Goal: Task Accomplishment & Management: Manage account settings

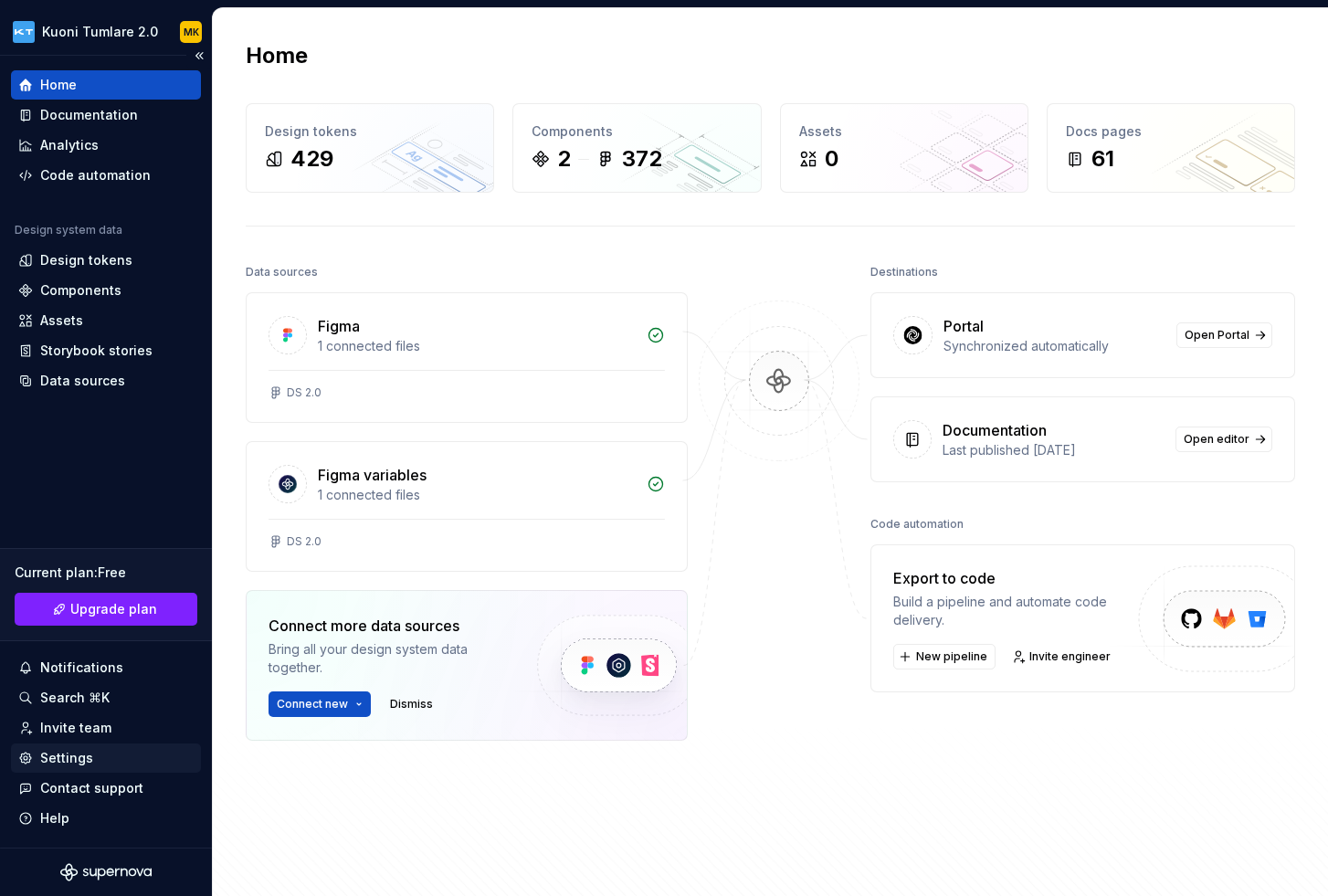
click at [79, 754] on div "Settings" at bounding box center [67, 757] width 53 height 18
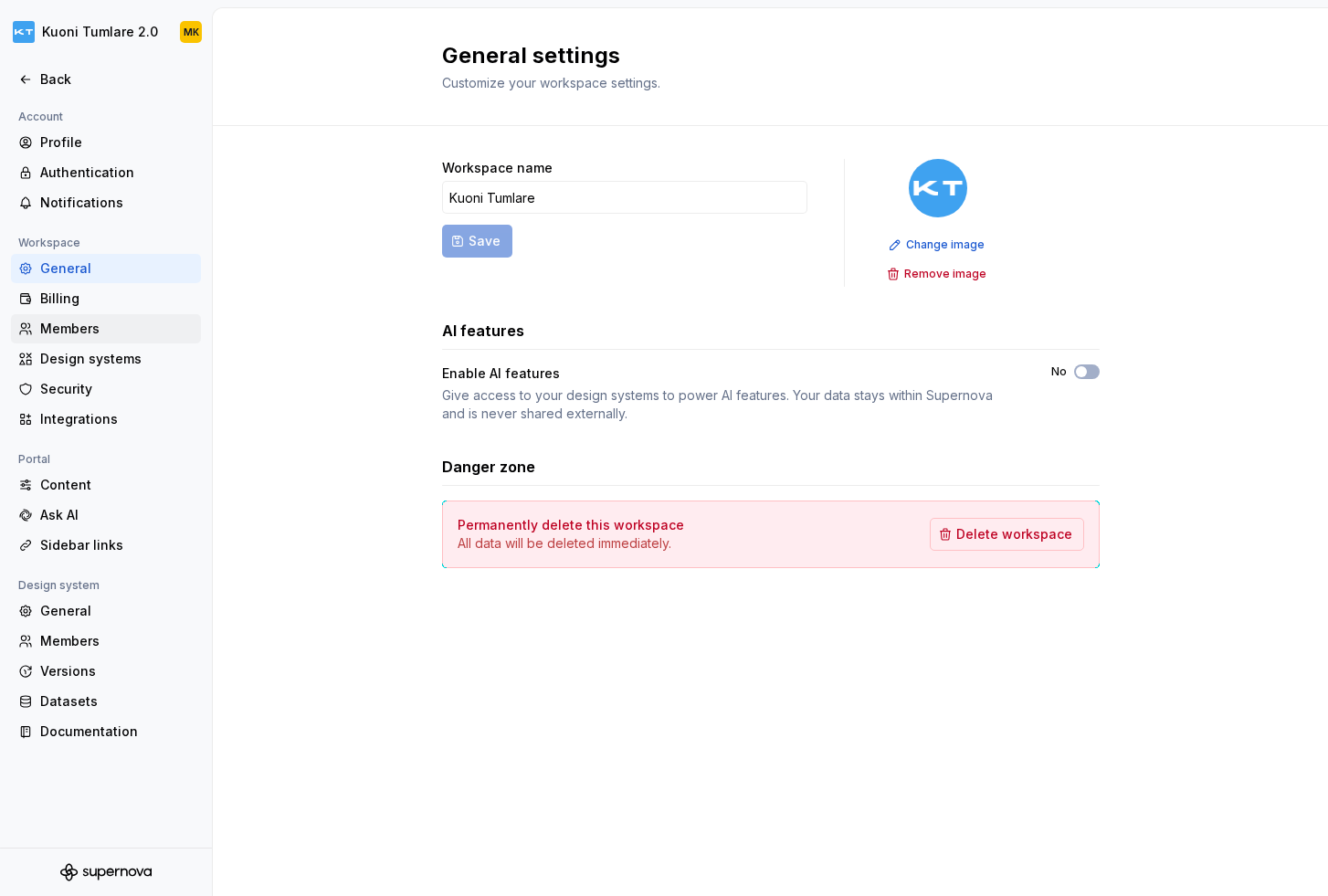
click at [93, 324] on div "Members" at bounding box center [117, 328] width 154 height 18
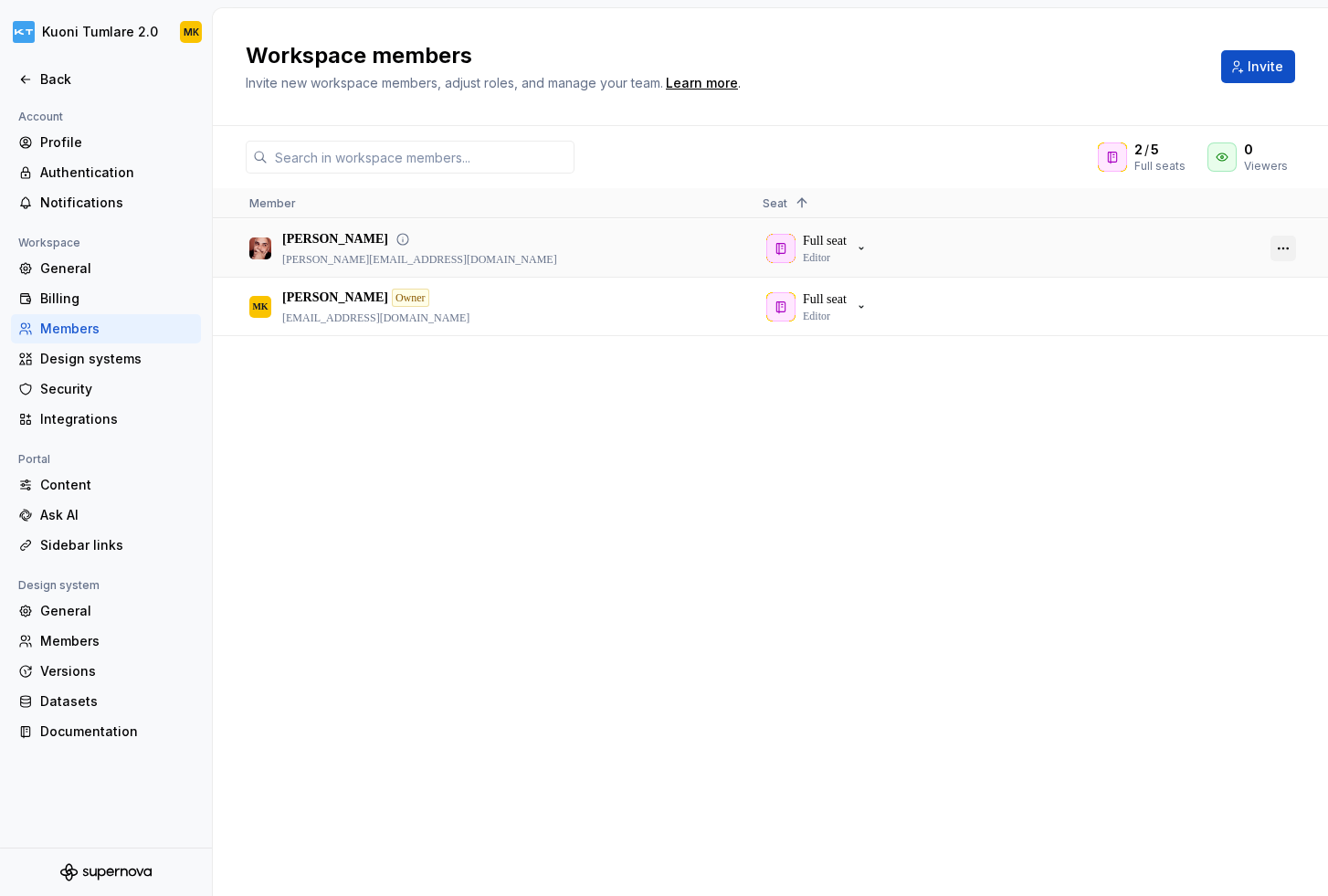
click at [1279, 243] on button "button" at bounding box center [1283, 248] width 25 height 25
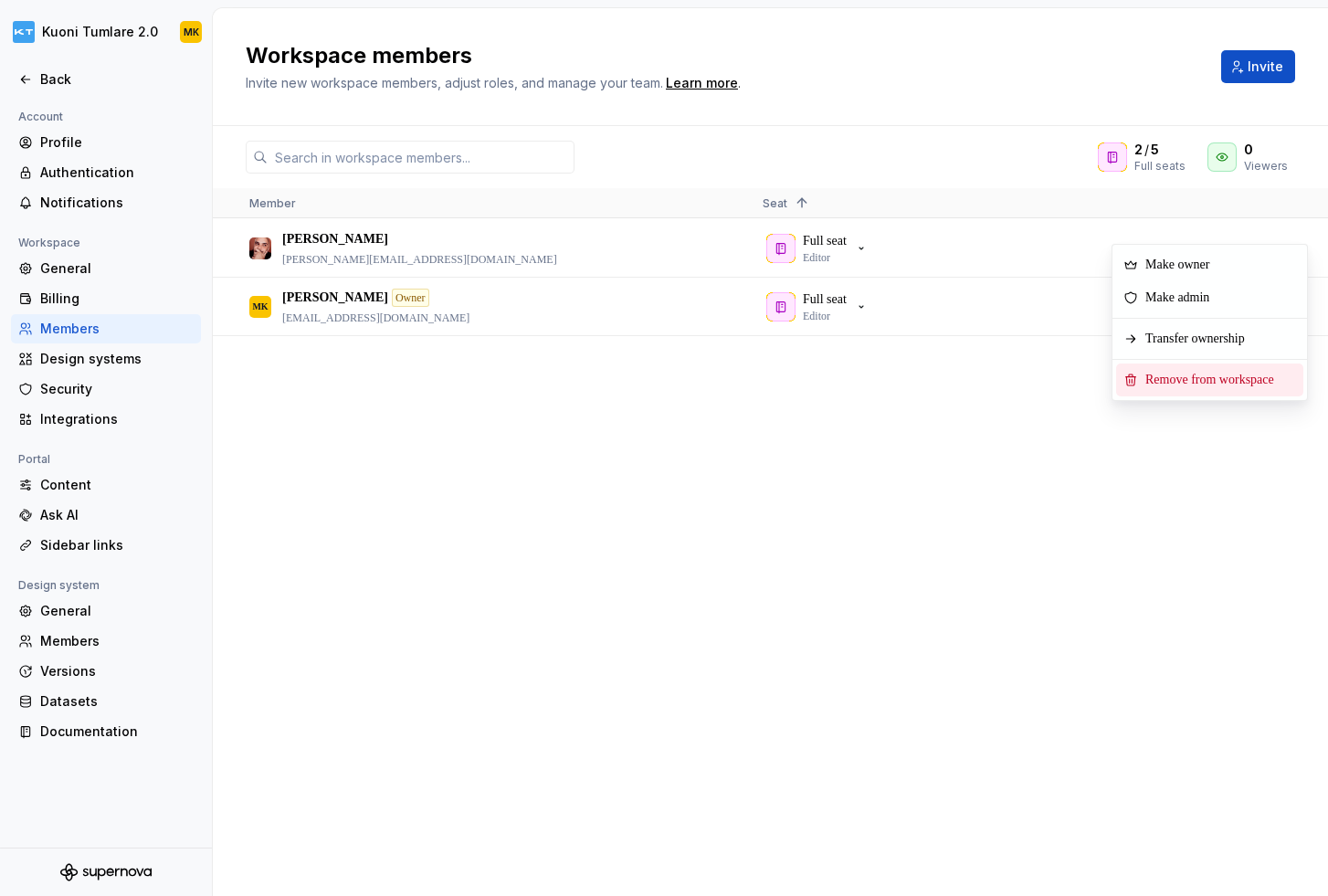
click at [1199, 378] on span "Remove from workspace" at bounding box center [1213, 379] width 151 height 33
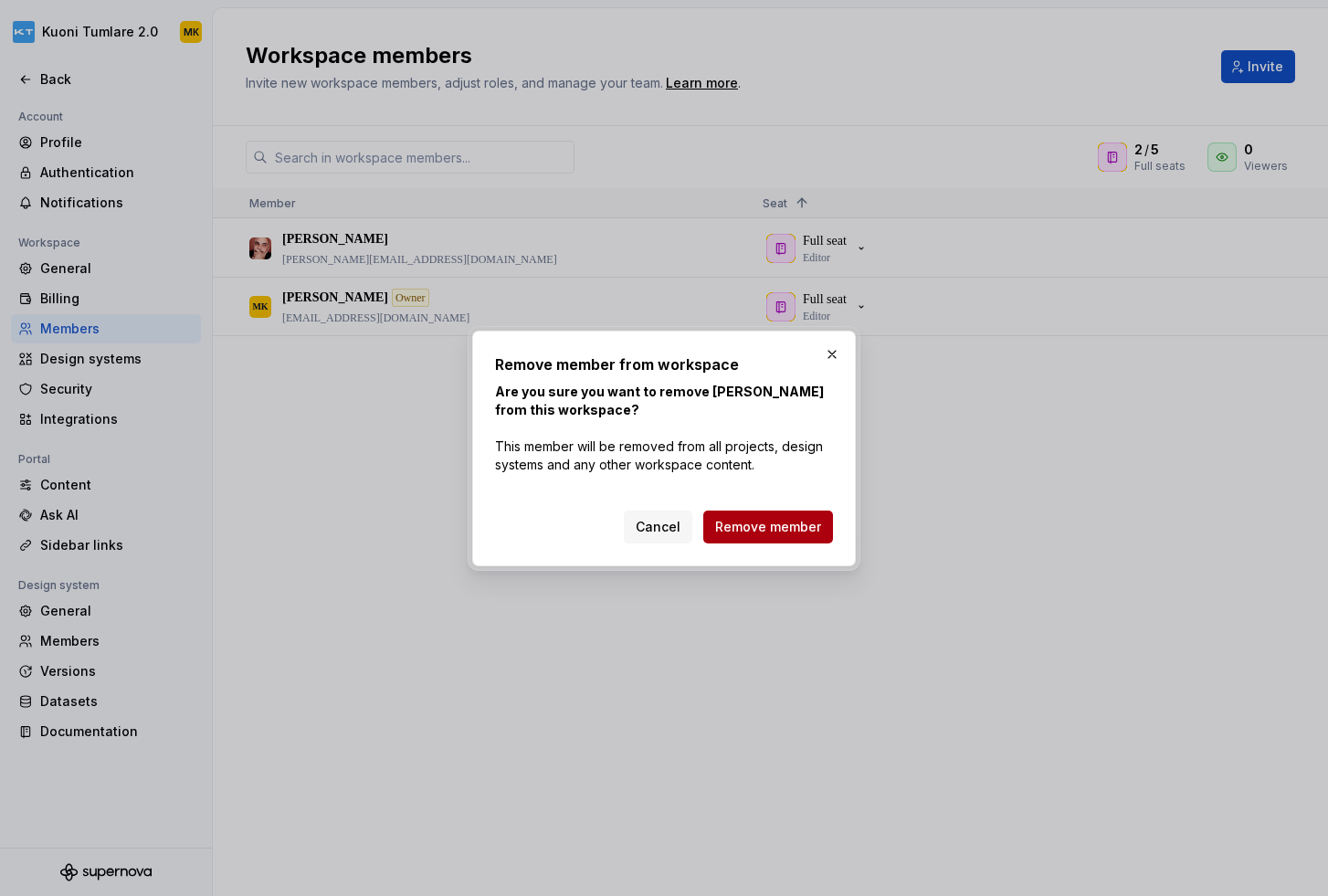
click at [778, 520] on span "Remove member" at bounding box center [768, 526] width 106 height 18
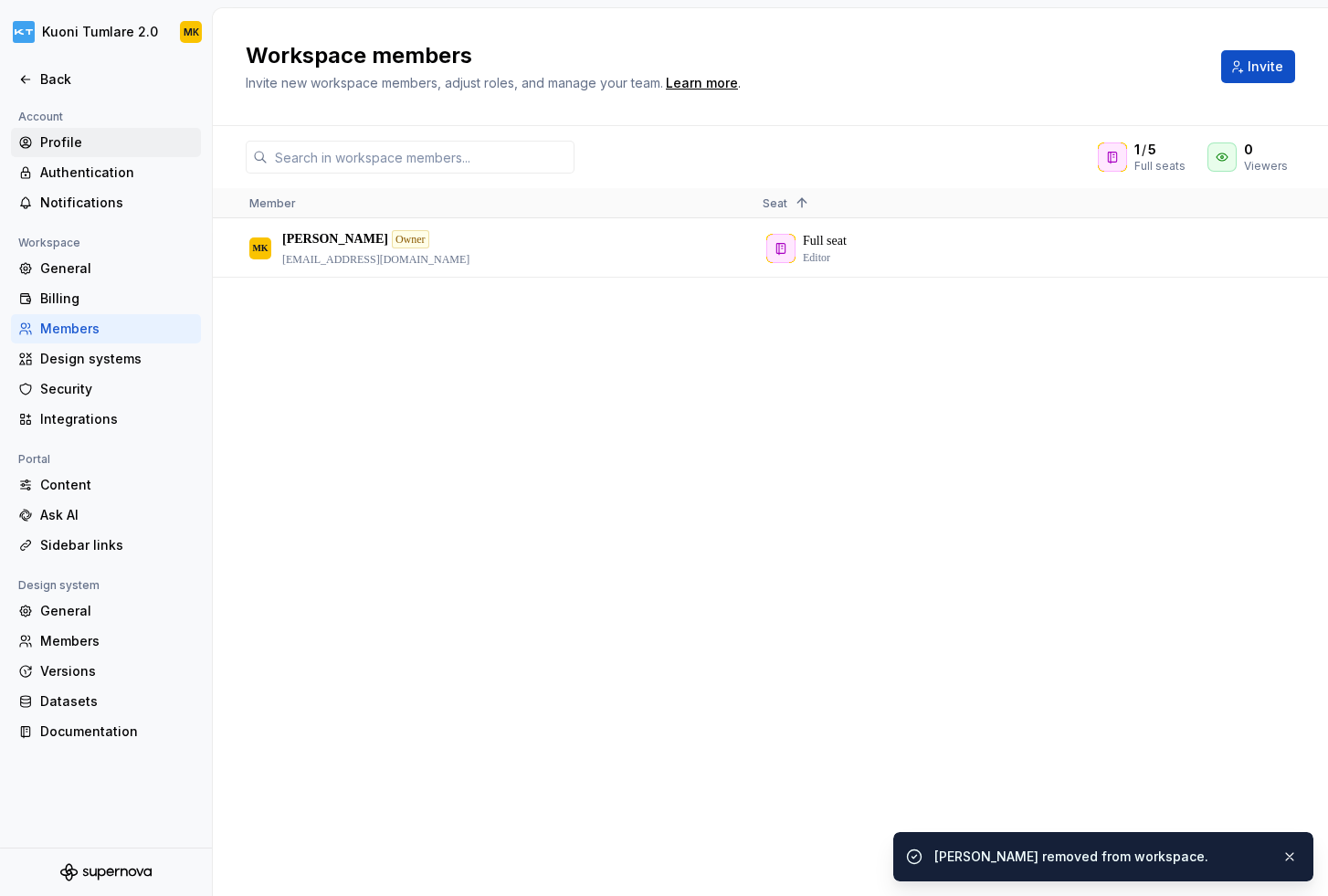
click at [67, 141] on div "Profile" at bounding box center [117, 142] width 154 height 18
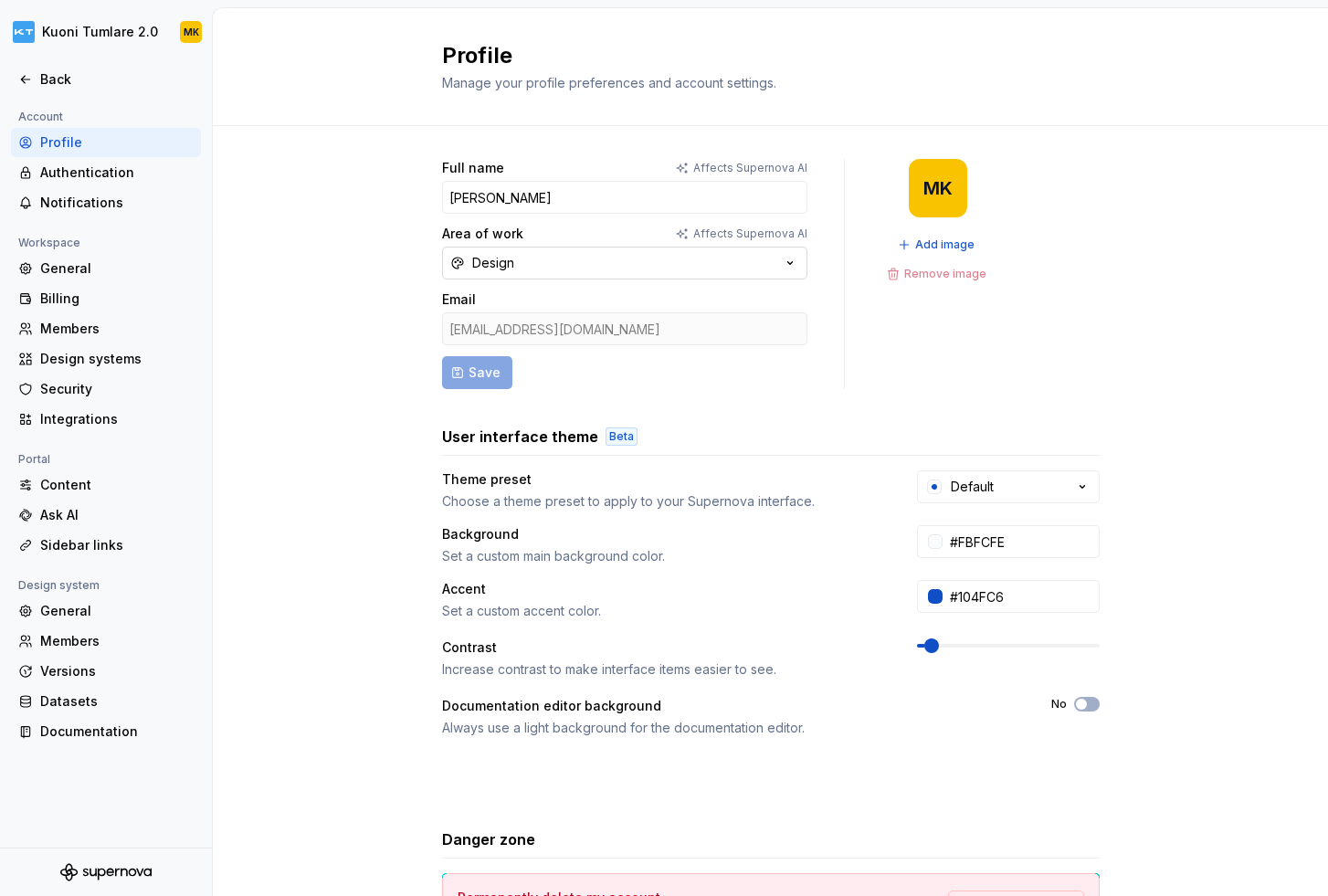
click at [606, 266] on button "Design" at bounding box center [625, 263] width 365 height 33
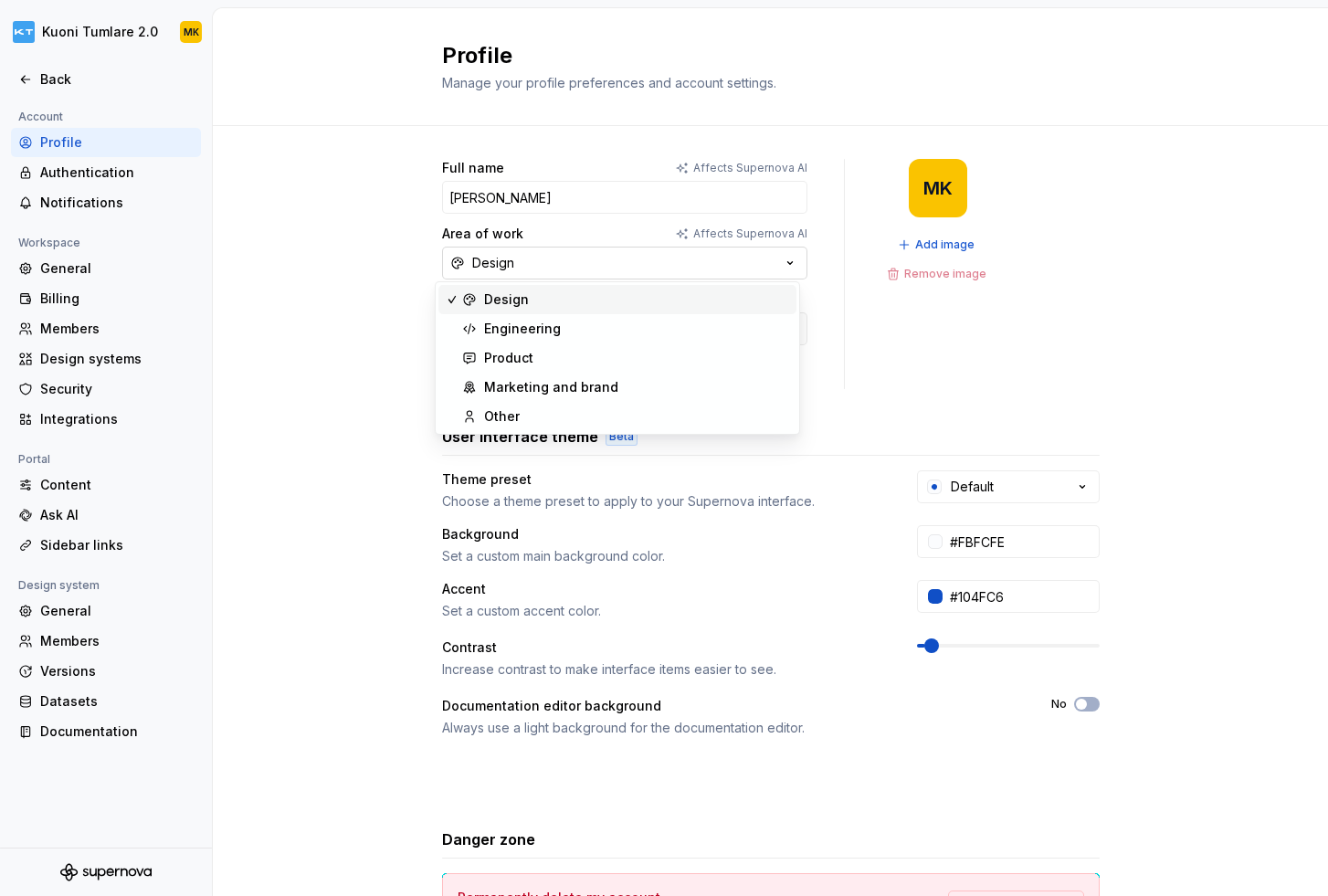
click at [606, 266] on button "Design" at bounding box center [625, 263] width 365 height 33
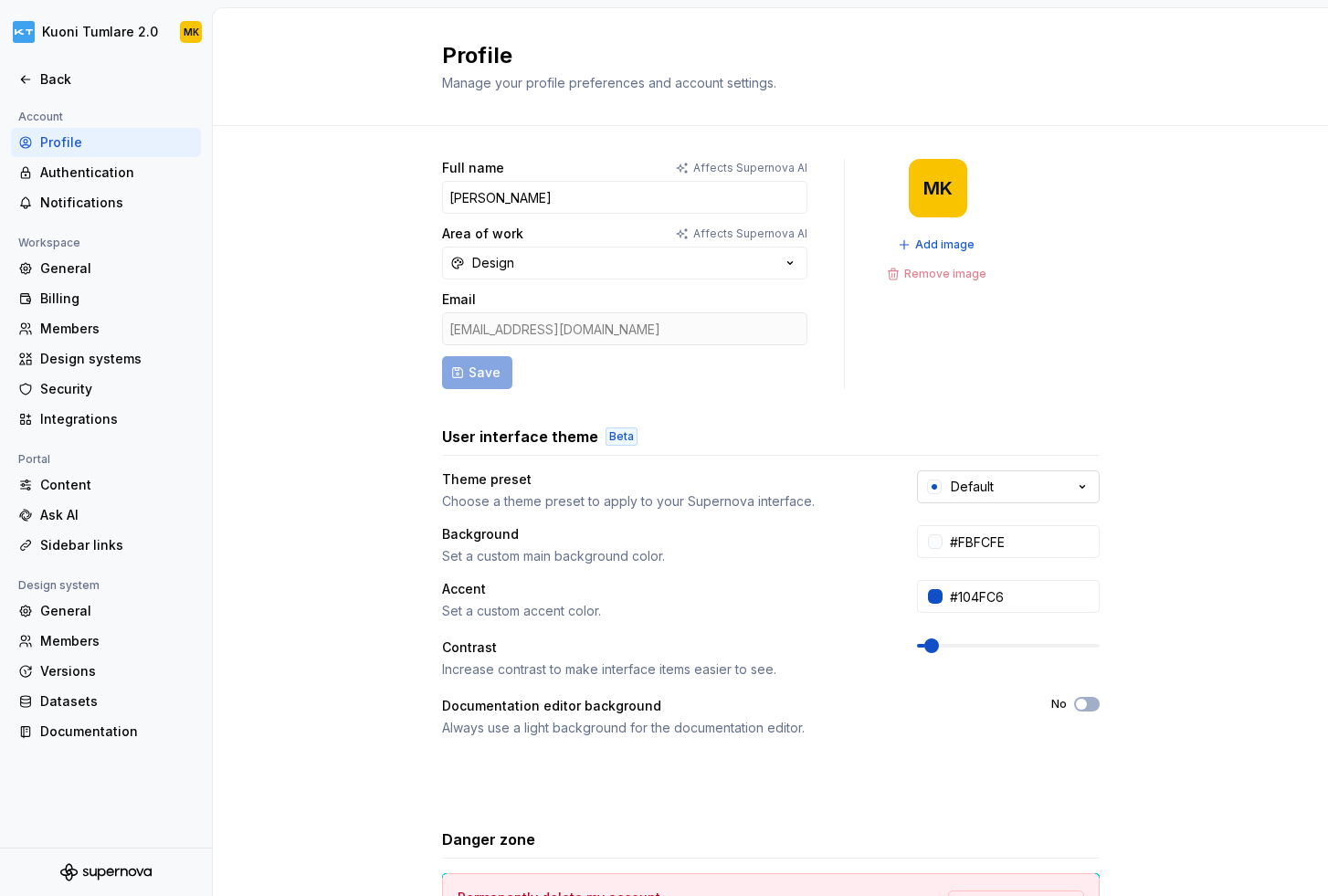
click at [976, 483] on div "Default" at bounding box center [972, 487] width 42 height 18
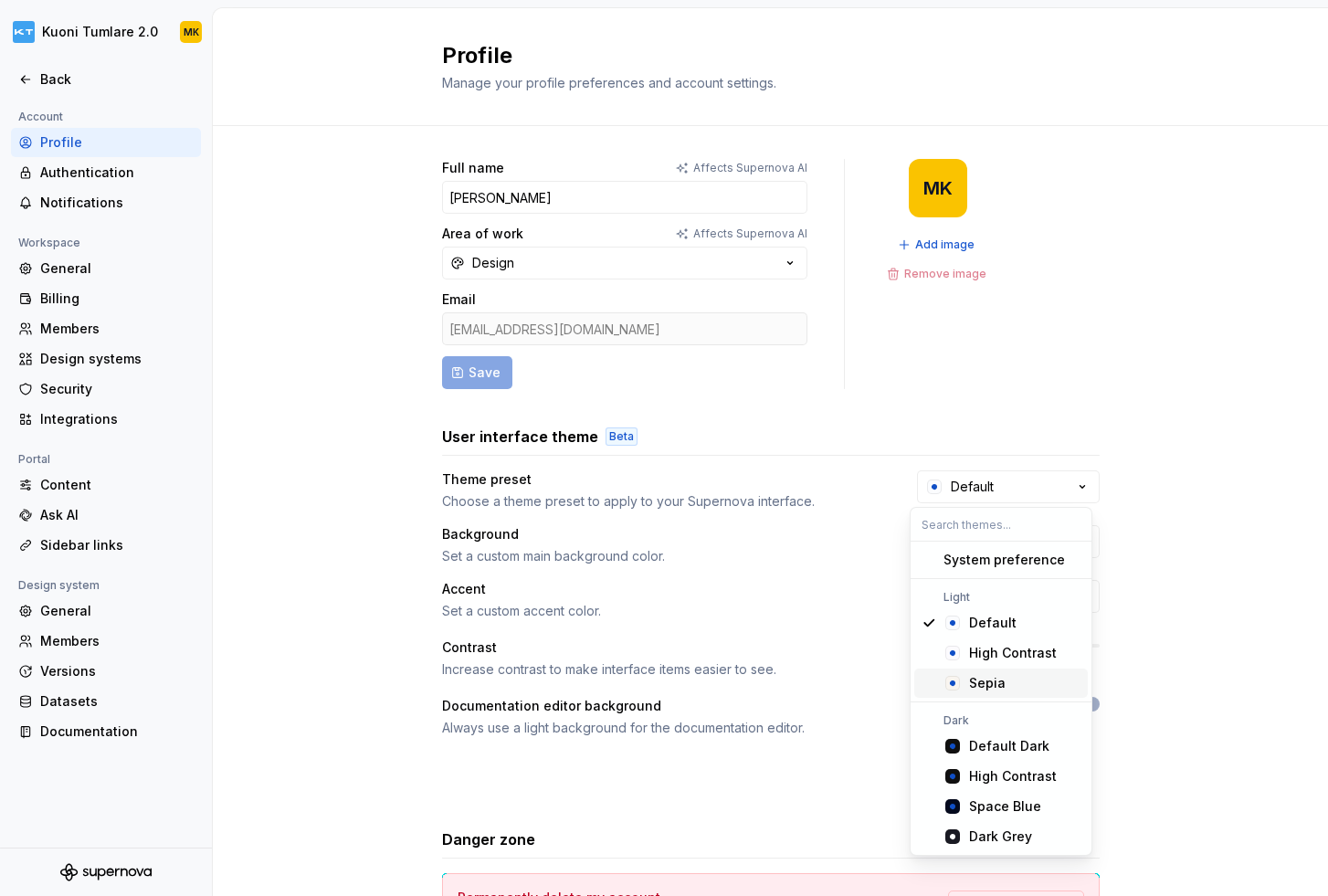
click at [1005, 678] on div "Sepia" at bounding box center [1024, 683] width 111 height 18
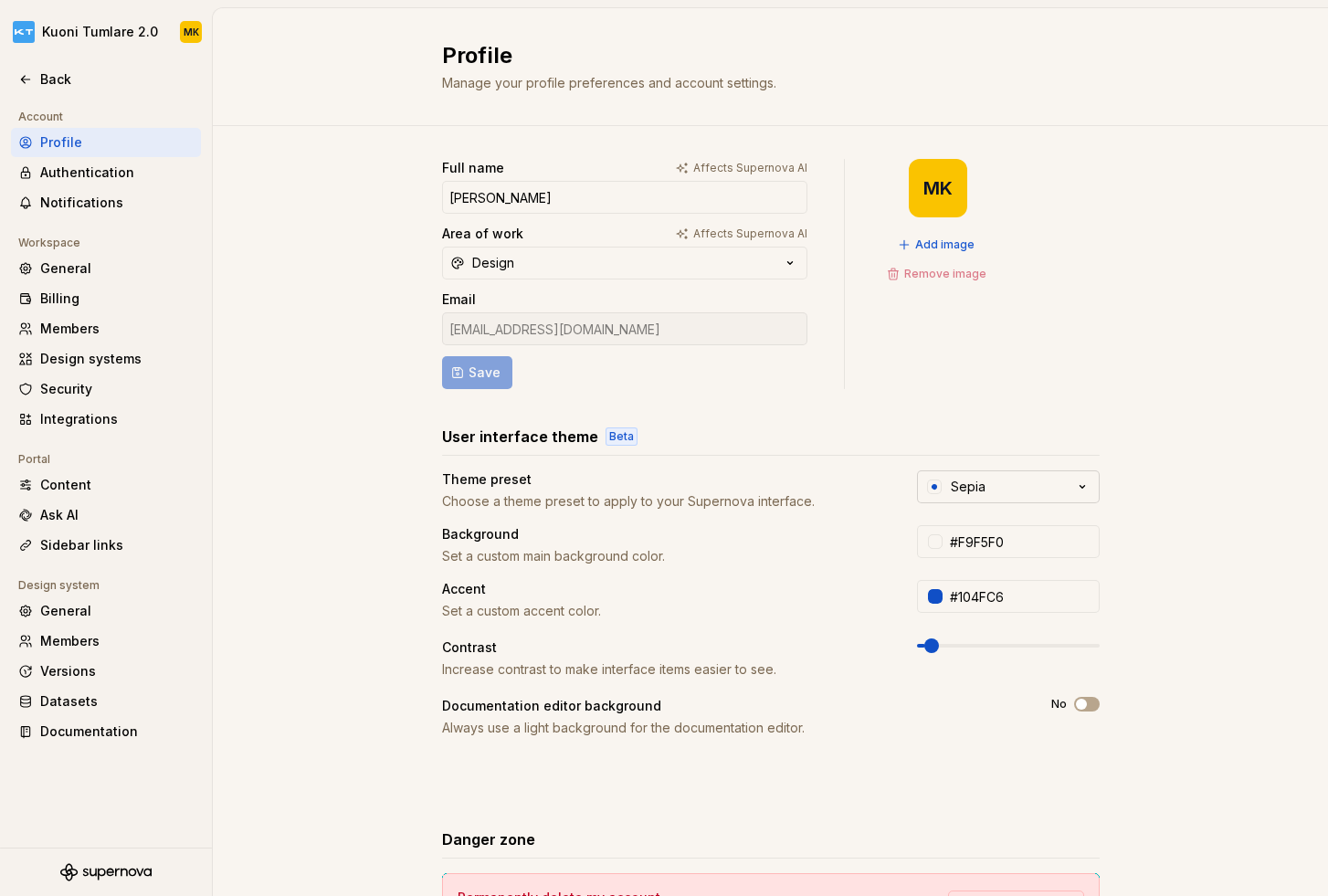
click at [1020, 487] on button "Sepia" at bounding box center [1007, 487] width 183 height 33
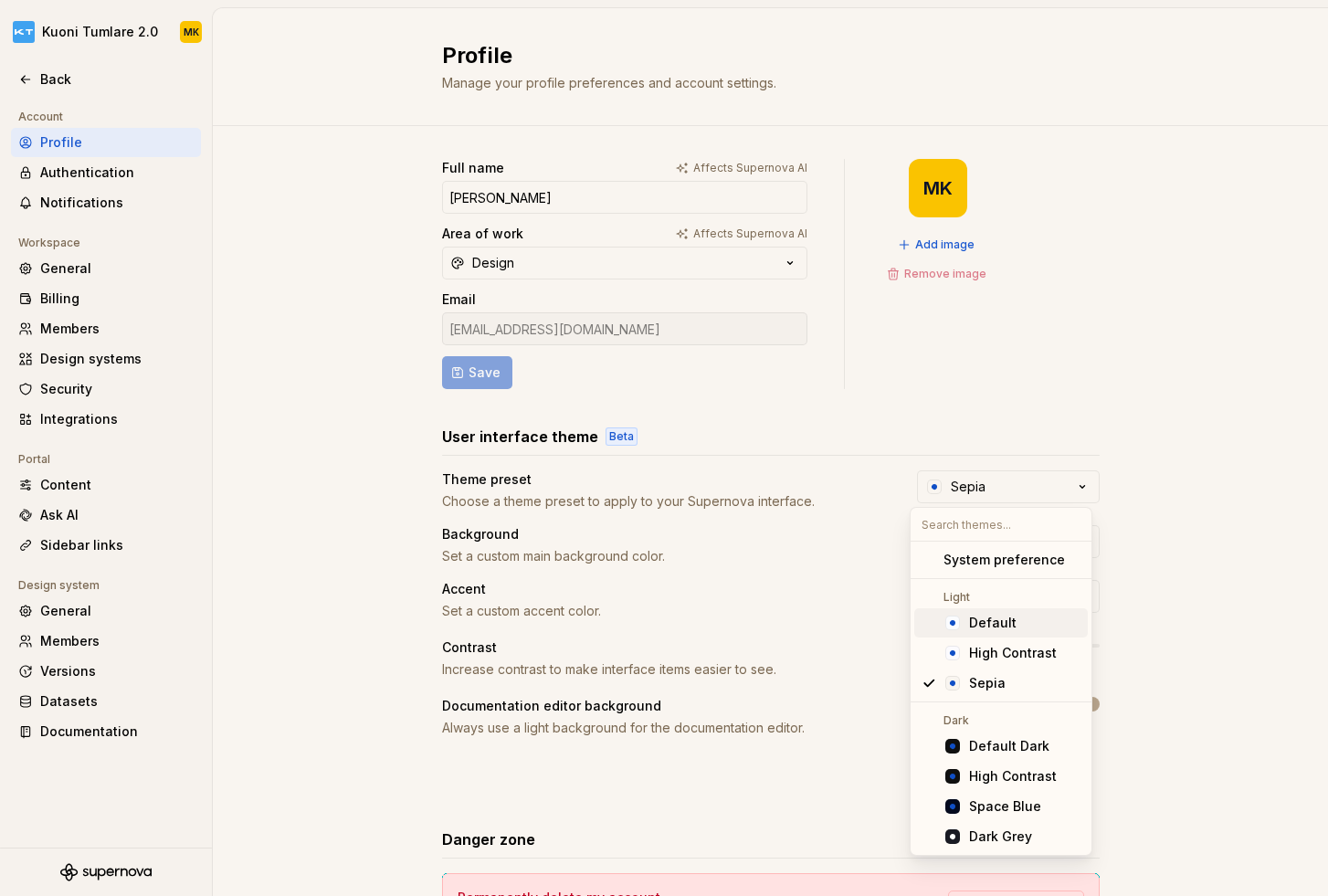
click at [1017, 602] on div "Light" at bounding box center [1002, 597] width 174 height 14
click at [1001, 624] on div "Default" at bounding box center [992, 622] width 47 height 18
type input "#FBFCFE"
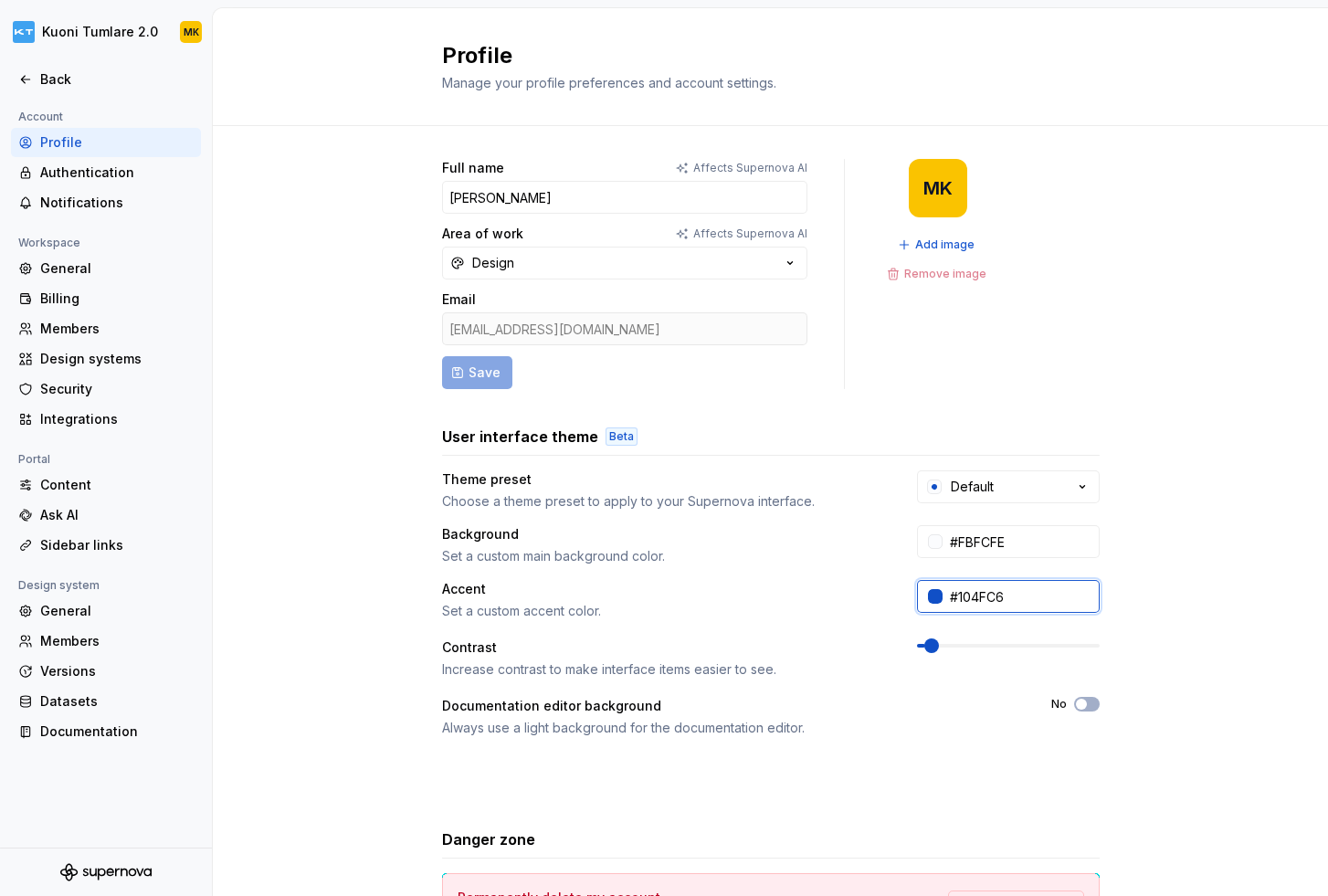
click at [980, 596] on input "#104FC6" at bounding box center [1021, 597] width 157 height 33
paste input "0C76C7"
type input "#0C76C7"
click at [973, 715] on div "Documentation editor background Always use a light background for the documenta…" at bounding box center [730, 717] width 577 height 41
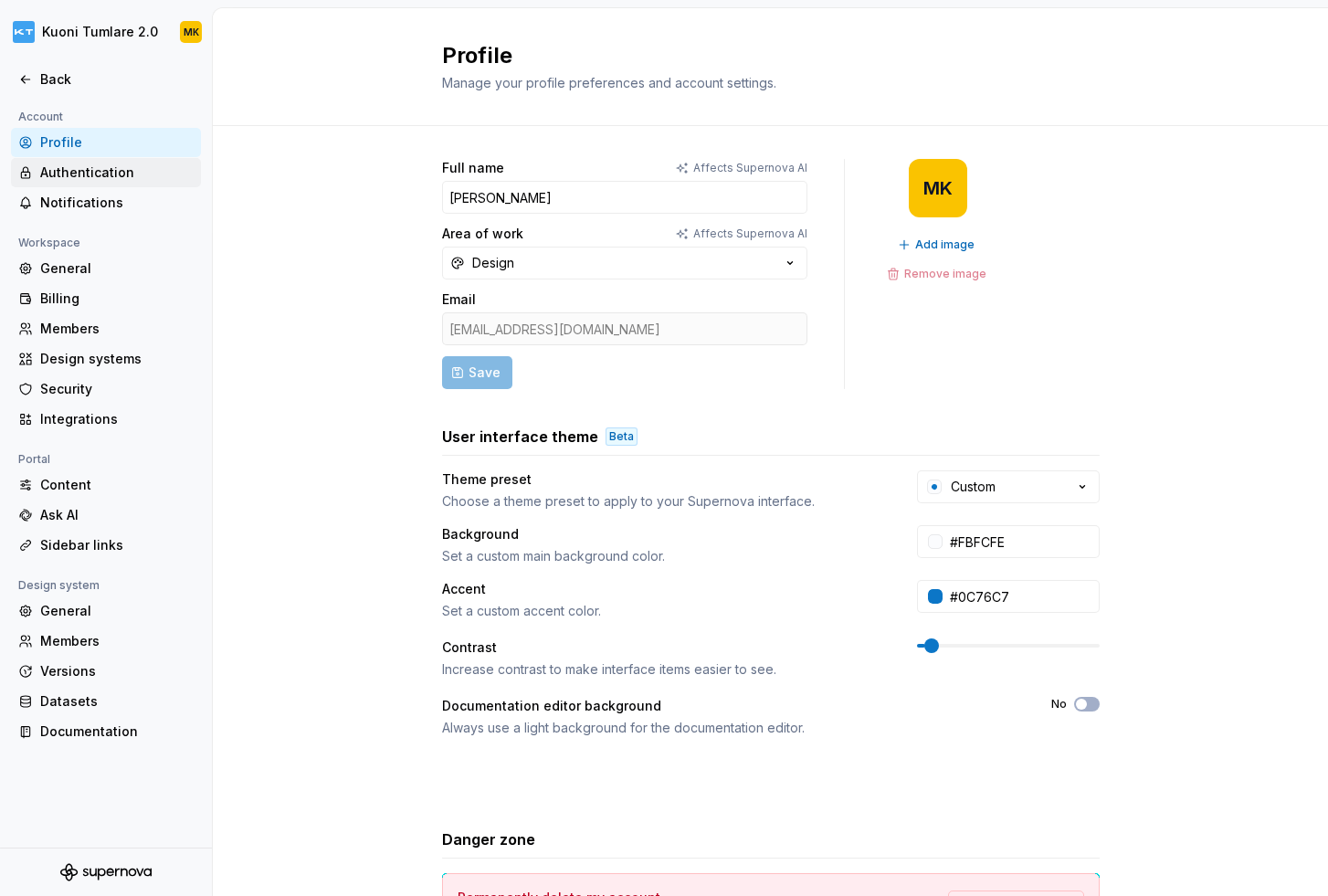
click at [93, 163] on div "Authentication" at bounding box center [117, 172] width 154 height 18
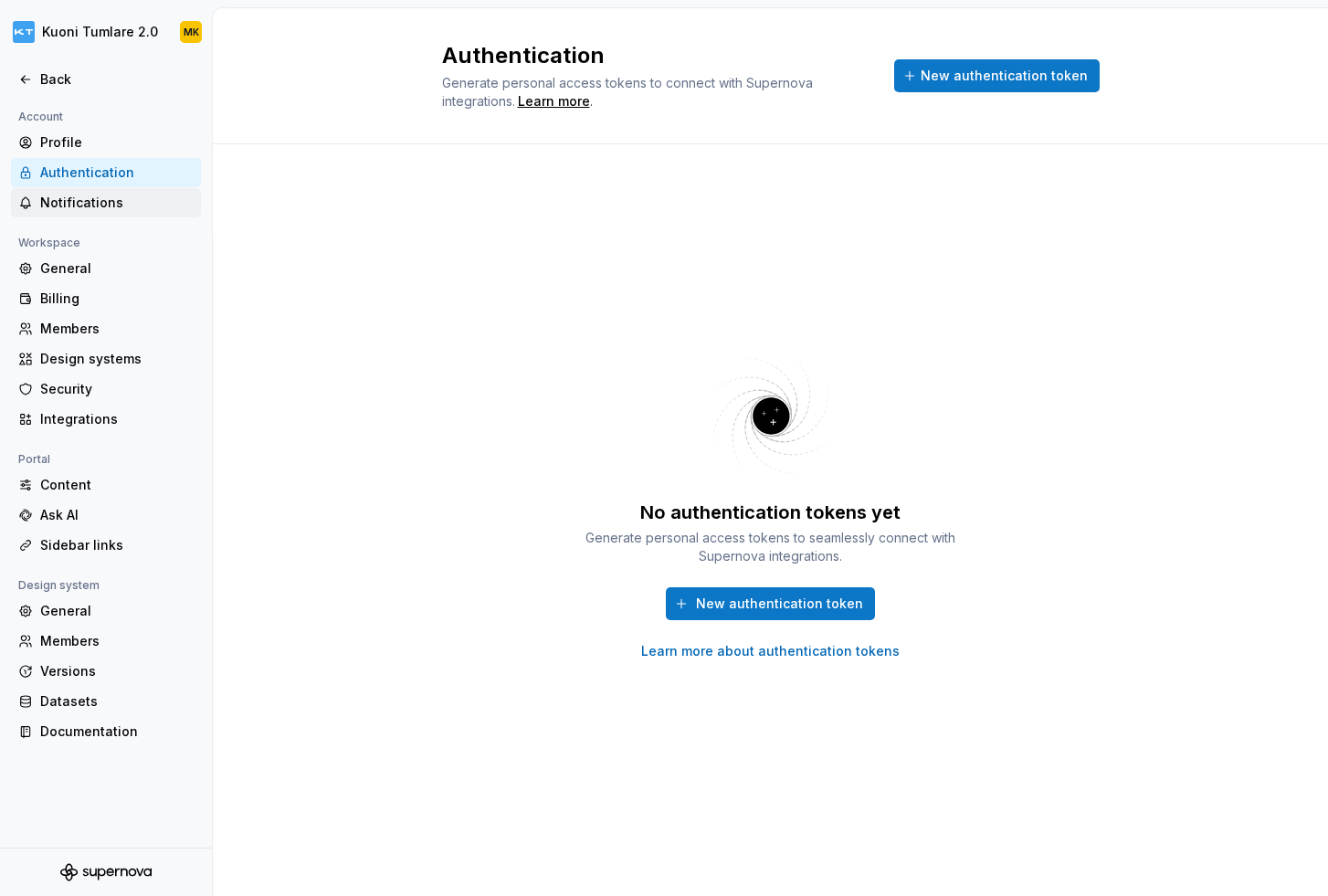
click at [83, 205] on div "Notifications" at bounding box center [117, 202] width 154 height 18
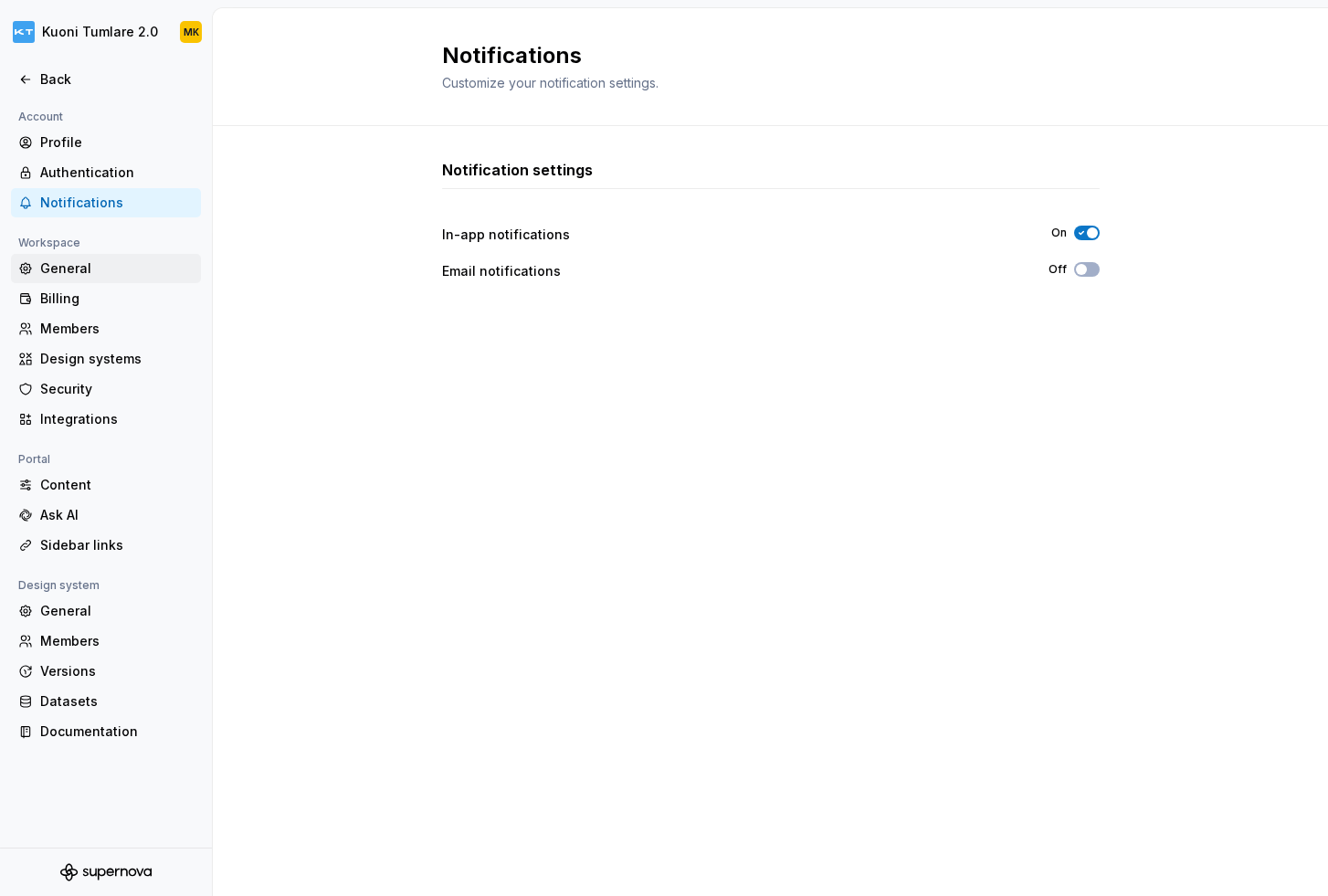
click at [83, 271] on div "General" at bounding box center [117, 268] width 154 height 18
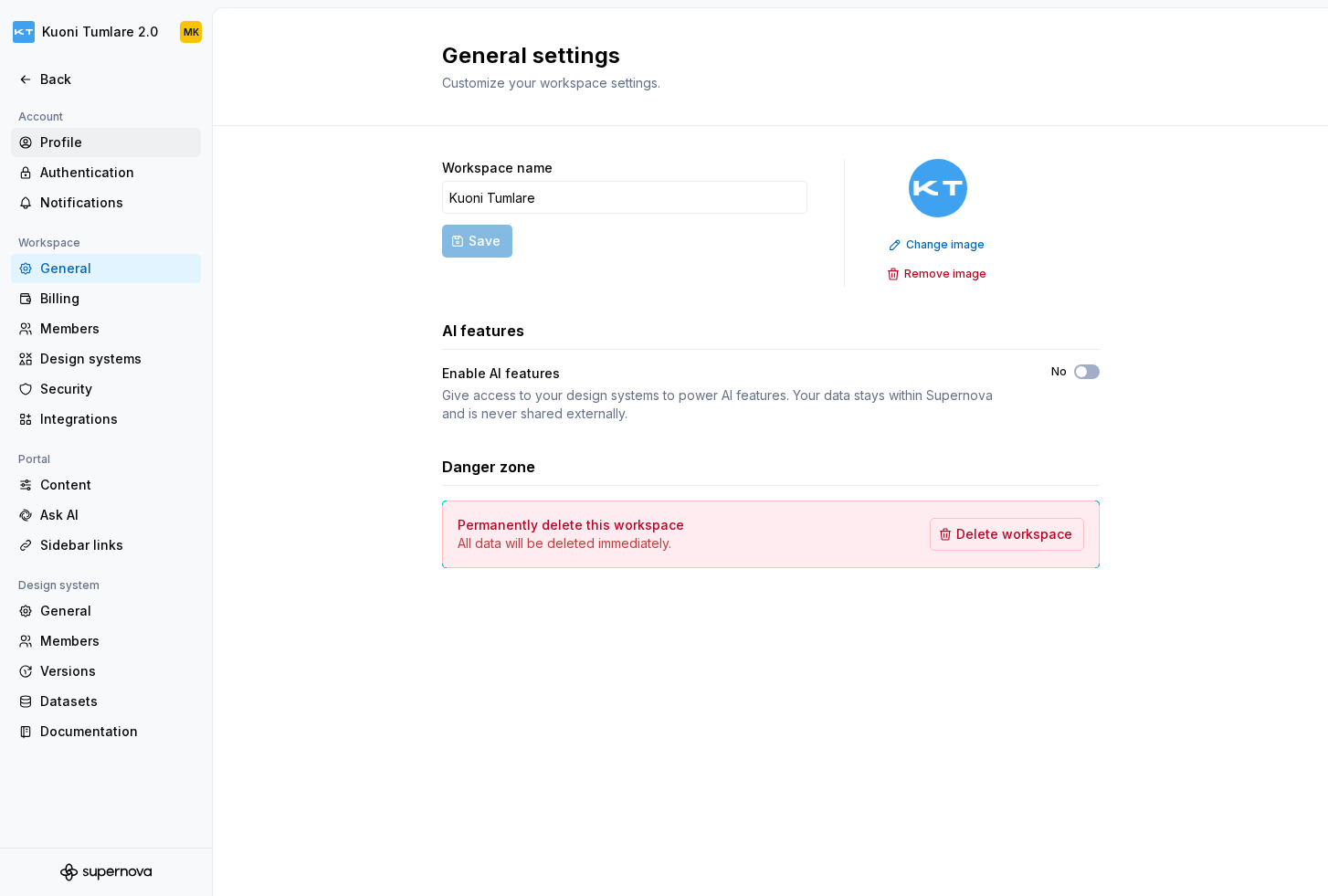
click at [99, 153] on div "Profile" at bounding box center [105, 142] width 190 height 29
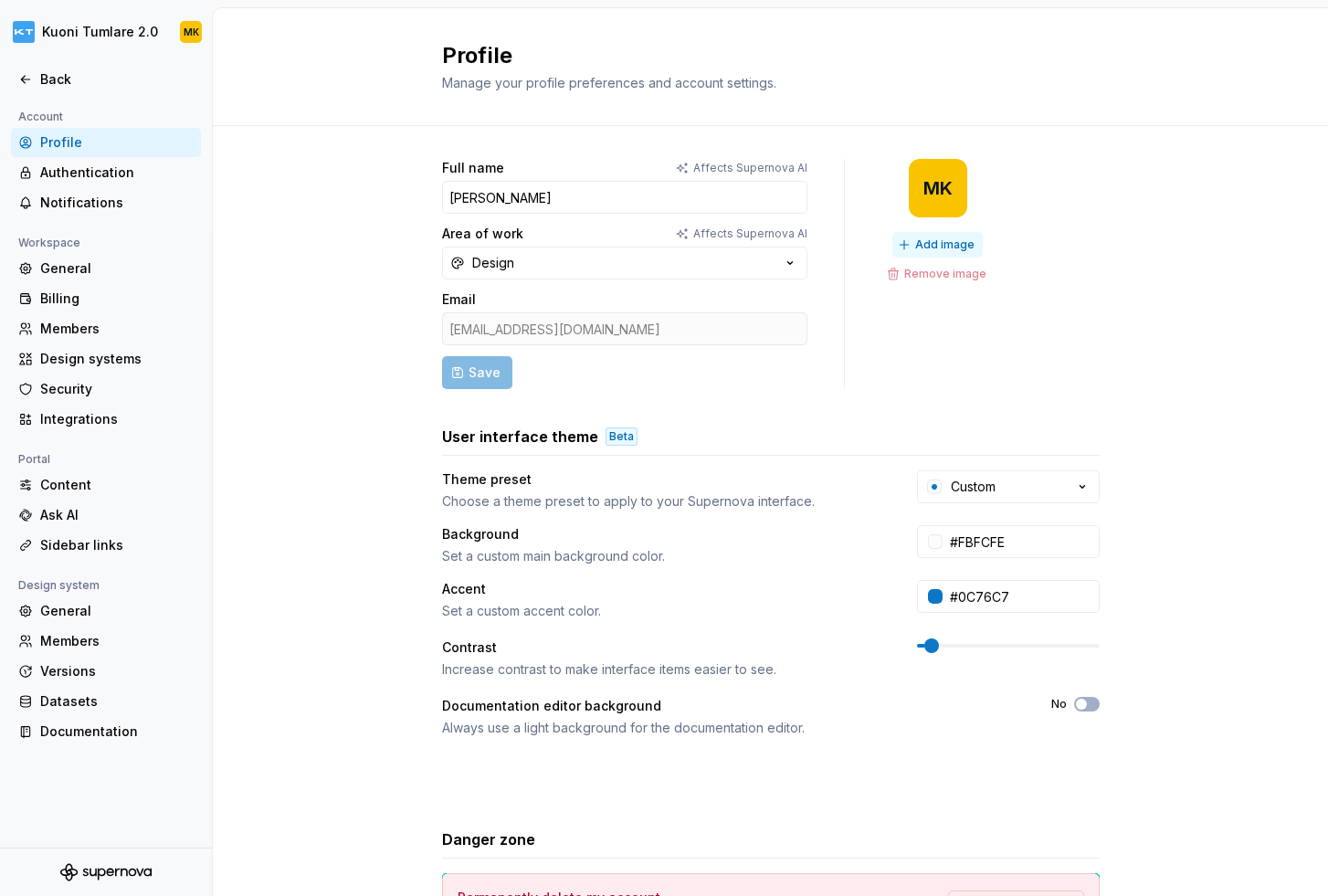
click at [944, 243] on span "Add image" at bounding box center [945, 244] width 59 height 14
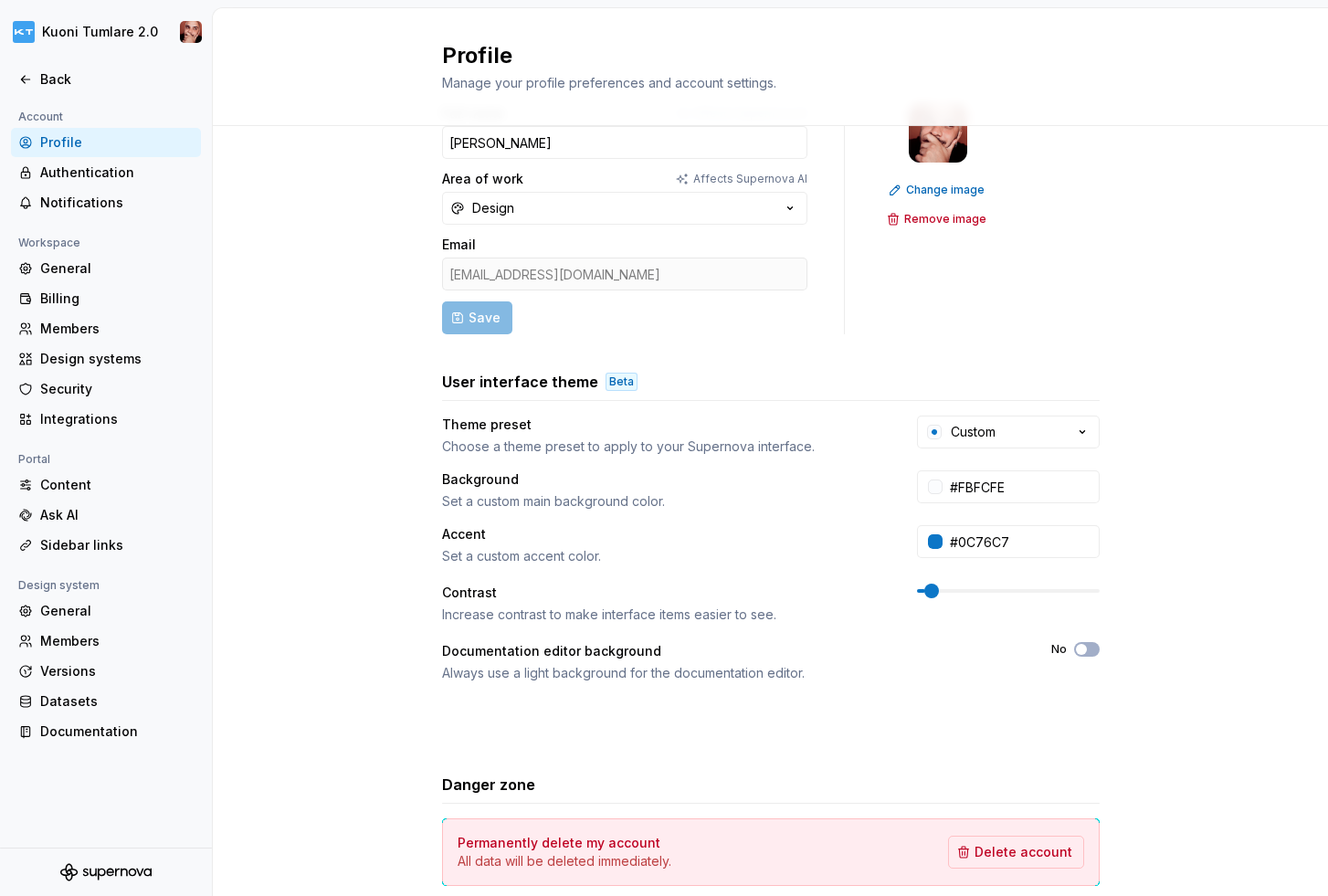
scroll to position [41, 0]
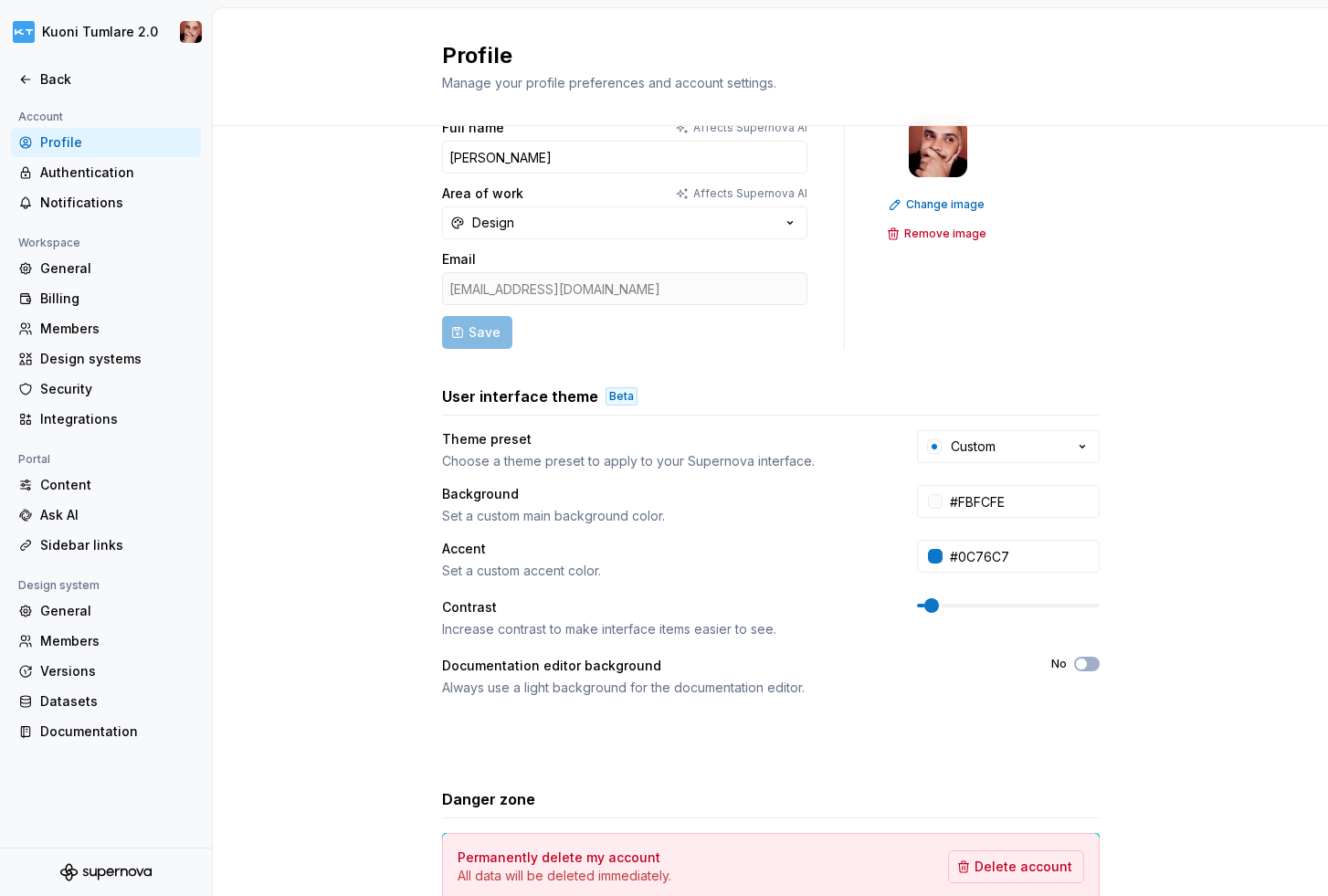
click at [924, 607] on span at bounding box center [931, 604] width 14 height 14
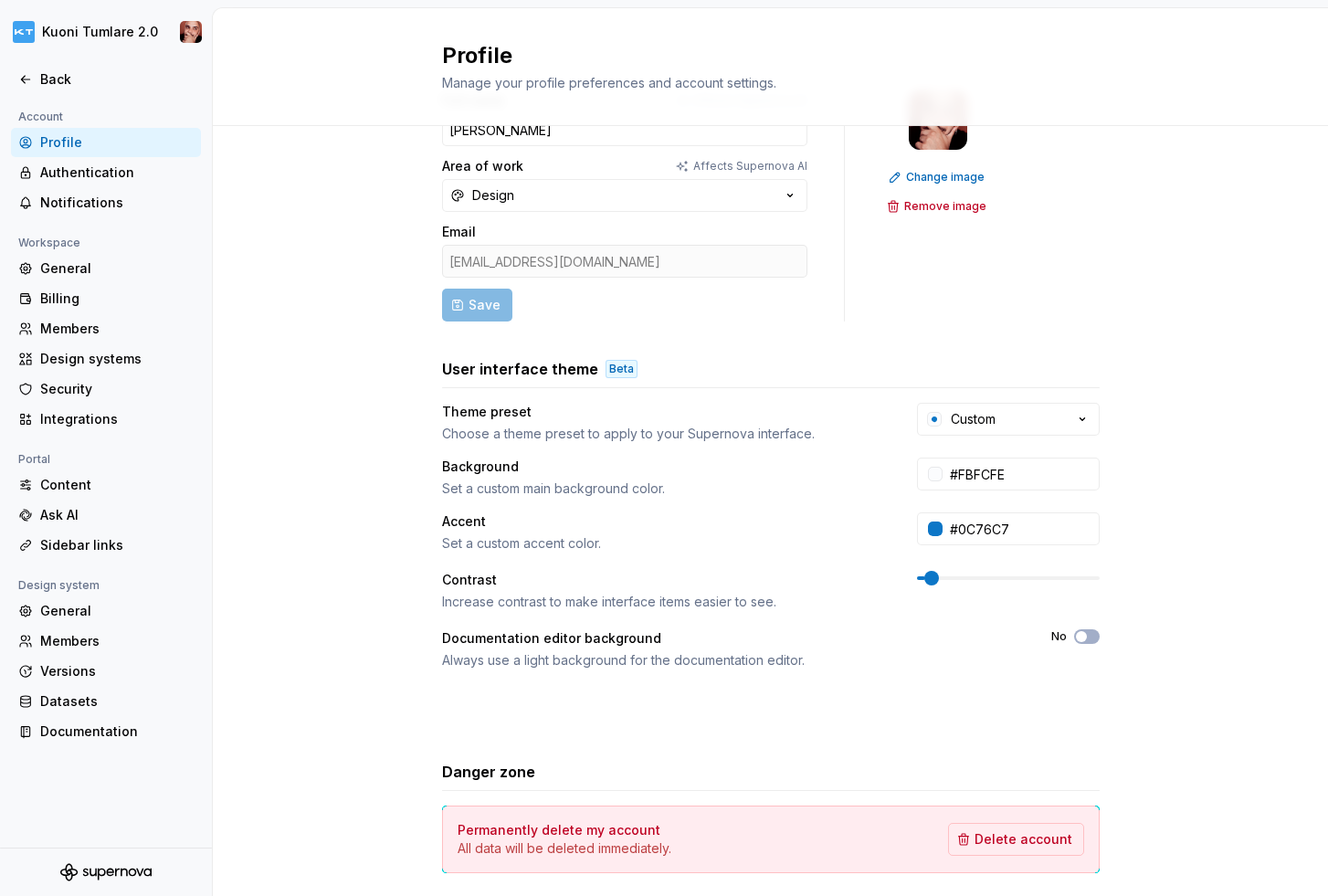
scroll to position [151, 0]
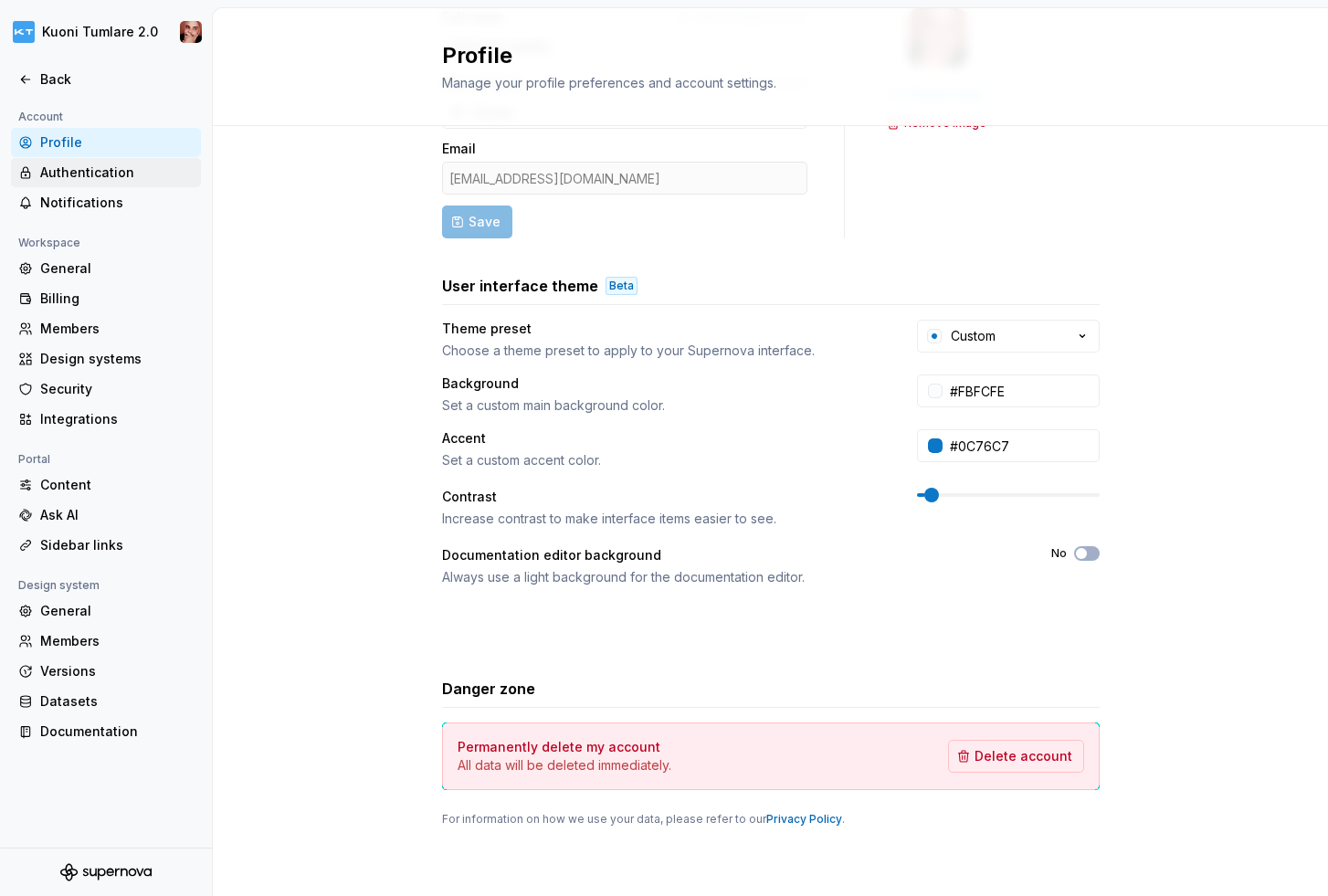
click at [84, 163] on div "Authentication" at bounding box center [117, 172] width 154 height 18
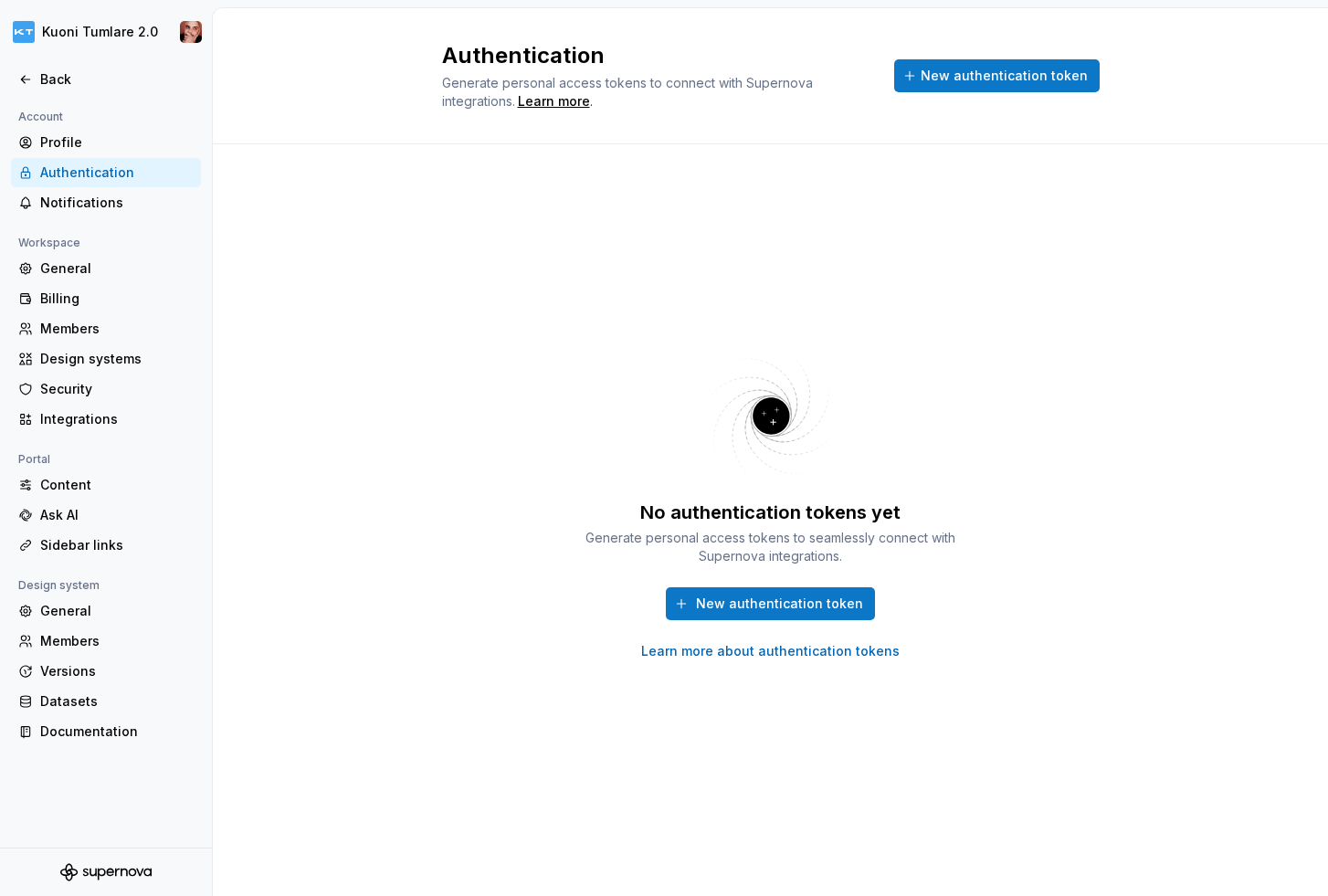
click at [83, 186] on div "Authentication" at bounding box center [105, 173] width 190 height 29
click at [76, 201] on div "Notifications" at bounding box center [117, 202] width 154 height 18
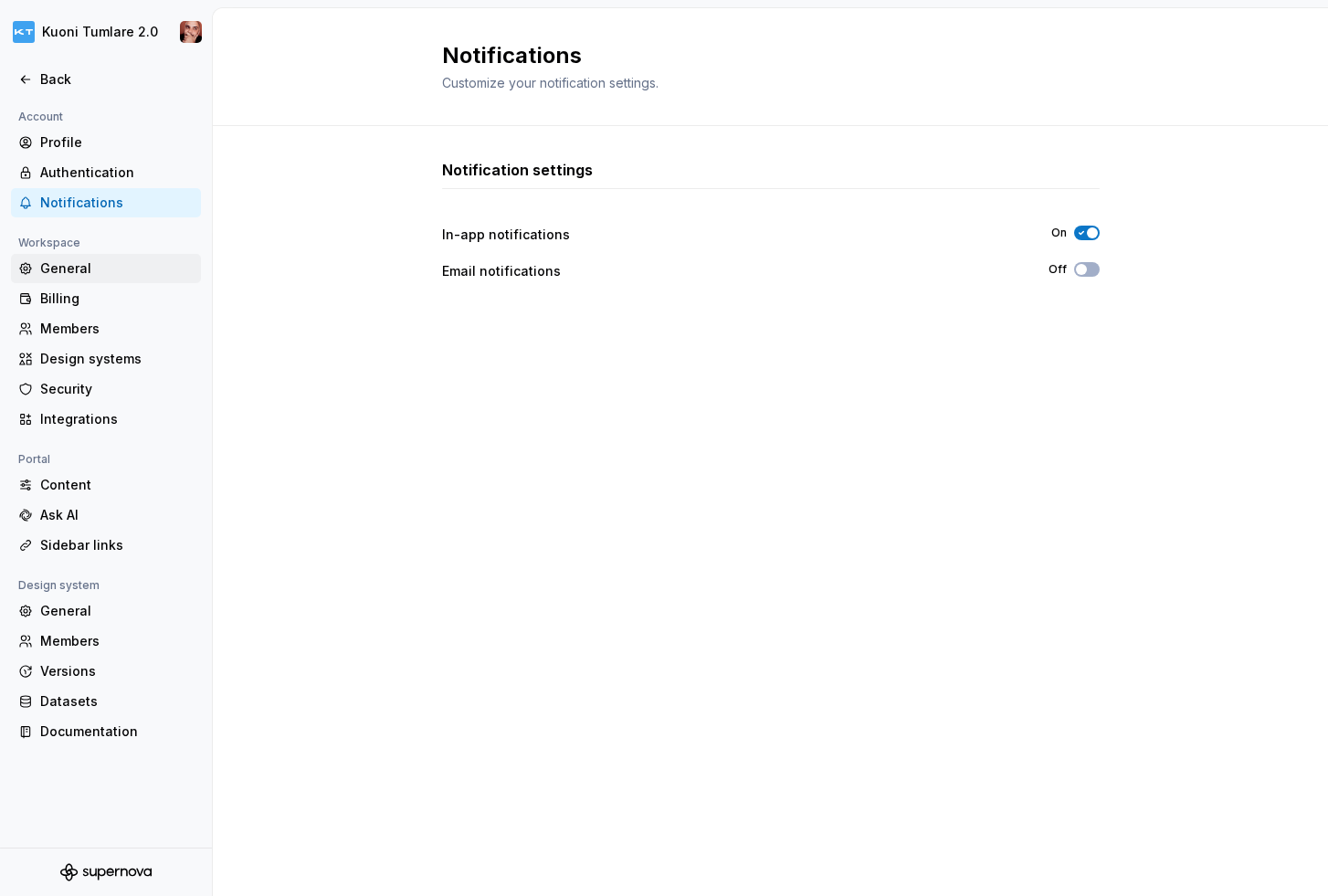
click at [96, 259] on div "General" at bounding box center [105, 268] width 190 height 29
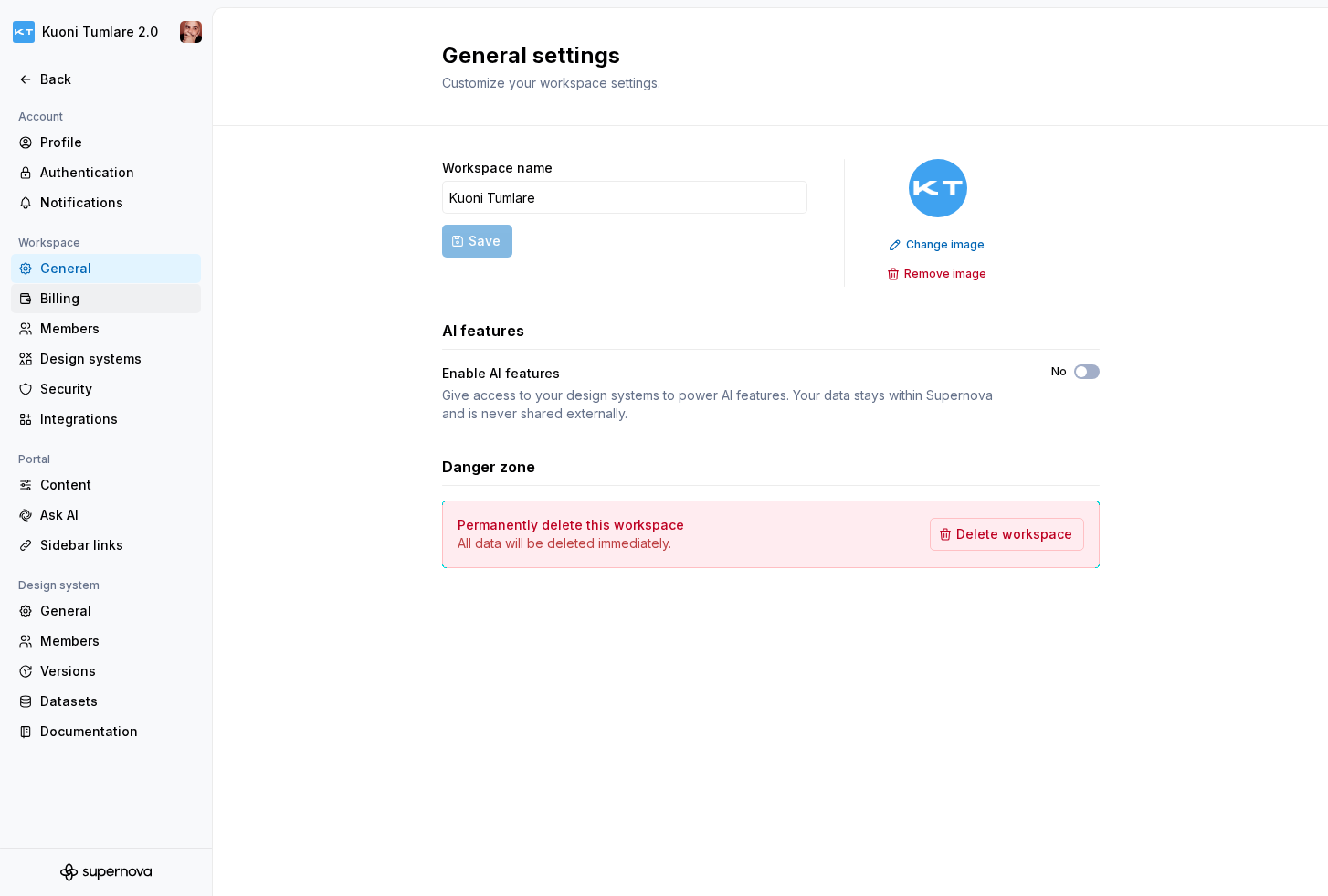
click at [95, 288] on div "Billing" at bounding box center [105, 298] width 190 height 29
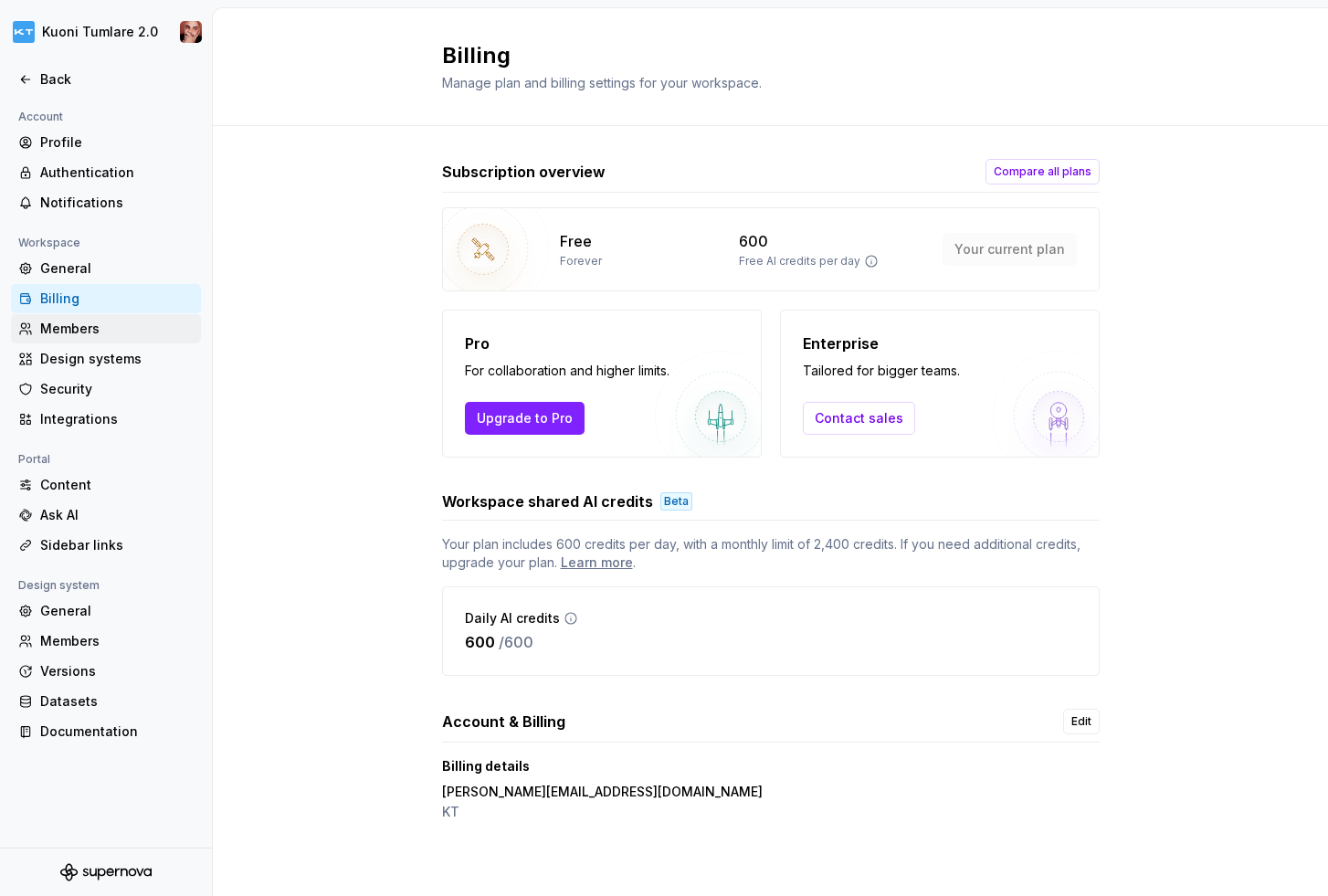
click at [75, 336] on div "Members" at bounding box center [117, 328] width 154 height 18
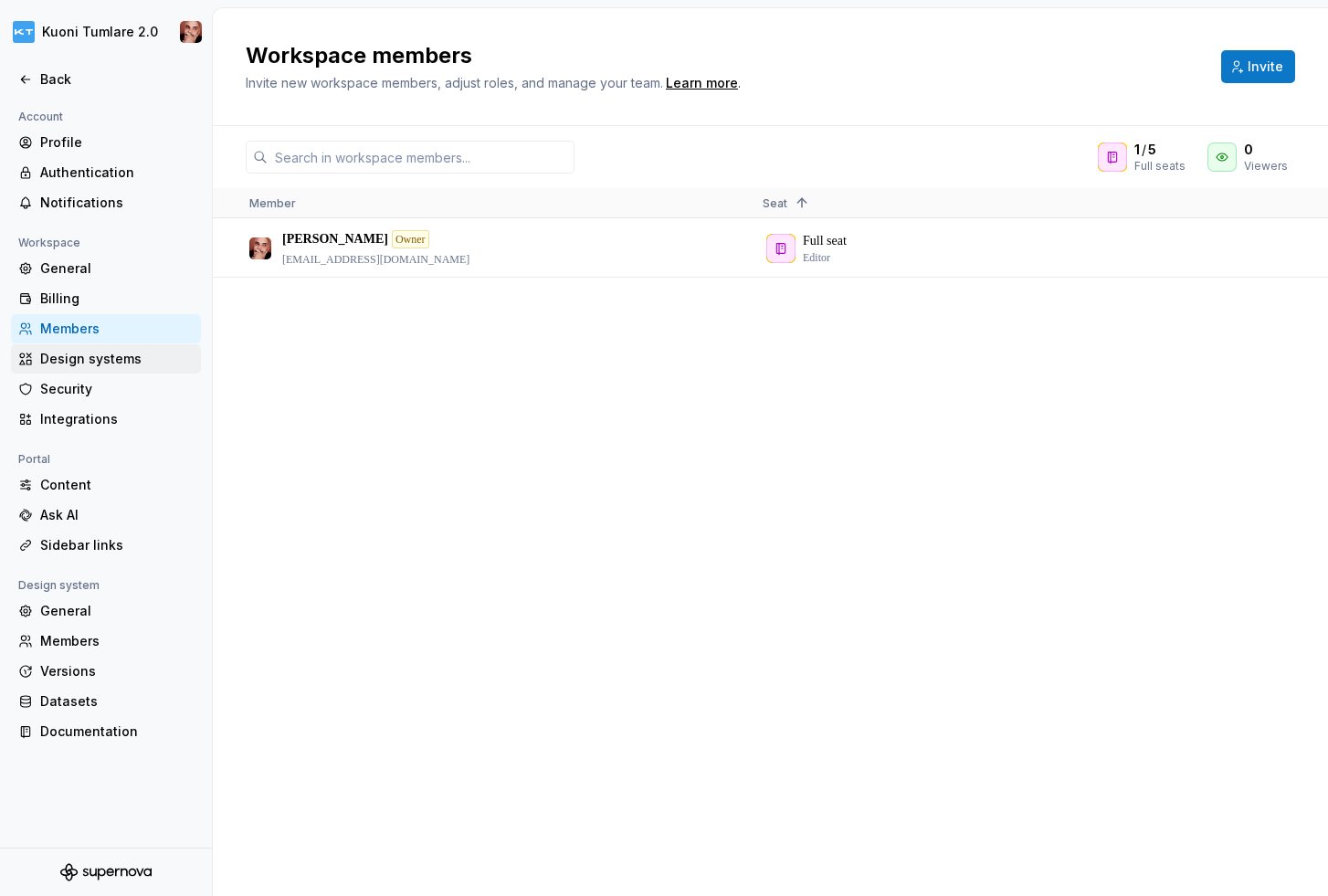
click at [82, 357] on div "Design systems" at bounding box center [117, 358] width 154 height 18
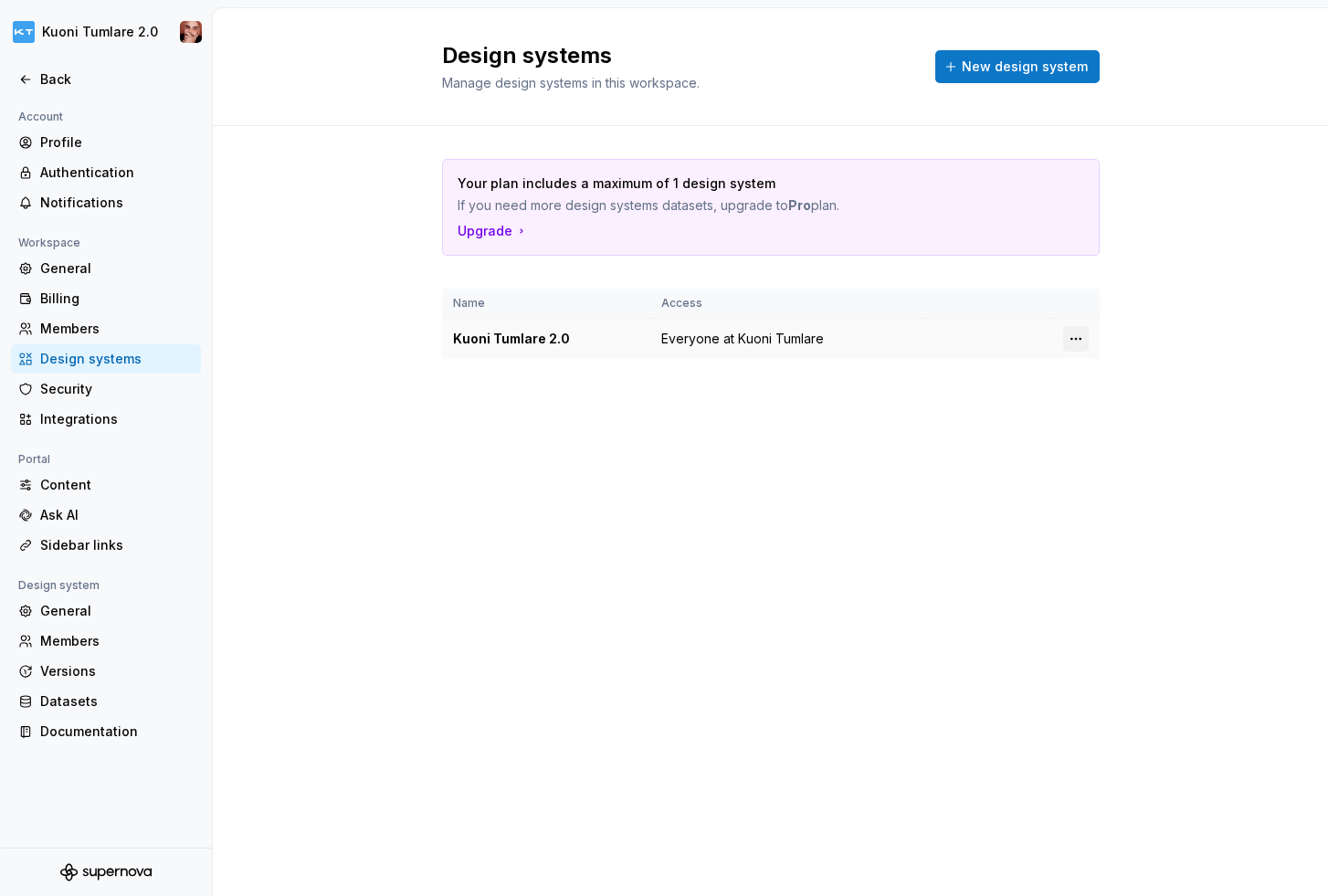
click at [1074, 334] on html "Kuoni Tumlare 2.0 Back Account Profile Authentication Notifications Workspace G…" at bounding box center [664, 448] width 1328 height 896
click at [1116, 399] on div "Design system settings" at bounding box center [1184, 404] width 174 height 18
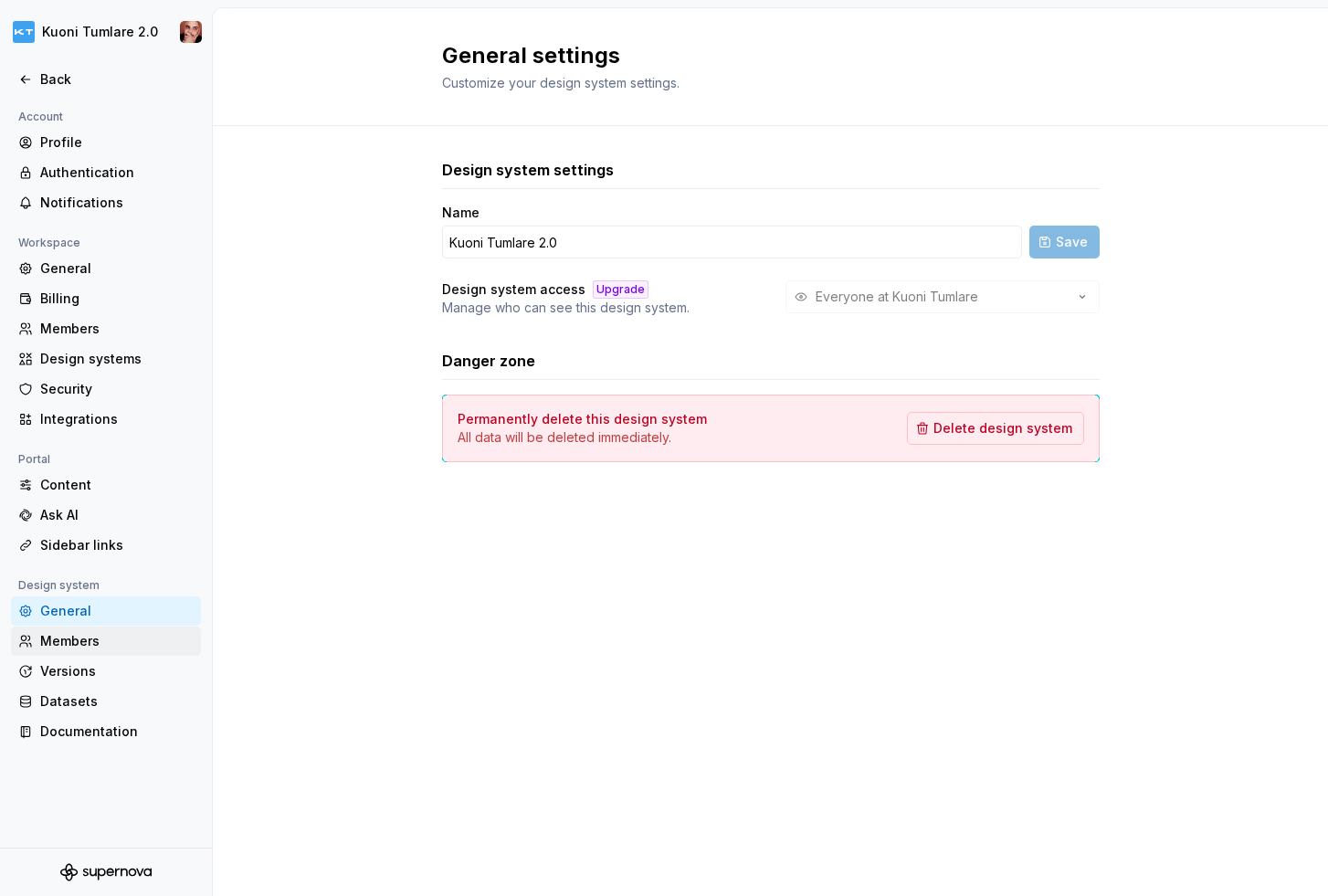
click at [83, 646] on div "Members" at bounding box center [117, 640] width 154 height 18
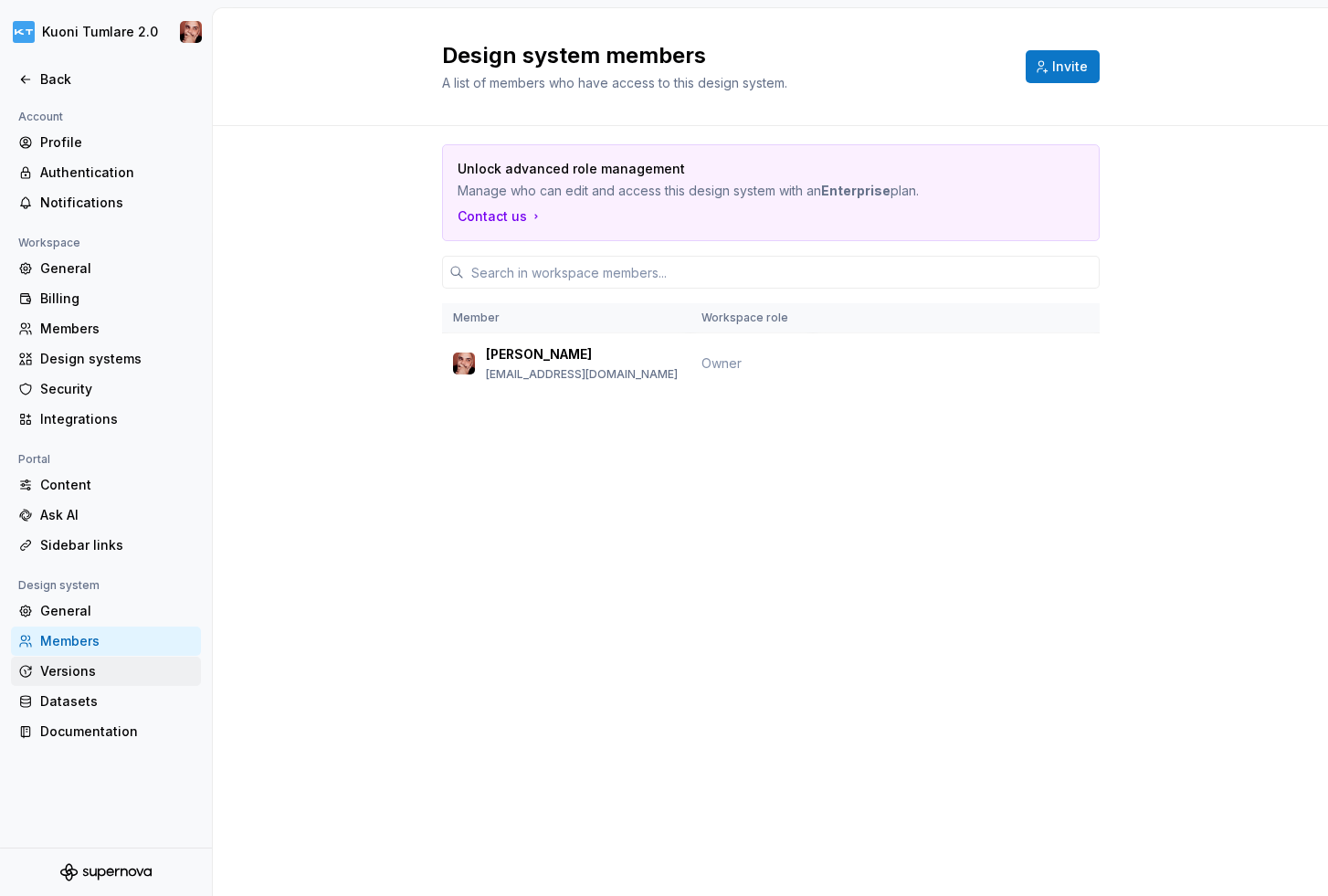
click at [82, 673] on div "Versions" at bounding box center [117, 671] width 154 height 18
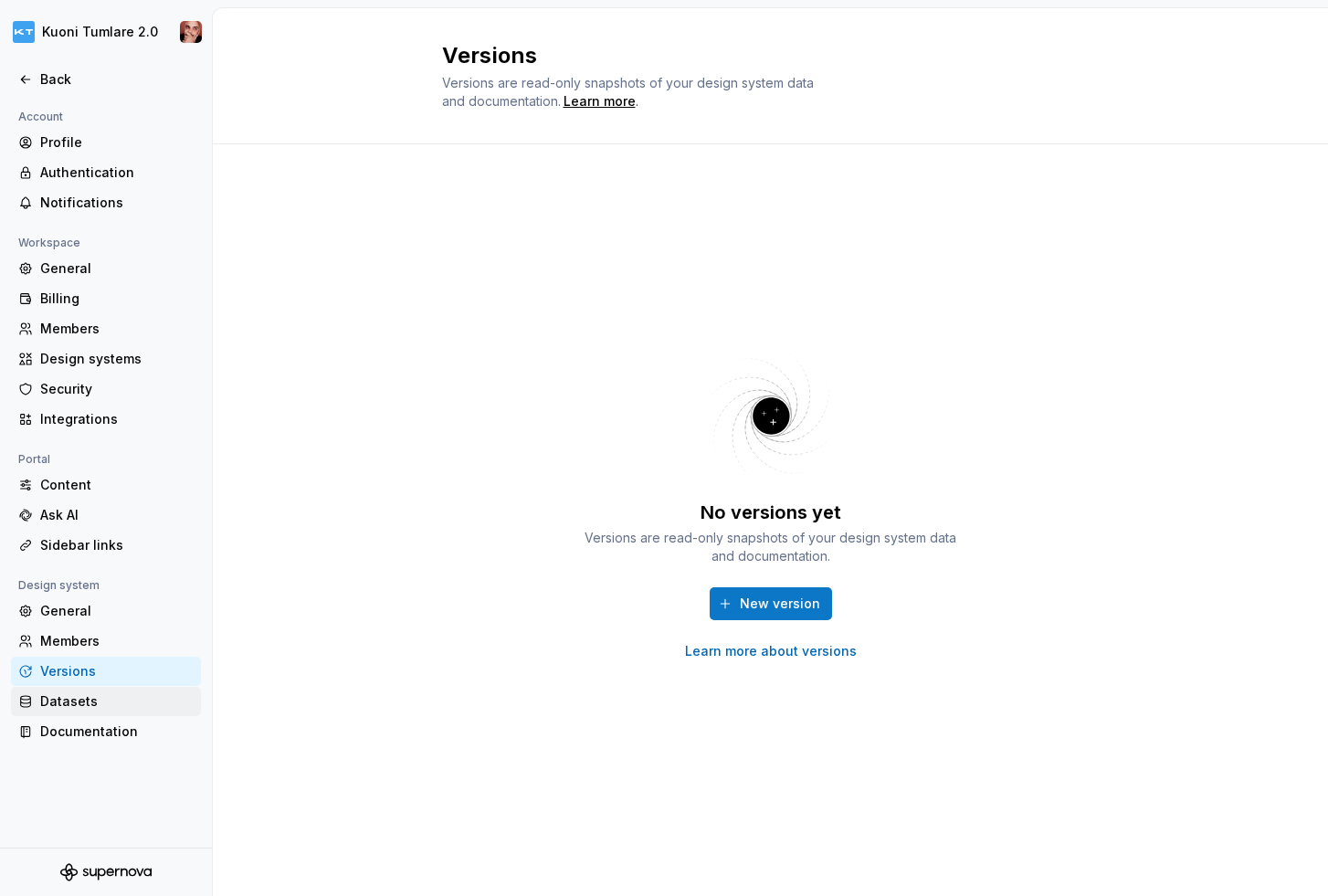
click at [81, 702] on div "Datasets" at bounding box center [117, 701] width 154 height 18
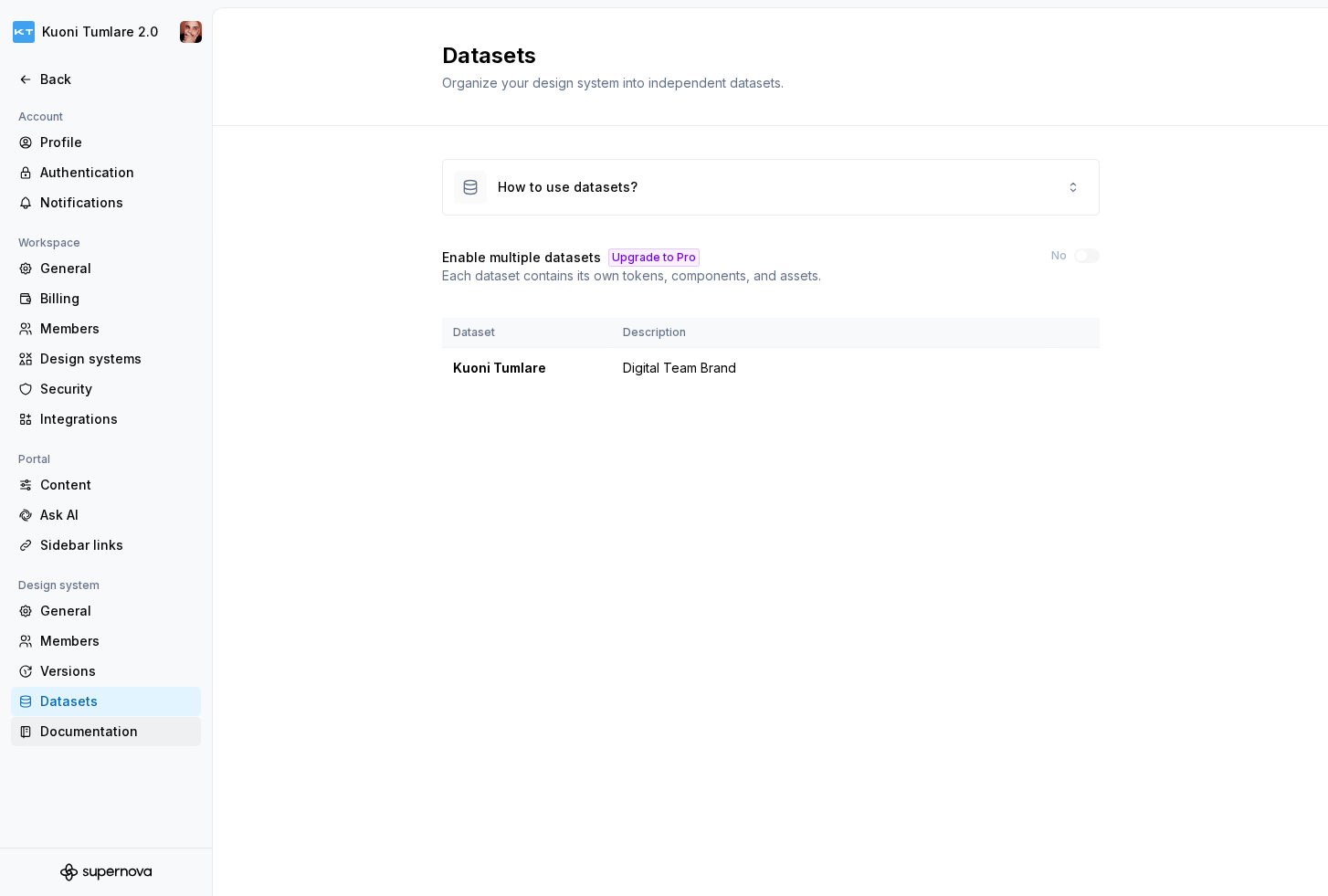
click at [79, 727] on div "Documentation" at bounding box center [117, 731] width 154 height 18
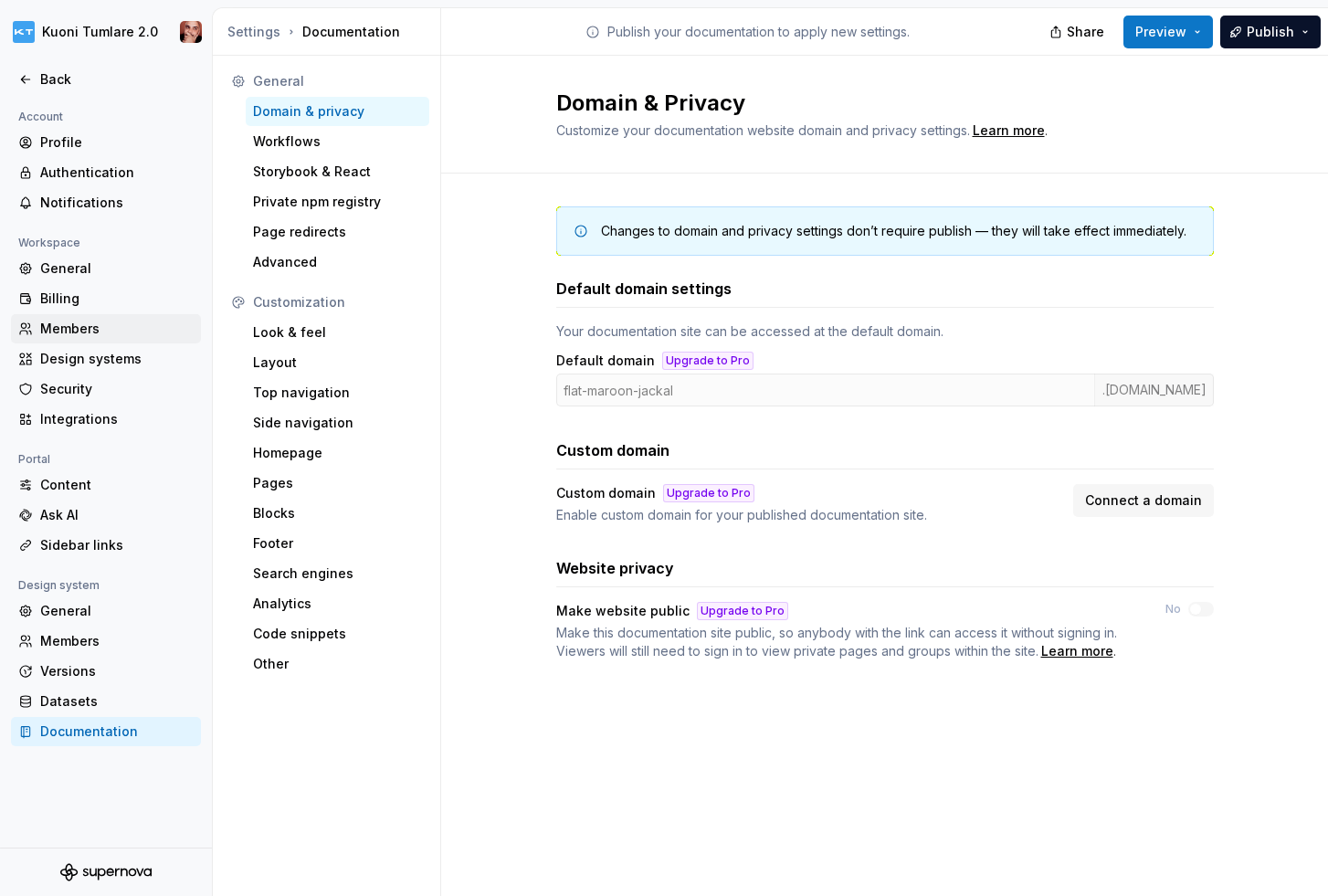
click at [70, 319] on div "Members" at bounding box center [105, 328] width 190 height 29
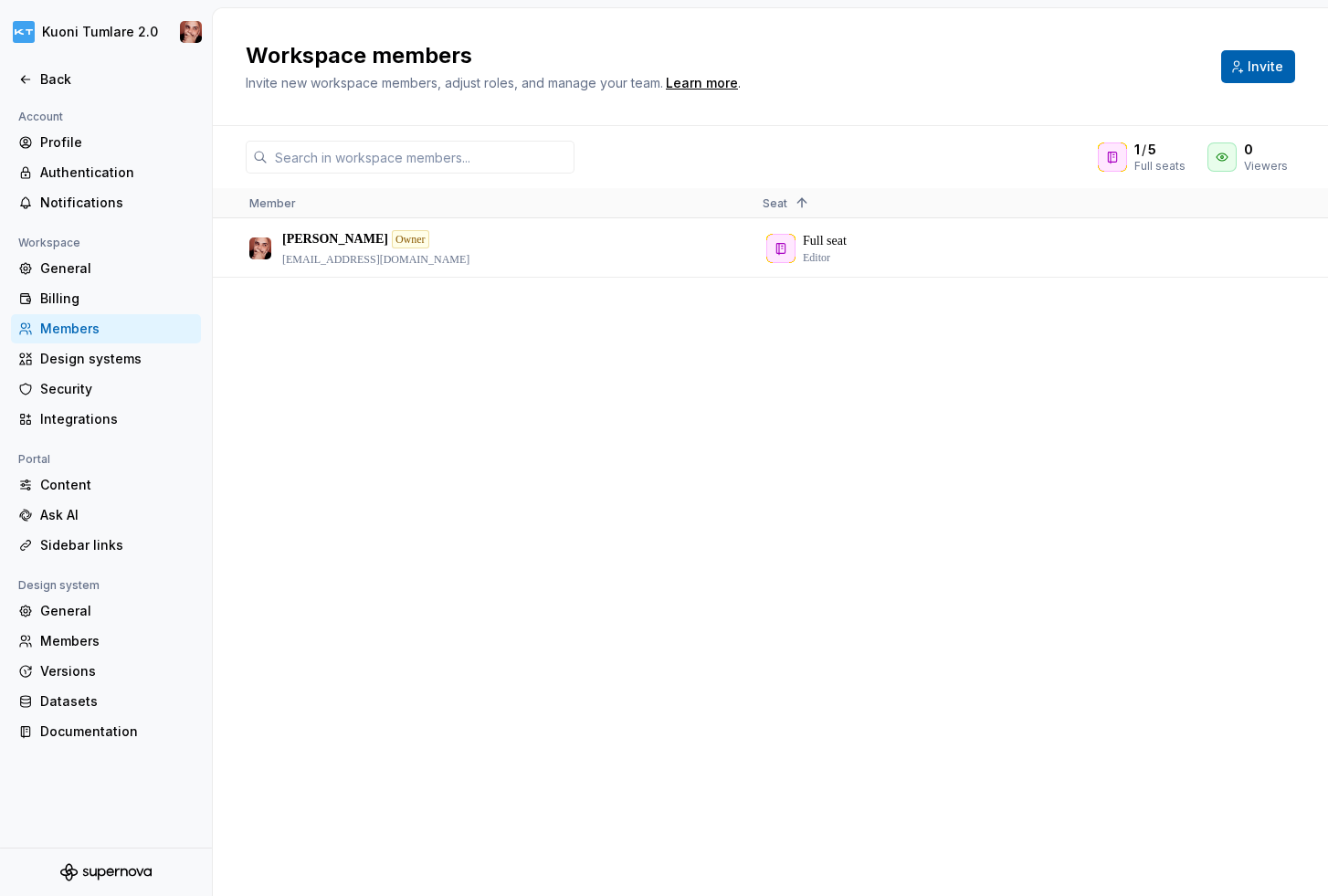
click at [1257, 55] on button "Invite" at bounding box center [1257, 67] width 74 height 33
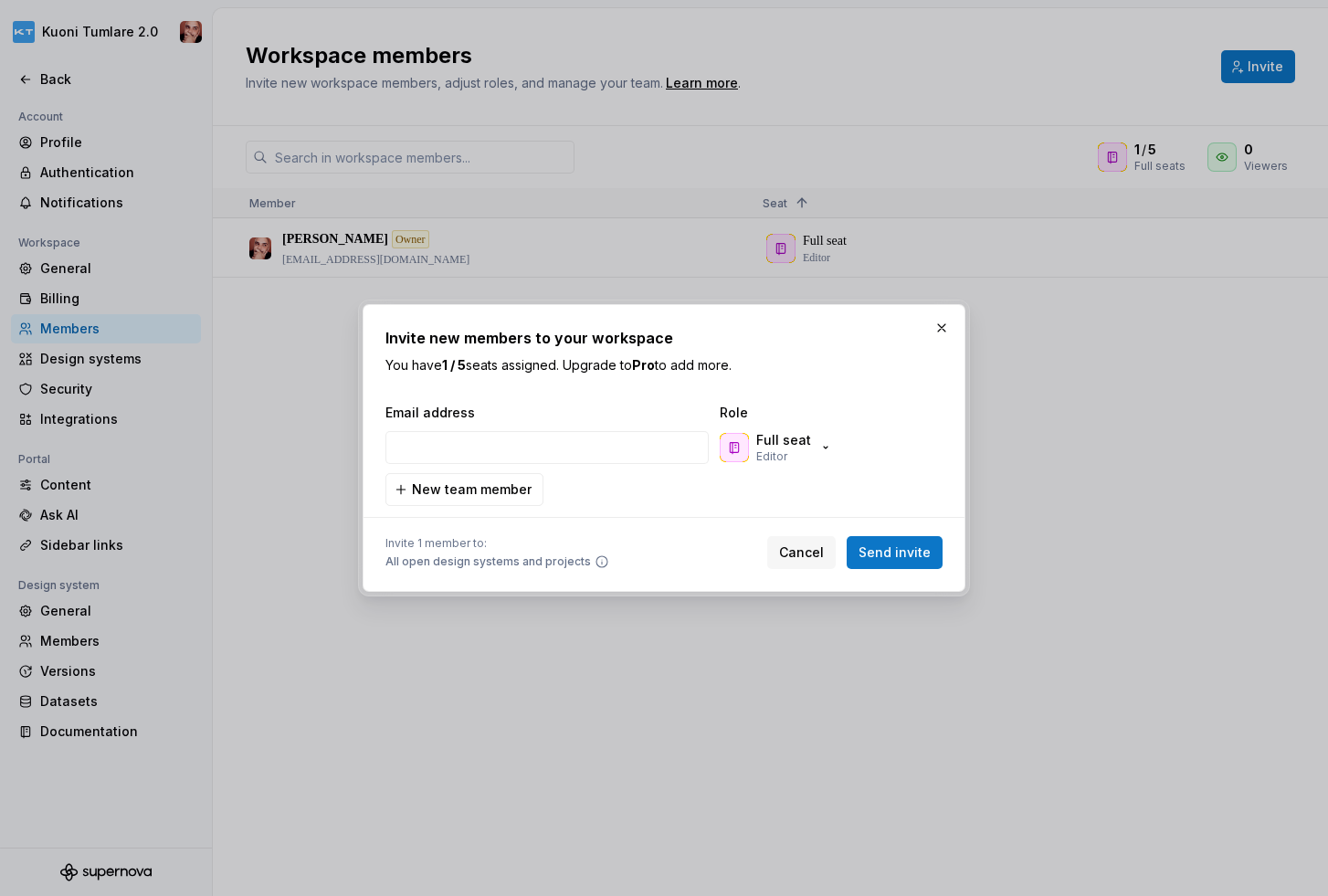
type input "[PERSON_NAME][EMAIL_ADDRESS][PERSON_NAME][DOMAIN_NAME]"
click at [898, 553] on span "Send invite" at bounding box center [894, 552] width 72 height 18
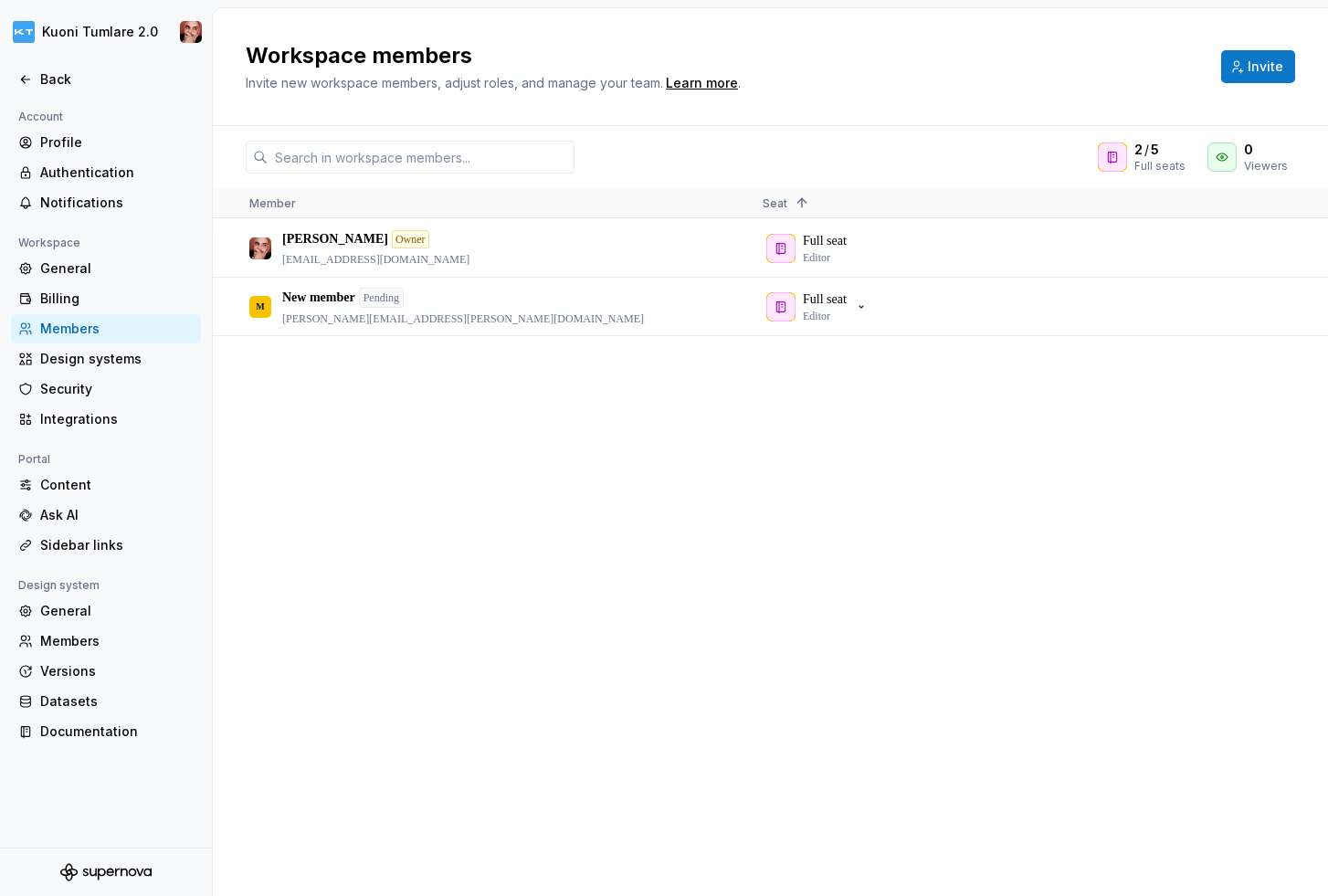
click at [480, 592] on div "[PERSON_NAME] Owner [PERSON_NAME][EMAIL_ADDRESS][DOMAIN_NAME] Full seat Editor …" at bounding box center [770, 557] width 1116 height 676
click at [78, 264] on div "General" at bounding box center [117, 268] width 154 height 18
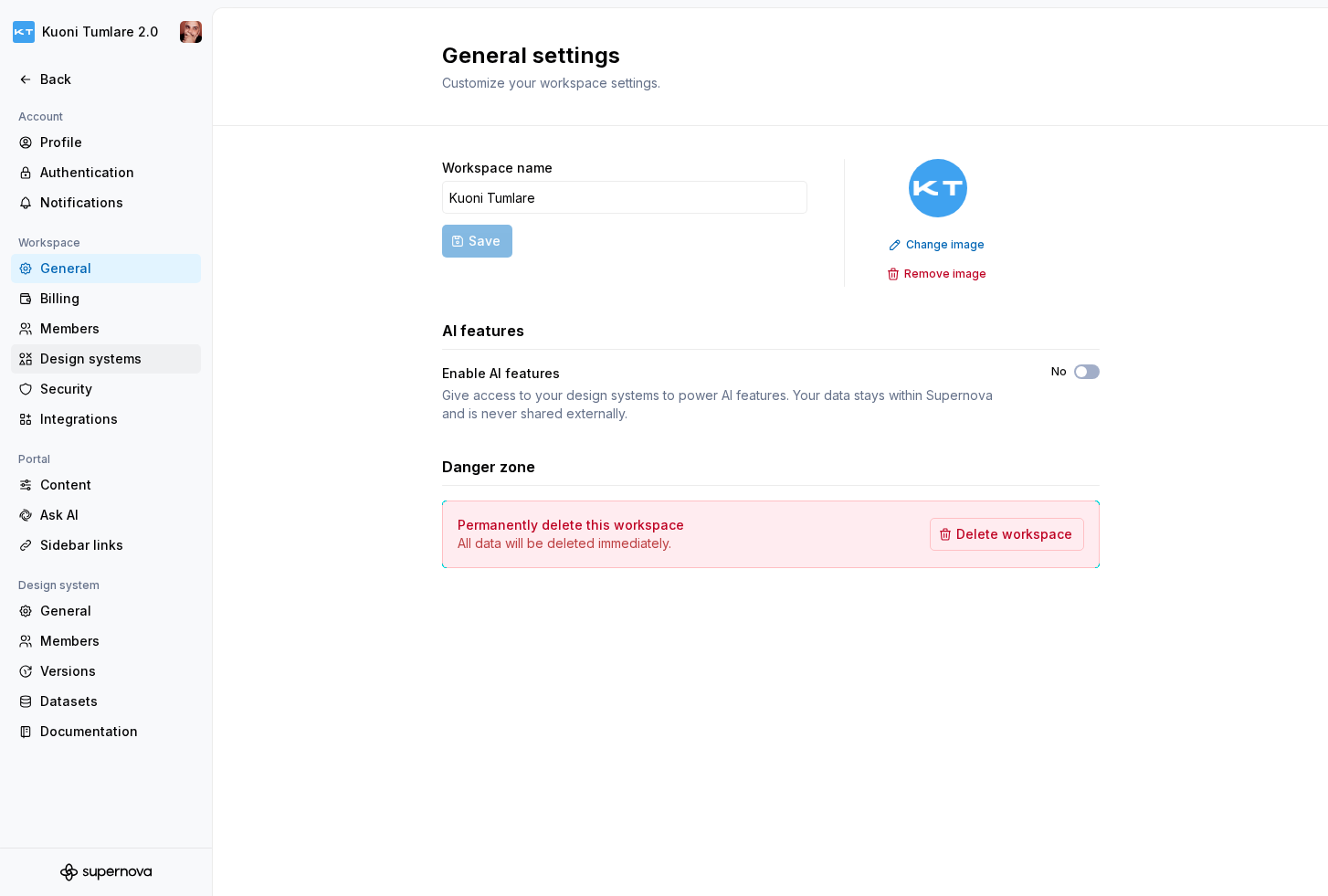
click at [88, 356] on div "Design systems" at bounding box center [117, 358] width 154 height 18
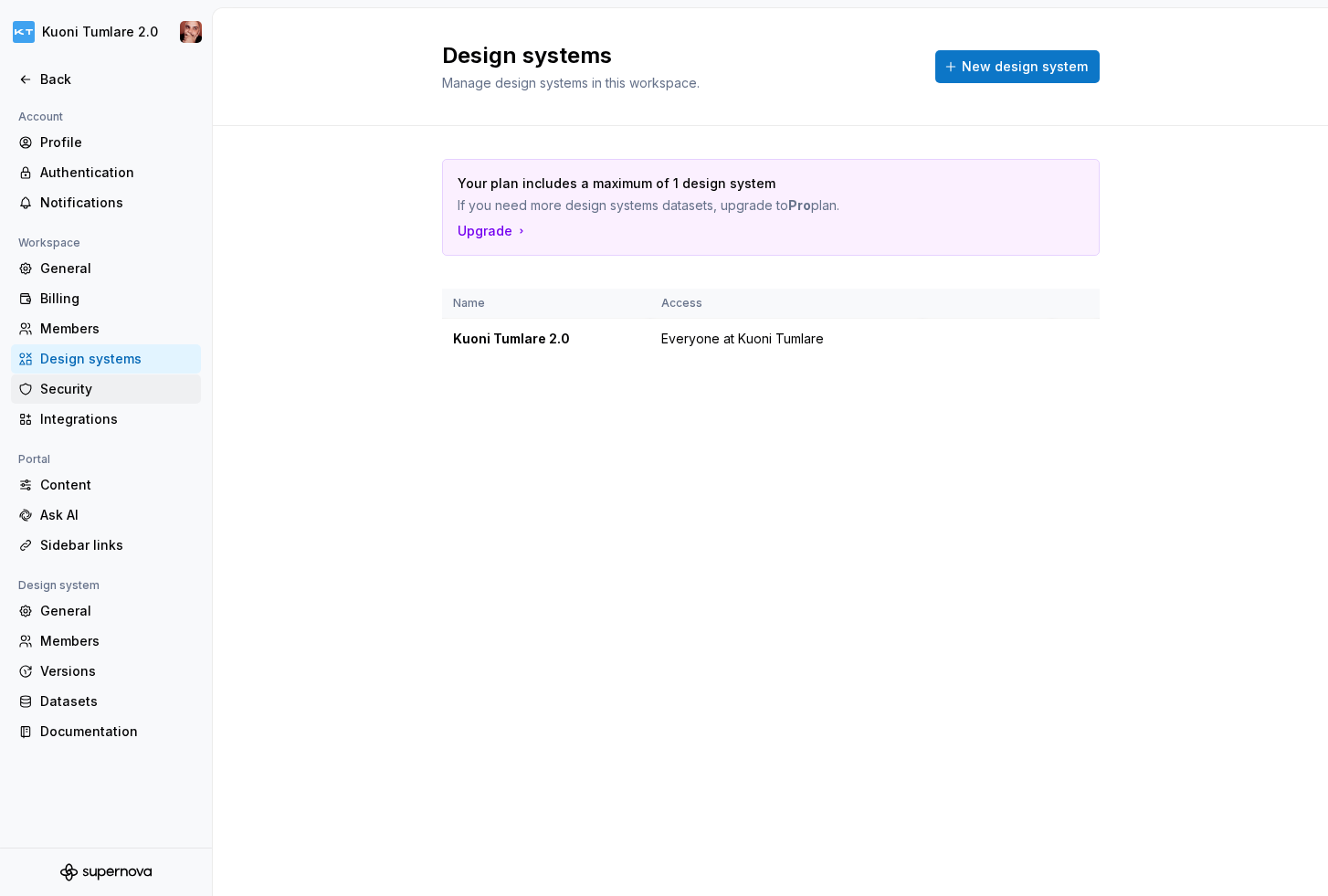
click at [82, 385] on div "Security" at bounding box center [117, 388] width 154 height 18
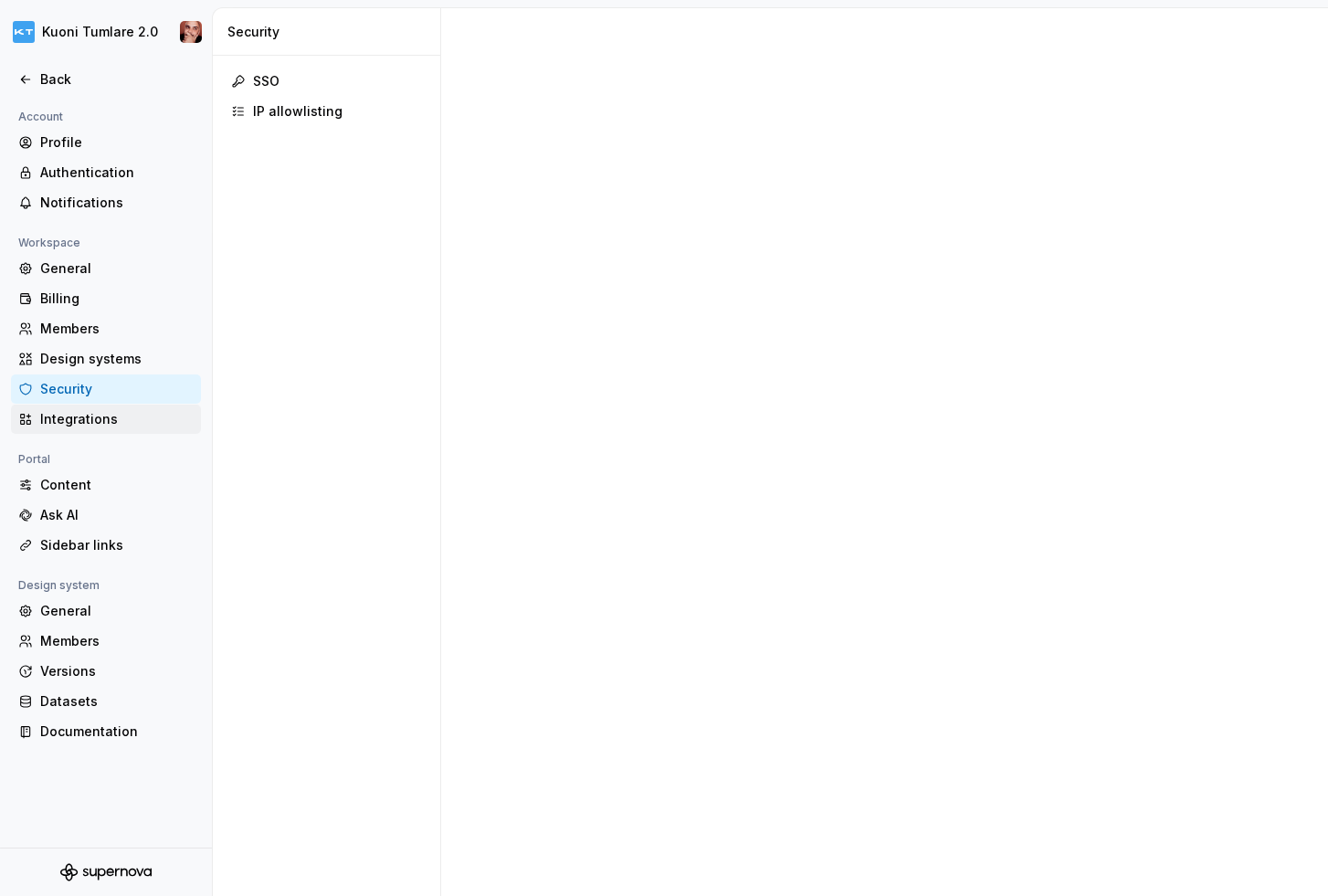
click at [76, 420] on div "Integrations" at bounding box center [117, 419] width 154 height 18
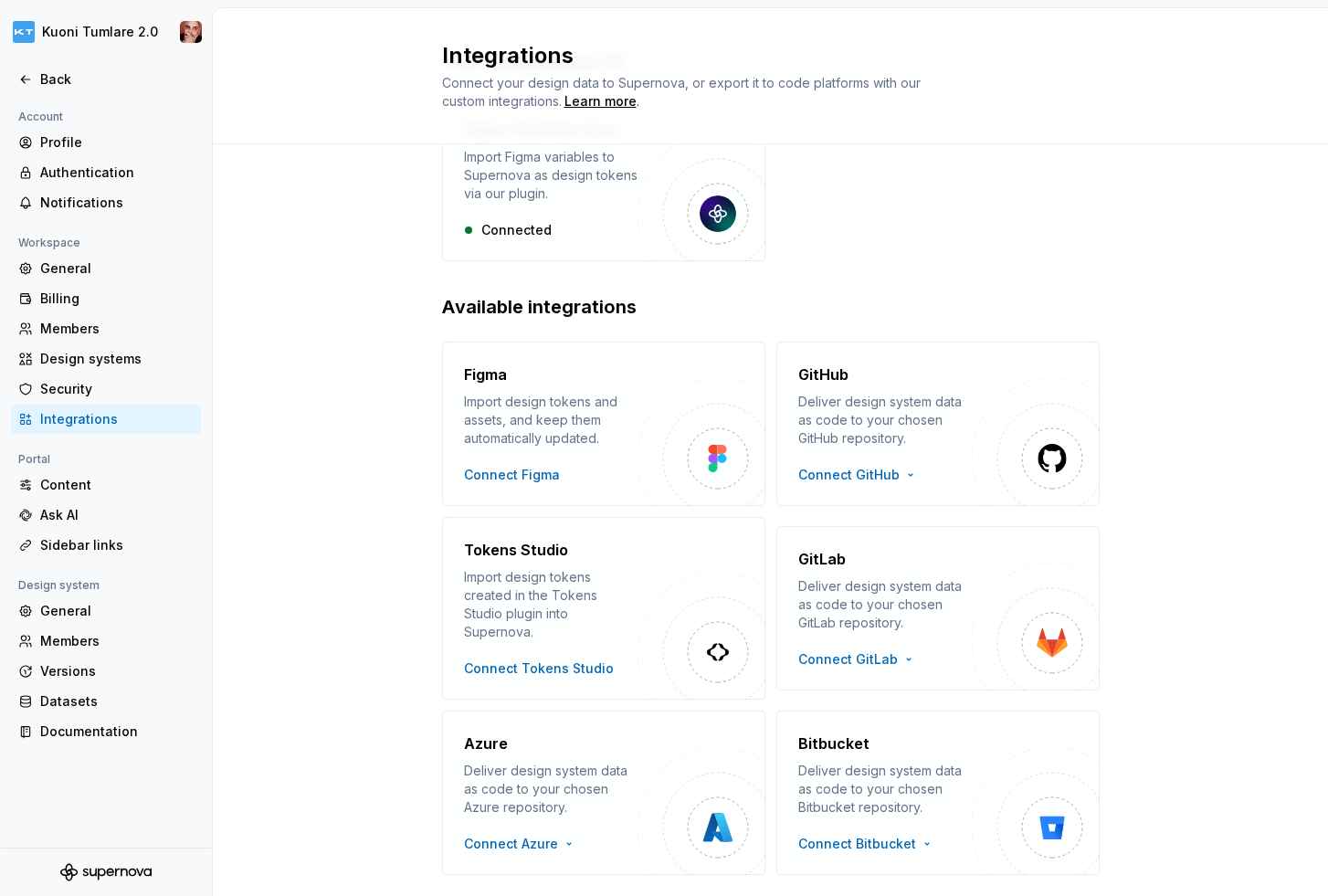
scroll to position [158, 0]
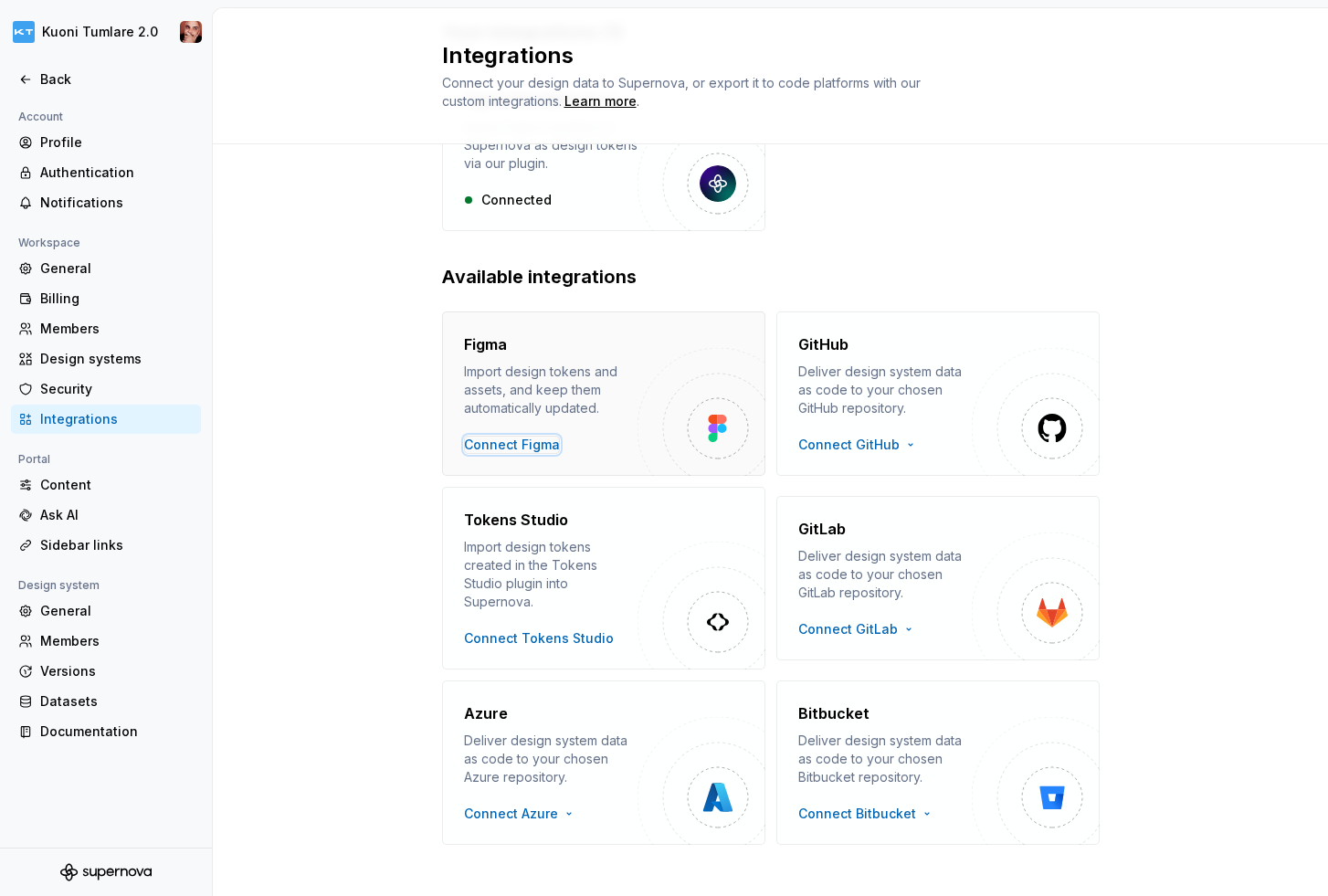
click at [535, 444] on div "Connect Figma" at bounding box center [511, 444] width 96 height 18
click at [19, 73] on icon at bounding box center [25, 79] width 14 height 14
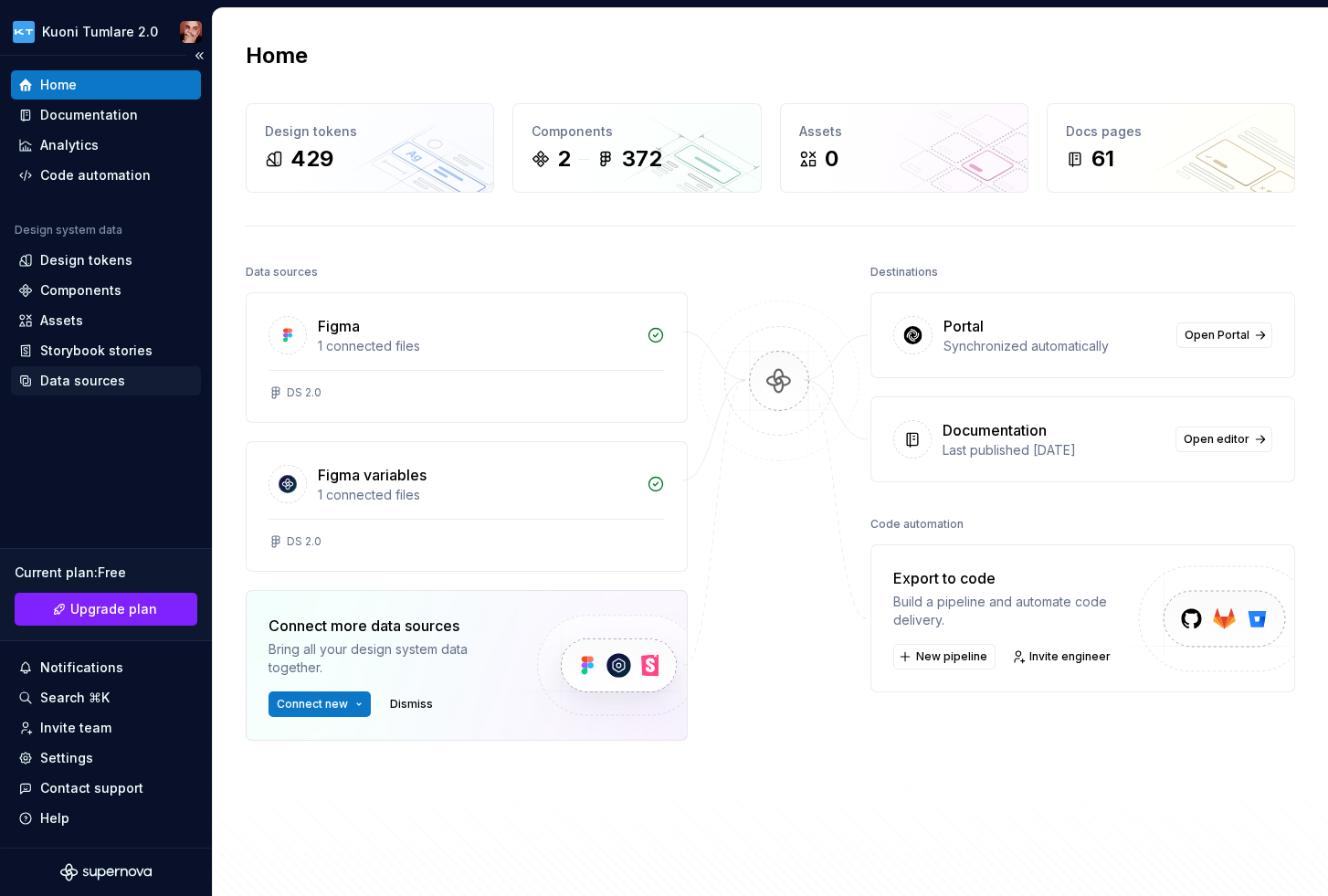
click at [63, 376] on div "Data sources" at bounding box center [83, 380] width 85 height 18
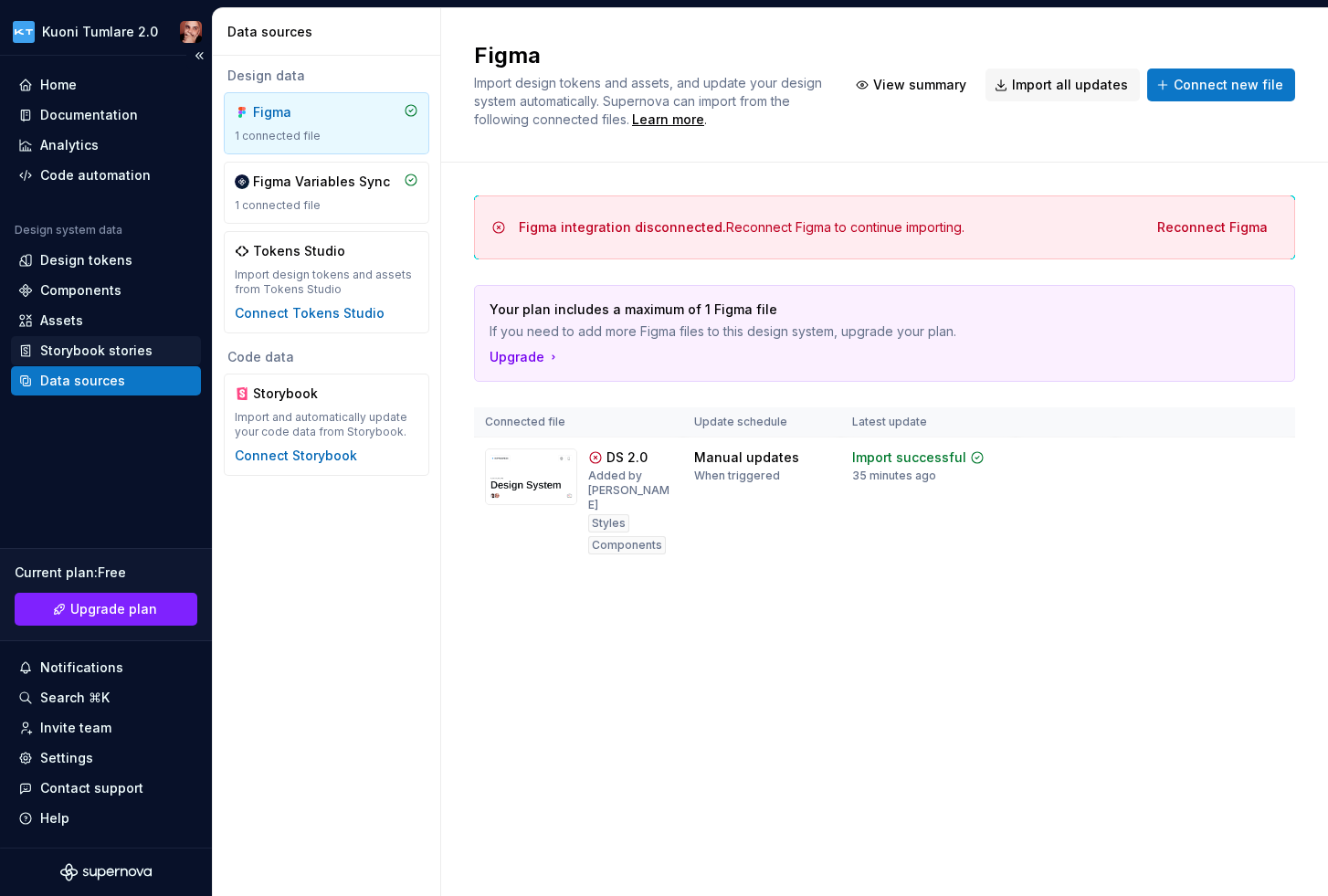
click at [91, 342] on div "Storybook stories" at bounding box center [97, 350] width 112 height 18
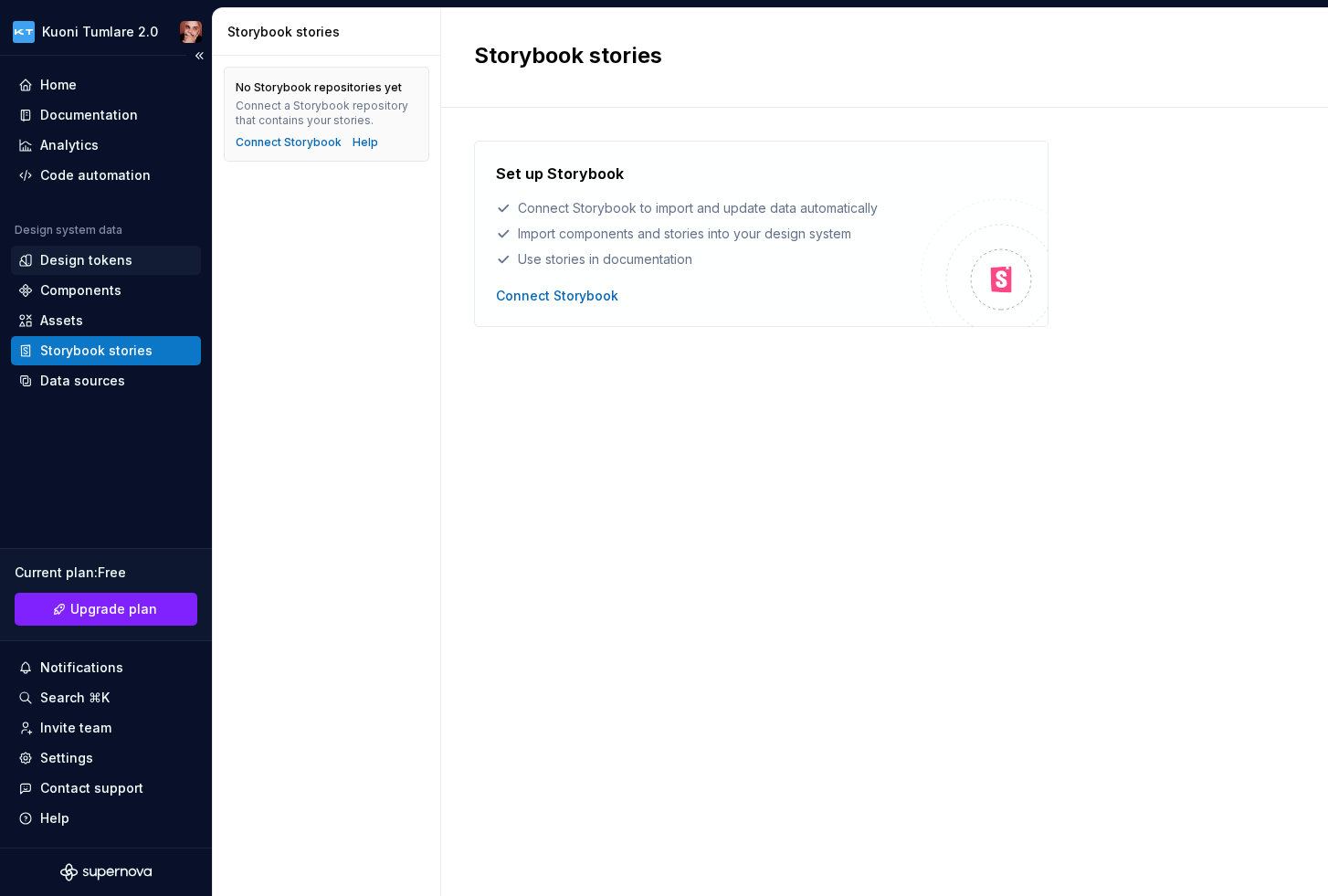
click at [81, 250] on div "Design tokens" at bounding box center [105, 260] width 190 height 29
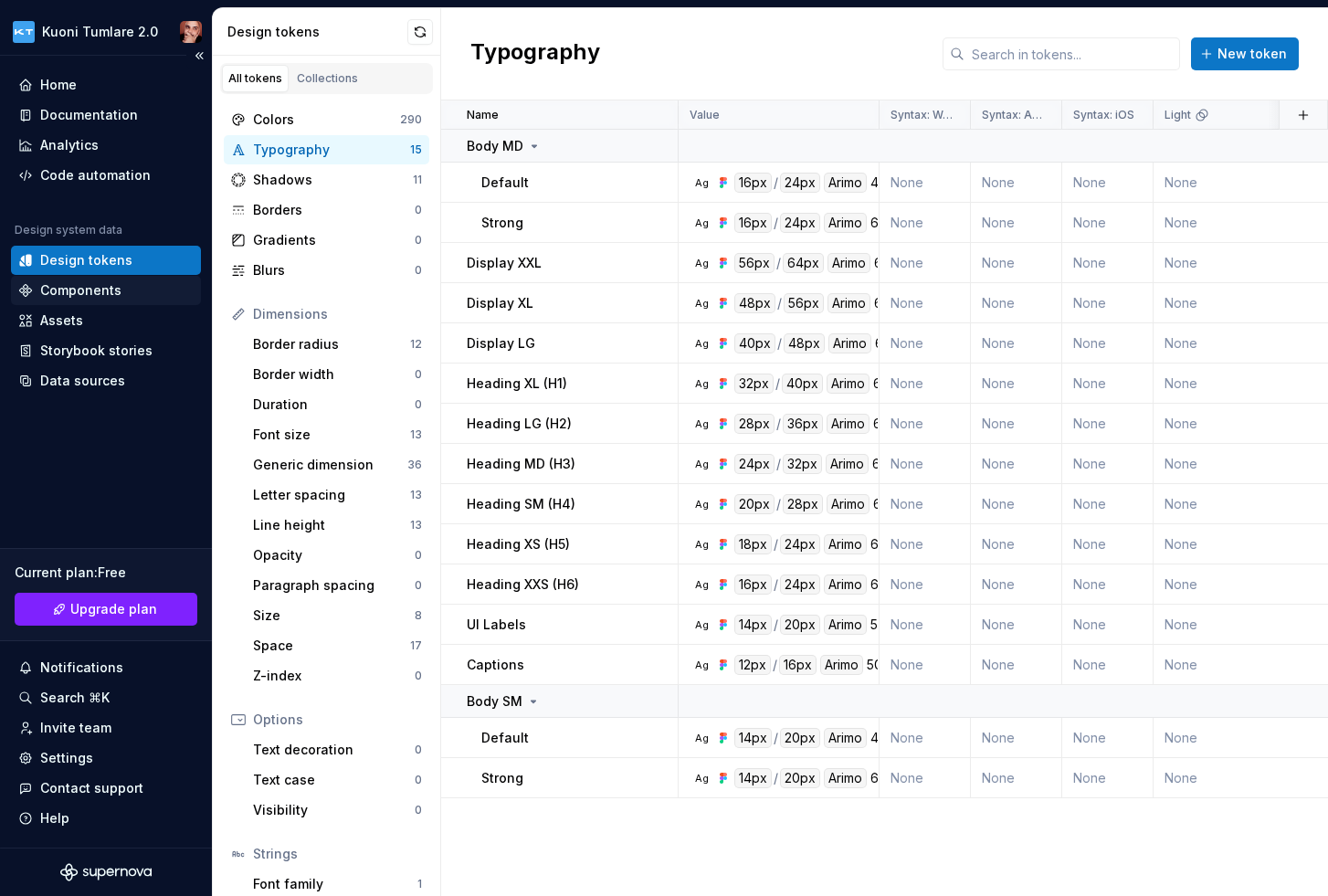
click at [63, 289] on div "Components" at bounding box center [81, 290] width 81 height 18
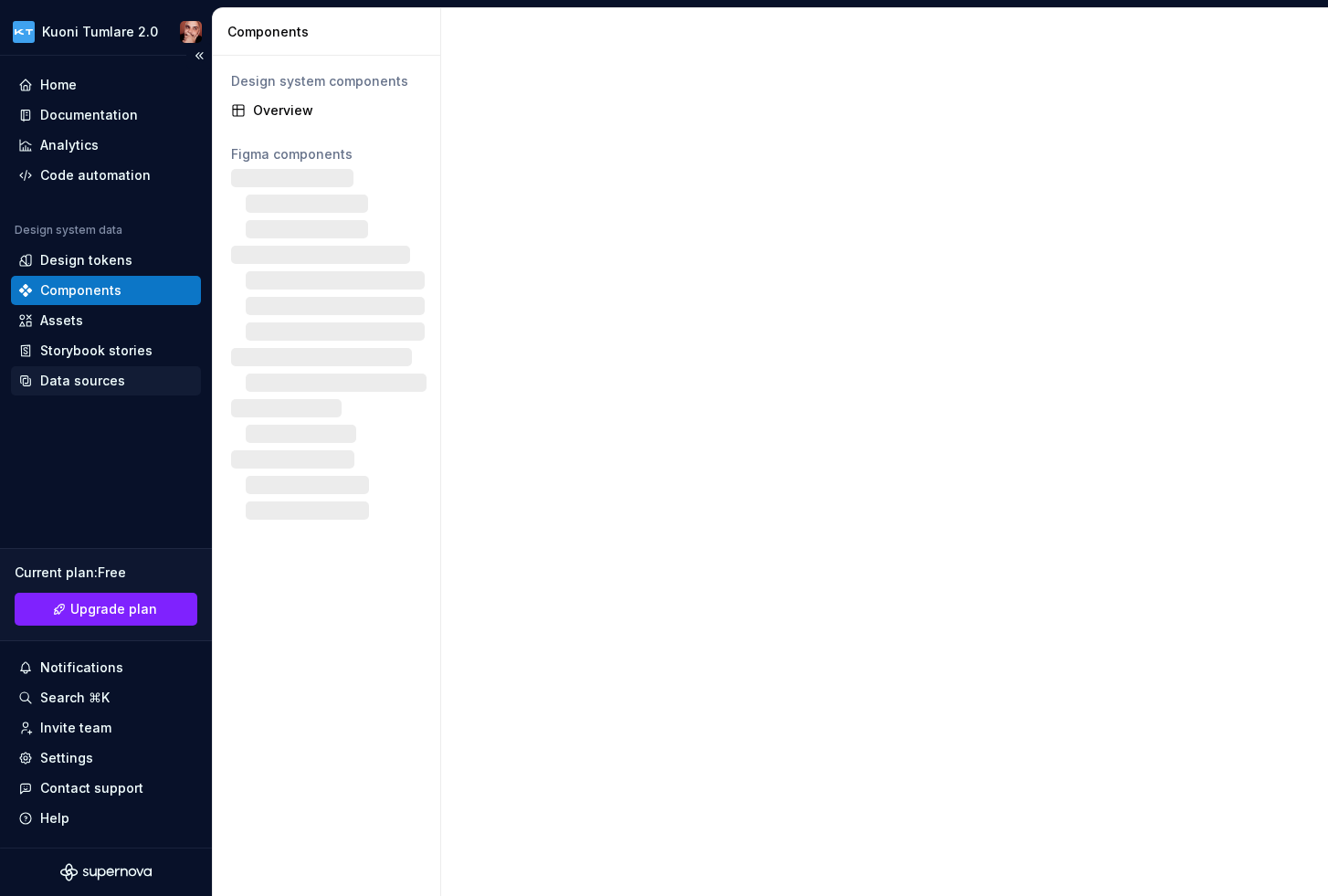
click at [67, 372] on div "Data sources" at bounding box center [83, 380] width 85 height 18
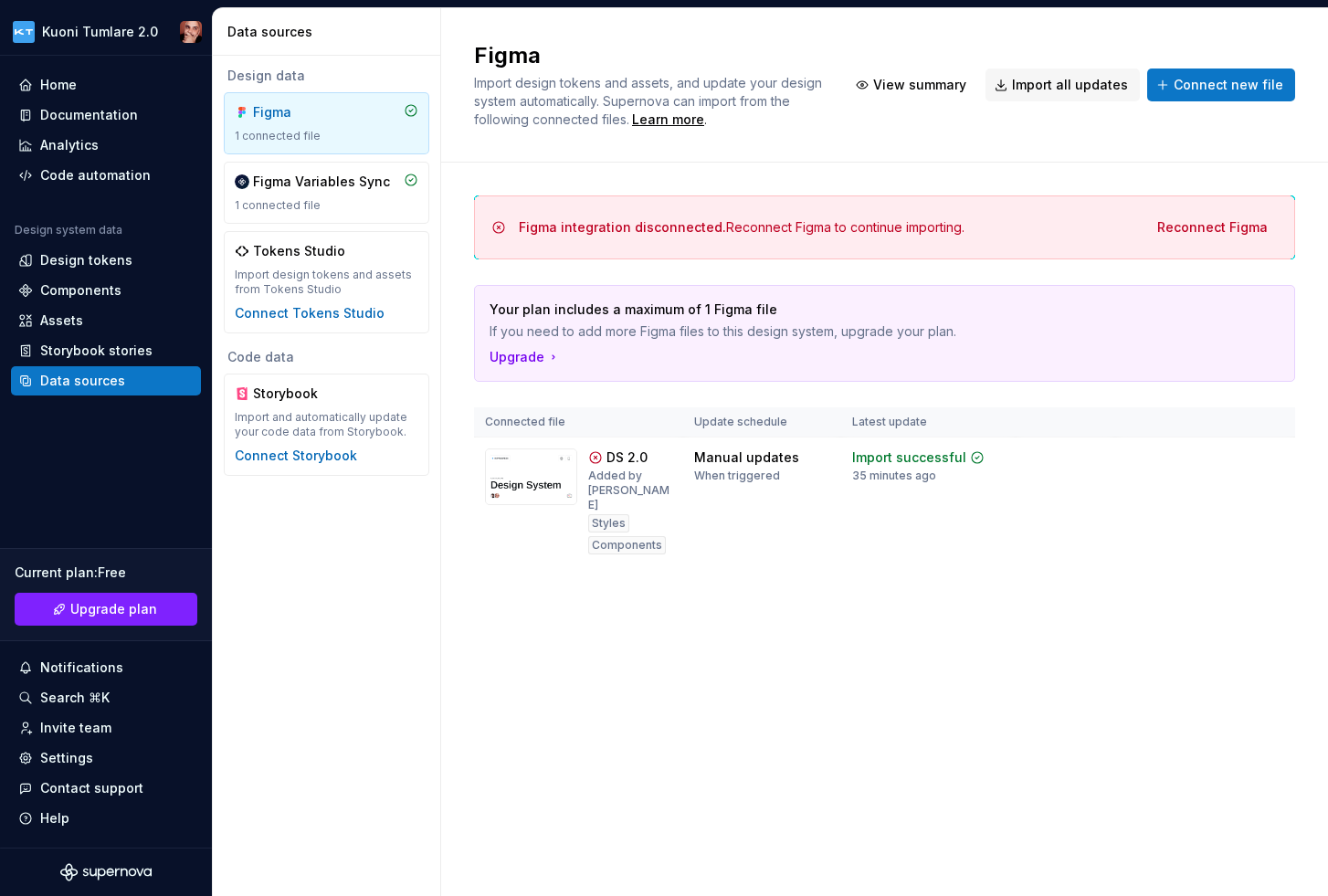
click at [320, 113] on div "Figma" at bounding box center [297, 112] width 88 height 18
click at [1202, 235] on span "Reconnect Figma" at bounding box center [1212, 227] width 110 height 18
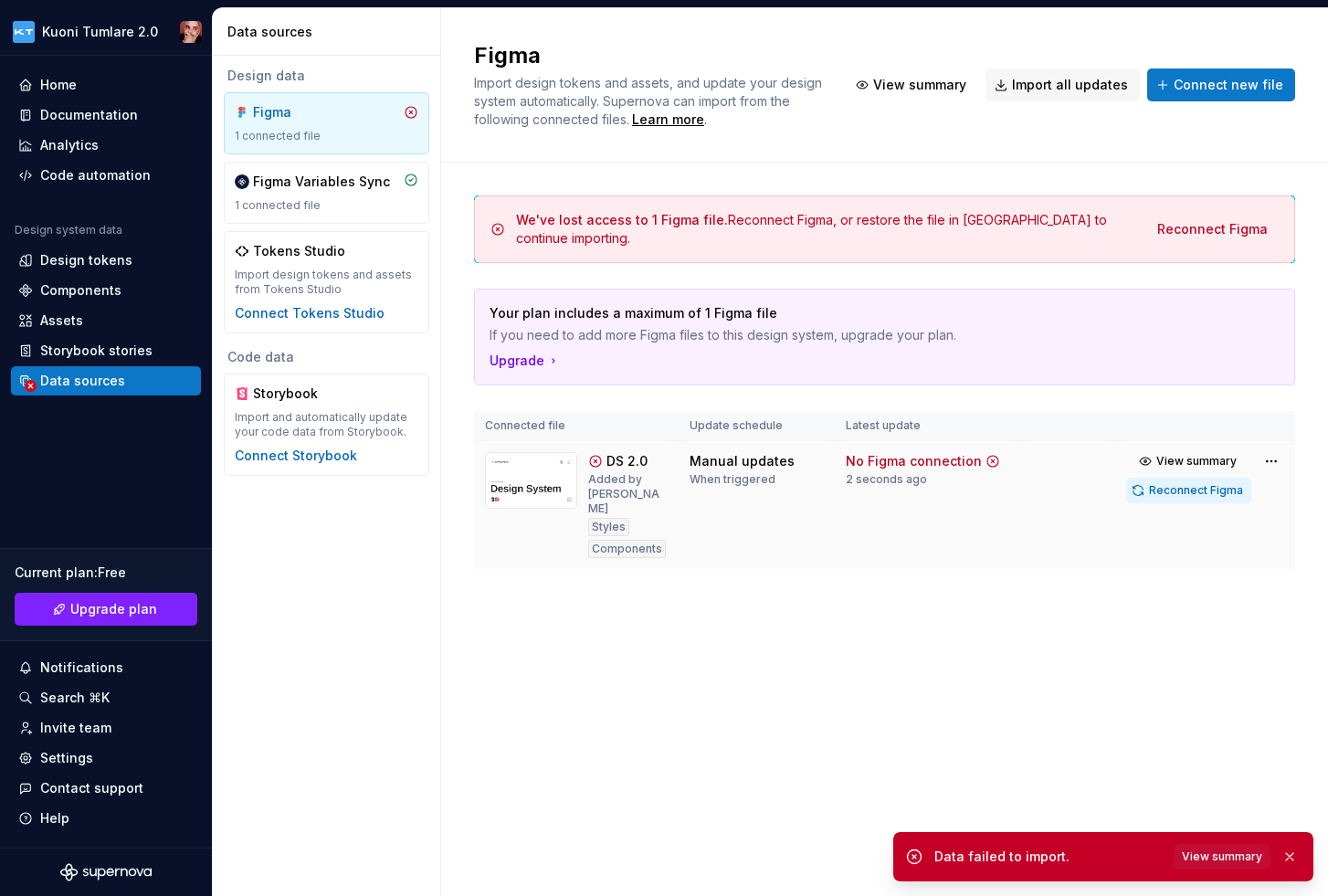
click at [1209, 490] on span "Reconnect Figma" at bounding box center [1196, 490] width 94 height 14
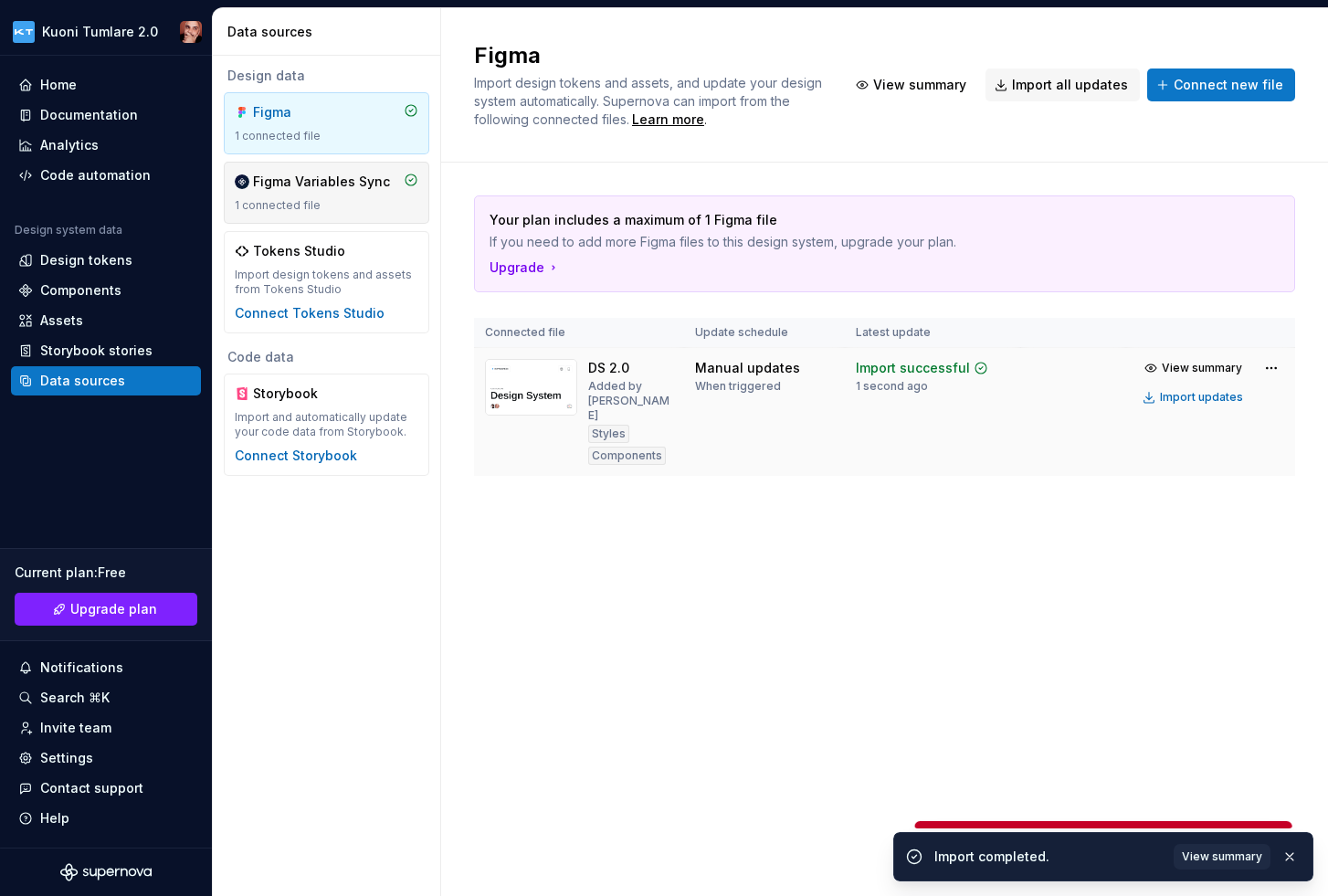
click at [314, 188] on div "Figma Variables Sync" at bounding box center [322, 182] width 137 height 18
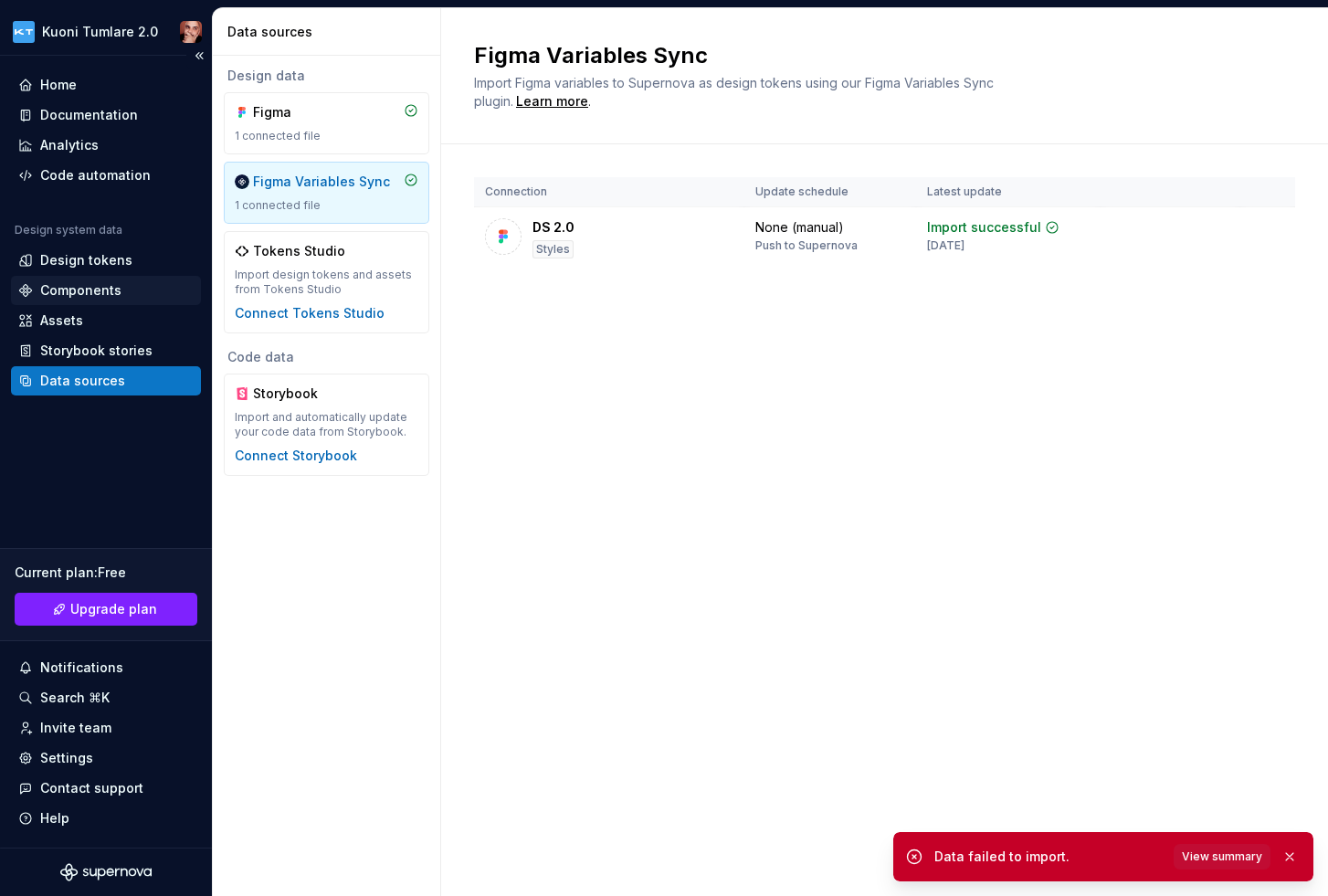
click at [103, 291] on div "Components" at bounding box center [81, 290] width 81 height 18
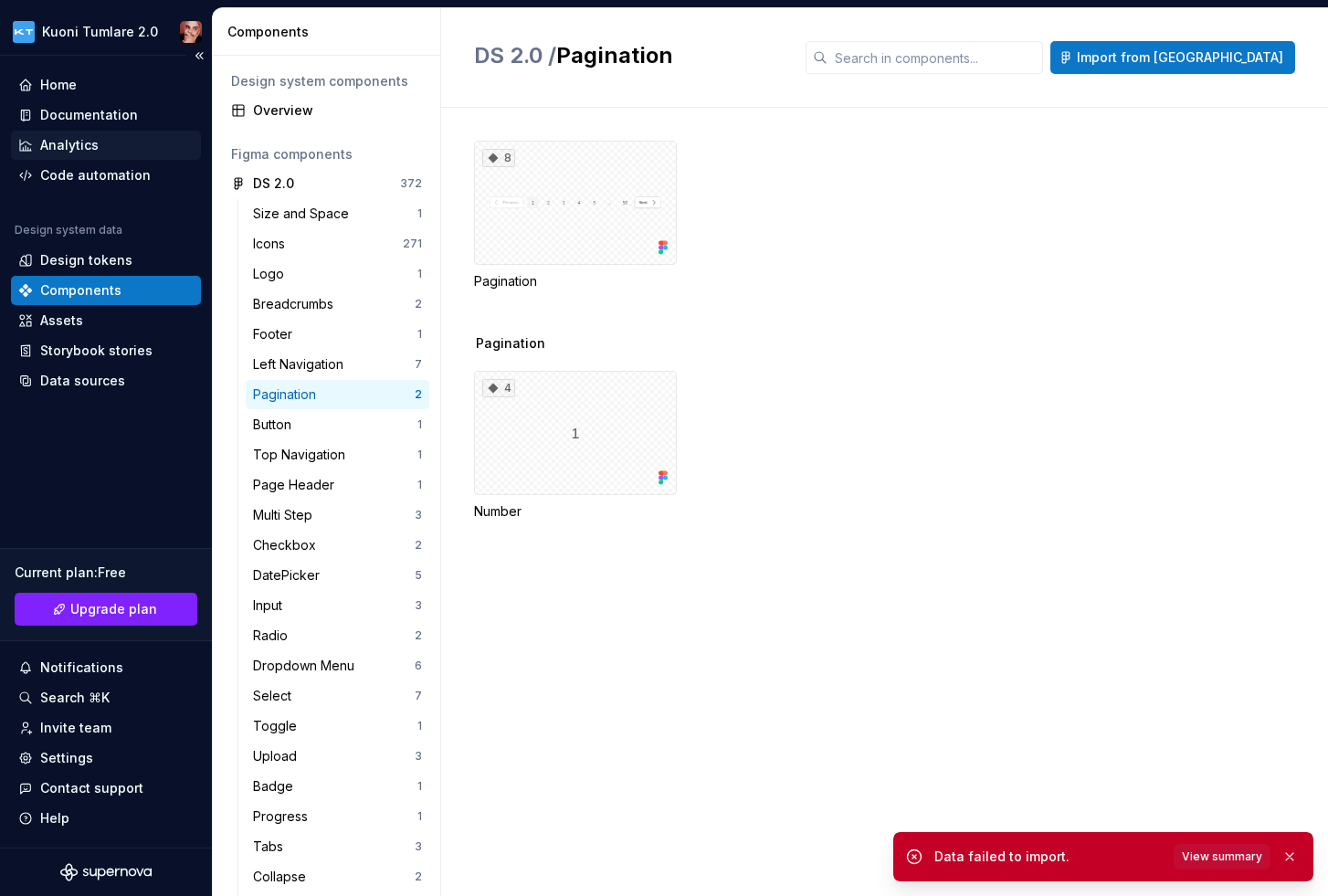
click at [92, 134] on div "Analytics" at bounding box center [105, 145] width 190 height 29
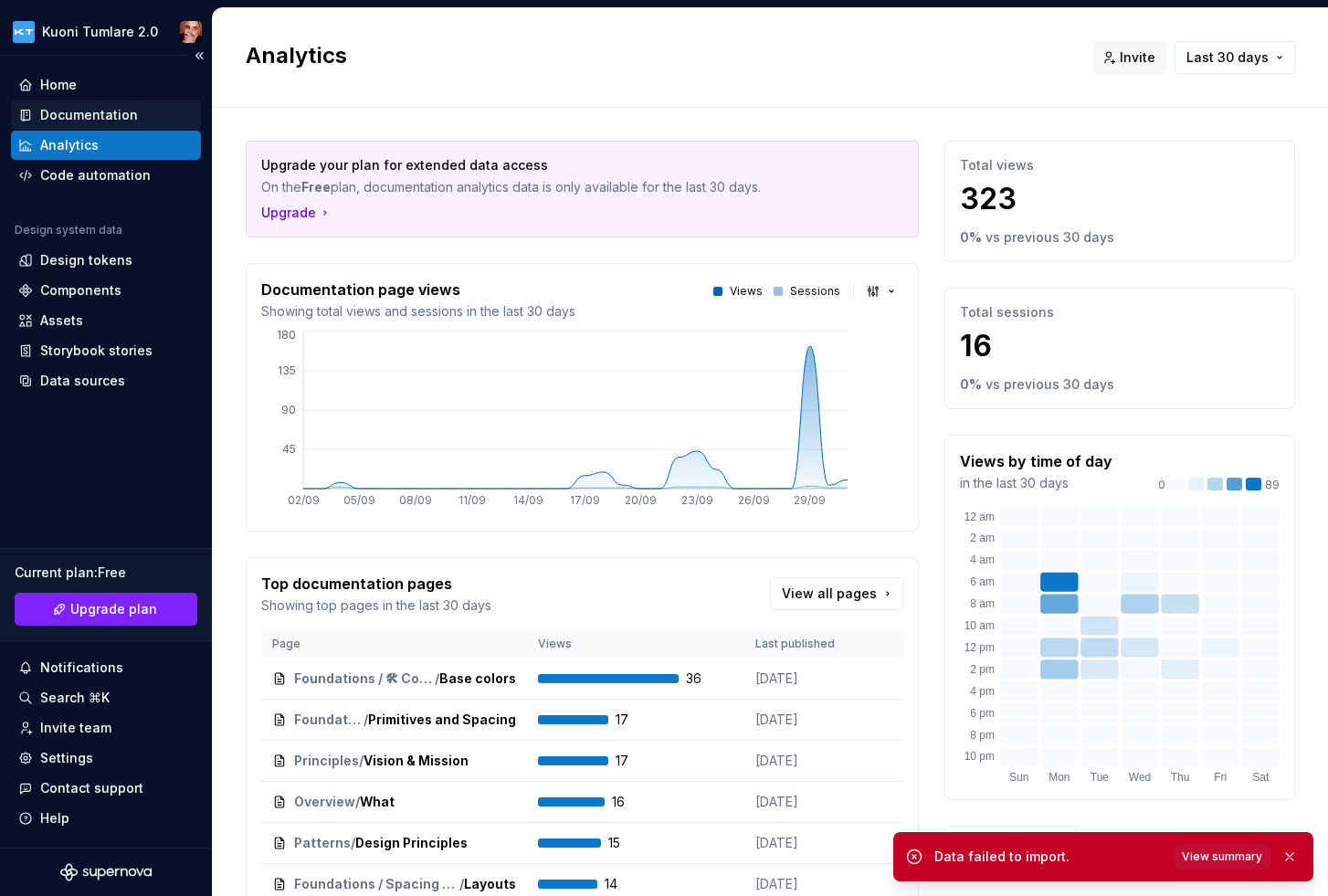
click at [114, 118] on div "Documentation" at bounding box center [89, 115] width 98 height 18
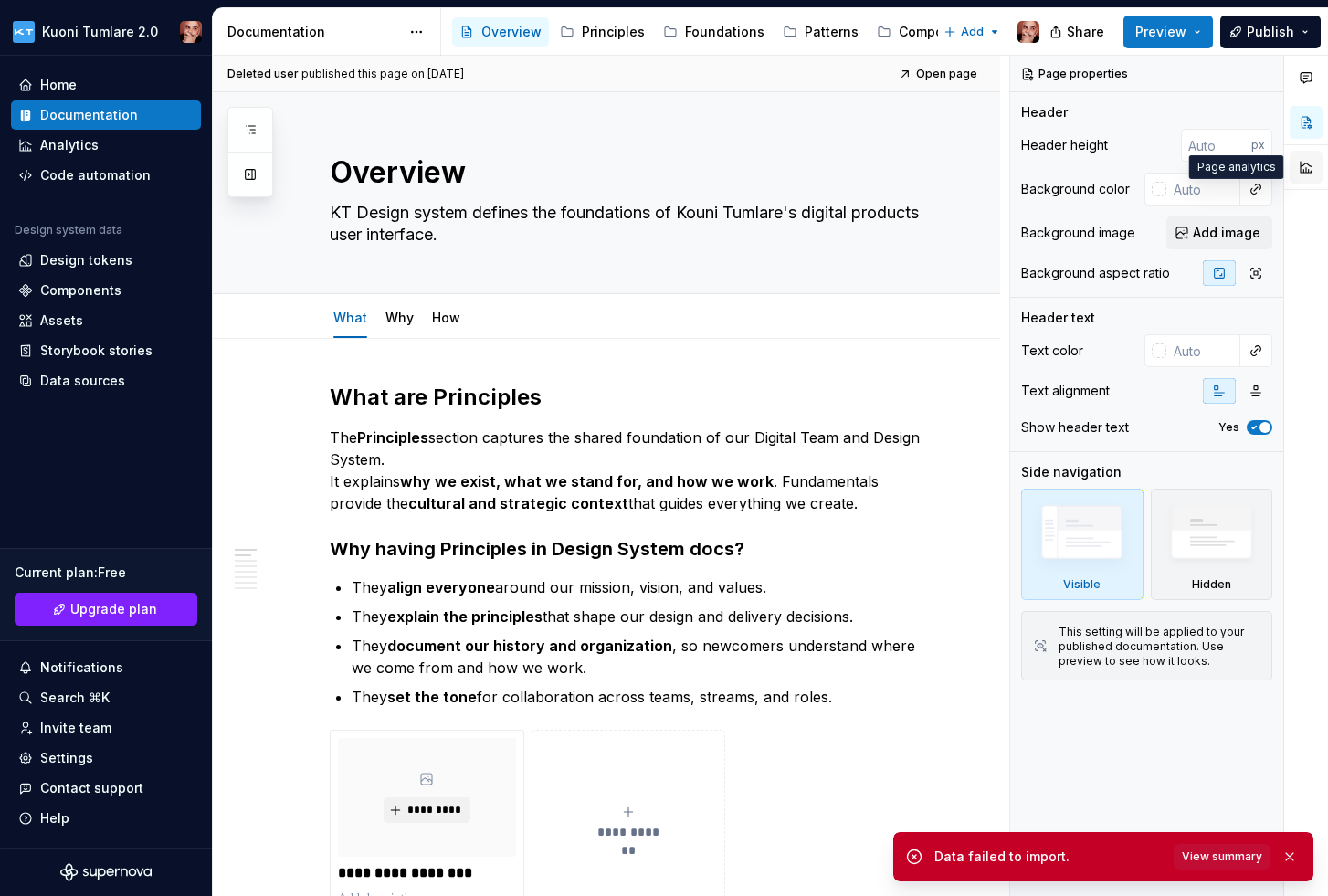
click at [1301, 159] on button "button" at bounding box center [1306, 167] width 33 height 33
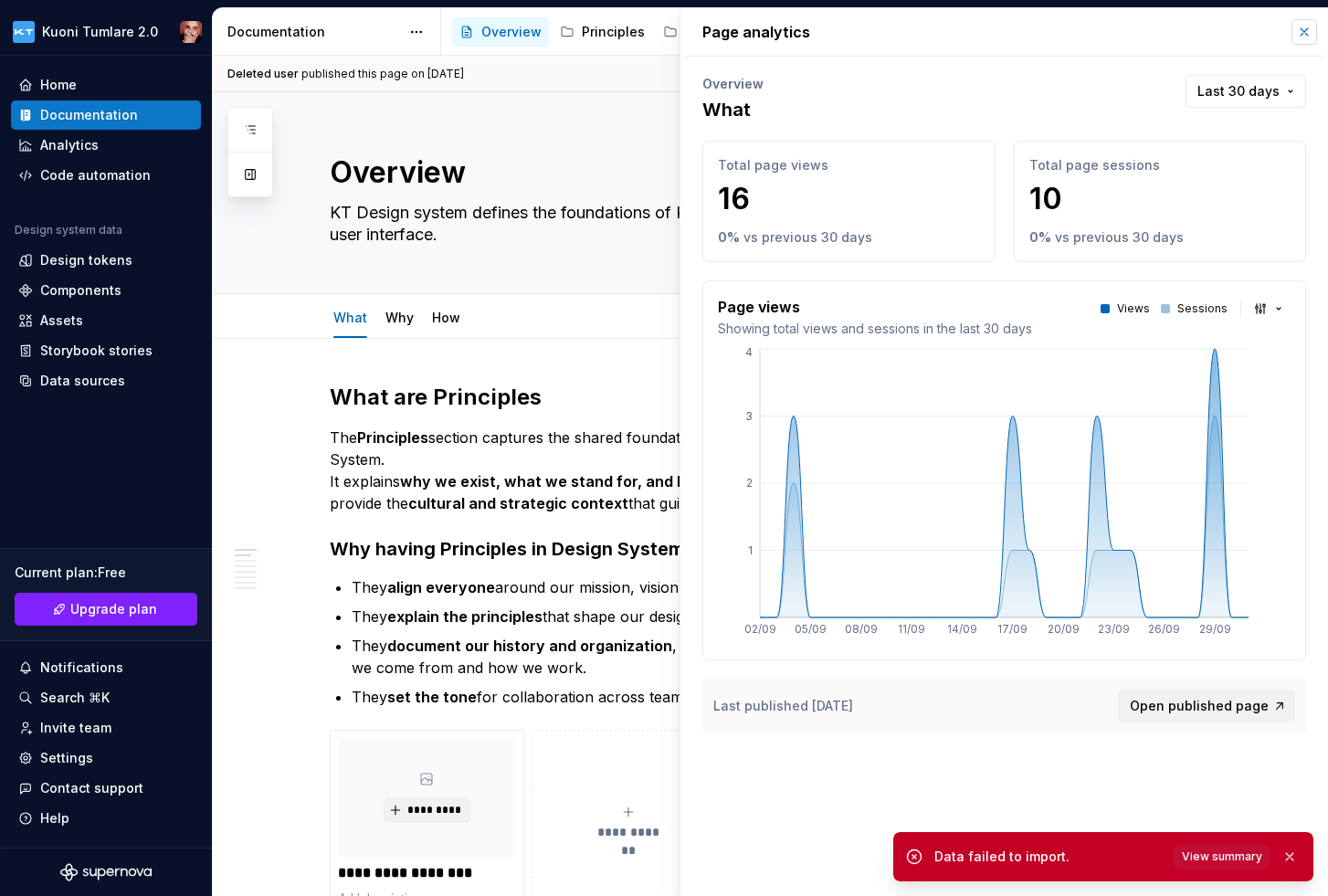
click at [1301, 30] on button "button" at bounding box center [1304, 32] width 25 height 25
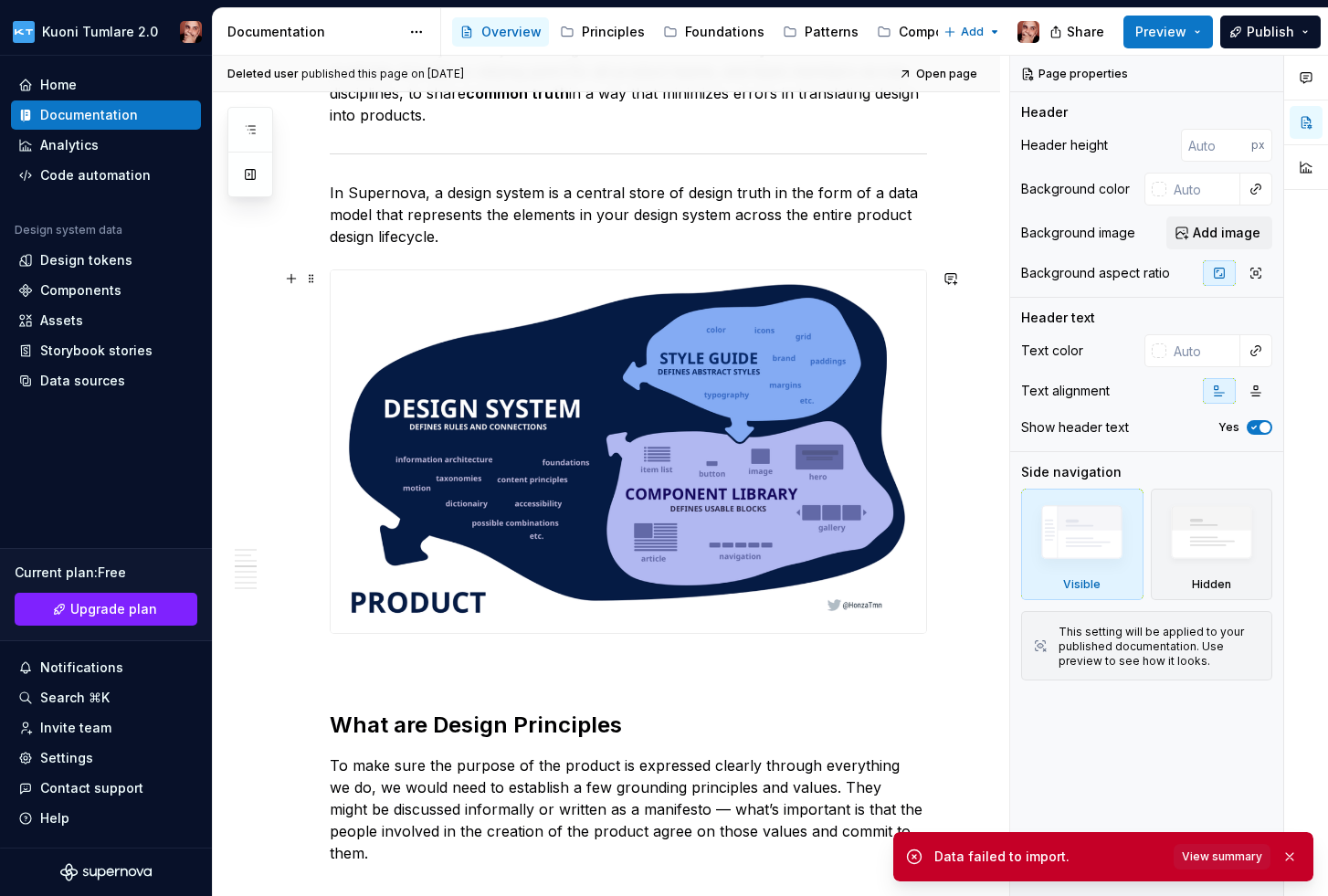
scroll to position [1021, 0]
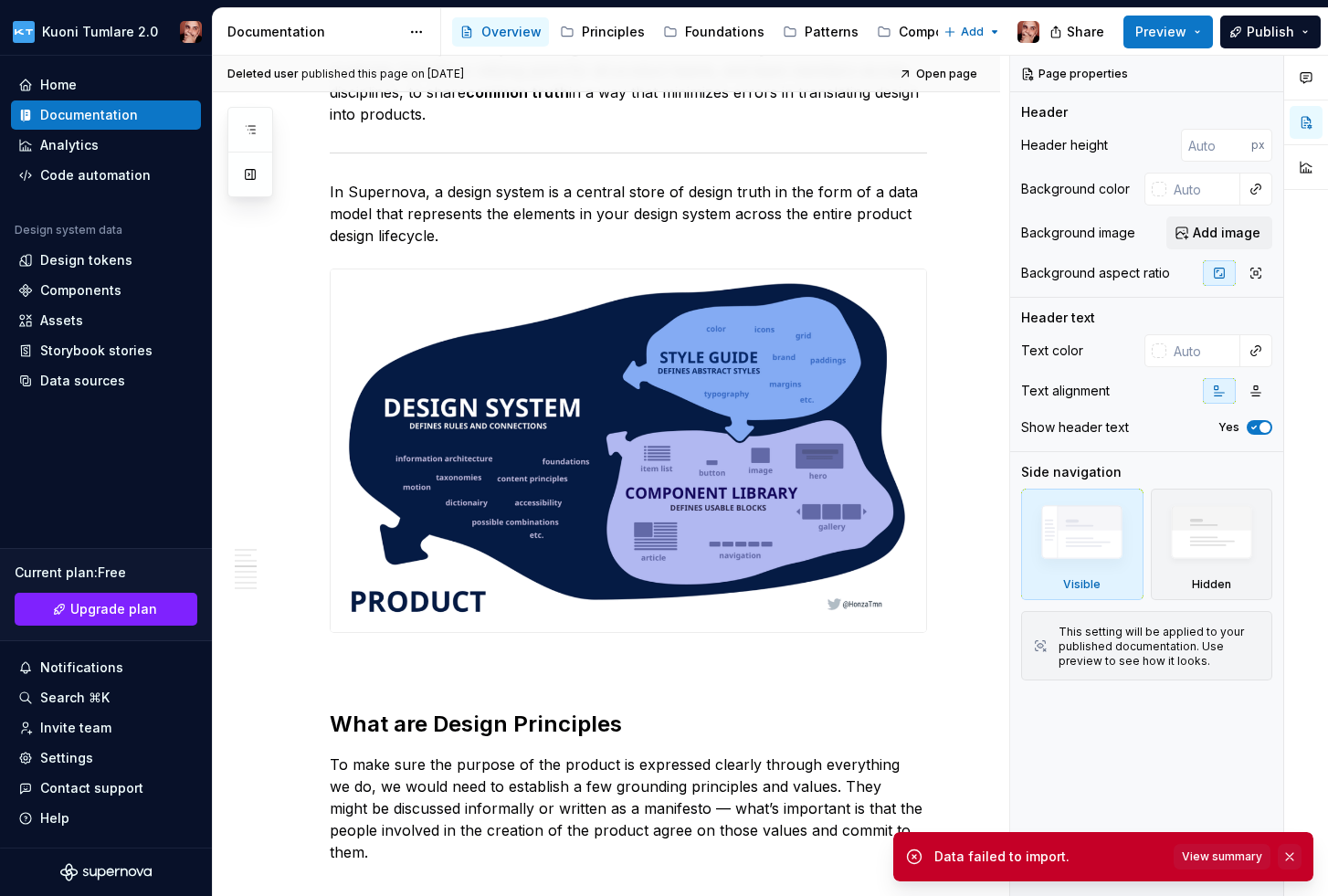
click at [1291, 849] on button "button" at bounding box center [1289, 856] width 24 height 25
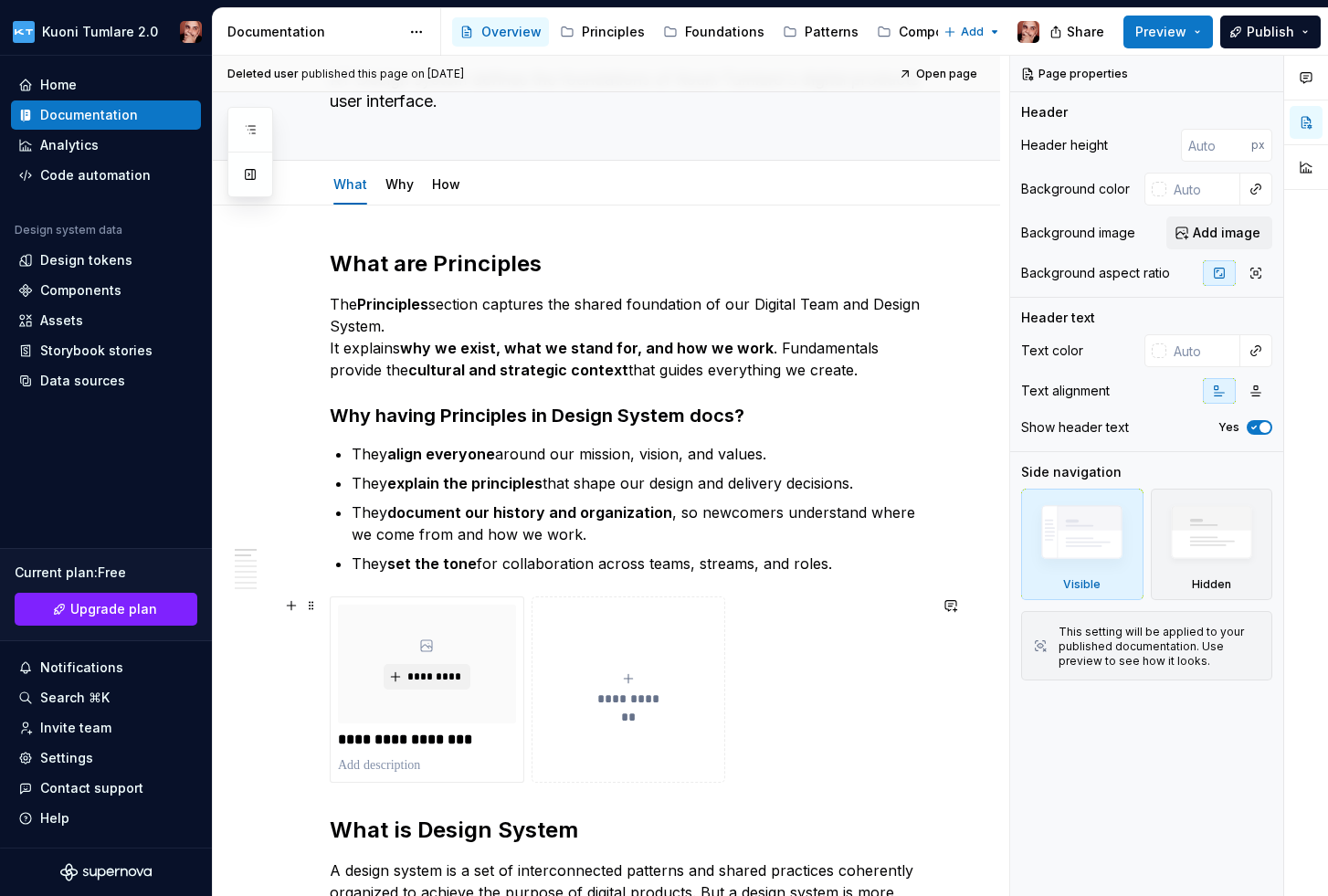
scroll to position [0, 0]
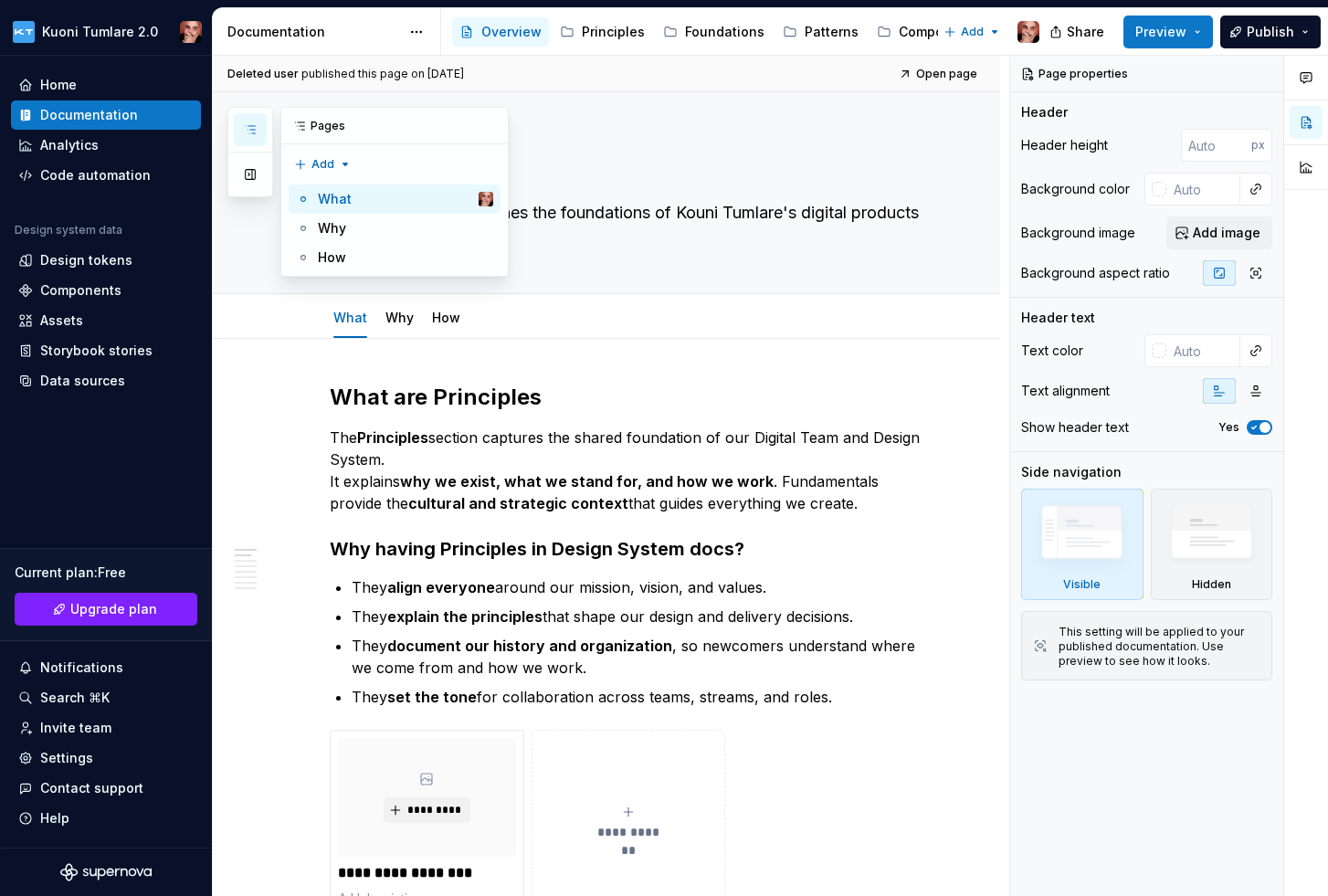
click at [250, 128] on icon "button" at bounding box center [250, 129] width 14 height 14
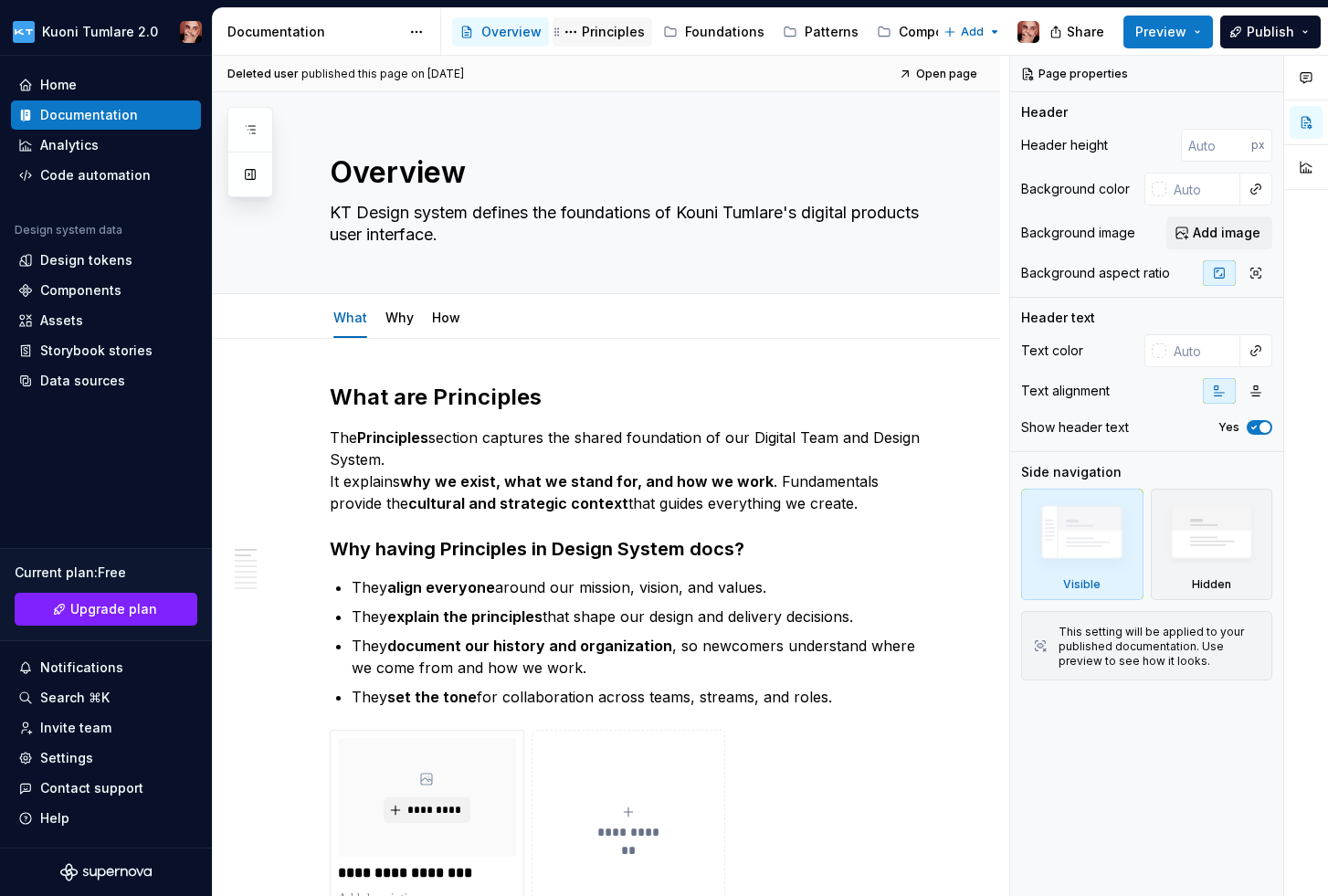
click at [604, 41] on div "Principles" at bounding box center [612, 32] width 63 height 18
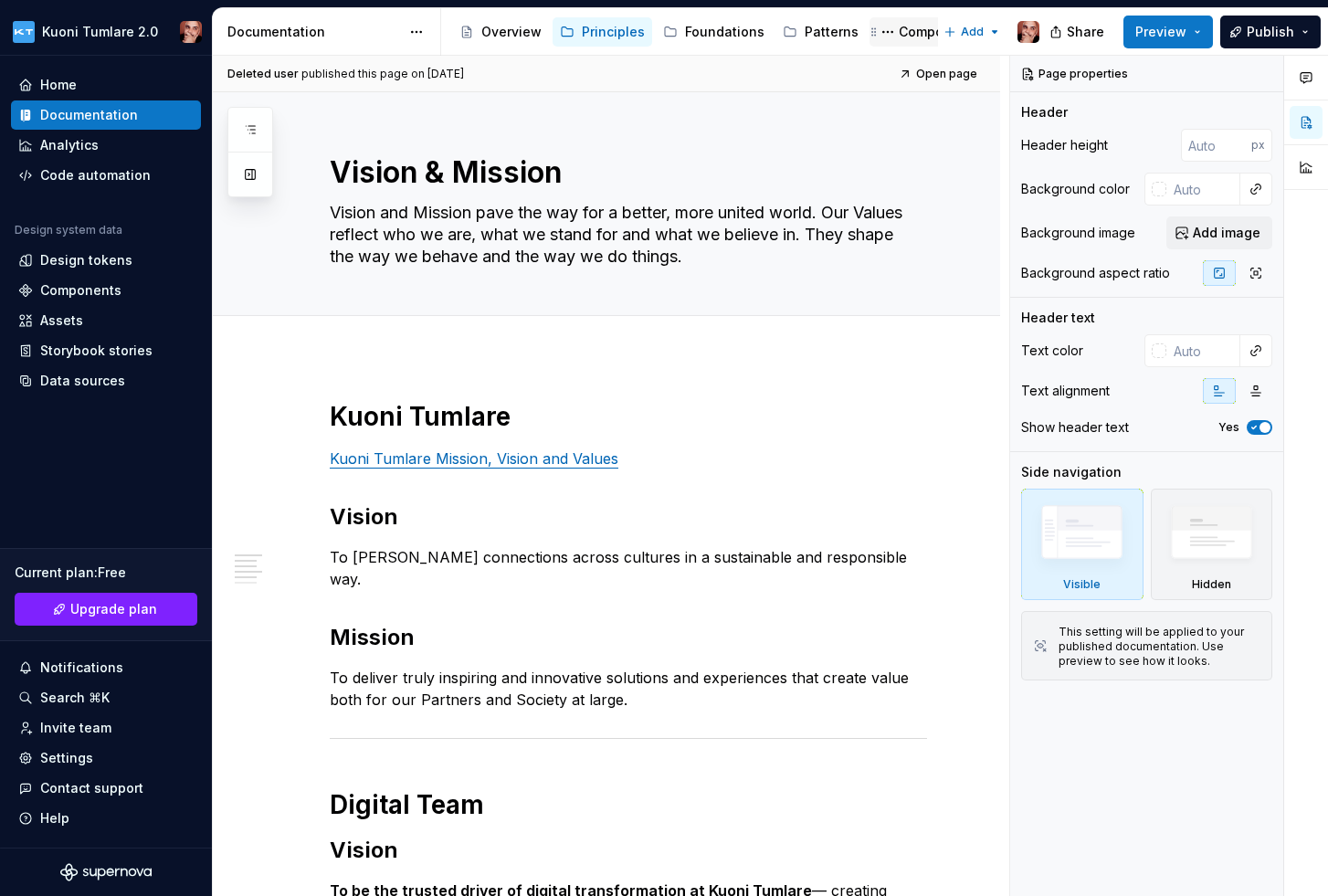
click at [900, 25] on div "Components" at bounding box center [940, 32] width 81 height 18
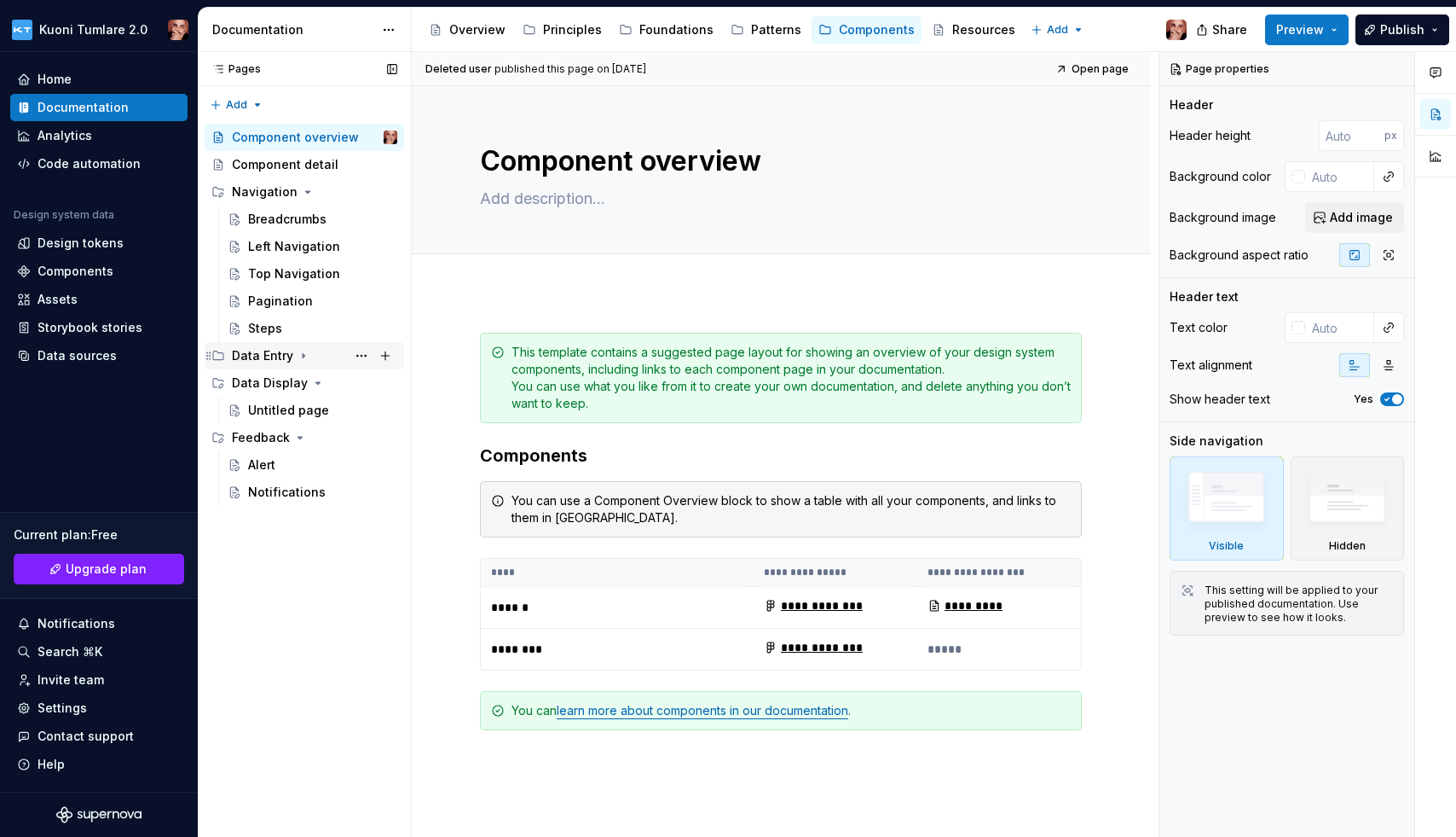
click at [305, 354] on icon "Page tree" at bounding box center [303, 355] width 14 height 14
click at [391, 354] on button "Page tree" at bounding box center [385, 355] width 23 height 23
type textarea "*"
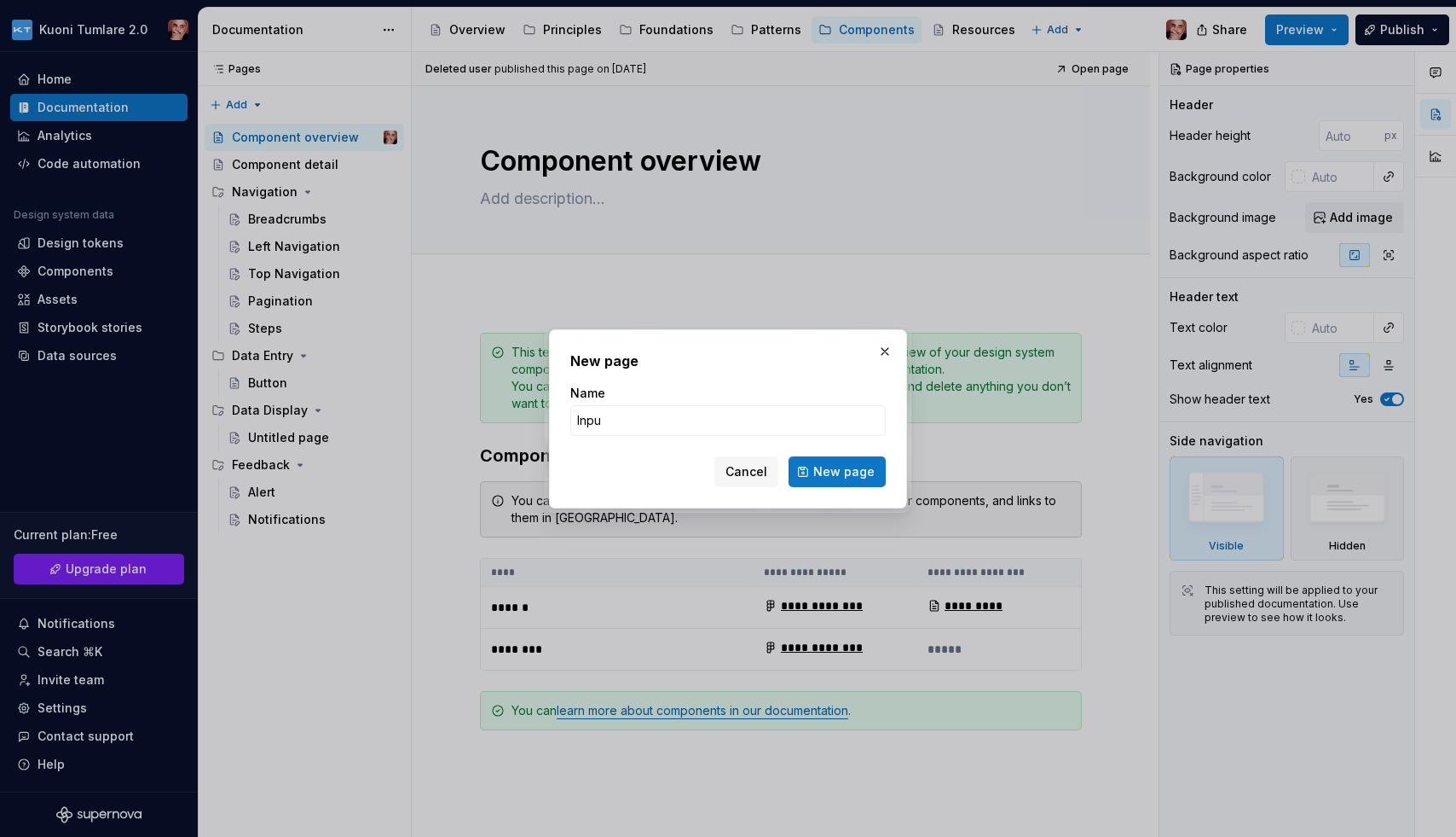
type input "Input"
click button "New page" at bounding box center [838, 472] width 97 height 31
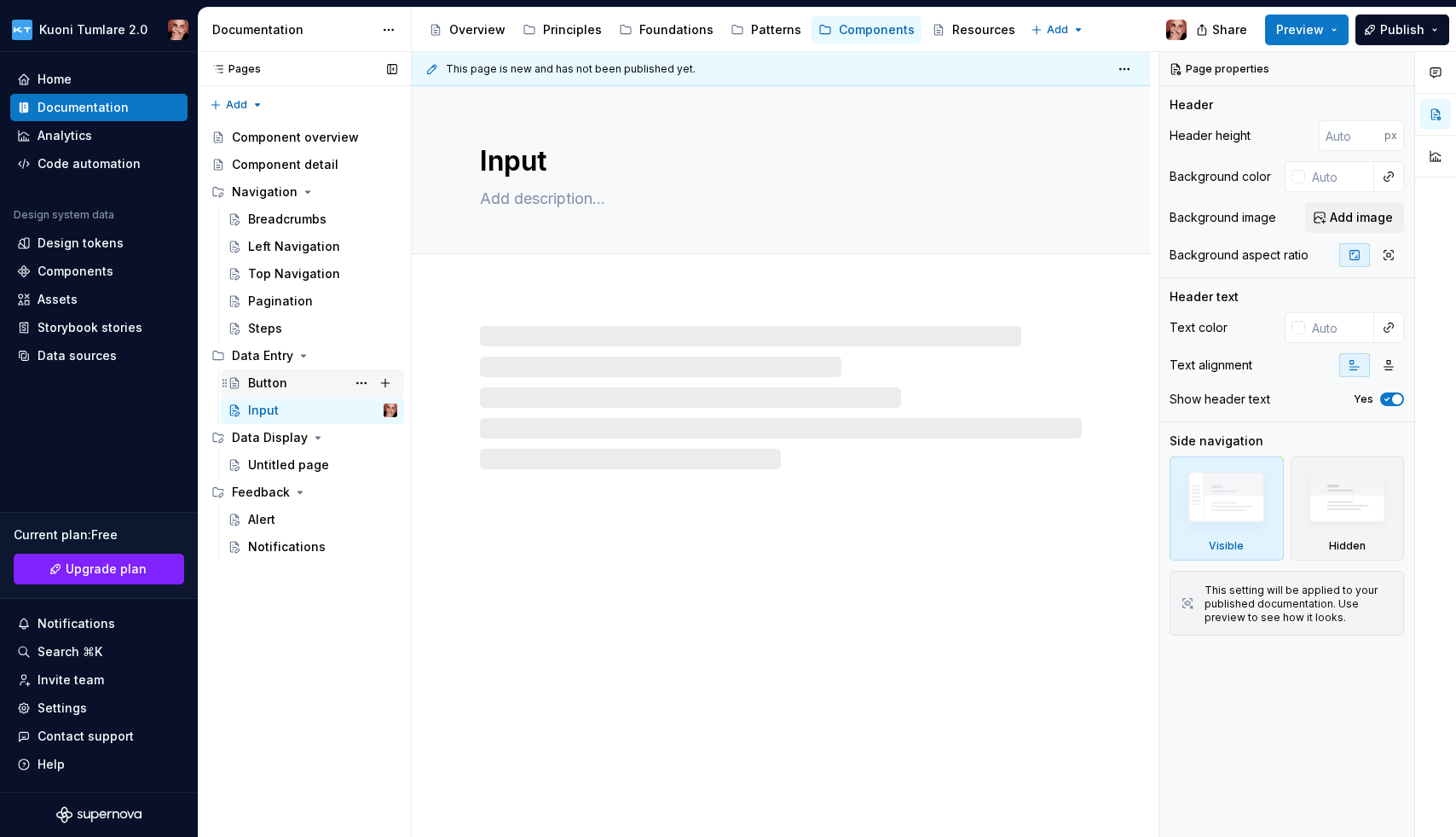
click at [300, 375] on div "Button" at bounding box center [322, 382] width 149 height 23
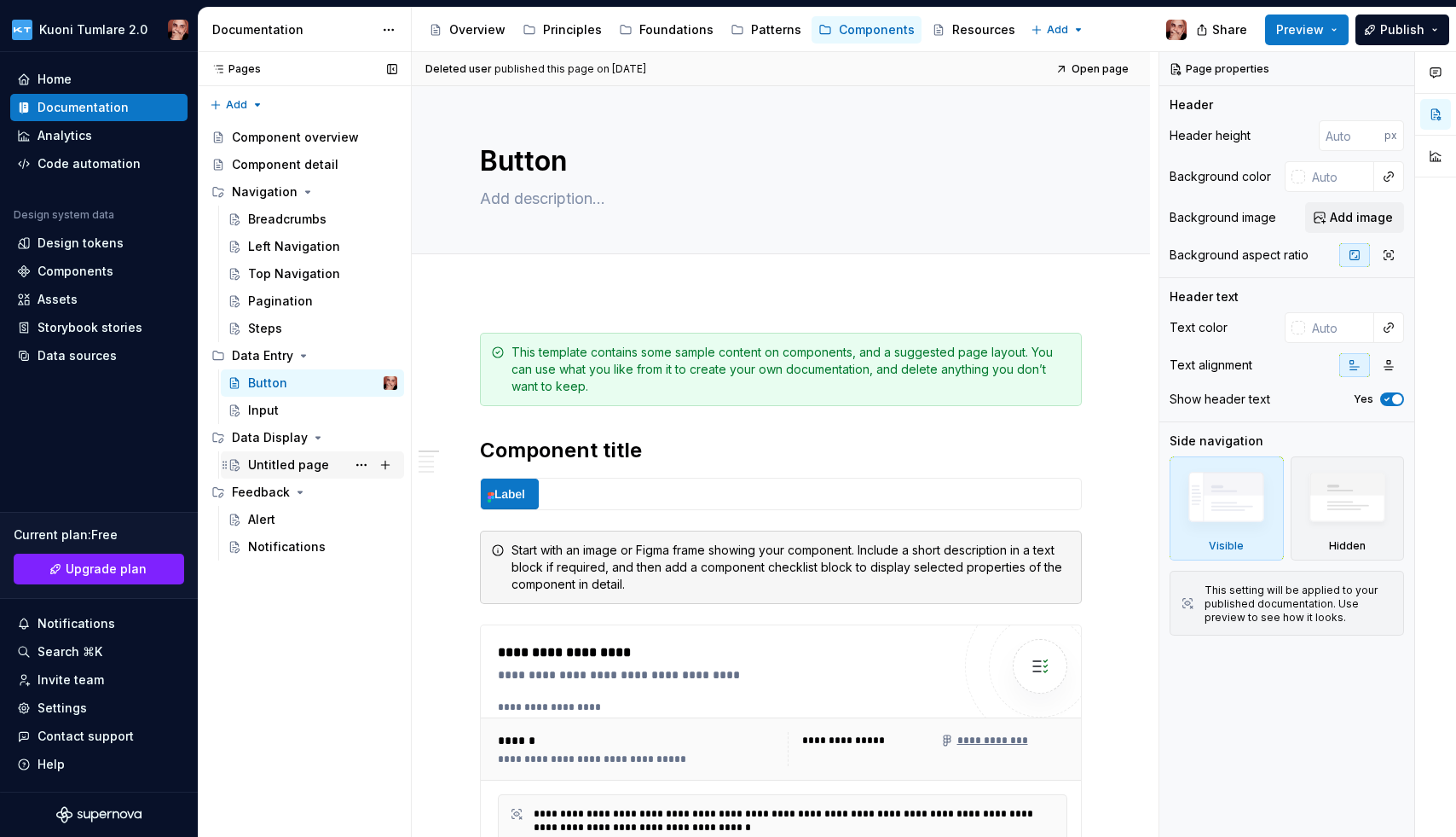
click at [286, 467] on div "Untitled page" at bounding box center [288, 464] width 81 height 17
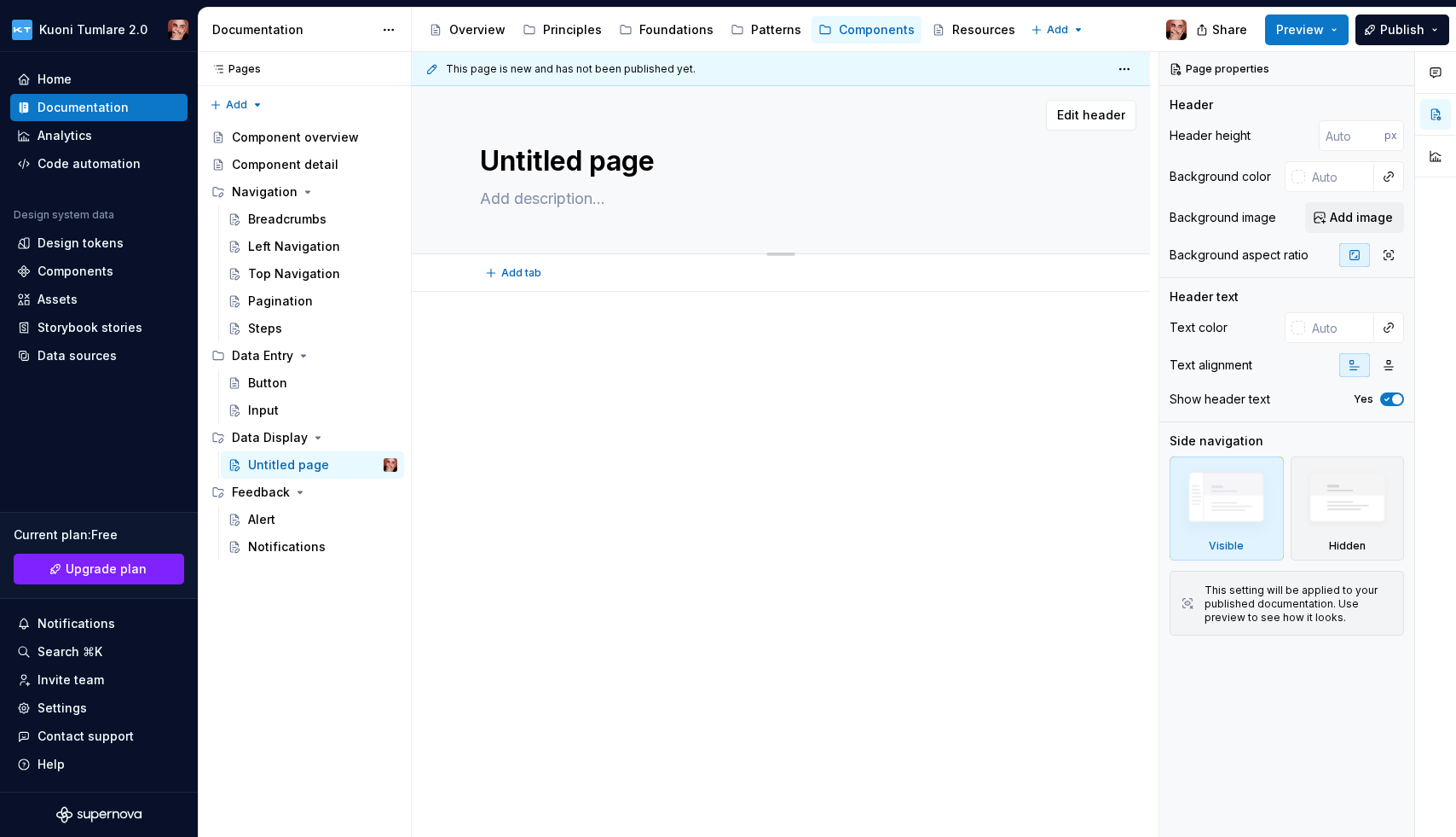
click at [578, 159] on textarea "Untitled page" at bounding box center [778, 161] width 602 height 41
type textarea "*"
type textarea "M"
type textarea "*"
type textarea "Mo"
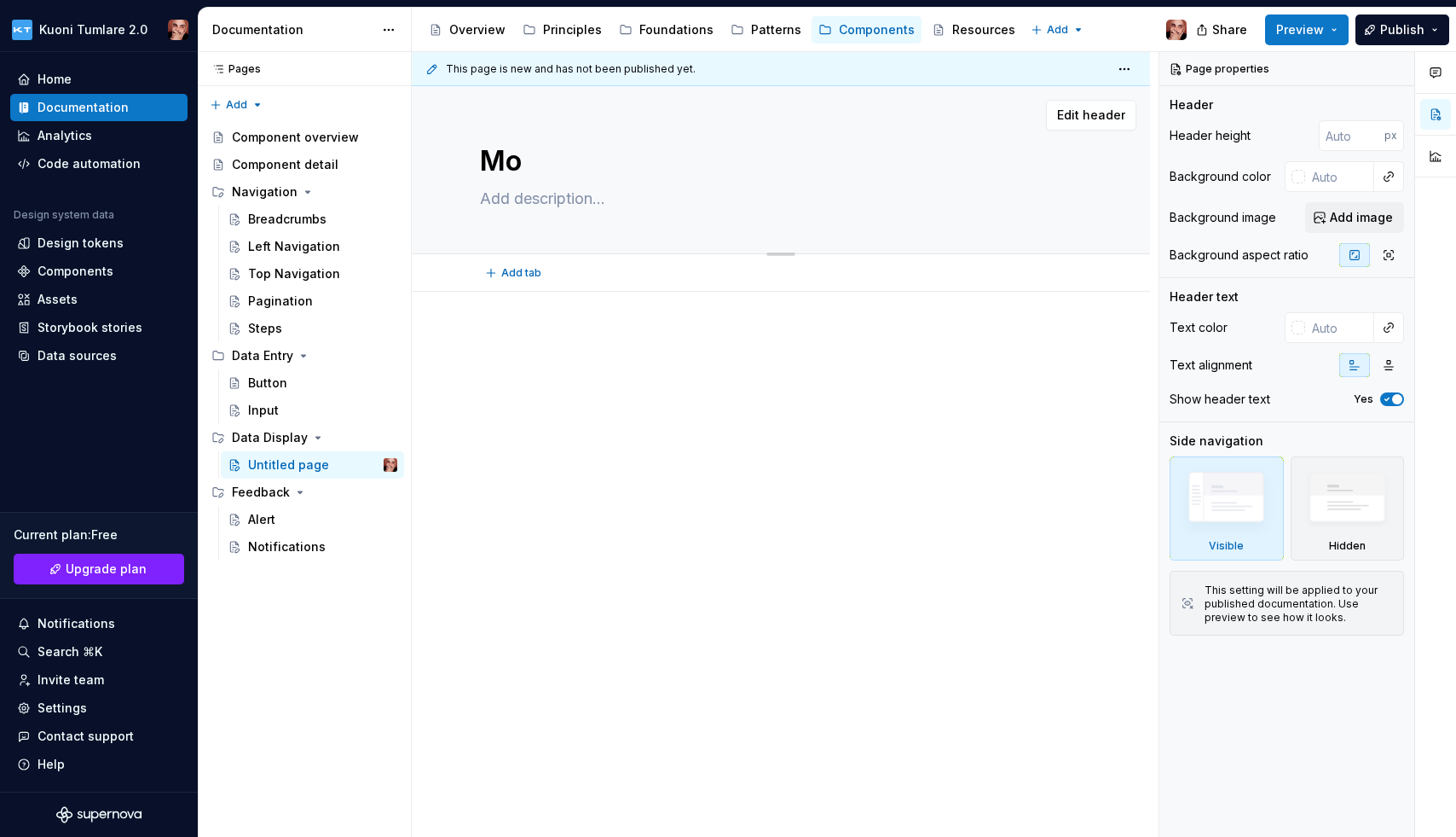
type textarea "*"
type textarea "Mod"
type textarea "*"
type textarea "Moda"
type textarea "*"
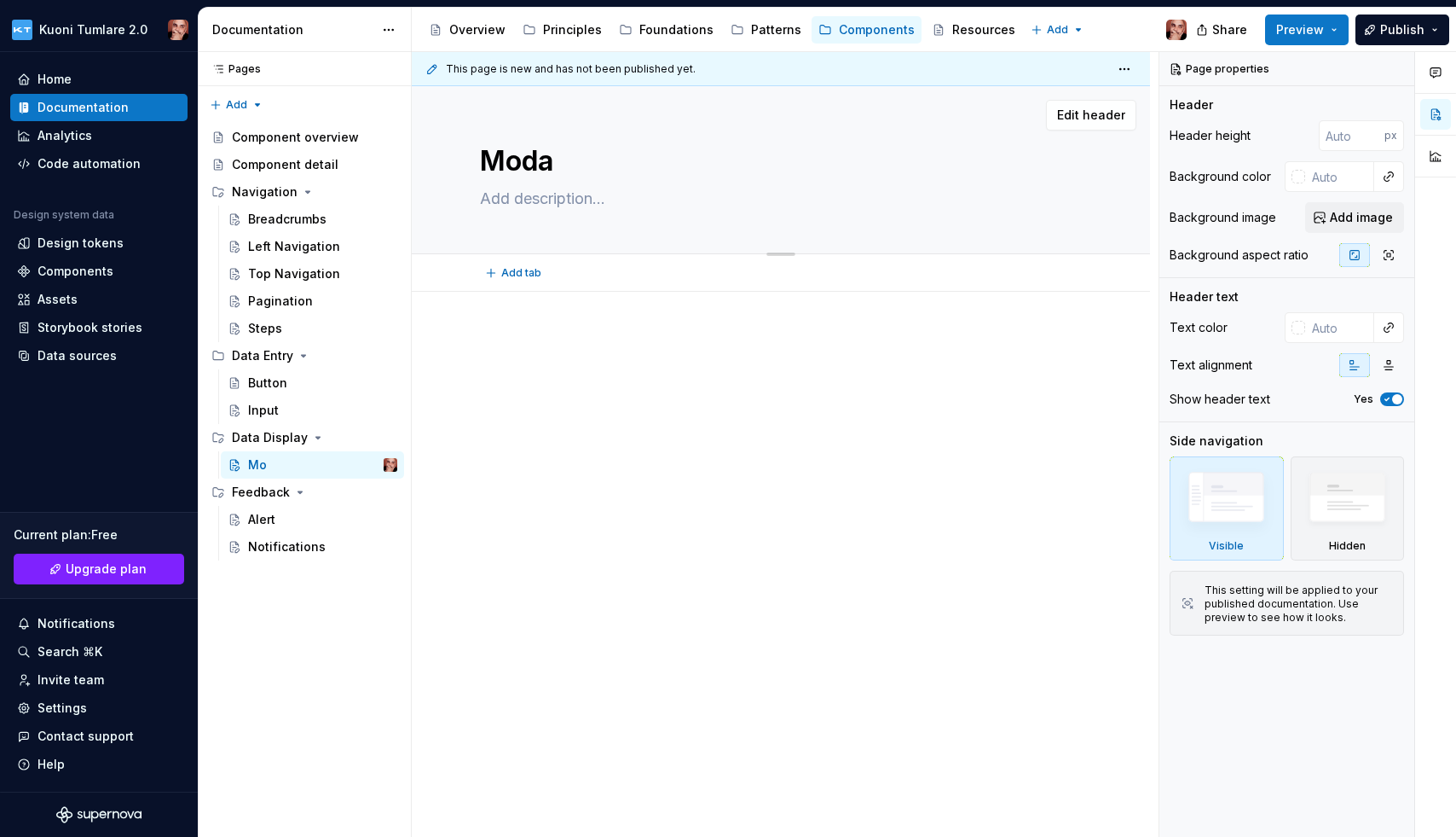
type textarea "Modal"
type textarea "*"
type textarea "Modal"
click at [558, 190] on textarea at bounding box center [778, 198] width 602 height 27
paste textarea "A modal is a secondary window that communicates or provides an action inside th…"
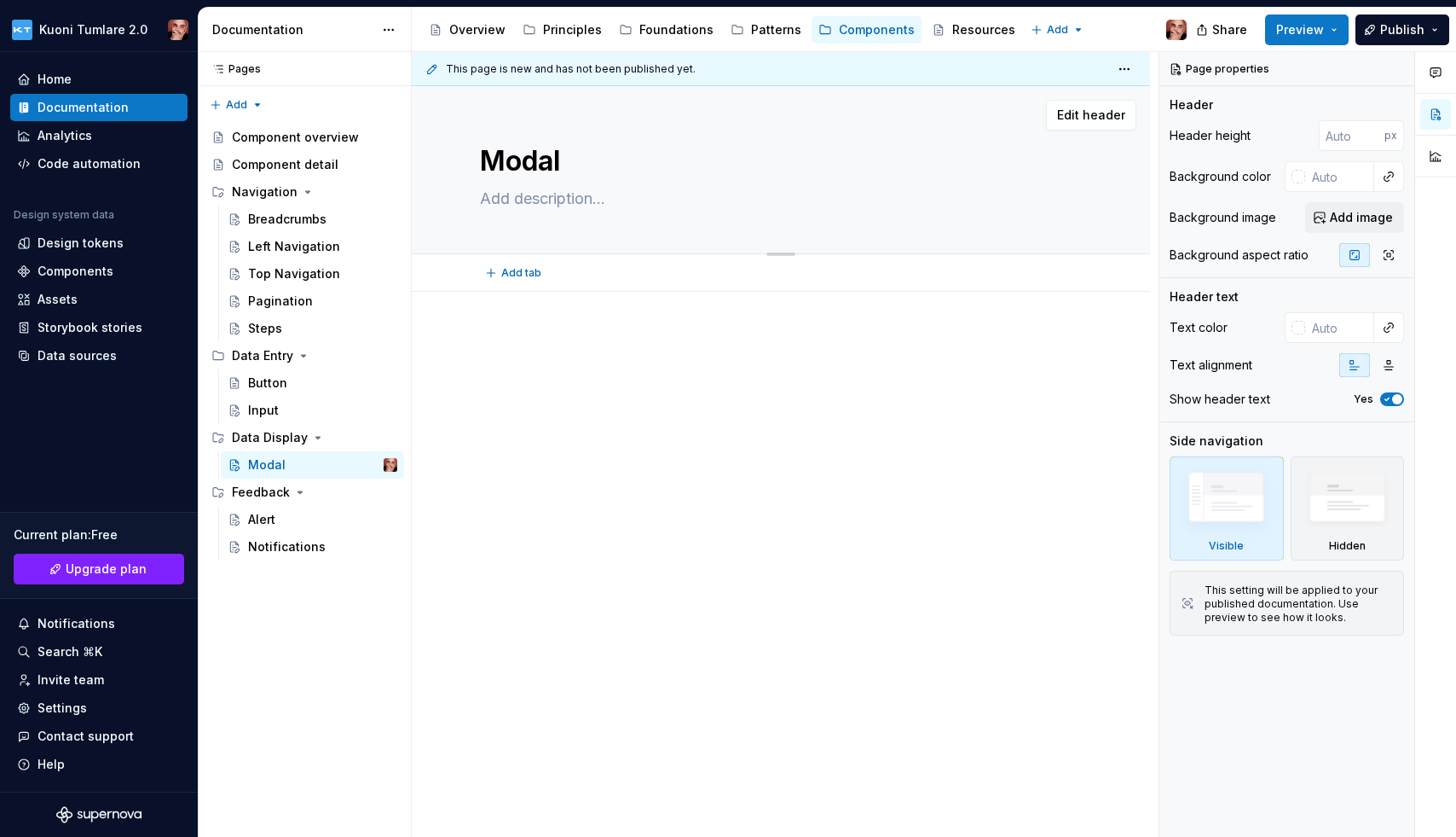
type textarea "*"
type textarea "A modal is a secondary window that communicates or provides an action inside th…"
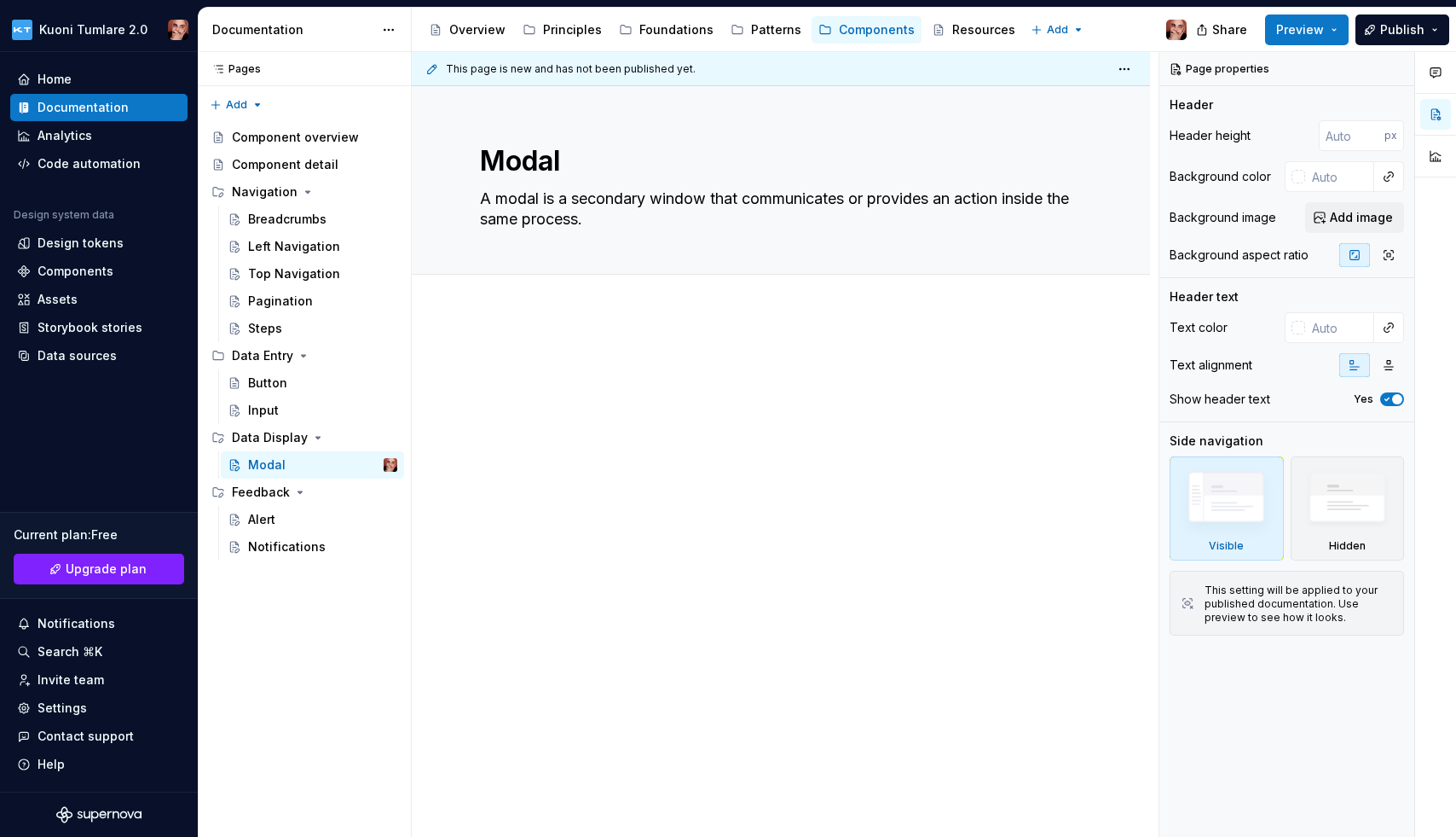
type textarea "*"
type textarea "A modal is a secondary window that communicates or provides an action inside th…"
click at [637, 389] on div at bounding box center [781, 386] width 602 height 65
click at [390, 66] on button "button" at bounding box center [392, 69] width 23 height 23
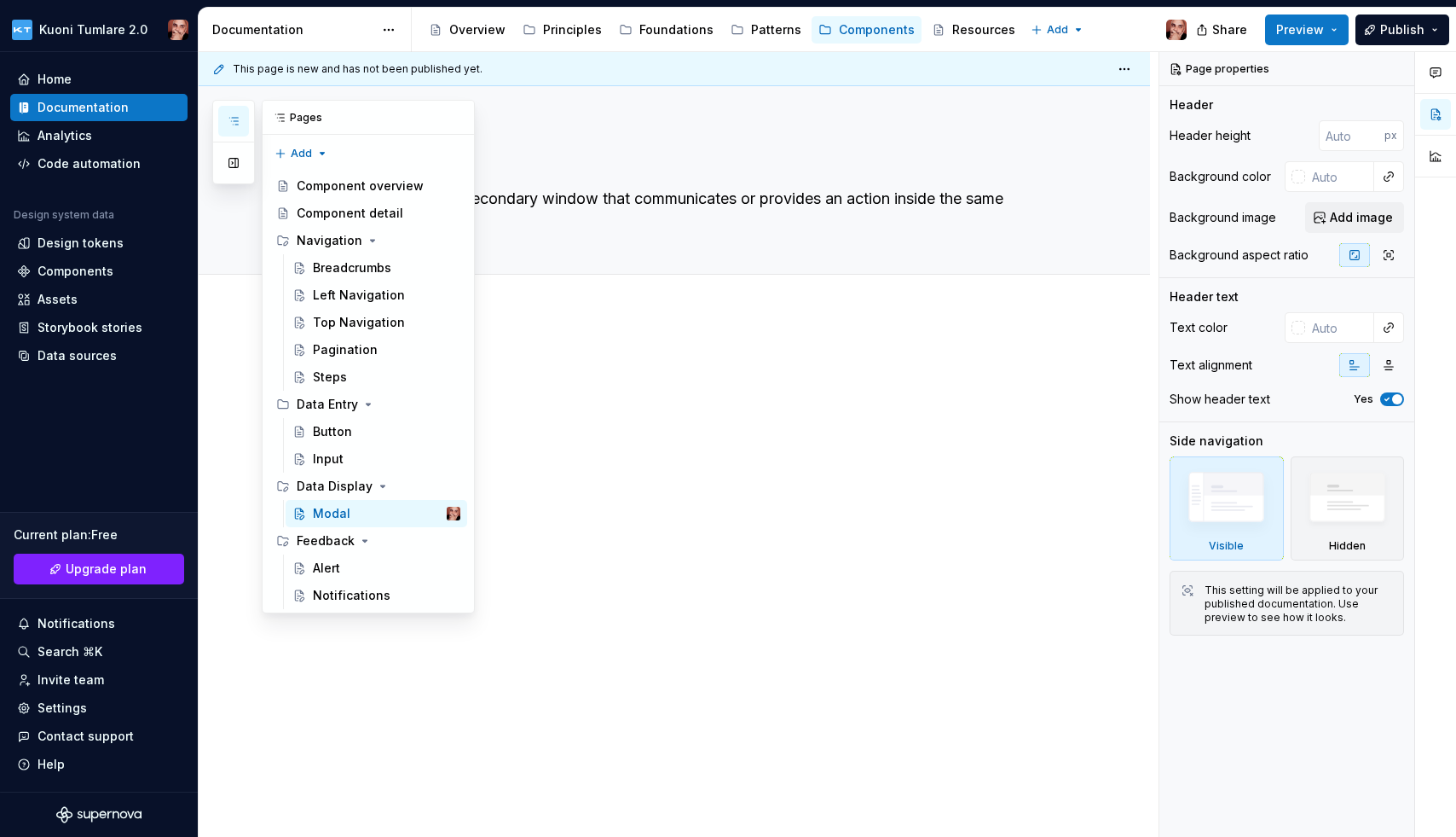
click at [230, 113] on button "button" at bounding box center [234, 121] width 31 height 31
click at [233, 166] on button "button" at bounding box center [234, 163] width 31 height 31
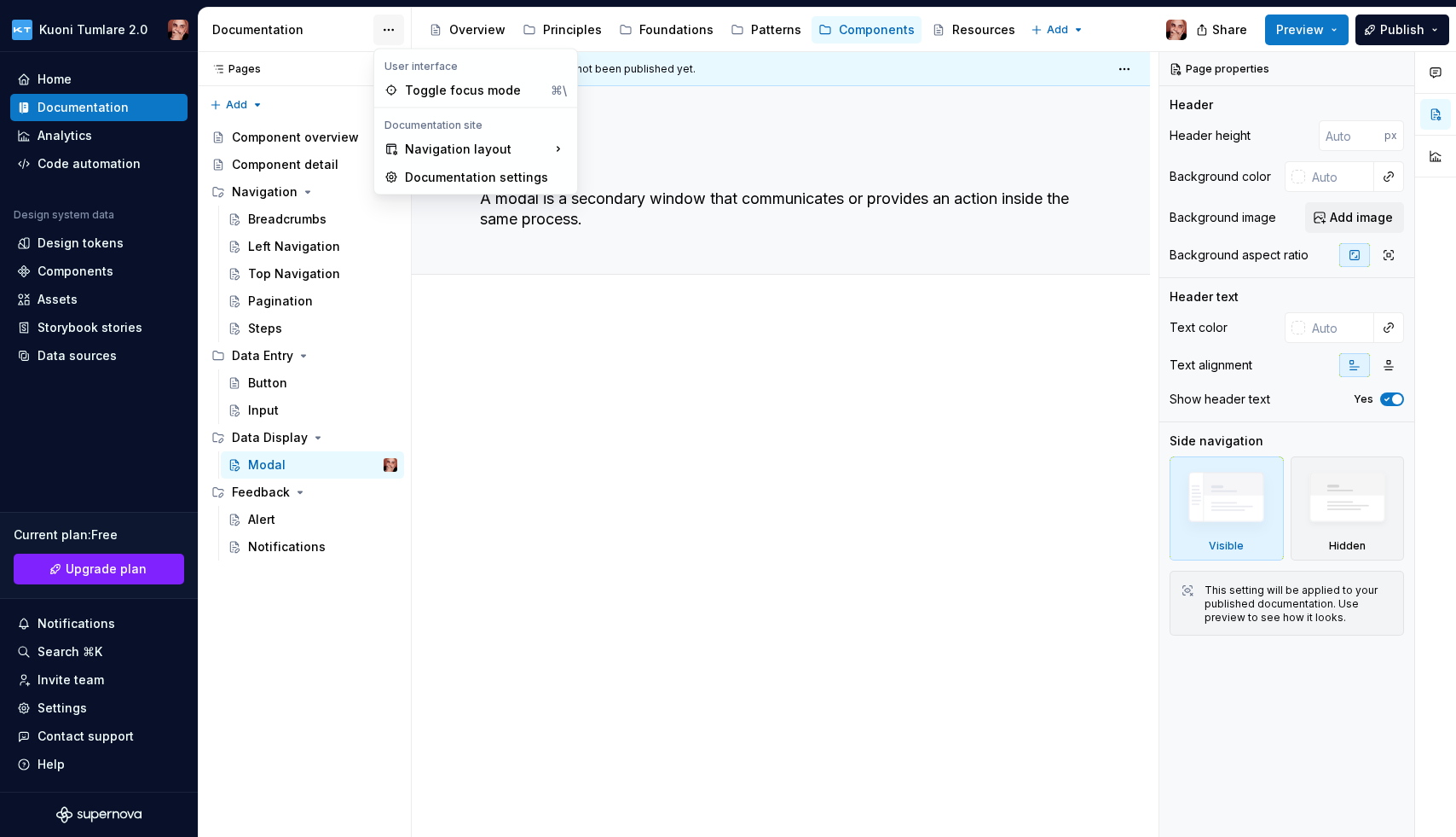
click at [394, 24] on html "Kuoni Tumlare 2.0 Home Documentation Analytics Code automation Design system da…" at bounding box center [728, 418] width 1456 height 837
click at [649, 162] on div "Entire navigation for your website is at the side." at bounding box center [696, 174] width 134 height 27
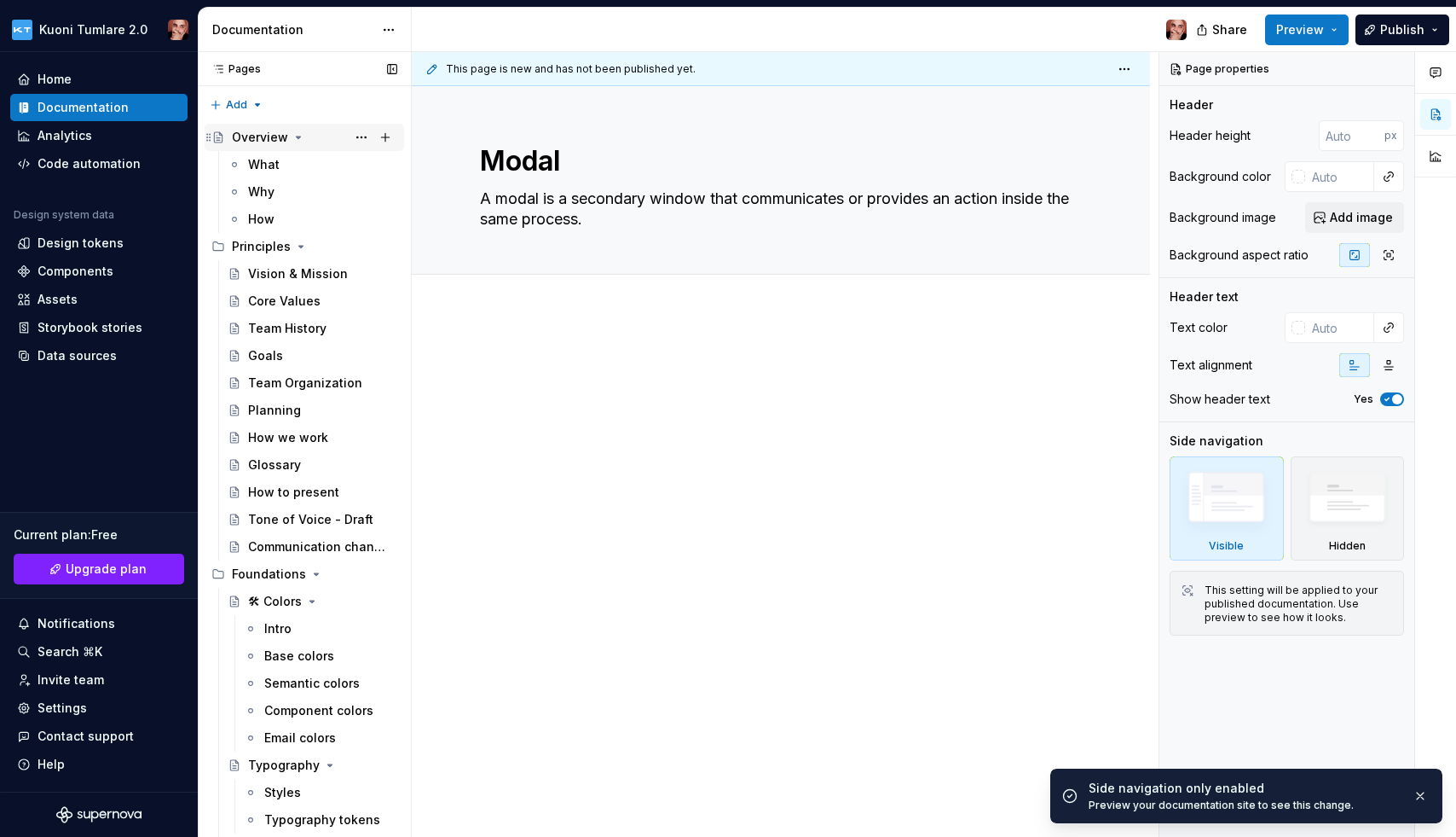
click at [293, 135] on icon "Page tree" at bounding box center [298, 137] width 14 height 14
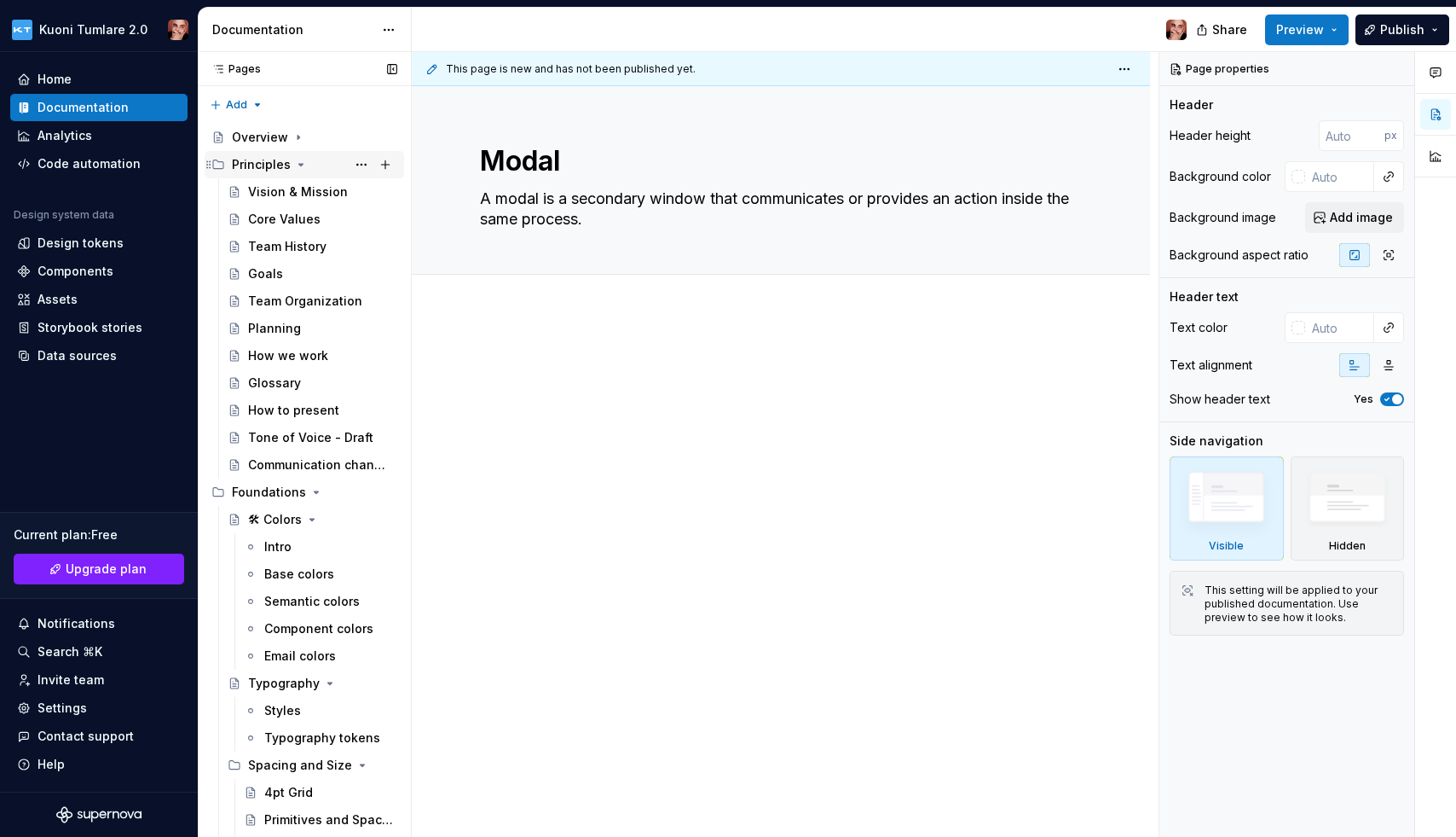
click at [294, 162] on icon "Page tree" at bounding box center [300, 164] width 14 height 14
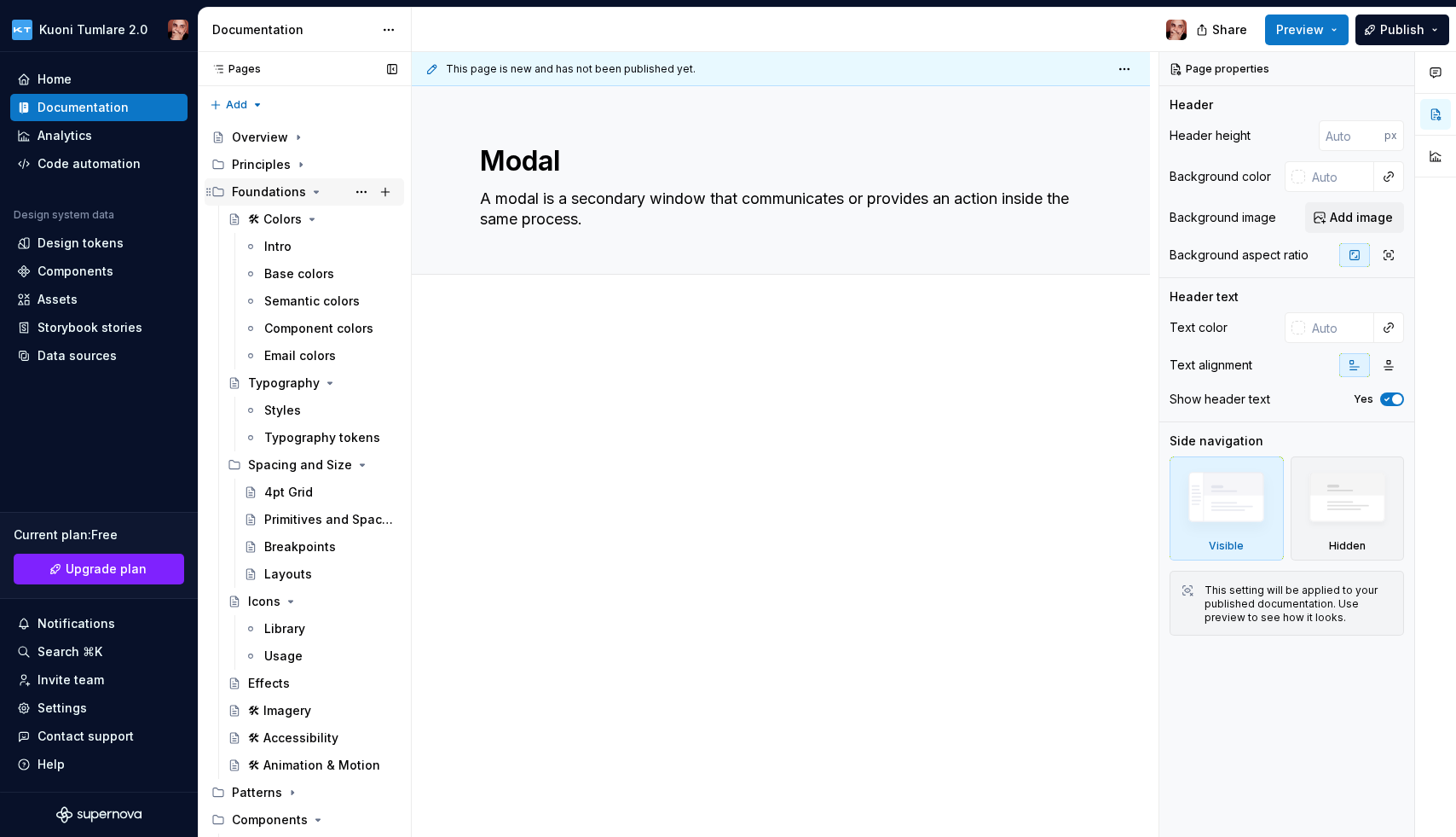
click at [303, 190] on div "Foundations" at bounding box center [314, 192] width 165 height 23
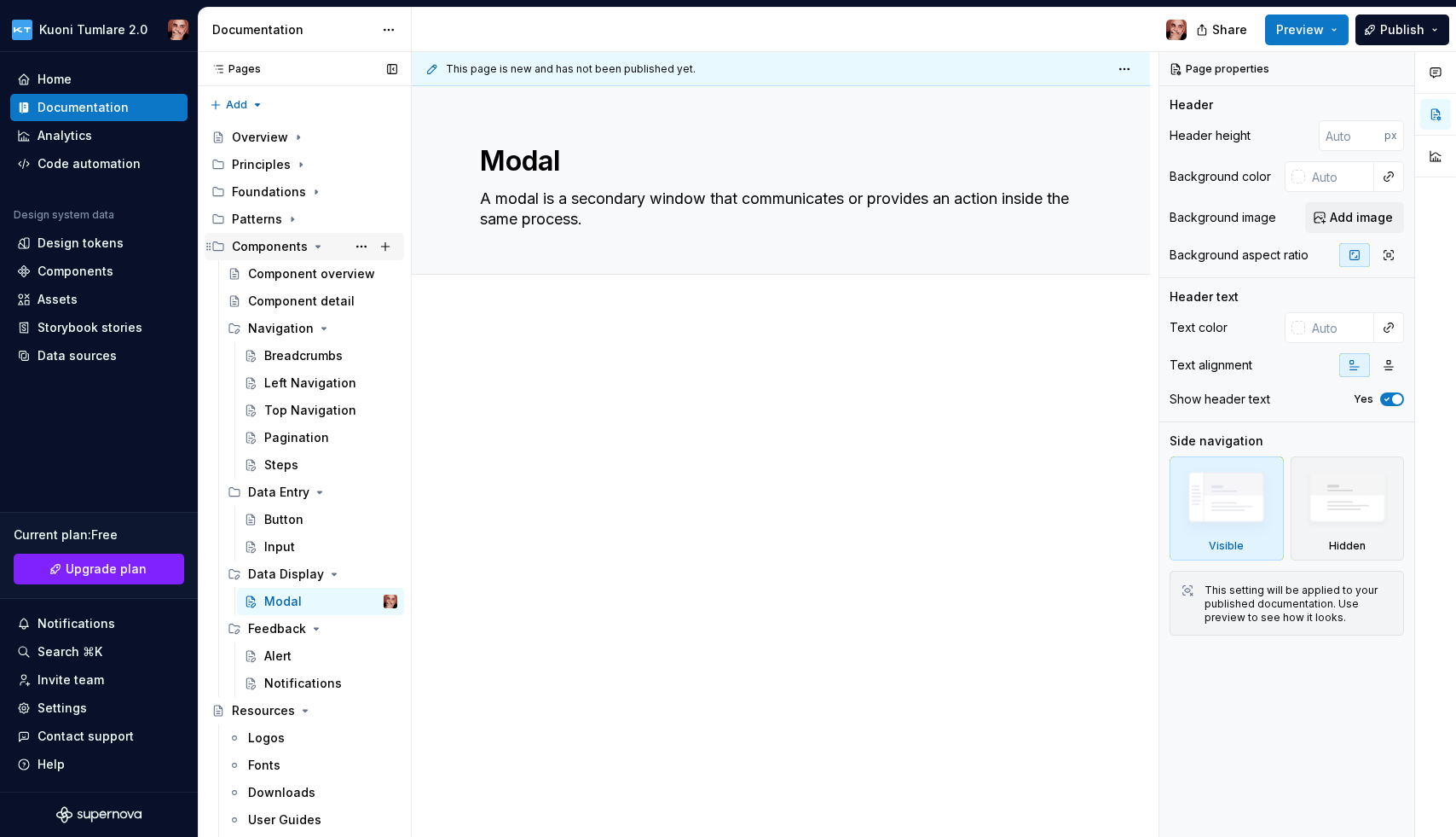
click at [297, 243] on div "Components" at bounding box center [270, 246] width 76 height 17
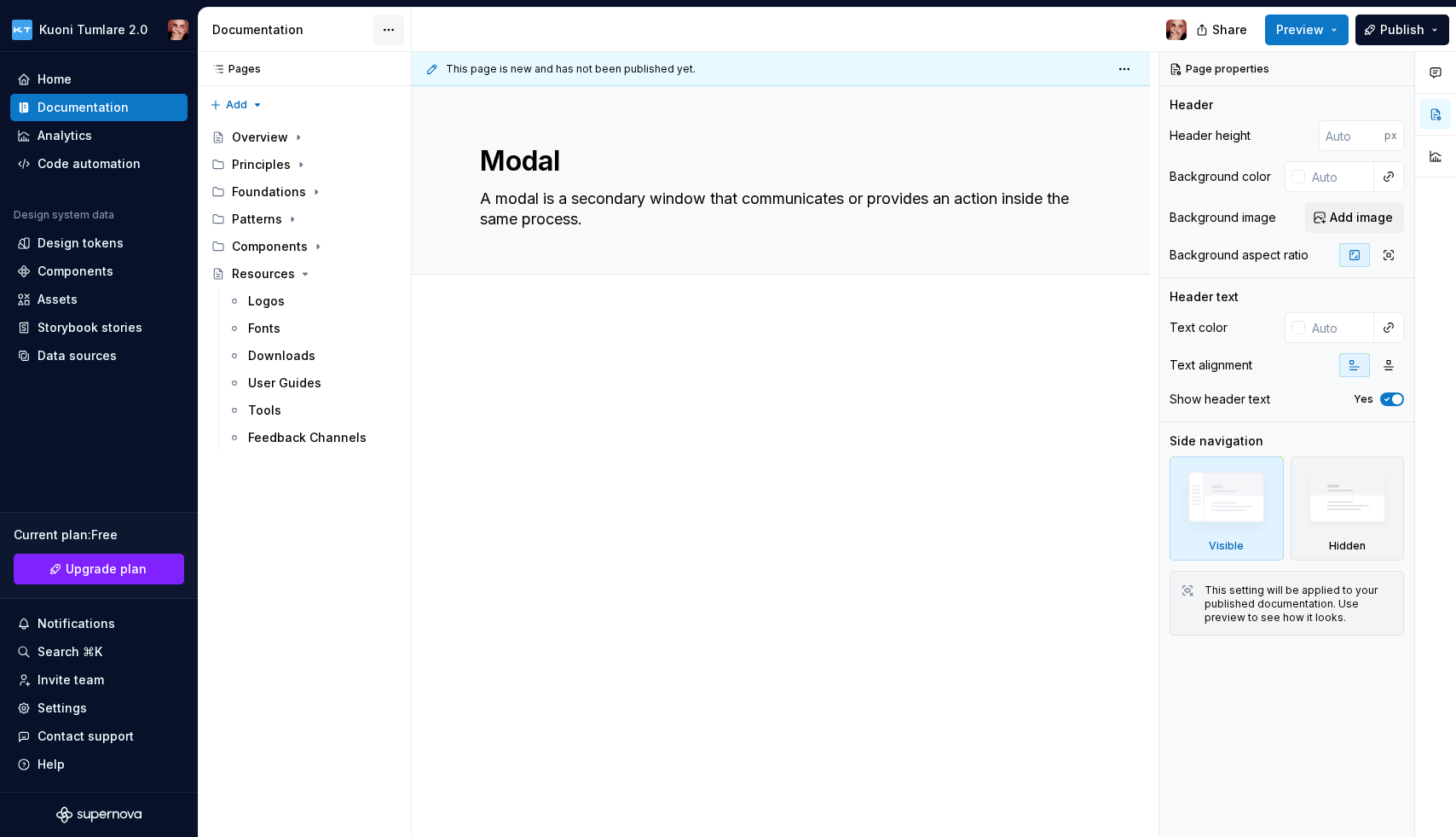
click at [392, 23] on html "Kuoni Tumlare 2.0 Home Documentation Analytics Code automation Design system da…" at bounding box center [728, 418] width 1456 height 837
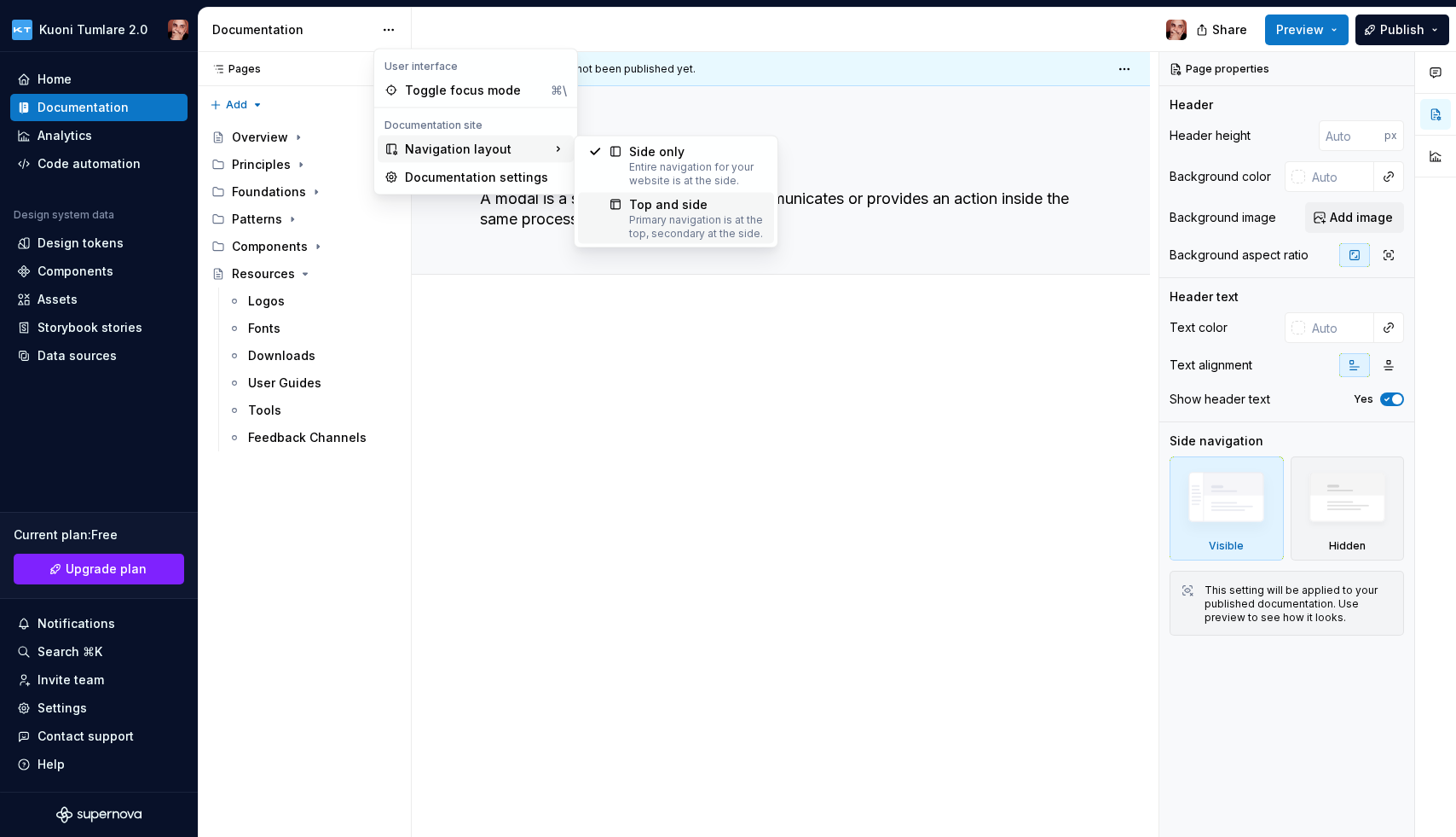
click at [665, 213] on div "Primary navigation is at the top, secondary at the side." at bounding box center [696, 226] width 134 height 27
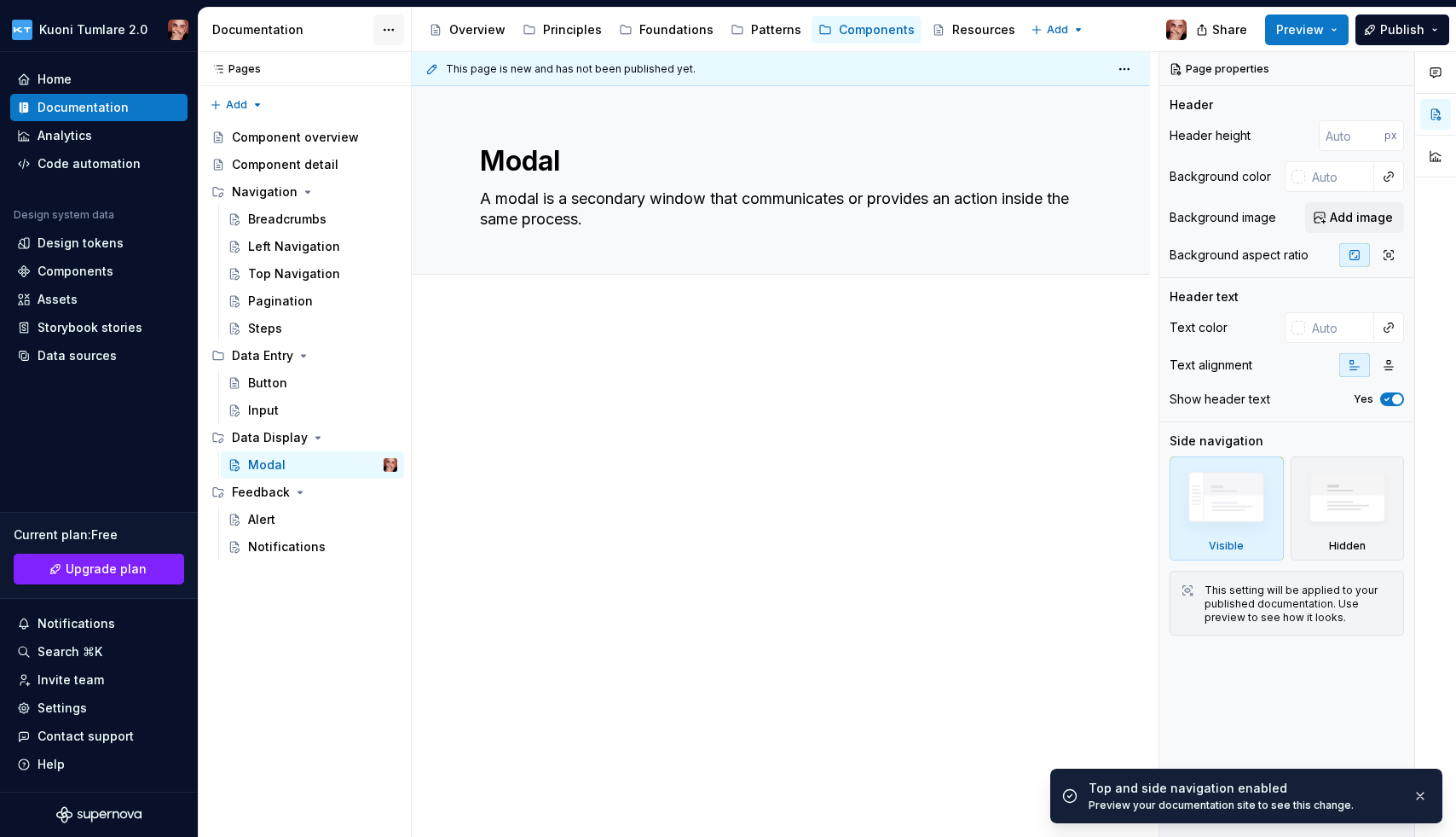
click at [389, 23] on html "Kuoni Tumlare 2.0 Home Documentation Analytics Code automation Design system da…" at bounding box center [728, 418] width 1456 height 837
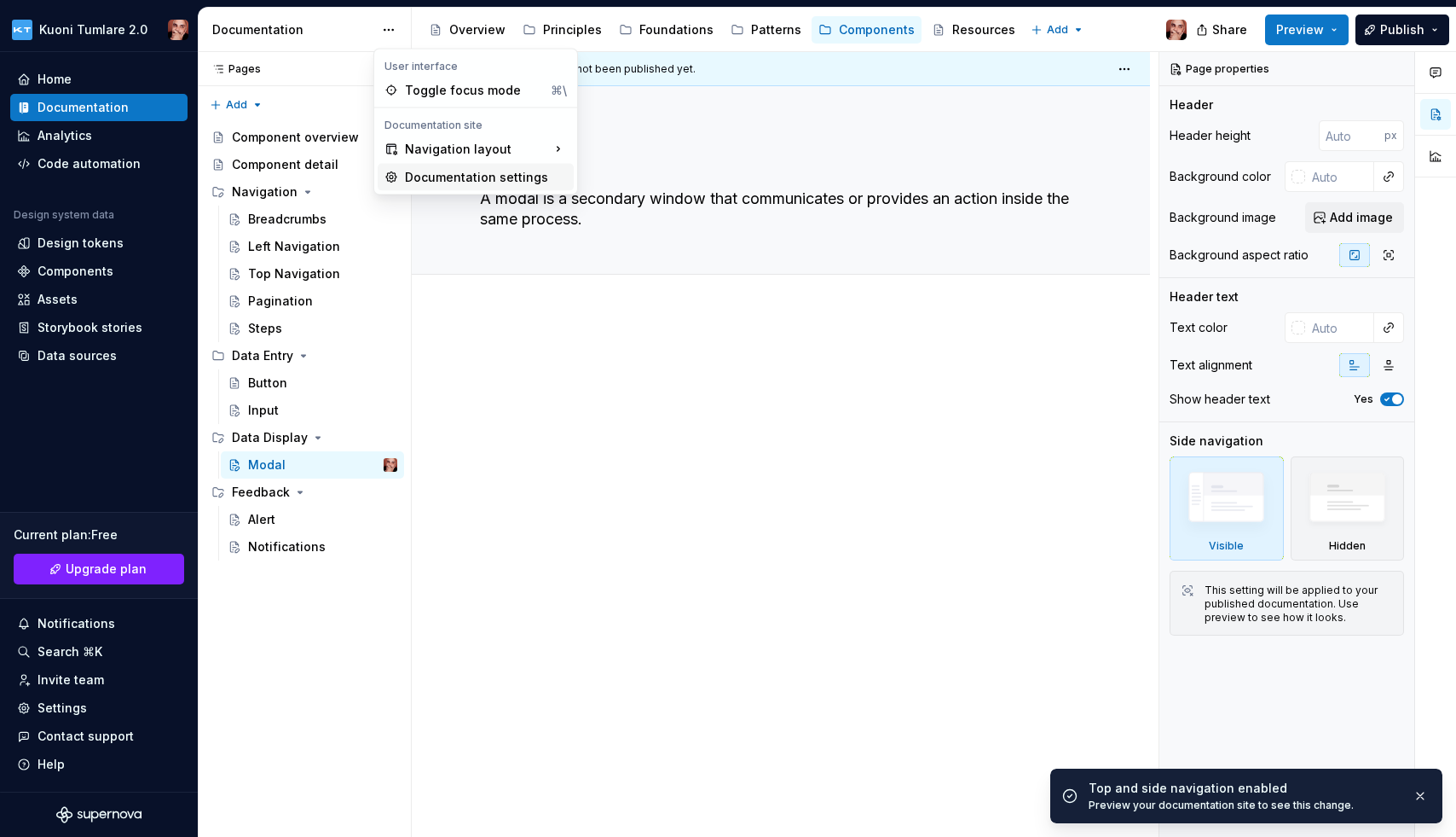
click at [442, 180] on div "Documentation settings" at bounding box center [486, 177] width 162 height 17
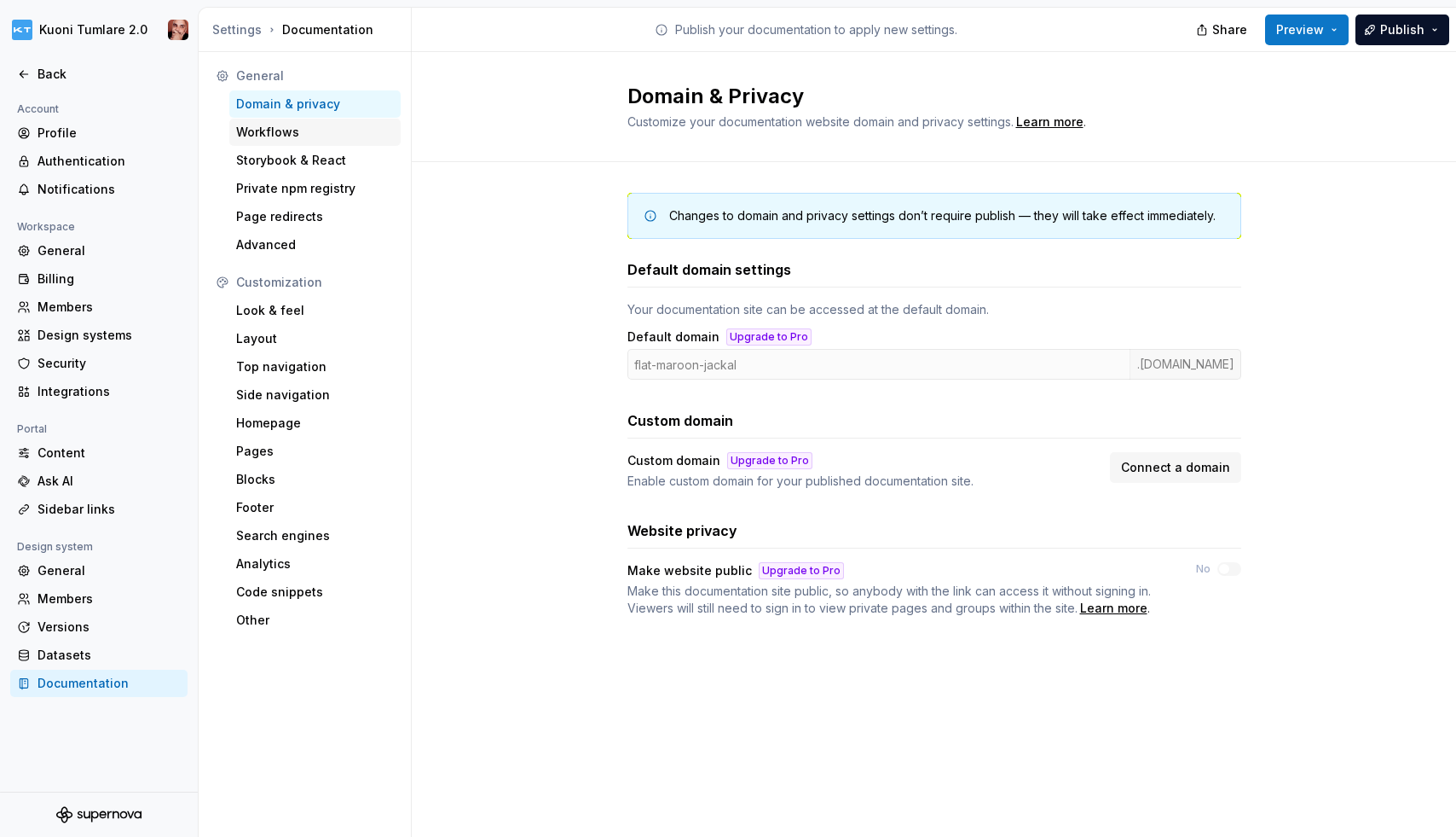
click at [294, 125] on div "Workflows" at bounding box center [315, 132] width 158 height 17
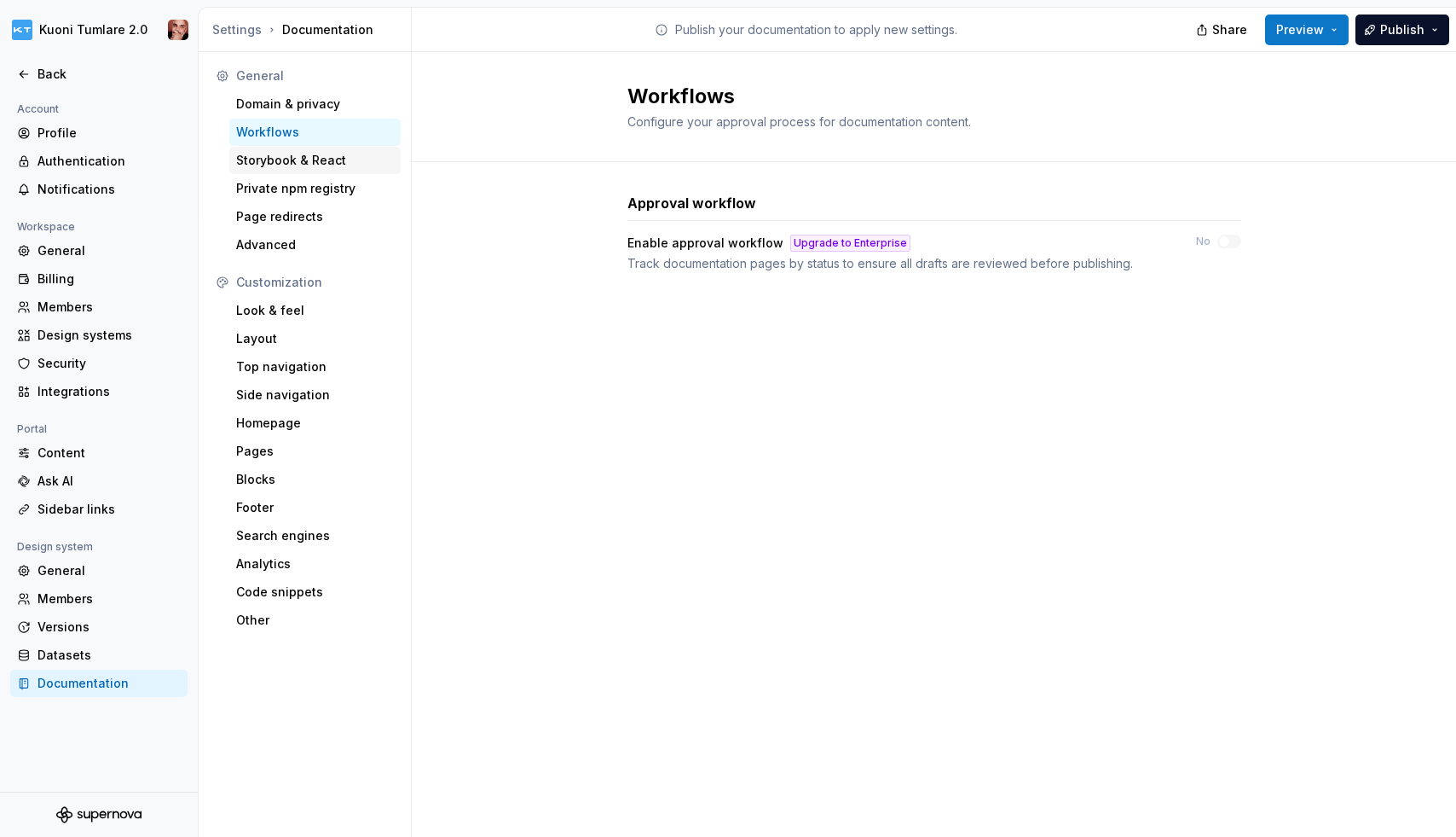
click at [299, 165] on div "Storybook & React" at bounding box center [315, 160] width 158 height 17
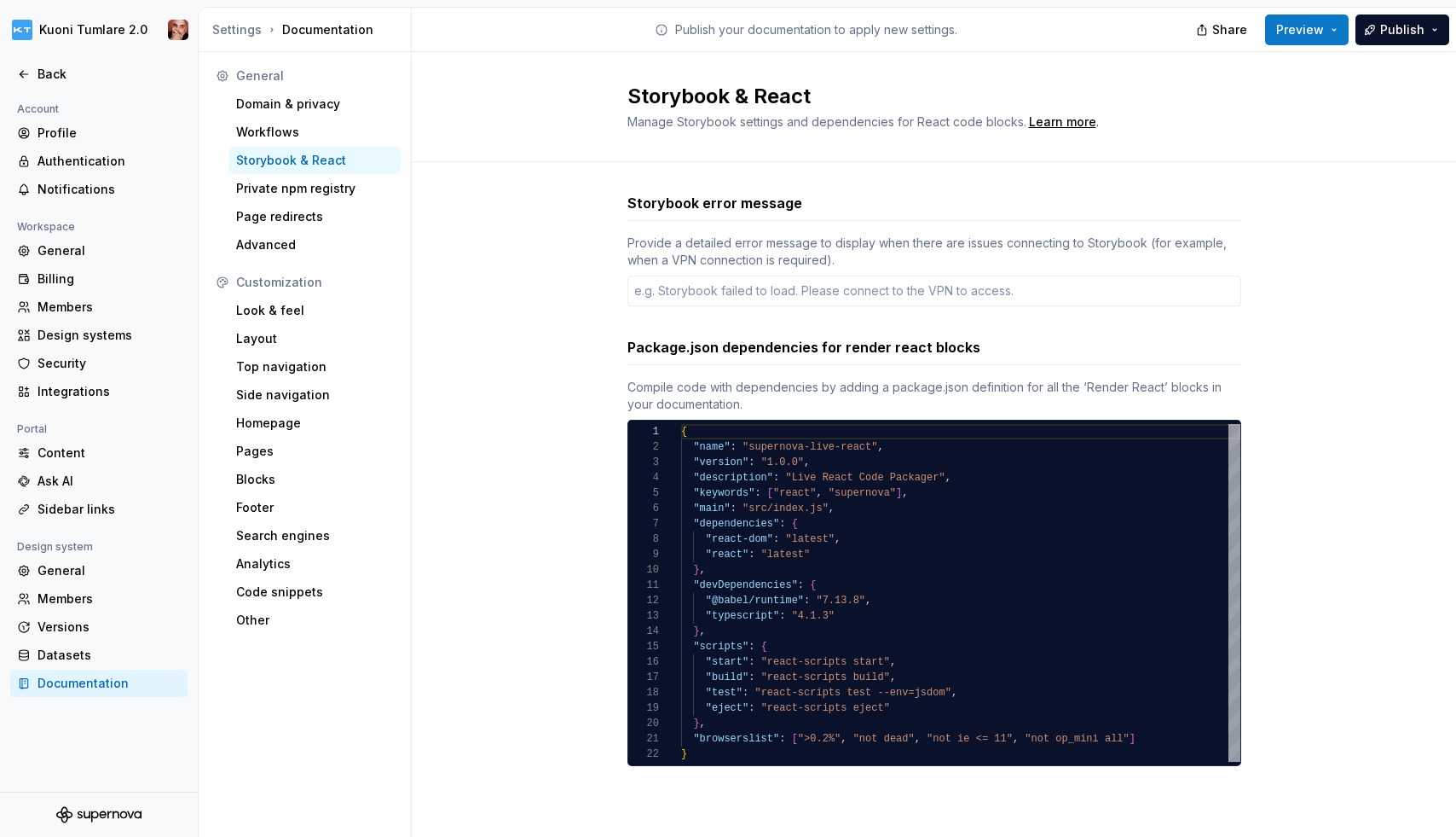
type textarea "*"
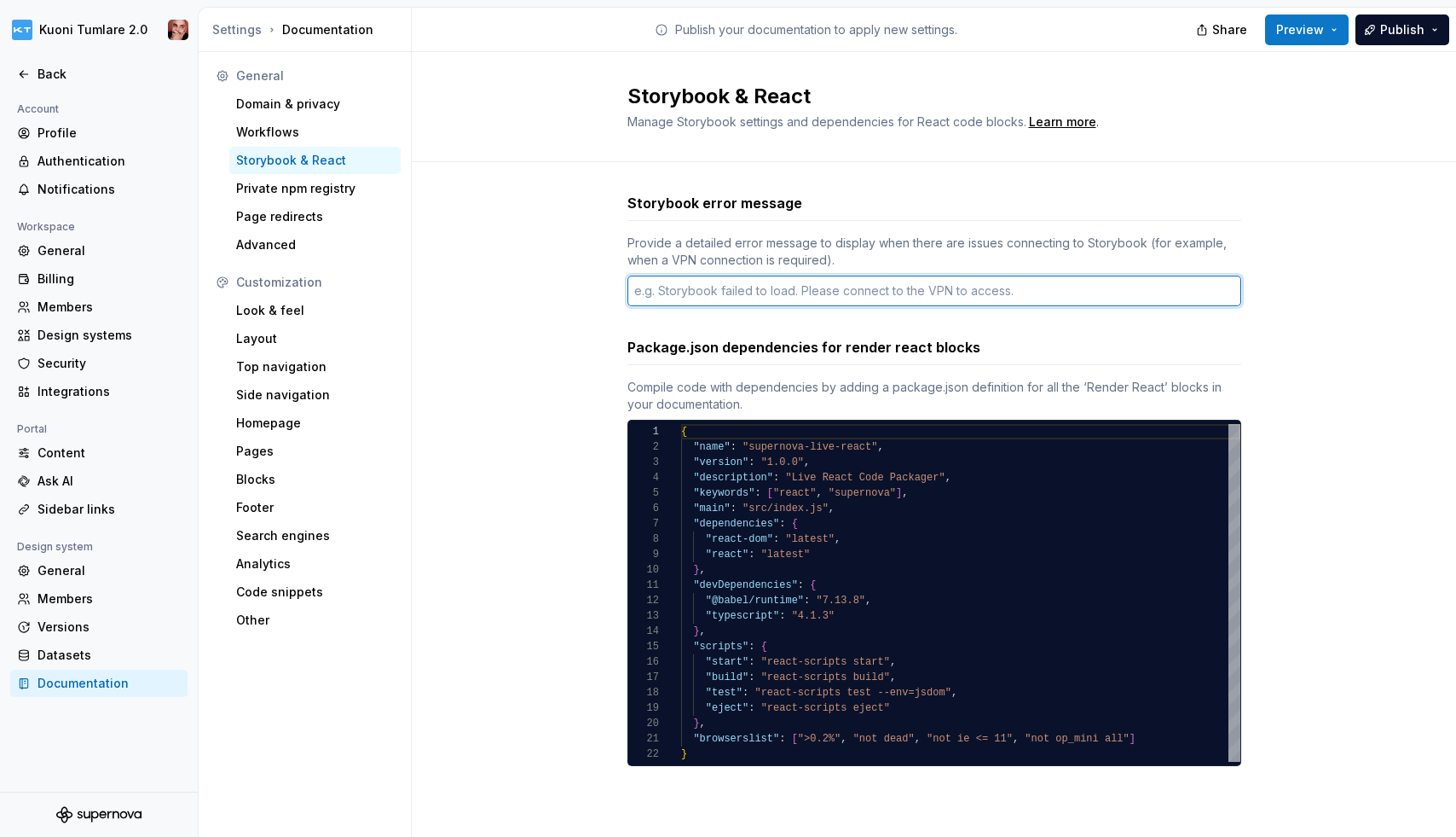
click at [686, 295] on textarea at bounding box center [934, 290] width 614 height 31
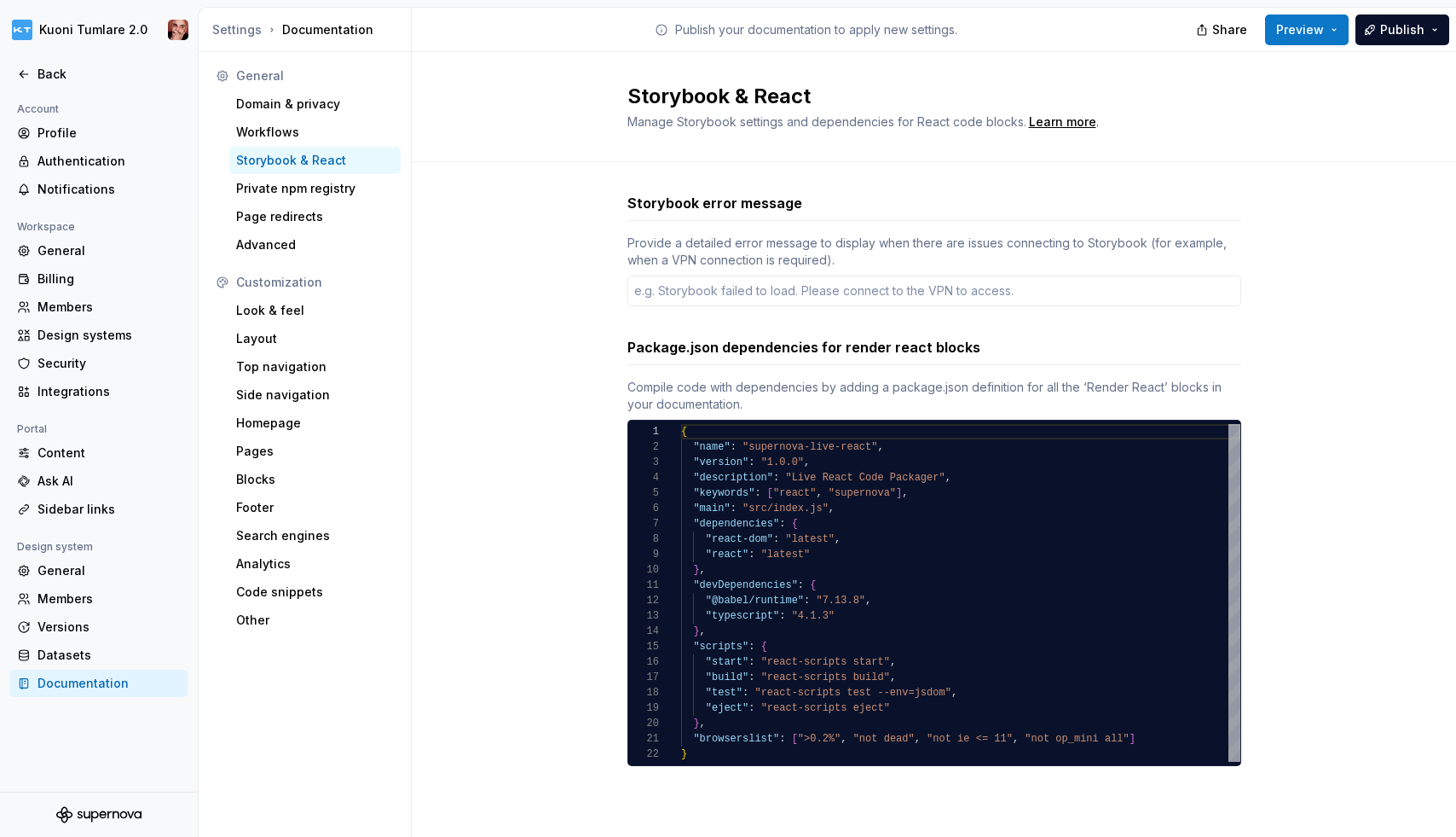
click at [579, 299] on div "Storybook error message Provide a detailed error message to display when there …" at bounding box center [934, 496] width 1044 height 668
click at [305, 186] on div "Private npm registry" at bounding box center [315, 189] width 158 height 17
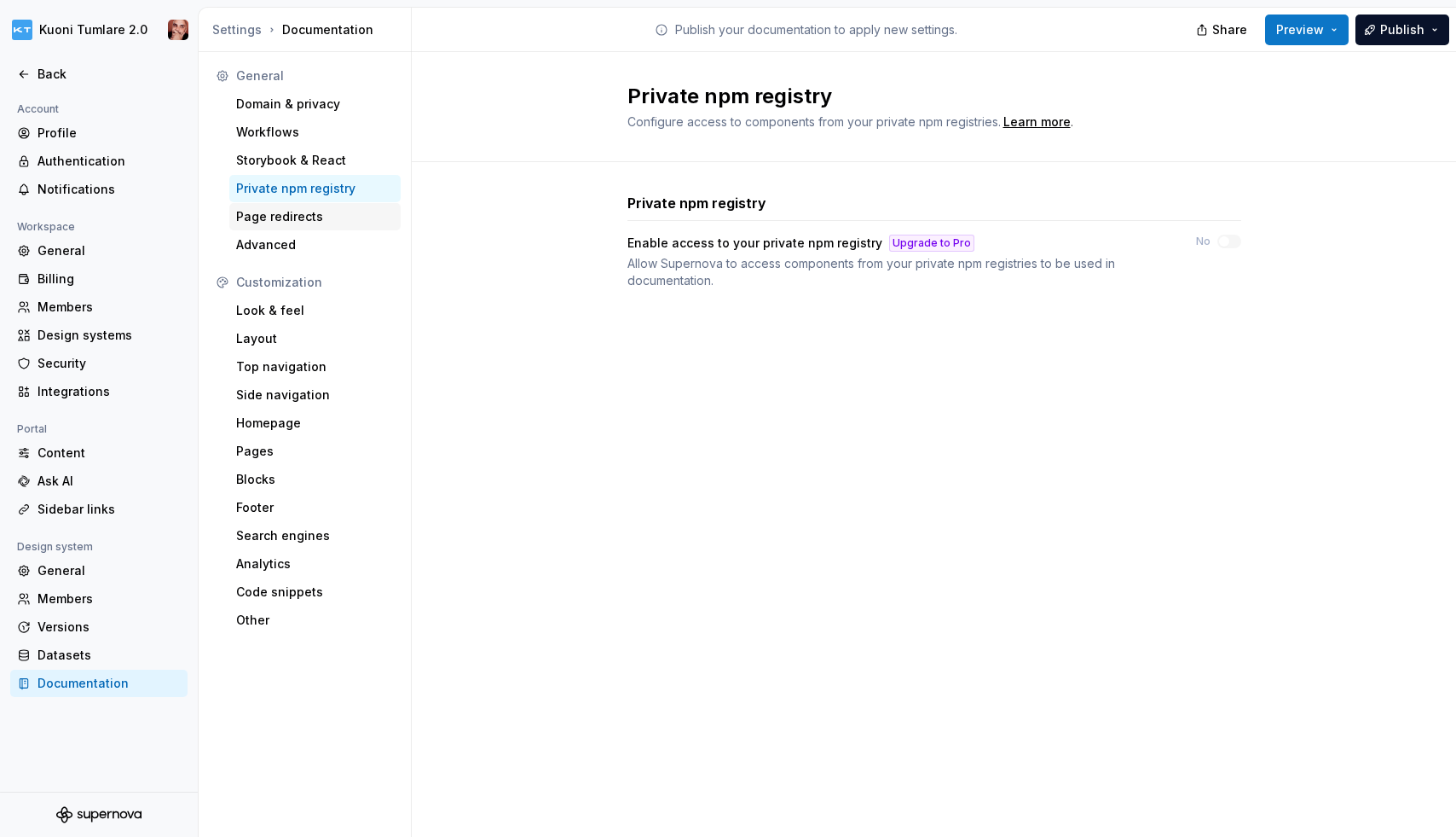
click at [278, 216] on div "Page redirects" at bounding box center [315, 216] width 158 height 17
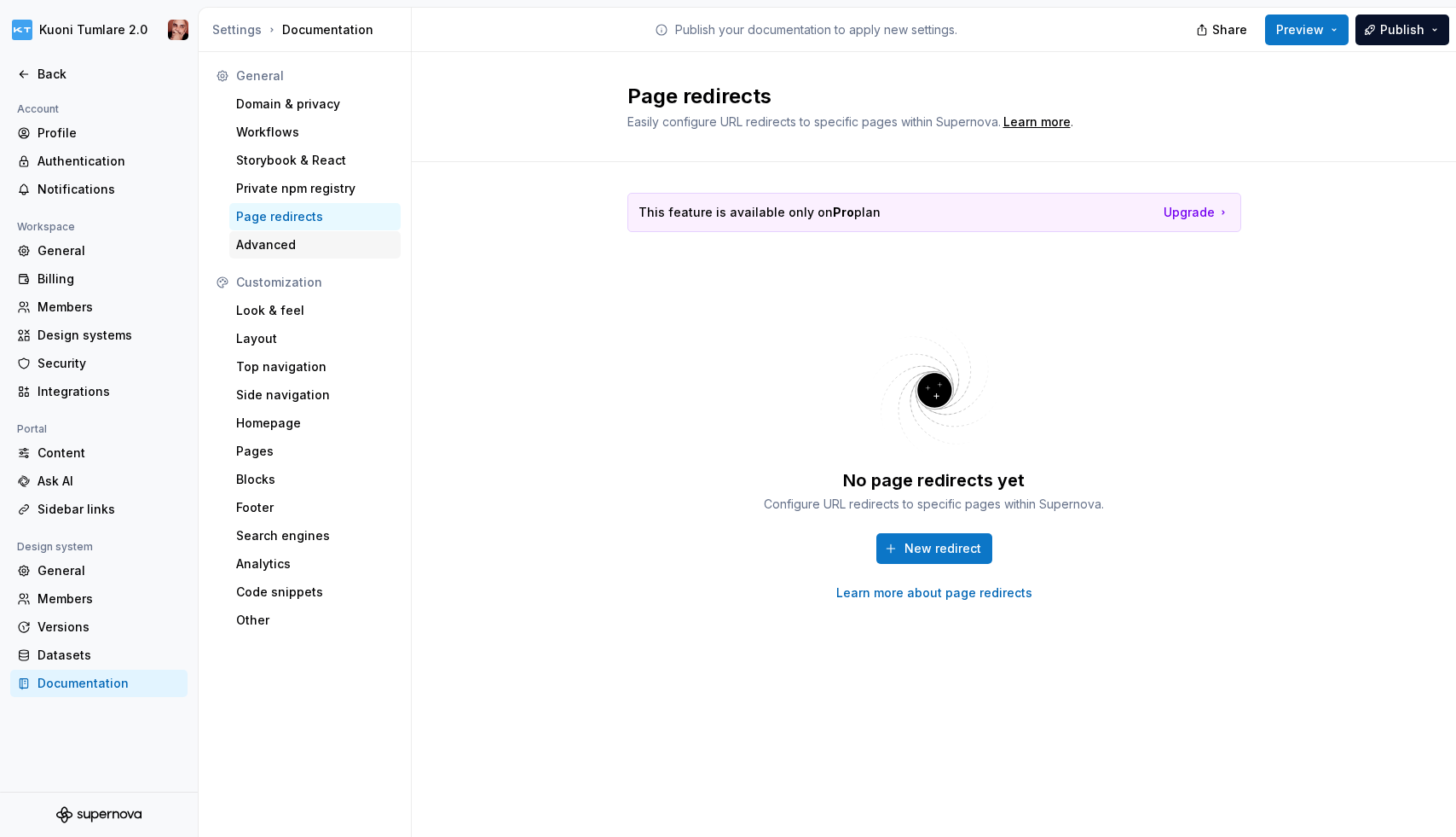
click at [297, 243] on div "Advanced" at bounding box center [315, 244] width 158 height 17
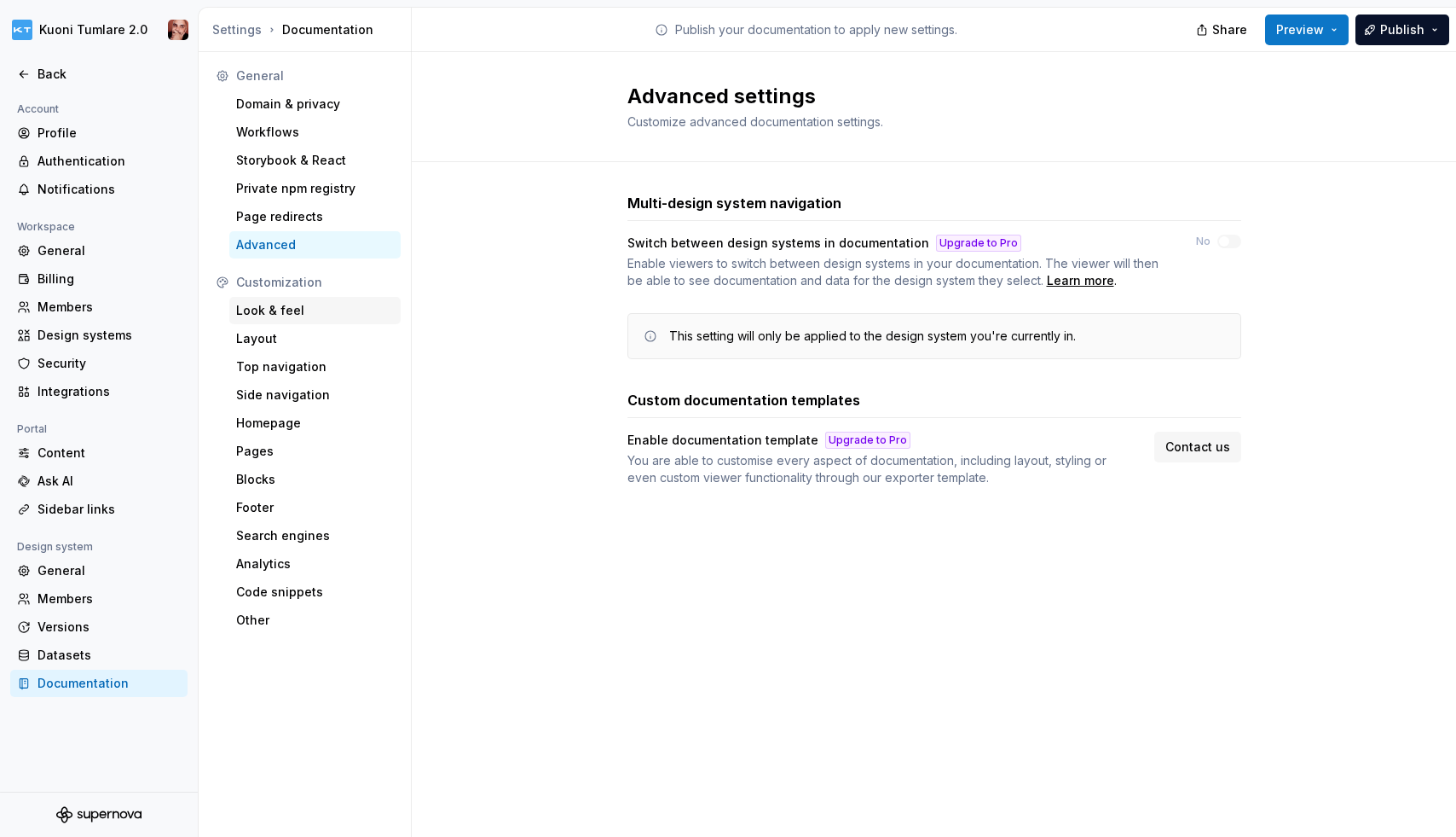
click at [292, 310] on div "Look & feel" at bounding box center [315, 310] width 158 height 17
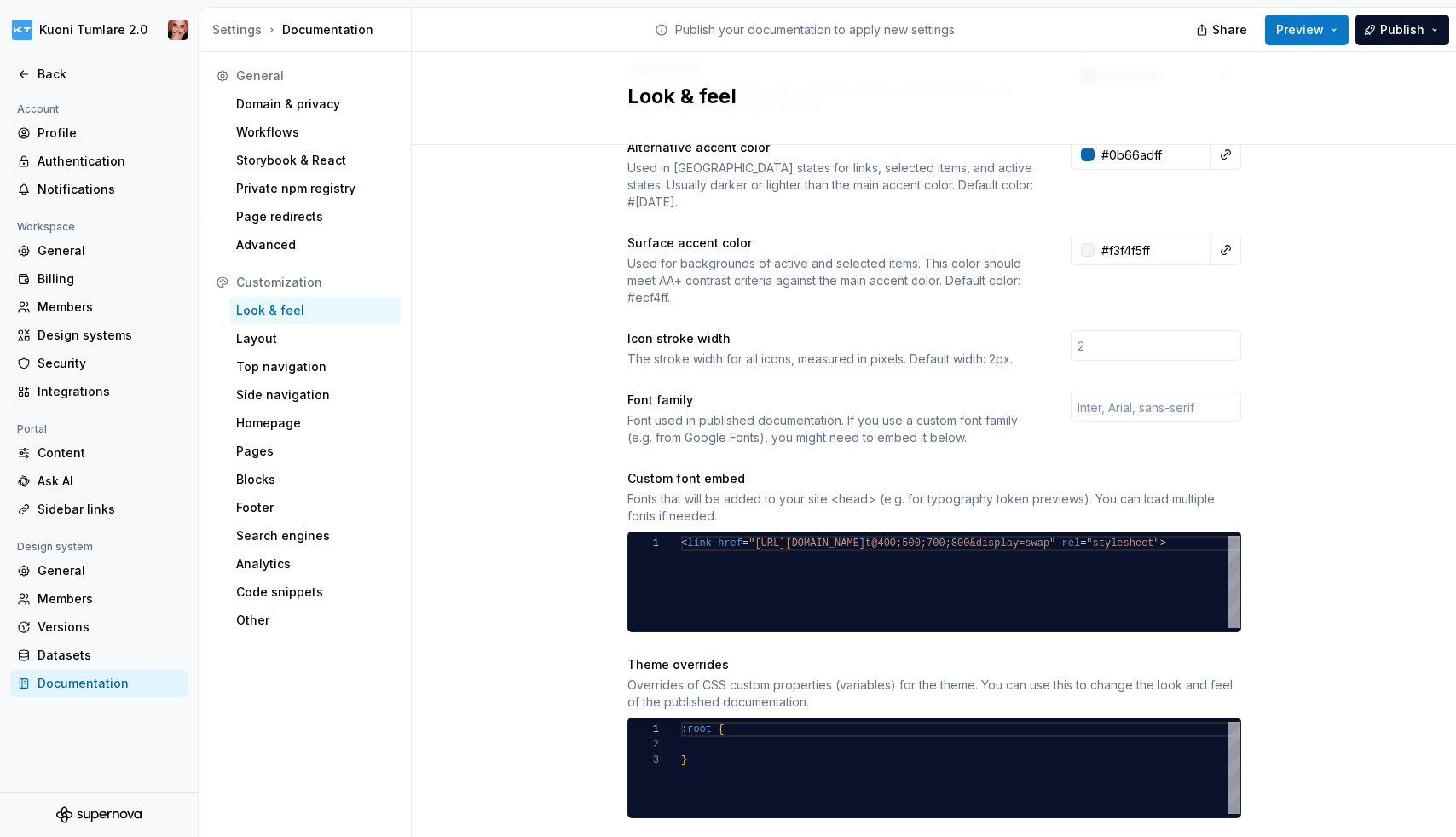
scroll to position [368, 0]
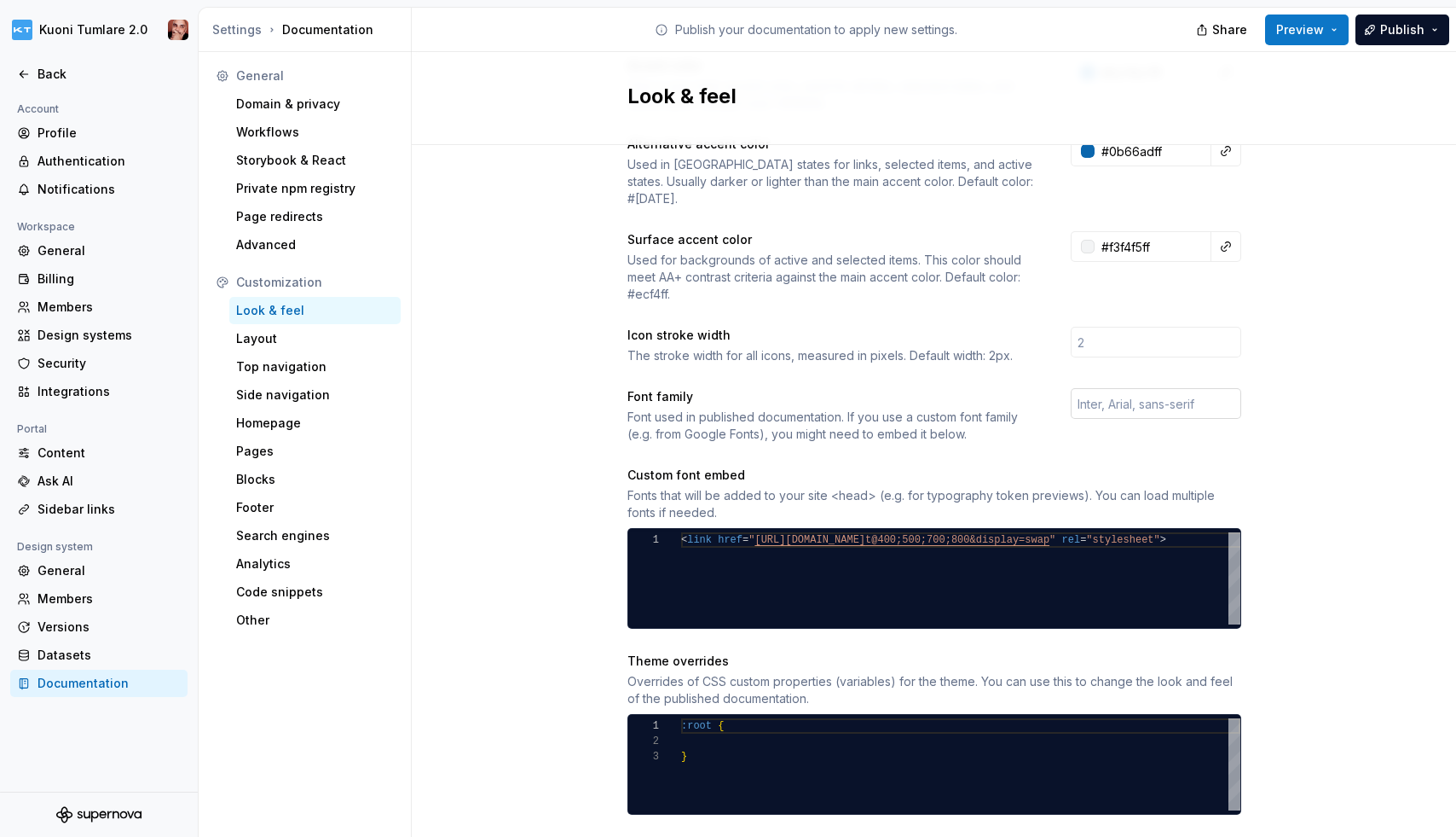
click at [1158, 390] on input "text" at bounding box center [1156, 403] width 170 height 31
type input "Arimo"
click at [577, 418] on div "Site logo A company logo that will be displayed on all pages on your documentat…" at bounding box center [934, 421] width 1044 height 1288
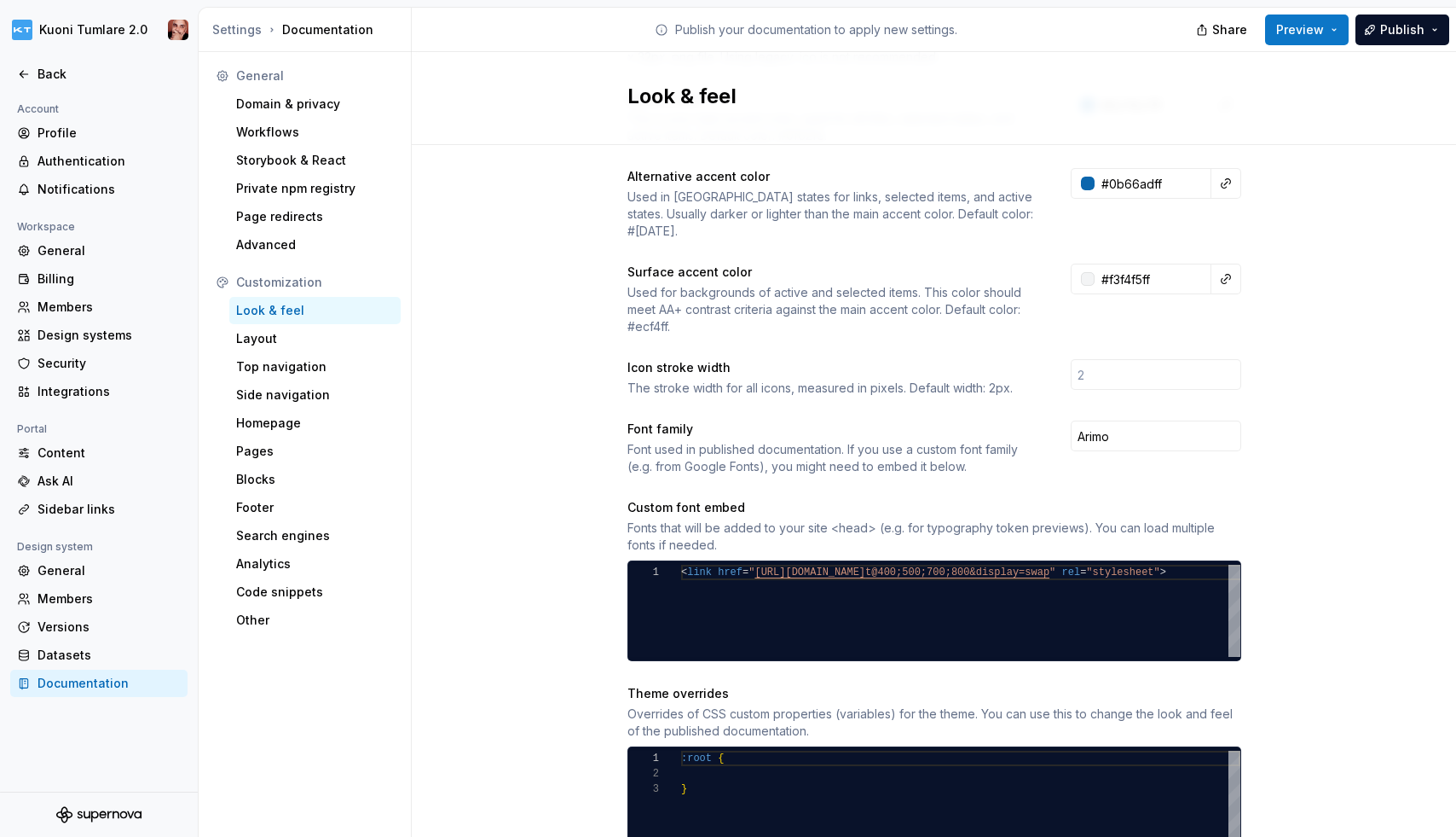
scroll to position [349, 0]
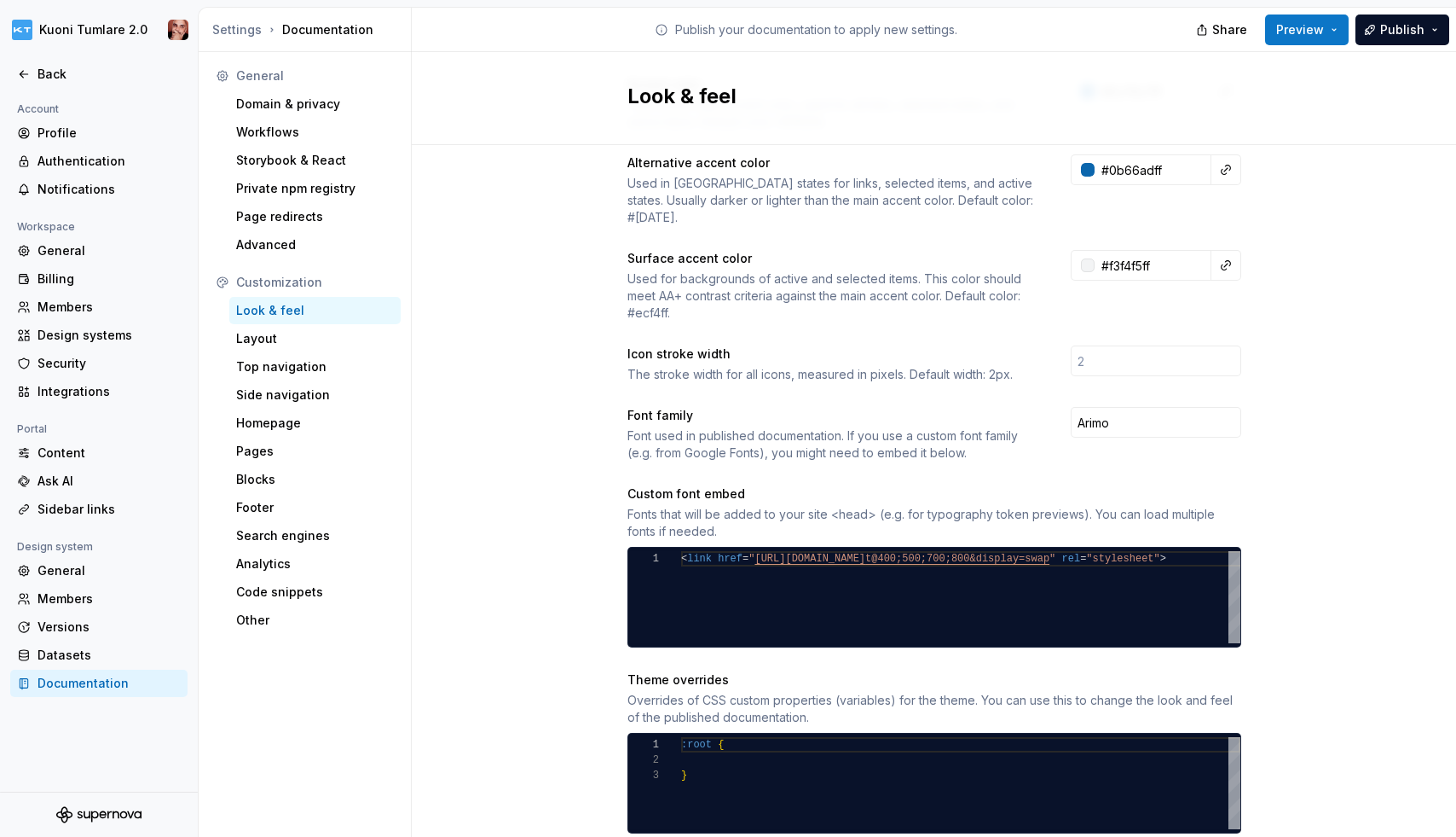
type textarea "**********"
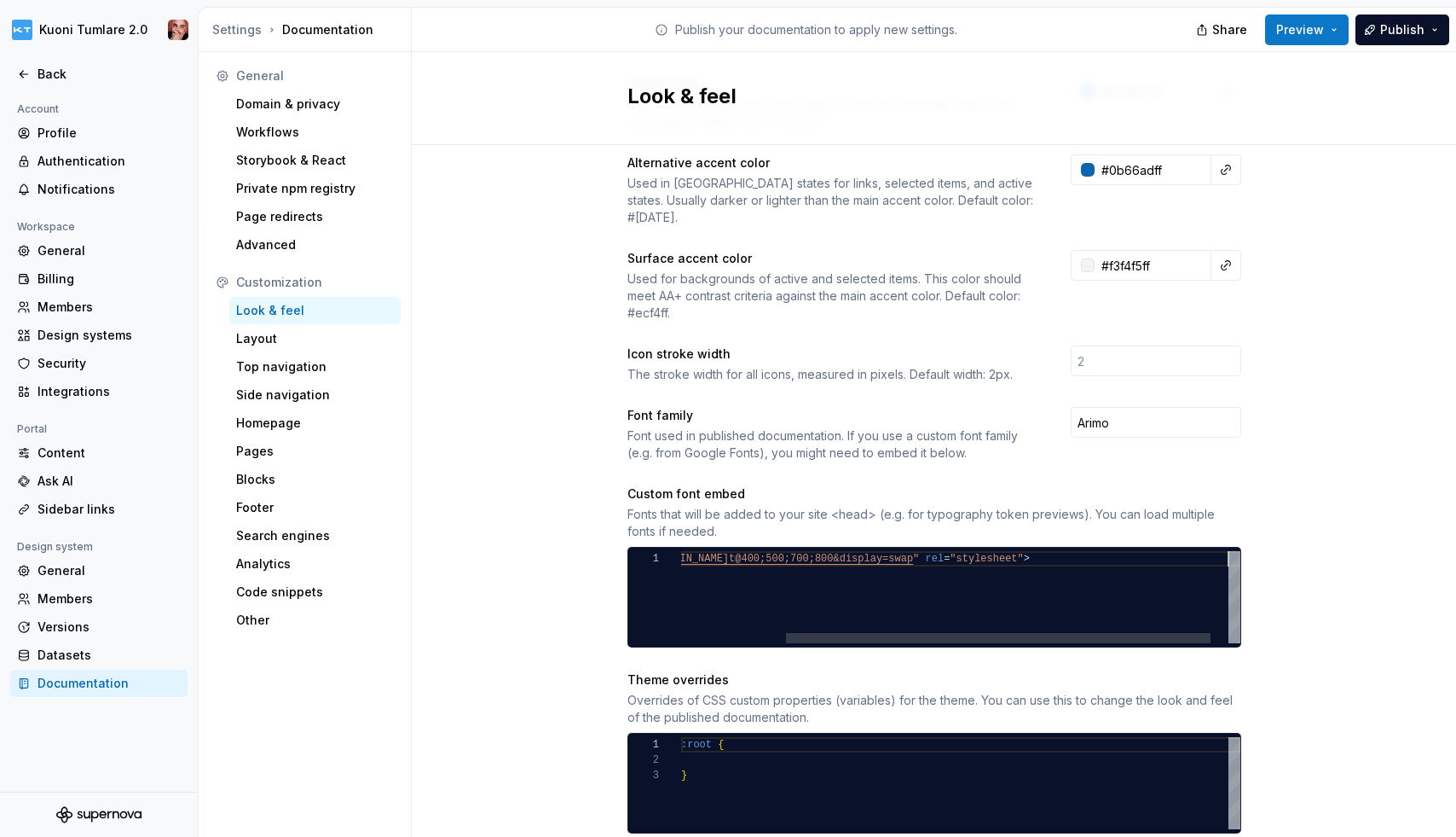
scroll to position [0, 682]
click at [1075, 566] on div "< link href = " https://fonts.googleapis.com/css2?family=Inter:wgh t@400;500;70…" at bounding box center [904, 597] width 719 height 92
click at [995, 551] on div "< link href = " https://fonts.googleapis.com/css2?family=Inter:wgh t@400;500;70…" at bounding box center [904, 597] width 719 height 92
click at [961, 551] on div "< link href = " https://fonts.googleapis.com/css2?family=Inter:wgh t@400;500;70…" at bounding box center [904, 597] width 719 height 92
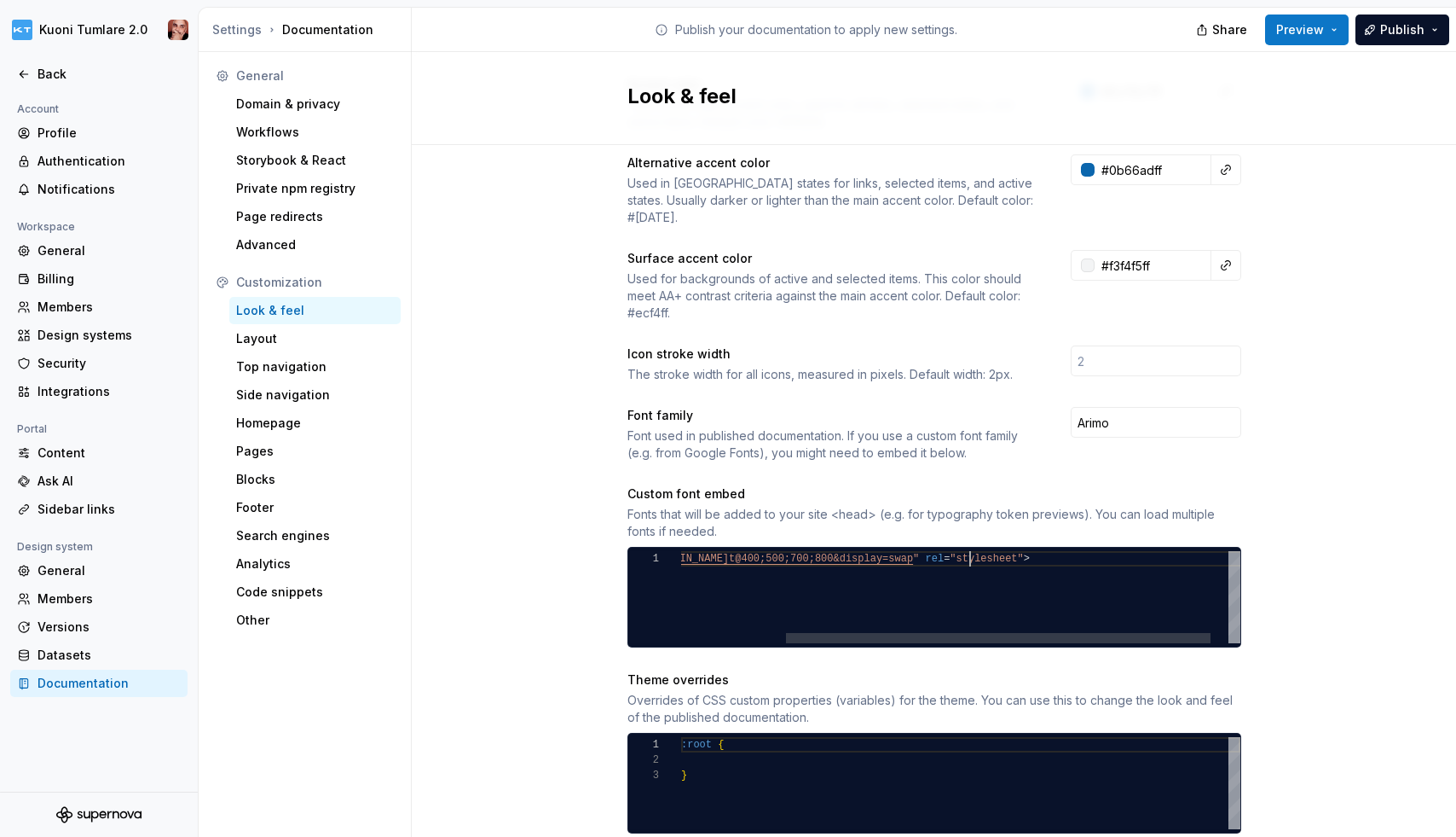
click at [960, 582] on div "< link href = " https://fonts.googleapis.com/css2?family=Inter:wgh t@400;500;70…" at bounding box center [904, 597] width 719 height 92
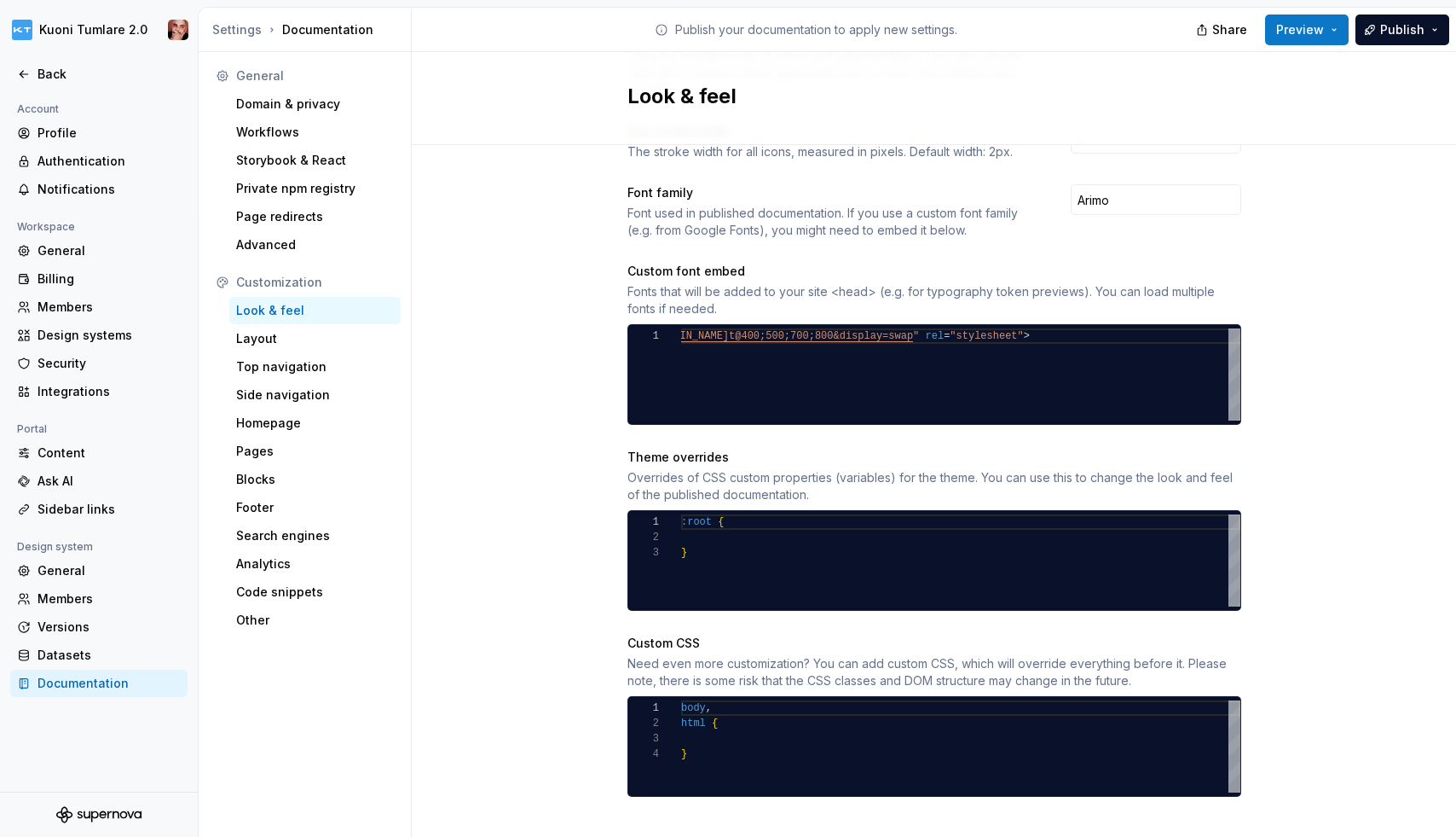
scroll to position [0, 0]
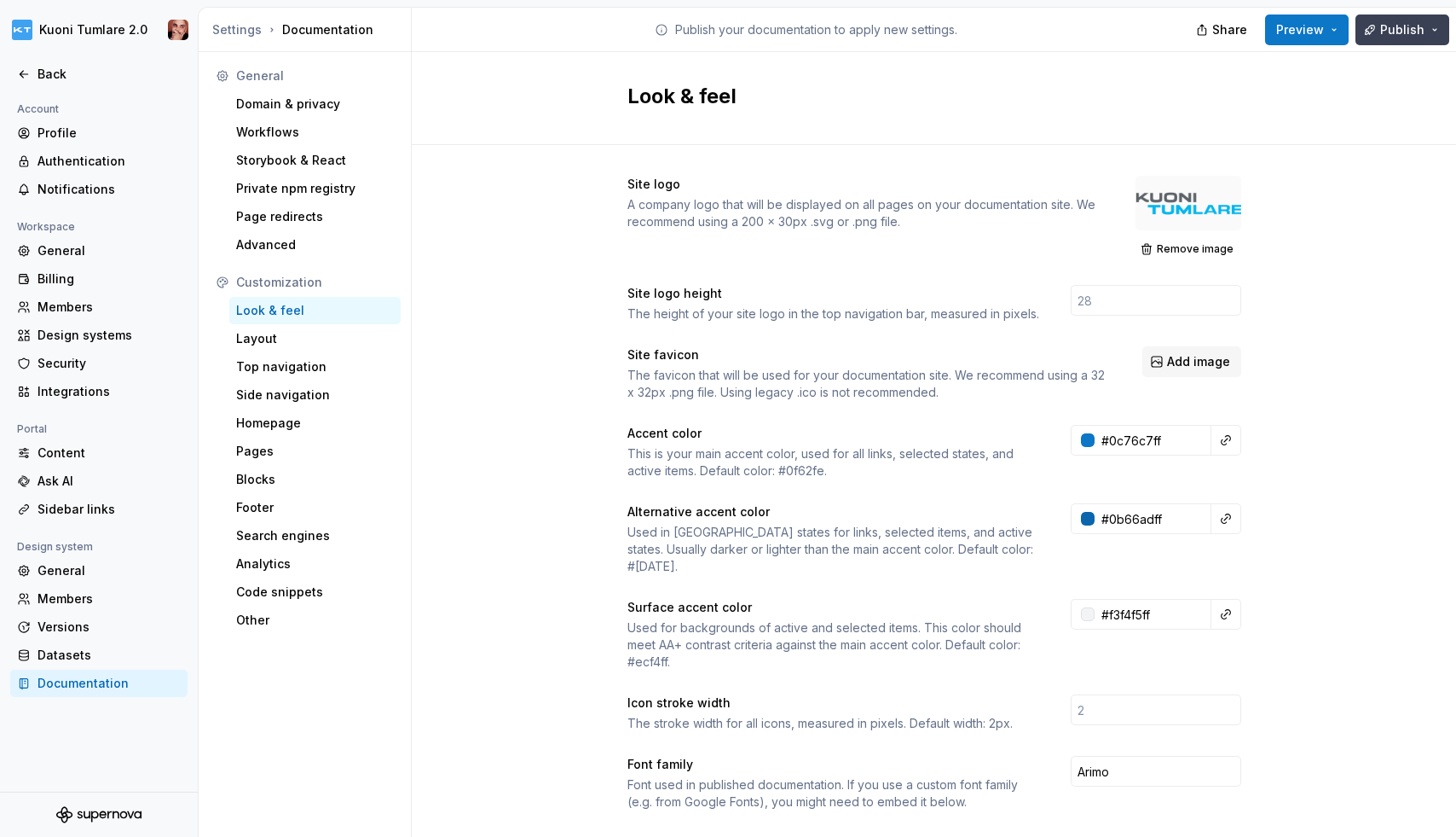
click at [1239, 32] on span "Publish" at bounding box center [1402, 30] width 44 height 17
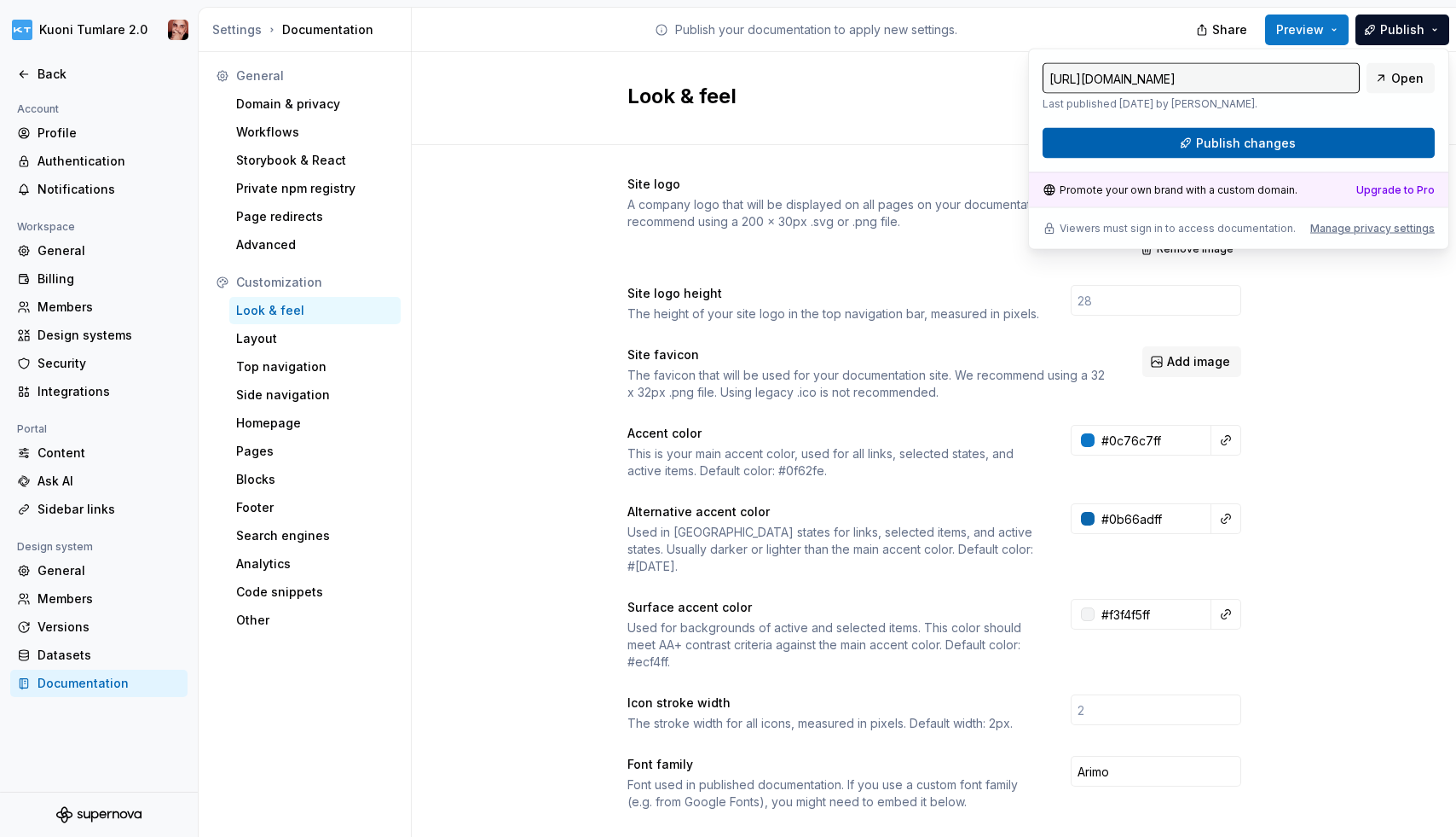
click at [1239, 143] on button "Publish changes" at bounding box center [1239, 143] width 392 height 31
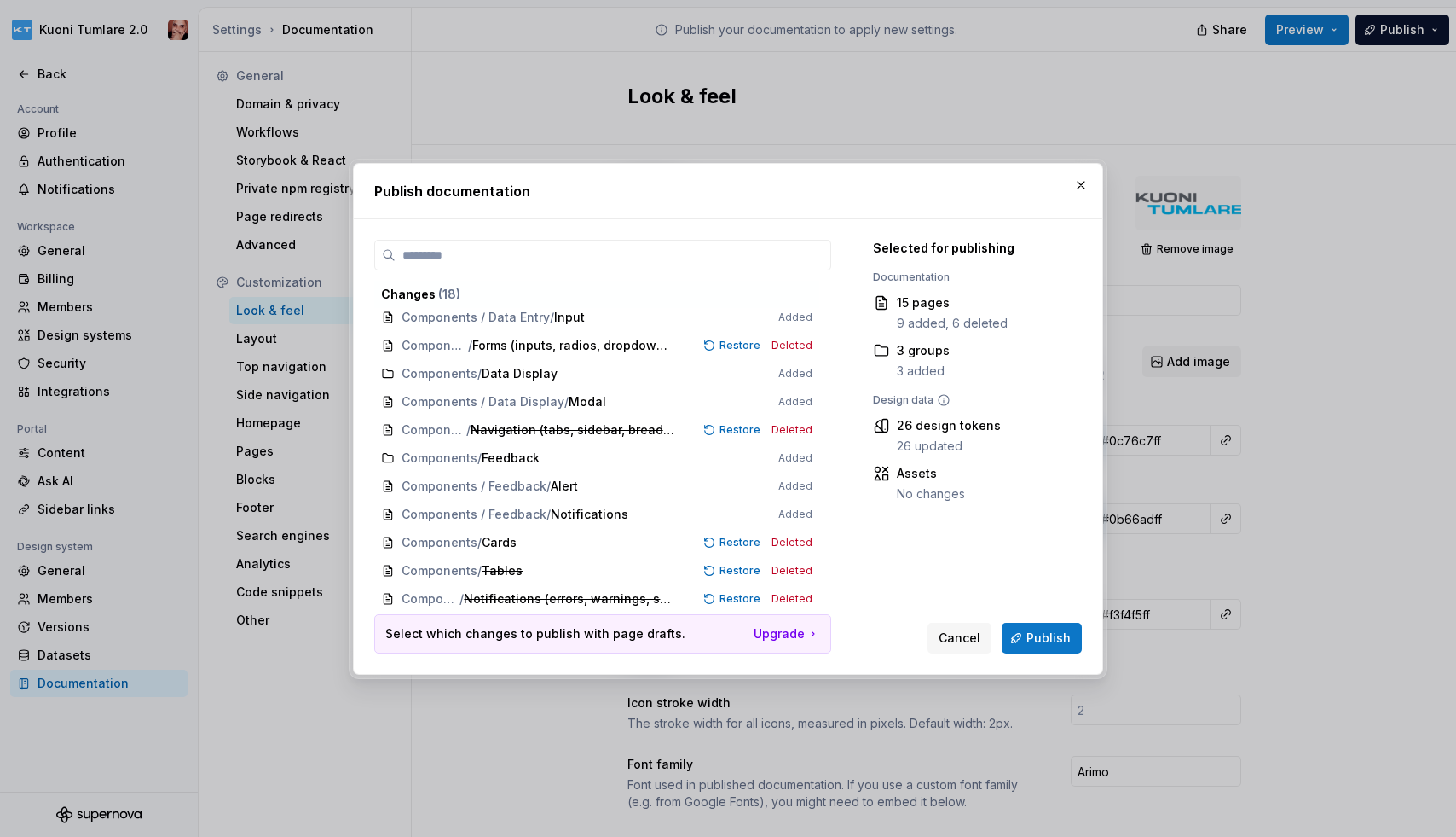
scroll to position [204, 0]
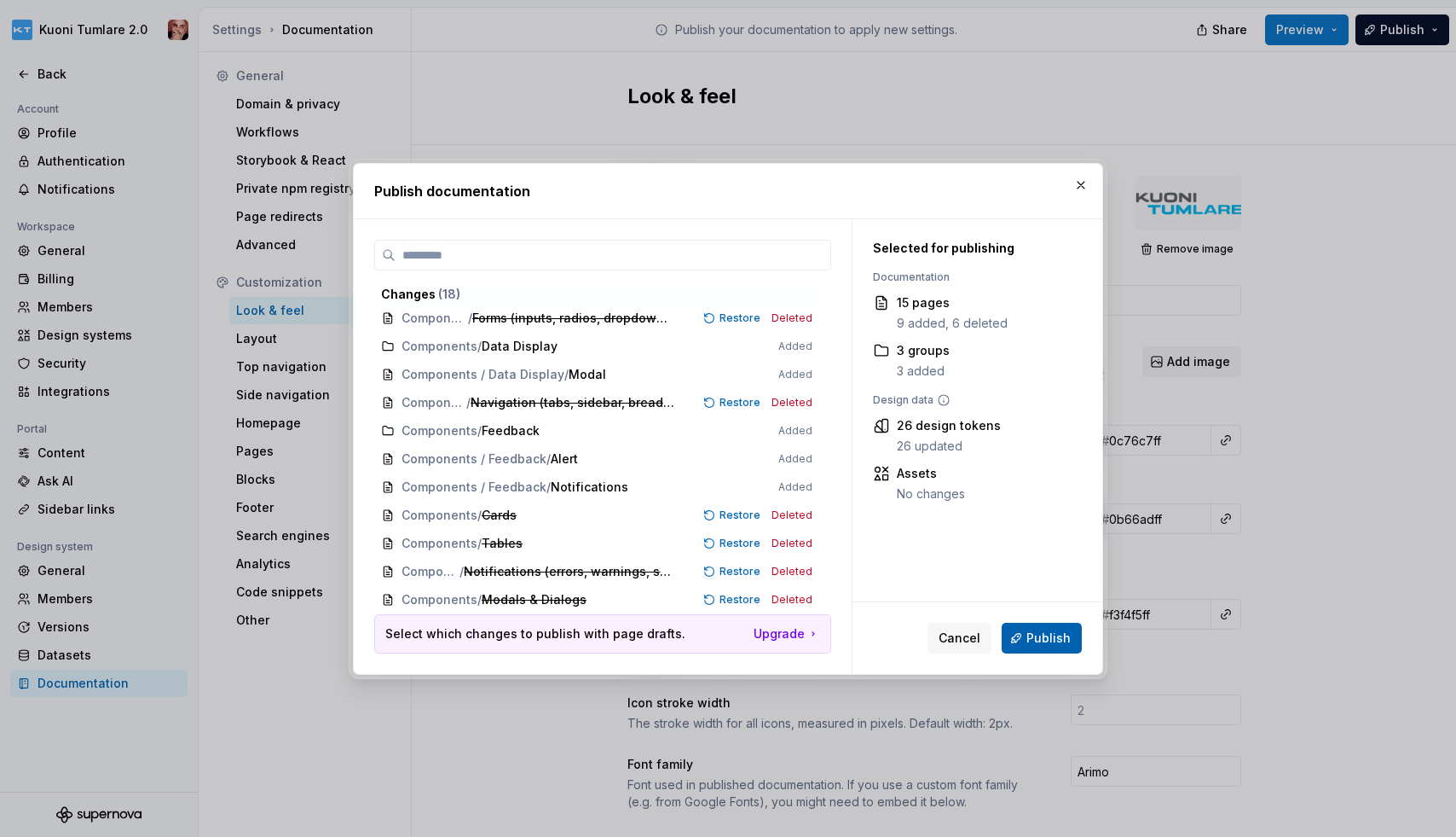
click at [1056, 636] on span "Publish" at bounding box center [1049, 638] width 44 height 17
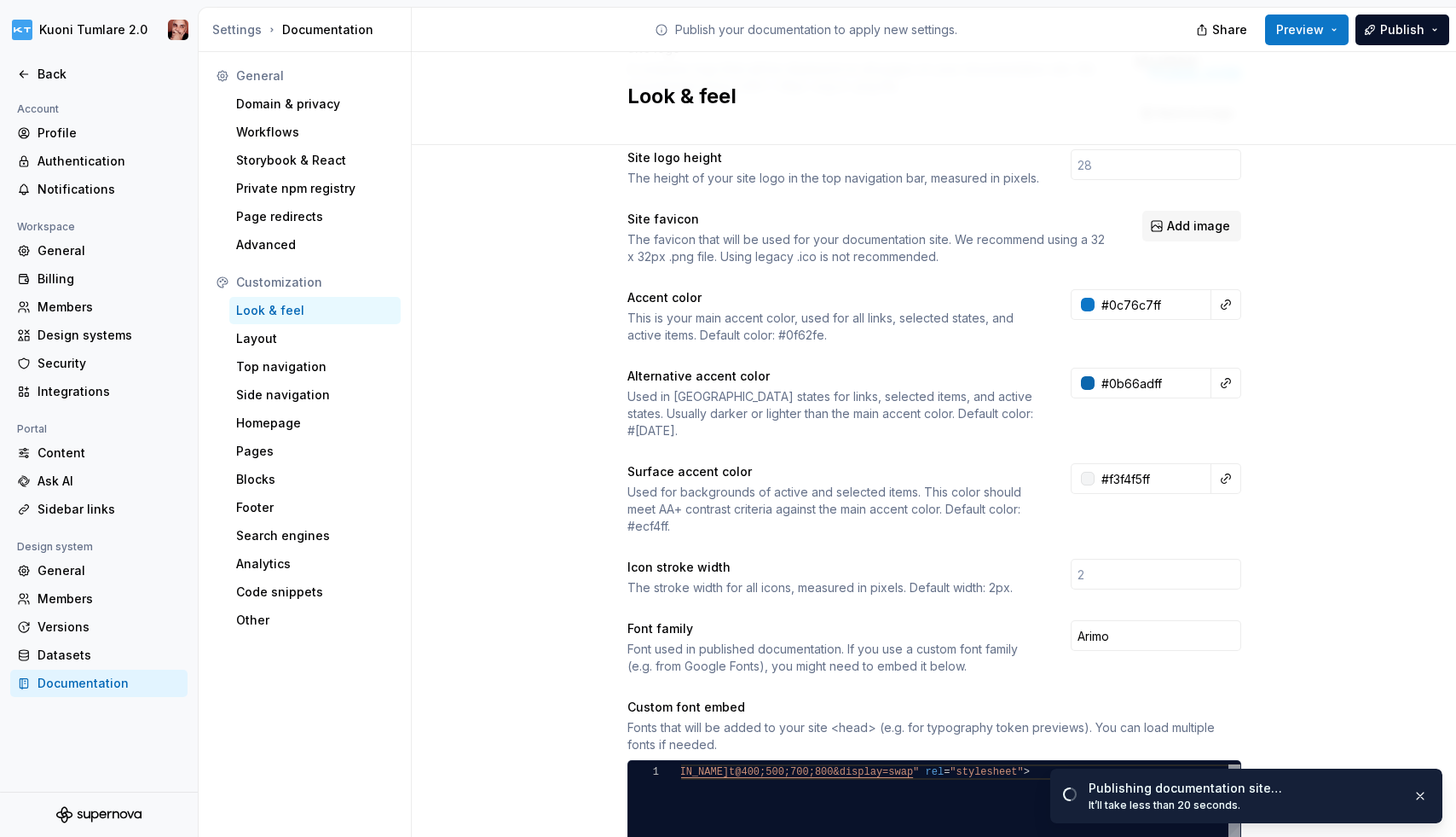
scroll to position [138, 0]
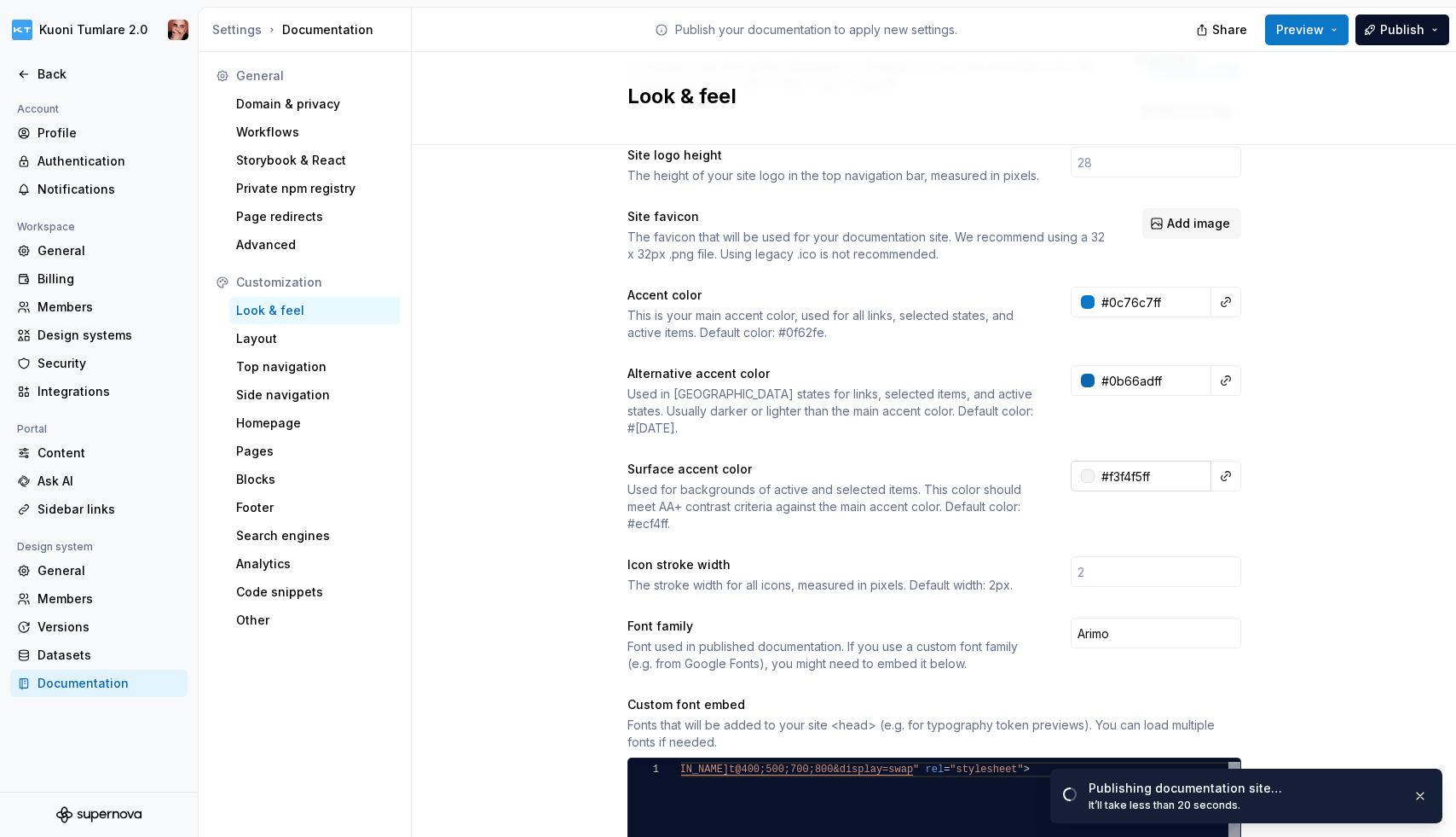
click at [1110, 461] on input "#f3f4f5ff" at bounding box center [1153, 476] width 117 height 31
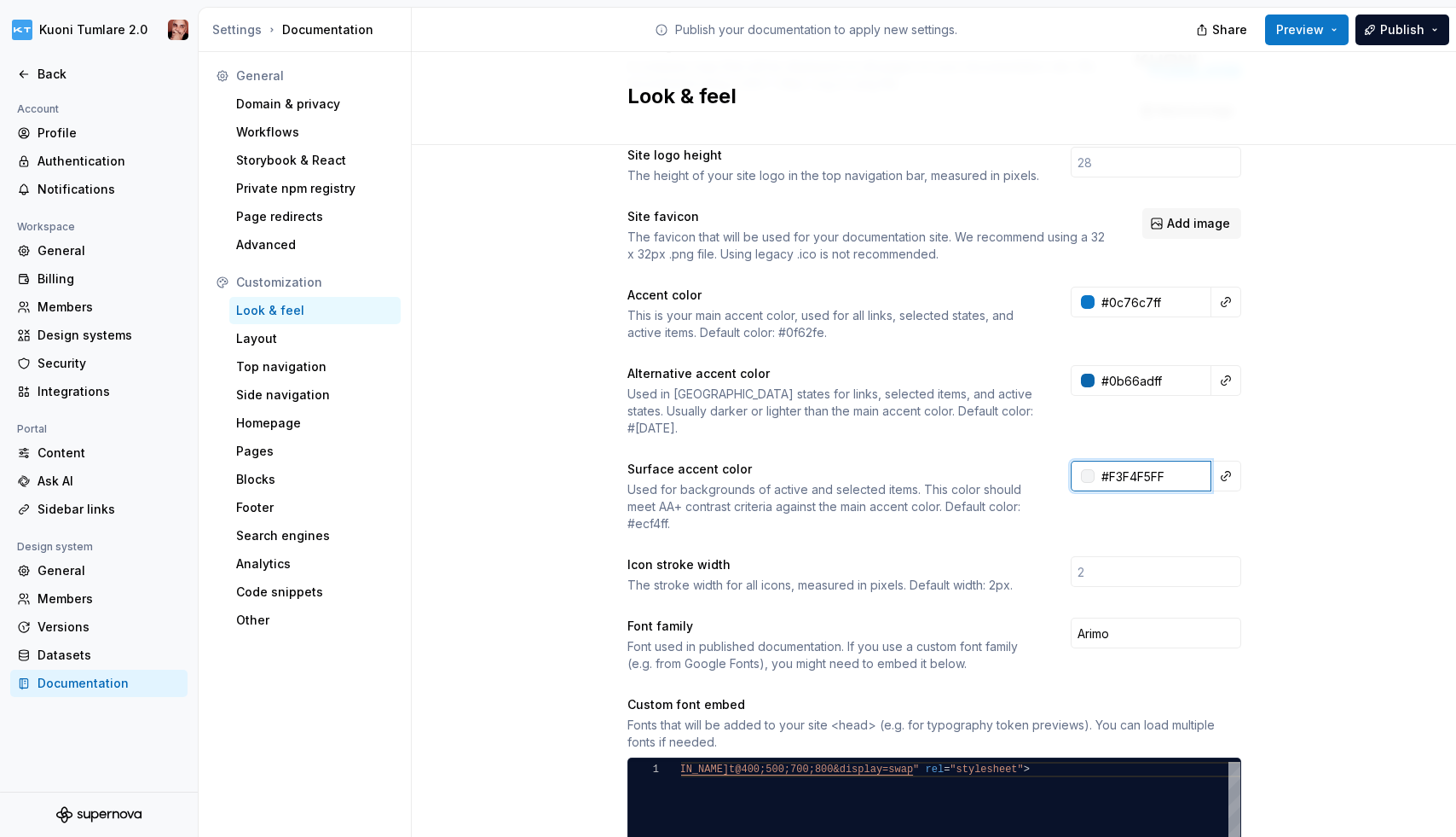
click at [1120, 461] on input "#F3F4F5FF" at bounding box center [1153, 476] width 117 height 31
paste input "text"
type input "#F3F4F5"
click at [1239, 502] on div "Site logo A company logo that will be displayed on all pages on your documentat…" at bounding box center [934, 651] width 1044 height 1288
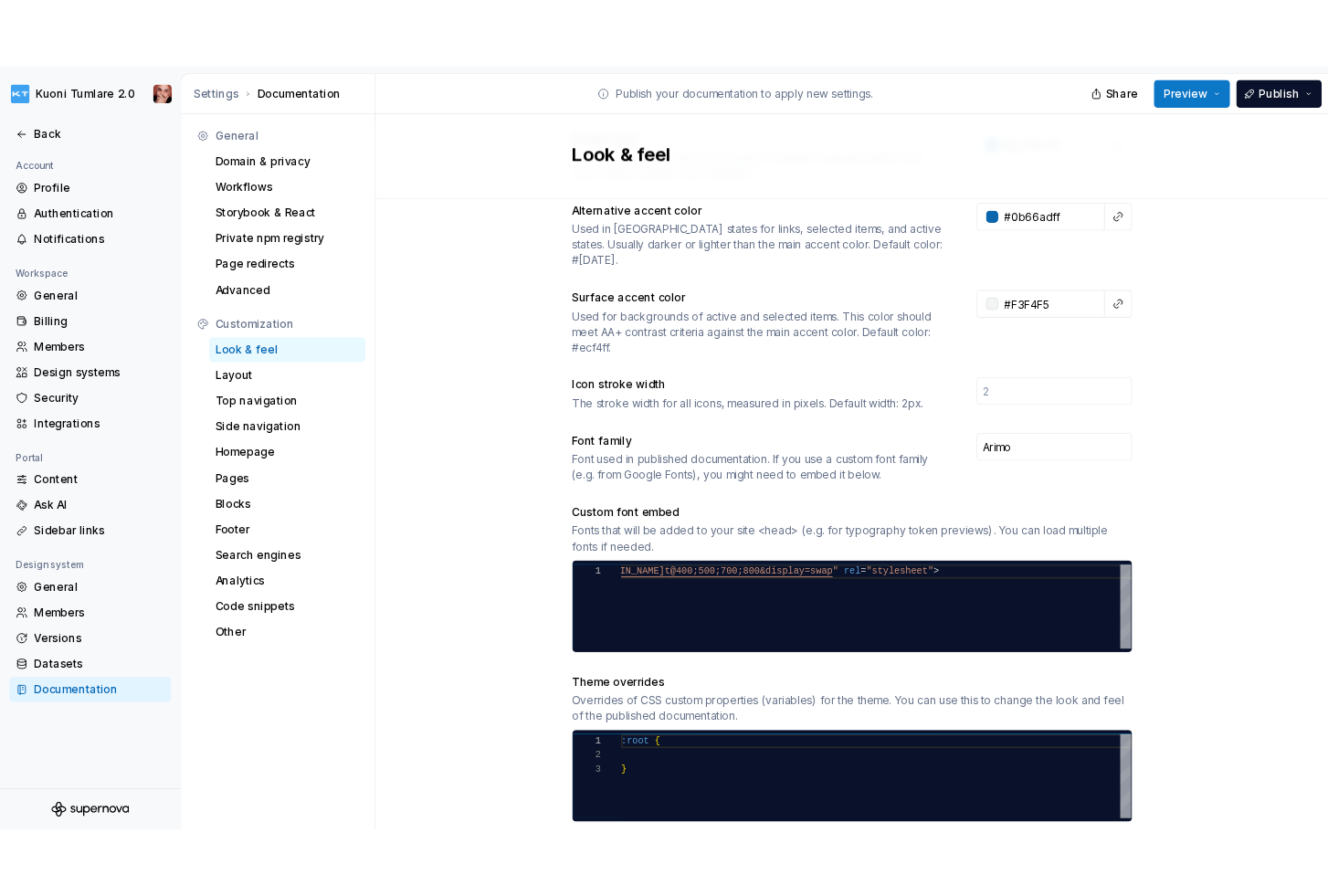
scroll to position [385, 0]
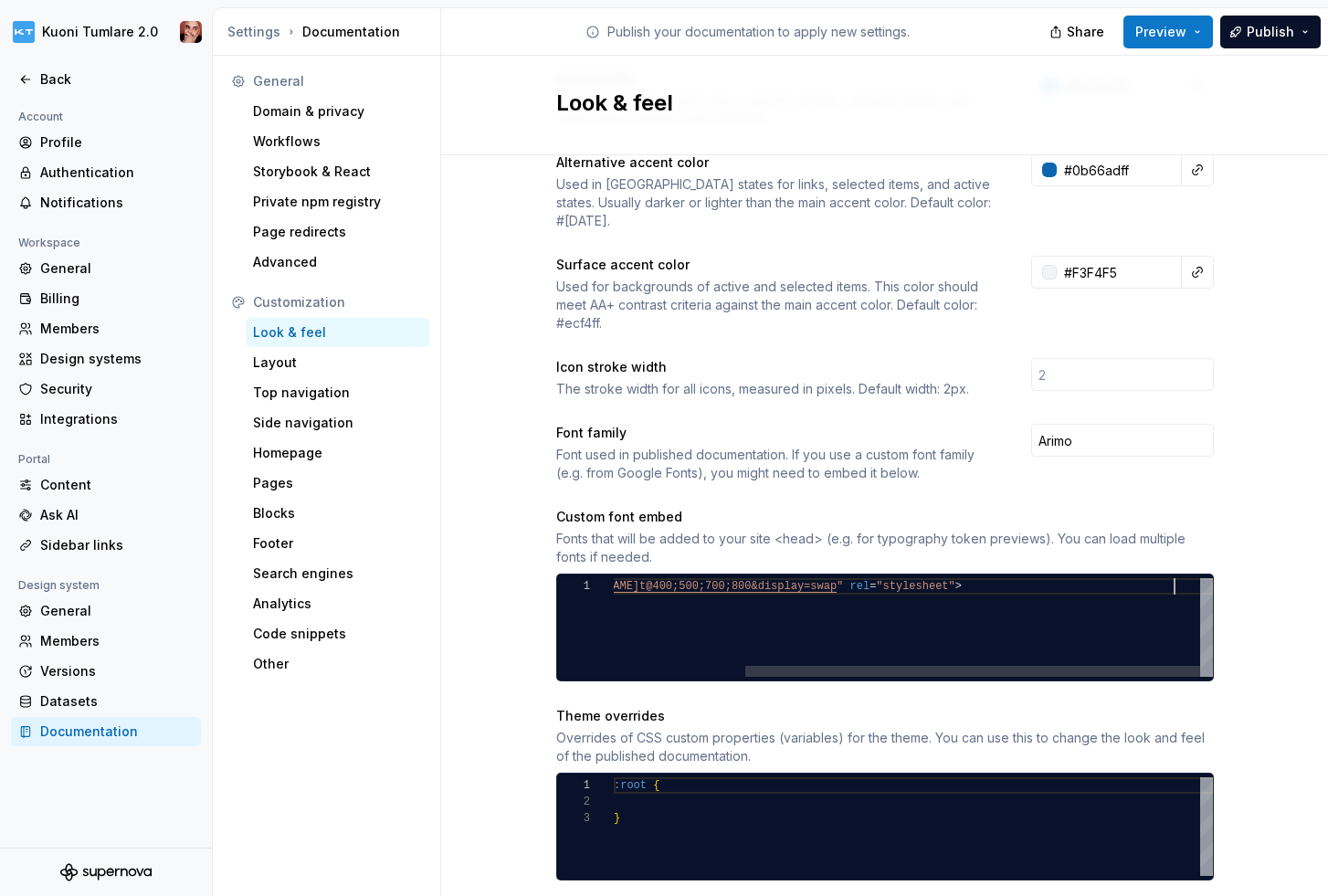
click at [638, 599] on div "< link href = " https://fonts.googleapis.com/css2?family=Inter:wgh t@400;500;70…" at bounding box center [828, 628] width 771 height 98
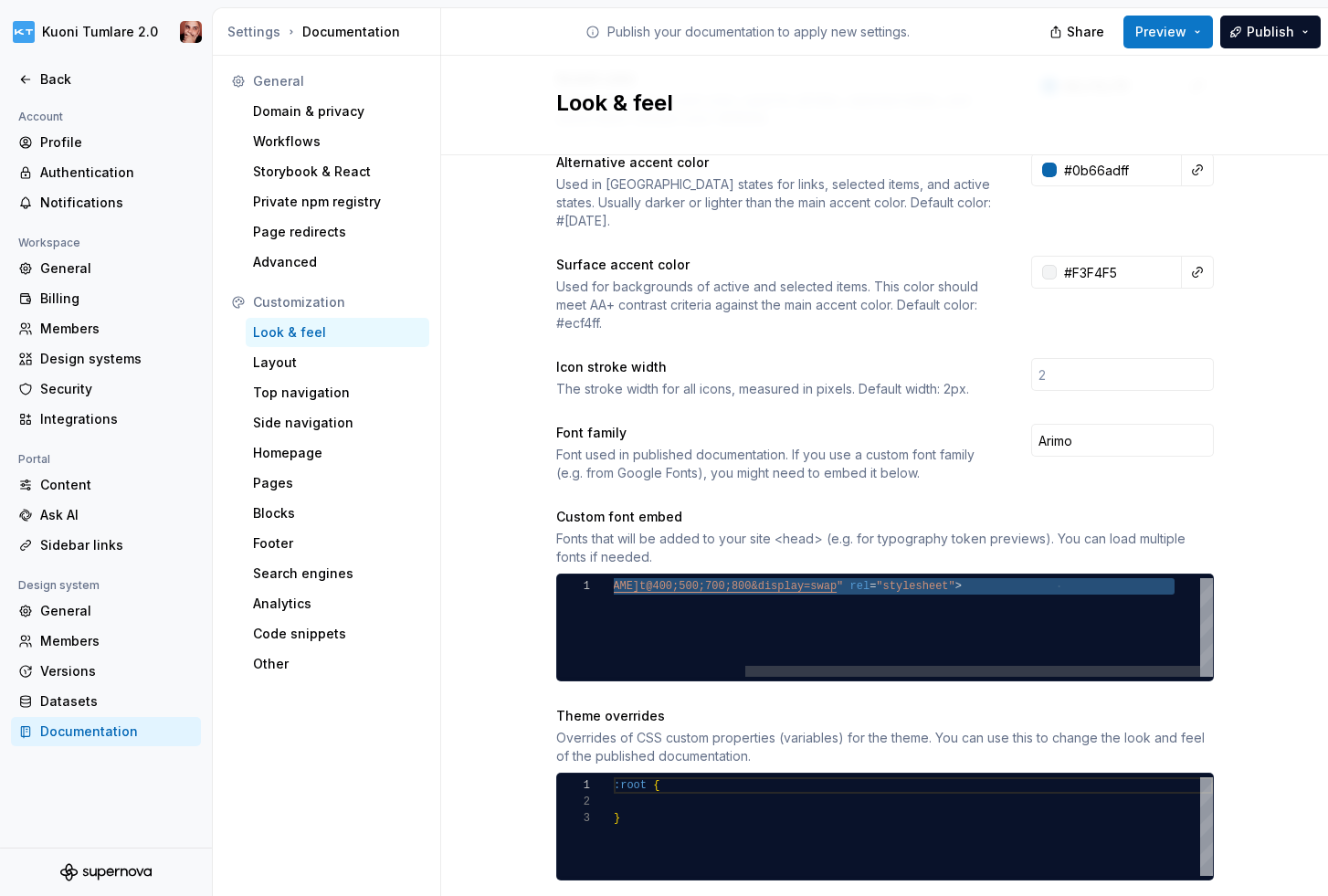
type textarea "**********"
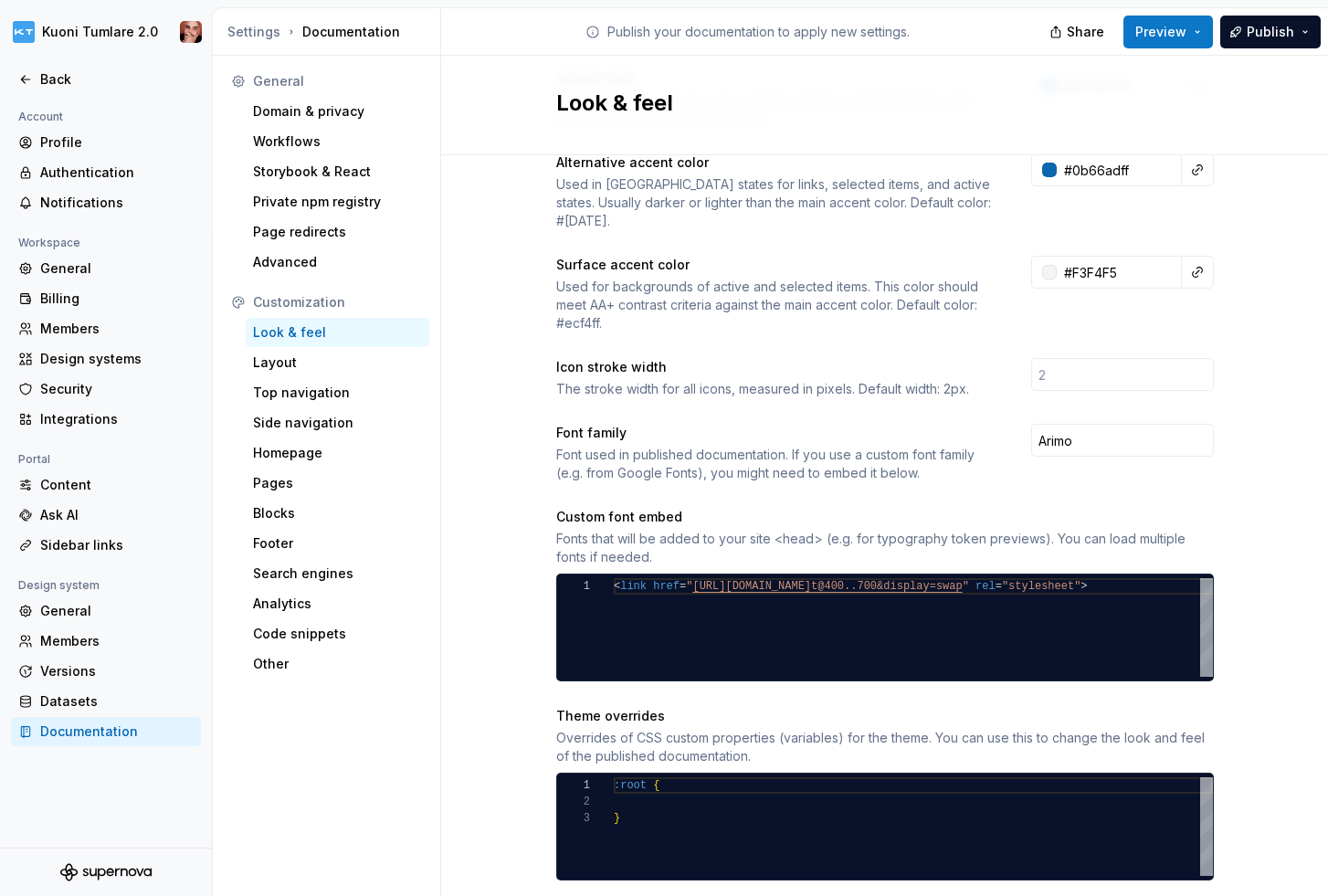
click at [494, 728] on div "Site logo A company logo that will be displayed on all pages on your documentat…" at bounding box center [885, 460] width 887 height 1379
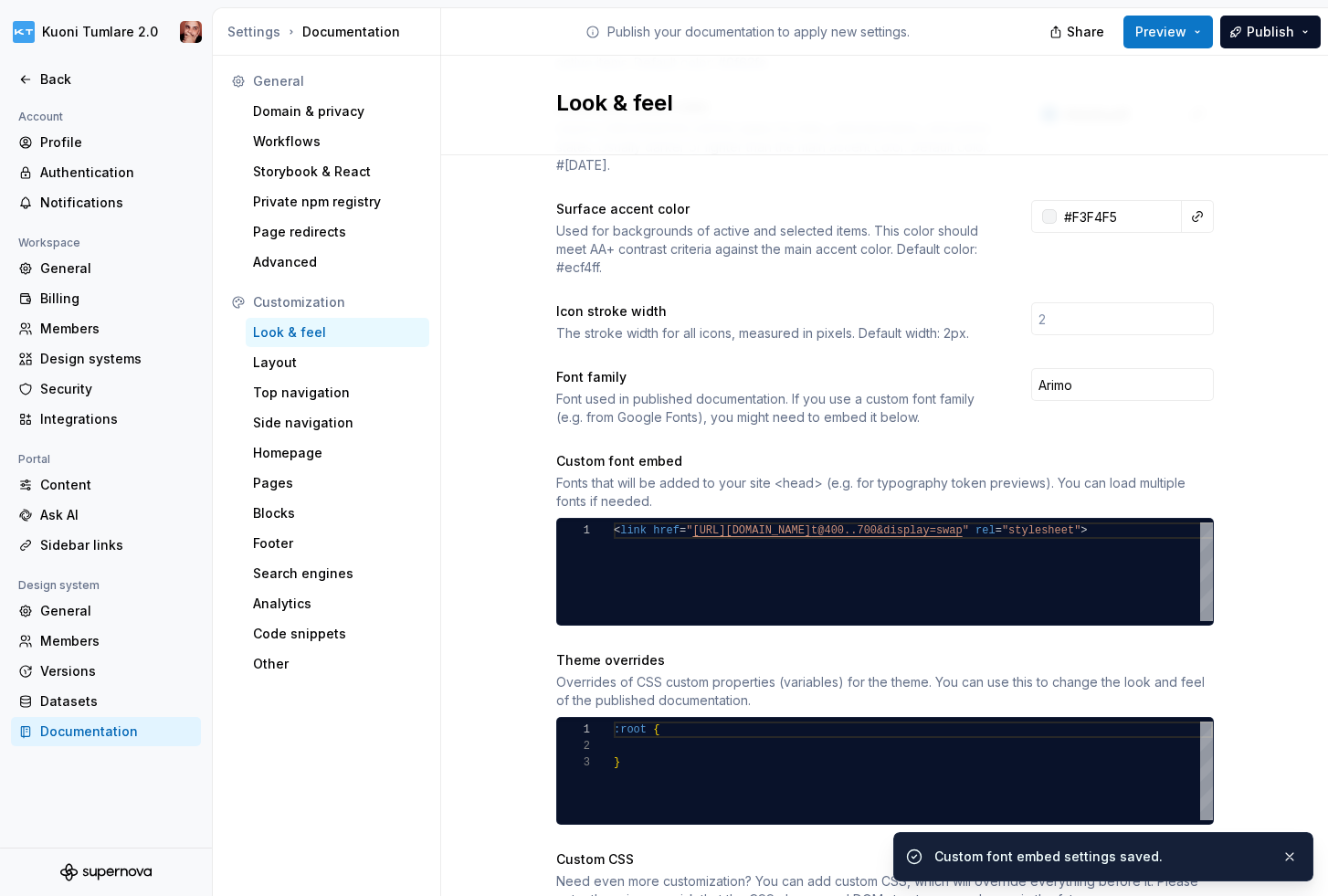
scroll to position [612, 0]
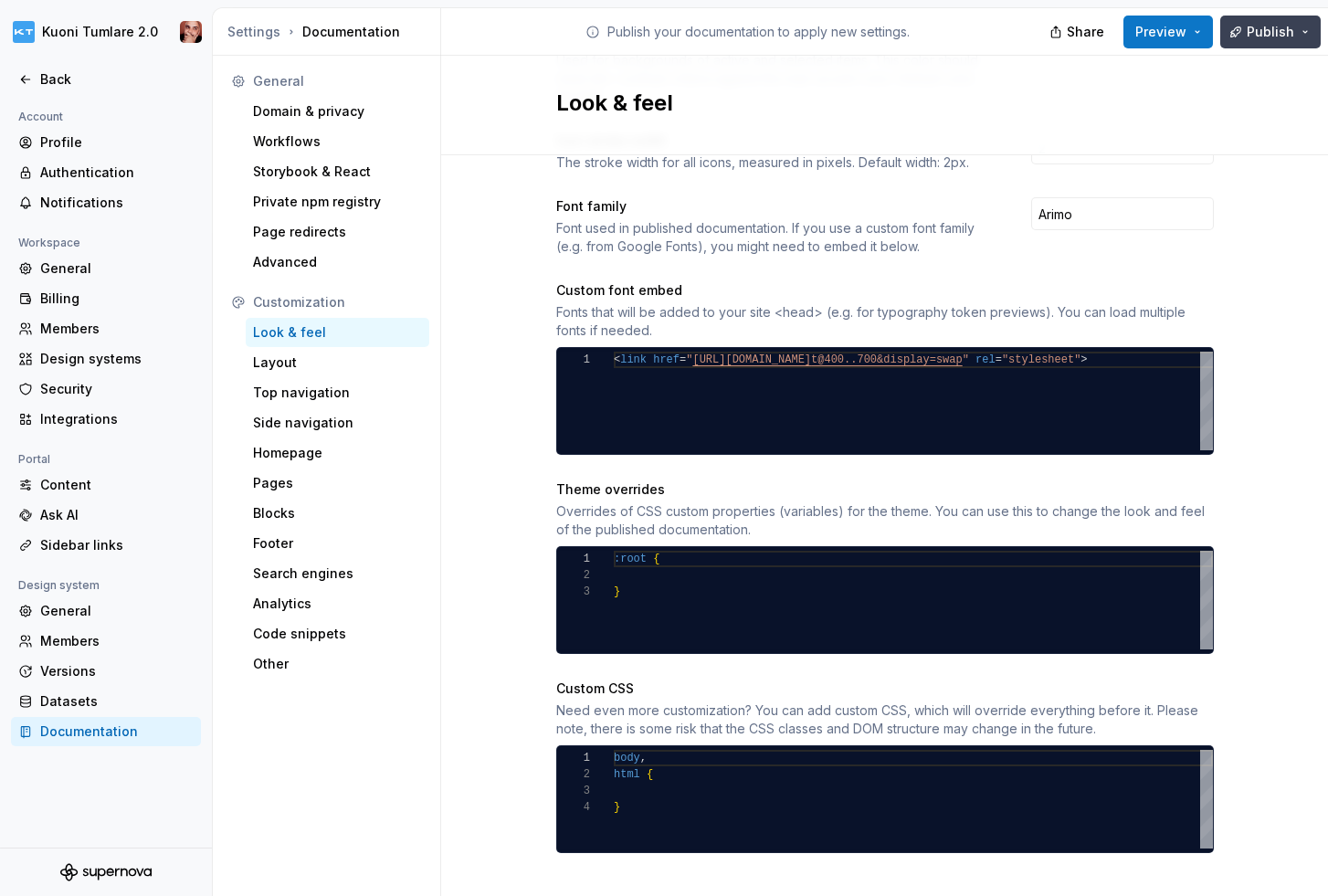
click at [1269, 40] on span "Publish" at bounding box center [1270, 32] width 47 height 18
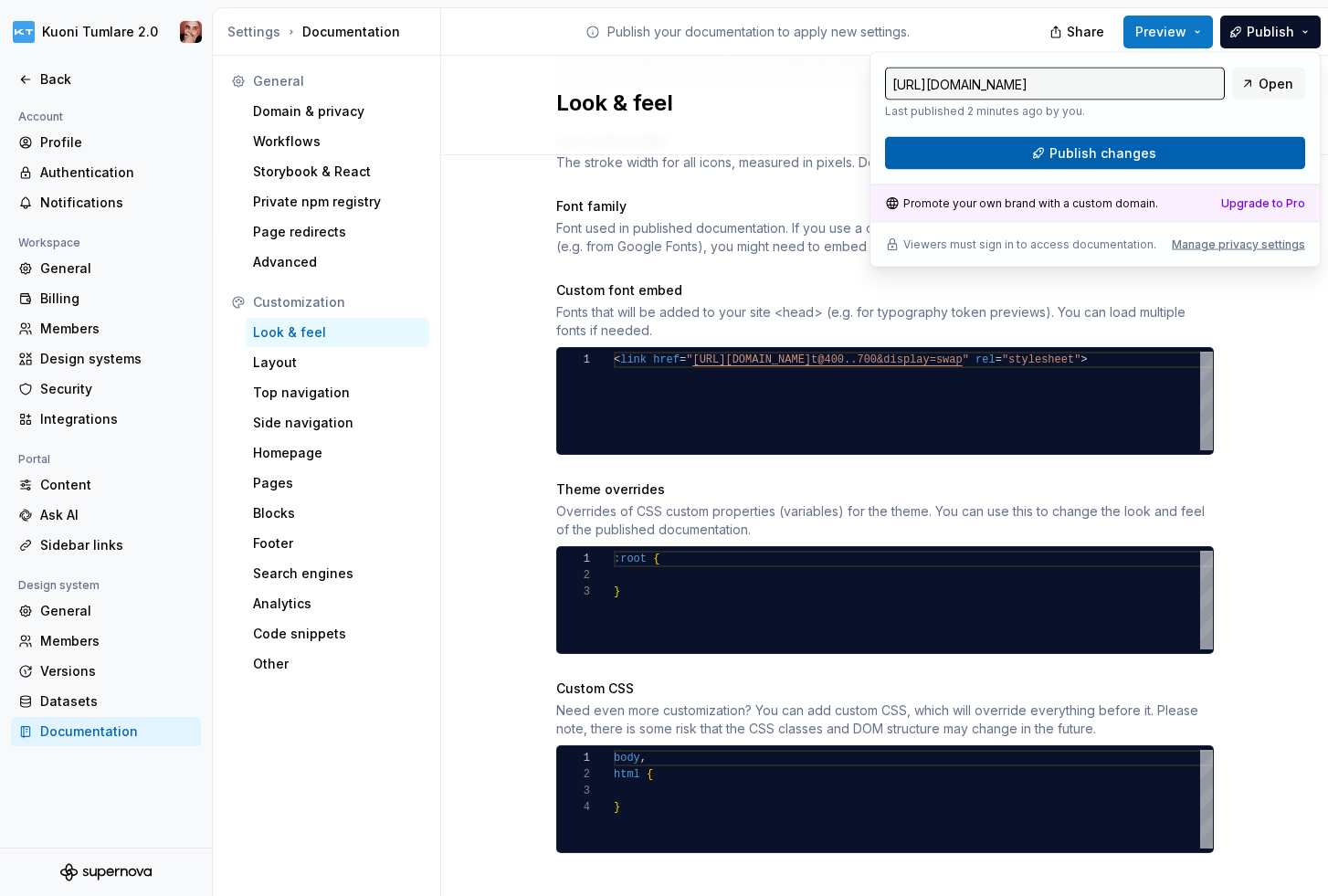
click at [1198, 154] on button "Publish changes" at bounding box center [1094, 154] width 420 height 33
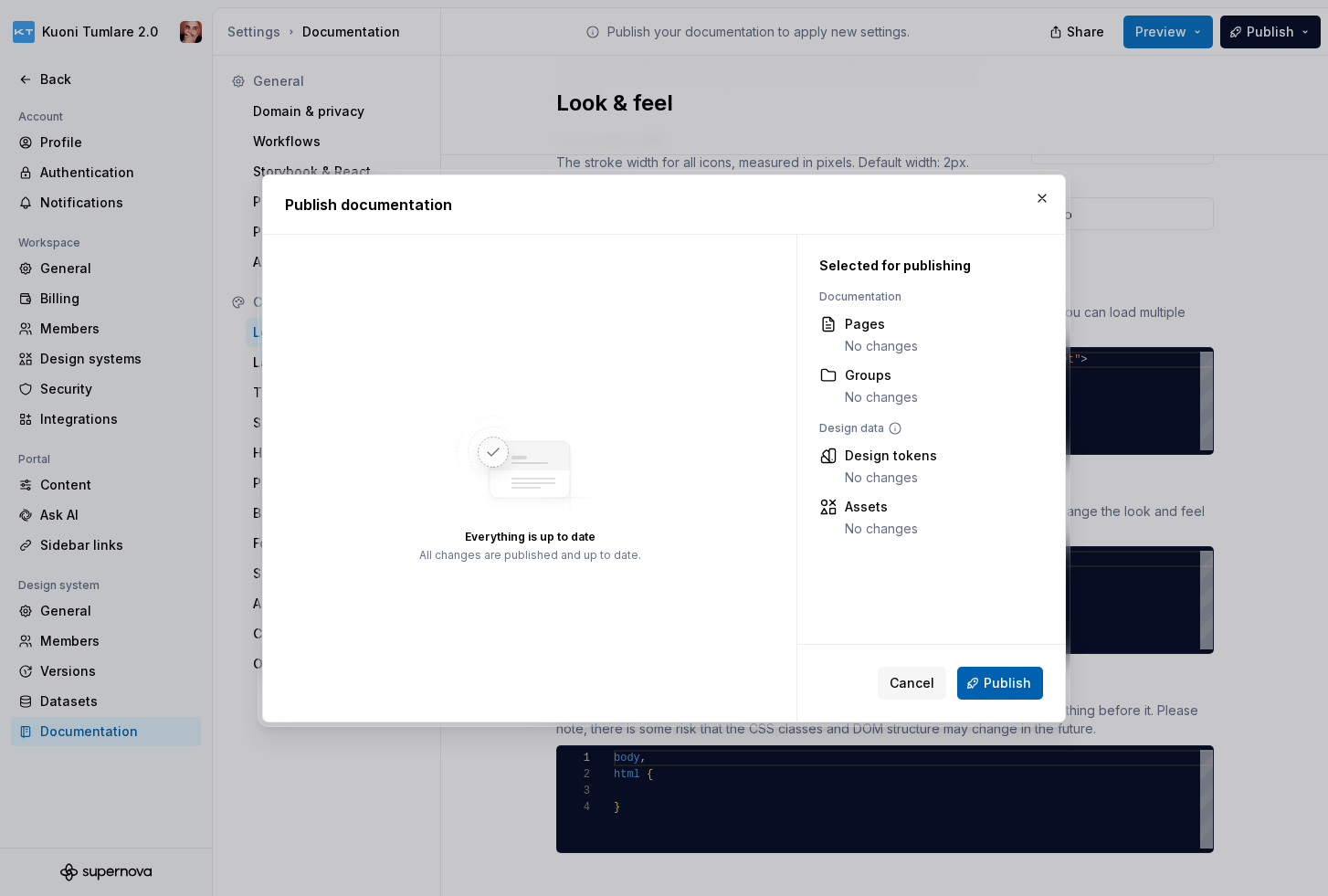
click at [999, 682] on span "Publish" at bounding box center [1006, 683] width 47 height 18
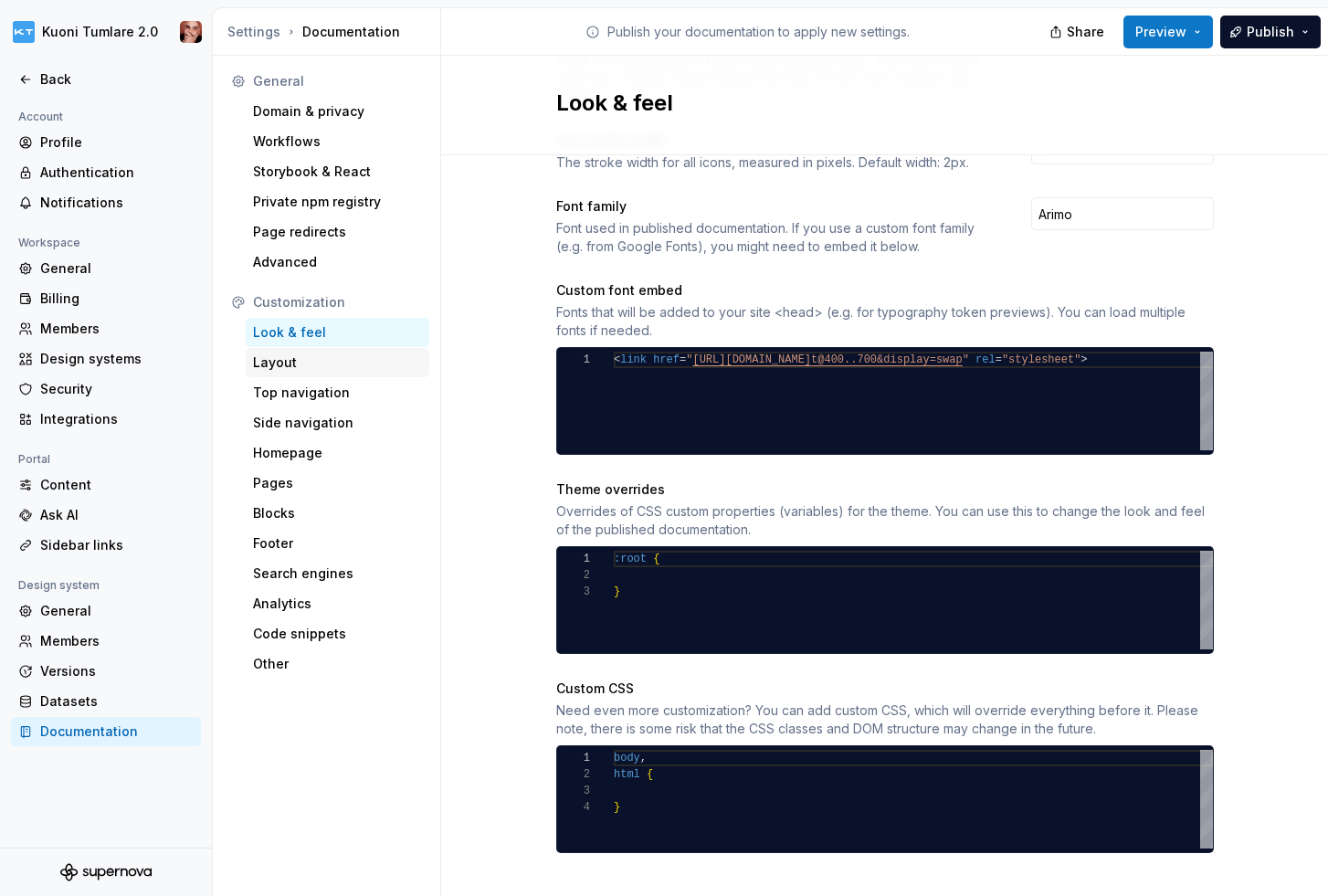
click at [277, 353] on div "Layout" at bounding box center [337, 362] width 169 height 18
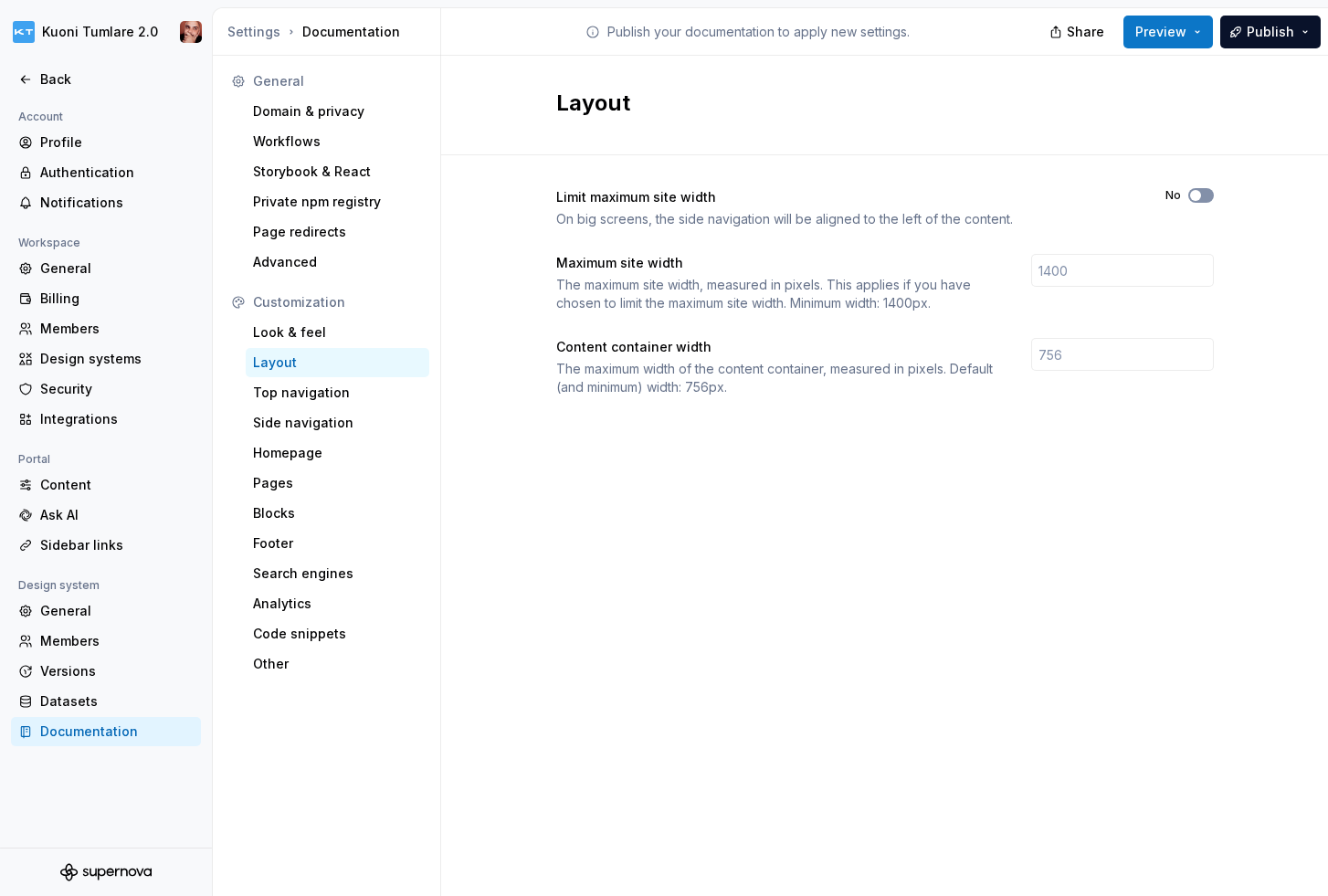
click at [1201, 196] on icon "button" at bounding box center [1195, 195] width 14 height 11
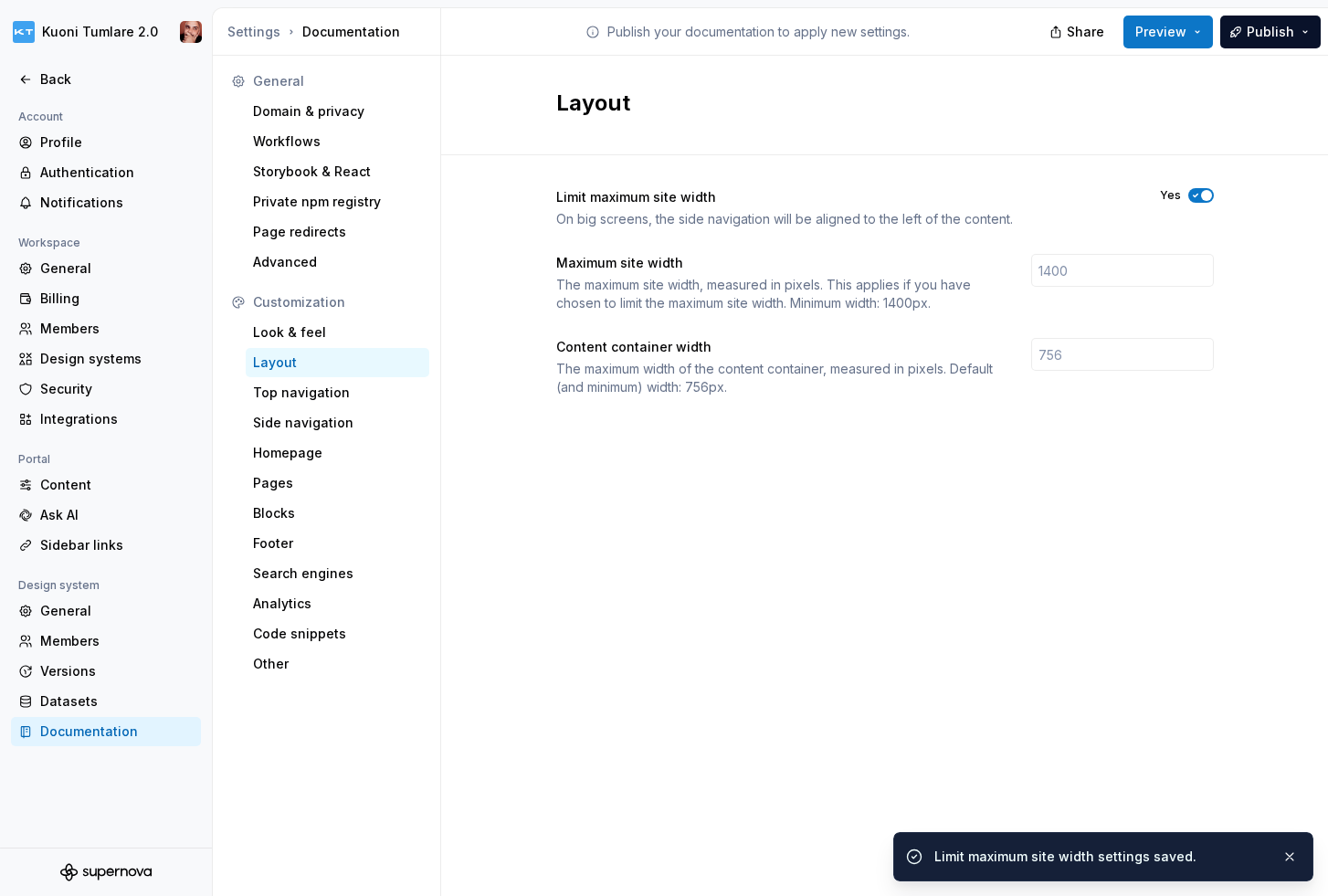
click at [1202, 195] on span "button" at bounding box center [1206, 195] width 11 height 11
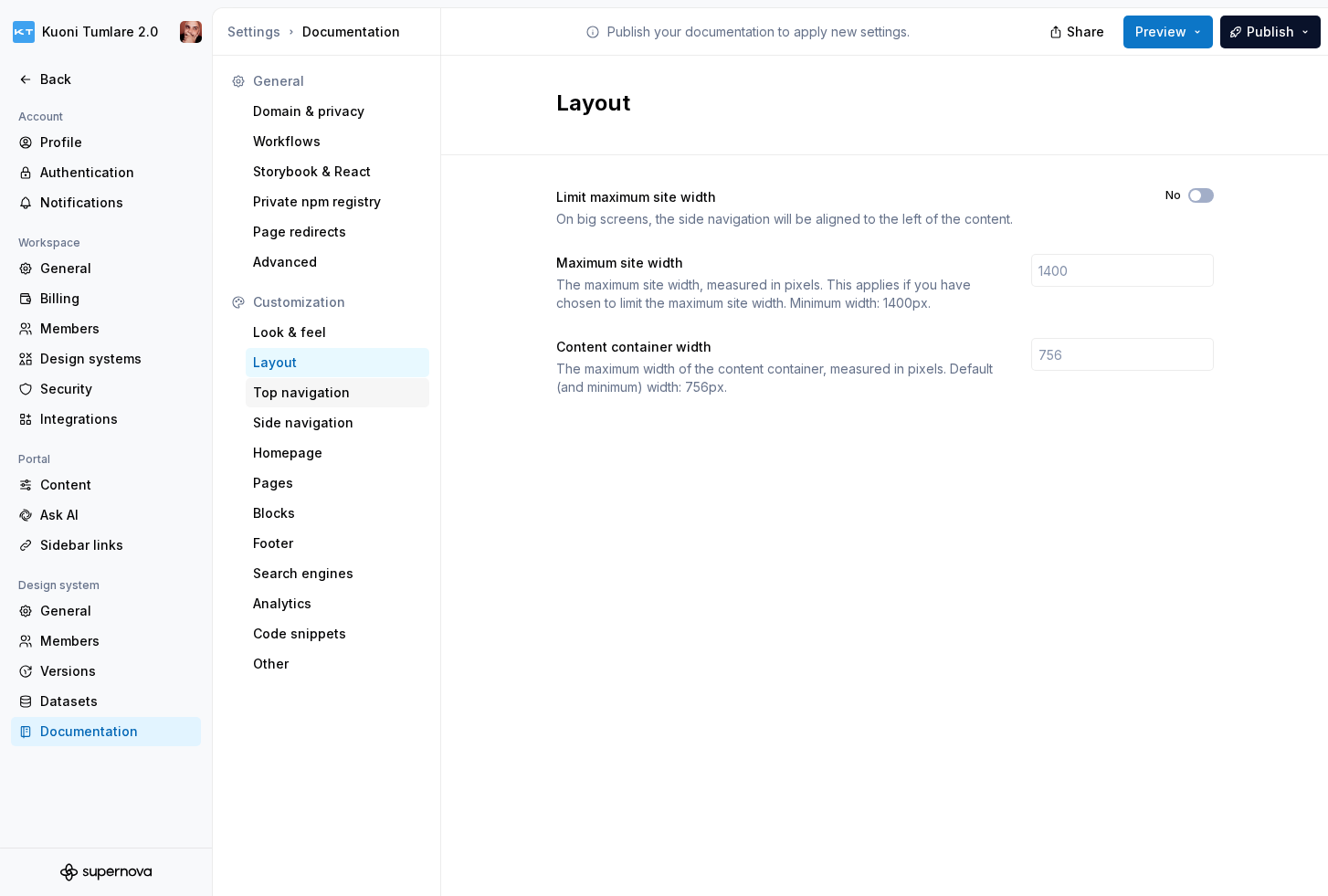
click at [322, 394] on div "Top navigation" at bounding box center [337, 392] width 169 height 18
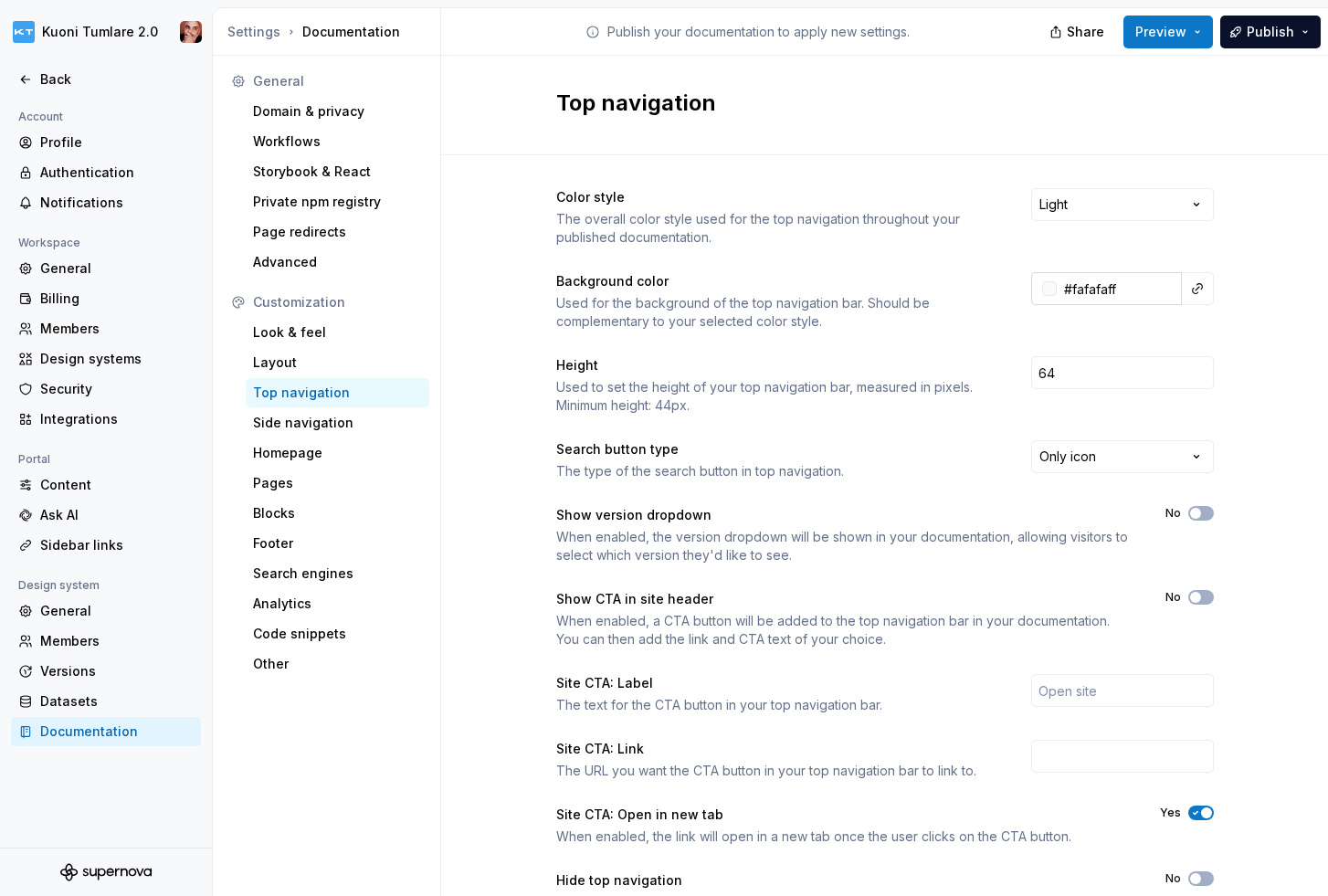
click at [1085, 289] on input "#fafafaff" at bounding box center [1119, 289] width 126 height 33
paste input "<link href="https://fonts.googleapis.com/css2?family=Arimo:wght@400..700&displa…"
type input "#<link href="https://fonts.googleapis.com/css2?family=Arimo:wght@400..700&displ…"
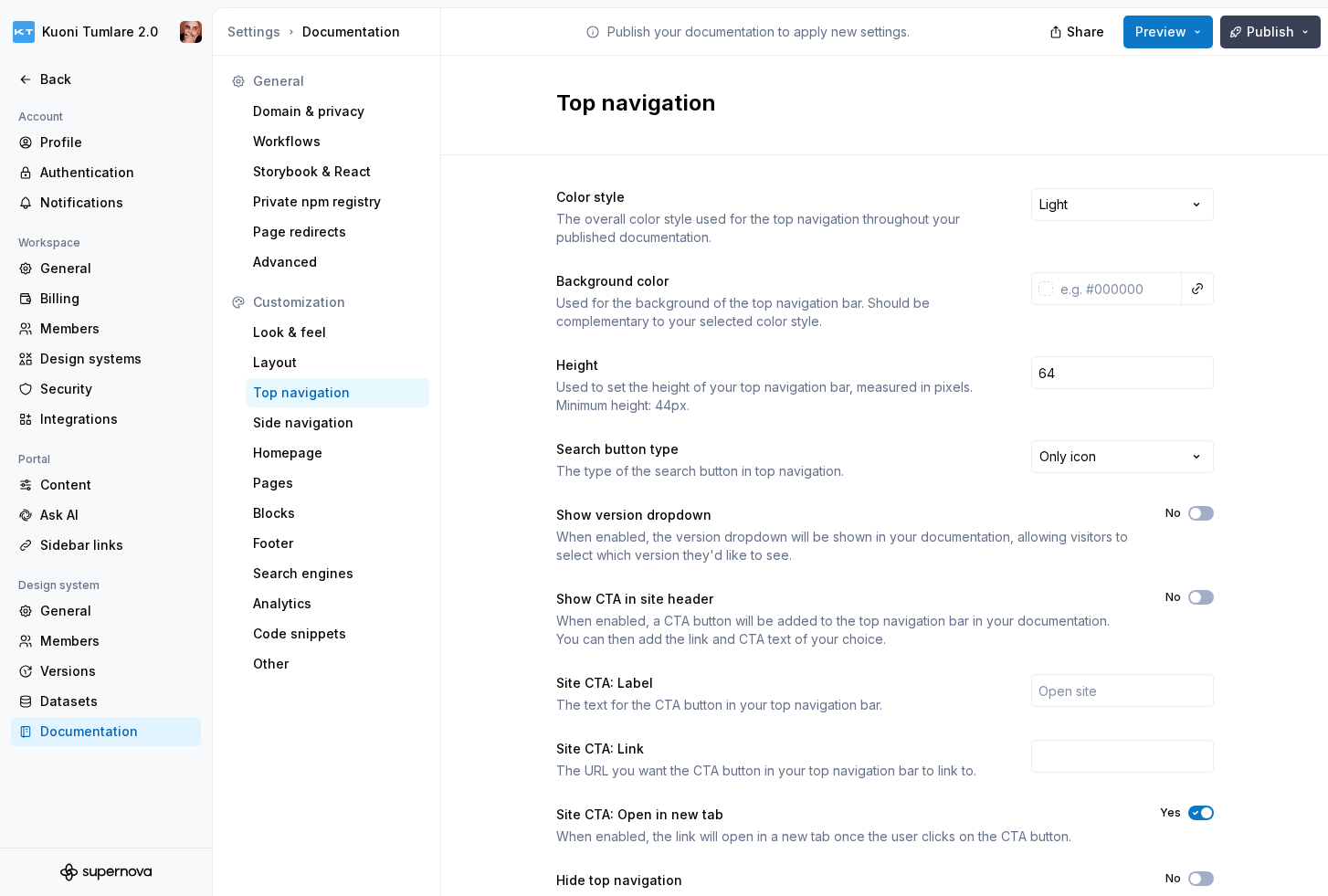
click at [1309, 24] on button "Publish" at bounding box center [1270, 32] width 100 height 33
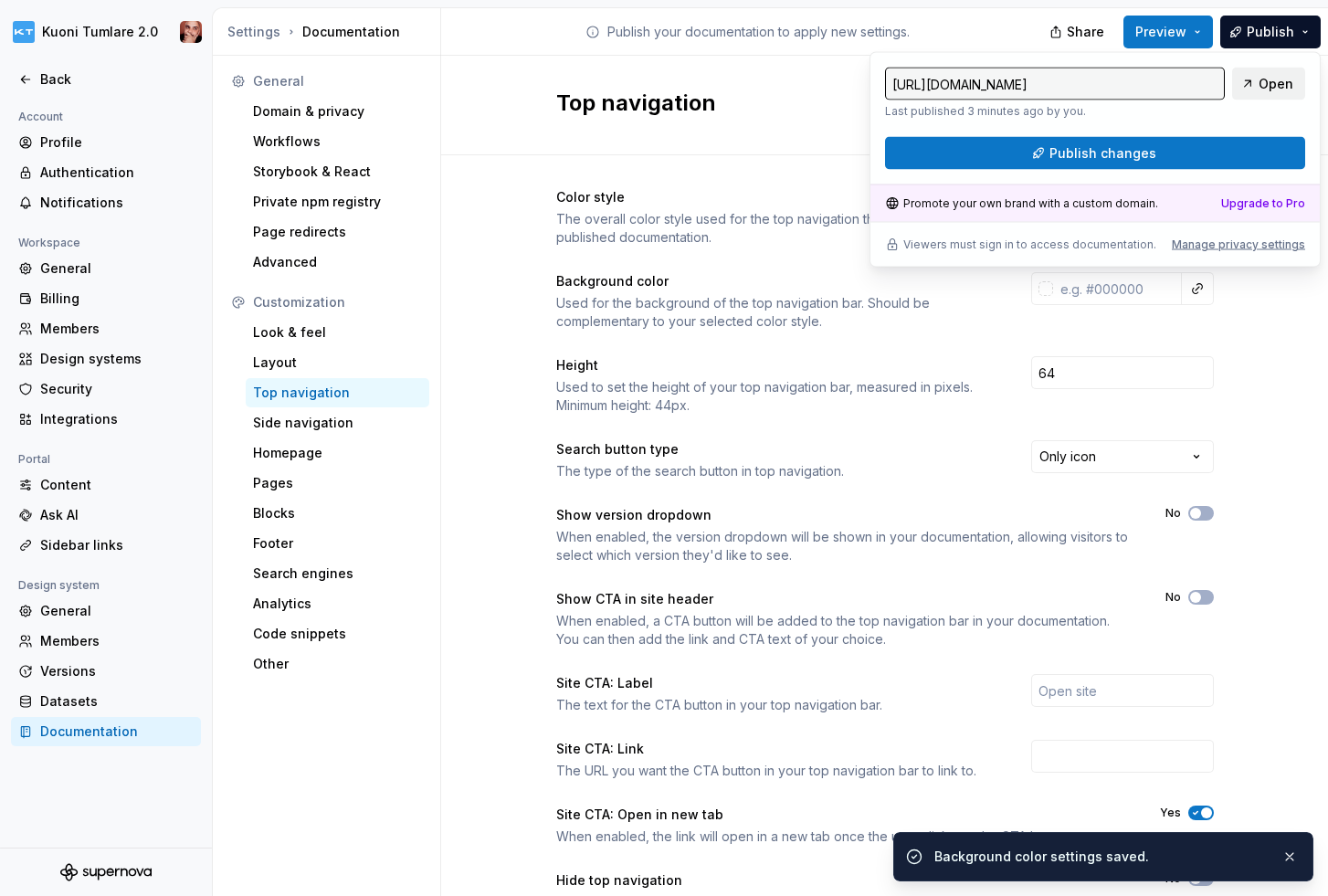
click at [1270, 79] on span "Open" at bounding box center [1276, 84] width 35 height 18
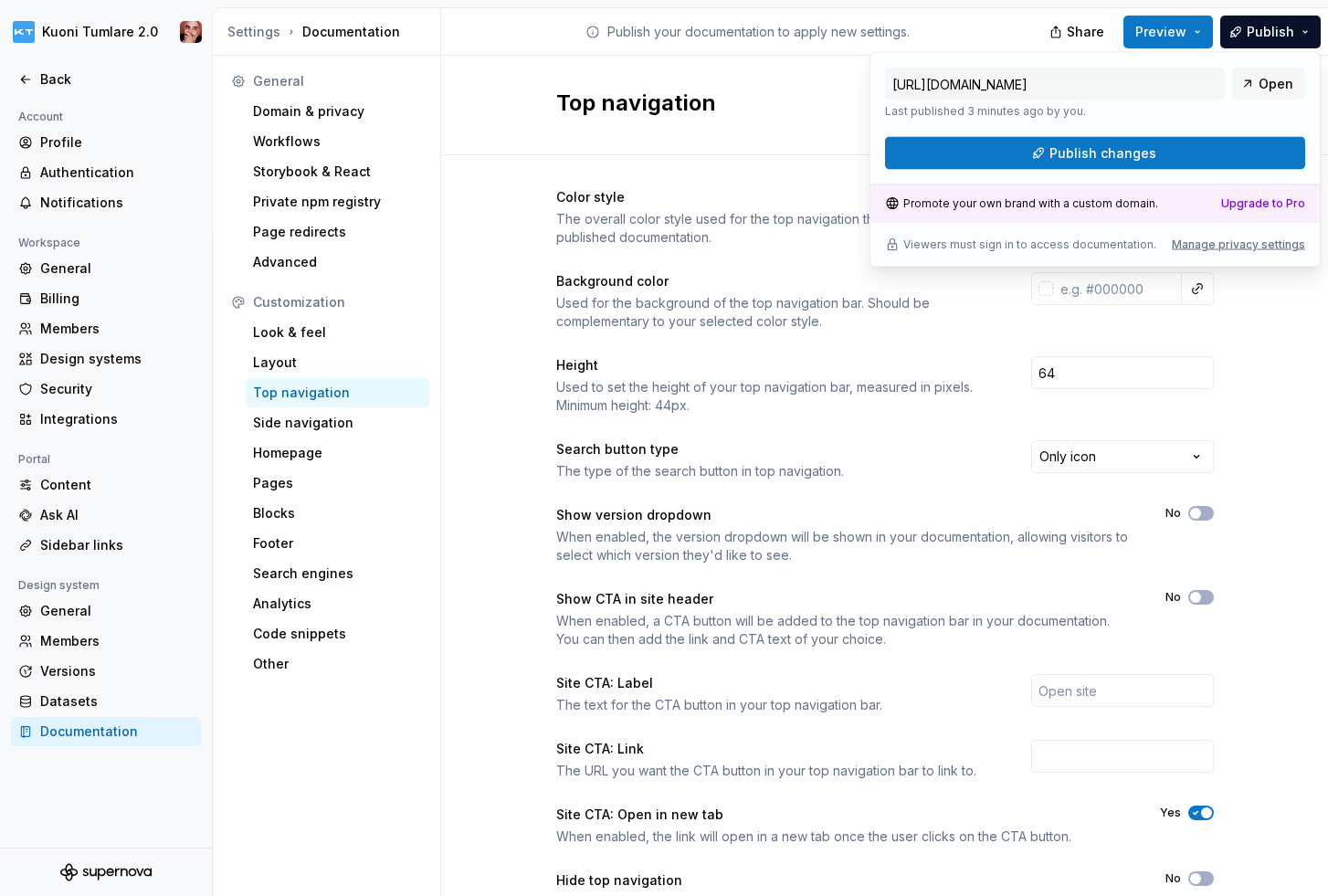
click at [1286, 361] on div "Color style The overall color style used for the top navigation throughout your…" at bounding box center [885, 577] width 887 height 844
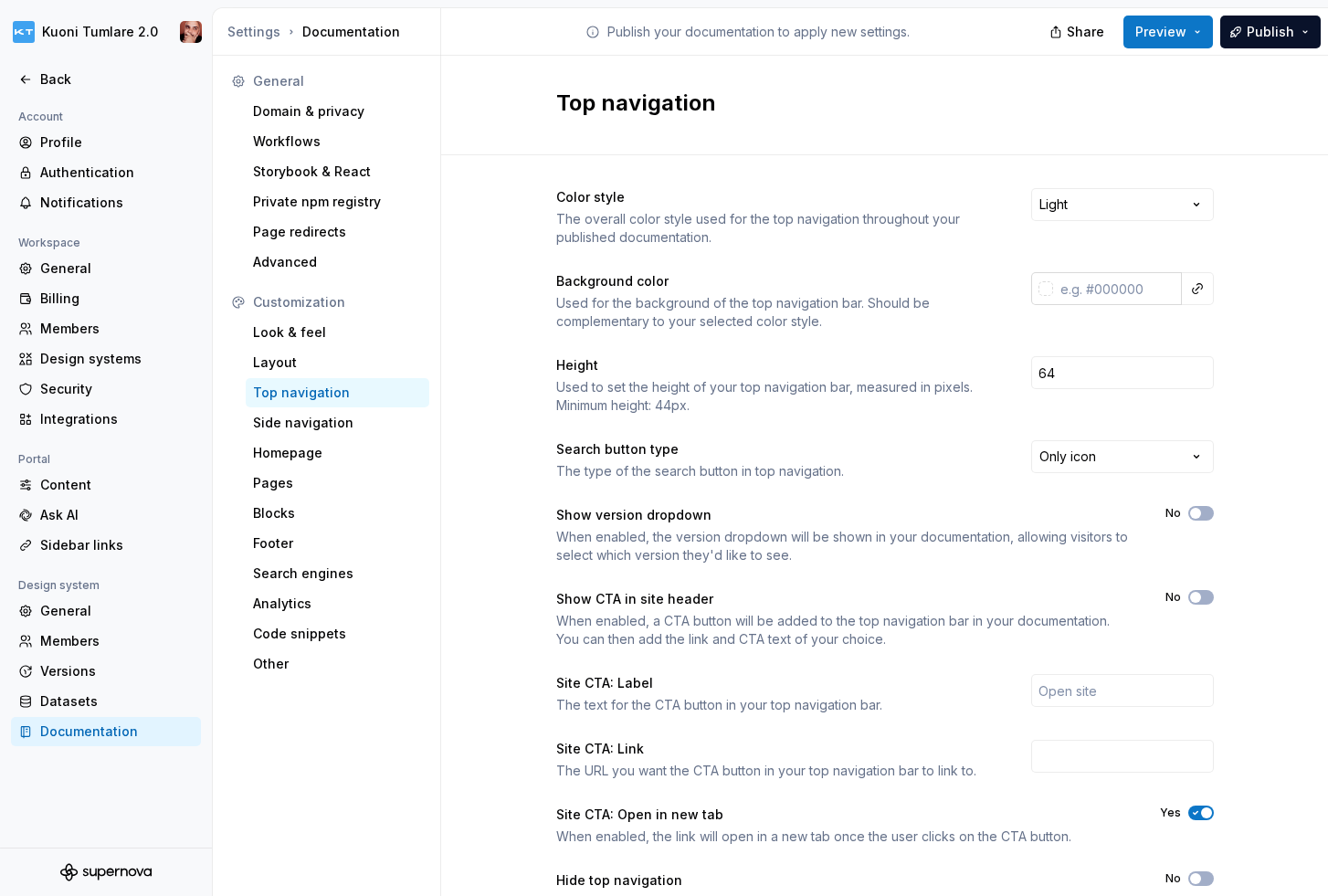
click at [1113, 290] on input "text" at bounding box center [1116, 289] width 128 height 33
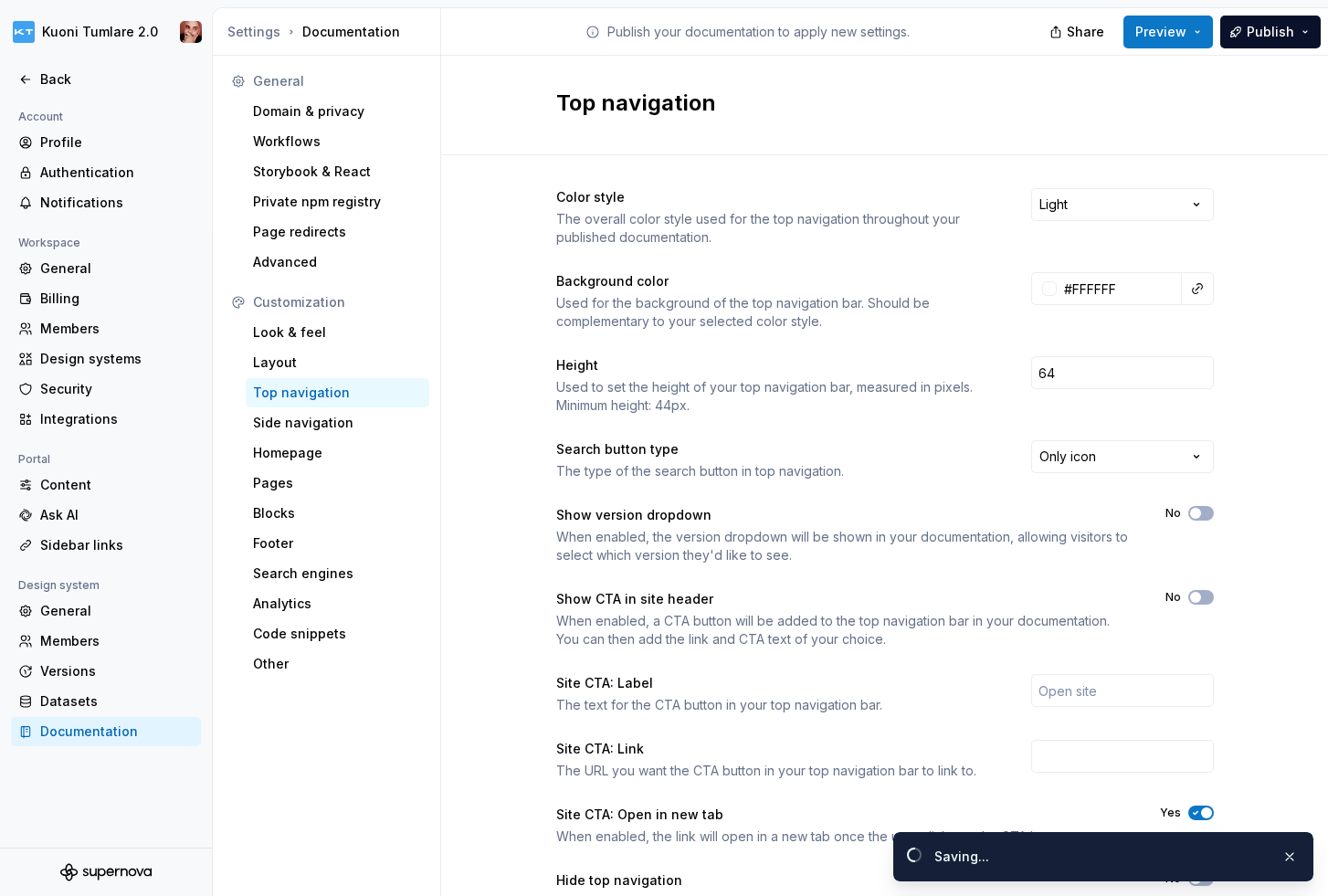
click at [1144, 335] on div "Color style The overall color style used for the top navigation throughout your…" at bounding box center [885, 559] width 658 height 742
type input "#ffffffff"
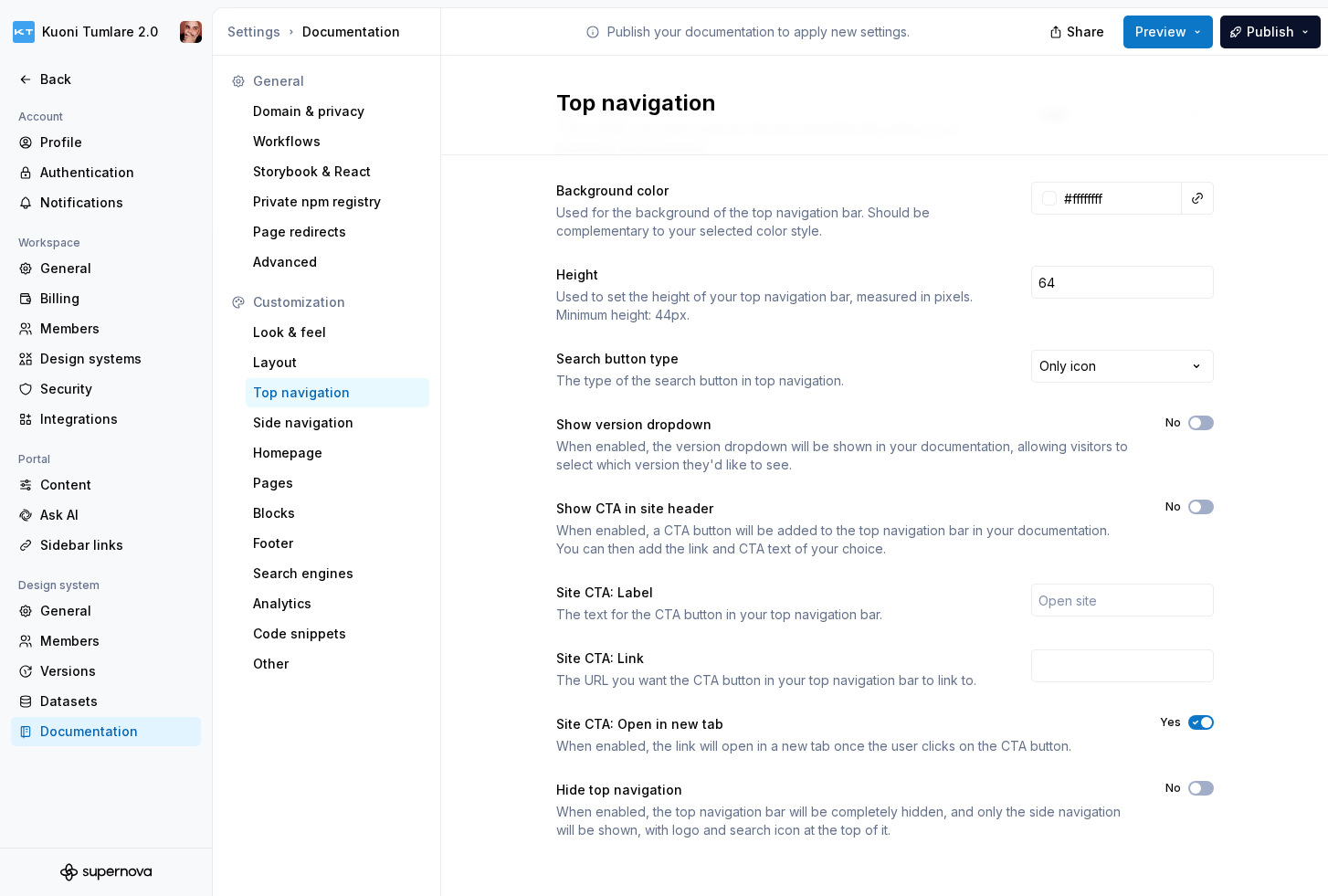
scroll to position [95, 0]
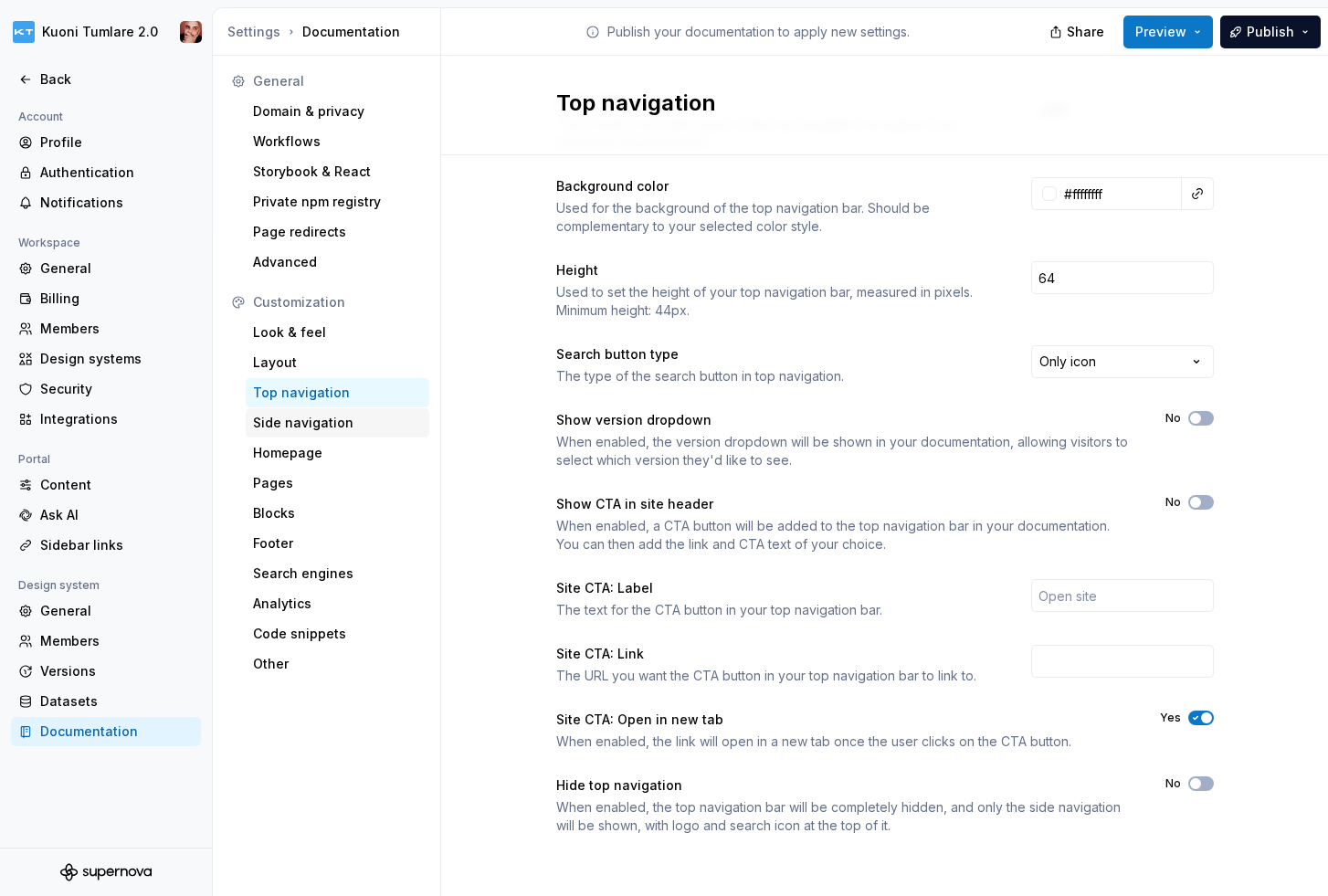
click at [316, 422] on div "Side navigation" at bounding box center [337, 422] width 169 height 18
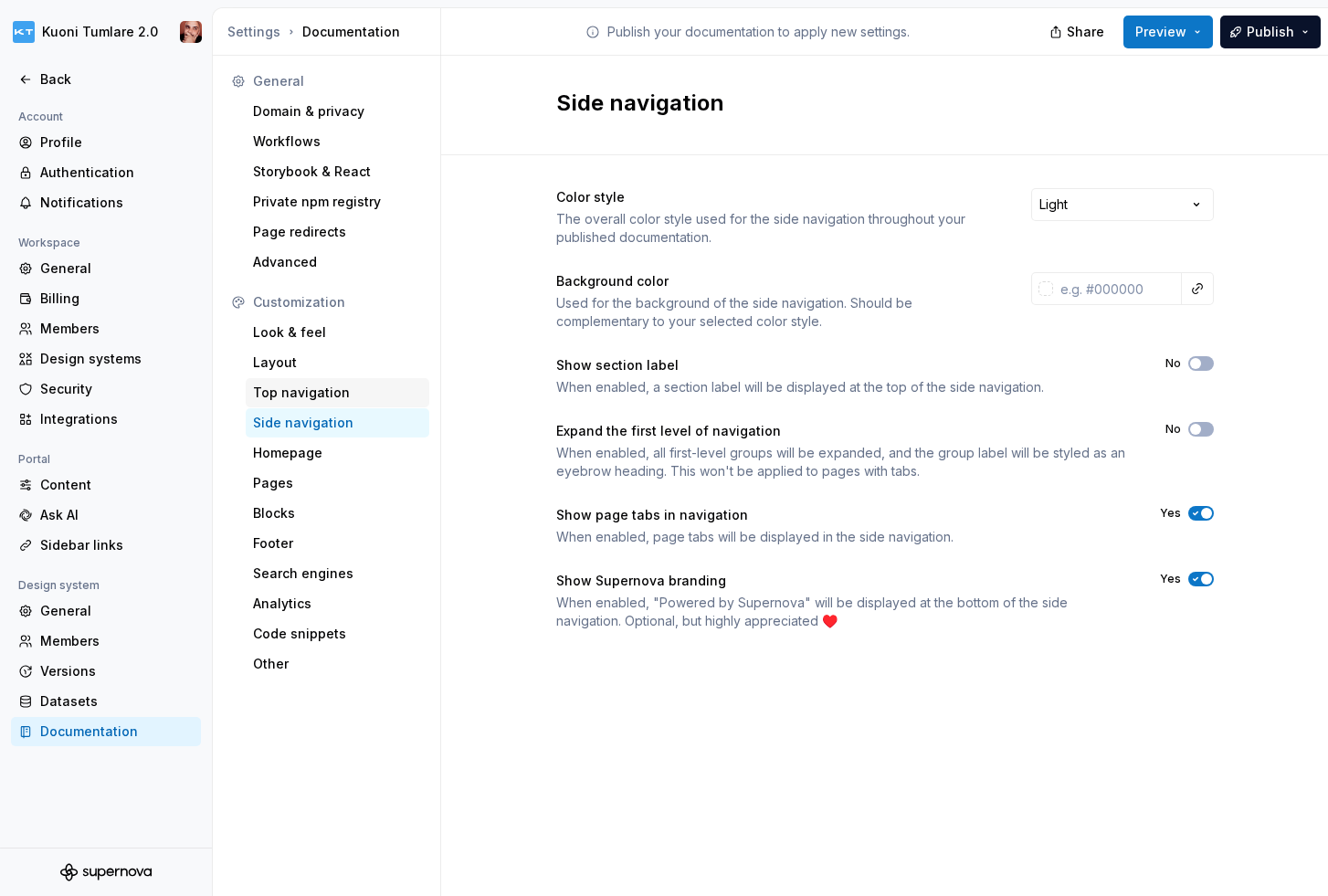
click at [322, 389] on div "Top navigation" at bounding box center [337, 392] width 169 height 18
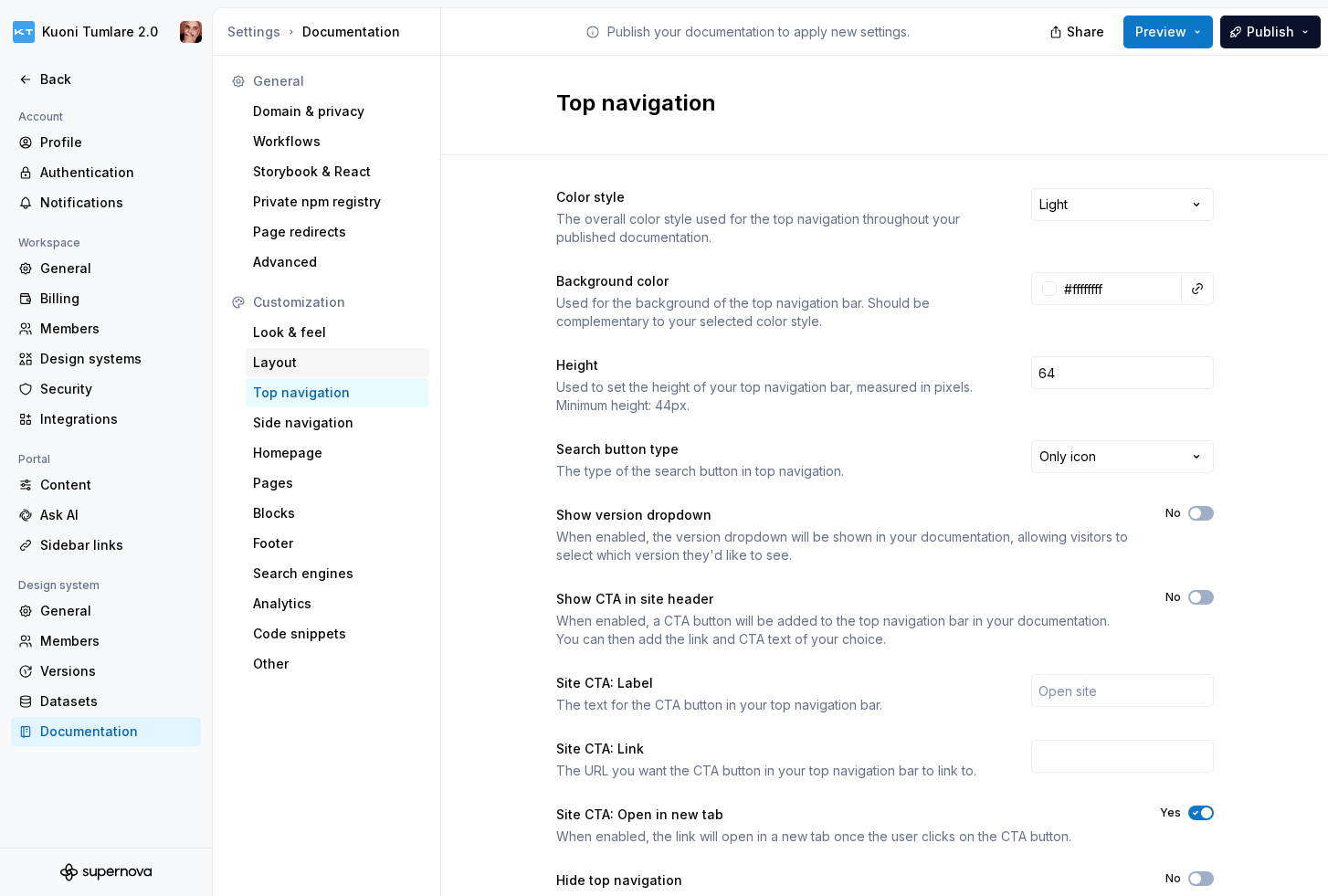
click at [313, 359] on div "Layout" at bounding box center [337, 362] width 169 height 18
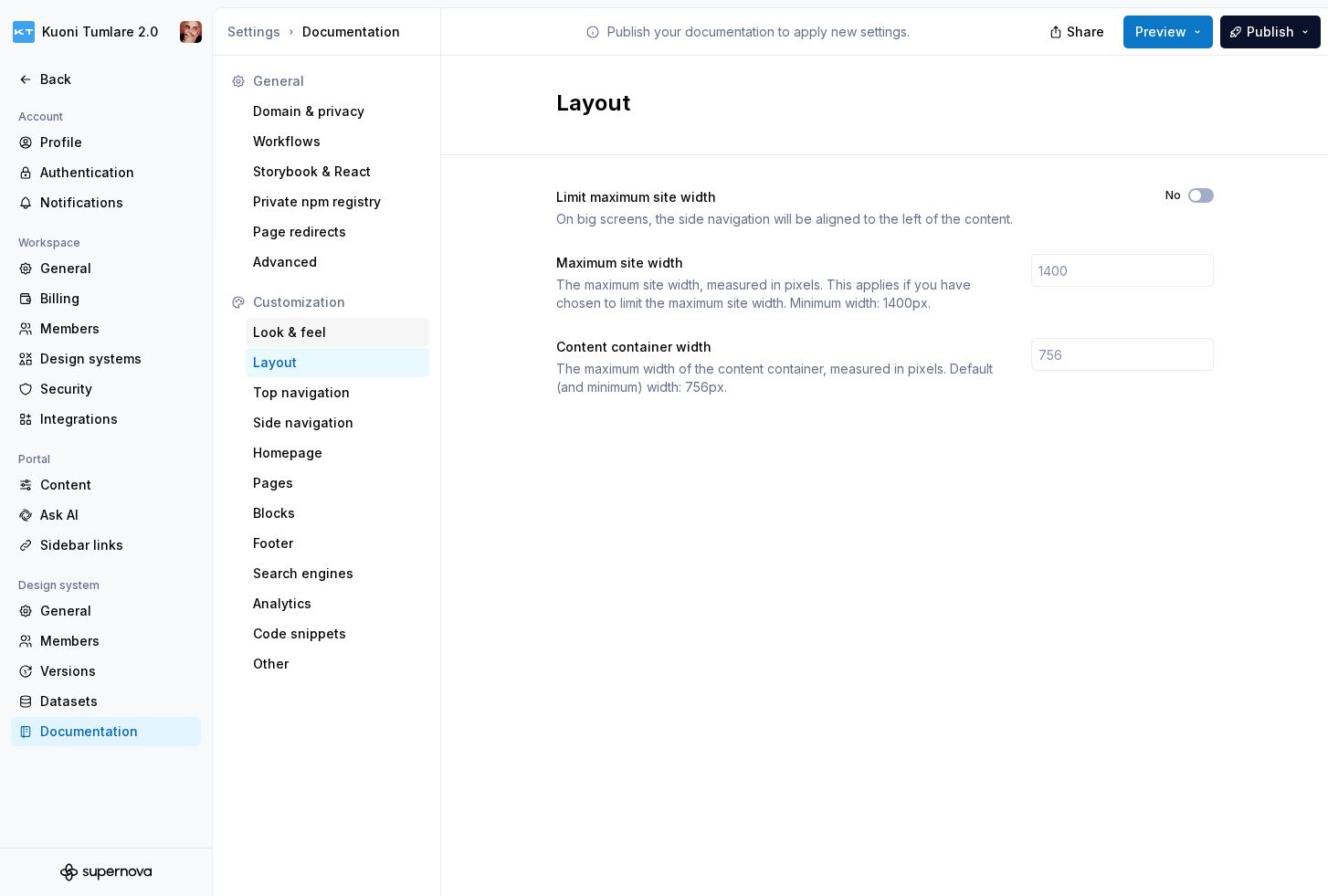
click at [330, 331] on div "Look & feel" at bounding box center [337, 332] width 169 height 18
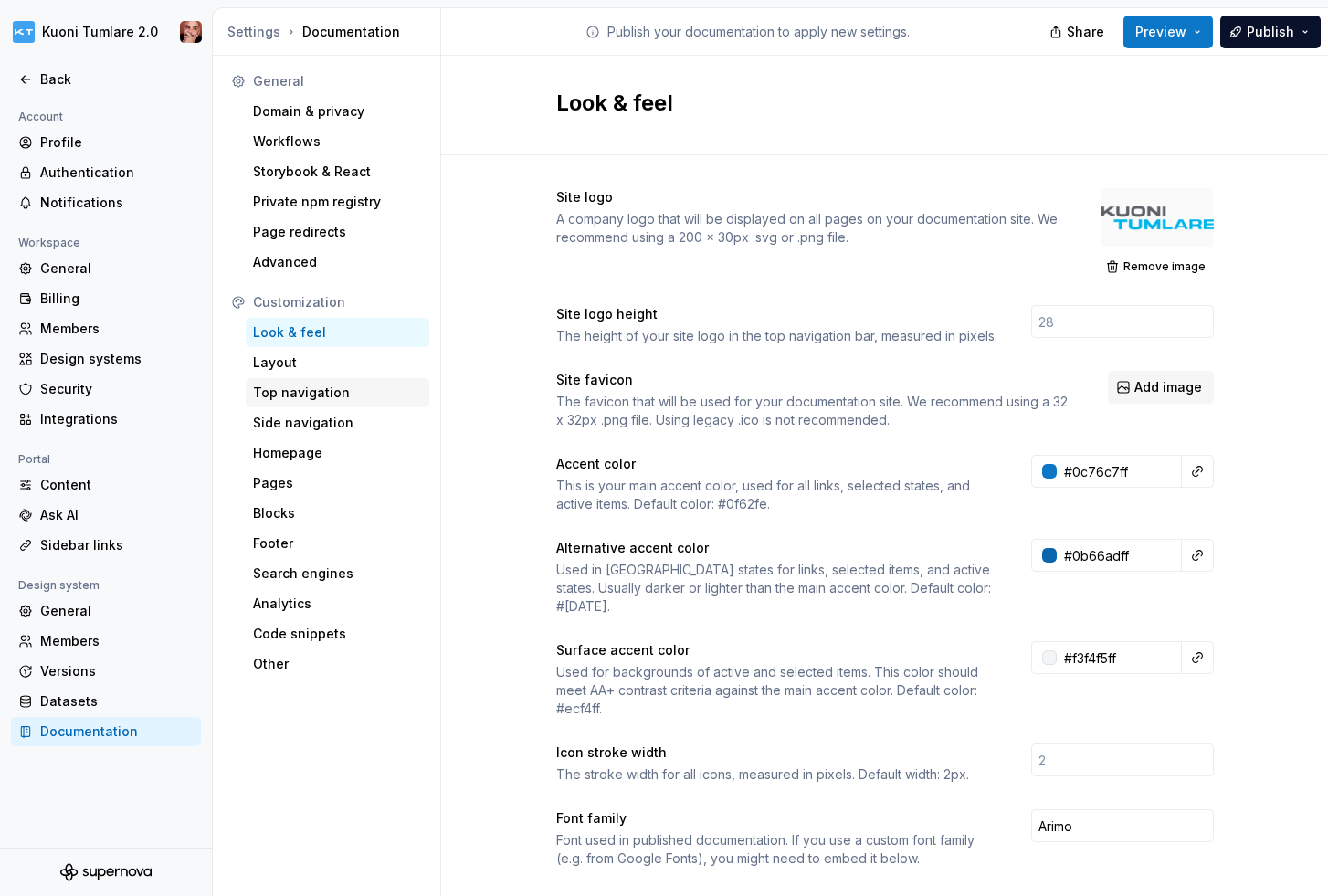
click at [301, 396] on div "Top navigation" at bounding box center [337, 392] width 169 height 18
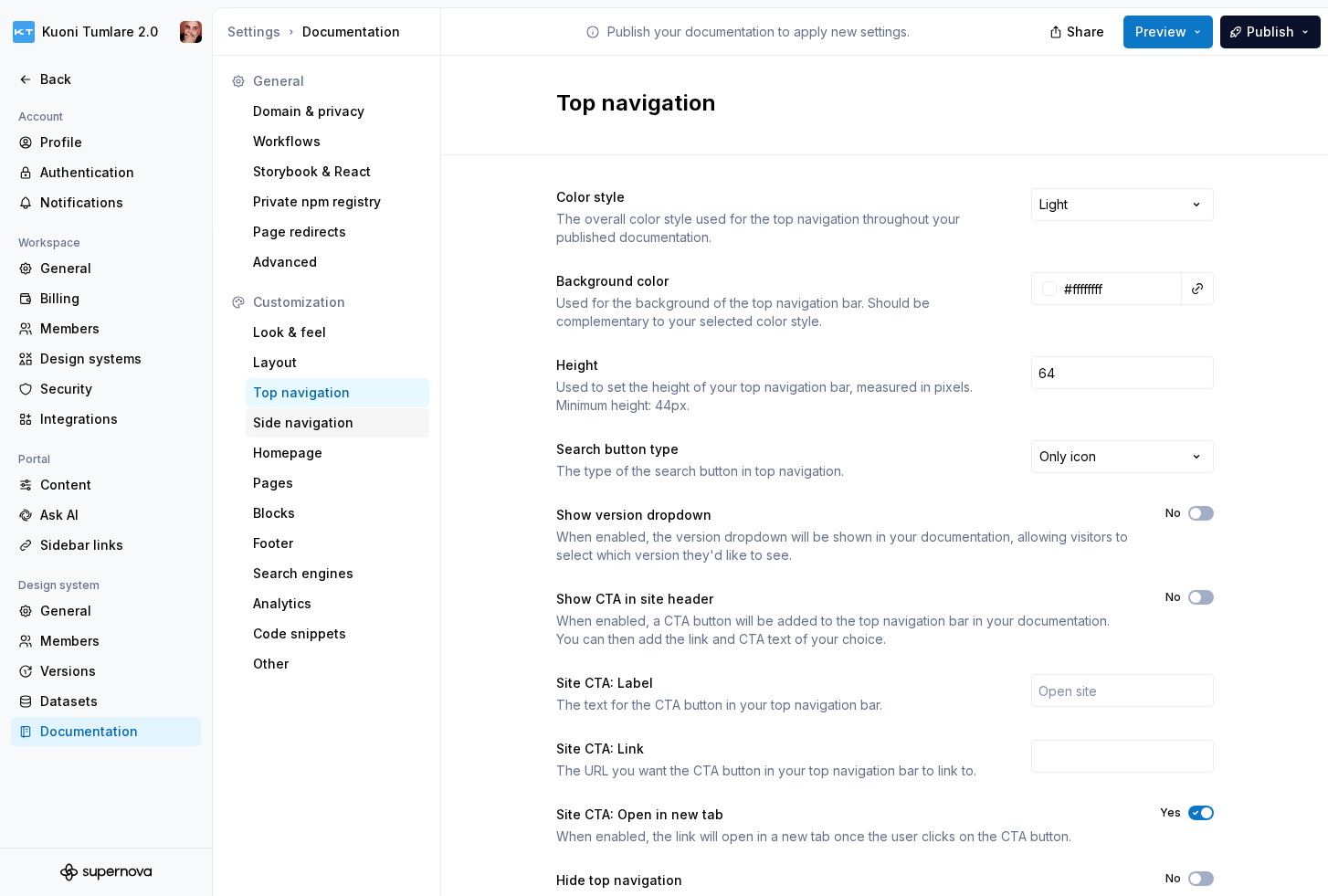
click at [316, 416] on div "Side navigation" at bounding box center [337, 422] width 169 height 18
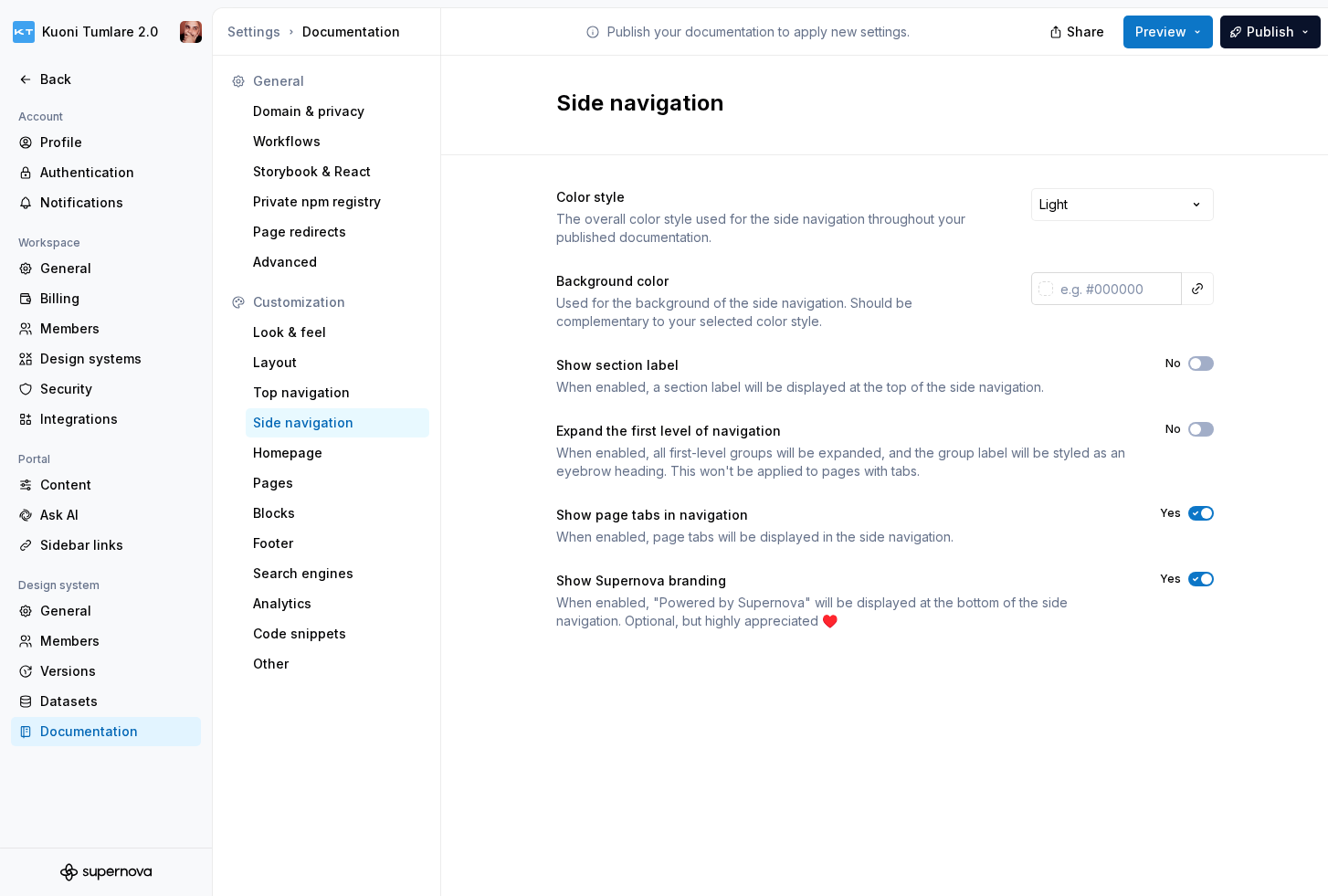
click at [1118, 290] on input "text" at bounding box center [1116, 289] width 128 height 33
type input "а"
click at [917, 716] on div "Side navigation Color style The overall color style used for the side navigatio…" at bounding box center [885, 476] width 887 height 840
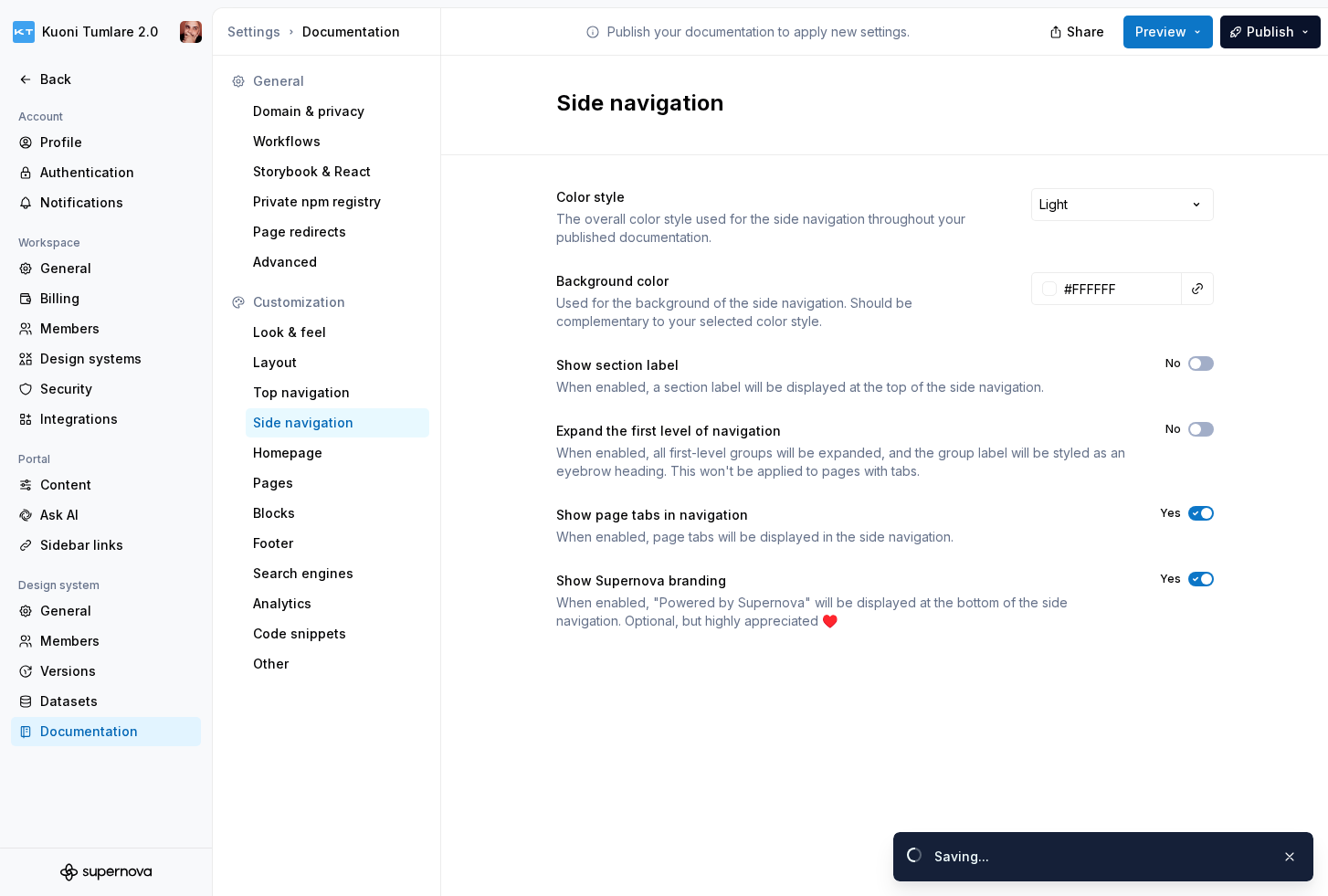
type input "#ffffffff"
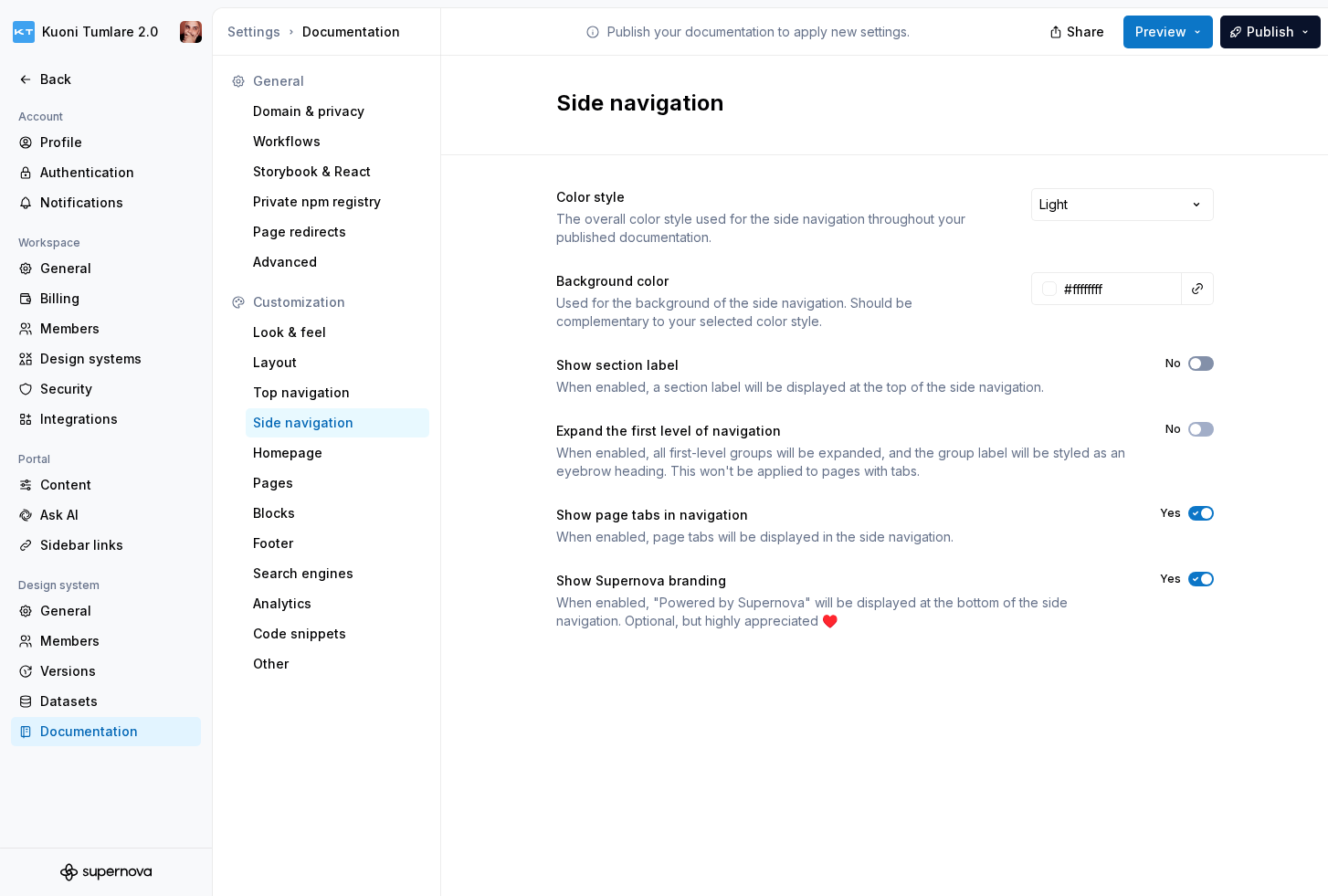
click at [1207, 360] on button "No" at bounding box center [1201, 363] width 25 height 14
click at [1270, 26] on span "Publish" at bounding box center [1270, 32] width 47 height 18
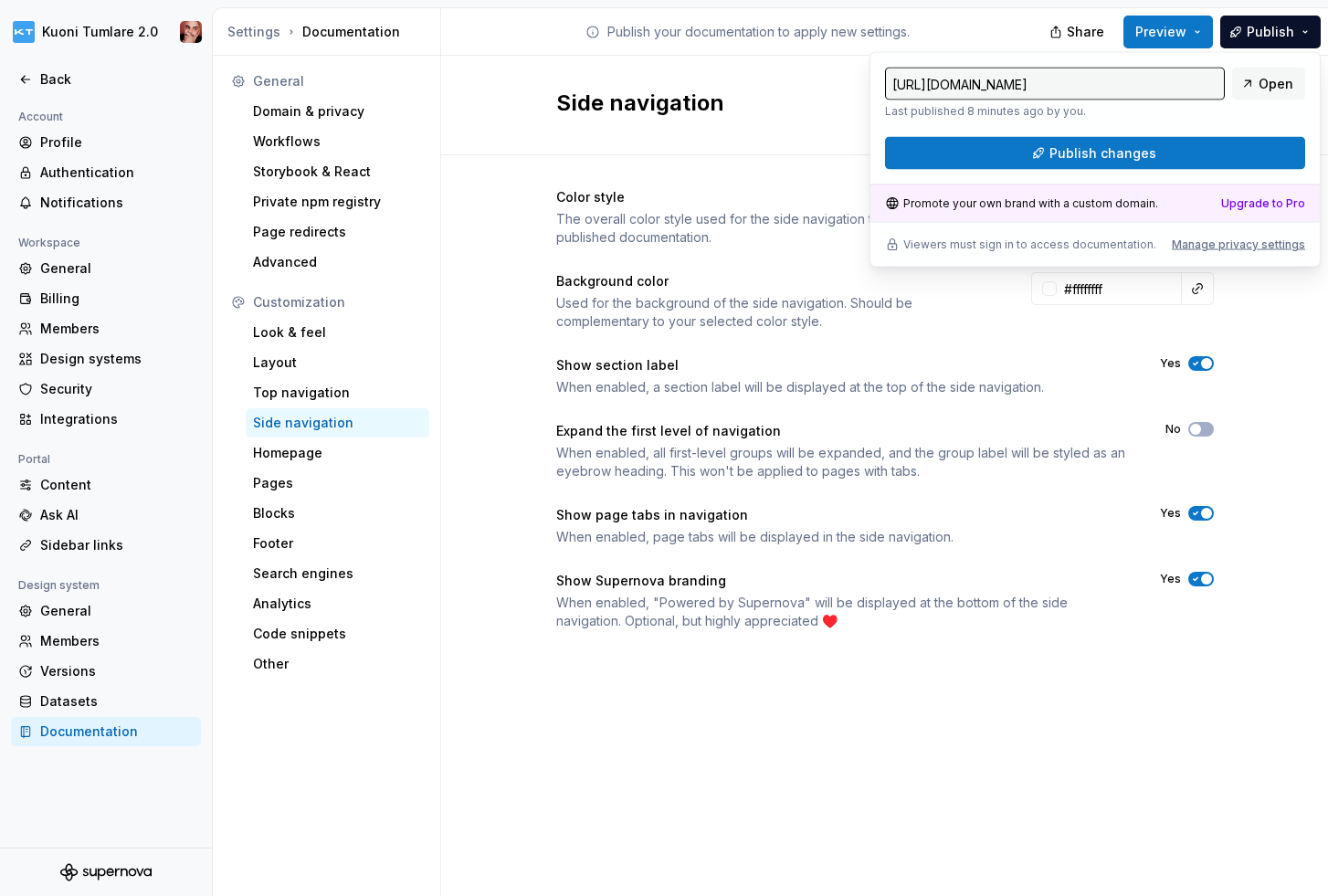
click at [643, 767] on div "Side navigation Color style The overall color style used for the side navigatio…" at bounding box center [885, 476] width 887 height 840
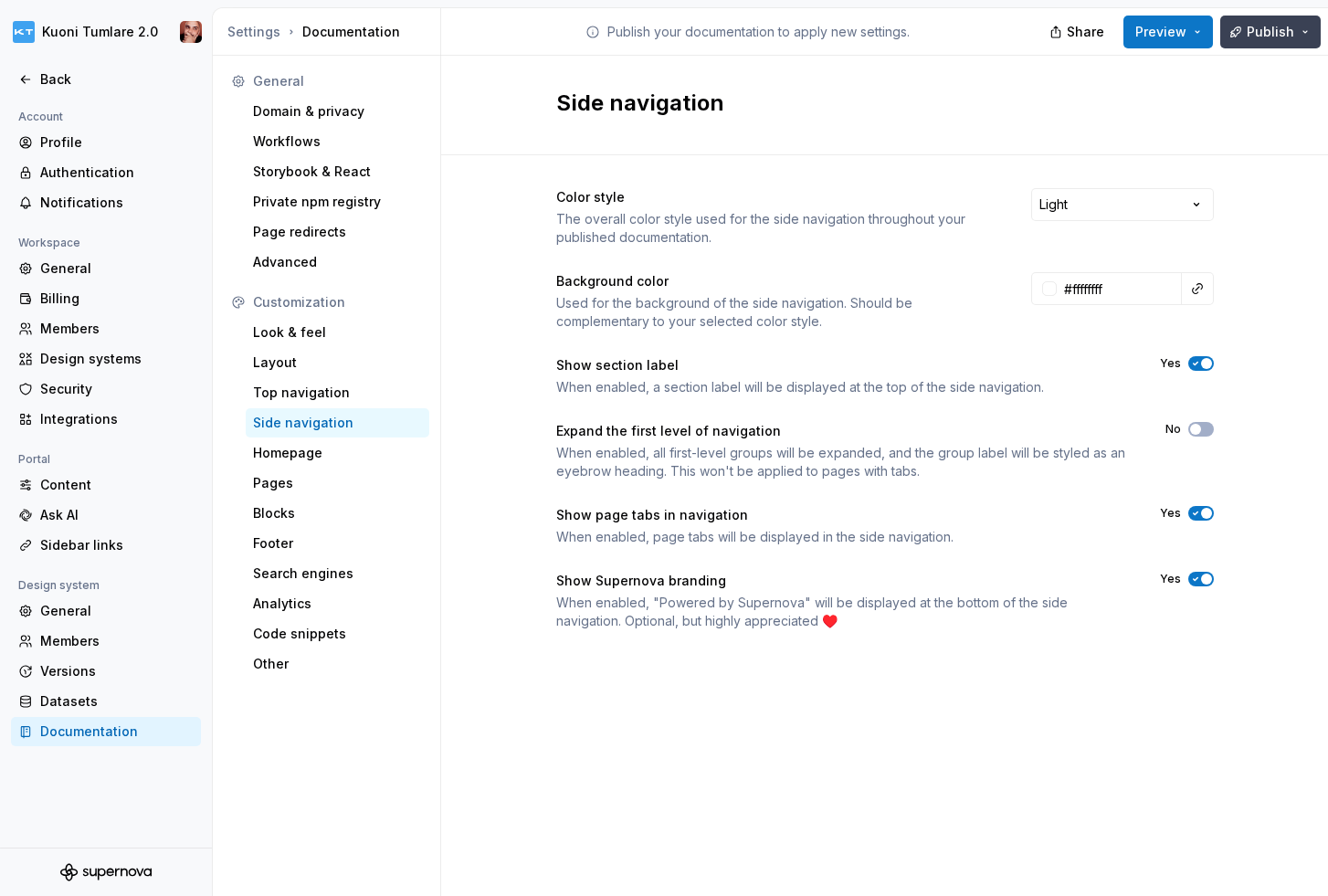
click at [1264, 31] on span "Publish" at bounding box center [1270, 32] width 47 height 18
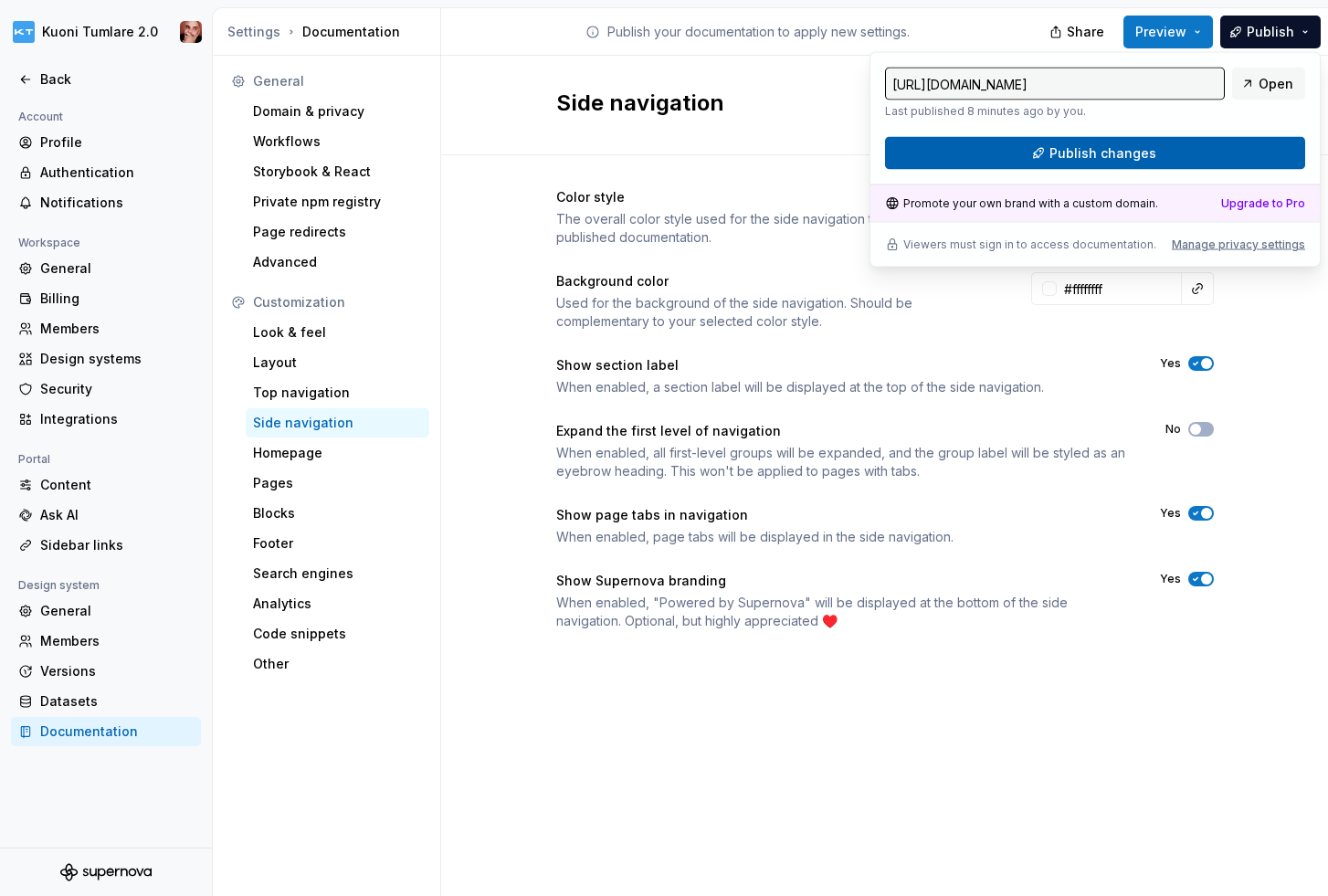
click at [1181, 153] on button "Publish changes" at bounding box center [1094, 154] width 420 height 33
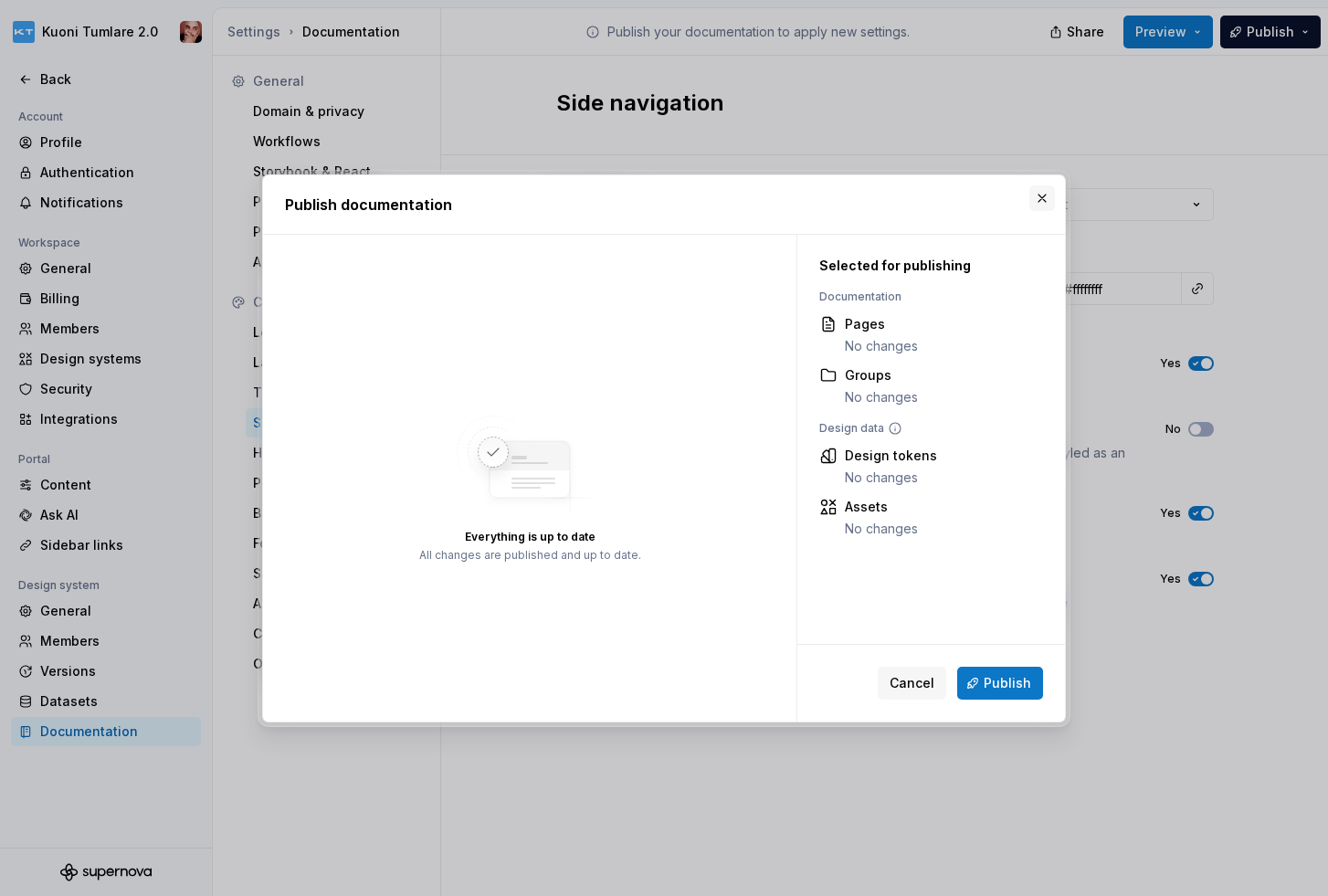
click at [1049, 199] on button "button" at bounding box center [1042, 198] width 25 height 25
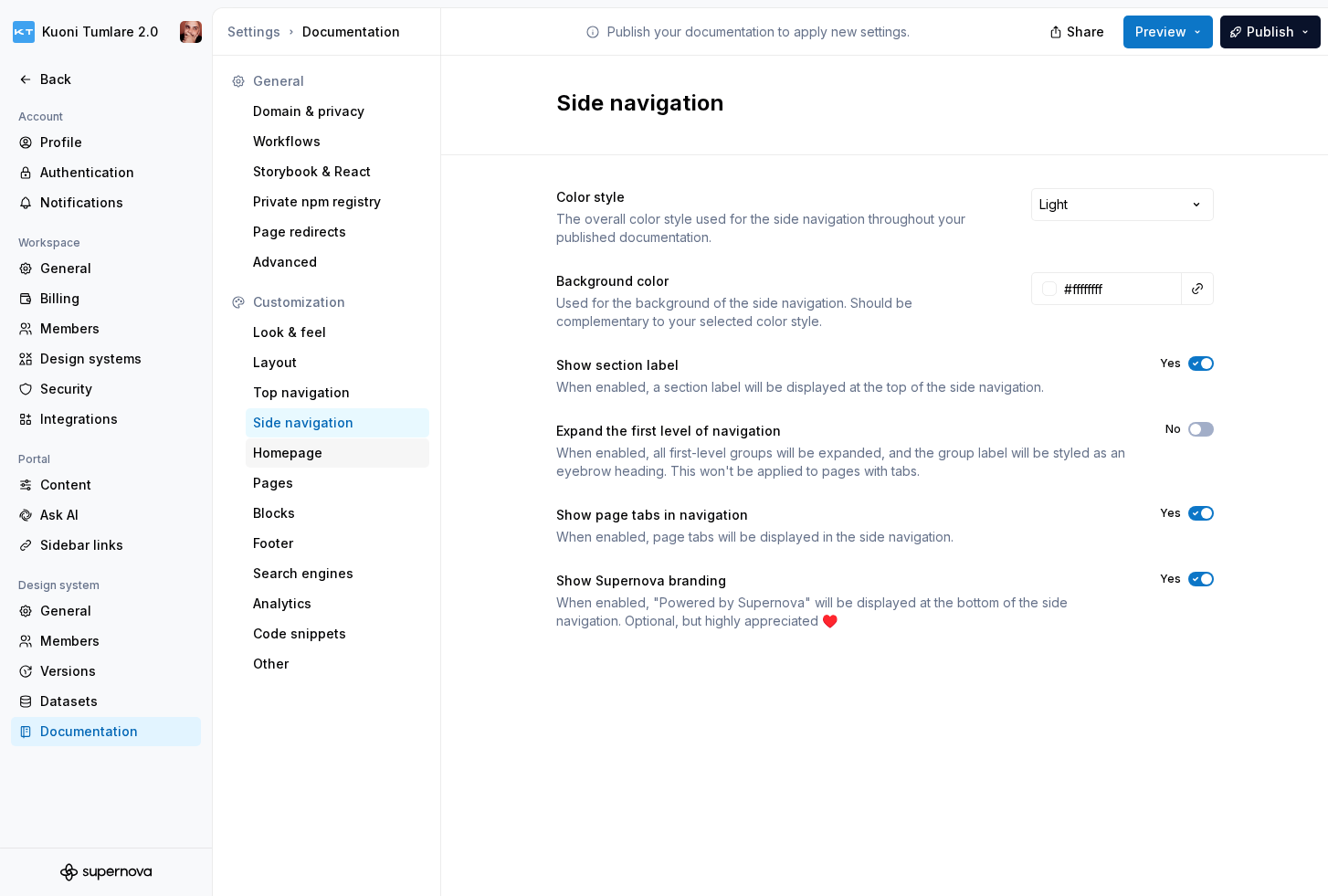
click at [283, 446] on div "Homepage" at bounding box center [337, 453] width 169 height 18
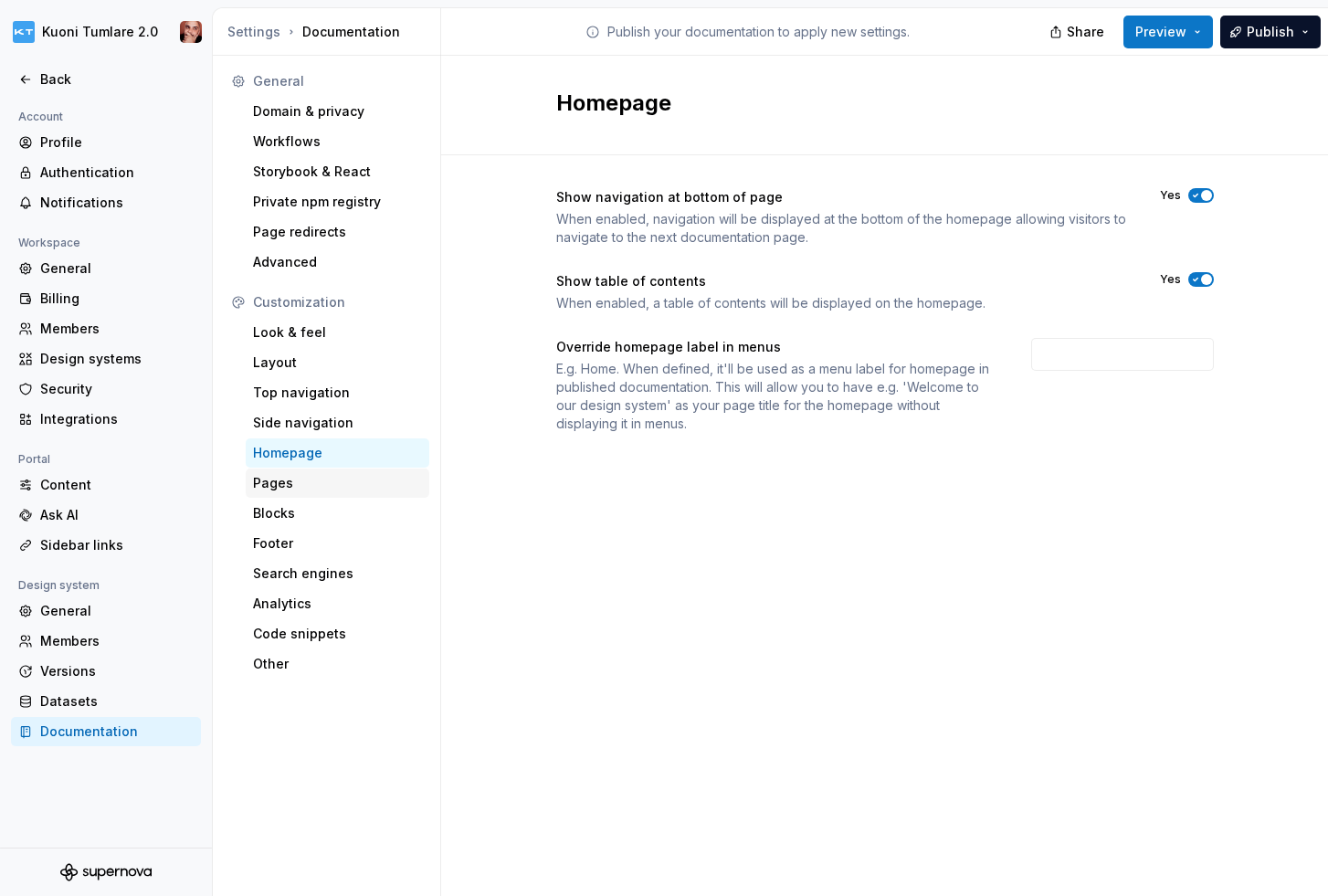
click at [320, 484] on div "Pages" at bounding box center [337, 483] width 169 height 18
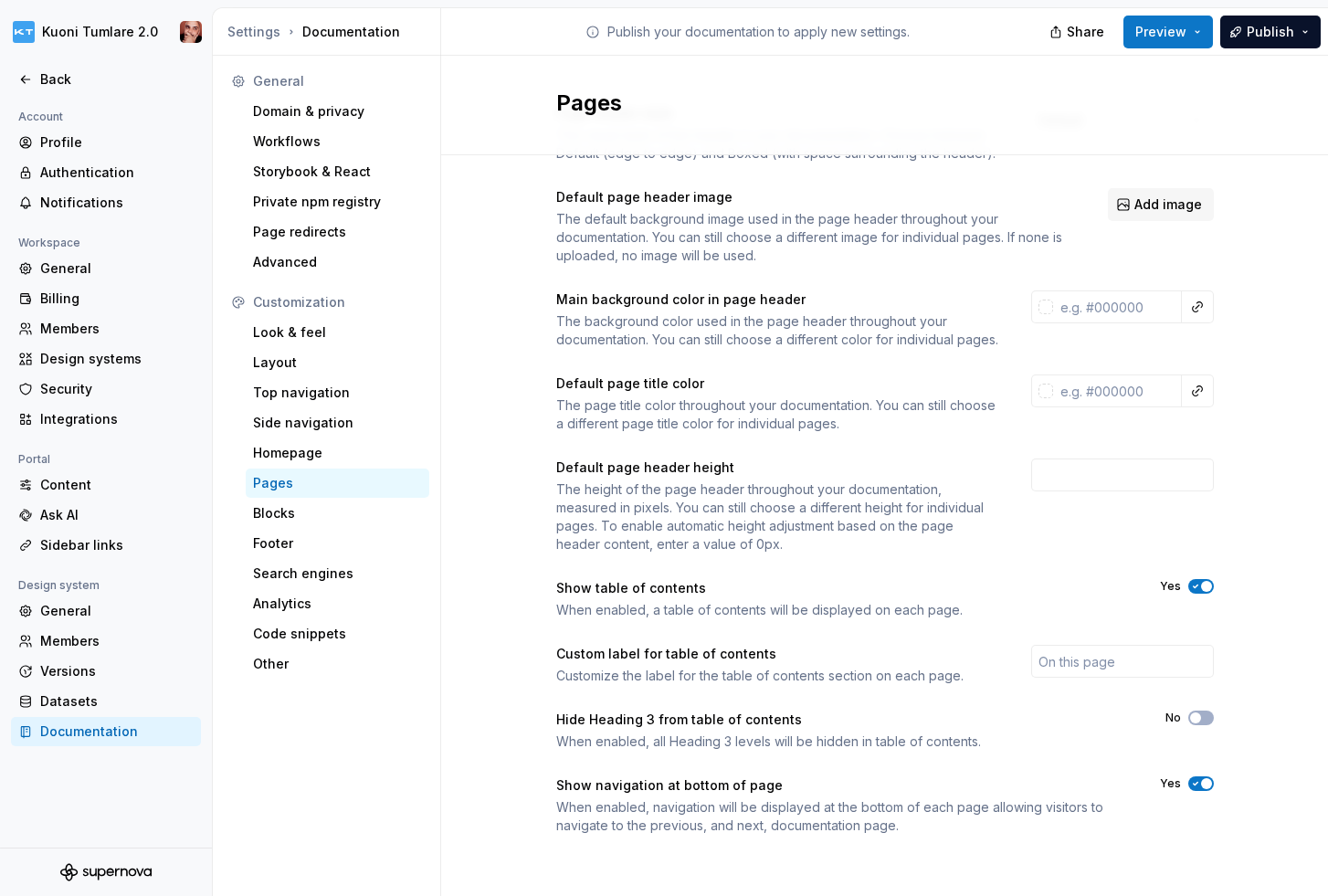
scroll to position [102, 0]
click at [311, 511] on div "Blocks" at bounding box center [337, 513] width 169 height 18
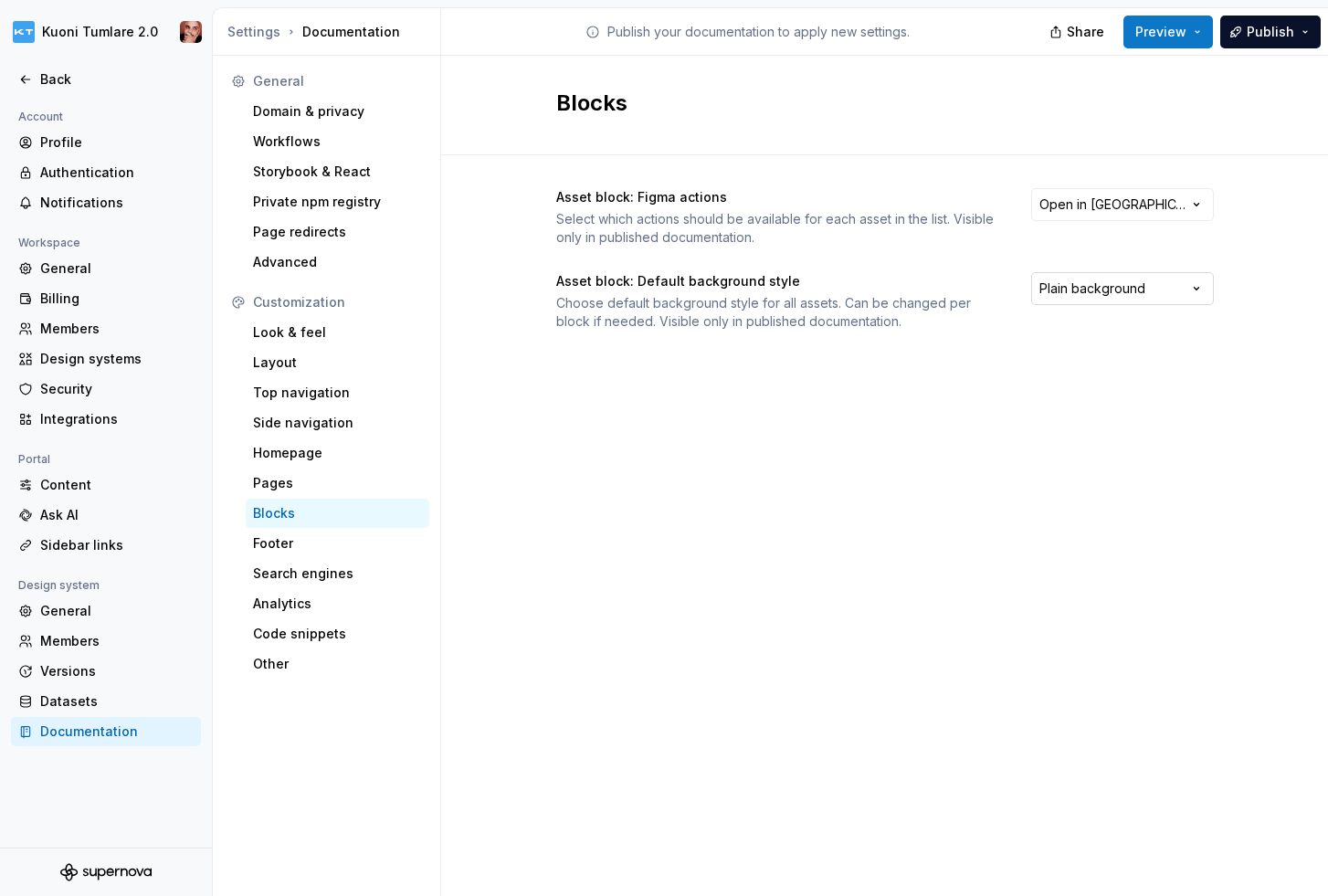
click at [1134, 286] on html "Kuoni Tumlare 2.0 Back Account Profile Authentication Notifications Workspace G…" at bounding box center [664, 448] width 1328 height 896
click at [294, 546] on div "Footer" at bounding box center [337, 543] width 169 height 18
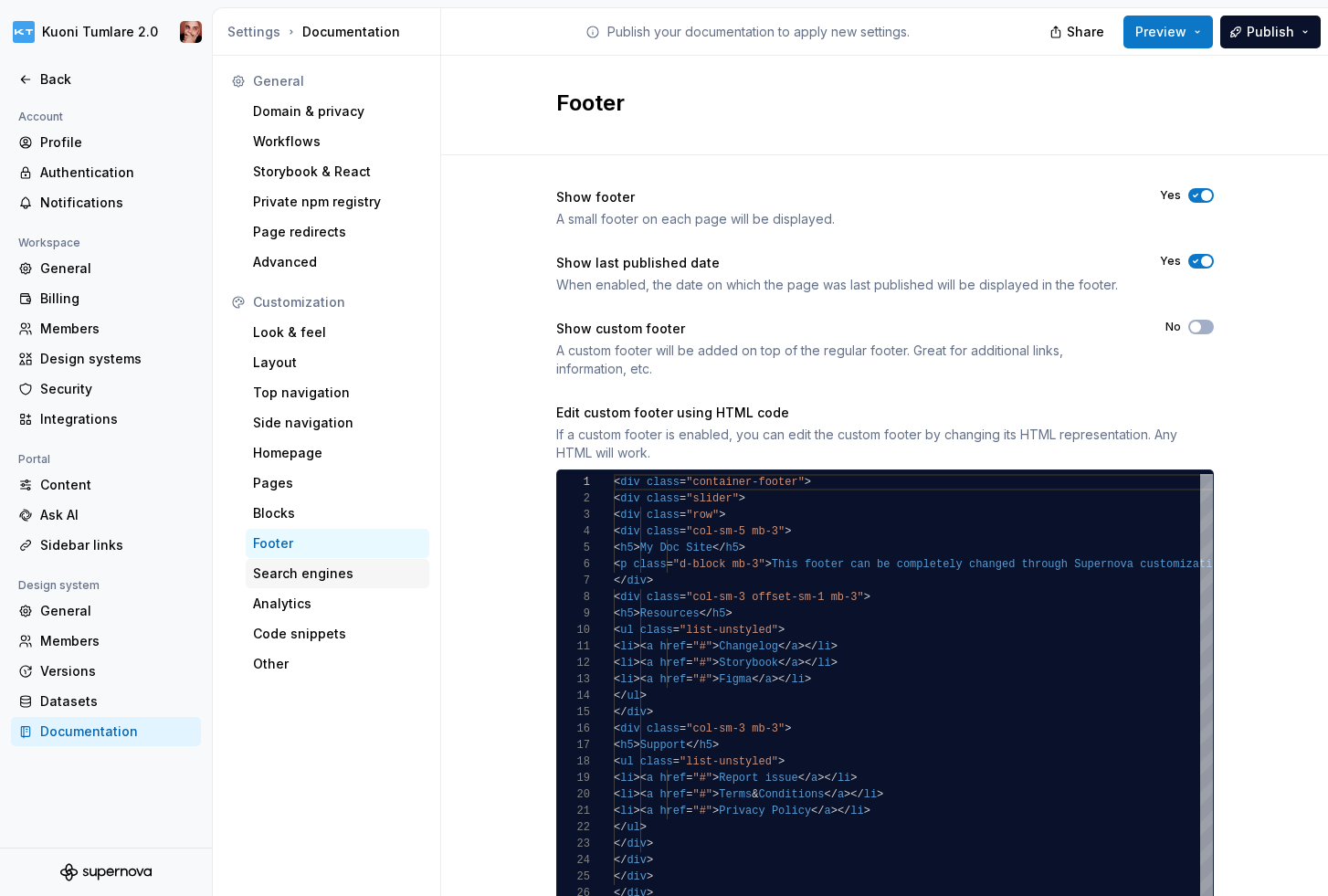
click at [327, 574] on div "Search engines" at bounding box center [337, 573] width 169 height 18
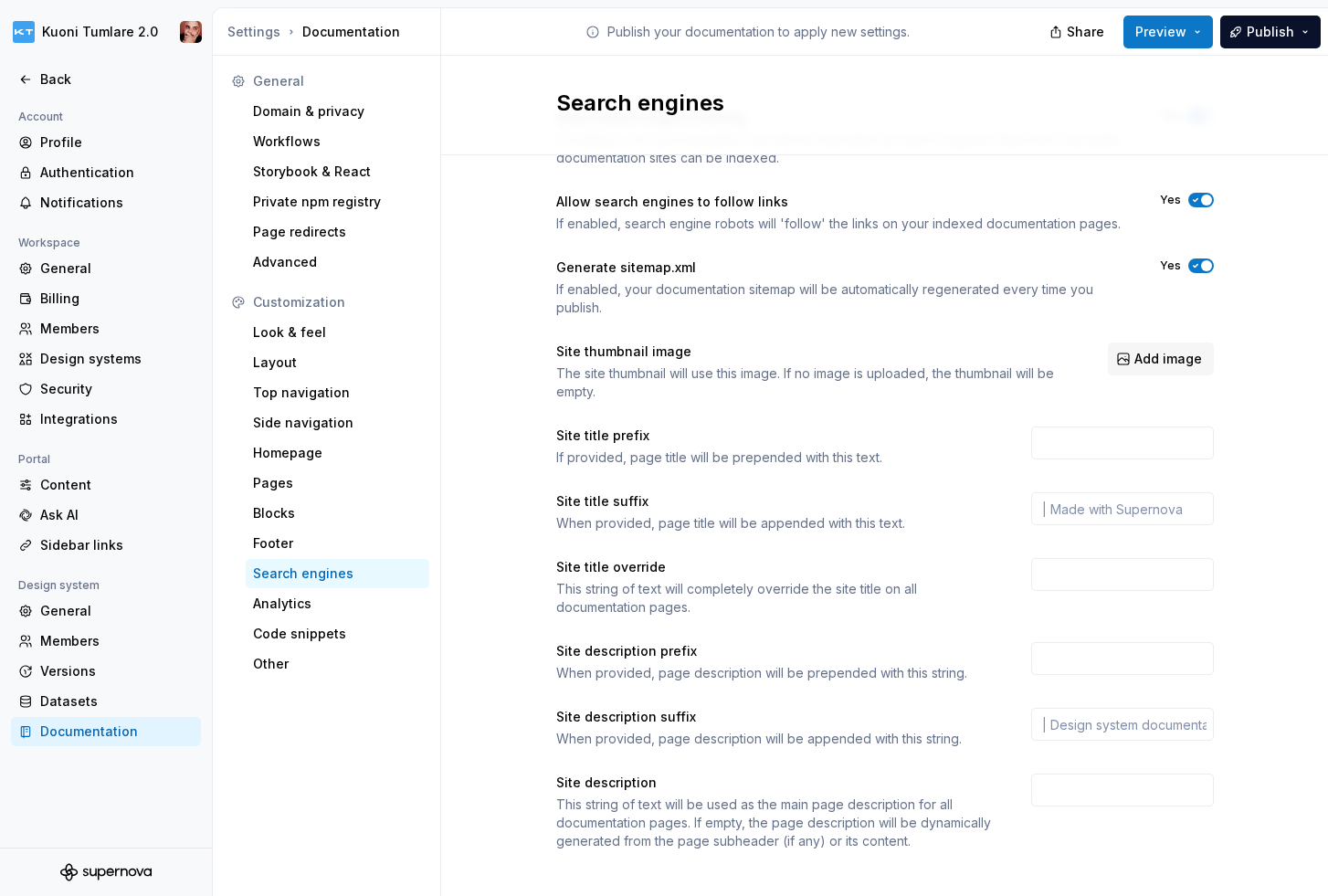
scroll to position [95, 0]
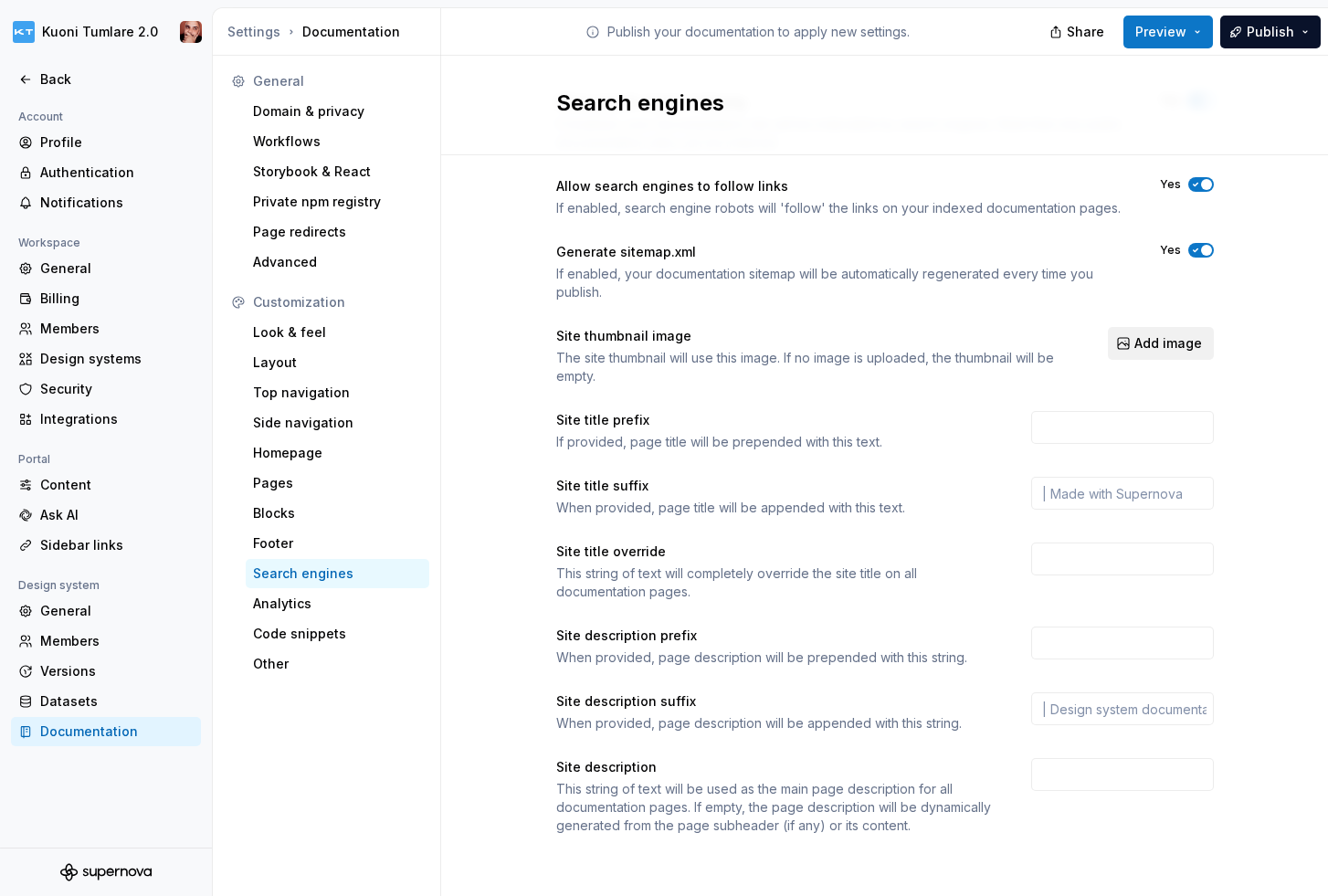
click at [1159, 341] on span "Add image" at bounding box center [1169, 343] width 68 height 18
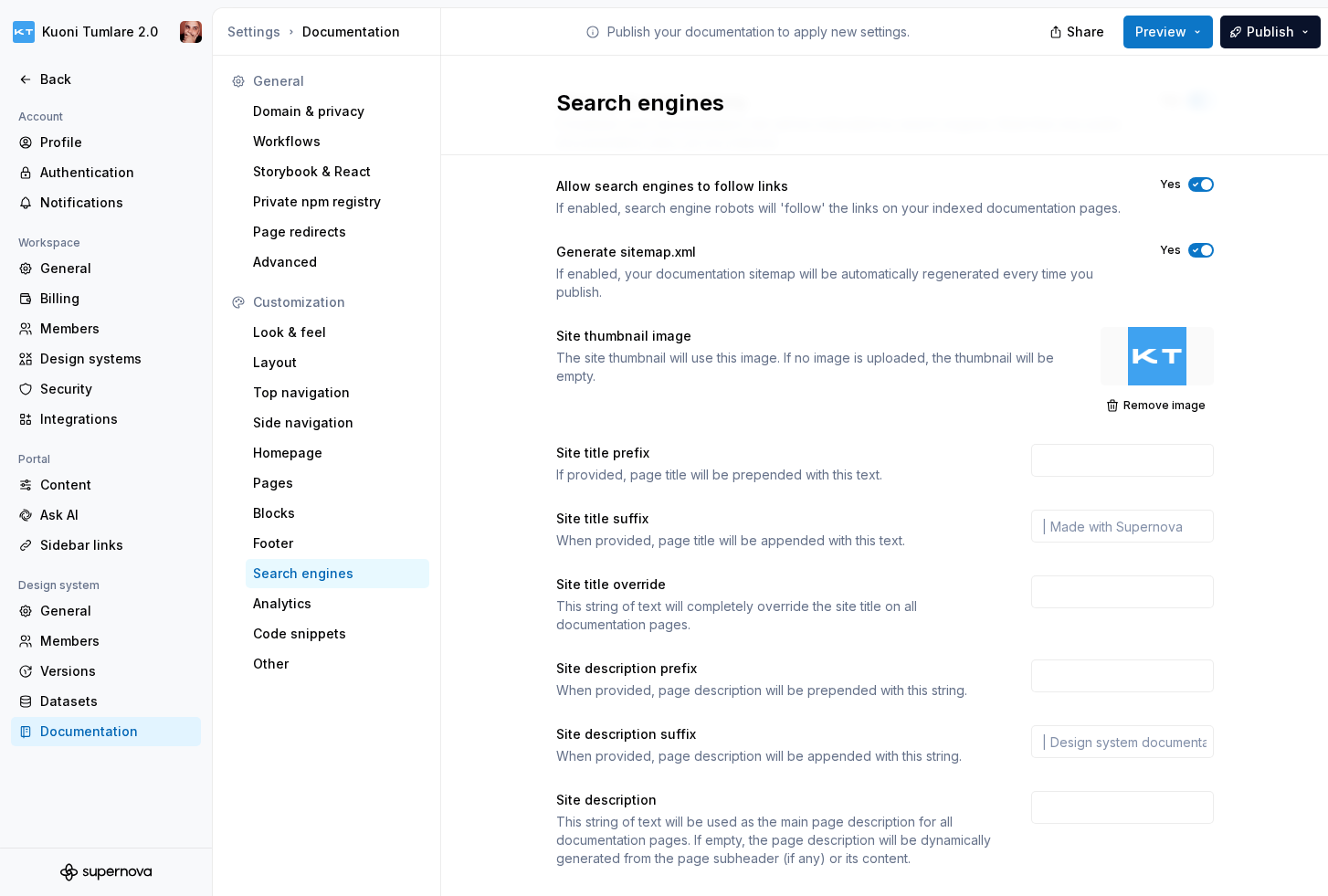
scroll to position [116, 0]
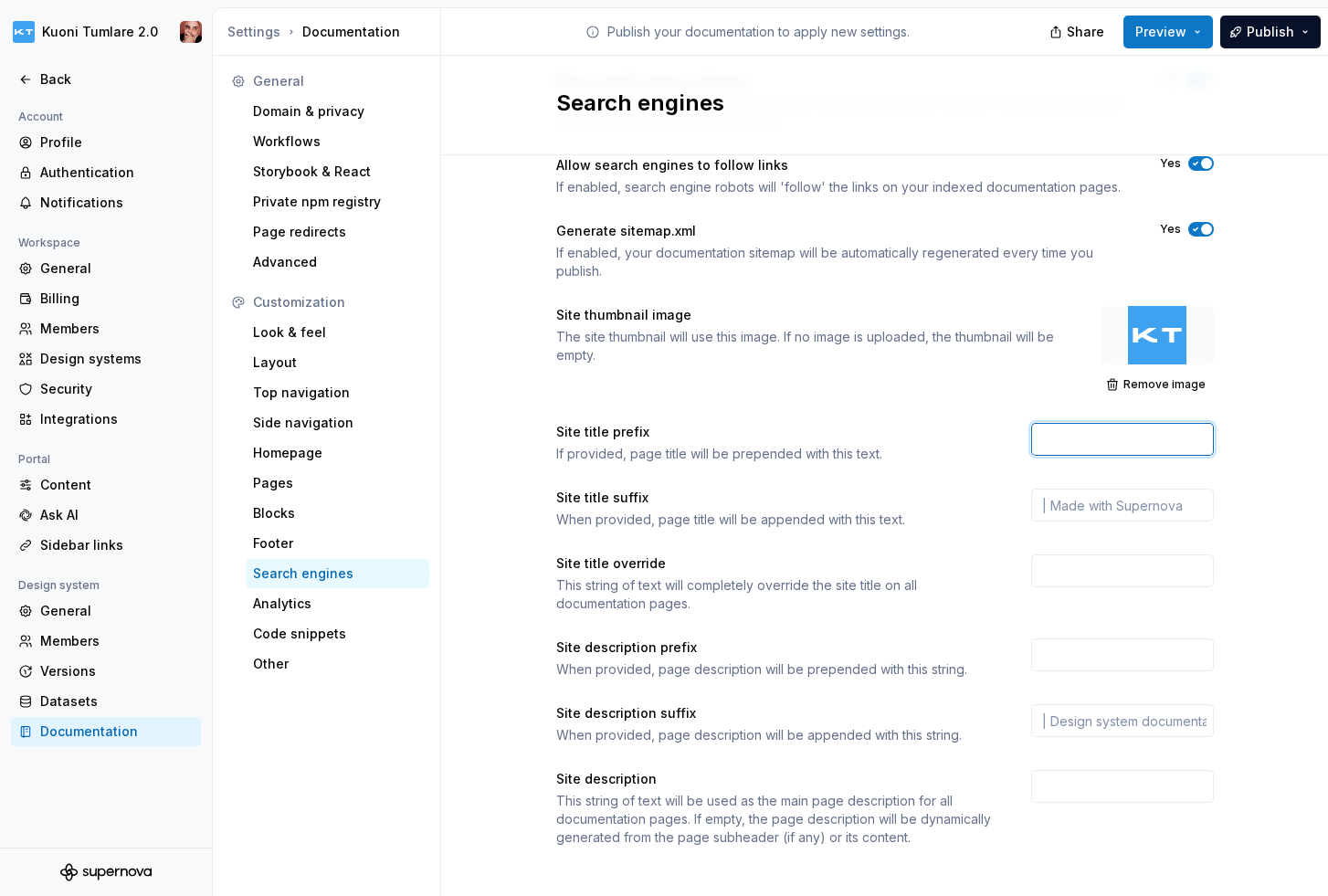
click at [1098, 433] on input "text" at bounding box center [1122, 439] width 183 height 33
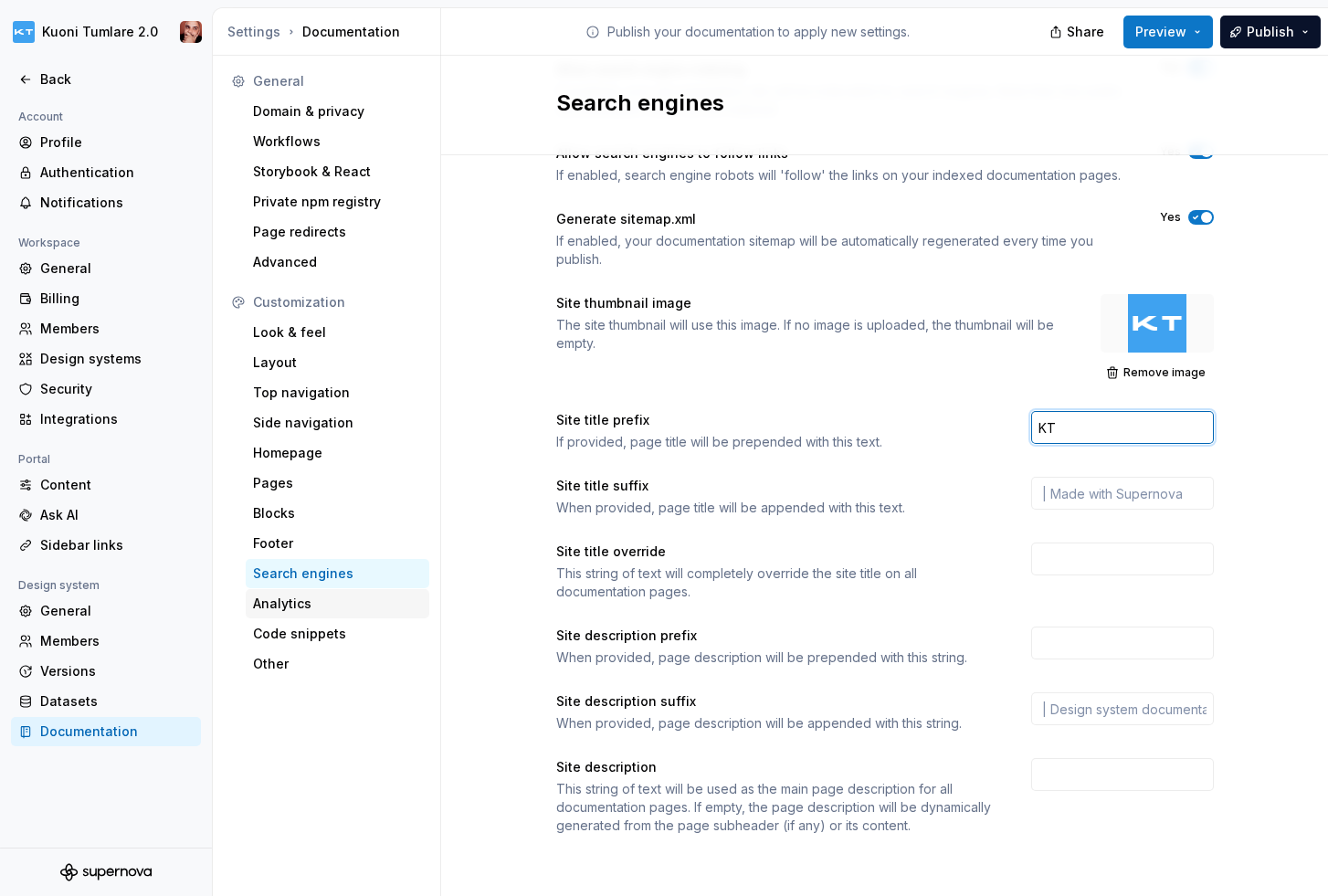
type input "KT"
click at [307, 604] on div "Analytics" at bounding box center [337, 603] width 169 height 18
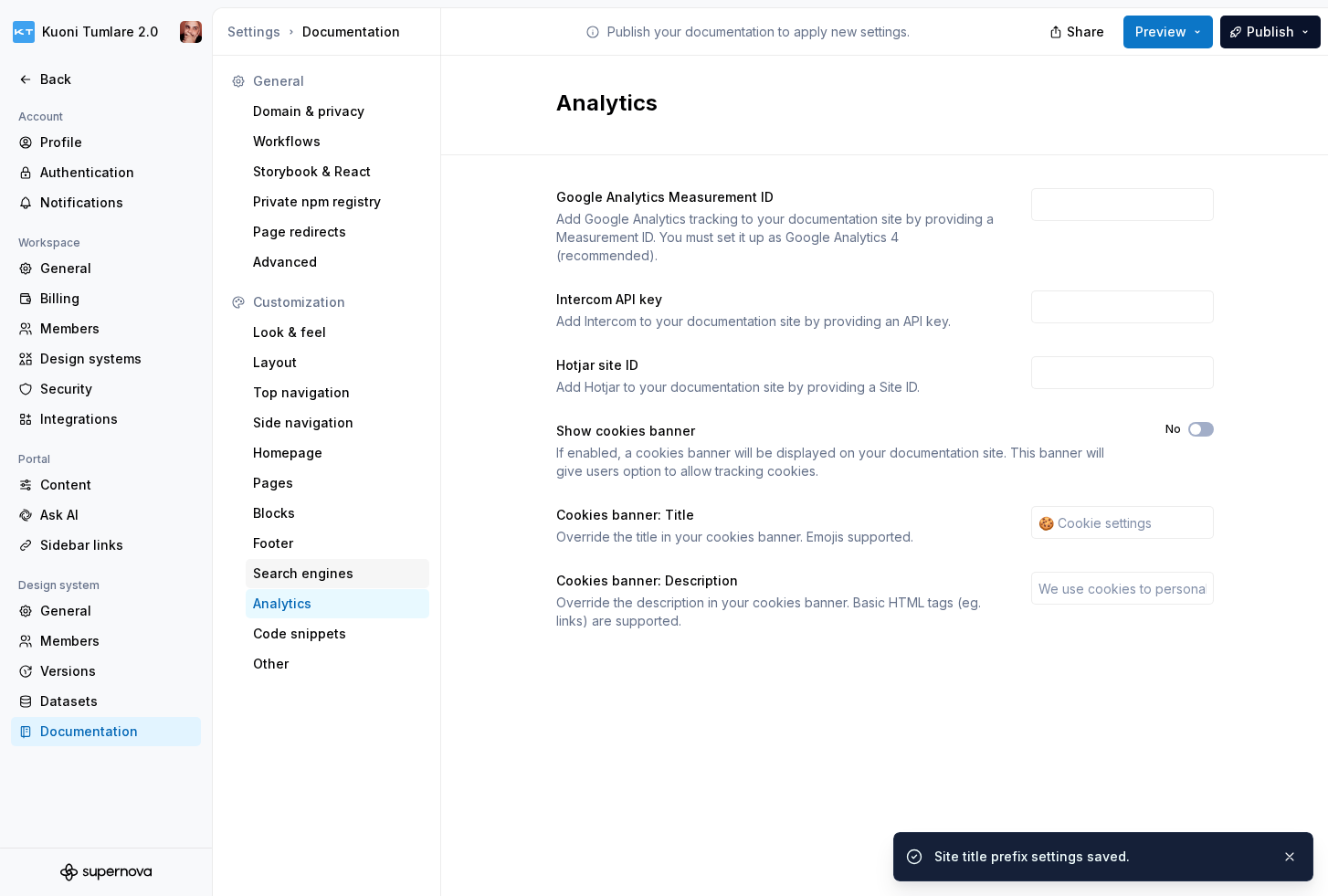
click at [332, 572] on div "Search engines" at bounding box center [337, 573] width 169 height 18
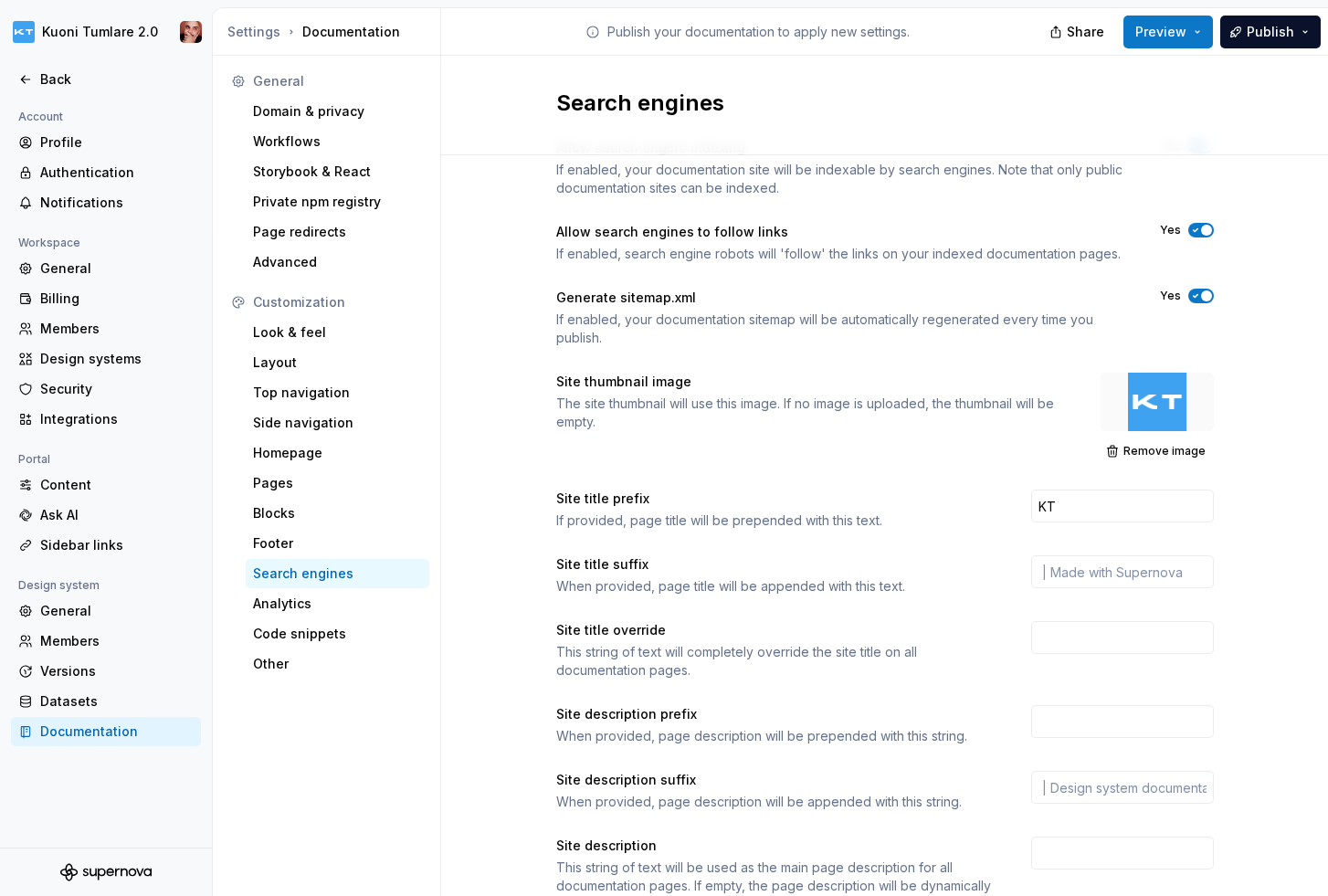
scroll to position [127, 0]
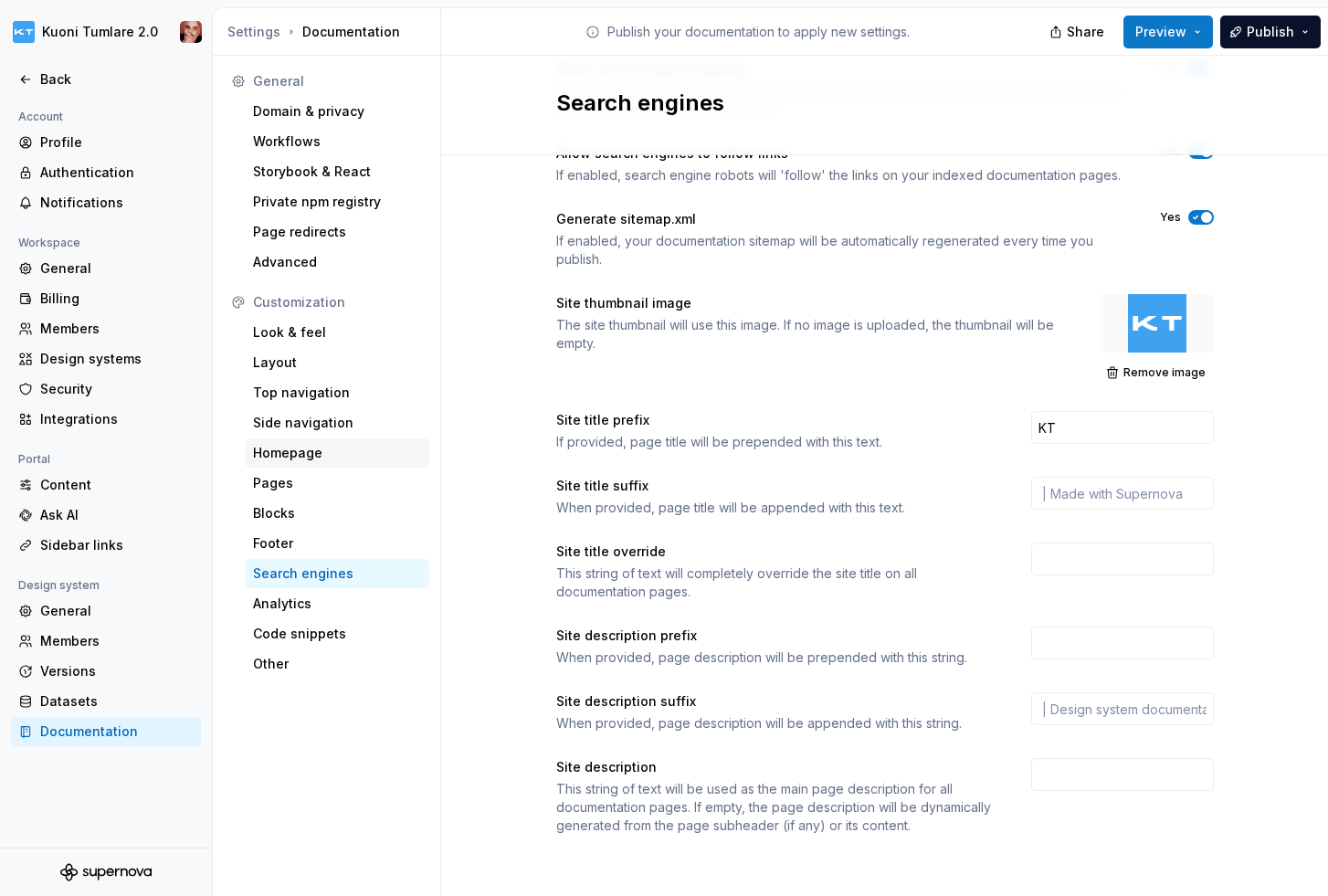
click at [316, 455] on div "Homepage" at bounding box center [337, 453] width 169 height 18
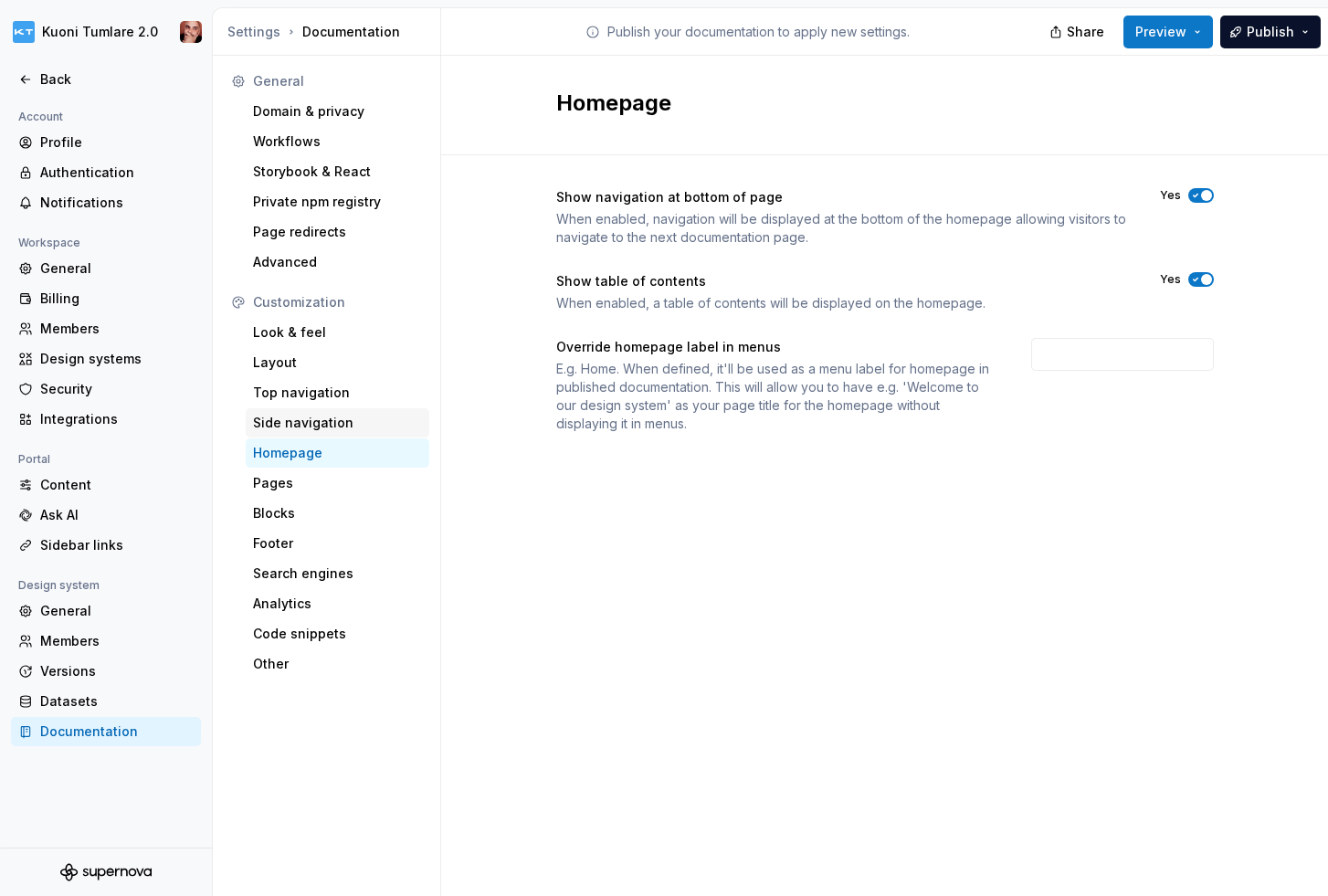
click at [320, 425] on div "Side navigation" at bounding box center [337, 422] width 169 height 18
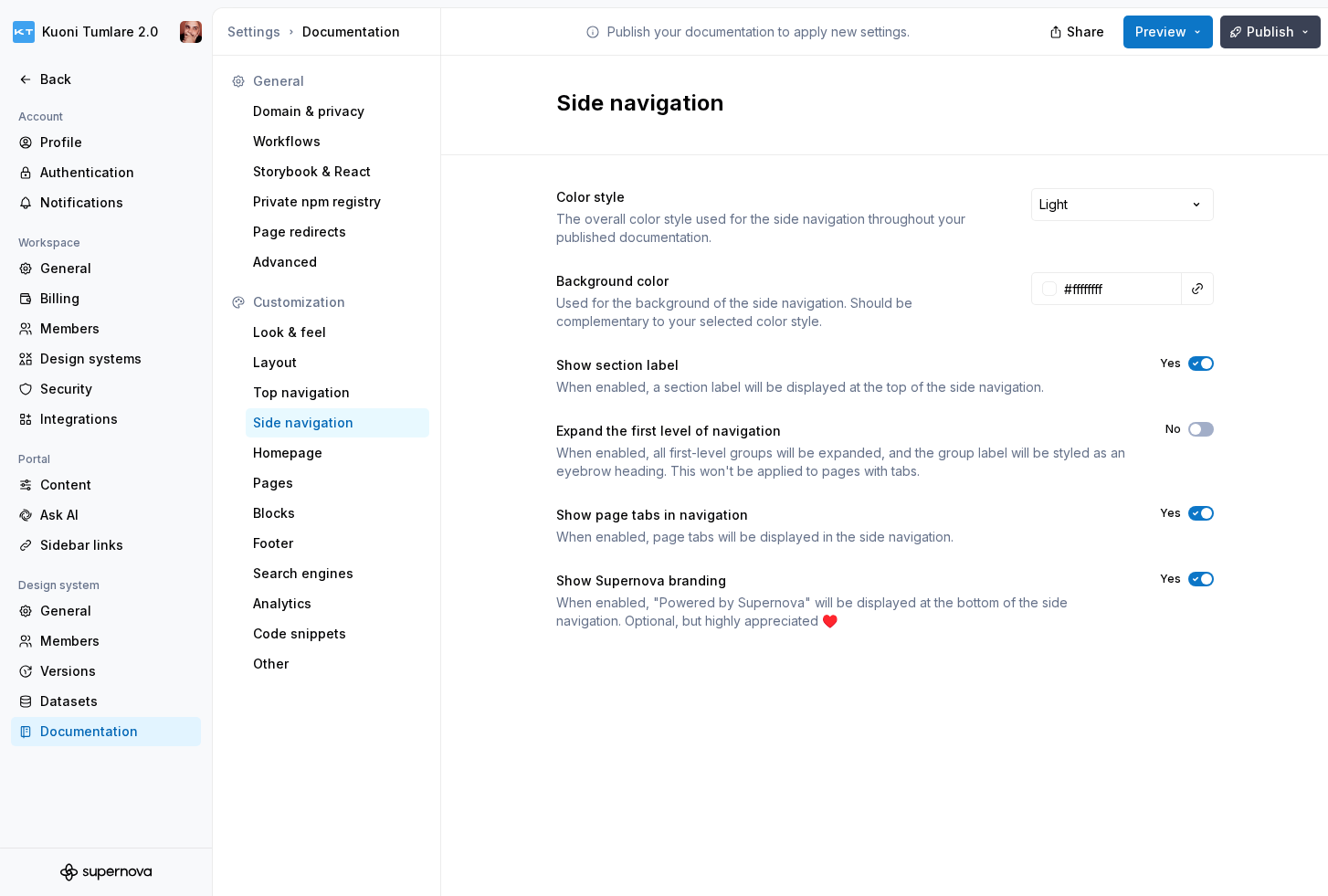
click at [1264, 25] on span "Publish" at bounding box center [1270, 32] width 47 height 18
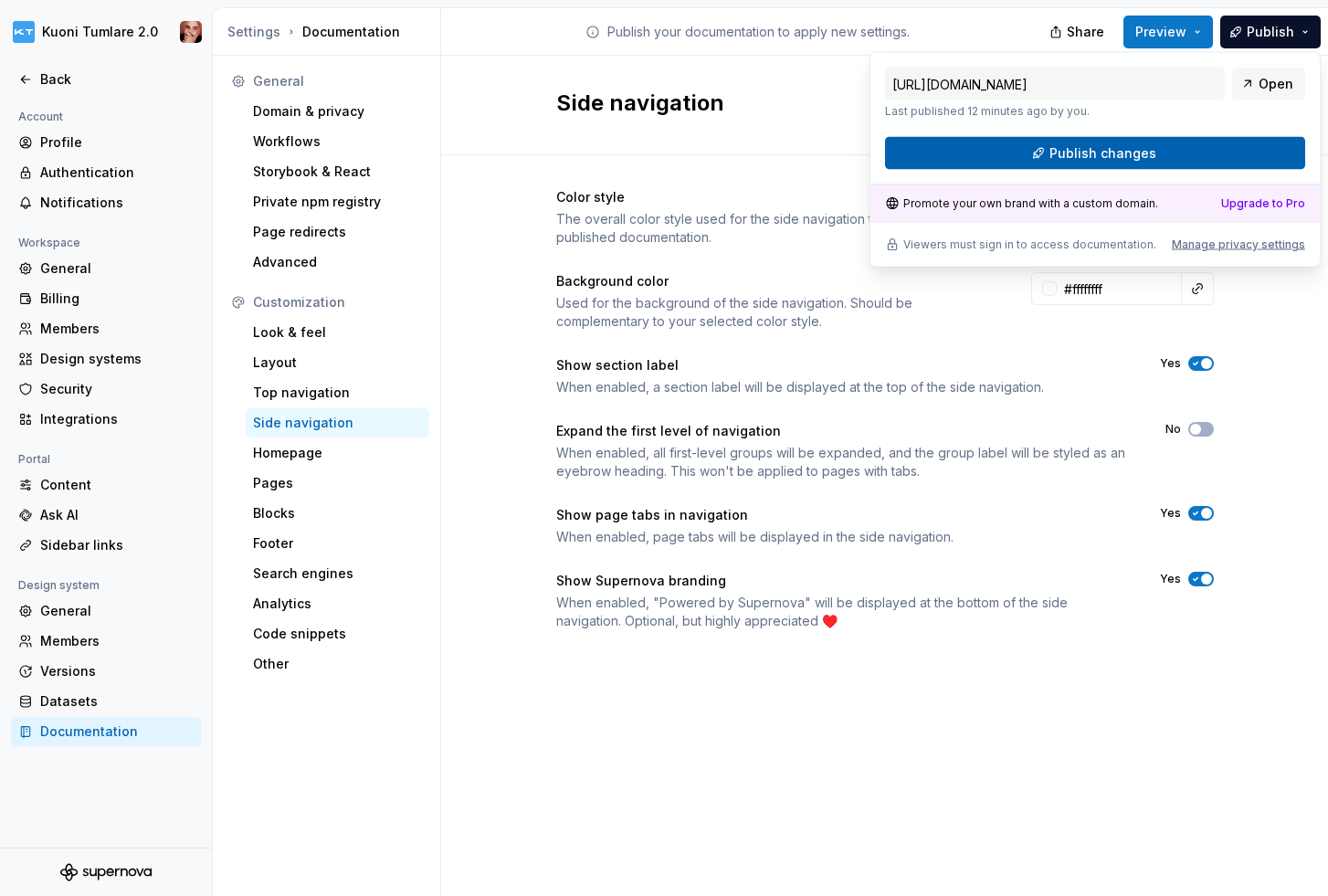
click at [1233, 148] on button "Publish changes" at bounding box center [1094, 154] width 420 height 33
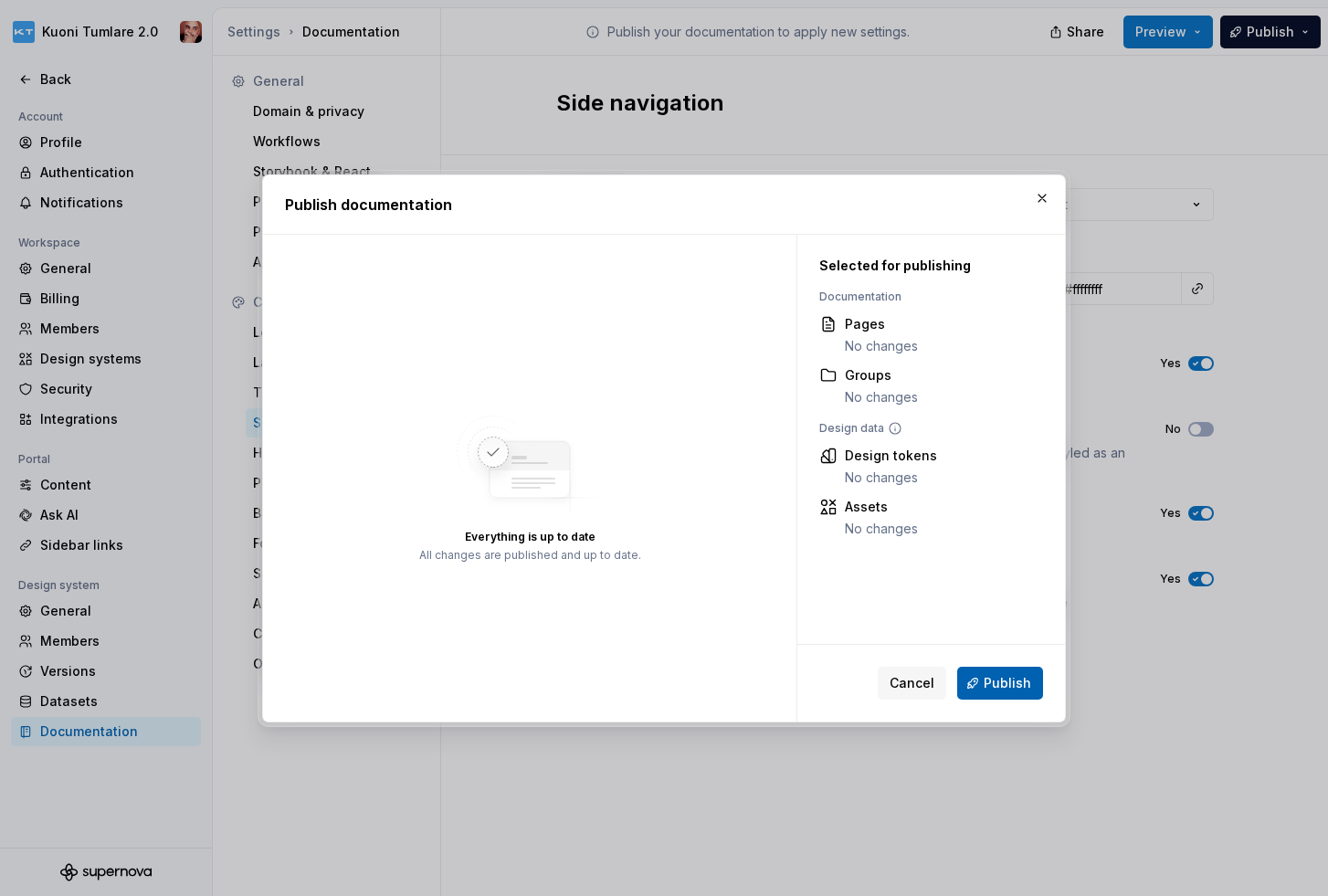
click at [988, 693] on button "Publish" at bounding box center [1000, 683] width 86 height 33
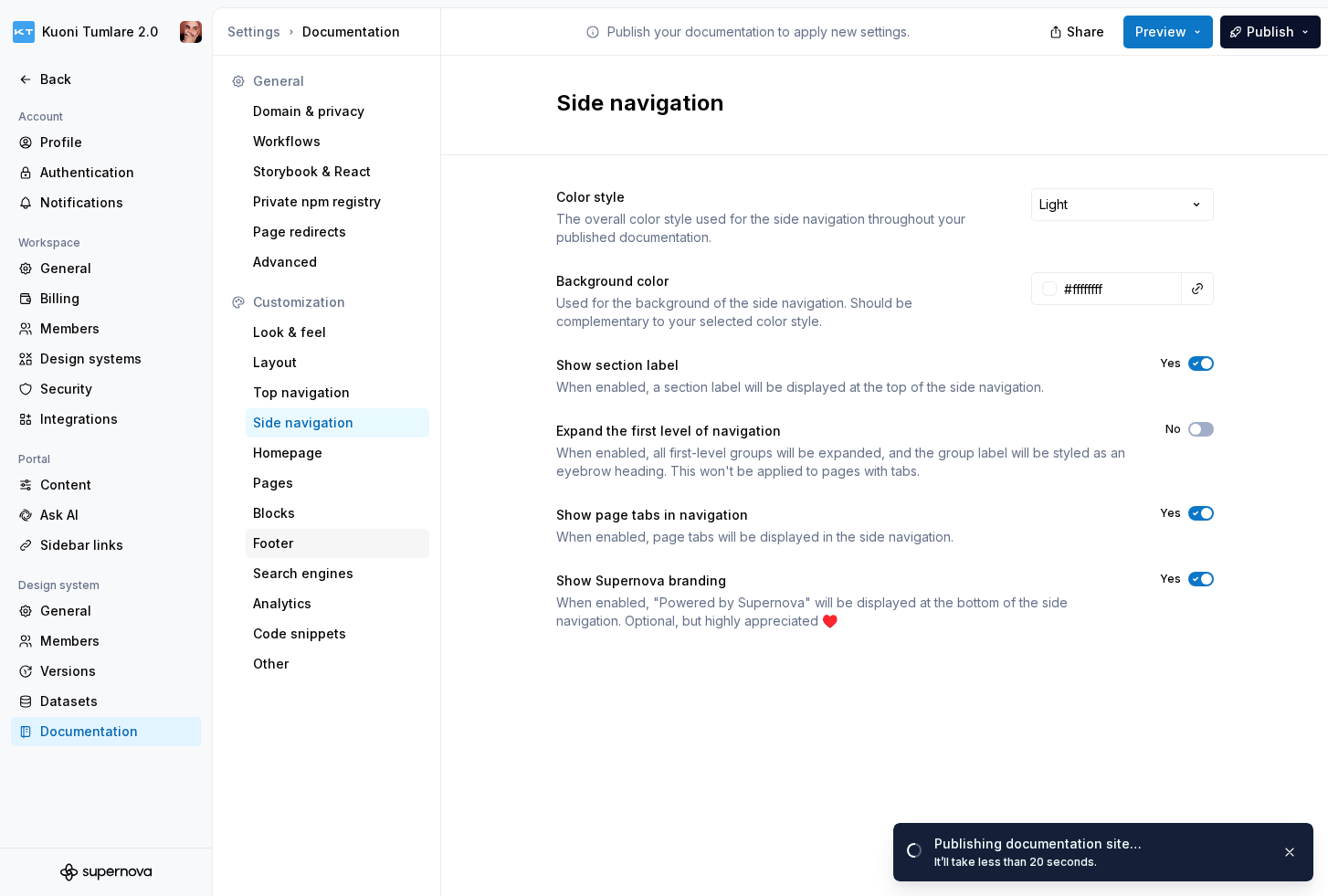
click at [294, 543] on div "Footer" at bounding box center [337, 543] width 169 height 18
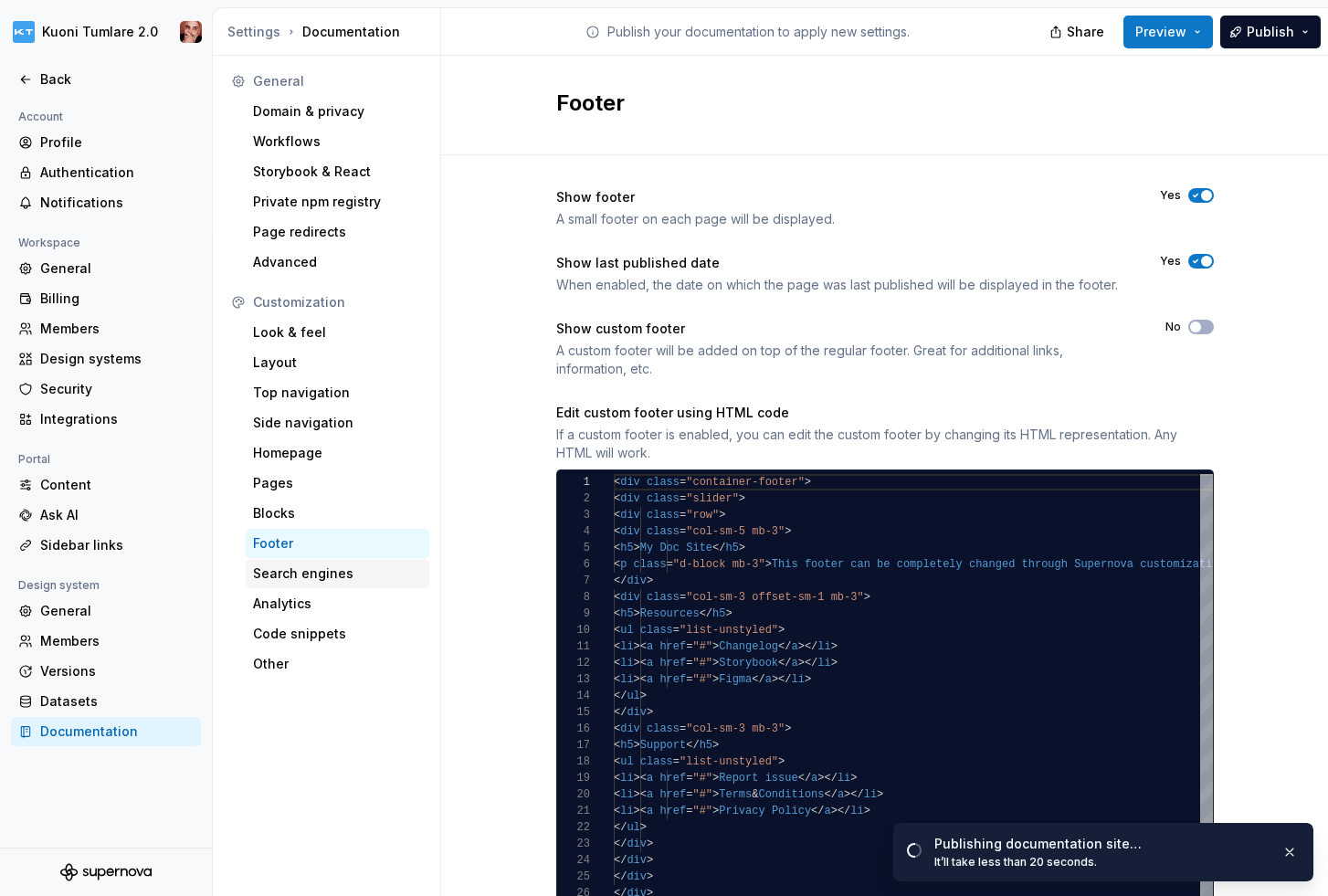
click at [295, 564] on div "Search engines" at bounding box center [337, 573] width 169 height 18
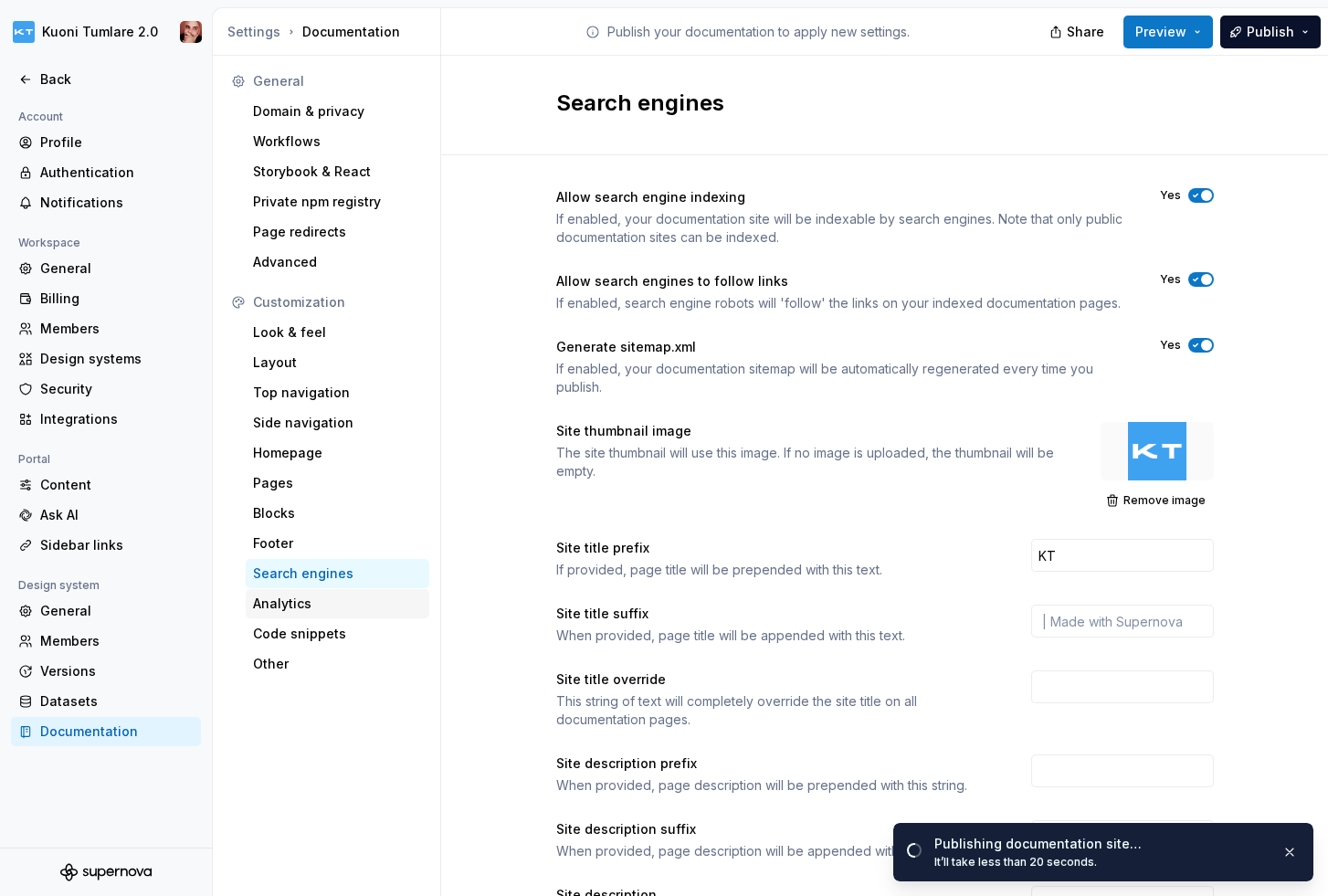
click at [302, 595] on div "Analytics" at bounding box center [337, 603] width 169 height 18
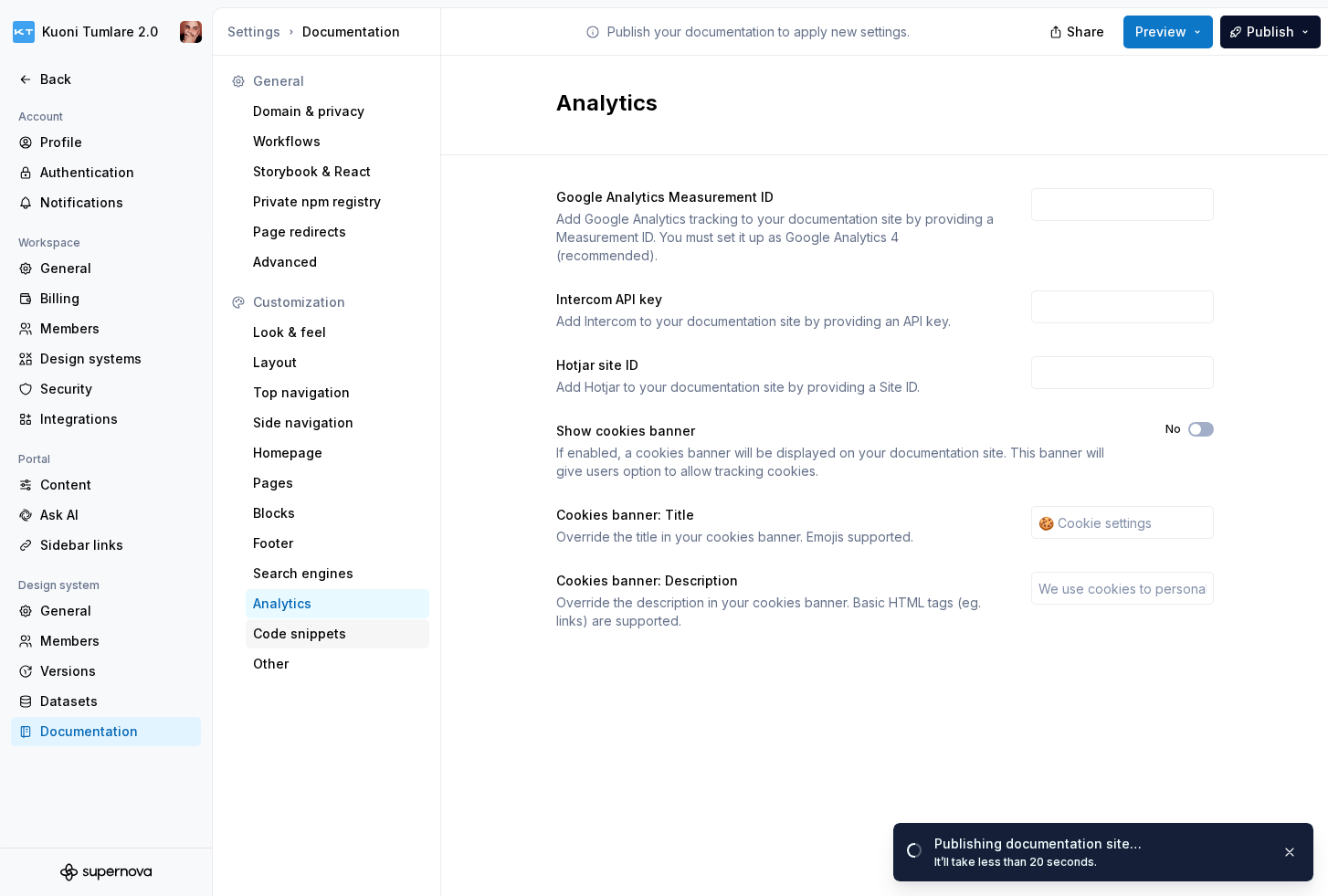
click at [321, 630] on div "Code snippets" at bounding box center [337, 633] width 169 height 18
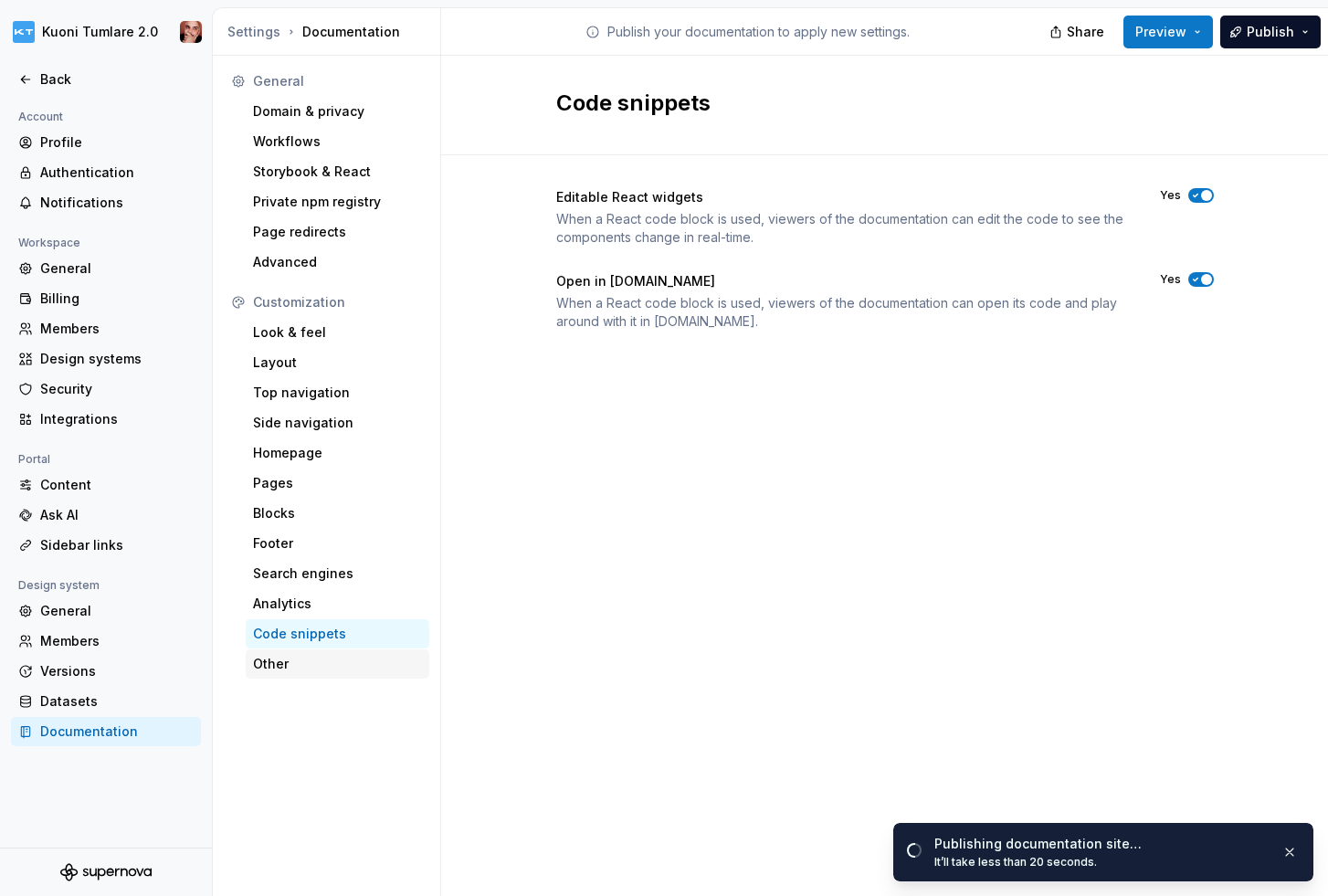
click at [289, 659] on div "Other" at bounding box center [337, 663] width 169 height 18
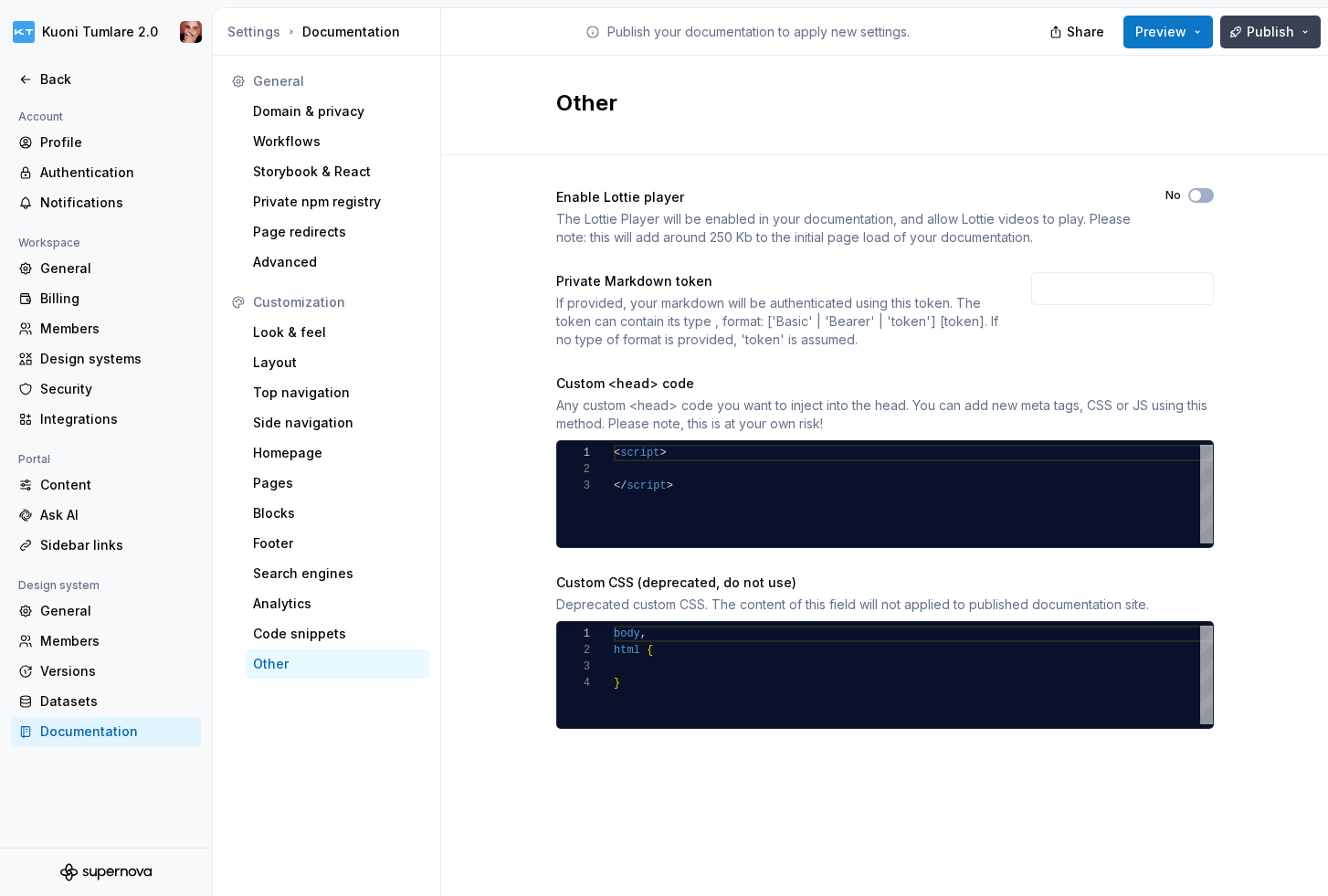
click at [1311, 21] on button "Publish" at bounding box center [1270, 32] width 100 height 33
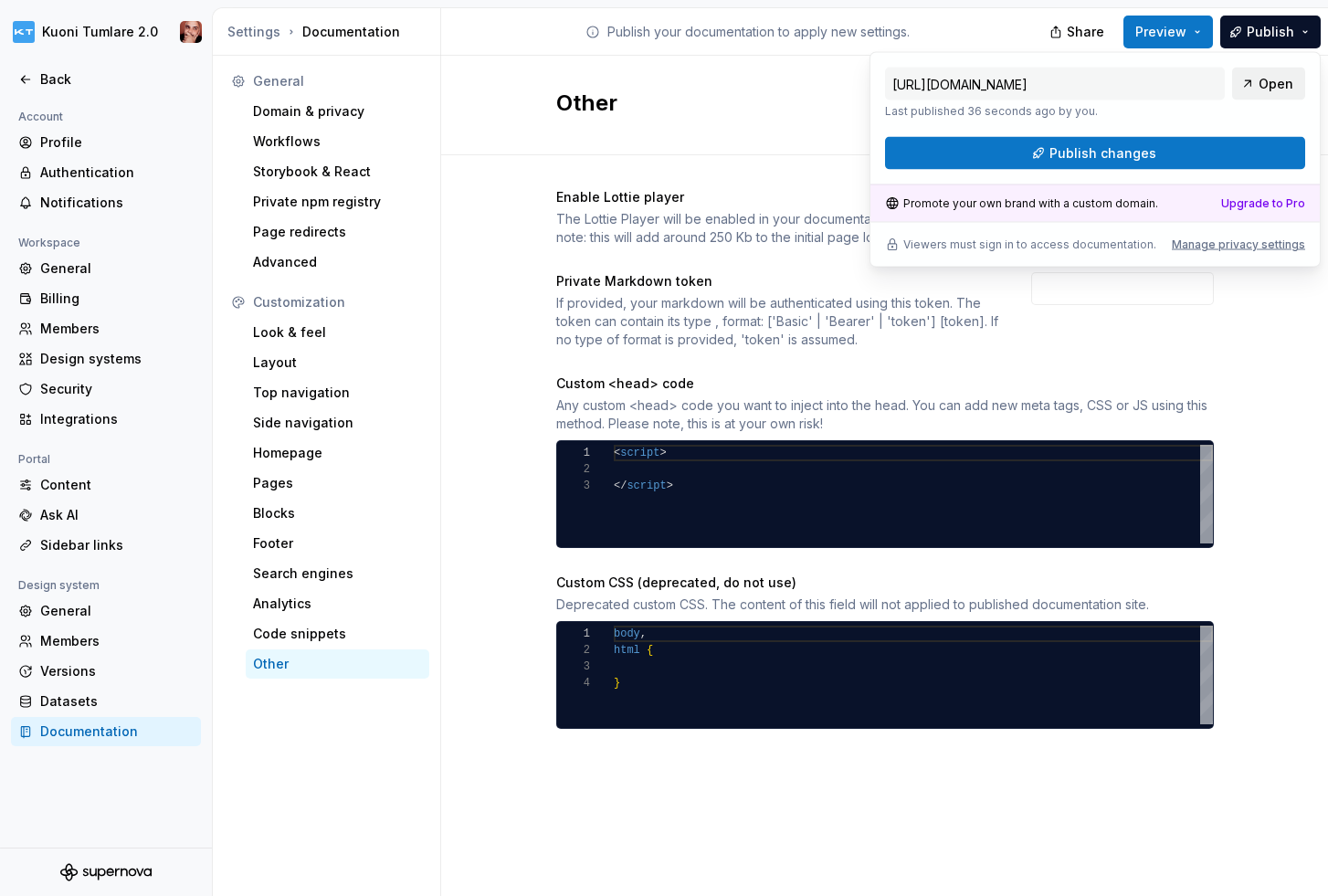
click at [1269, 82] on span "Open" at bounding box center [1276, 84] width 35 height 18
click at [48, 75] on div "Back" at bounding box center [117, 79] width 154 height 18
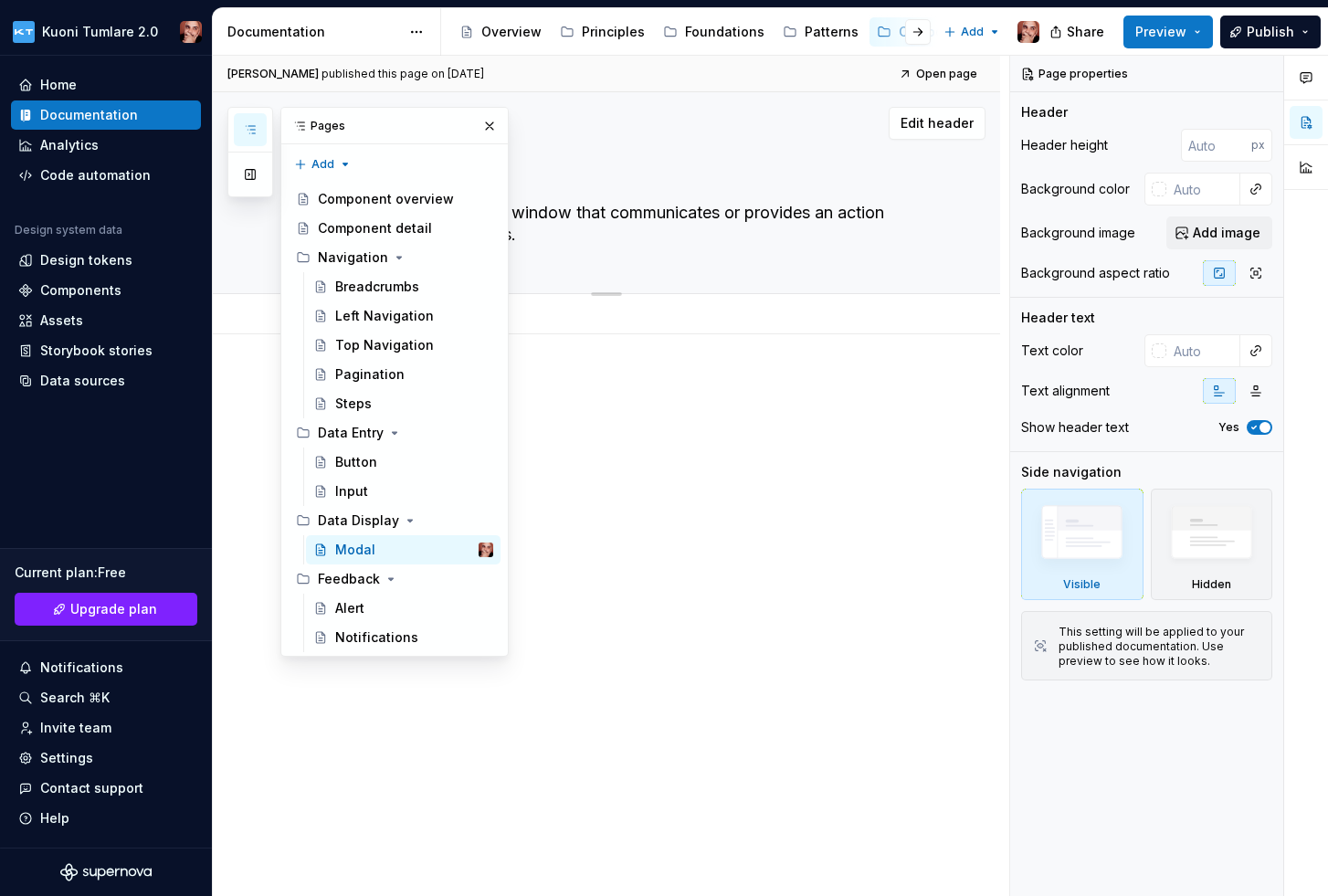
click at [684, 127] on div "Edit header" at bounding box center [599, 124] width 773 height 33
click at [707, 44] on div "Foundations" at bounding box center [714, 32] width 116 height 29
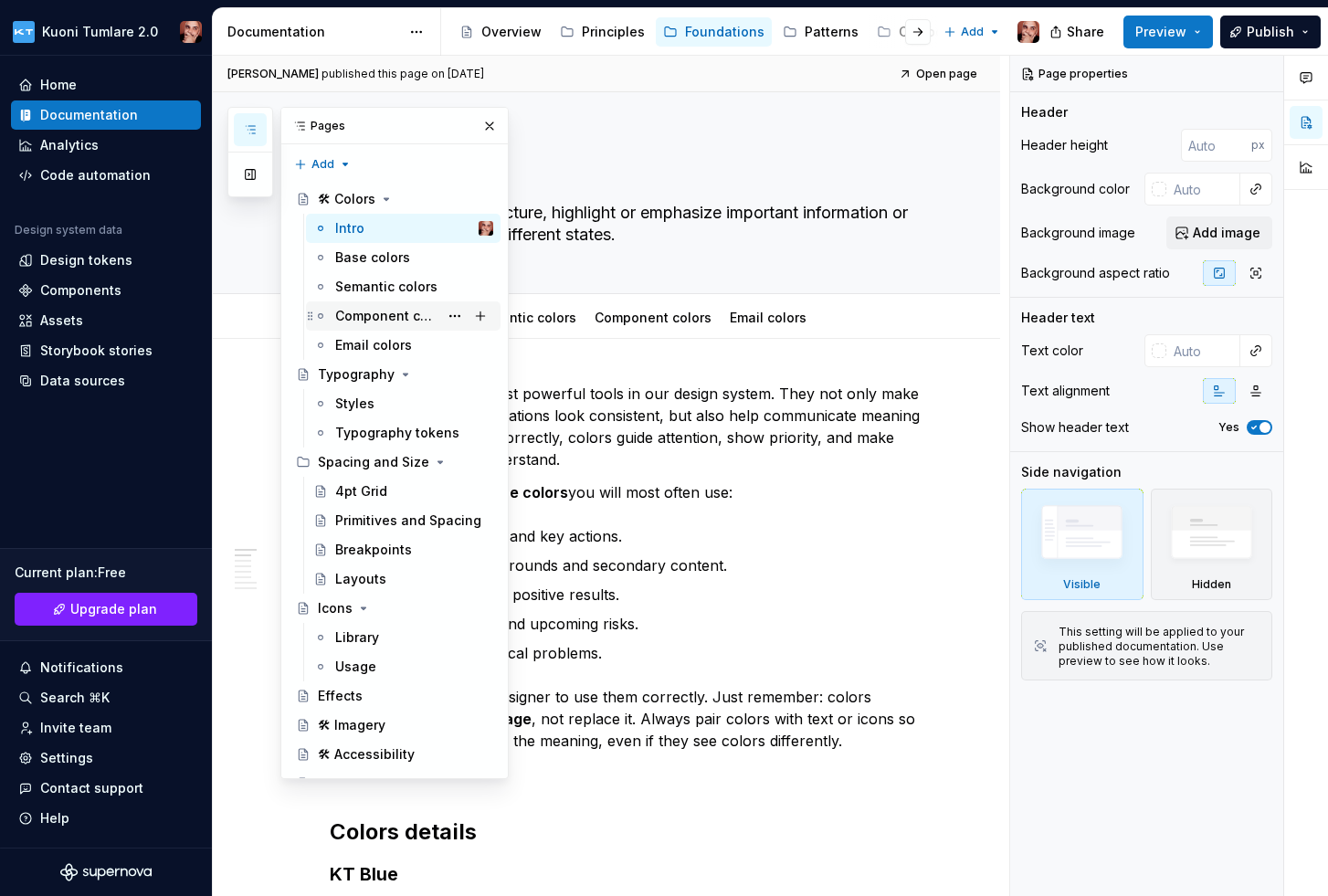
click at [381, 311] on div "Component colors" at bounding box center [386, 316] width 103 height 18
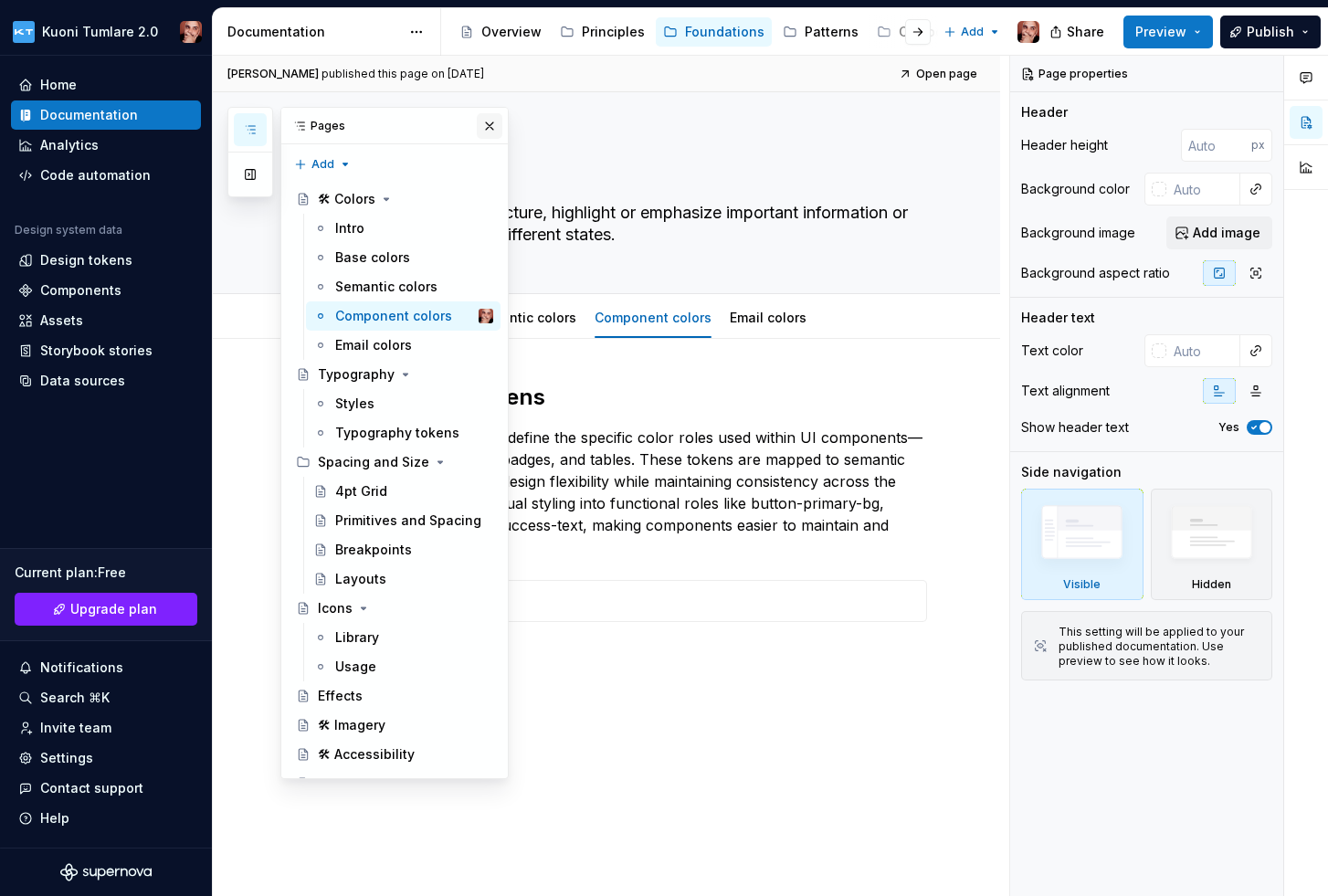
click at [493, 124] on button "button" at bounding box center [490, 126] width 25 height 25
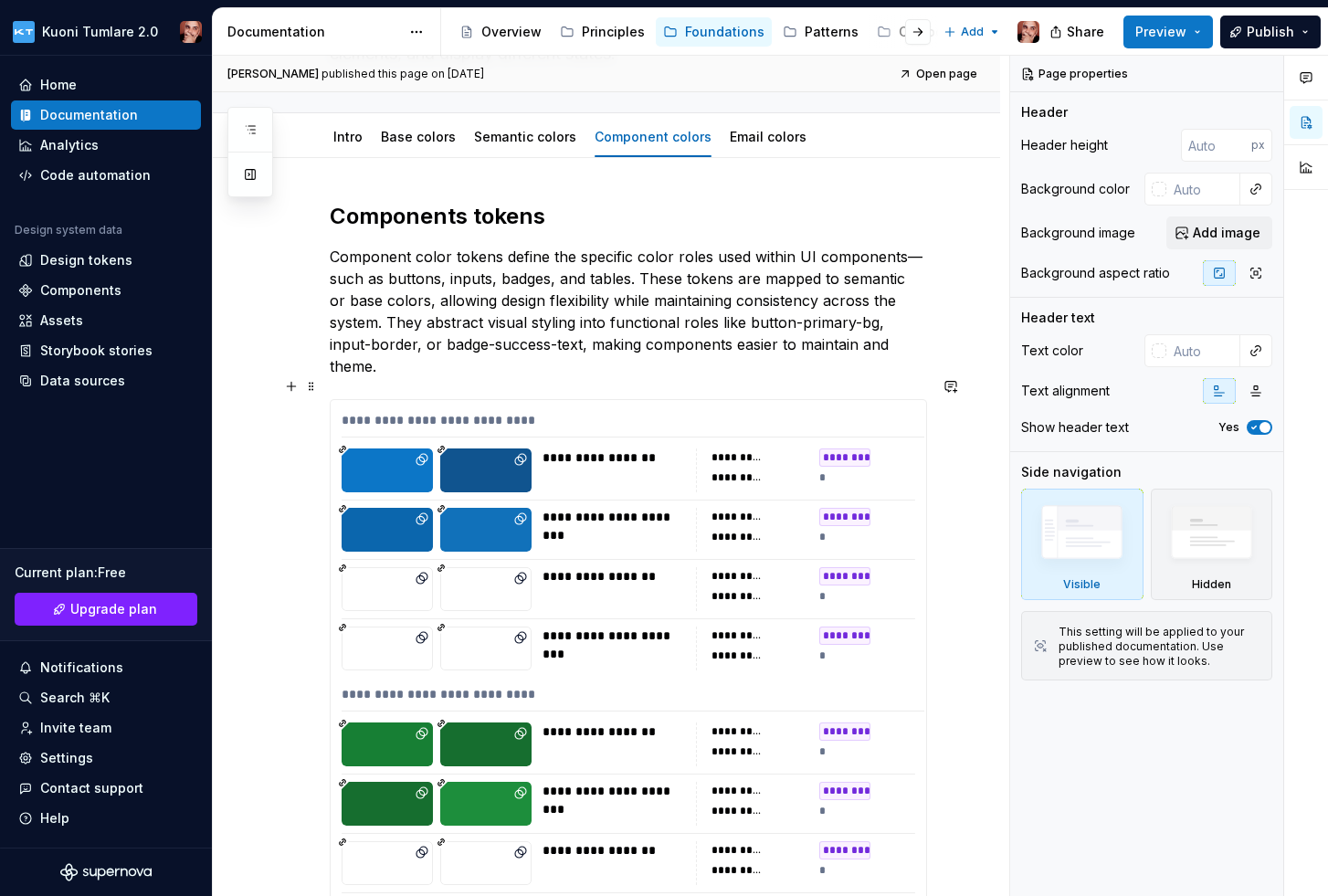
scroll to position [135, 0]
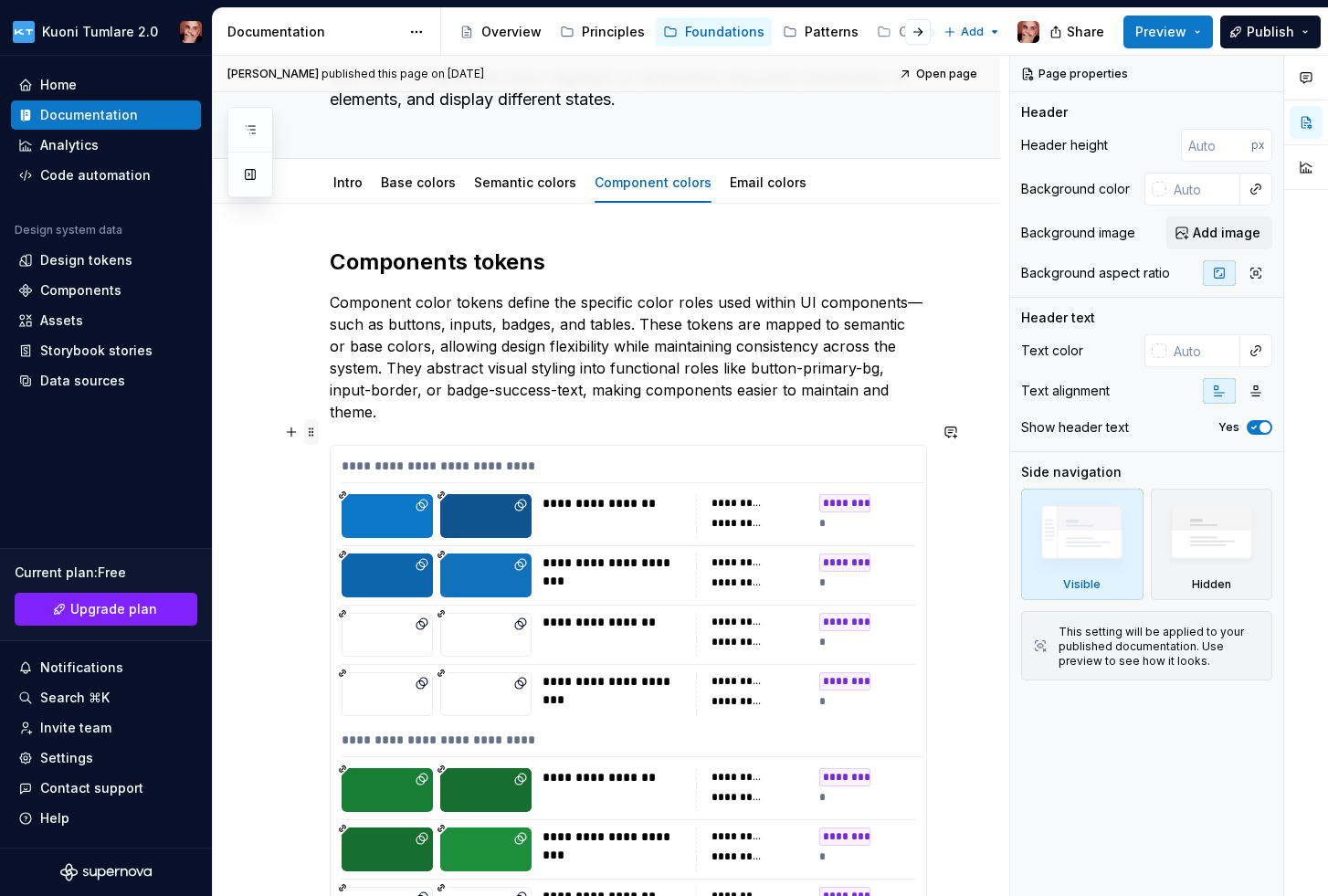
click at [310, 435] on span at bounding box center [311, 432] width 14 height 25
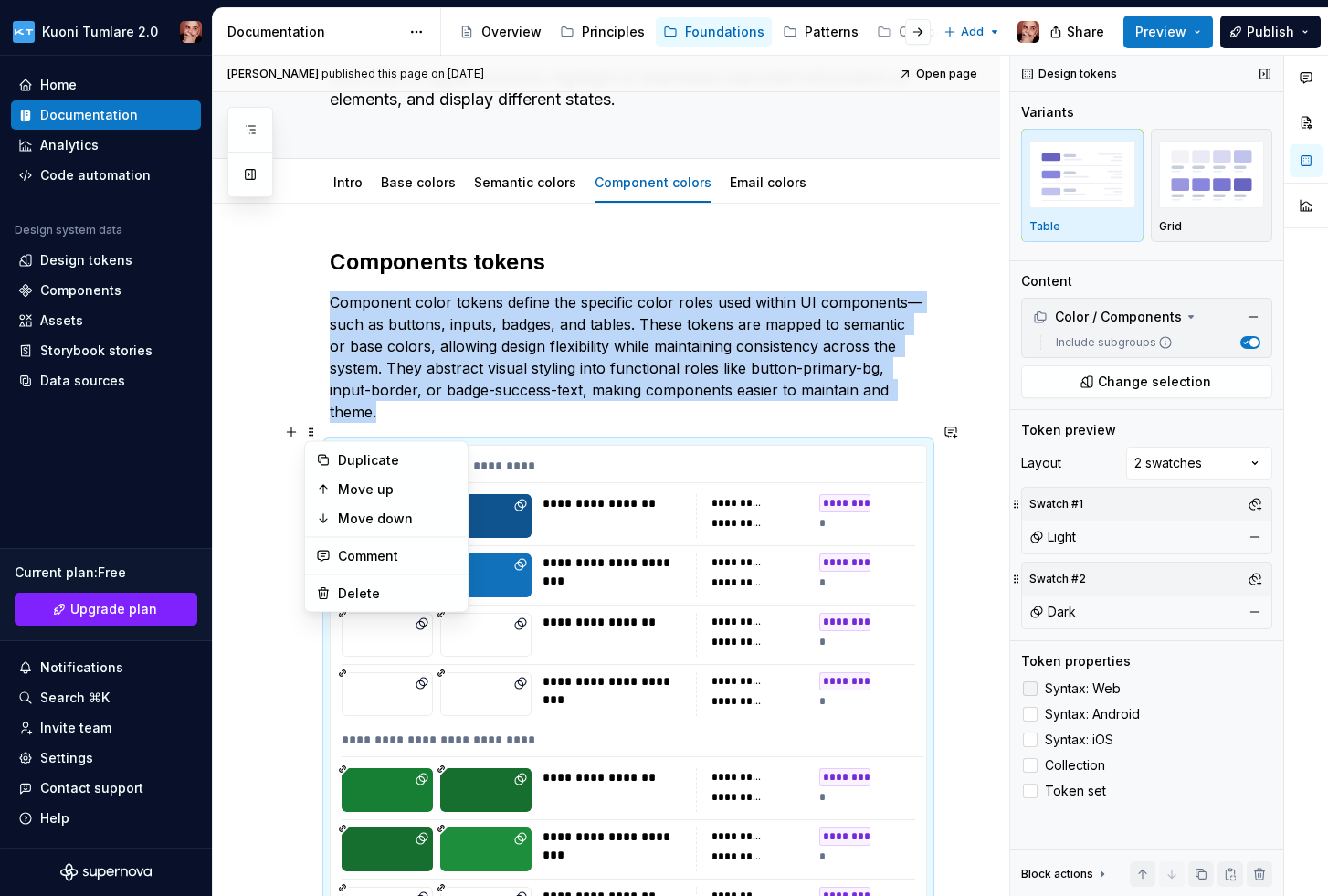
click at [1031, 682] on div at bounding box center [1030, 687] width 14 height 14
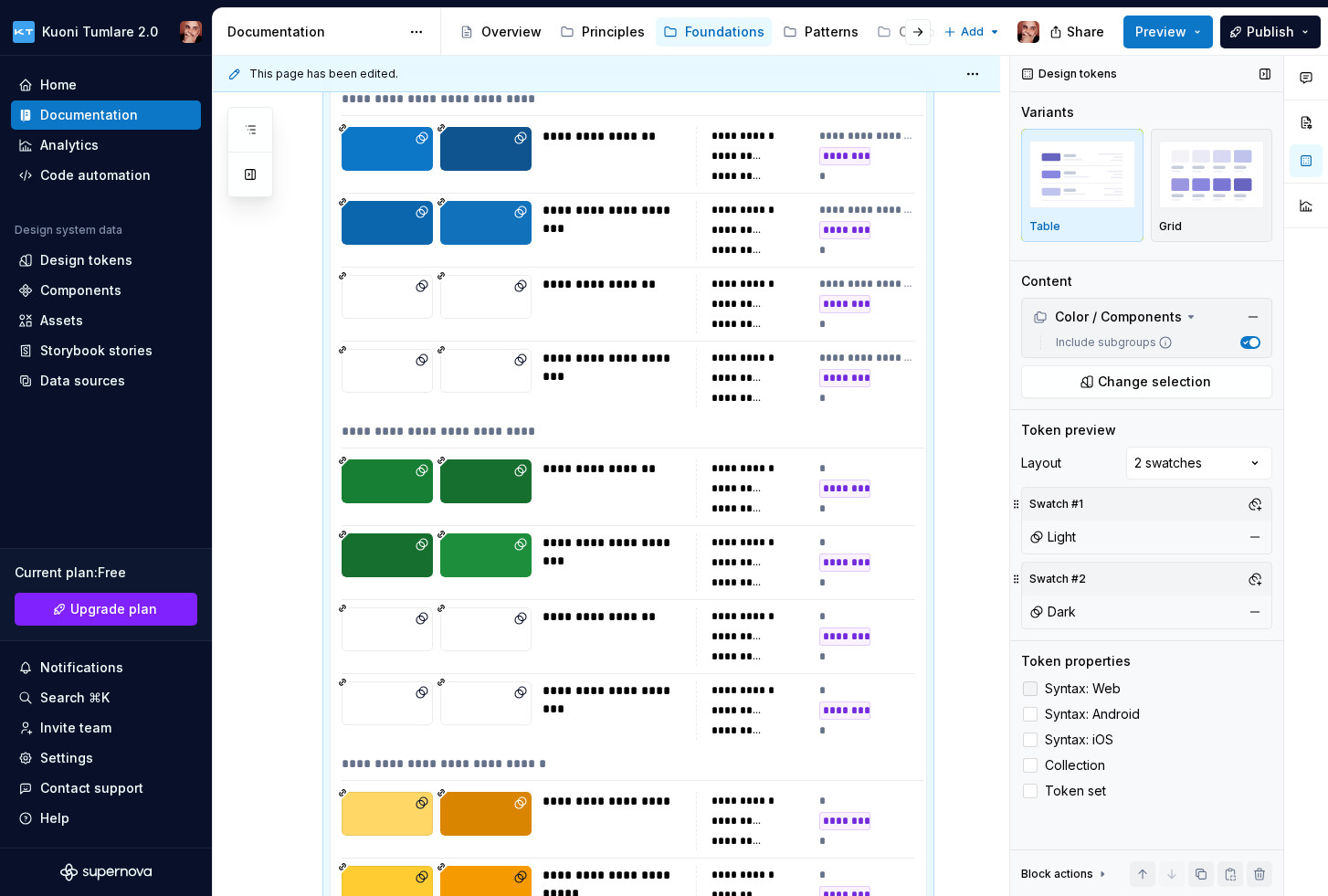
click at [1031, 688] on icon at bounding box center [1031, 688] width 0 height 0
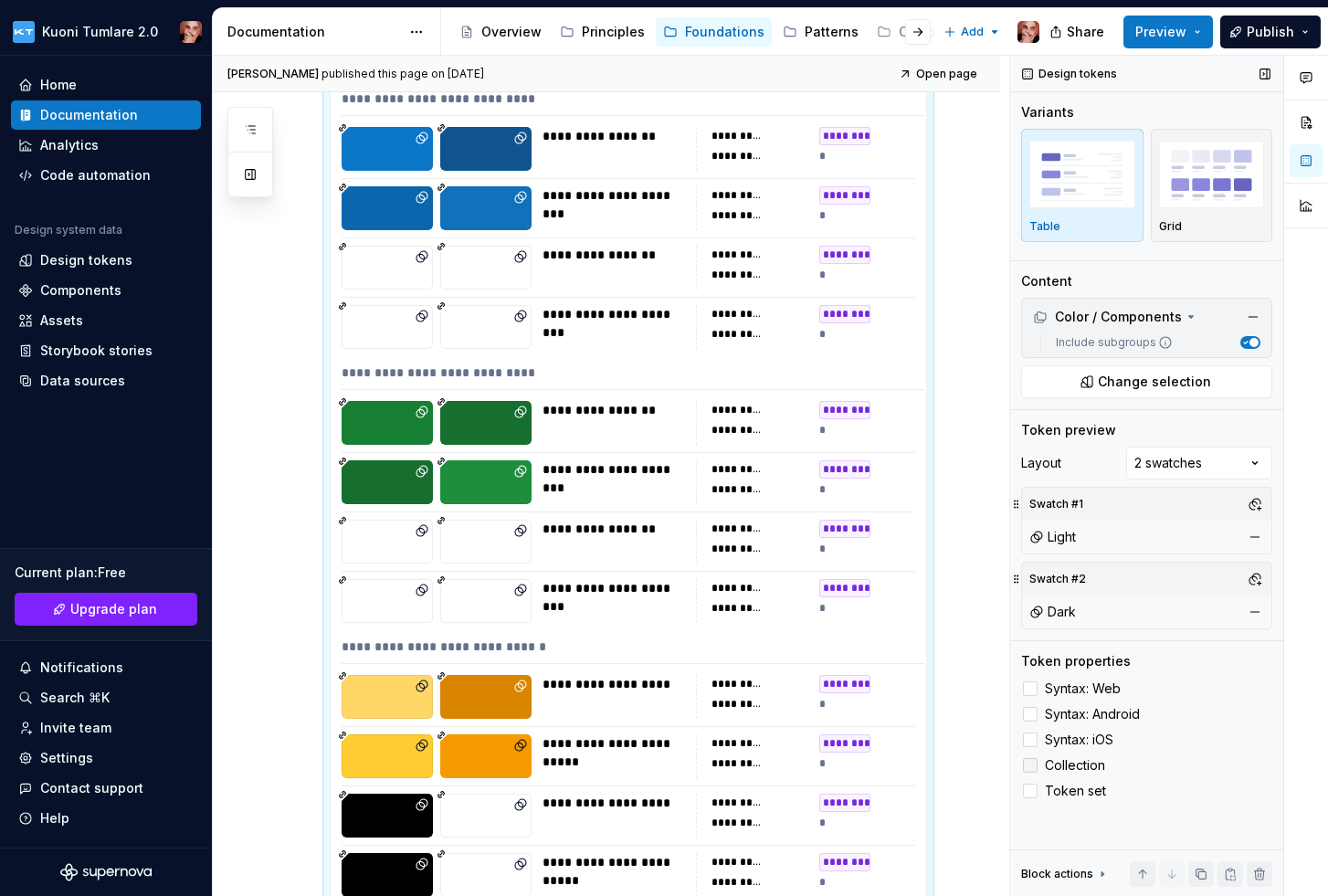
click at [1031, 765] on polyline at bounding box center [1031, 765] width 0 height 0
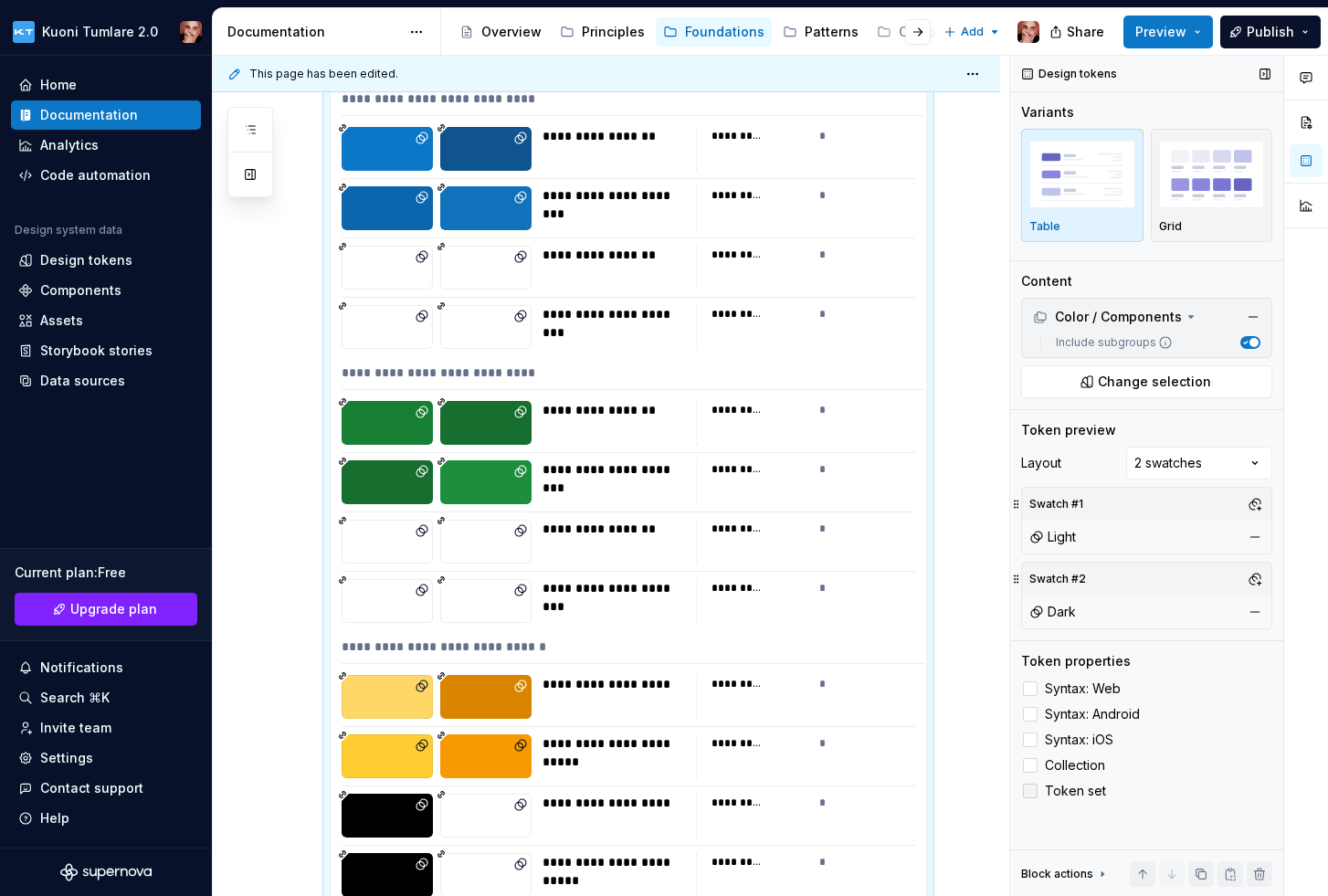
click at [1031, 791] on icon at bounding box center [1031, 791] width 0 height 0
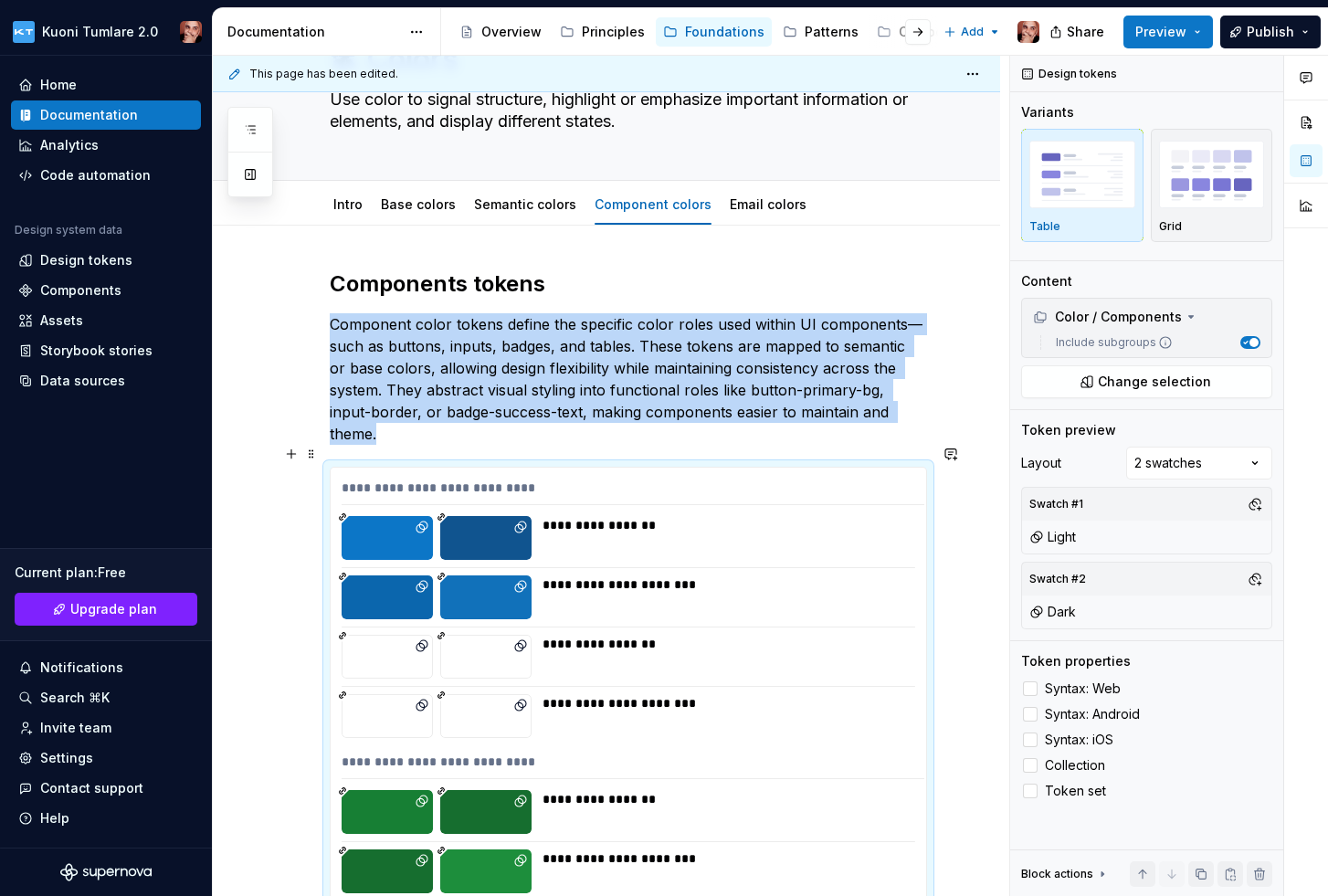
scroll to position [0, 0]
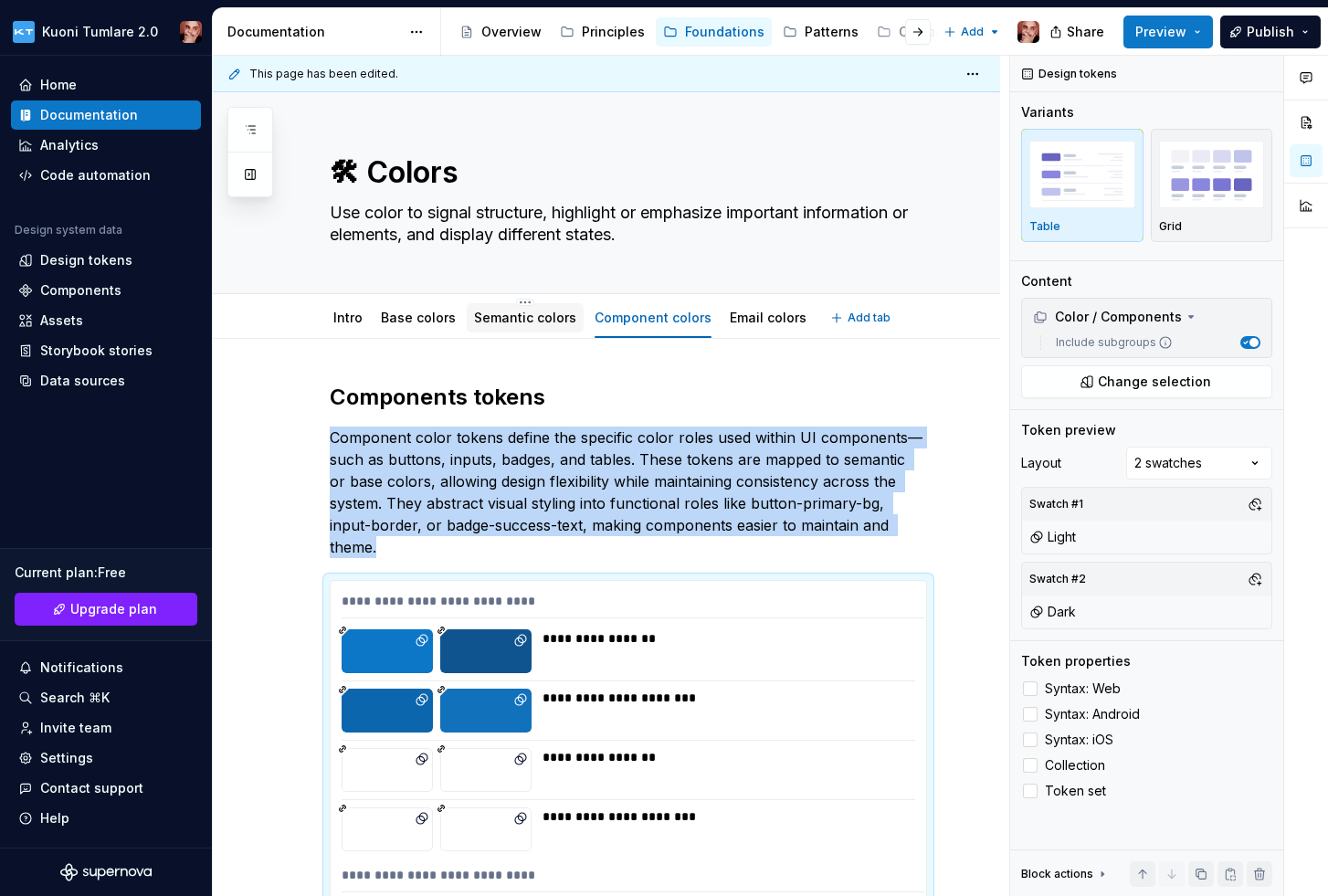
click at [508, 313] on link "Semantic colors" at bounding box center [525, 318] width 102 height 15
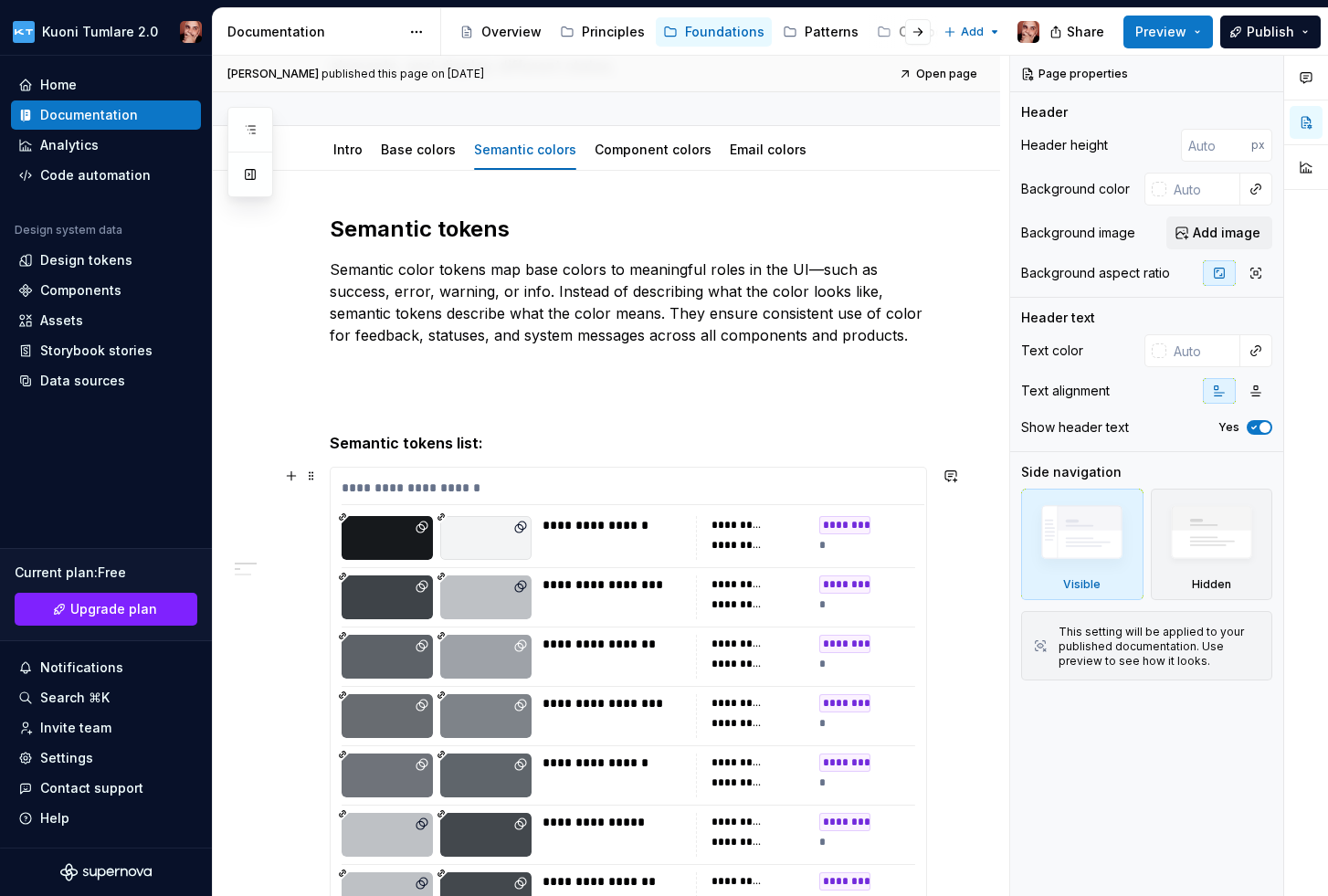
scroll to position [184, 0]
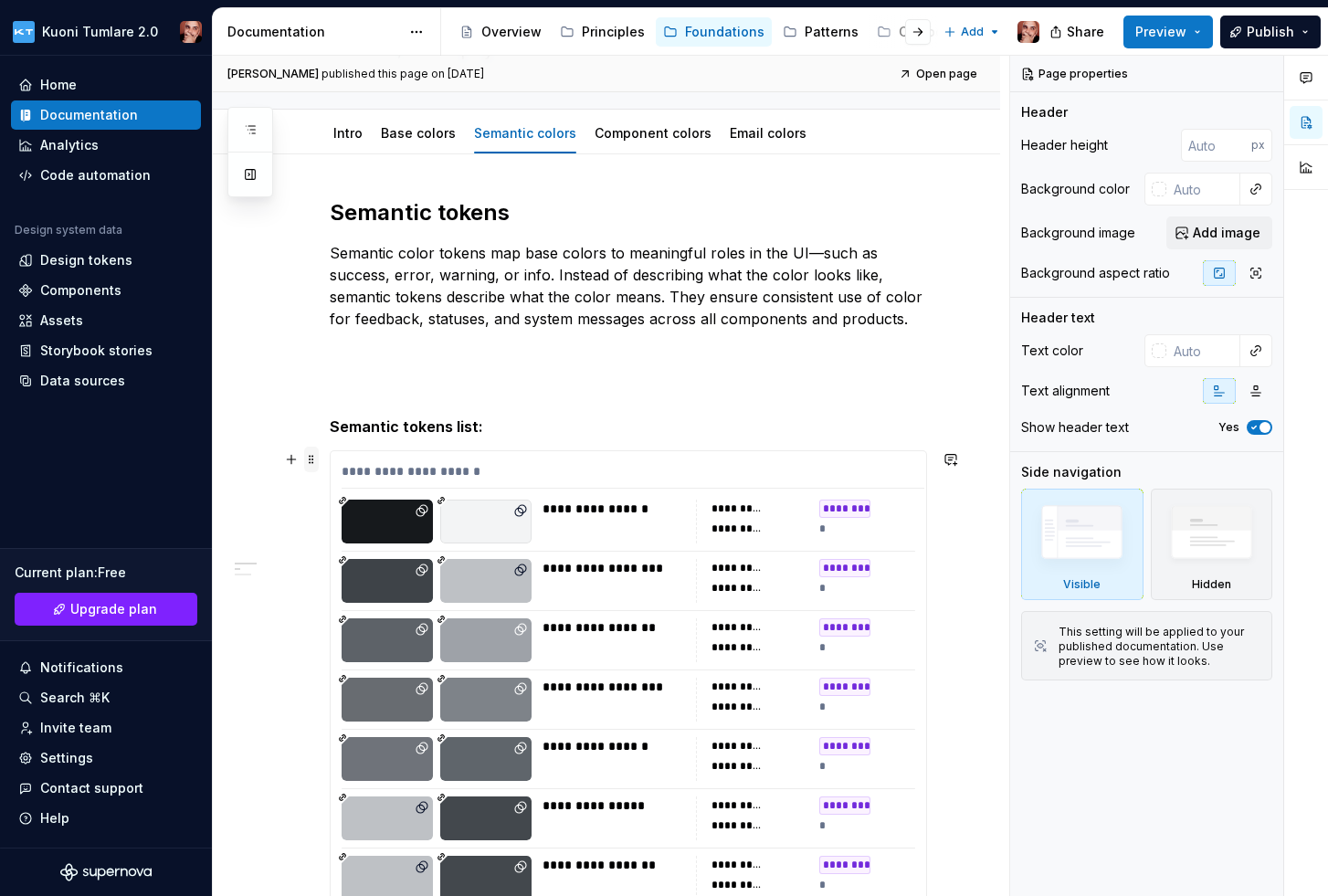
click at [312, 459] on span at bounding box center [311, 459] width 14 height 25
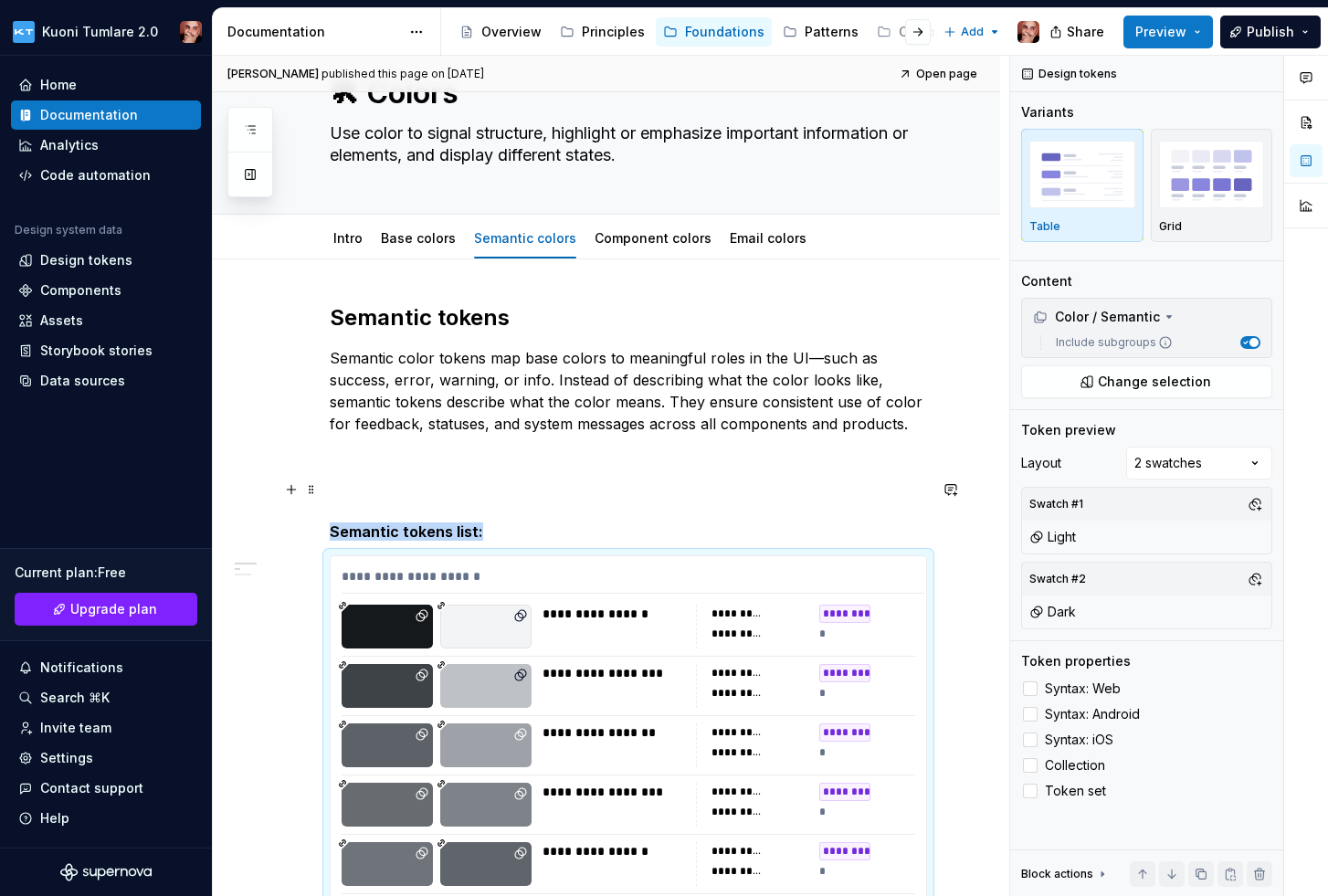
scroll to position [101, 0]
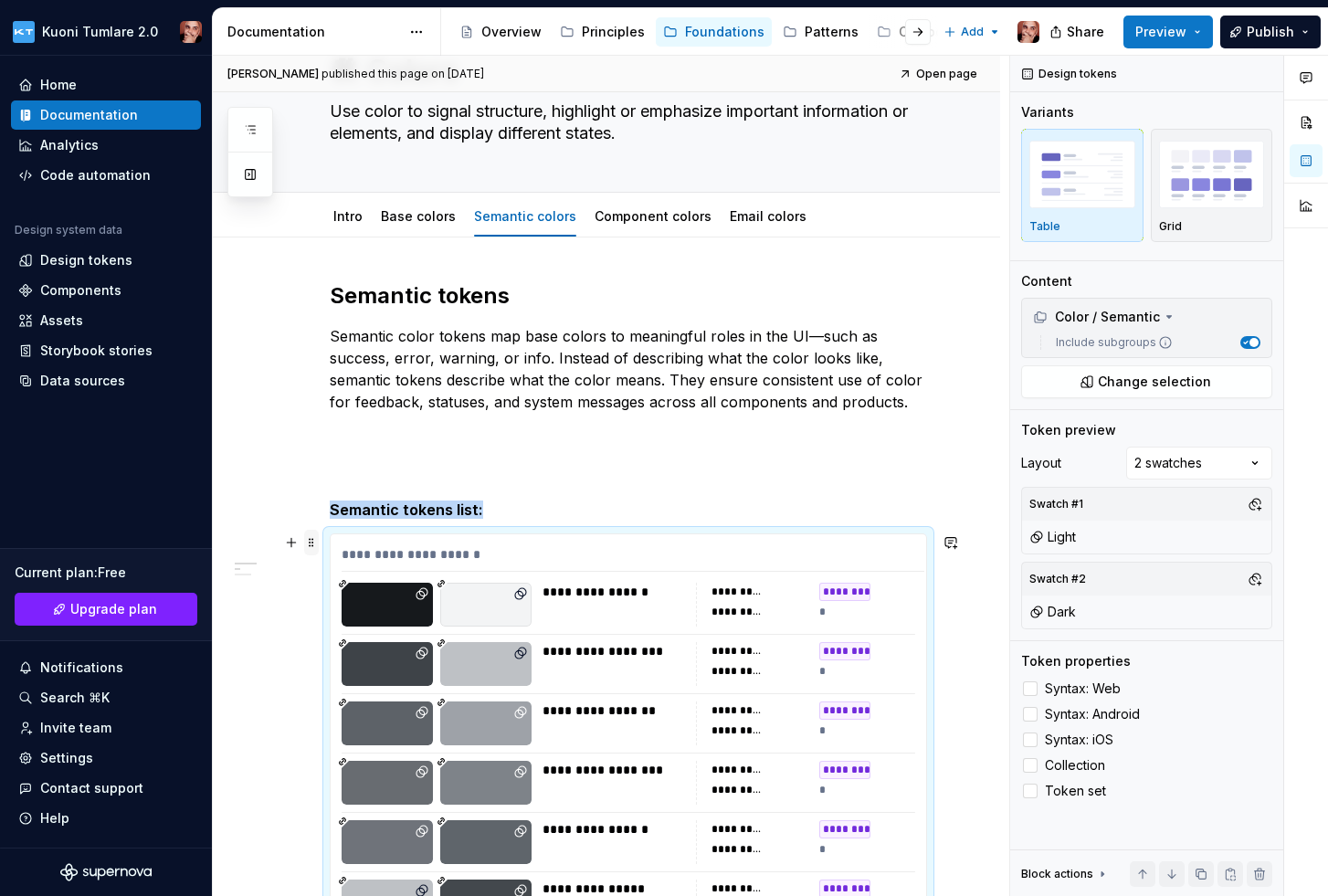
click at [315, 546] on span at bounding box center [311, 542] width 14 height 25
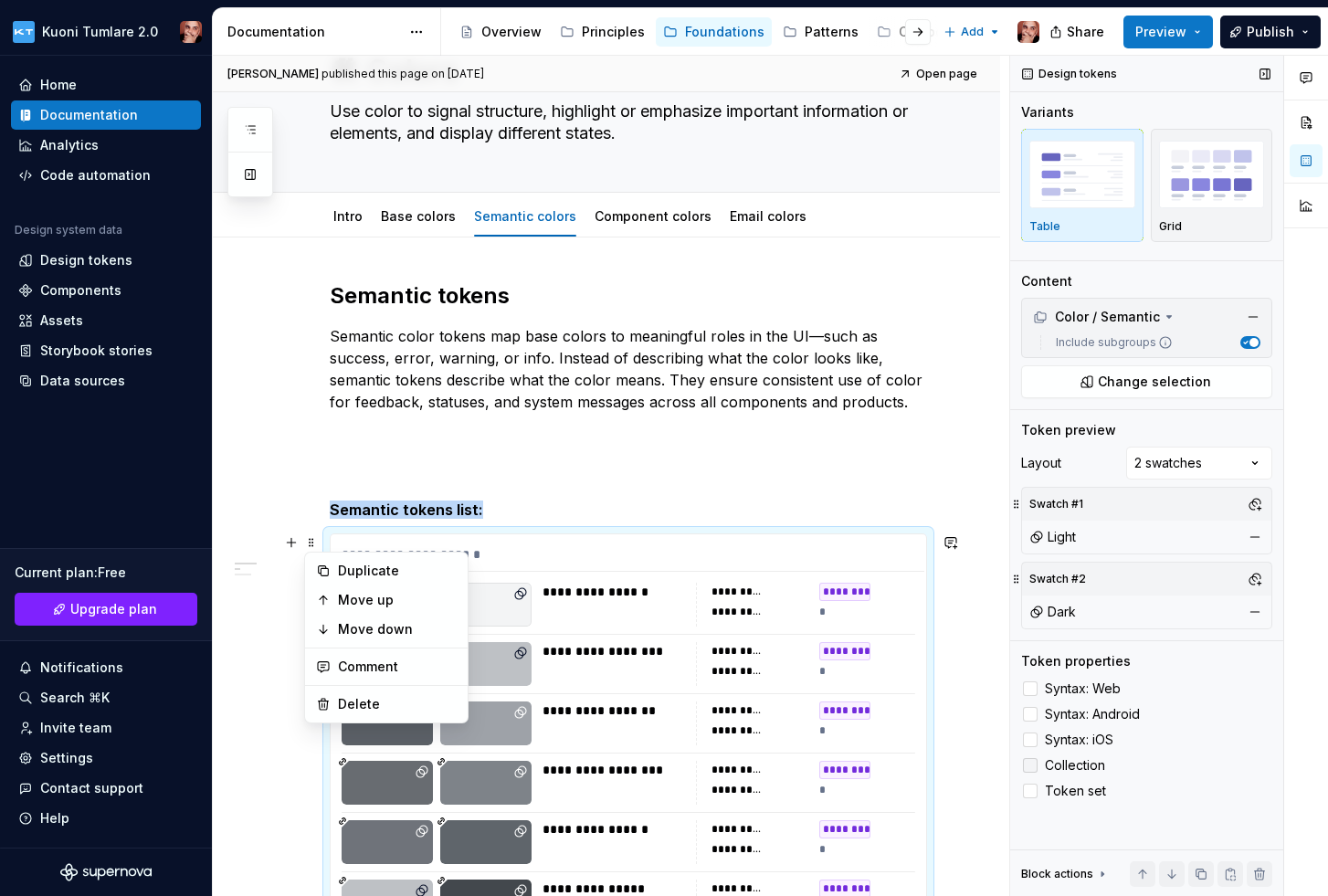
click at [1031, 765] on icon at bounding box center [1031, 765] width 0 height 0
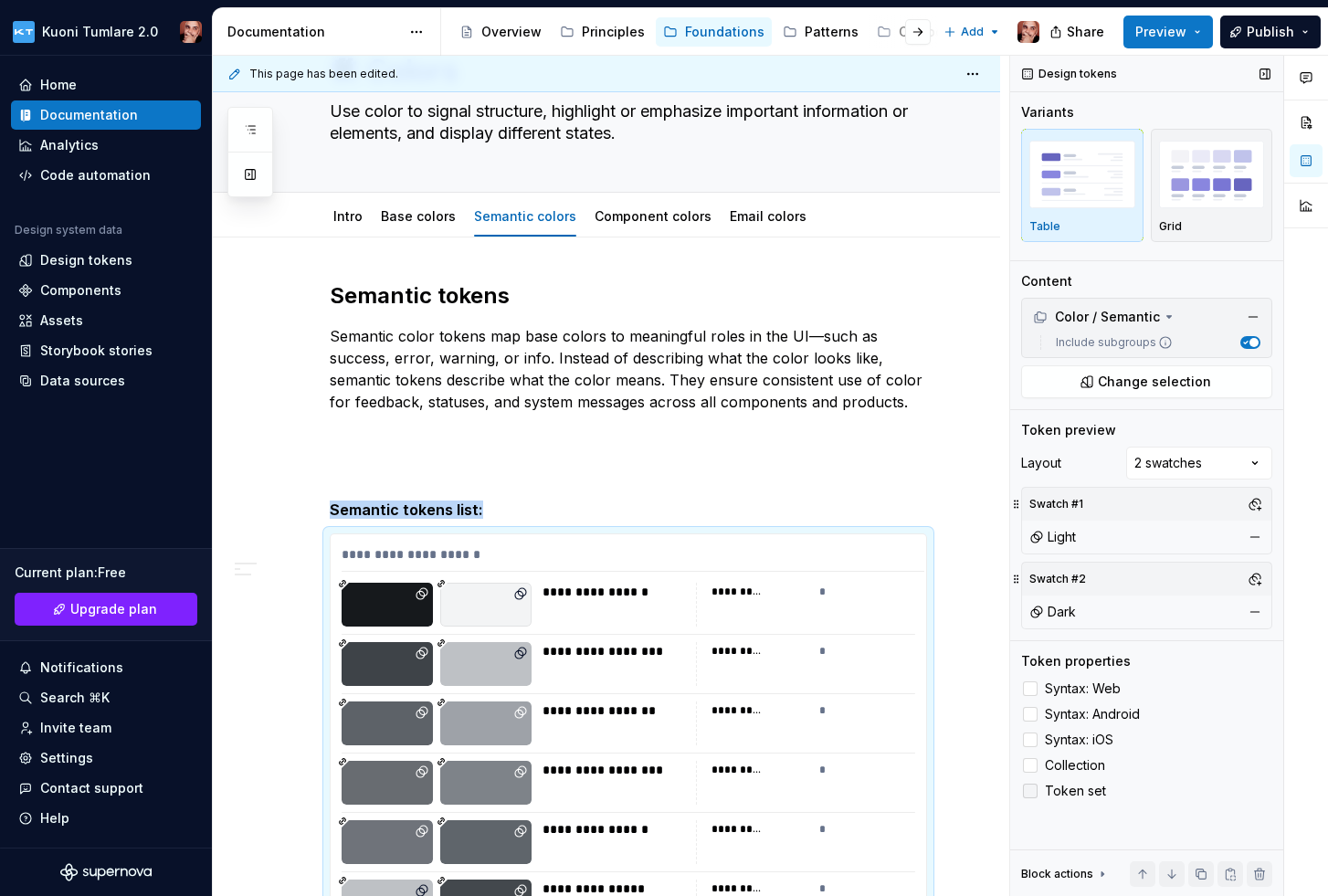
scroll to position [579, 0]
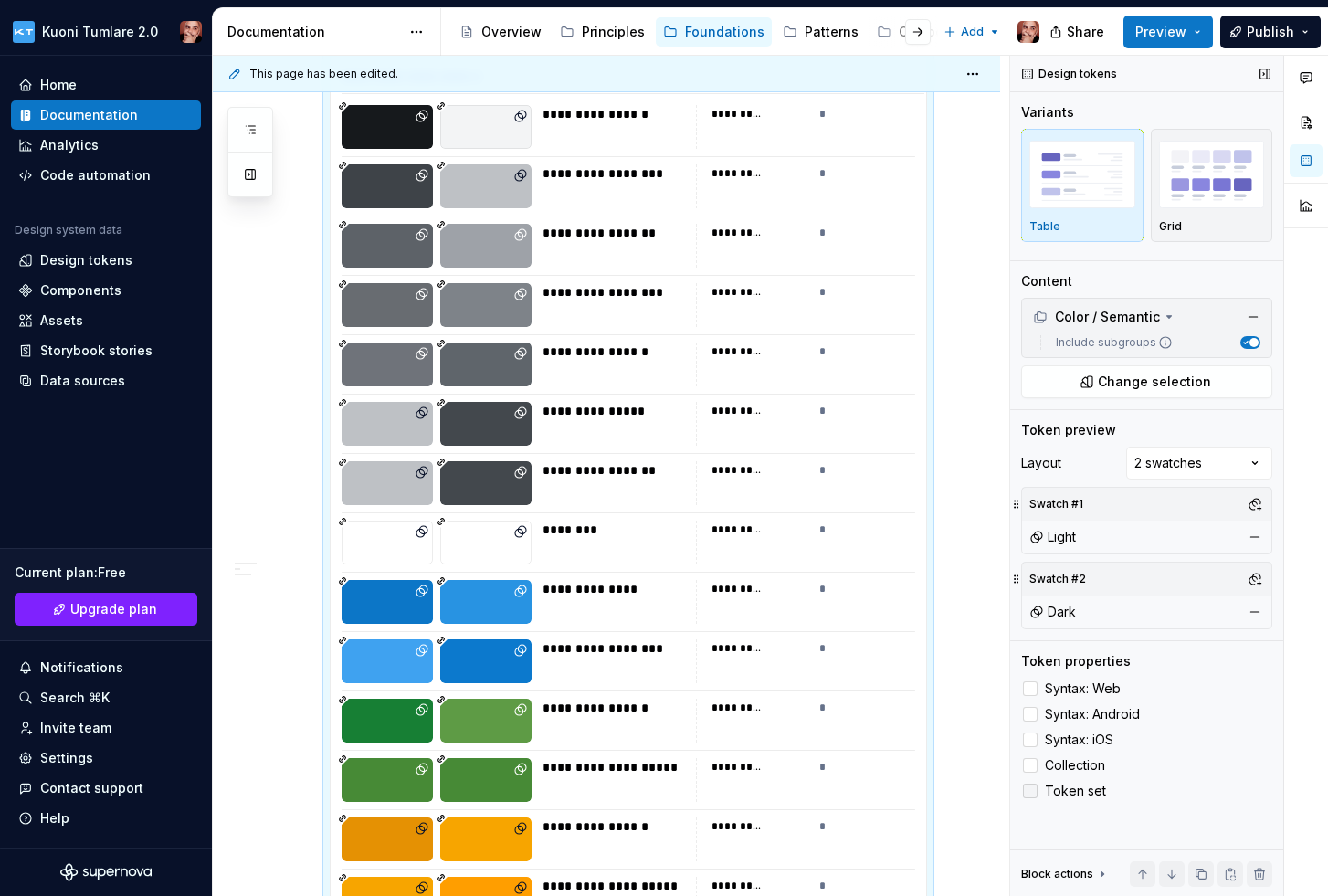
click at [1031, 791] on icon at bounding box center [1031, 791] width 0 height 0
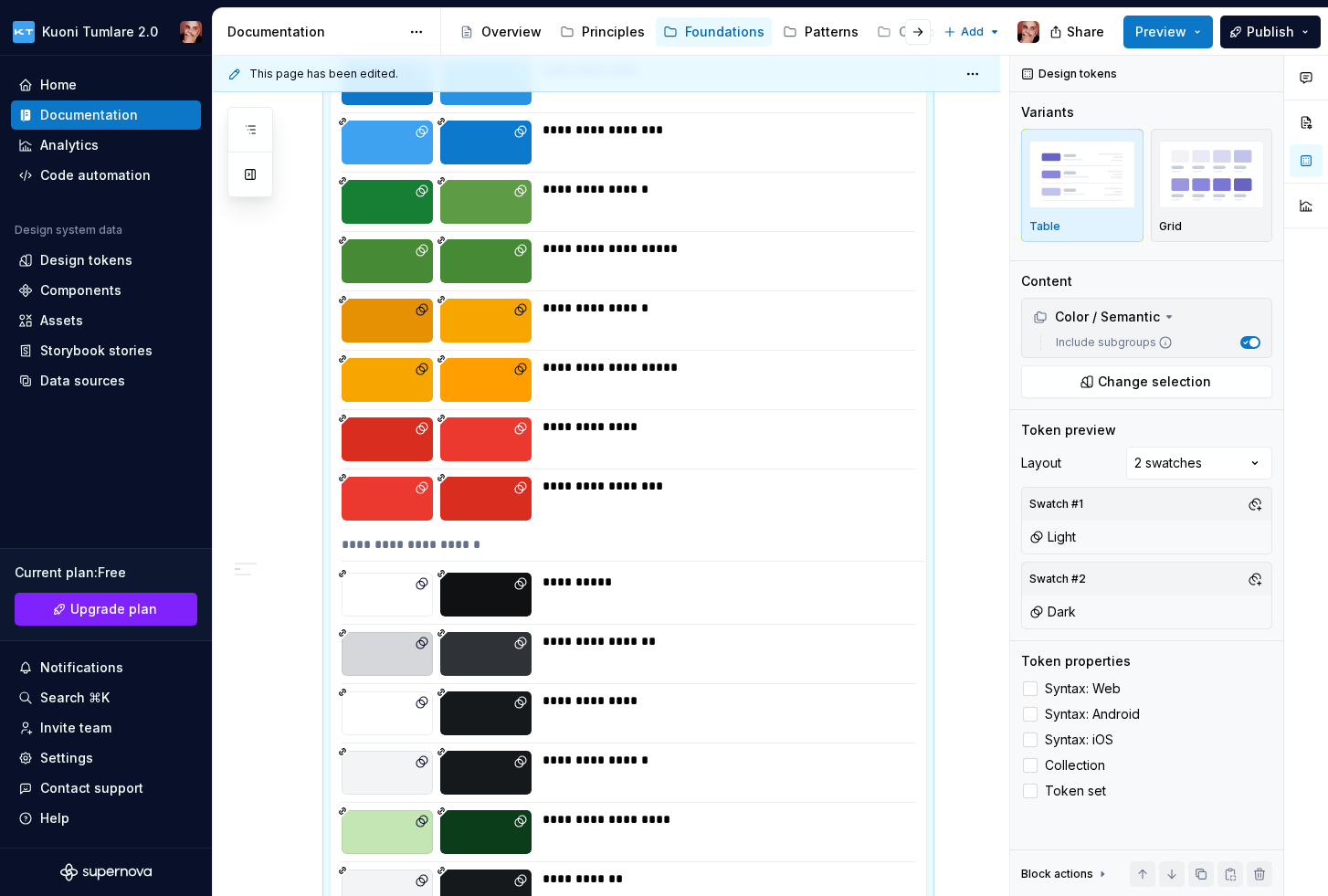
scroll to position [0, 0]
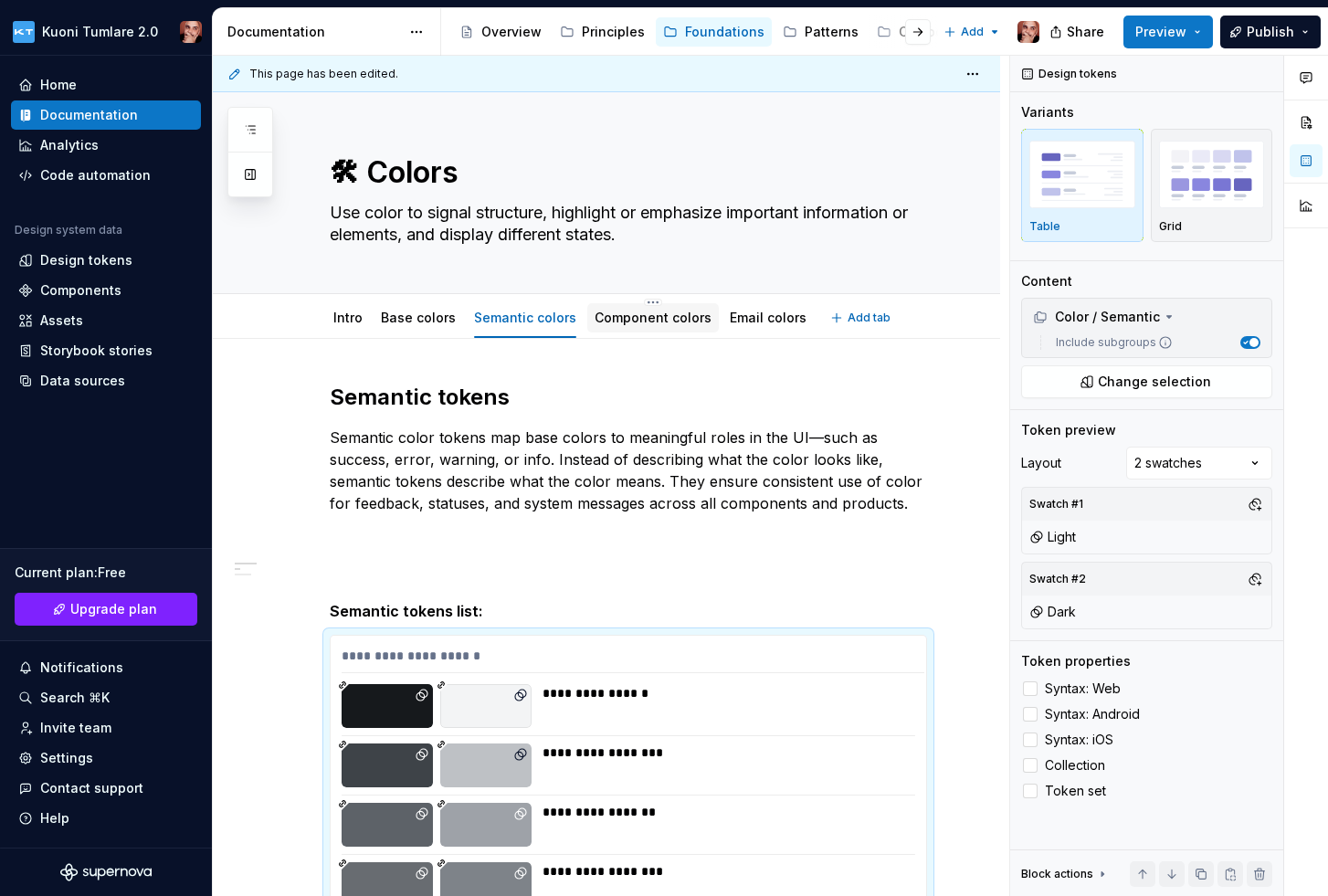
click at [629, 307] on div "Component colors" at bounding box center [653, 318] width 117 height 22
click at [647, 319] on link "Component colors" at bounding box center [653, 318] width 117 height 15
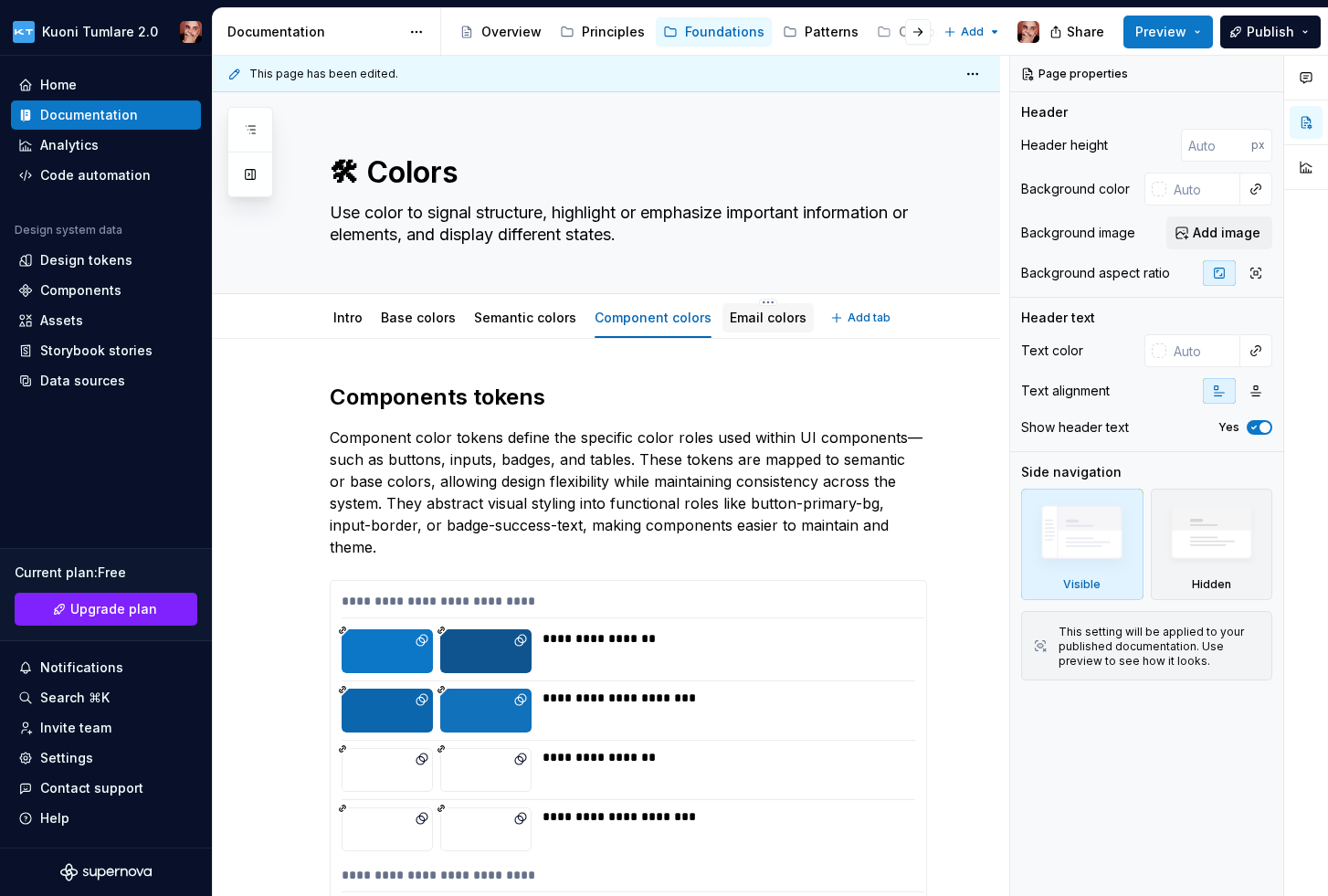
click at [739, 317] on link "Email colors" at bounding box center [768, 318] width 76 height 15
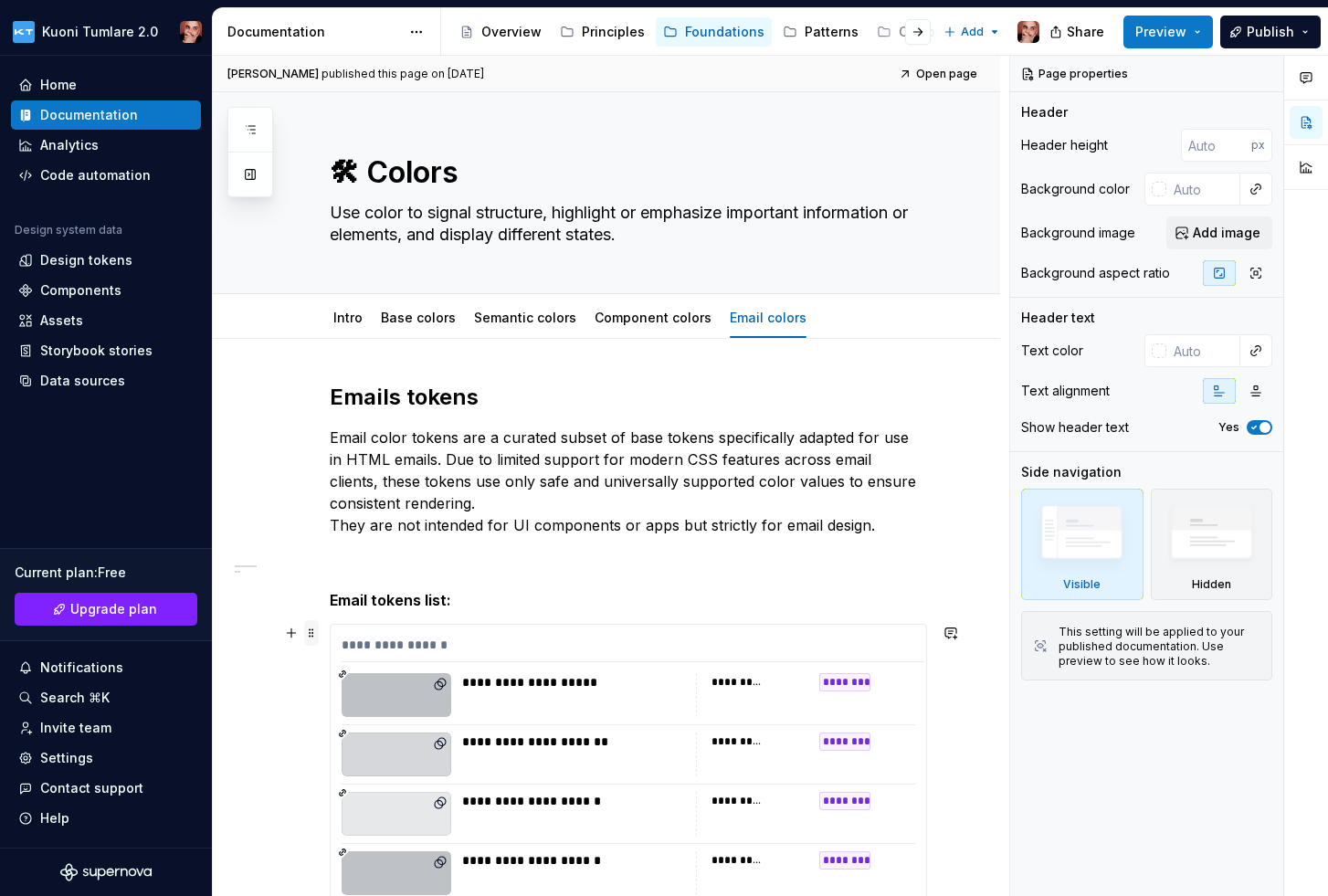
click at [311, 631] on span at bounding box center [311, 632] width 14 height 25
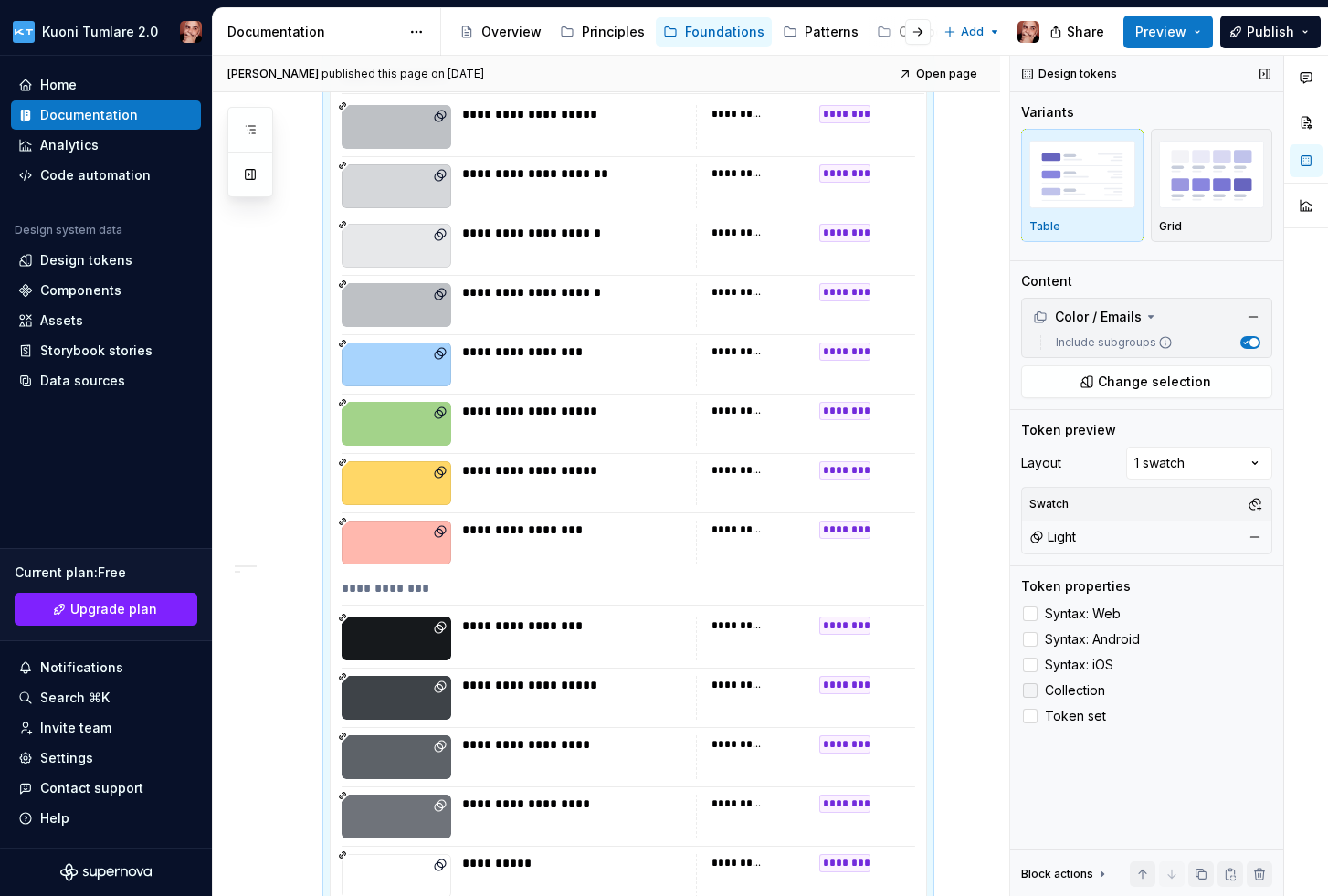
click at [1052, 686] on span "Collection" at bounding box center [1075, 689] width 60 height 14
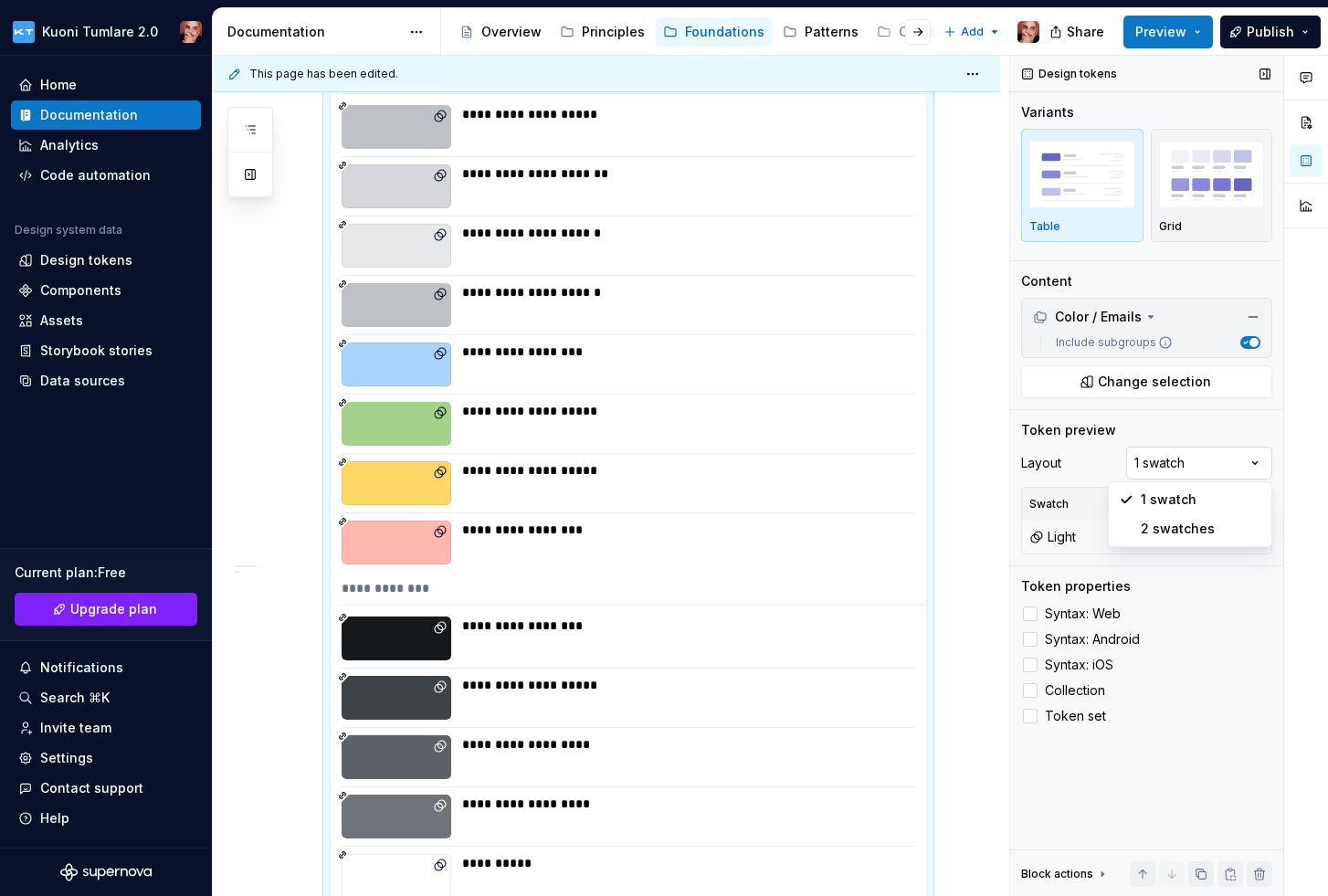
click at [1226, 463] on div "Comments Open comments No comments yet Select ‘Comment’ from the block context …" at bounding box center [1169, 476] width 318 height 841
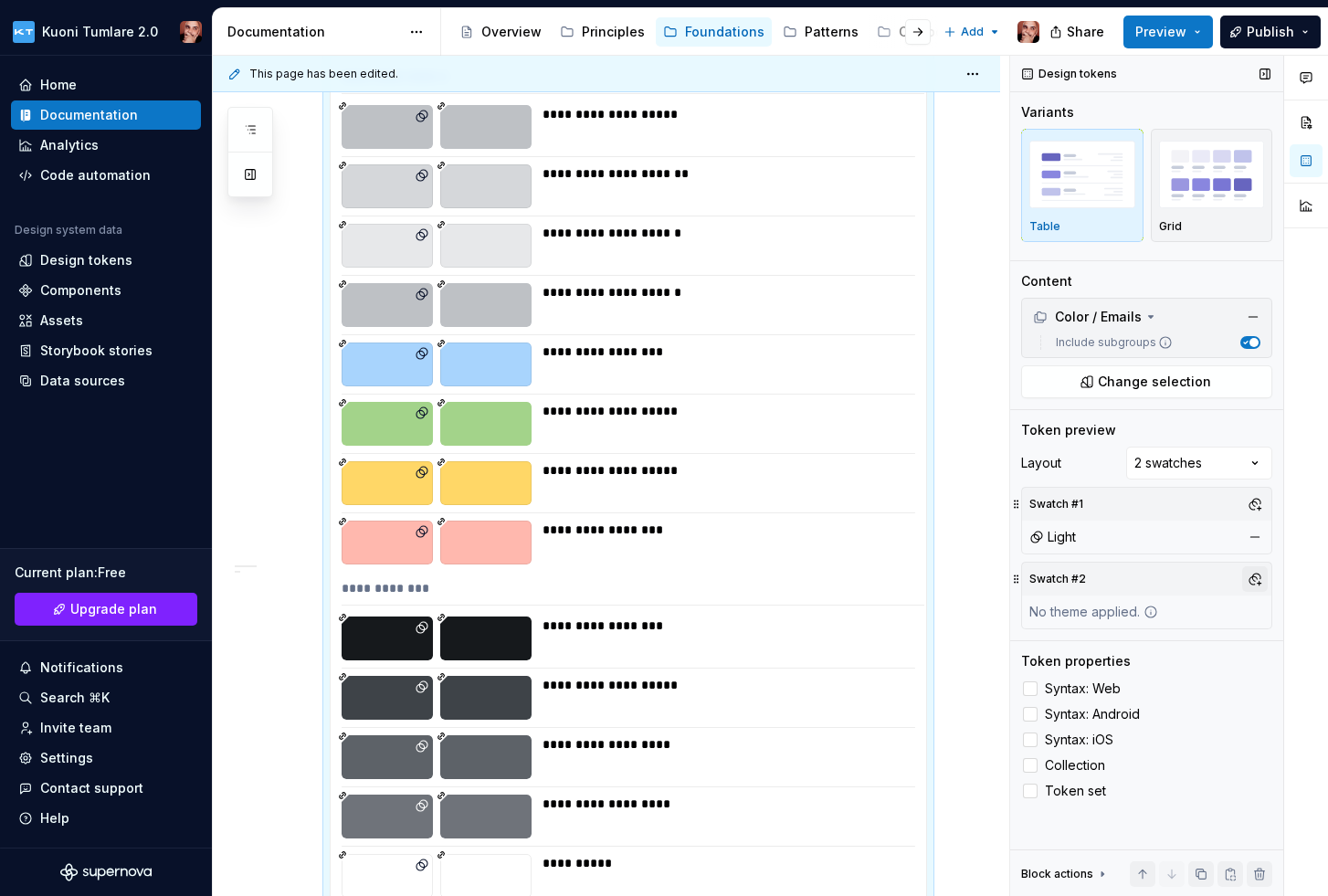
click at [1251, 576] on button "button" at bounding box center [1255, 578] width 25 height 25
click at [1102, 650] on div "Dark" at bounding box center [1097, 648] width 29 height 18
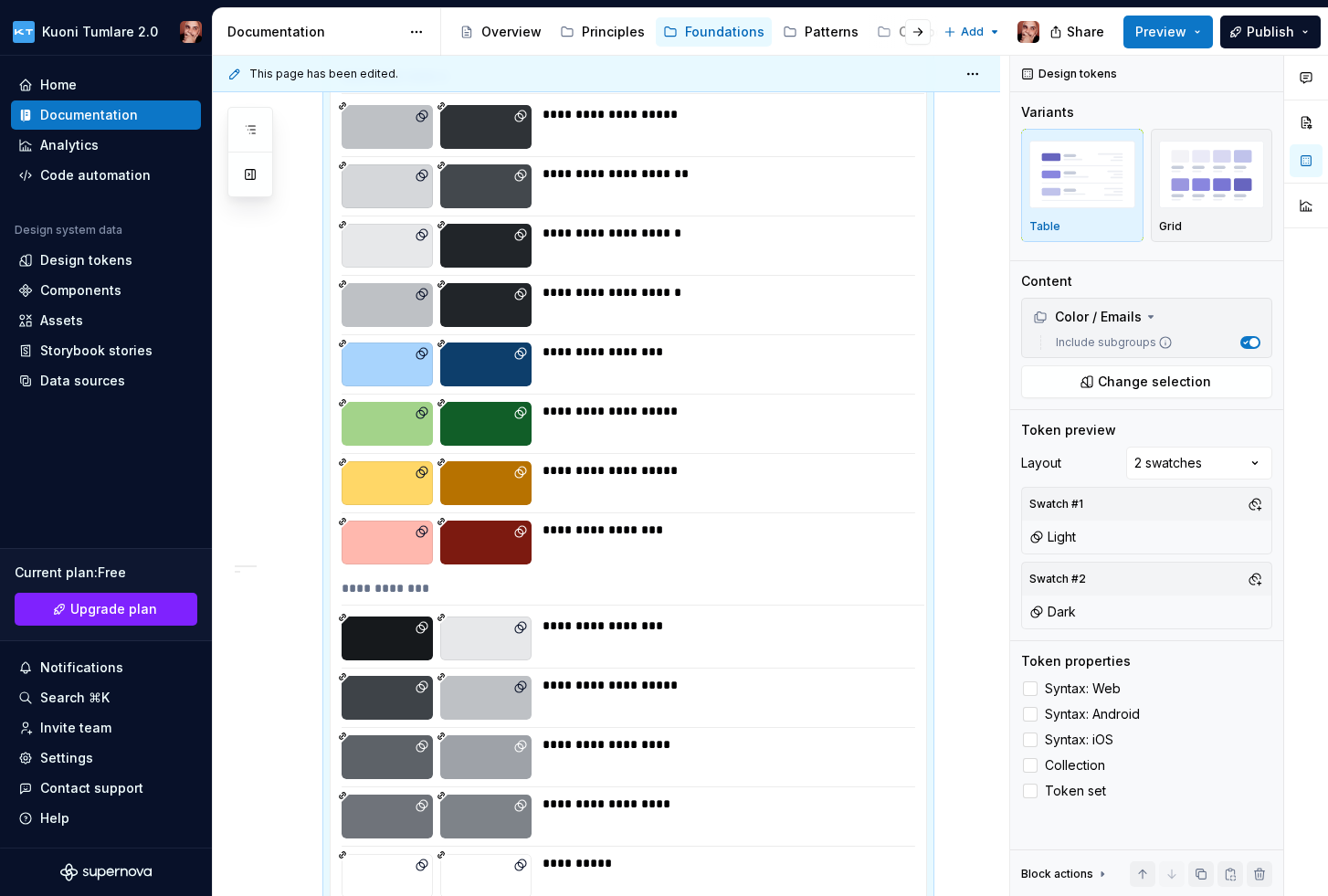
click at [1201, 579] on div "Comments Open comments No comments yet Select ‘Comment’ from the block context …" at bounding box center [1169, 476] width 318 height 841
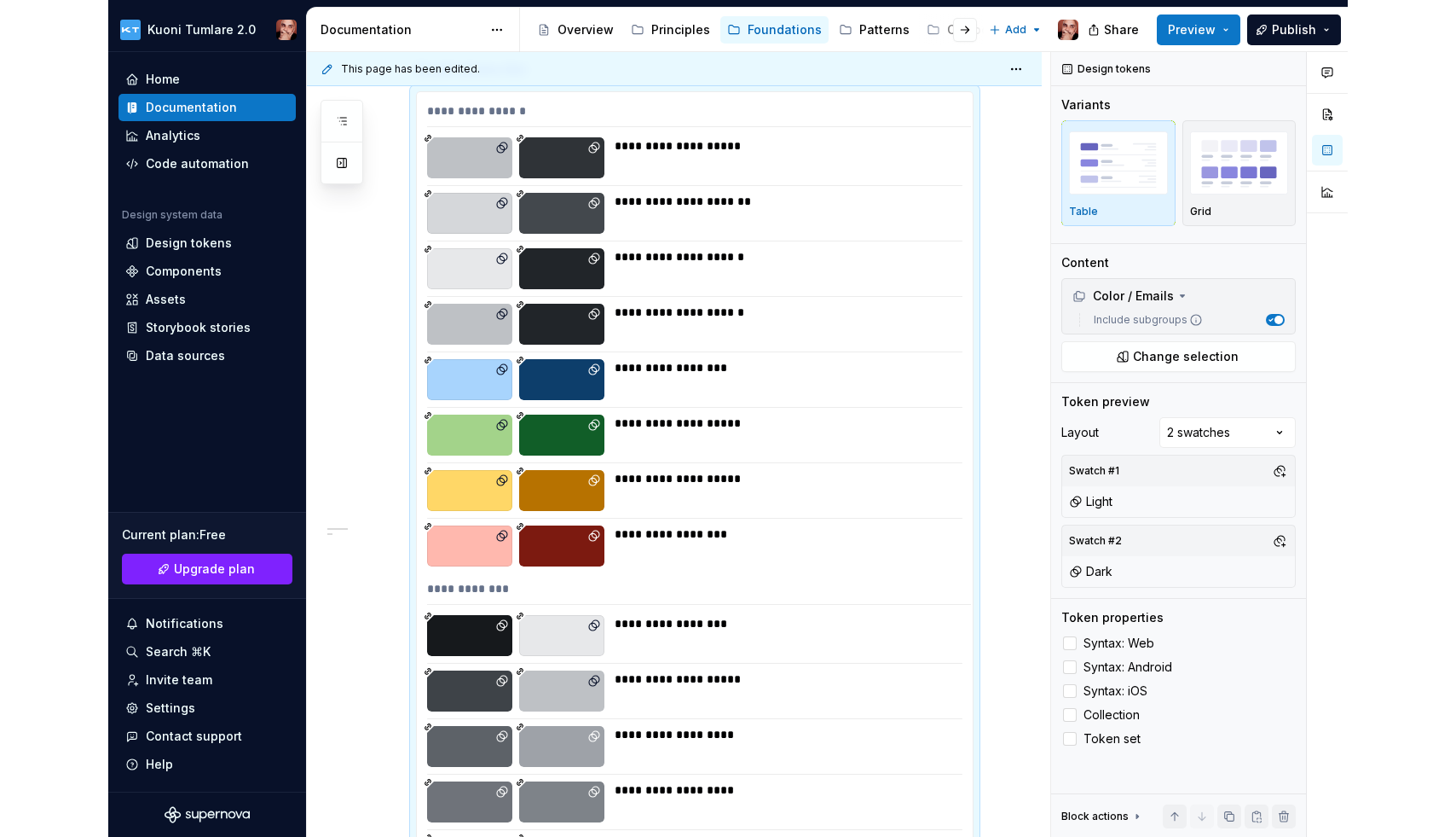
scroll to position [0, 0]
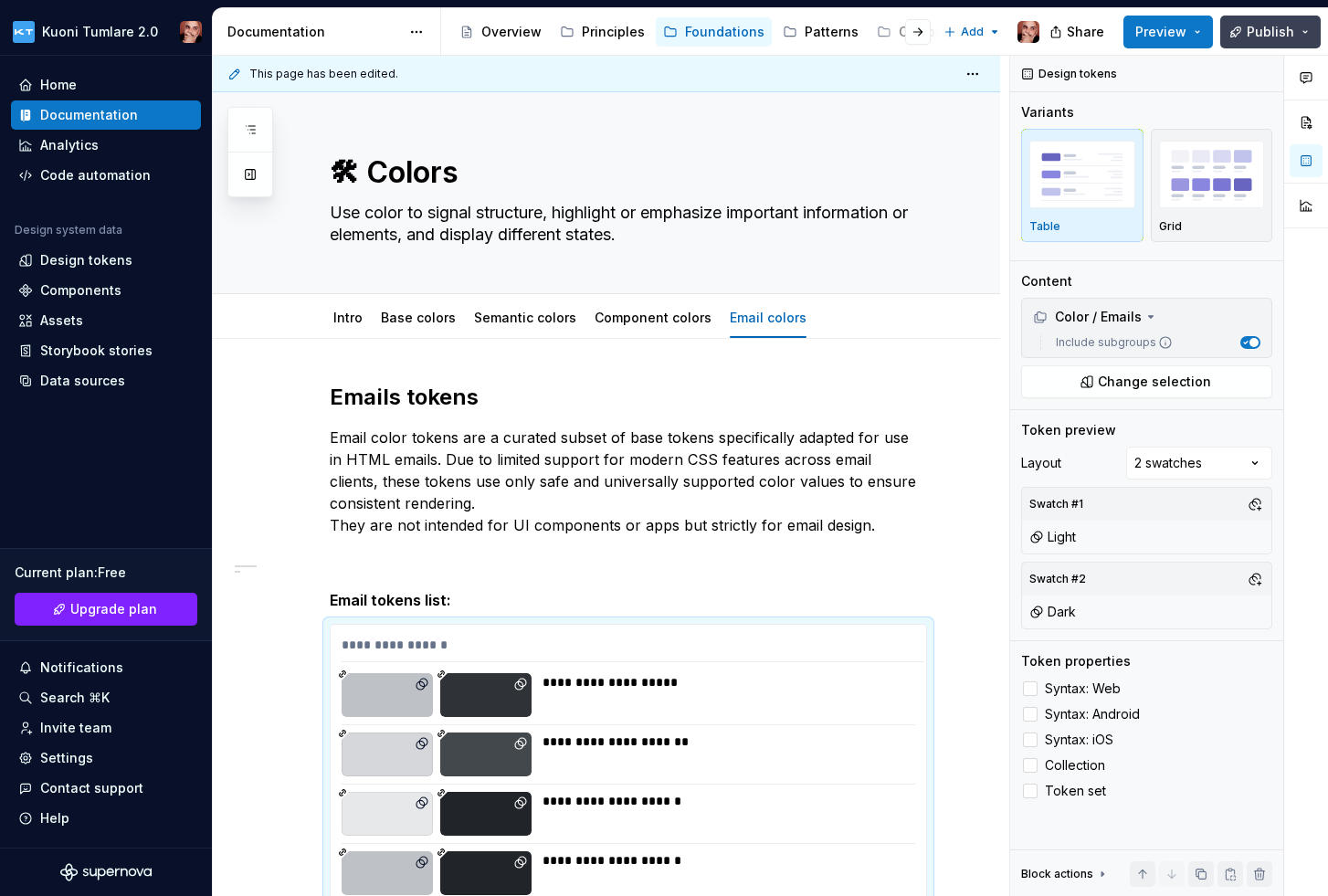
click at [1279, 26] on span "Publish" at bounding box center [1270, 32] width 47 height 18
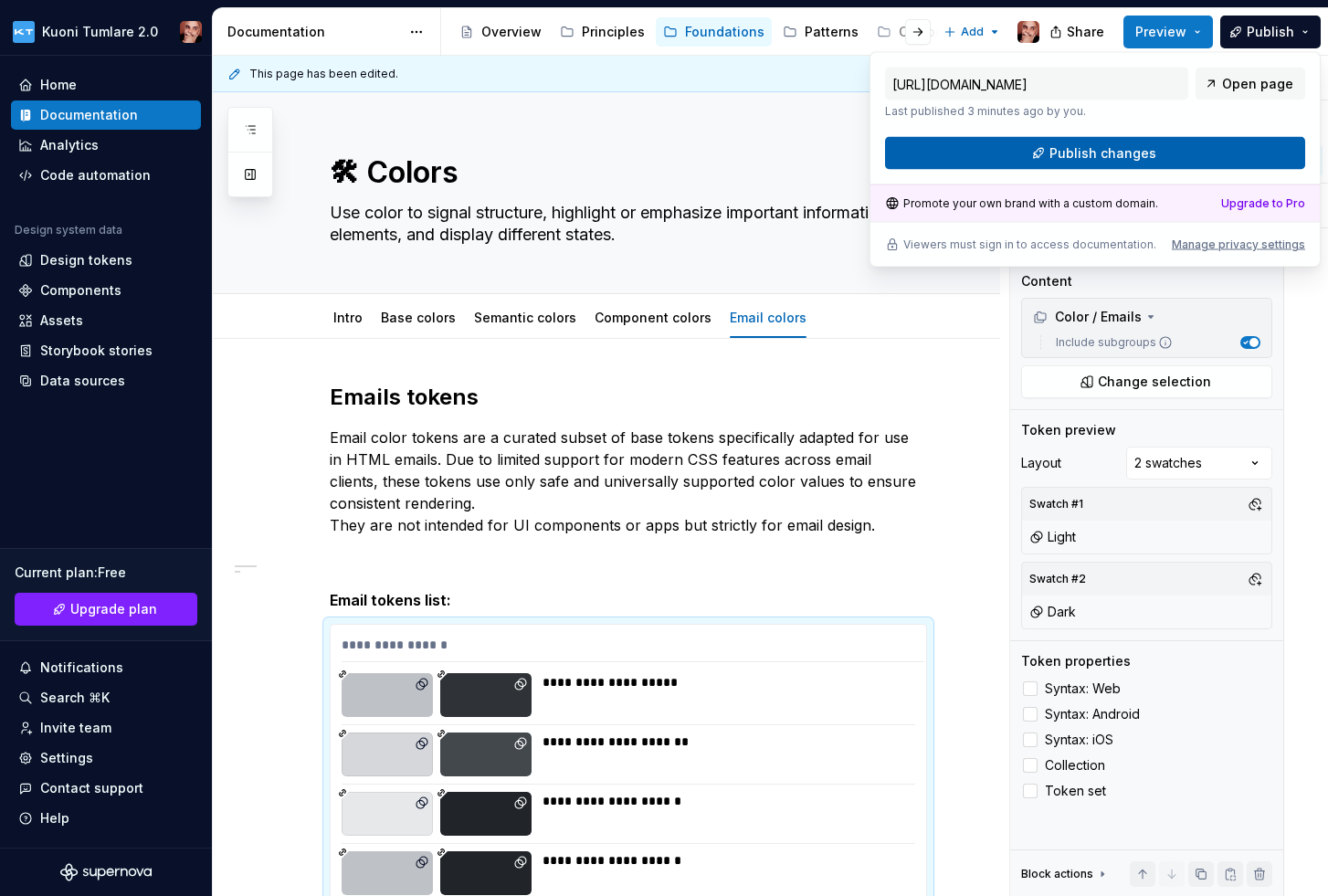
click at [1201, 149] on button "Publish changes" at bounding box center [1094, 154] width 420 height 33
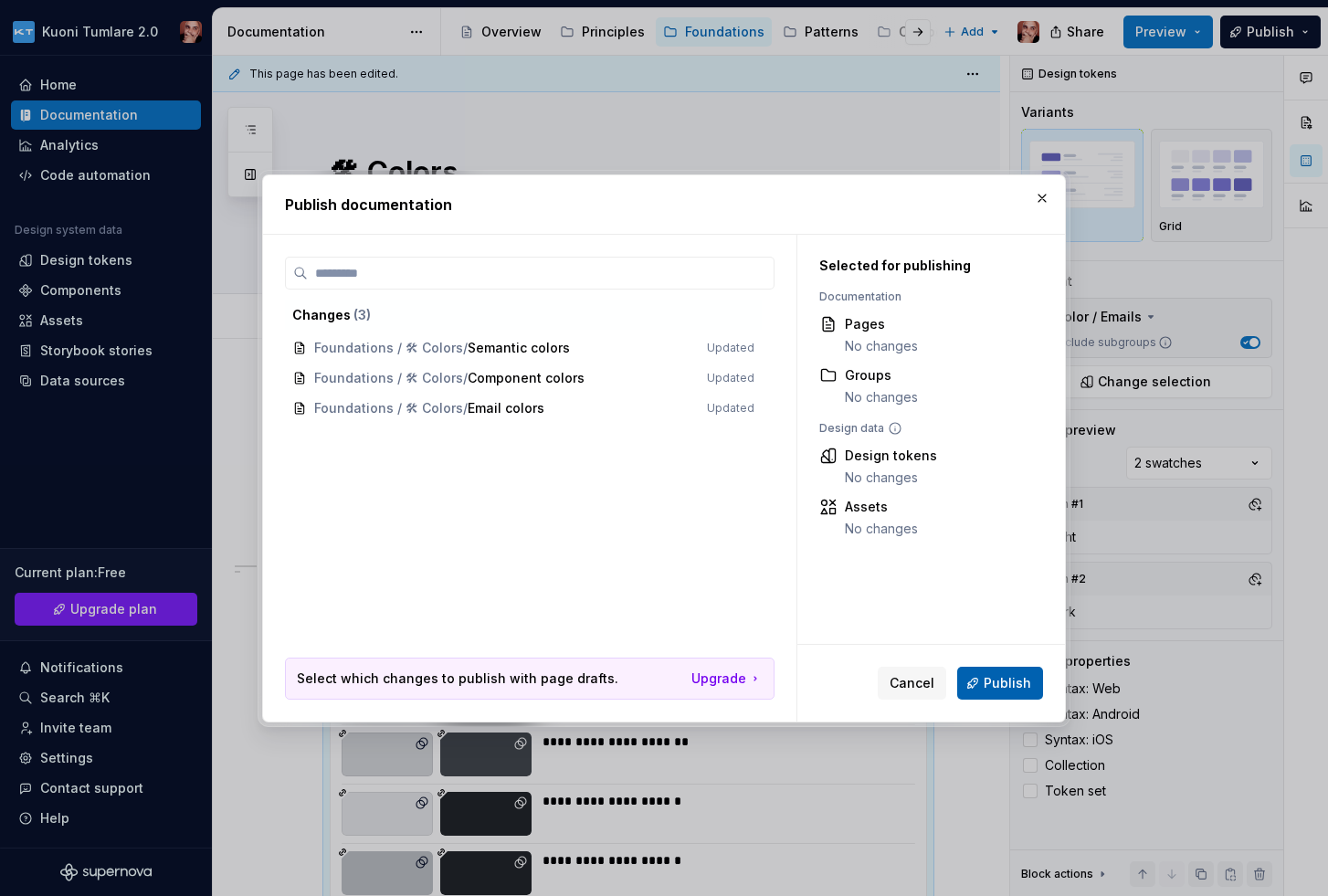
click at [1009, 694] on button "Publish" at bounding box center [1000, 683] width 86 height 33
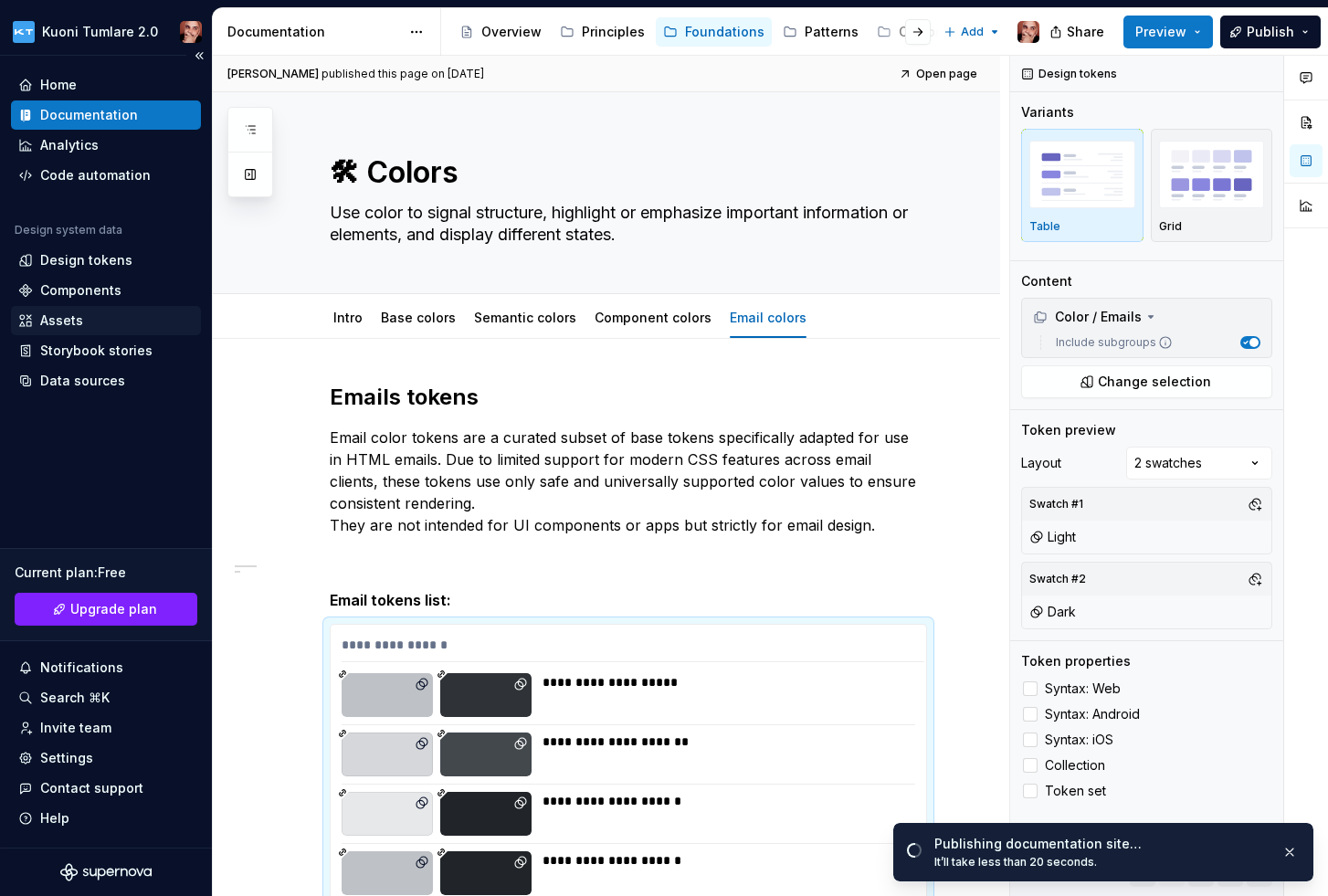
type textarea "*"
click at [80, 762] on div "Settings" at bounding box center [67, 757] width 53 height 18
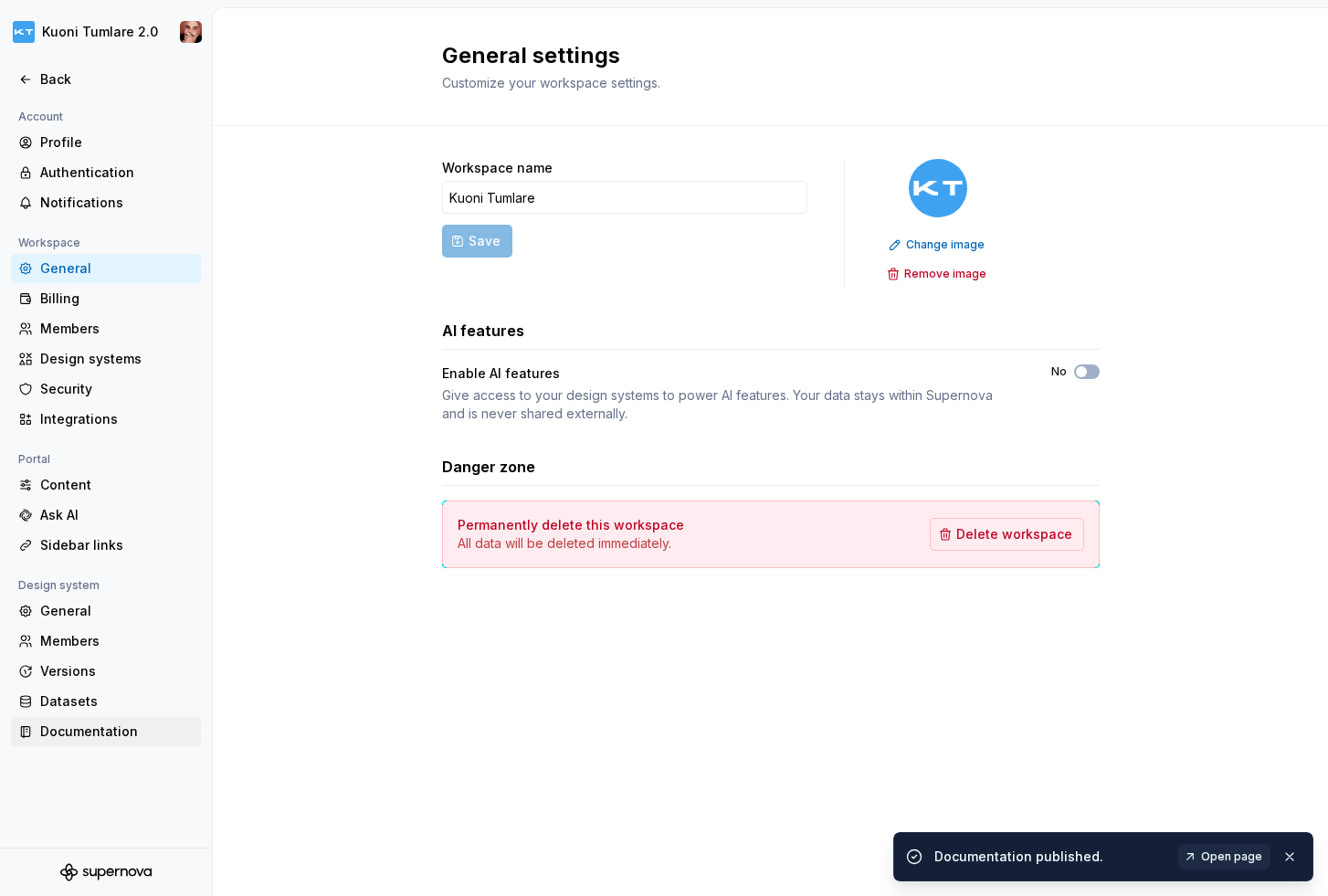
click at [110, 725] on div "Documentation" at bounding box center [117, 731] width 154 height 18
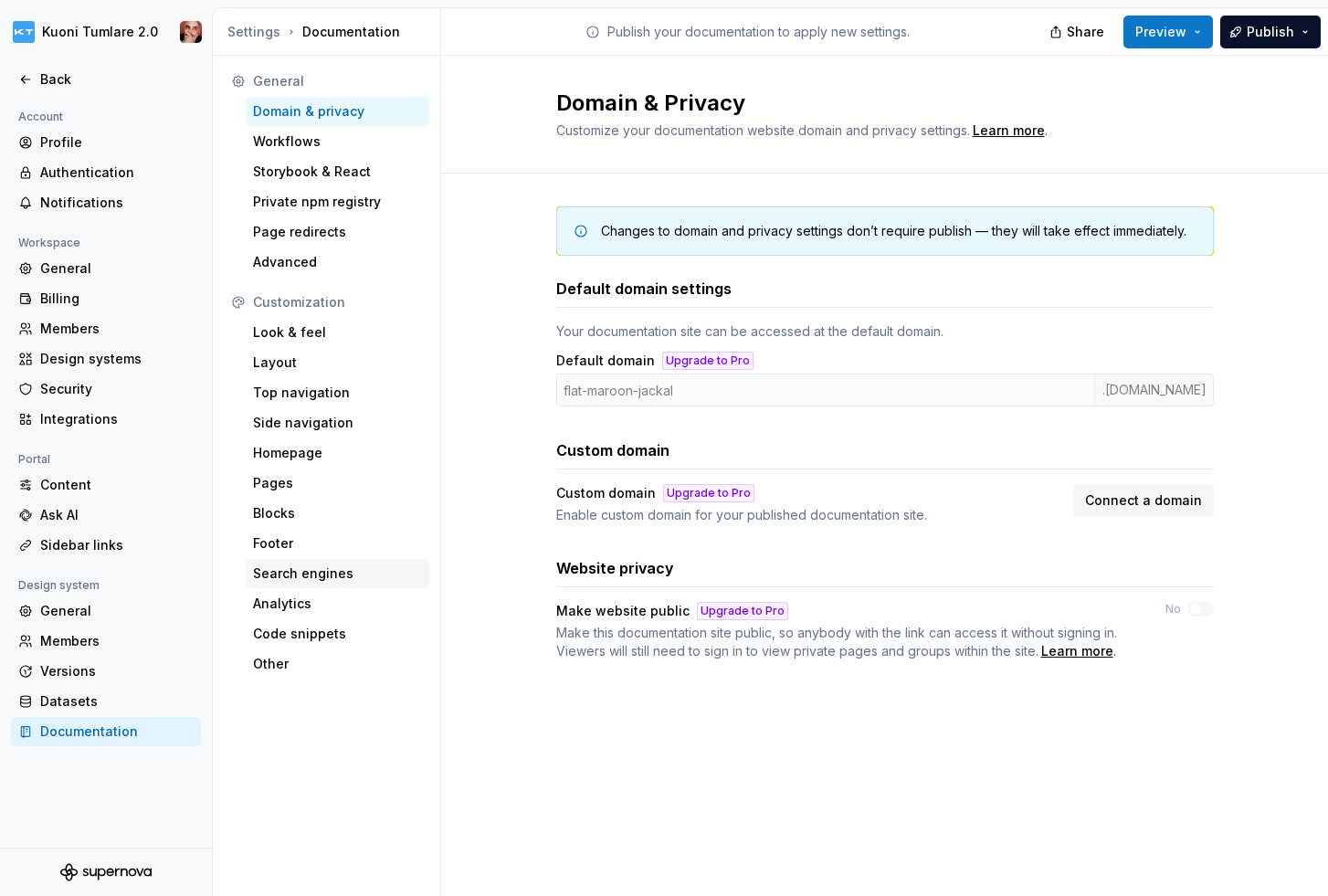
click at [285, 571] on div "Search engines" at bounding box center [337, 573] width 169 height 18
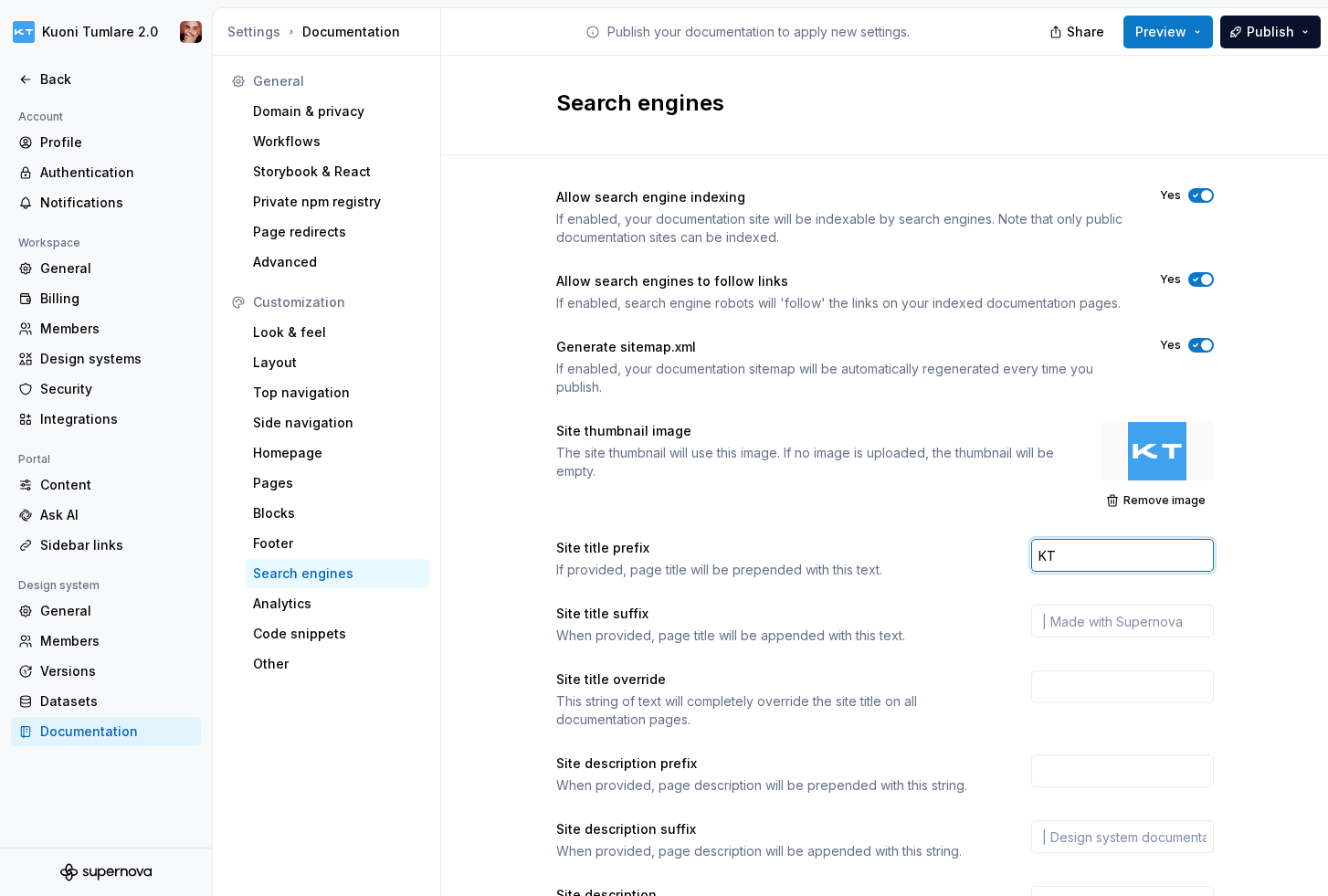
click at [1085, 560] on input "KT" at bounding box center [1122, 555] width 183 height 33
type input "KT Design |"
click at [1269, 35] on span "Publish" at bounding box center [1270, 32] width 47 height 18
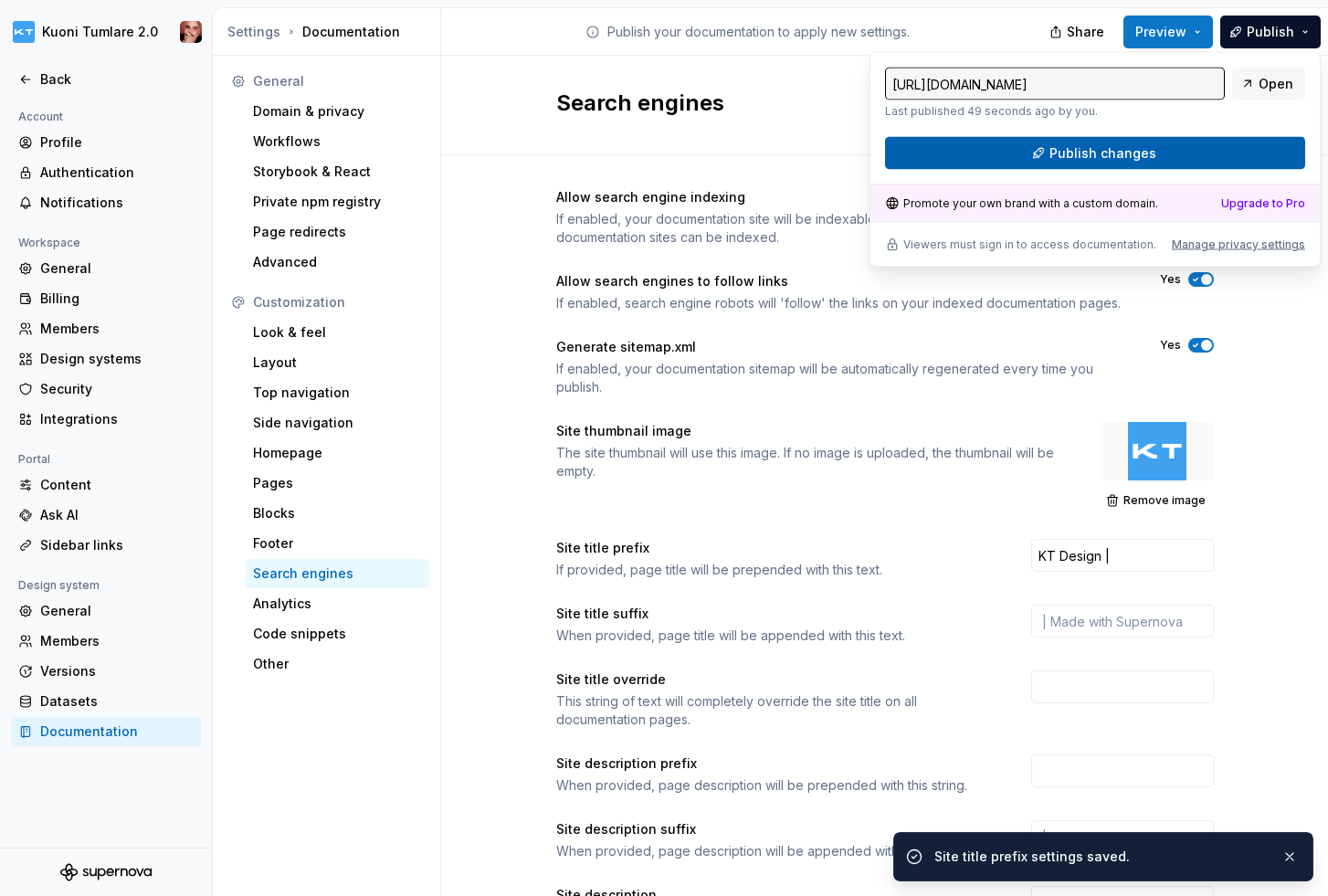
click at [1197, 152] on button "Publish changes" at bounding box center [1094, 154] width 420 height 33
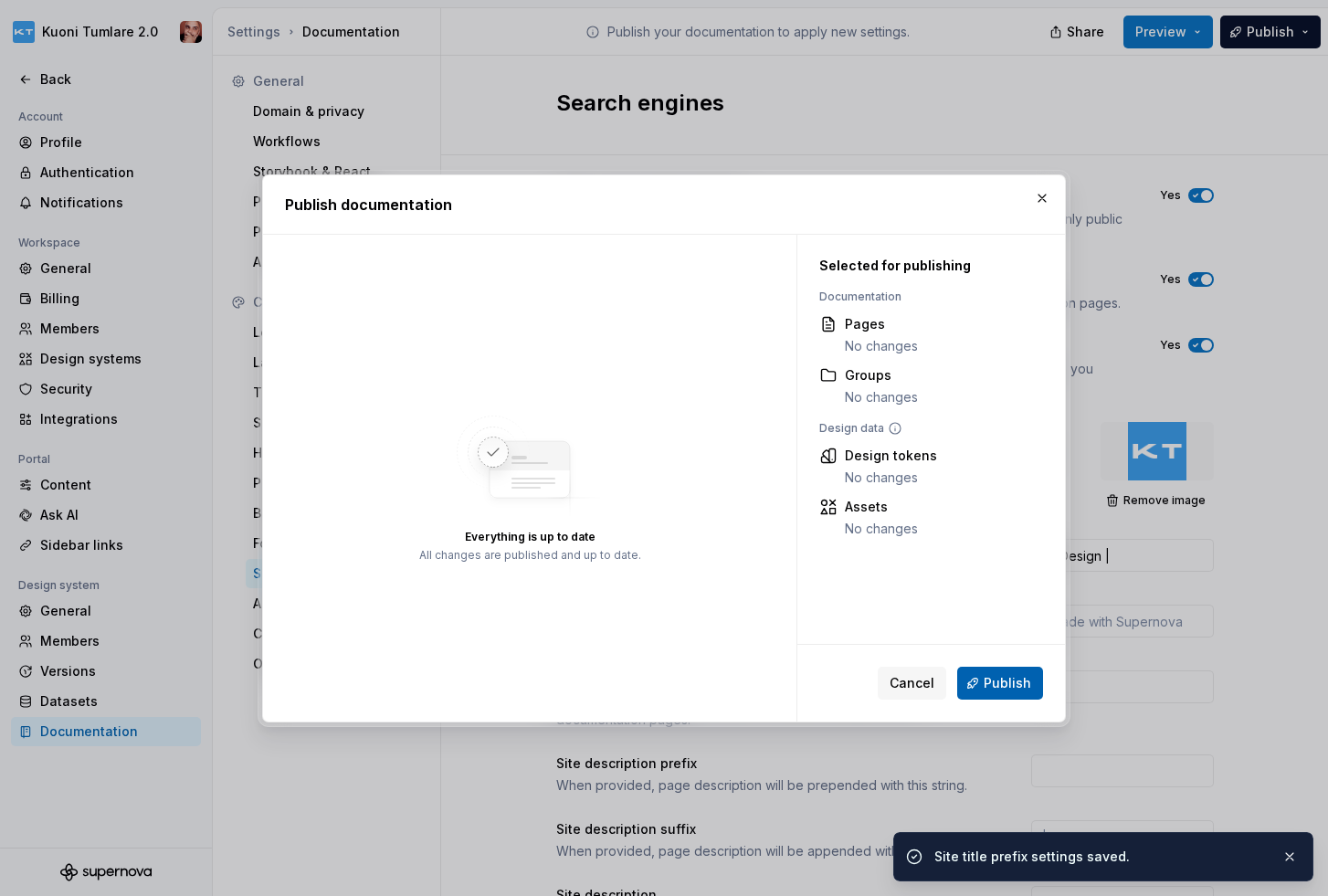
click at [996, 674] on span "Publish" at bounding box center [1006, 683] width 47 height 18
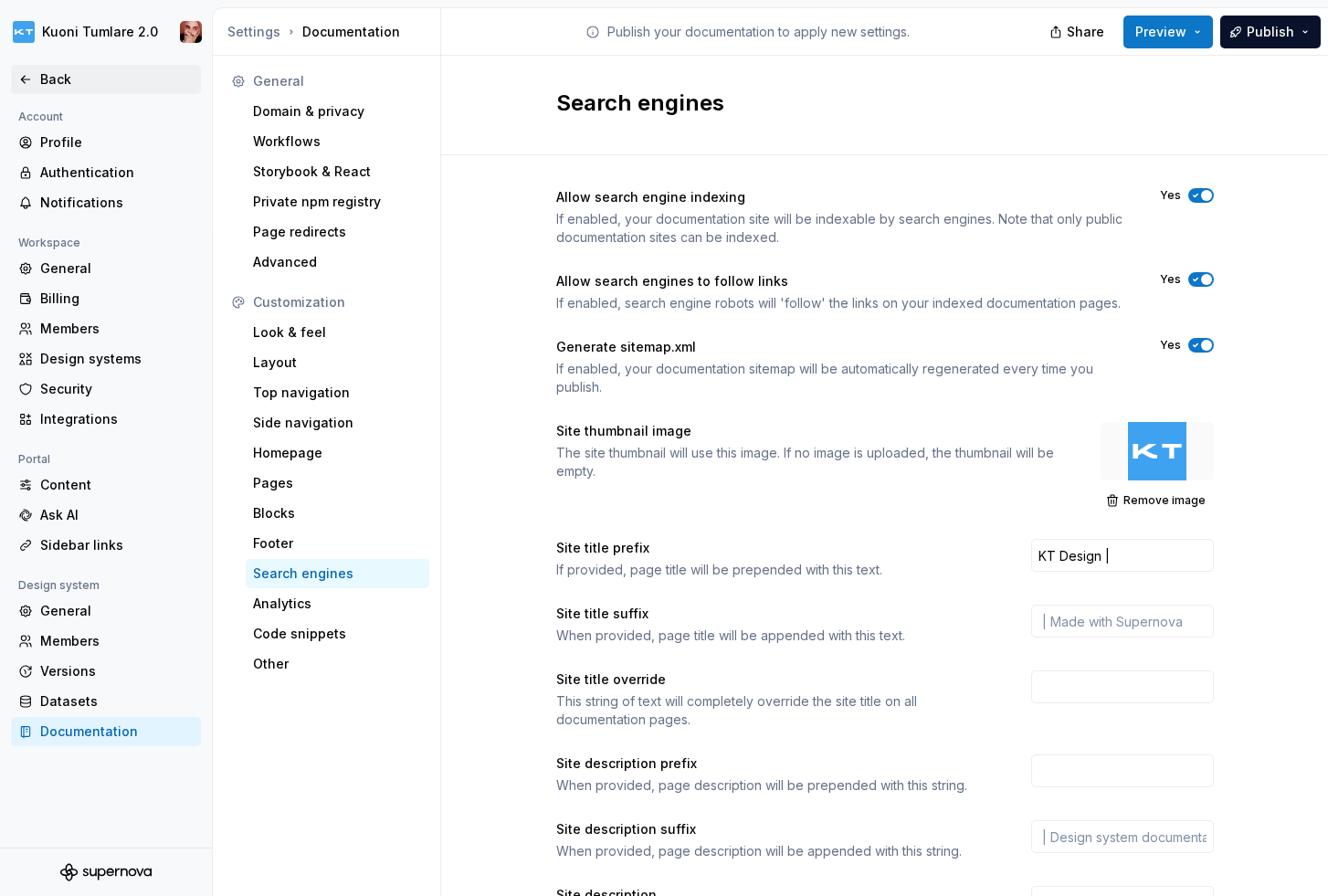
click at [31, 72] on icon at bounding box center [25, 79] width 14 height 14
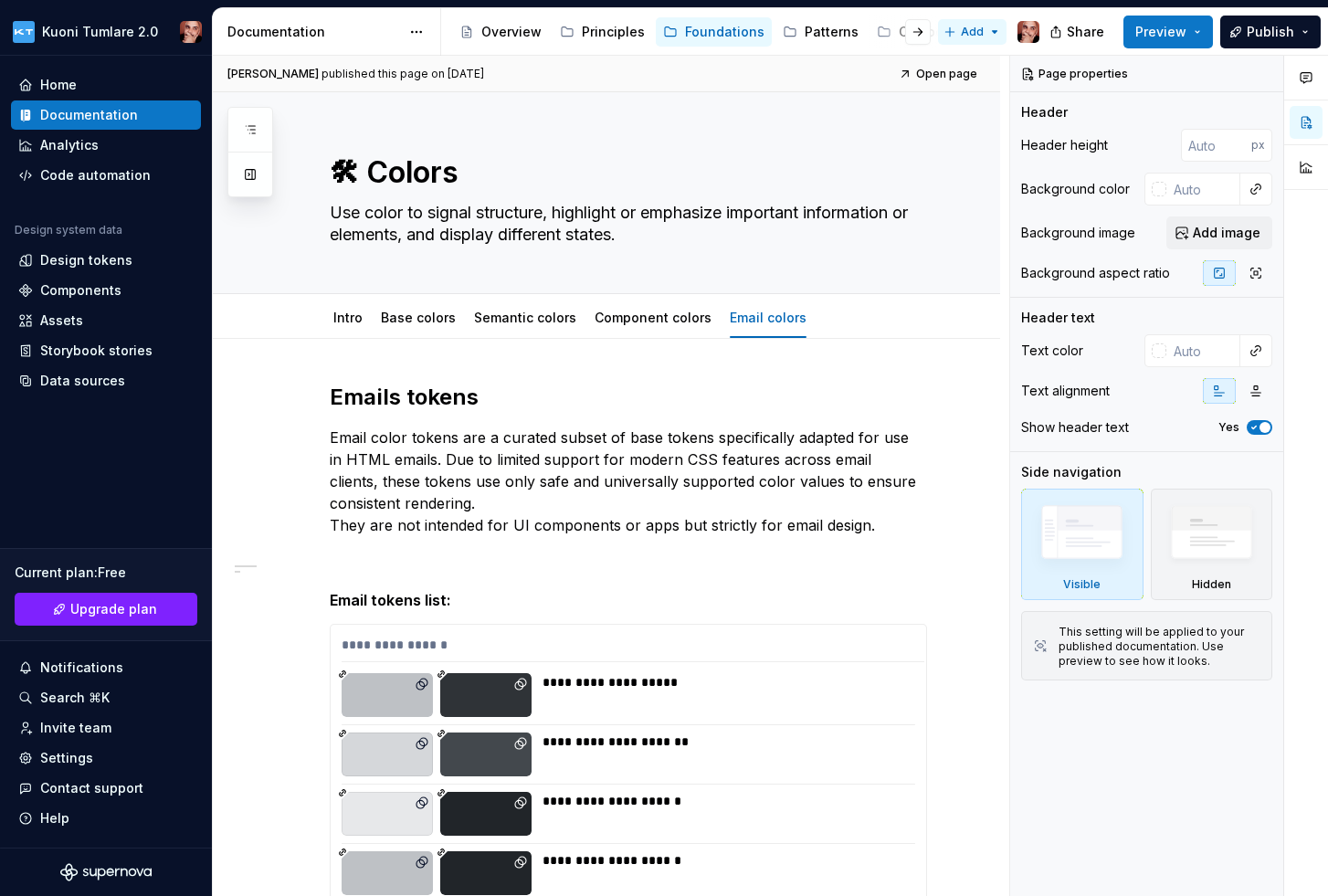
click at [993, 27] on html "Kuoni Tumlare 2.0 Home Documentation Analytics Code automation Design system da…" at bounding box center [664, 448] width 1328 height 896
click at [947, 685] on html "Kuoni Tumlare 2.0 Home Documentation Analytics Code automation Design system da…" at bounding box center [664, 448] width 1328 height 896
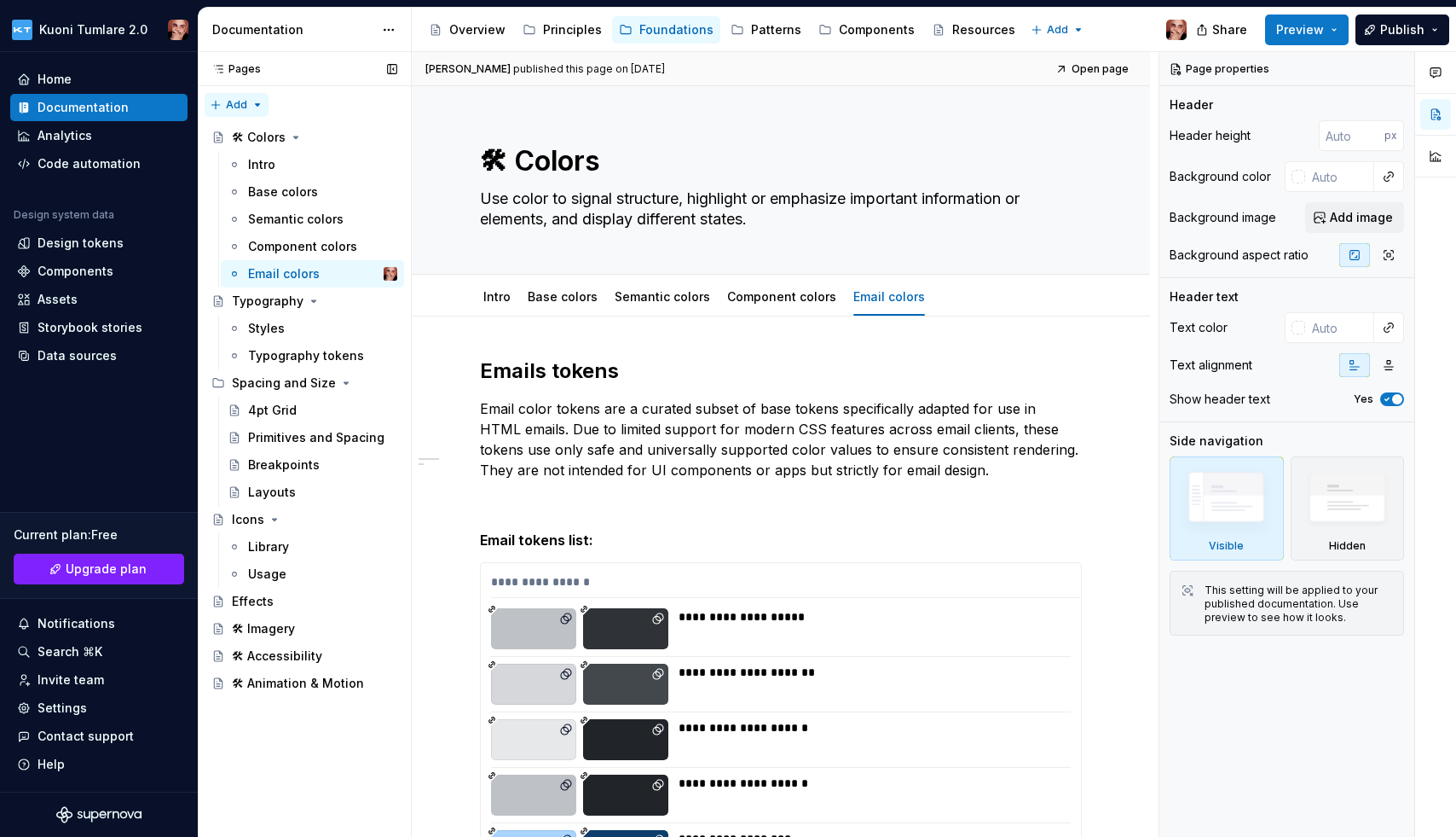
click at [253, 98] on div "Pages Pages Add Accessibility guide for tree Page tree. Navigate the tree with …" at bounding box center [304, 445] width 213 height 786
click at [324, 718] on div "Pages Pages Add Accessibility guide for tree Page tree. Navigate the tree with …" at bounding box center [304, 445] width 213 height 786
click at [867, 32] on div "Components" at bounding box center [877, 30] width 76 height 17
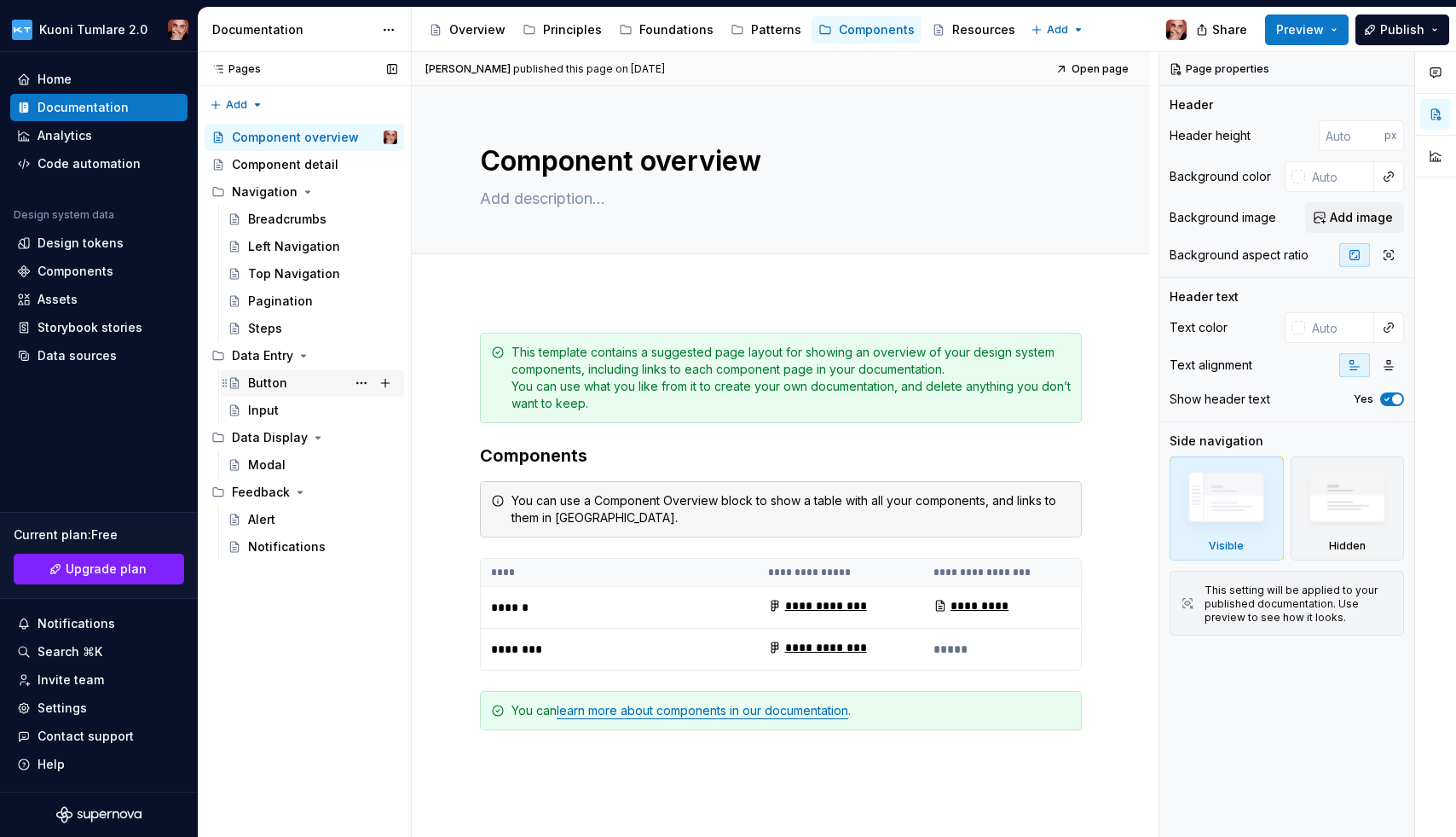
click at [278, 375] on div "Button" at bounding box center [268, 382] width 40 height 17
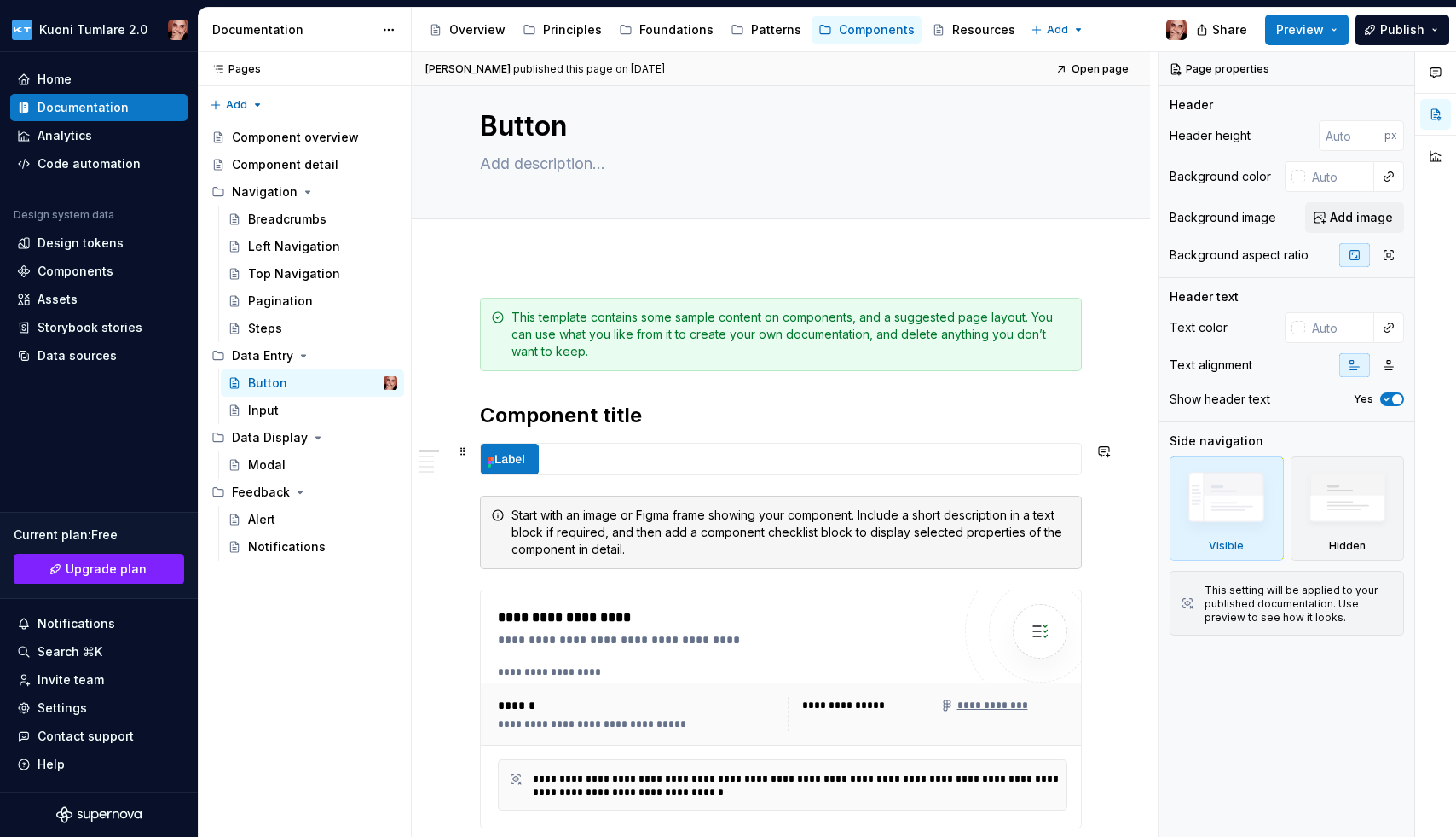
scroll to position [36, 0]
click at [271, 407] on div "Input" at bounding box center [263, 409] width 31 height 17
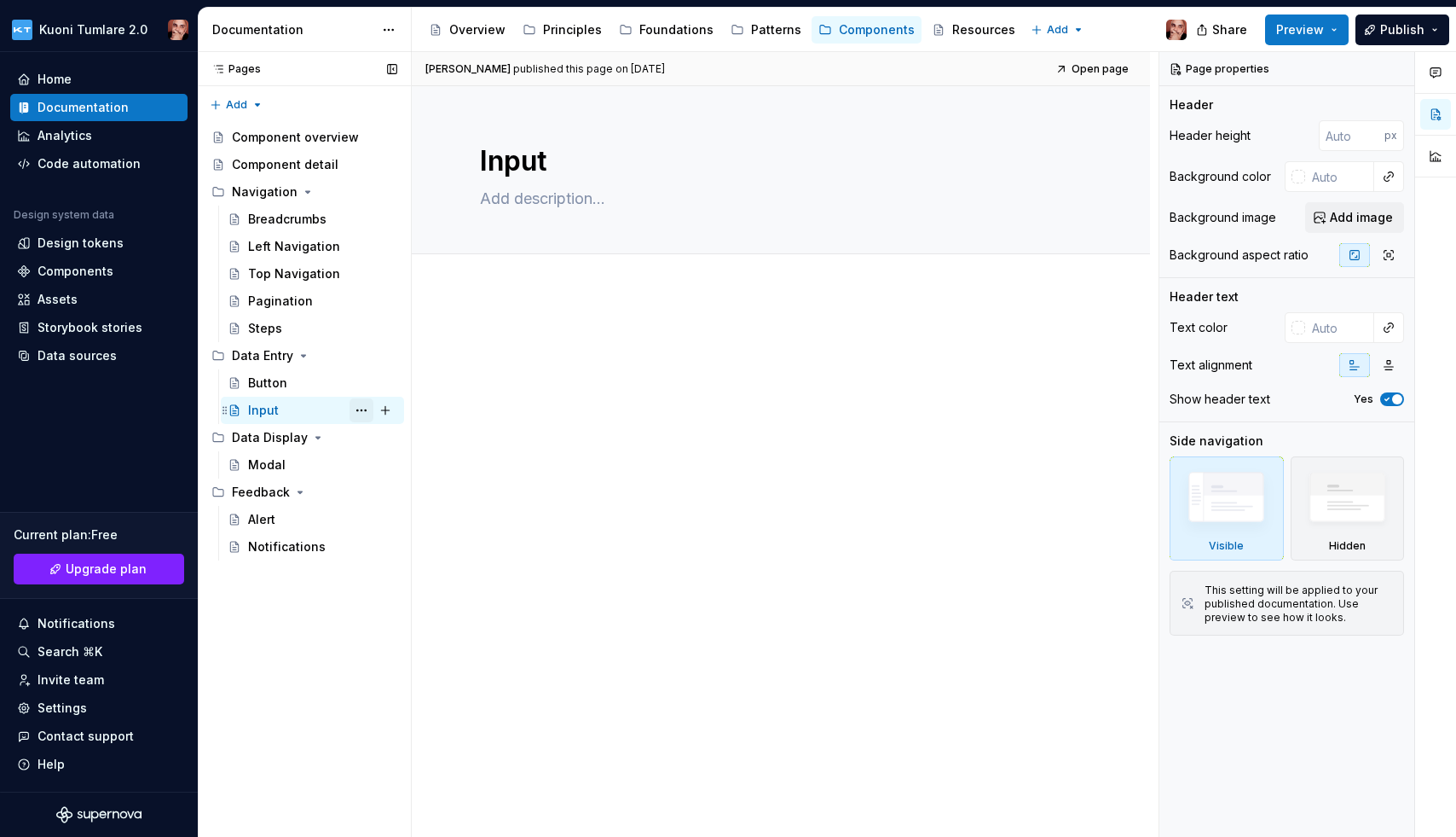
click at [361, 409] on button "Page tree" at bounding box center [362, 410] width 23 height 23
click at [386, 23] on html "Kuoni Tumlare 2.0 Home Documentation Analytics Code automation Design system da…" at bounding box center [728, 418] width 1456 height 837
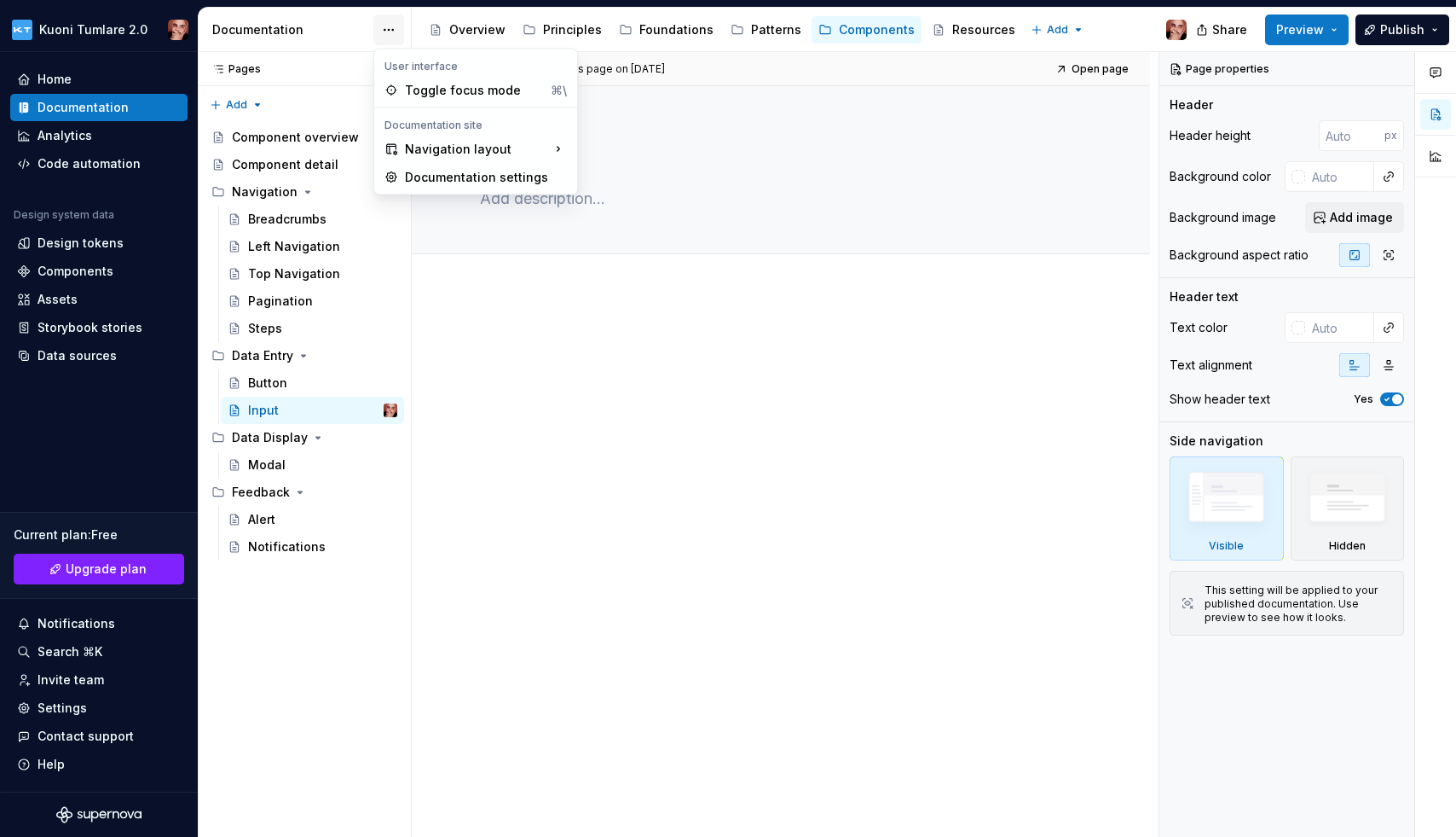
click at [385, 29] on html "Kuoni Tumlare 2.0 Home Documentation Analytics Code automation Design system da…" at bounding box center [728, 418] width 1456 height 837
click at [432, 89] on div "Toggle focus mode" at bounding box center [474, 90] width 139 height 17
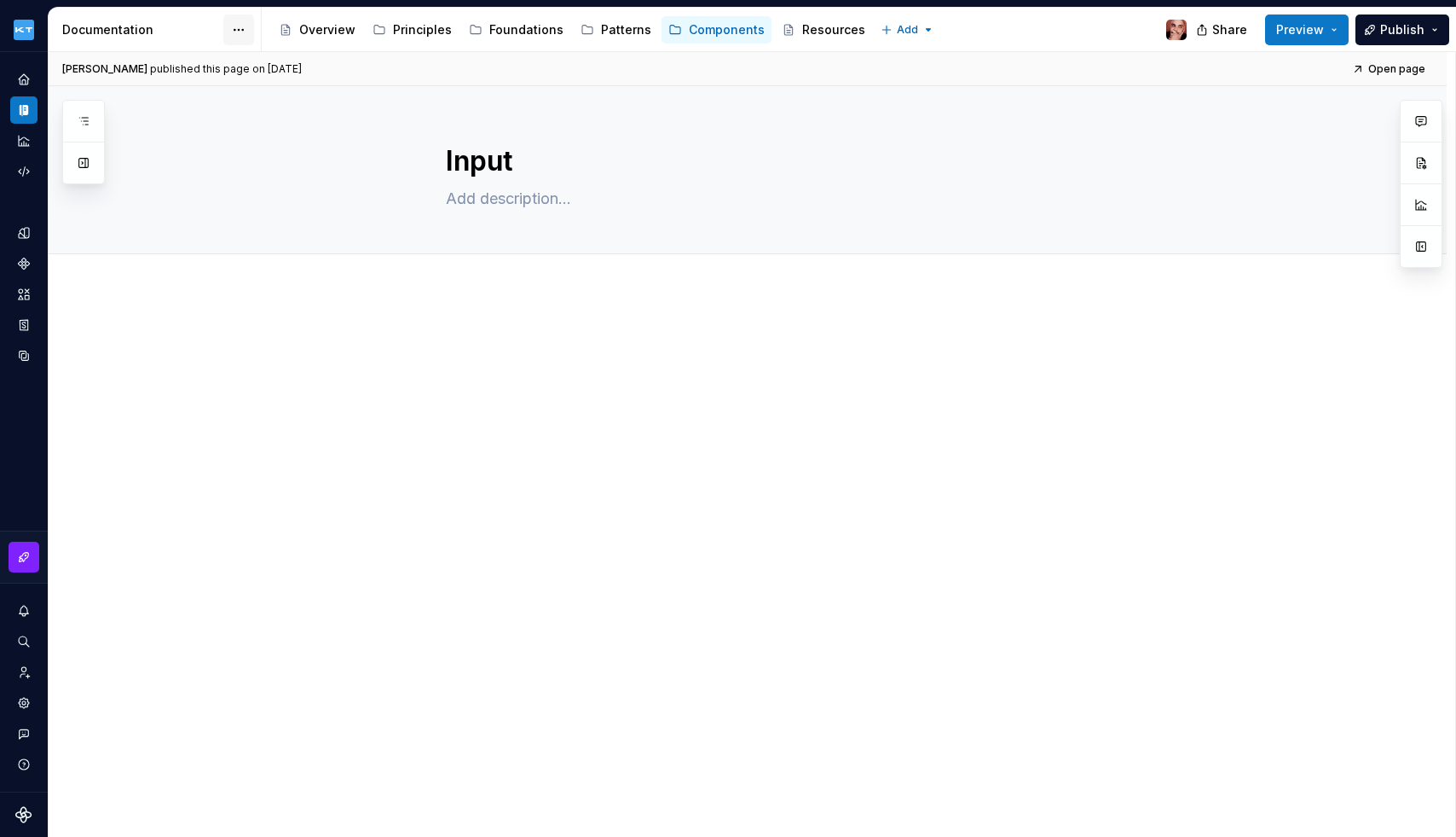
click at [239, 25] on html "Kuoni Tumlare 2.0 Design system data Documentation Accessibility guide for tree…" at bounding box center [728, 418] width 1456 height 837
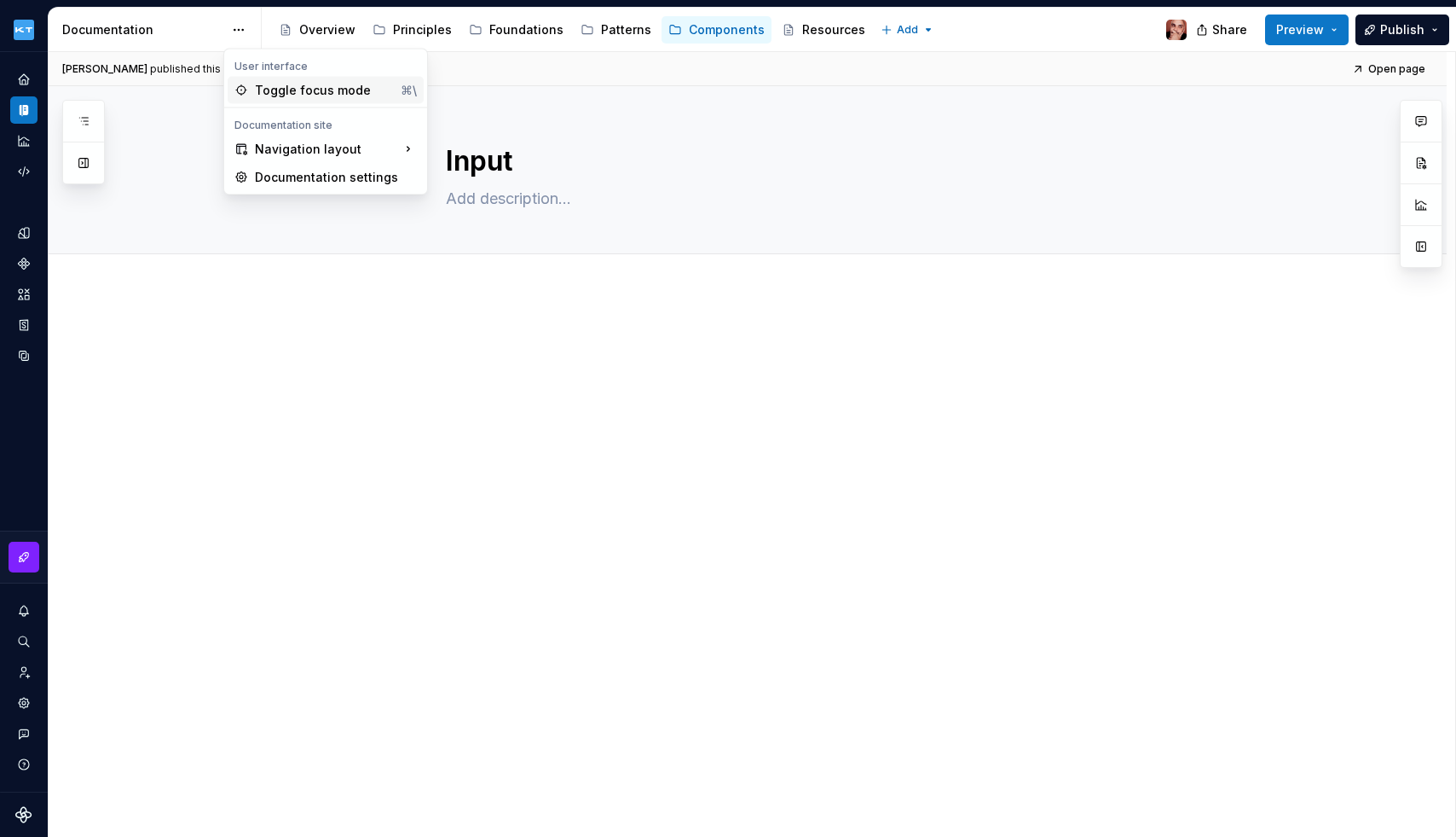
click at [289, 99] on div "Toggle focus mode ⌘\" at bounding box center [325, 90] width 197 height 27
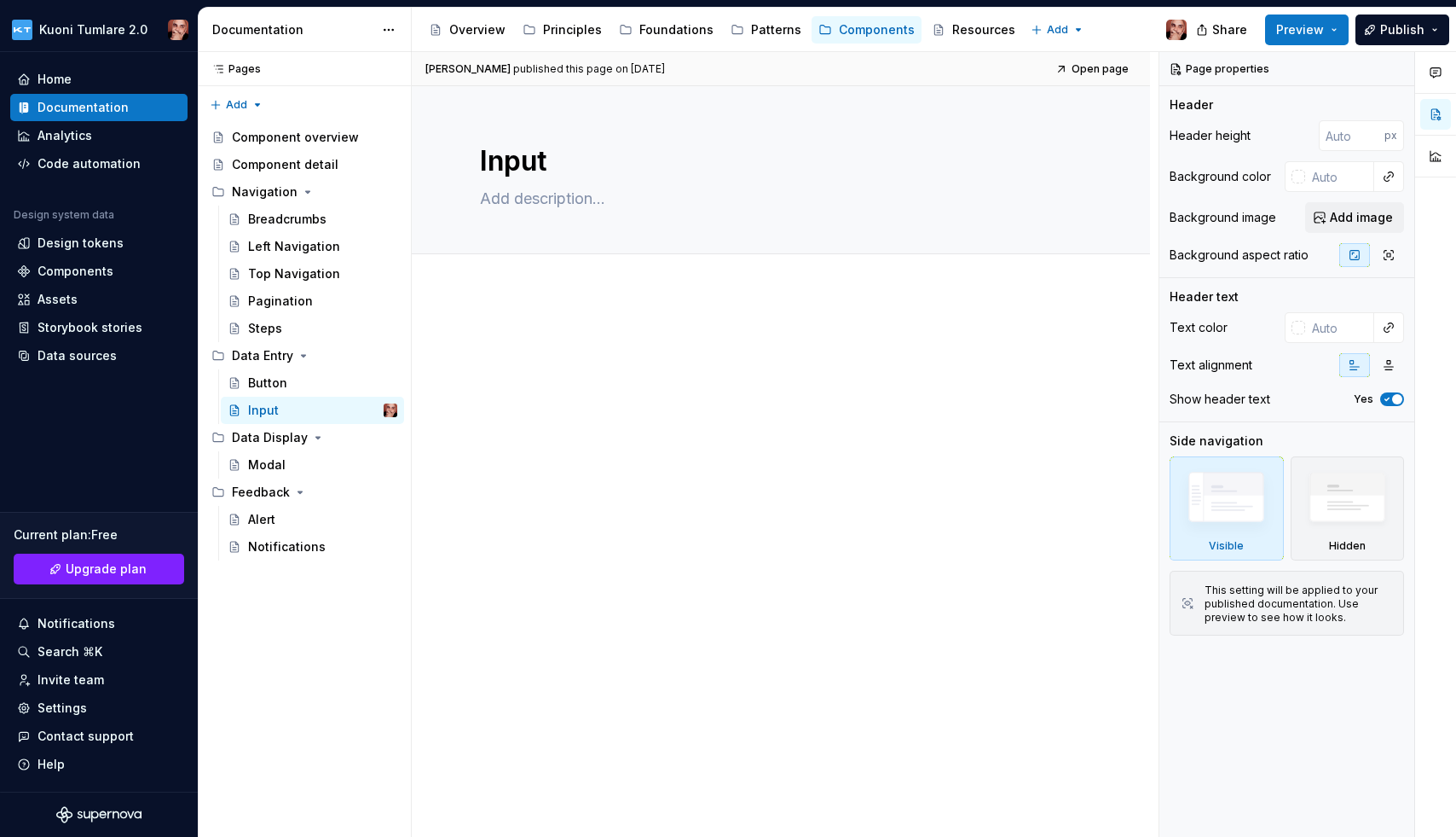
click at [345, 33] on div "Documentation" at bounding box center [292, 30] width 161 height 17
click at [385, 25] on html "Kuoni Tumlare 2.0 Home Documentation Analytics Code automation Design system da…" at bounding box center [728, 418] width 1456 height 837
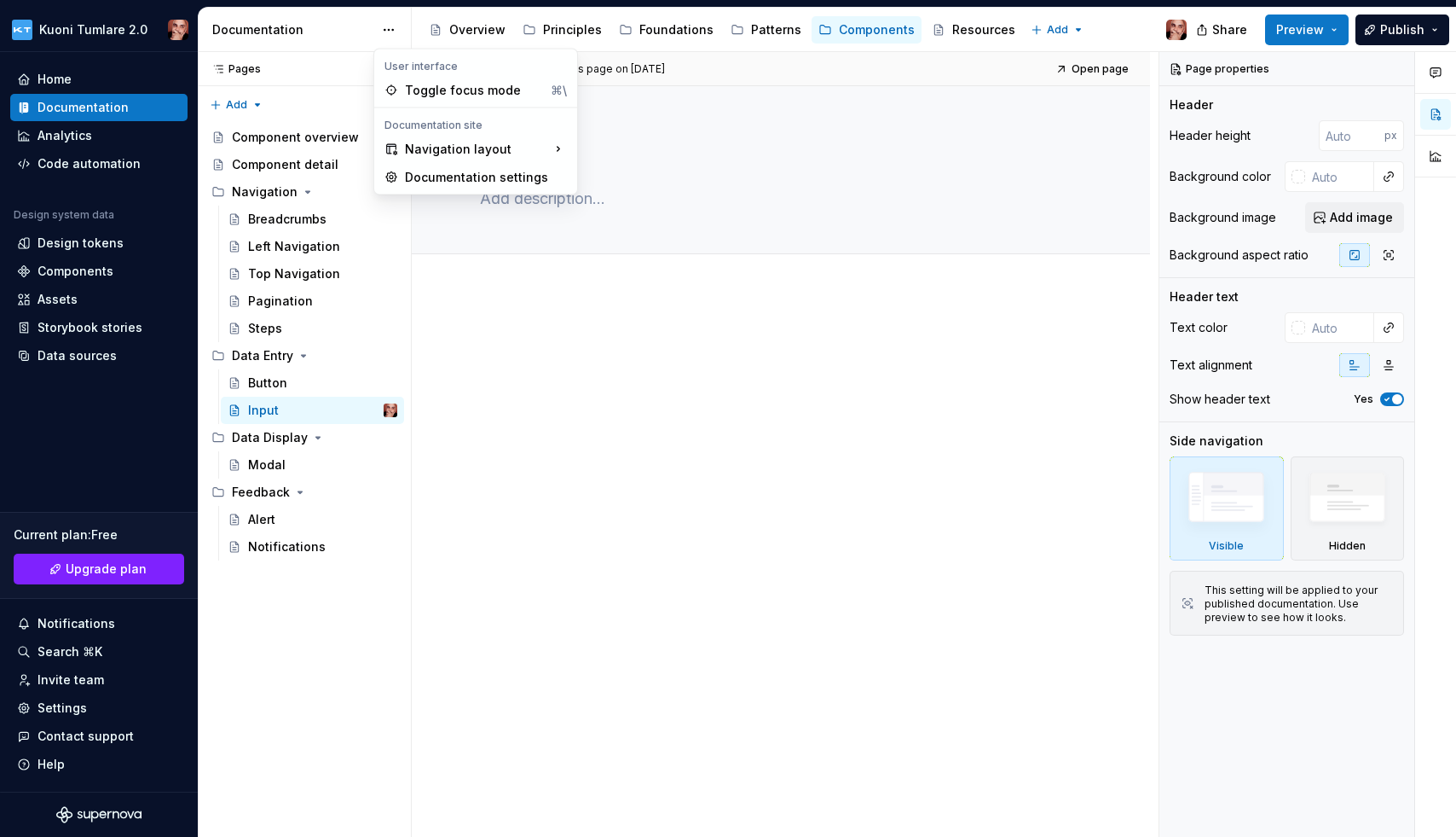
click at [557, 493] on html "Kuoni Tumlare 2.0 Home Documentation Analytics Code automation Design system da…" at bounding box center [728, 418] width 1456 height 837
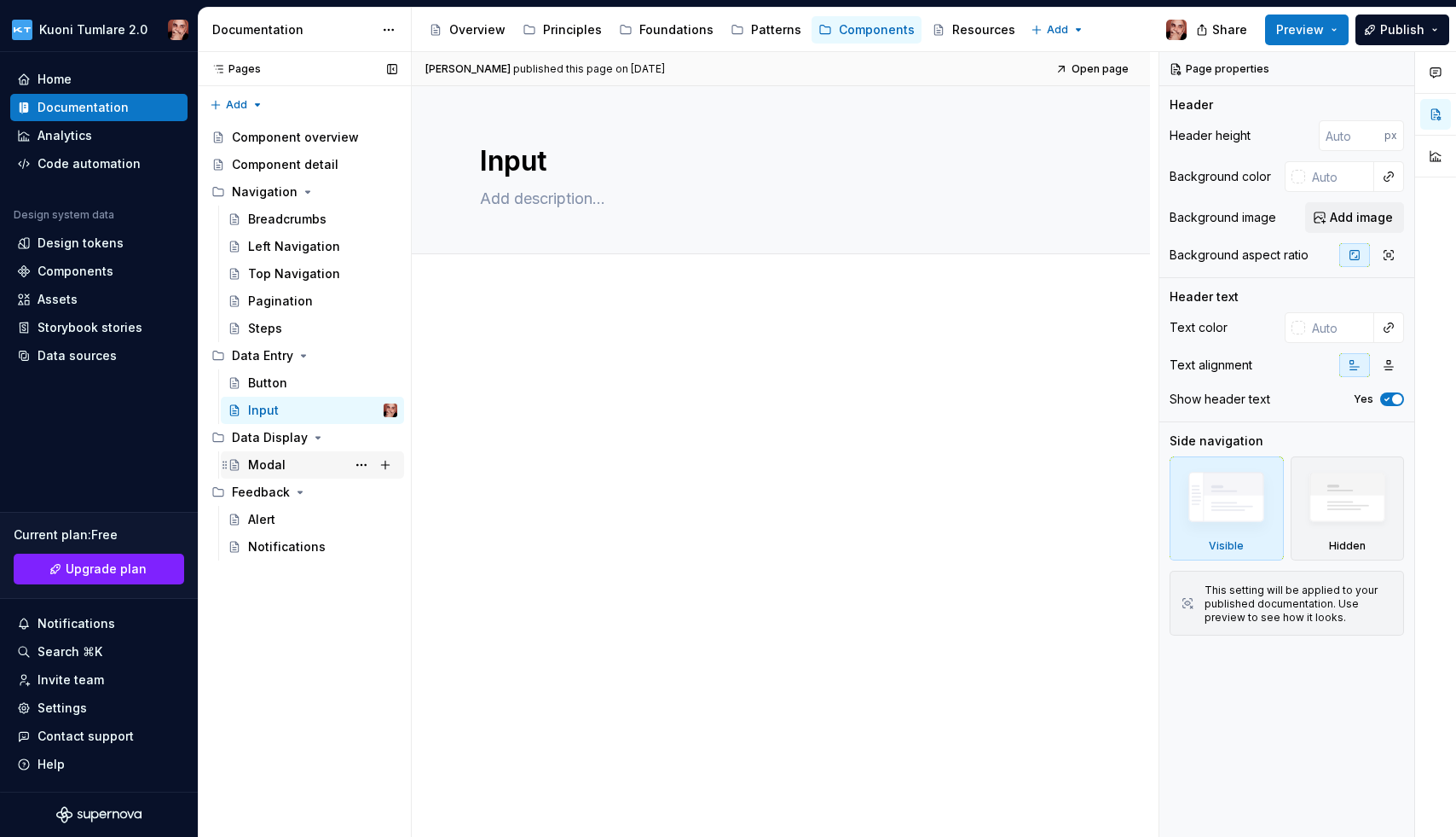
click at [300, 455] on div "Modal" at bounding box center [322, 464] width 149 height 23
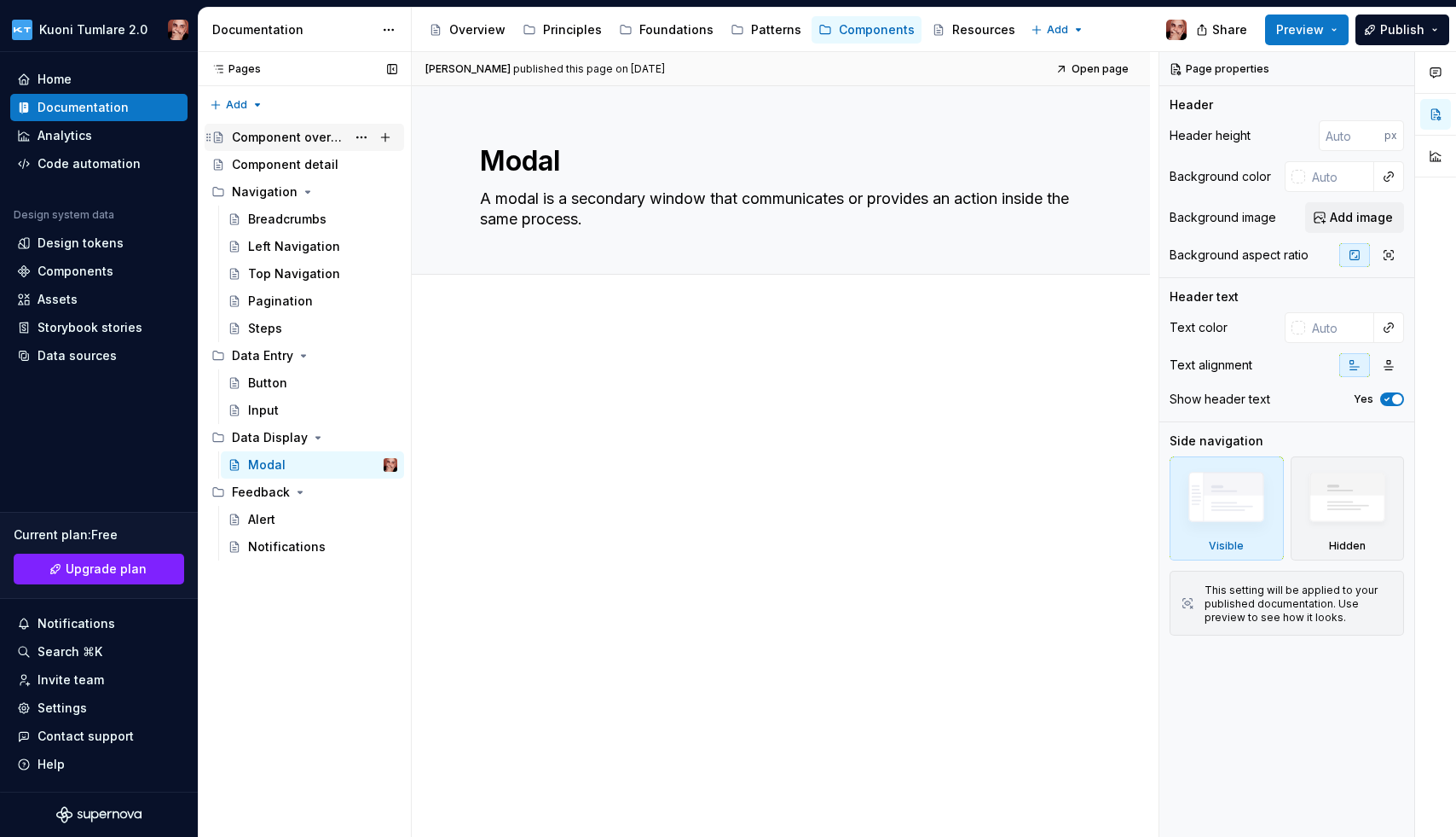
click at [306, 137] on div "Component overview" at bounding box center [288, 137] width 114 height 17
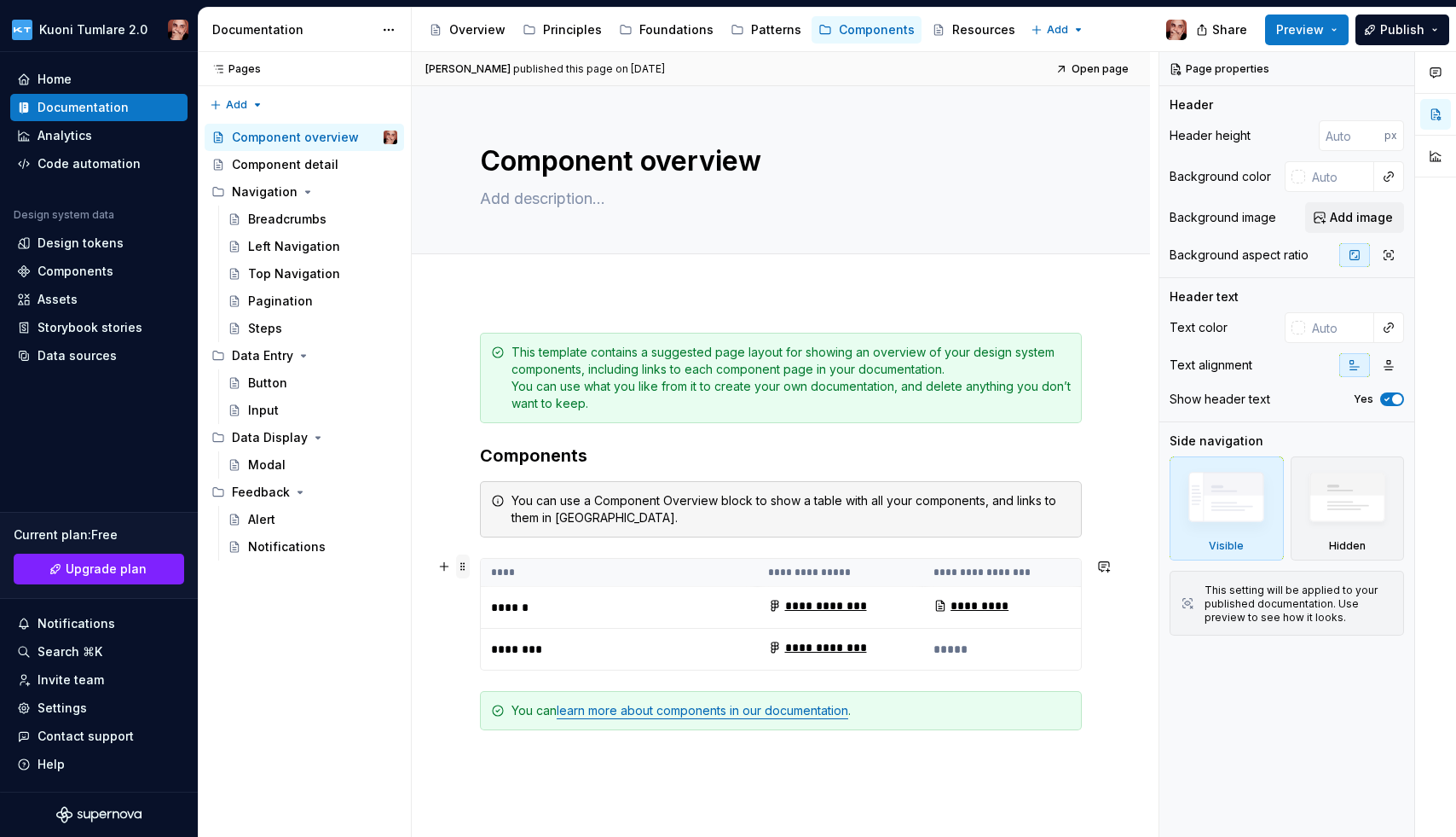
click at [463, 564] on span at bounding box center [462, 566] width 14 height 23
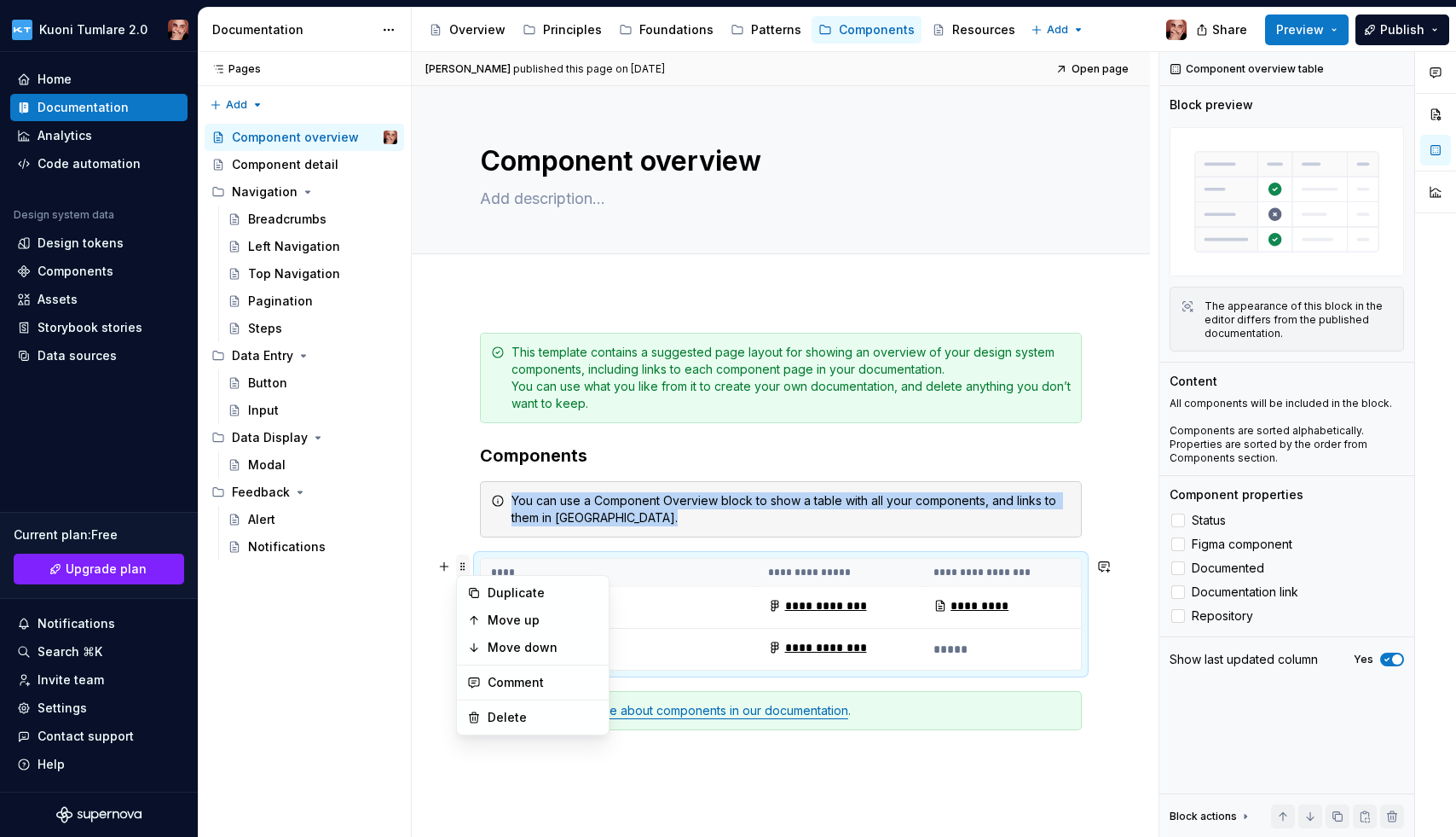
click at [463, 564] on span at bounding box center [462, 566] width 14 height 23
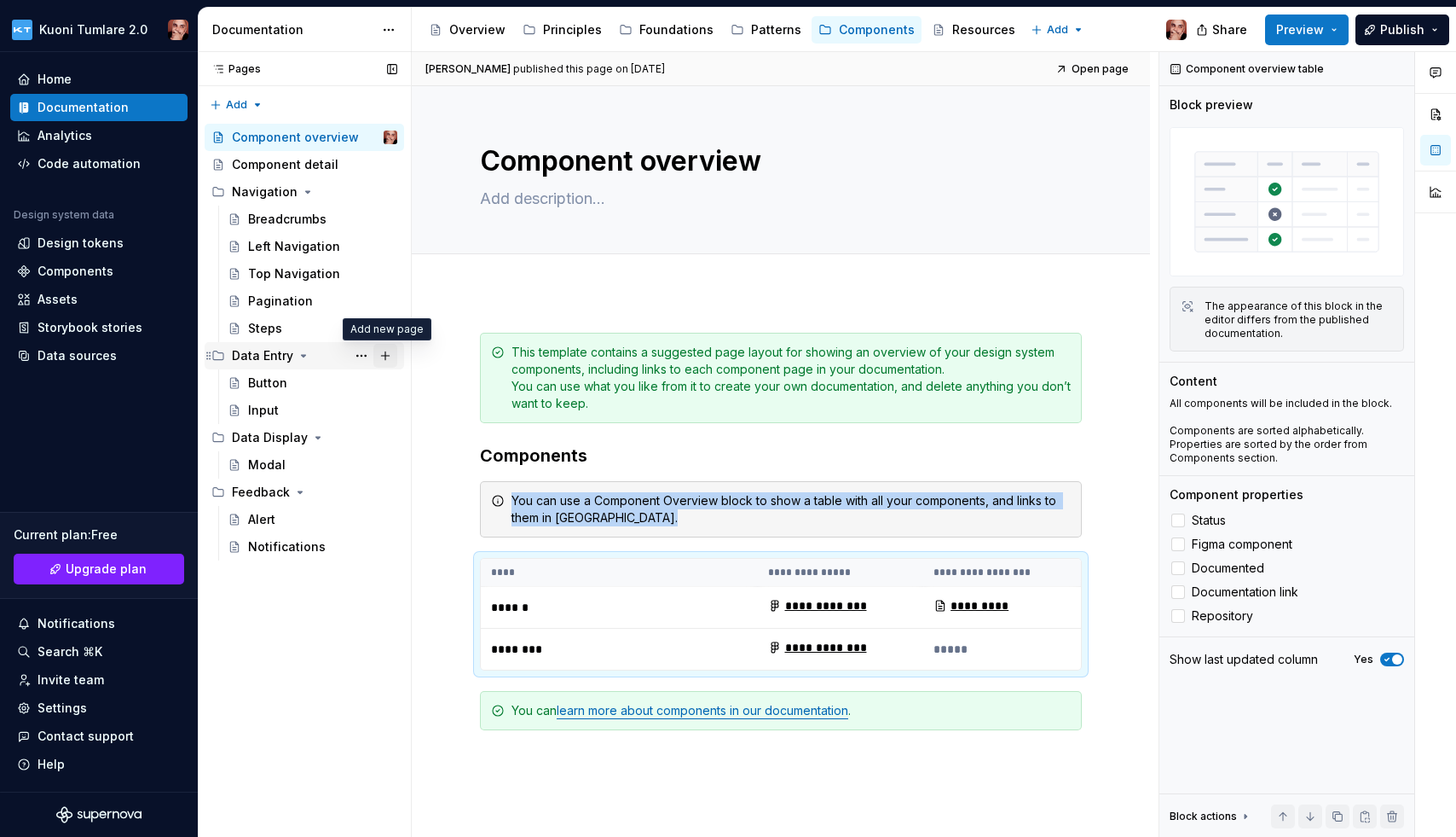
click at [387, 357] on button "Page tree" at bounding box center [385, 355] width 23 height 23
type textarea "*"
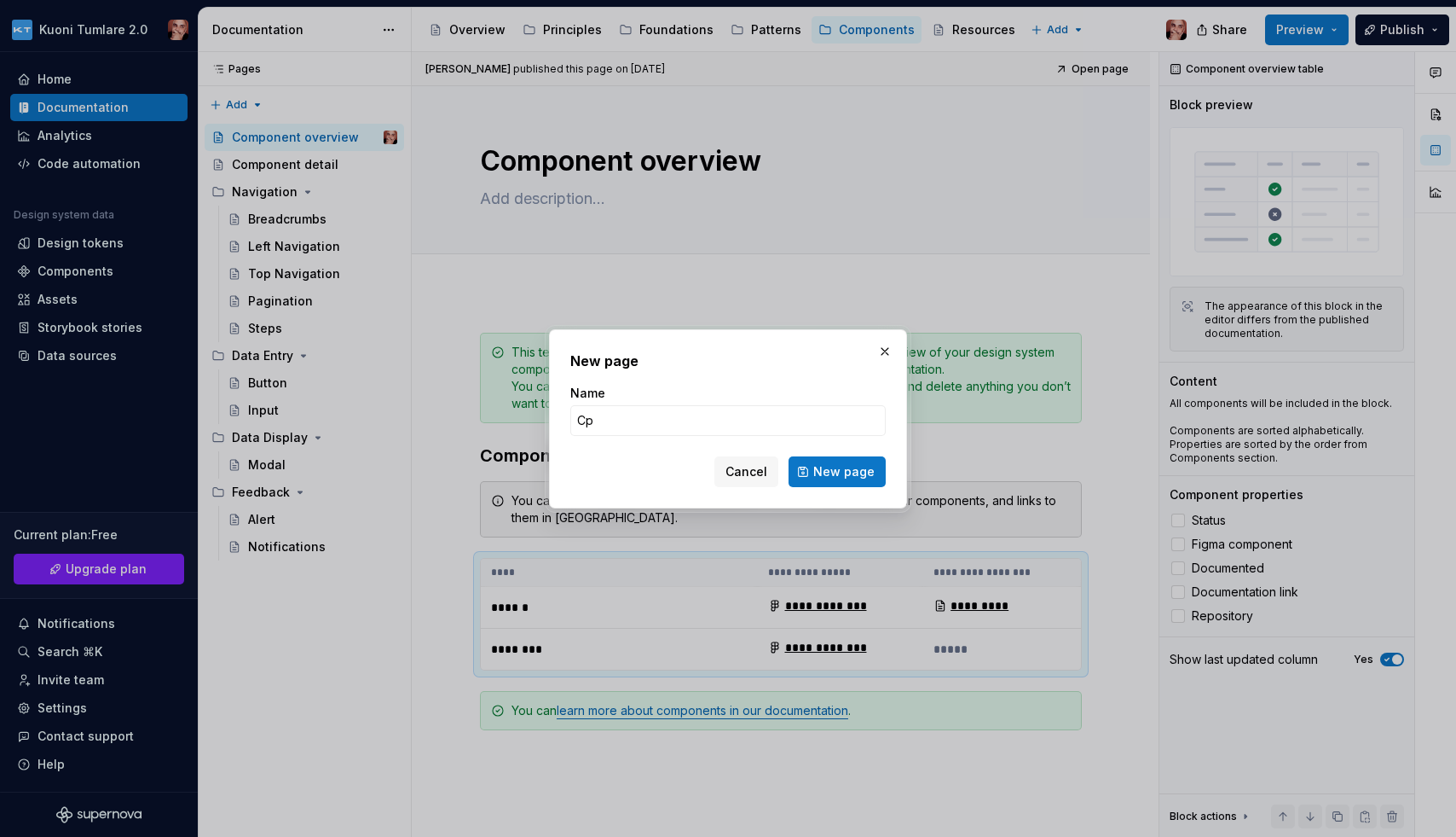
type input "С"
type input "Checkbox"
click button "New page" at bounding box center [838, 472] width 97 height 31
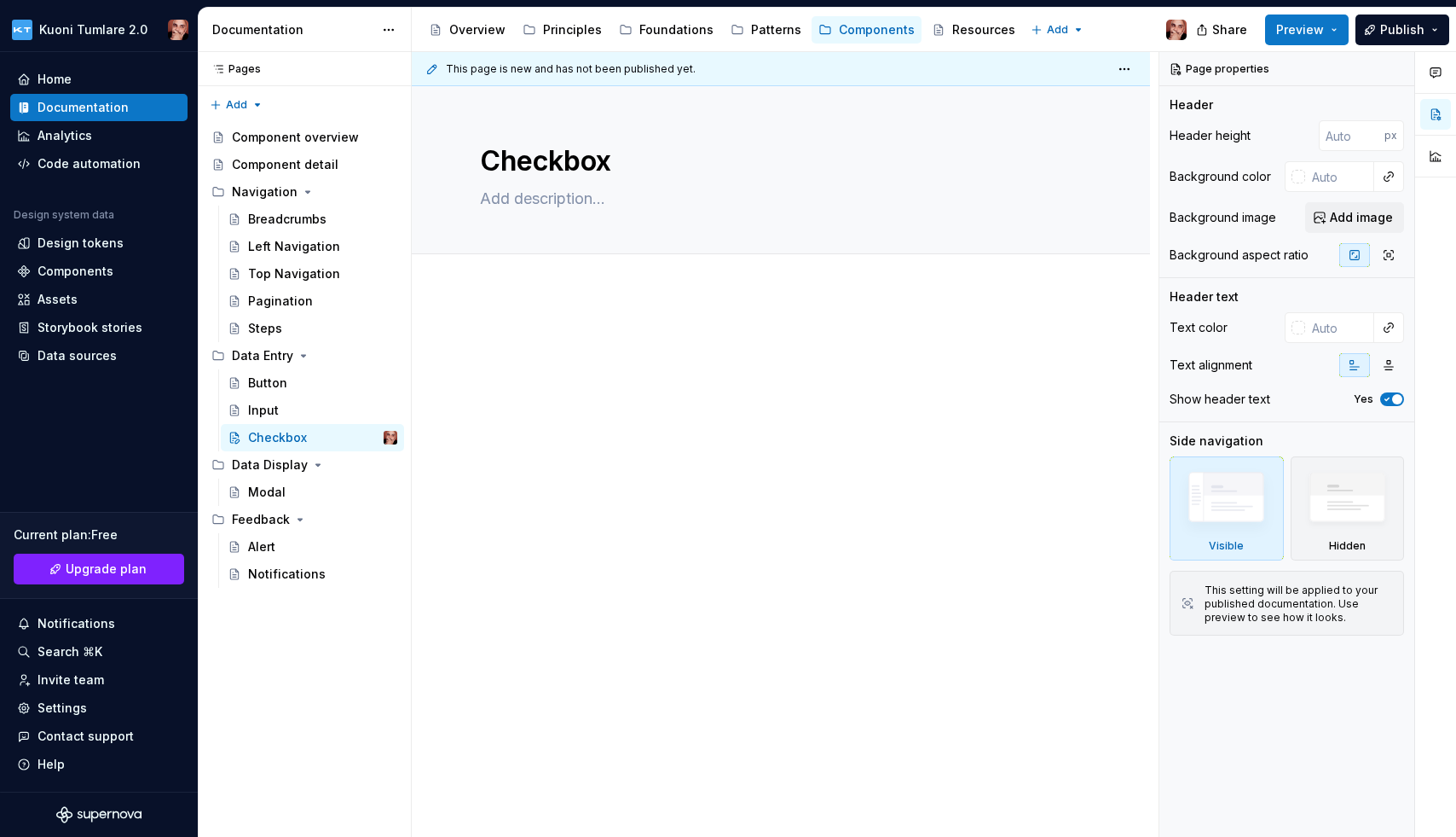
type textarea "*"
click at [496, 336] on p at bounding box center [781, 343] width 602 height 21
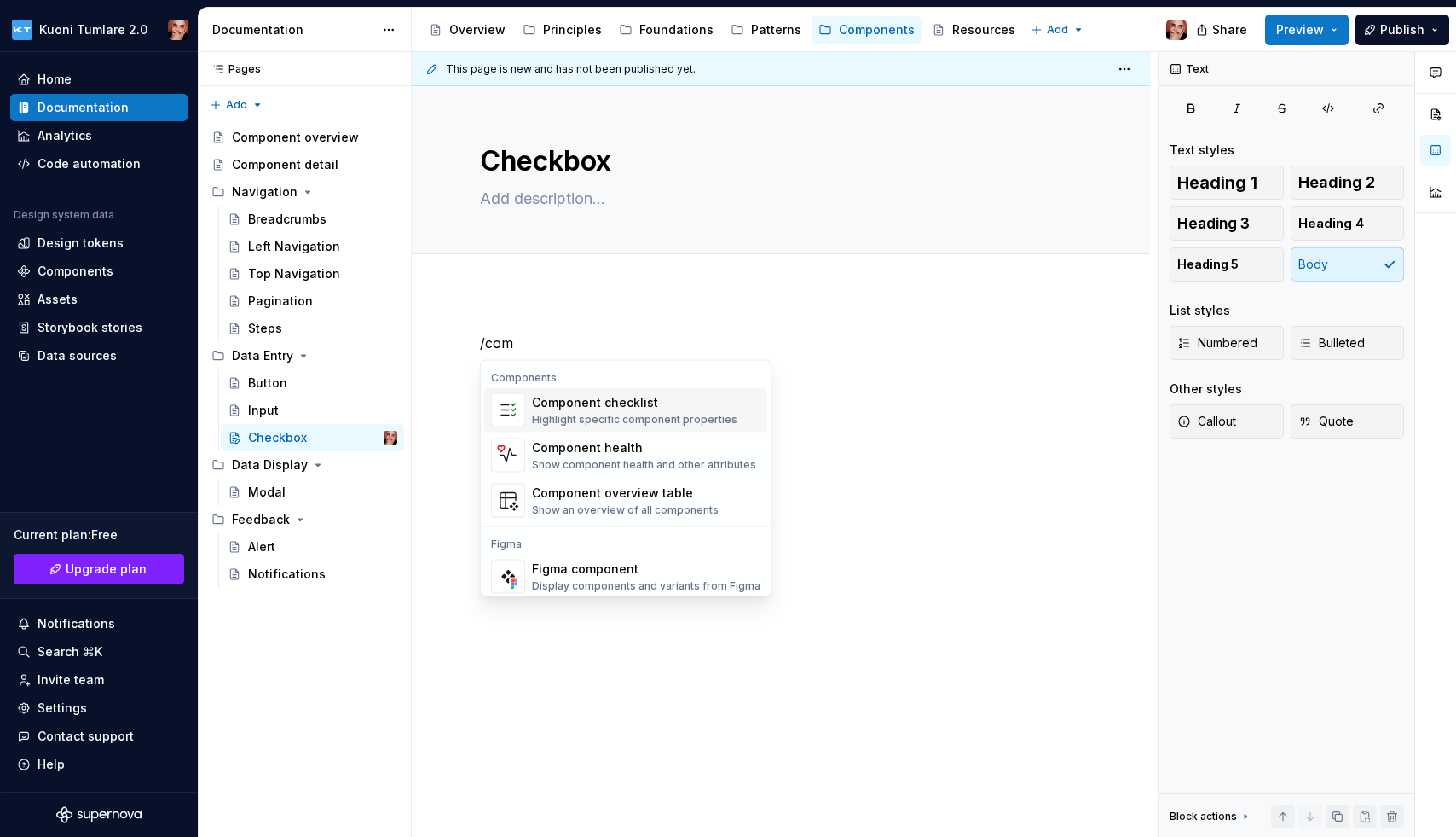
scroll to position [51, 0]
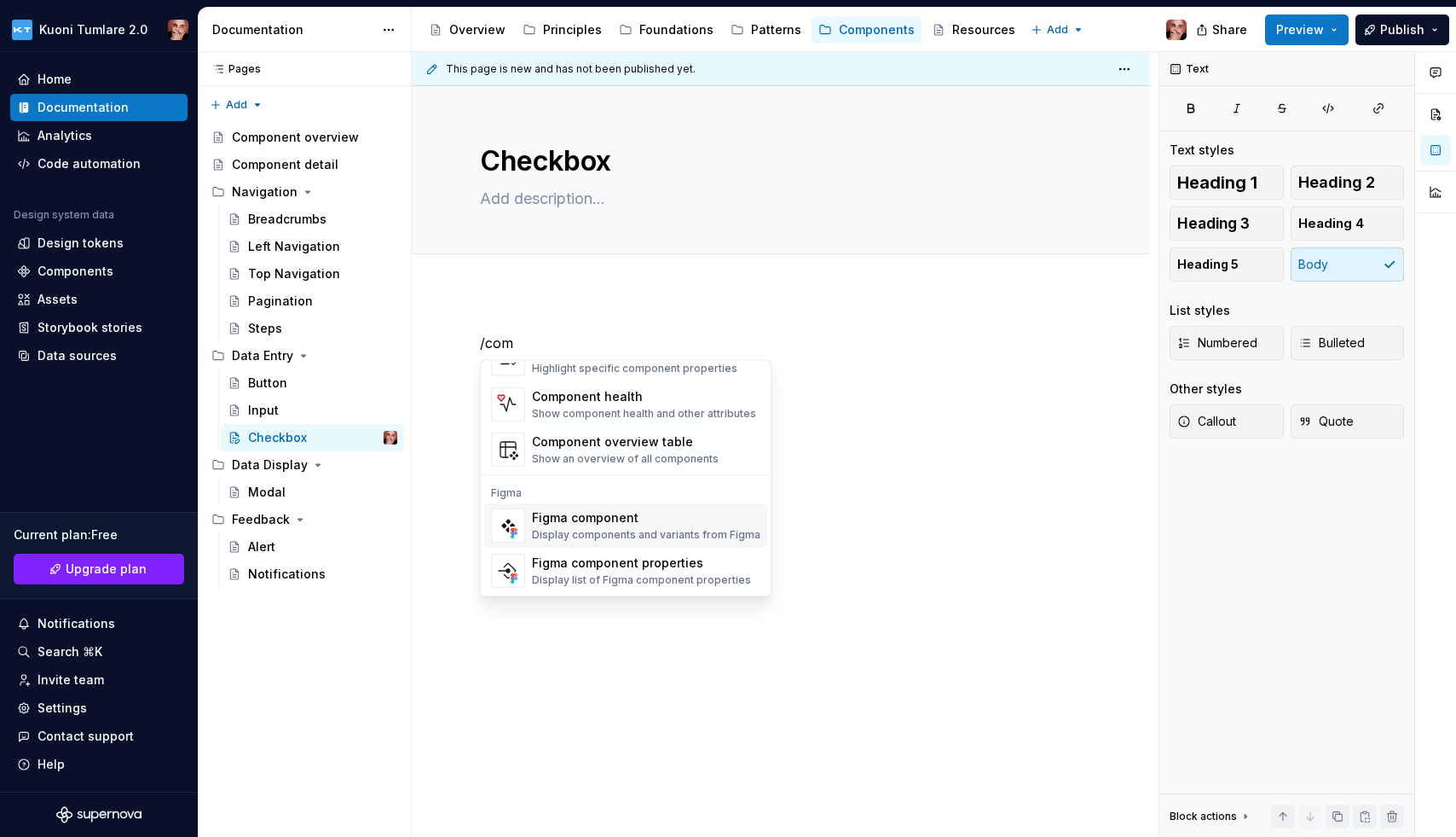
click at [605, 529] on div "Display components and variants from Figma" at bounding box center [646, 534] width 228 height 14
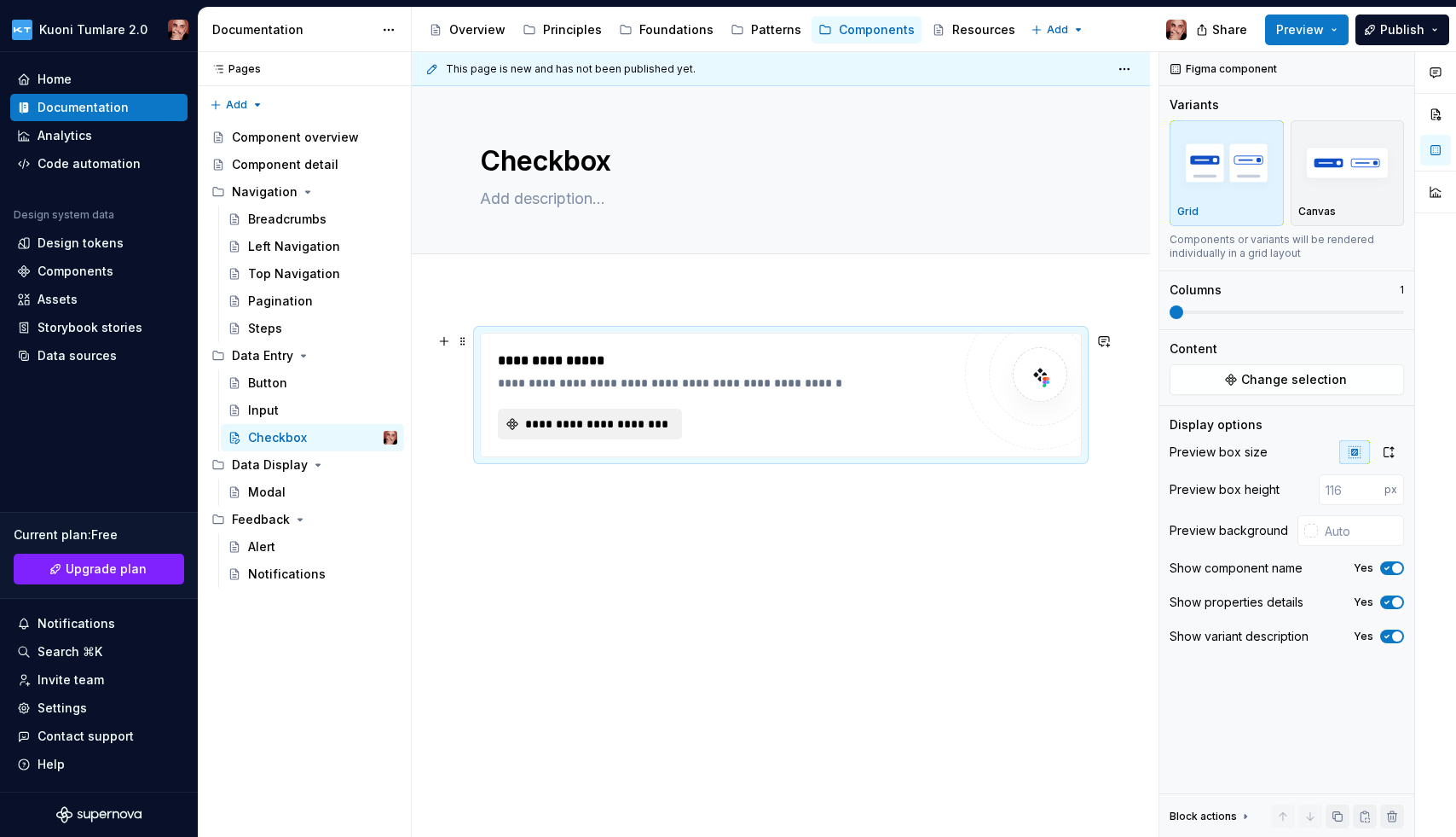
click at [607, 428] on span "**********" at bounding box center [597, 424] width 149 height 17
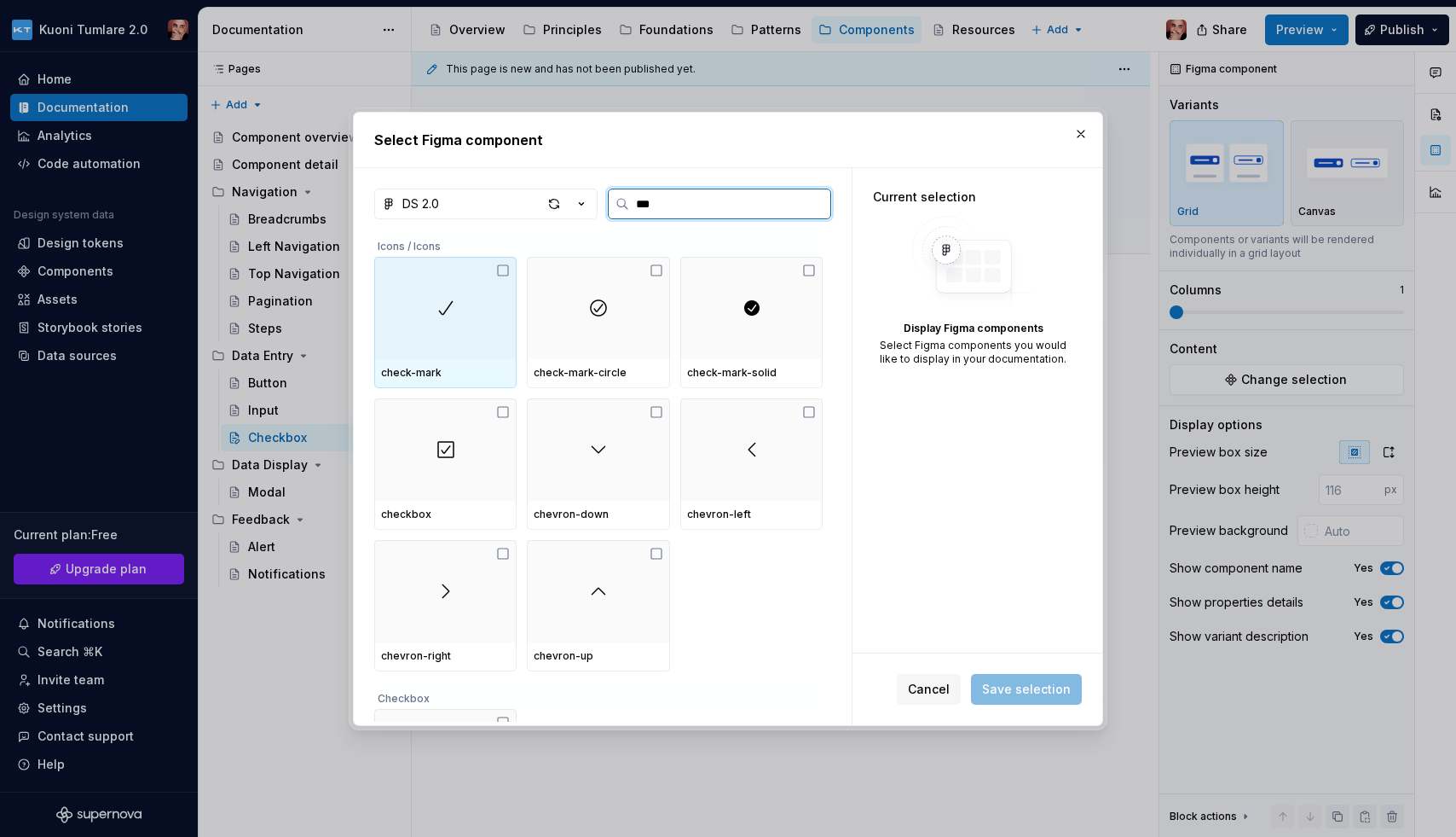
type input "****"
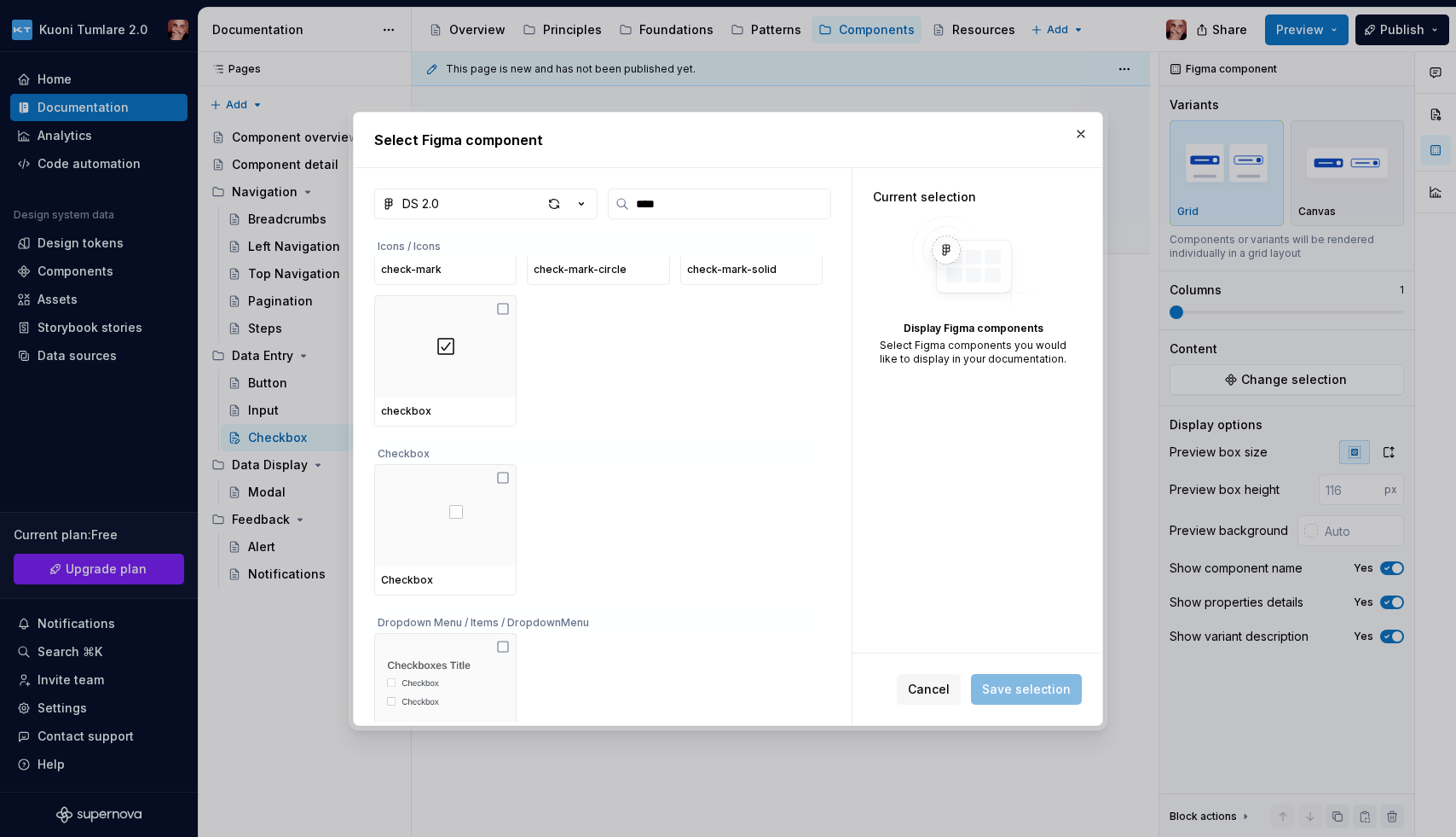
scroll to position [146, 0]
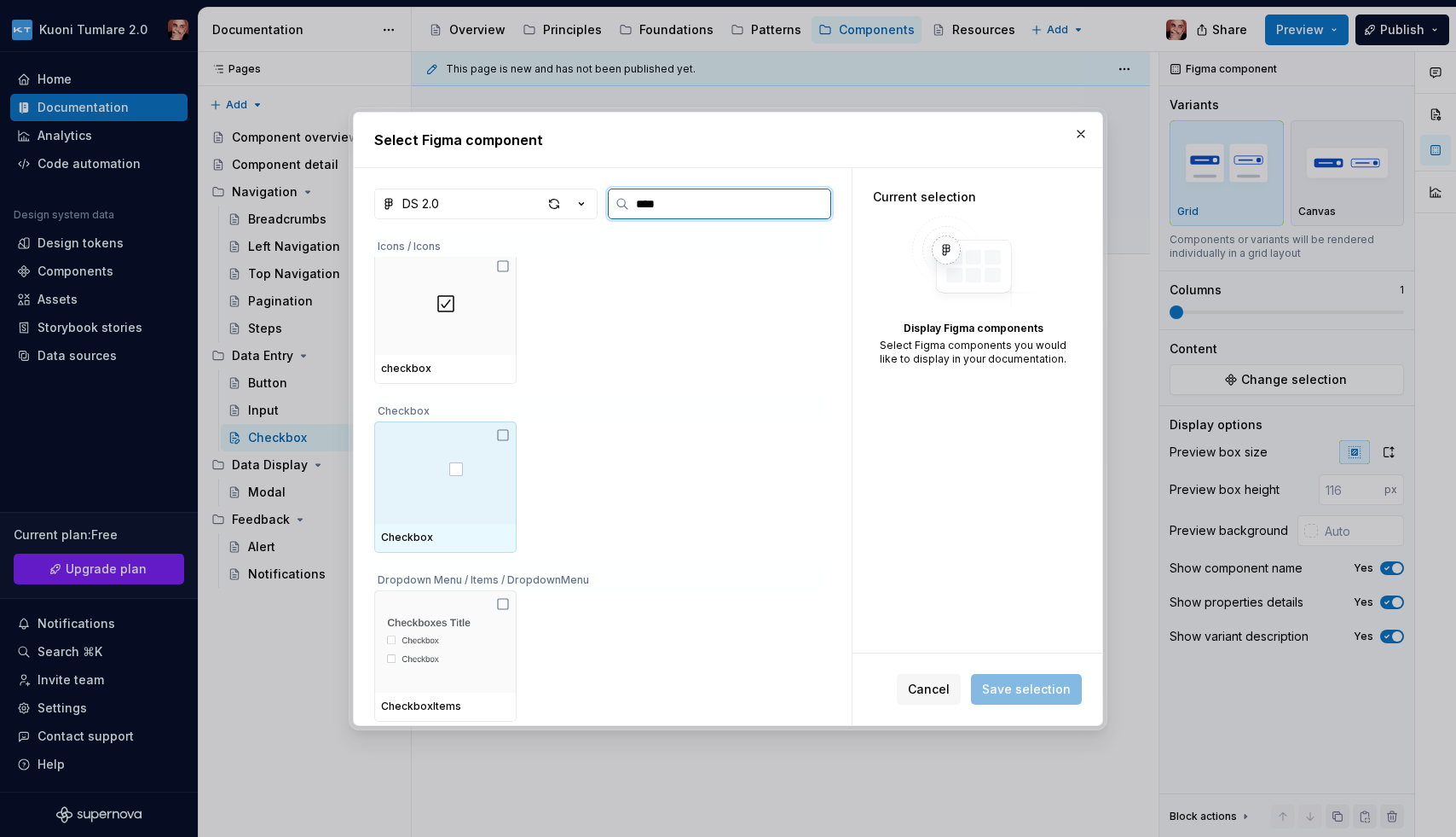
click at [507, 432] on icon at bounding box center [502, 435] width 14 height 14
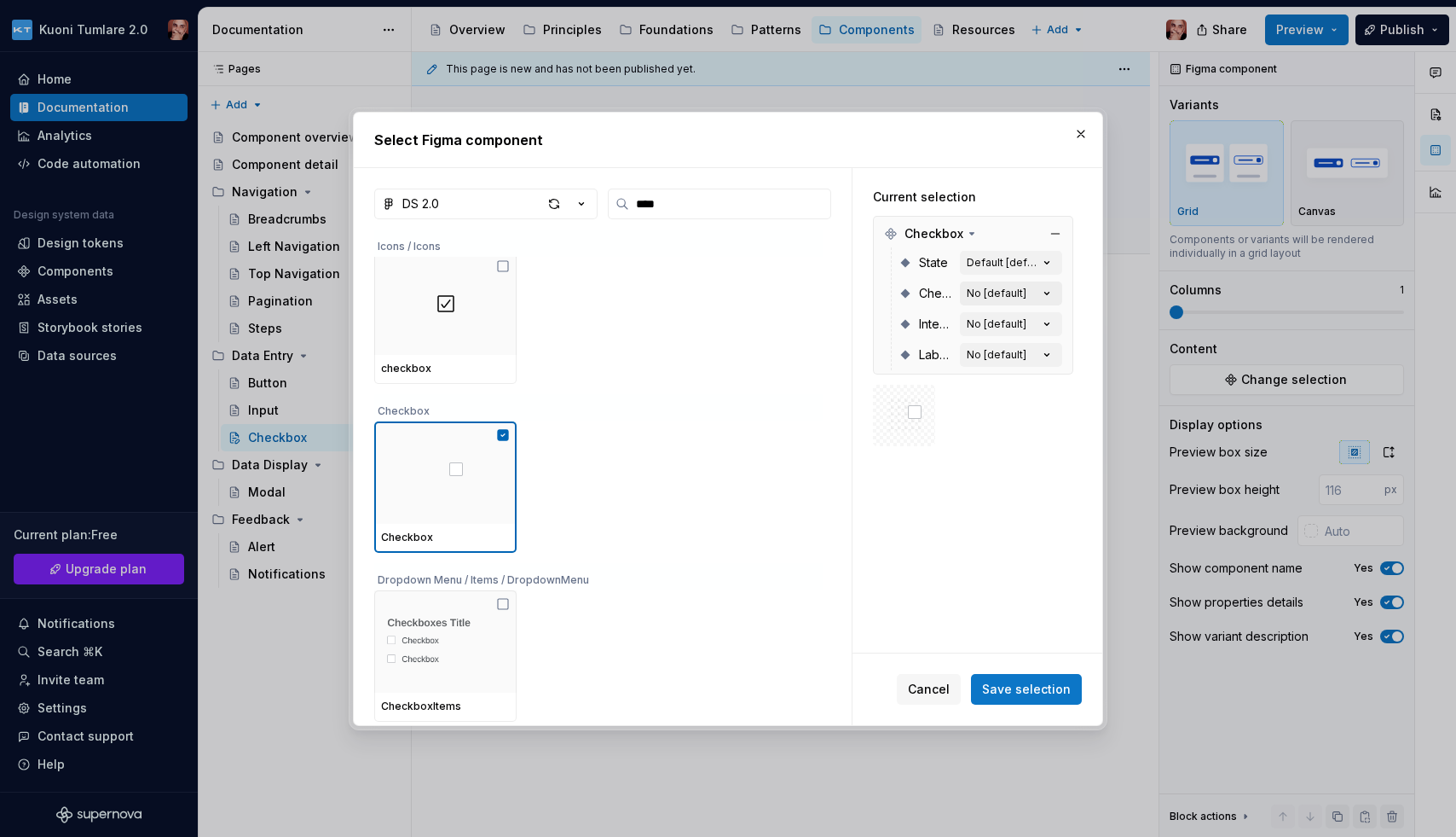
click at [1049, 292] on icon "button" at bounding box center [1047, 292] width 5 height 3
click at [1056, 262] on icon "button" at bounding box center [1047, 262] width 17 height 17
click at [993, 260] on div "Default [default]" at bounding box center [1002, 262] width 71 height 14
click at [990, 358] on div "No [default]" at bounding box center [996, 354] width 60 height 14
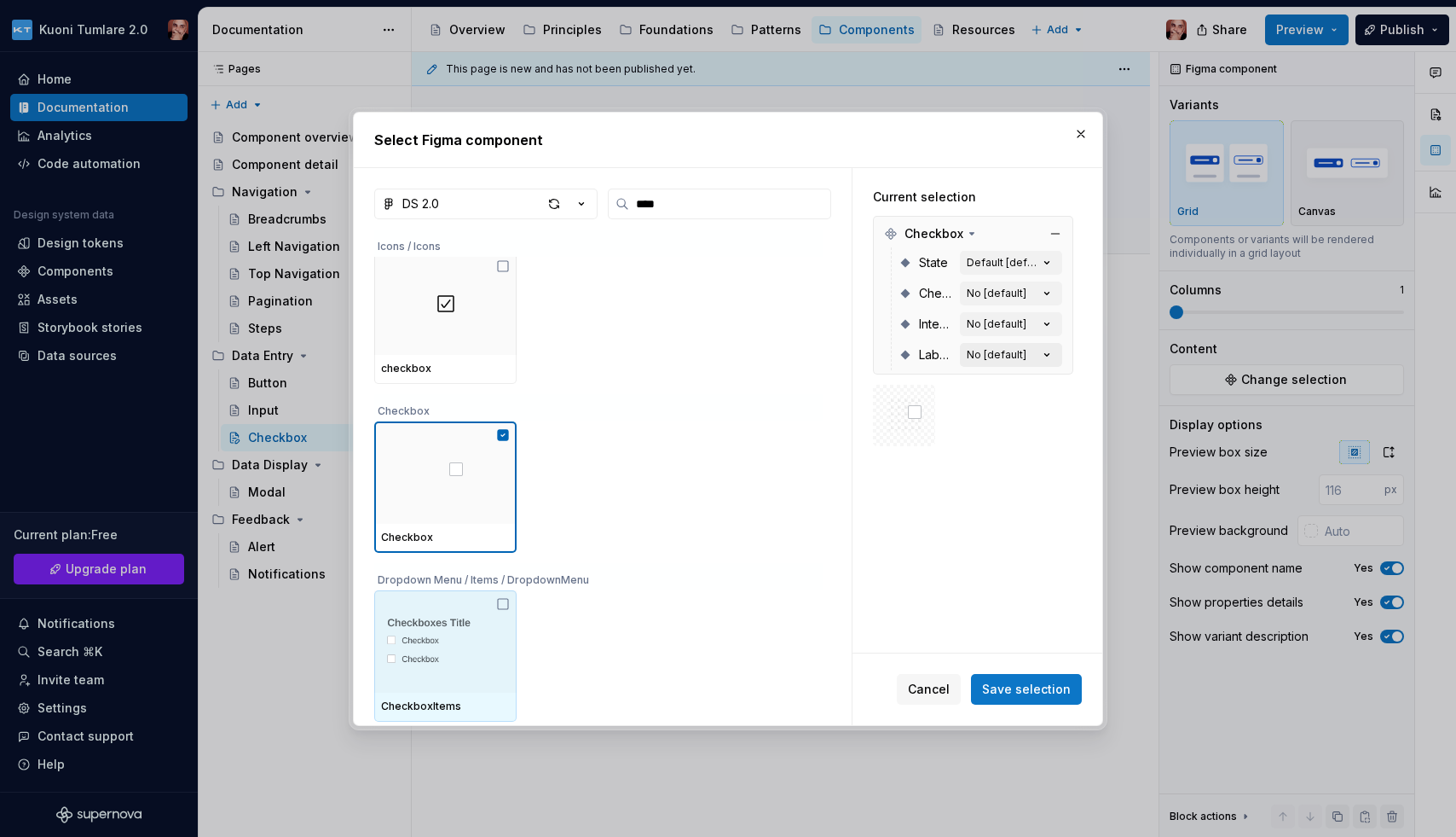
click at [990, 358] on div "No [default]" at bounding box center [996, 354] width 60 height 14
click at [1002, 326] on div "No [default]" at bounding box center [996, 324] width 60 height 14
click at [1005, 683] on span "Save selection" at bounding box center [1026, 689] width 88 height 17
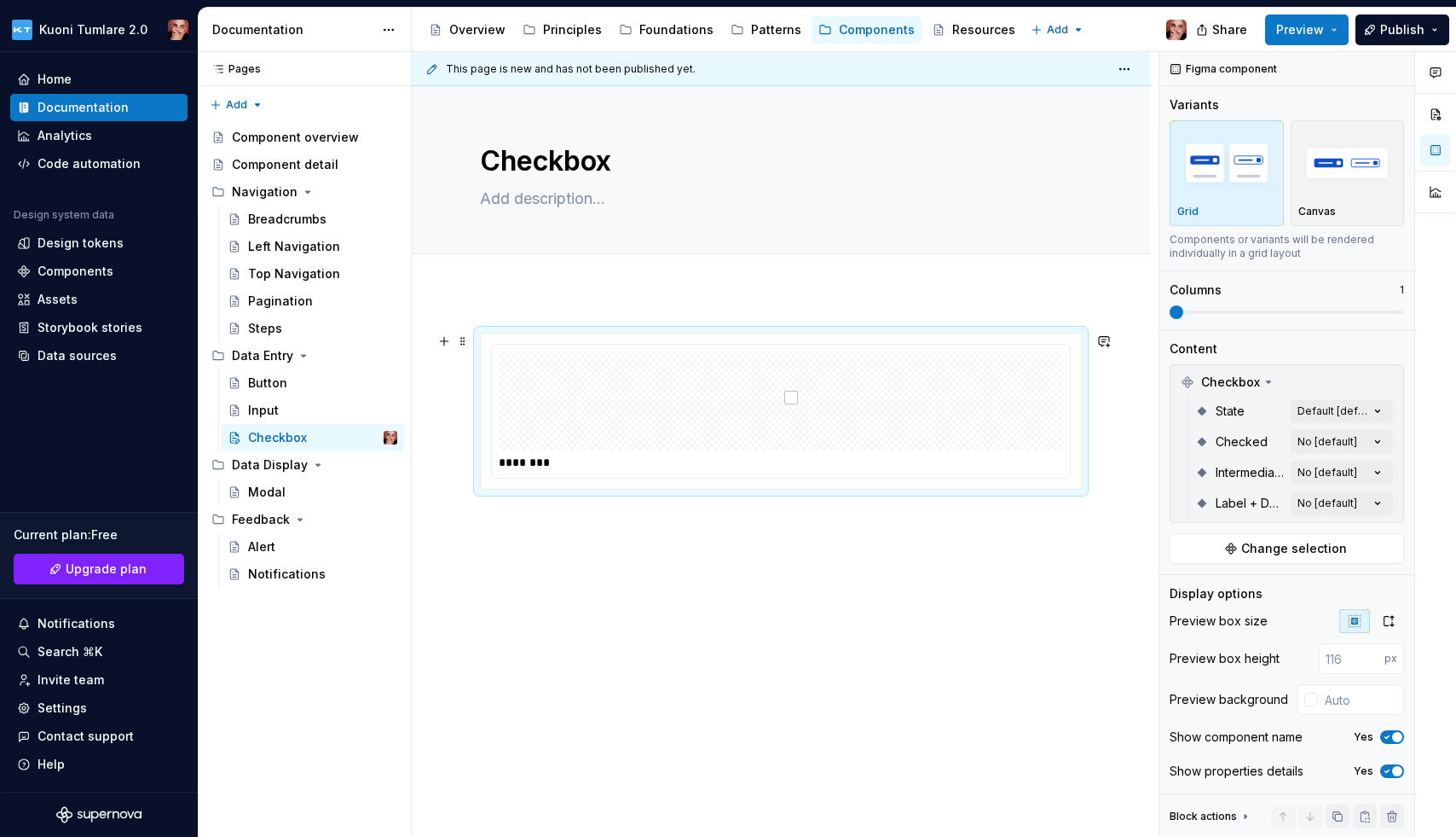
click at [798, 394] on img at bounding box center [781, 400] width 34 height 86
click at [1239, 410] on div "Comments Open comments No comments yet Select ‘Comment’ from the block context …" at bounding box center [1307, 445] width 297 height 786
click at [1239, 445] on div "Comments Open comments No comments yet Select ‘Comment’ from the block context …" at bounding box center [1307, 445] width 297 height 786
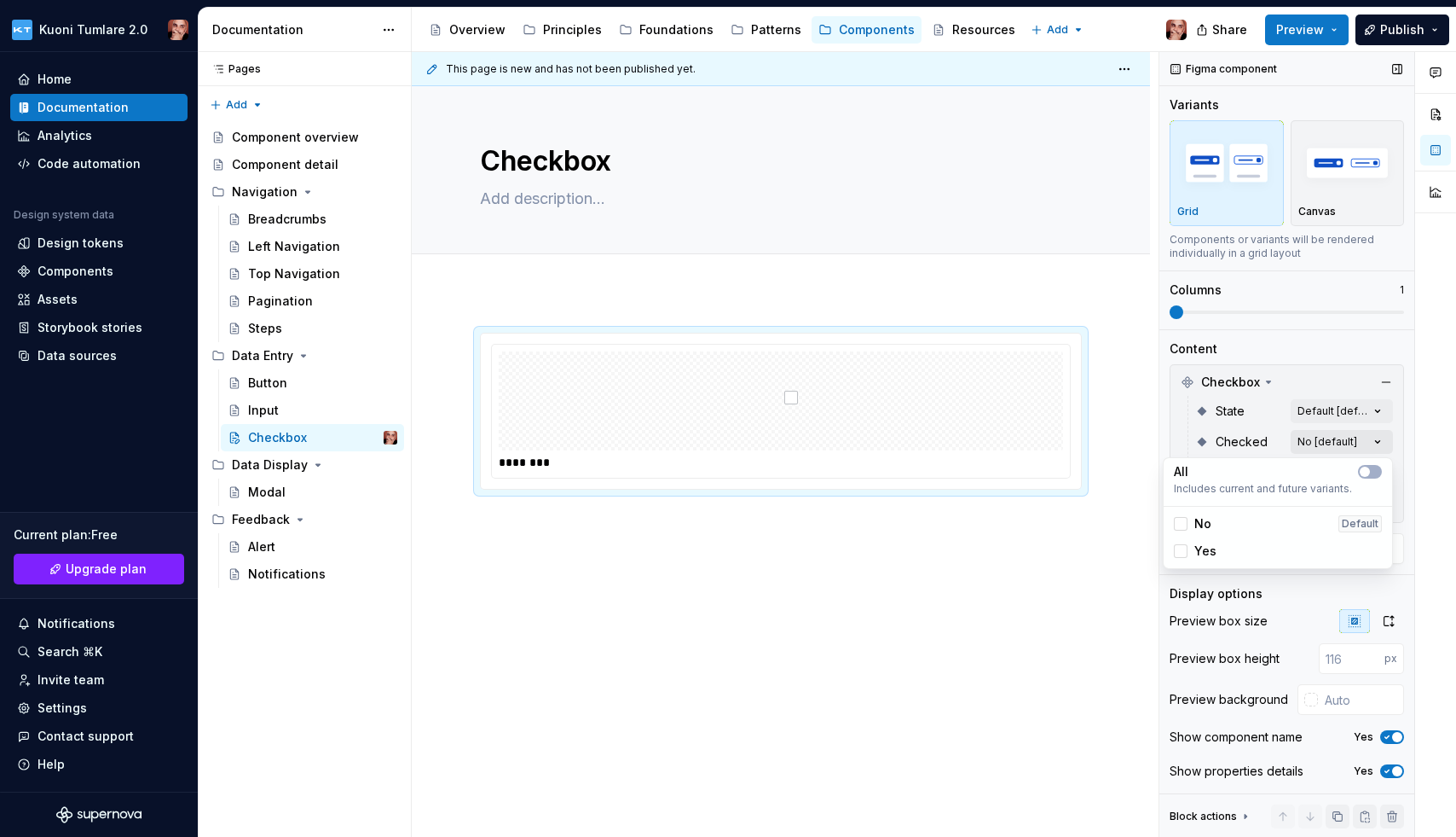
click at [1239, 445] on div "Comments Open comments No comments yet Select ‘Comment’ from the block context …" at bounding box center [1307, 445] width 297 height 786
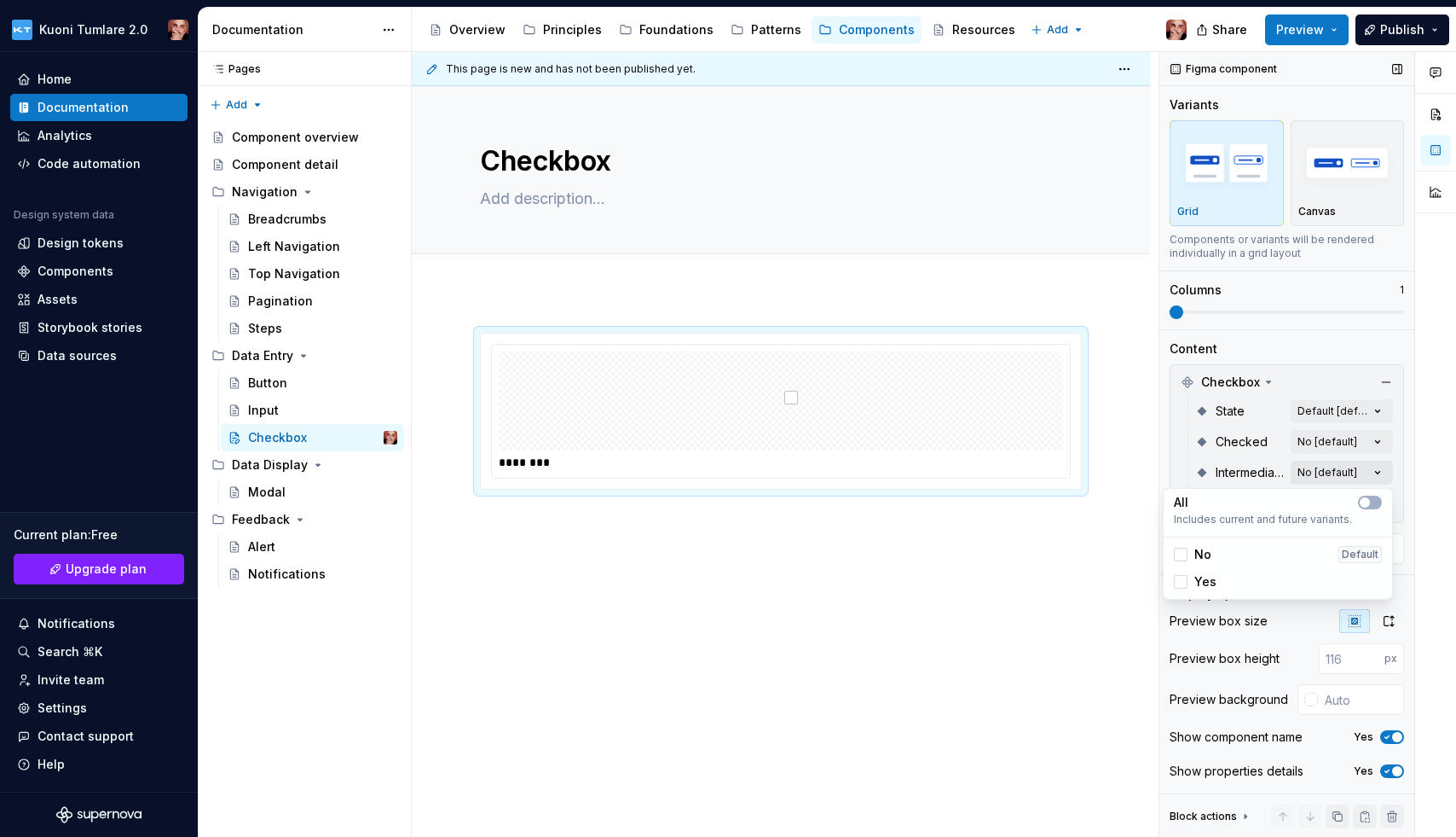
click at [1239, 465] on div "Comments Open comments No comments yet Select ‘Comment’ from the block context …" at bounding box center [1307, 445] width 297 height 786
click at [1239, 497] on div "Comments Open comments No comments yet Select ‘Comment’ from the block context …" at bounding box center [1307, 445] width 297 height 786
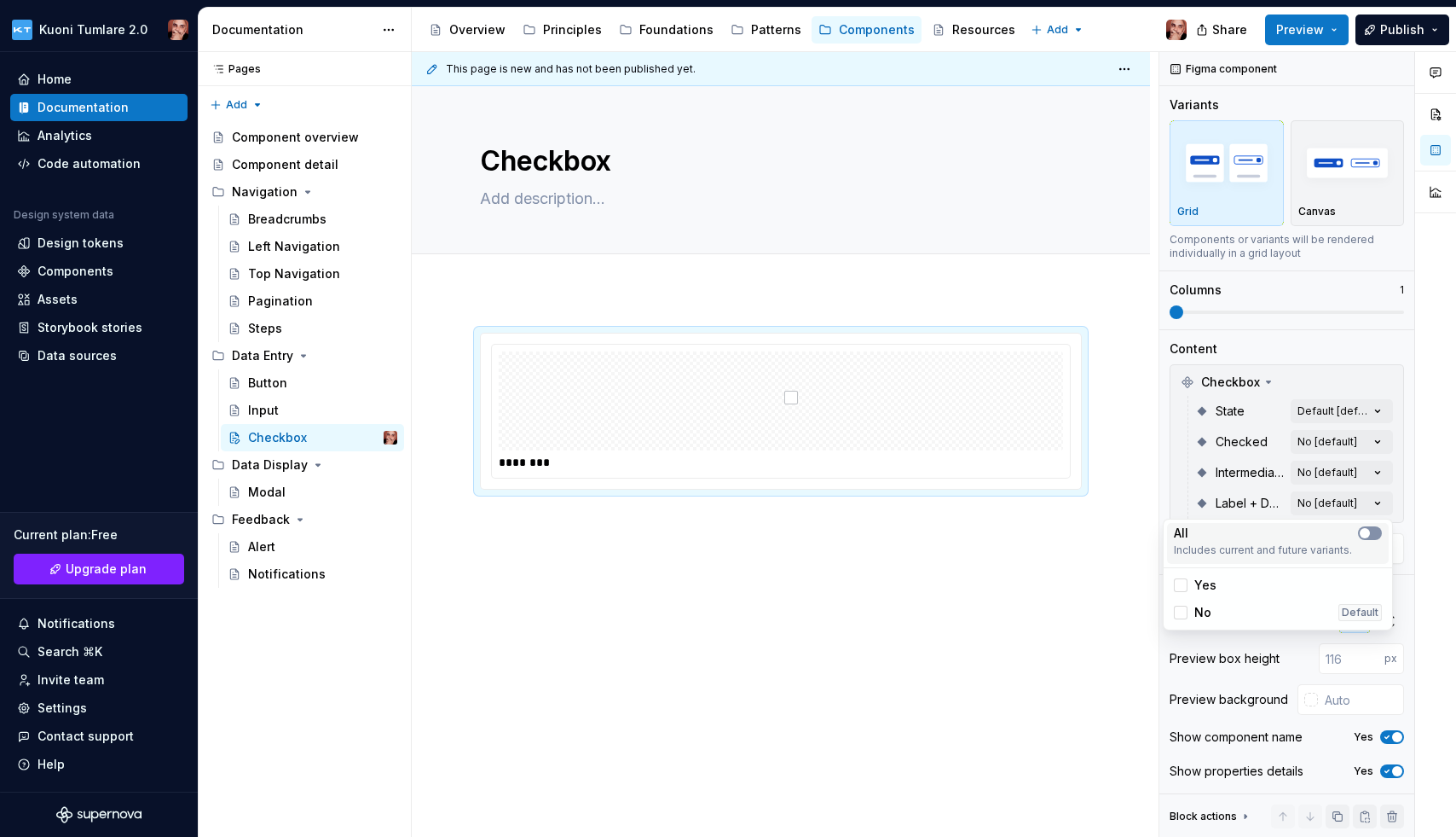
click at [1239, 528] on span "button" at bounding box center [1364, 532] width 10 height 10
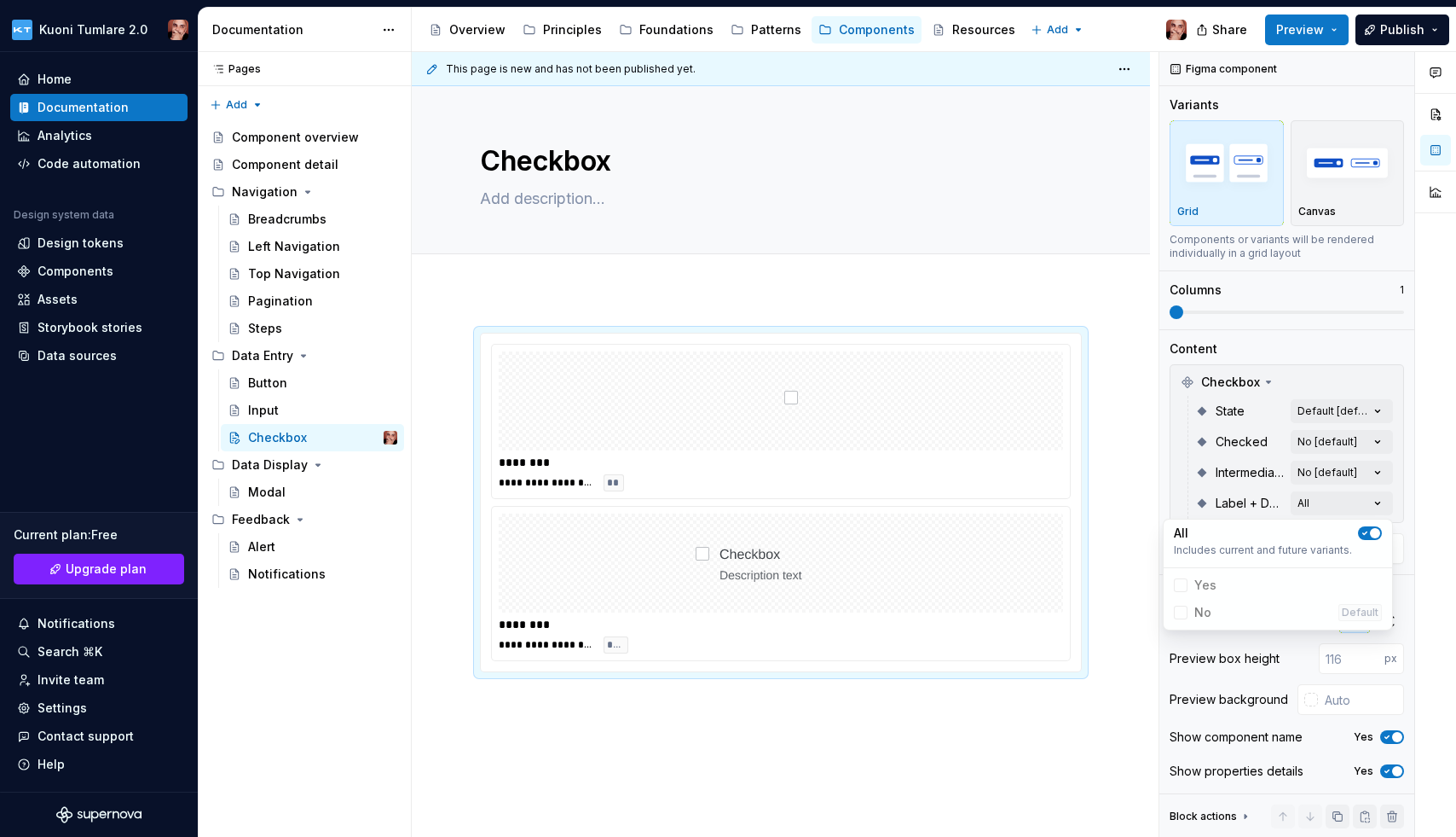
click at [1239, 530] on span "button" at bounding box center [1375, 532] width 10 height 10
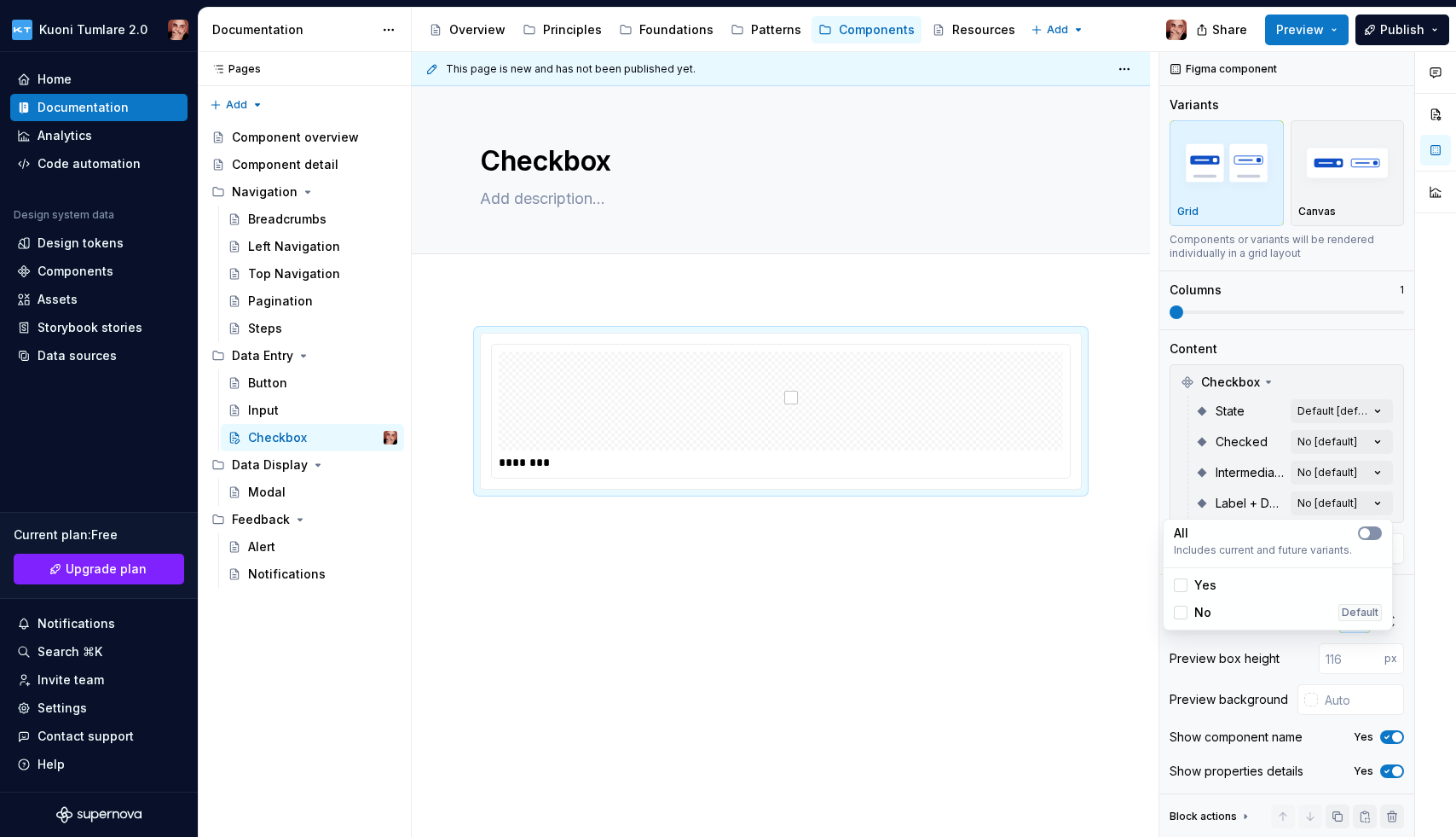
click at [1239, 530] on Description-switch "button" at bounding box center [1369, 532] width 23 height 14
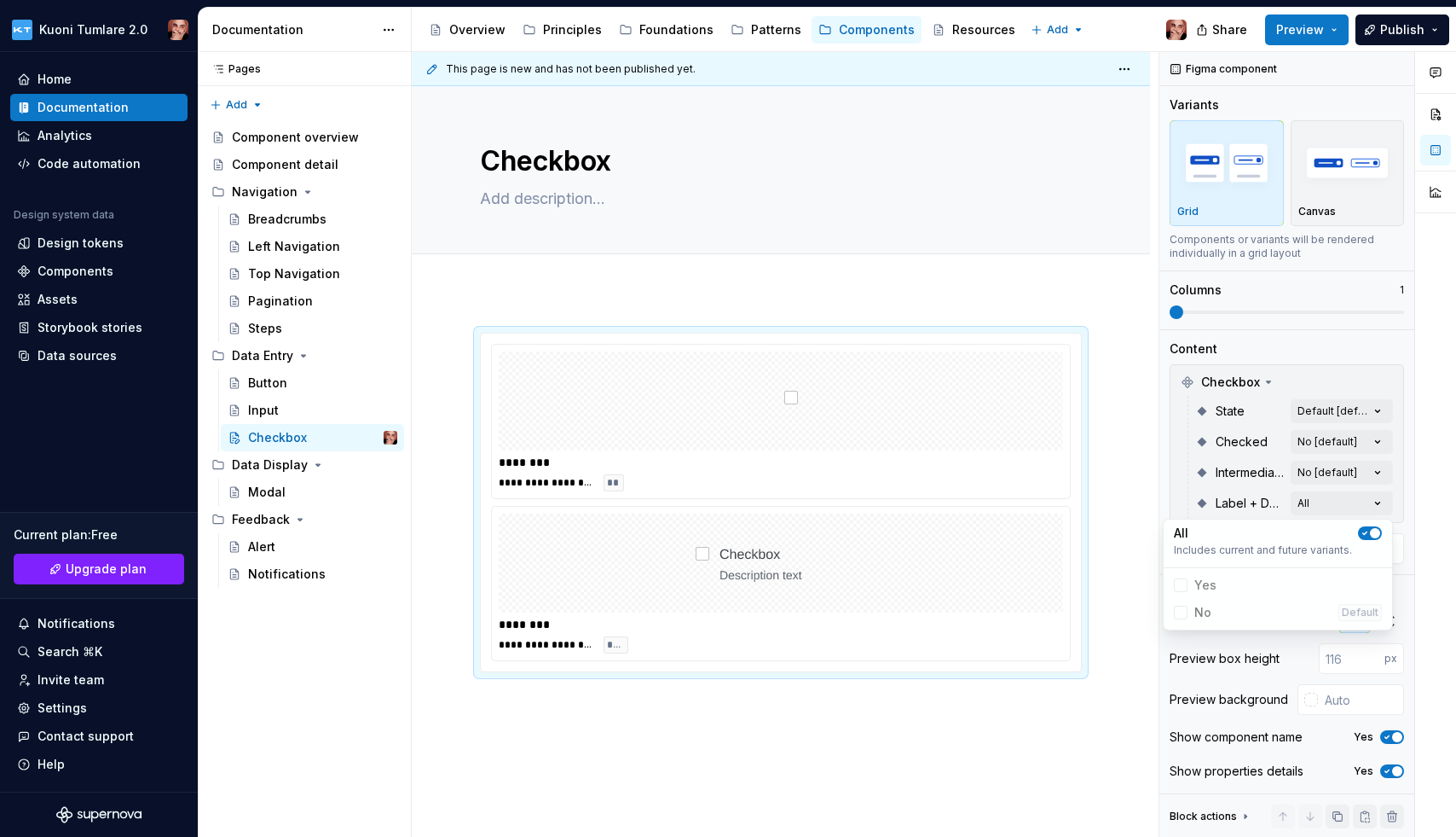
click at [1239, 474] on div "Comments Open comments No comments yet Select ‘Comment’ from the block context …" at bounding box center [1307, 445] width 297 height 786
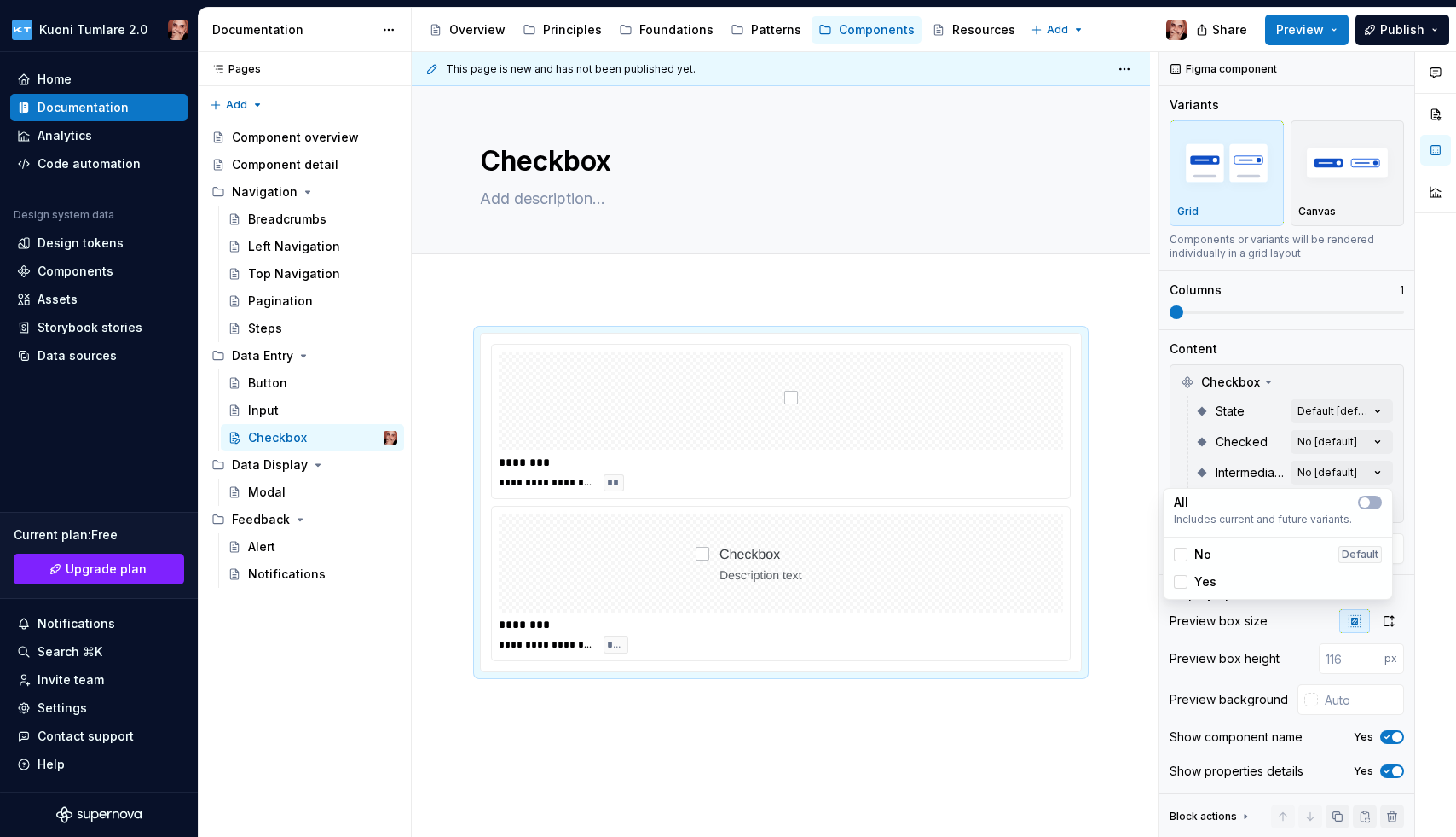
click at [1239, 474] on div "Comments Open comments No comments yet Select ‘Comment’ from the block context …" at bounding box center [1307, 445] width 297 height 786
click at [1239, 501] on span "button" at bounding box center [1364, 501] width 10 height 10
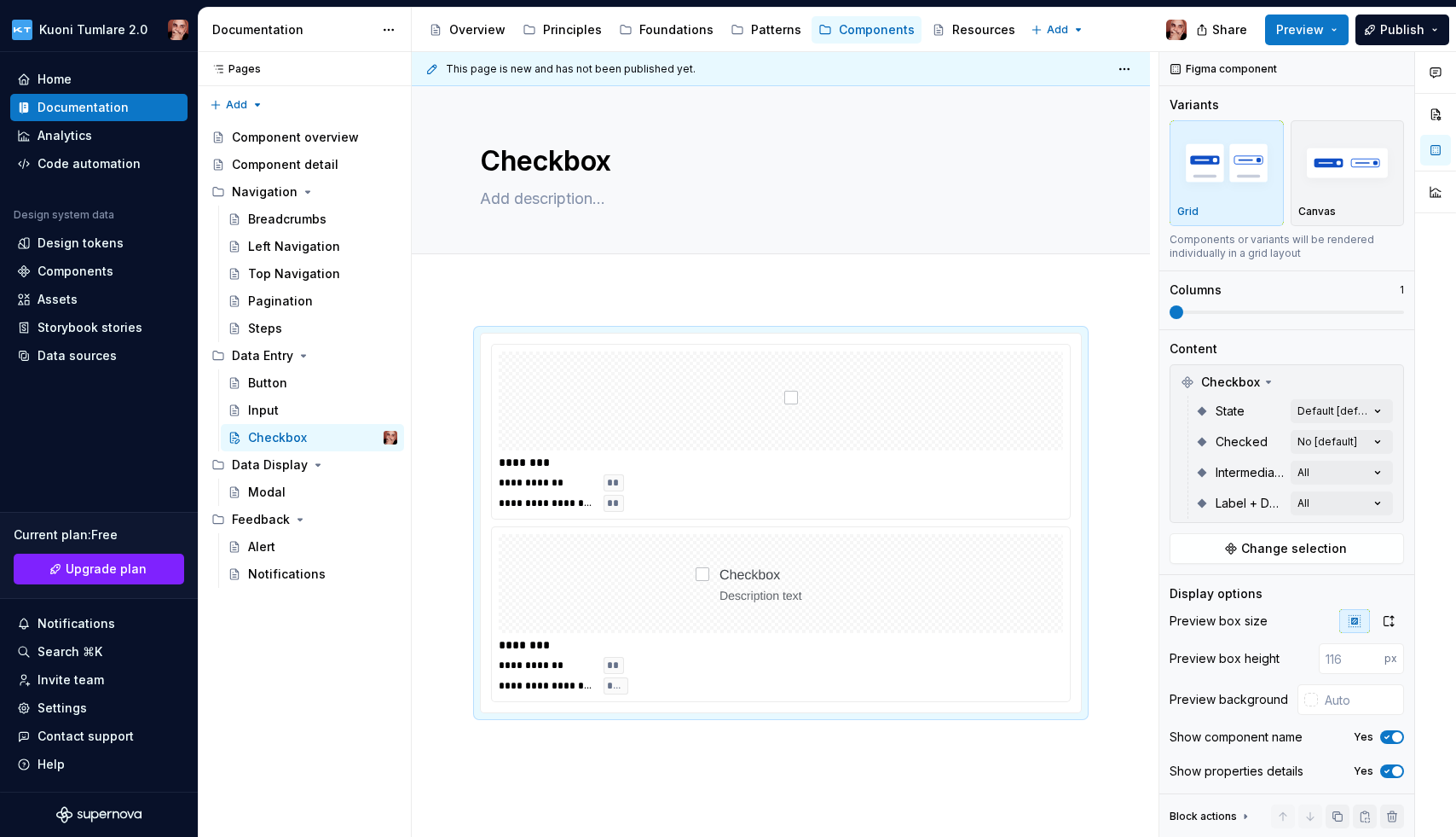
click at [1239, 435] on div "Comments Open comments No comments yet Select ‘Comment’ from the block context …" at bounding box center [1307, 445] width 297 height 786
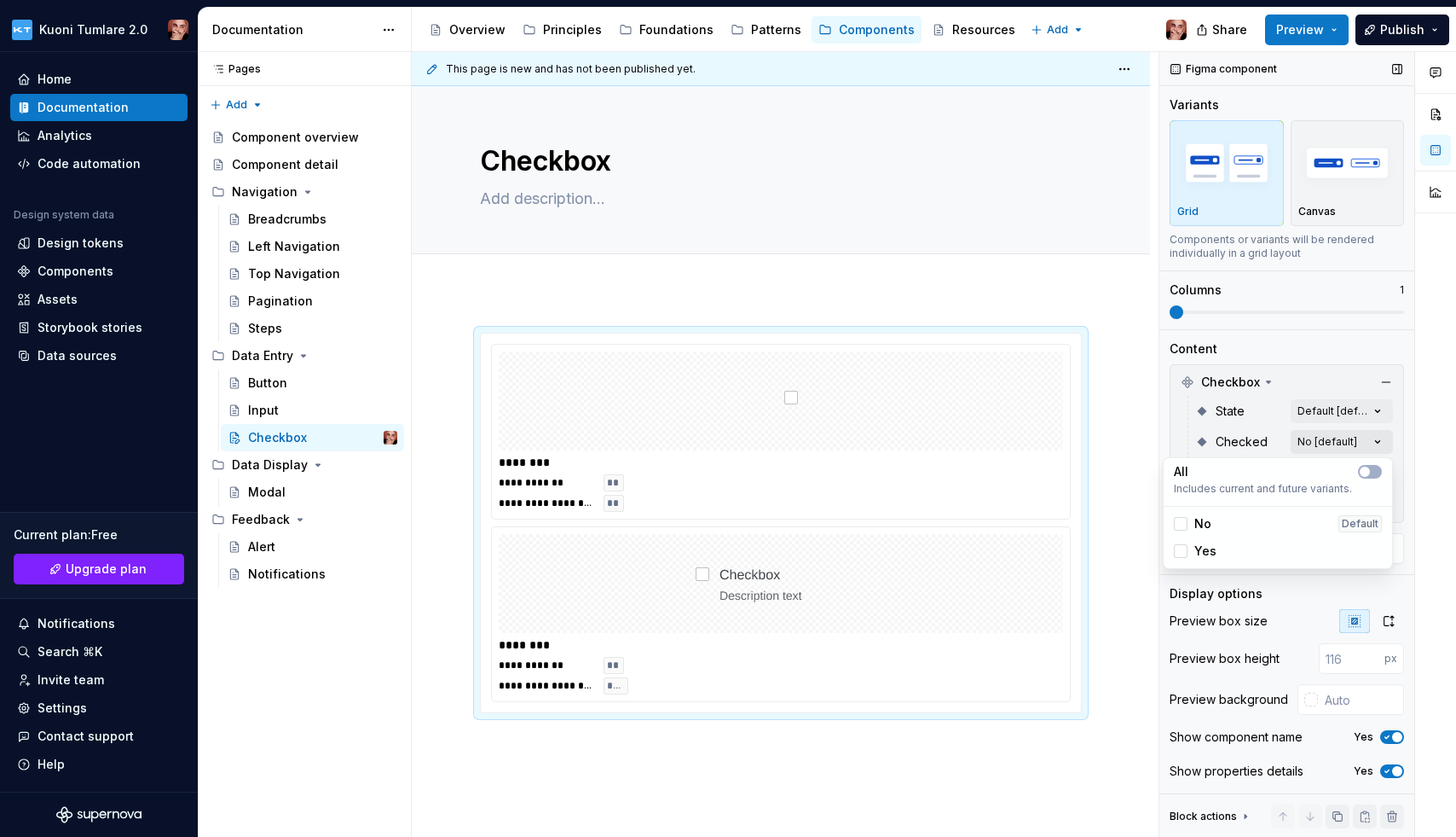
click at [1239, 440] on div "Comments Open comments No comments yet Select ‘Comment’ from the block context …" at bounding box center [1307, 445] width 297 height 786
click at [1239, 469] on icon "button" at bounding box center [1364, 471] width 14 height 10
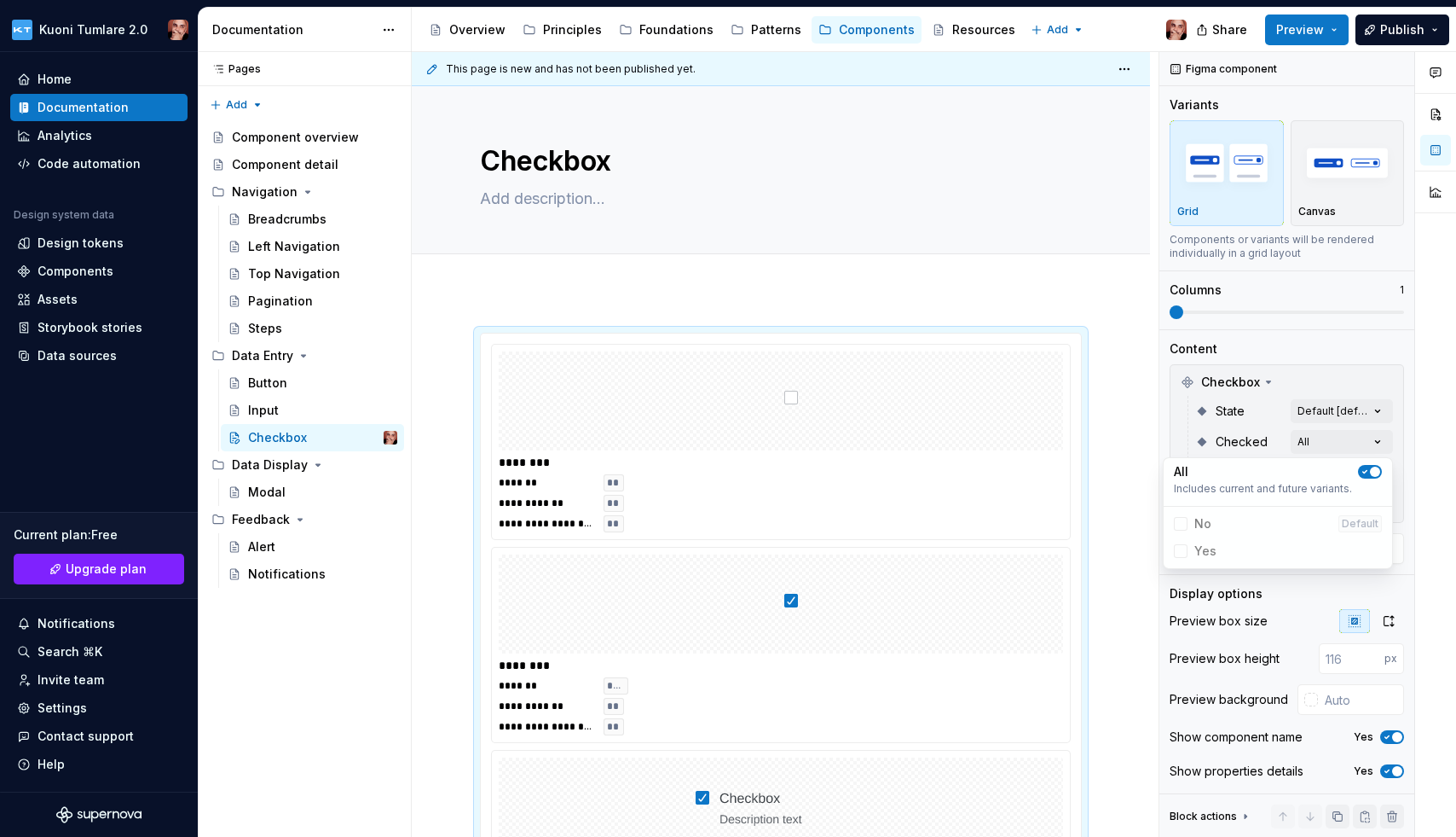
click at [1239, 409] on div "Comments Open comments No comments yet Select ‘Comment’ from the block context …" at bounding box center [1307, 445] width 297 height 786
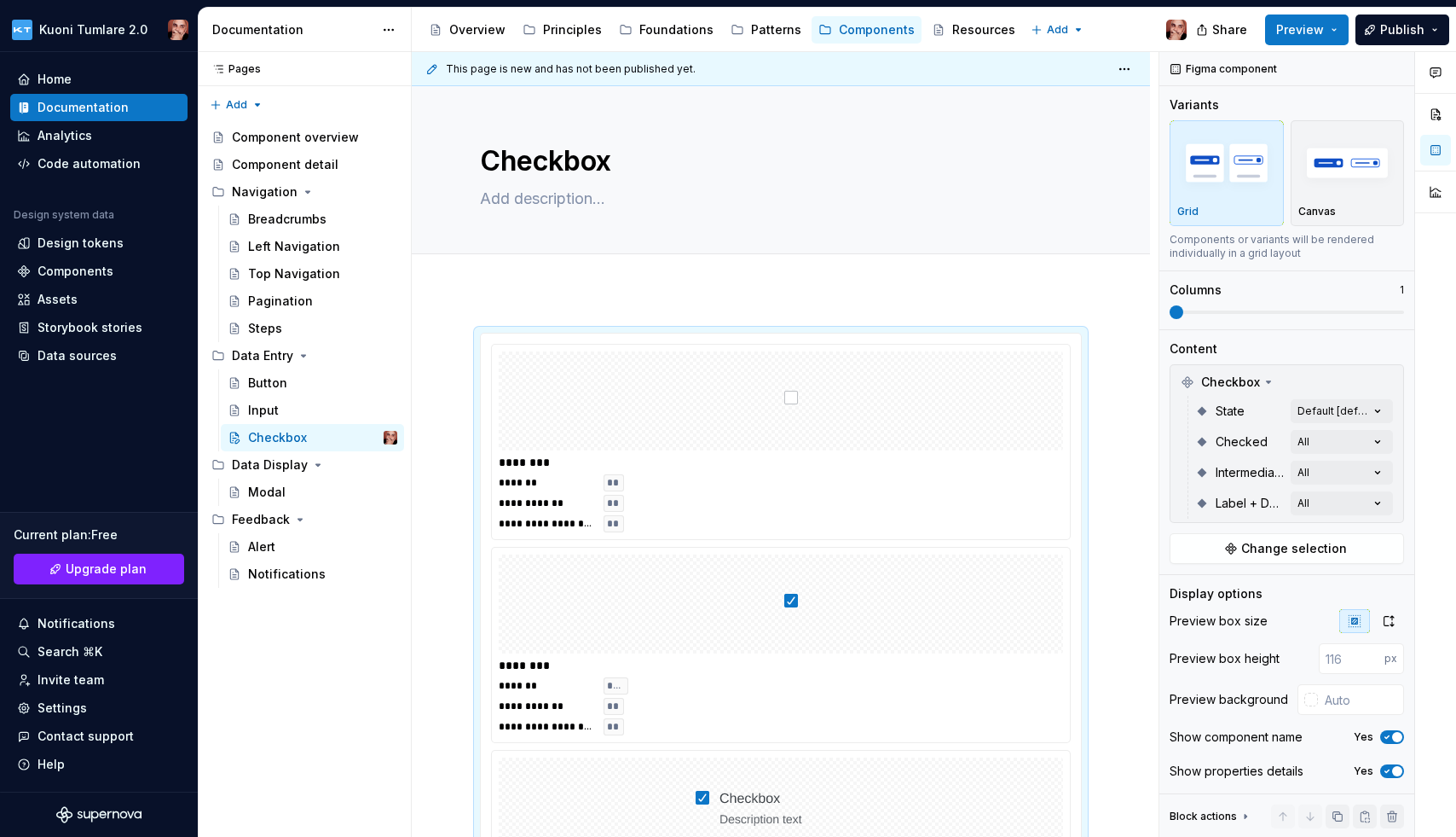
click at [1239, 409] on div "Comments Open comments No comments yet Select ‘Comment’ from the block context …" at bounding box center [1307, 445] width 297 height 786
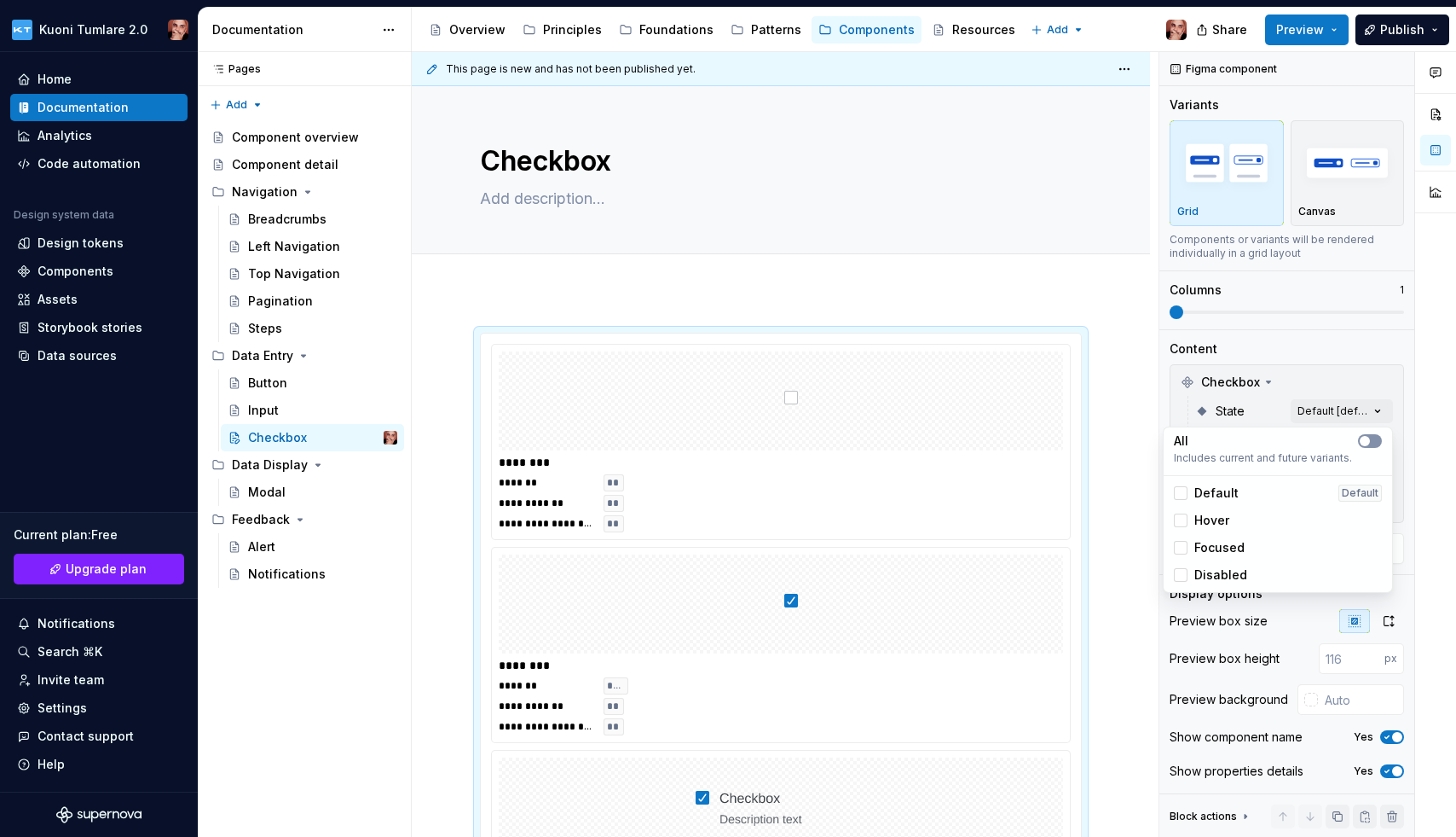
click at [1239, 441] on span "button" at bounding box center [1364, 440] width 10 height 10
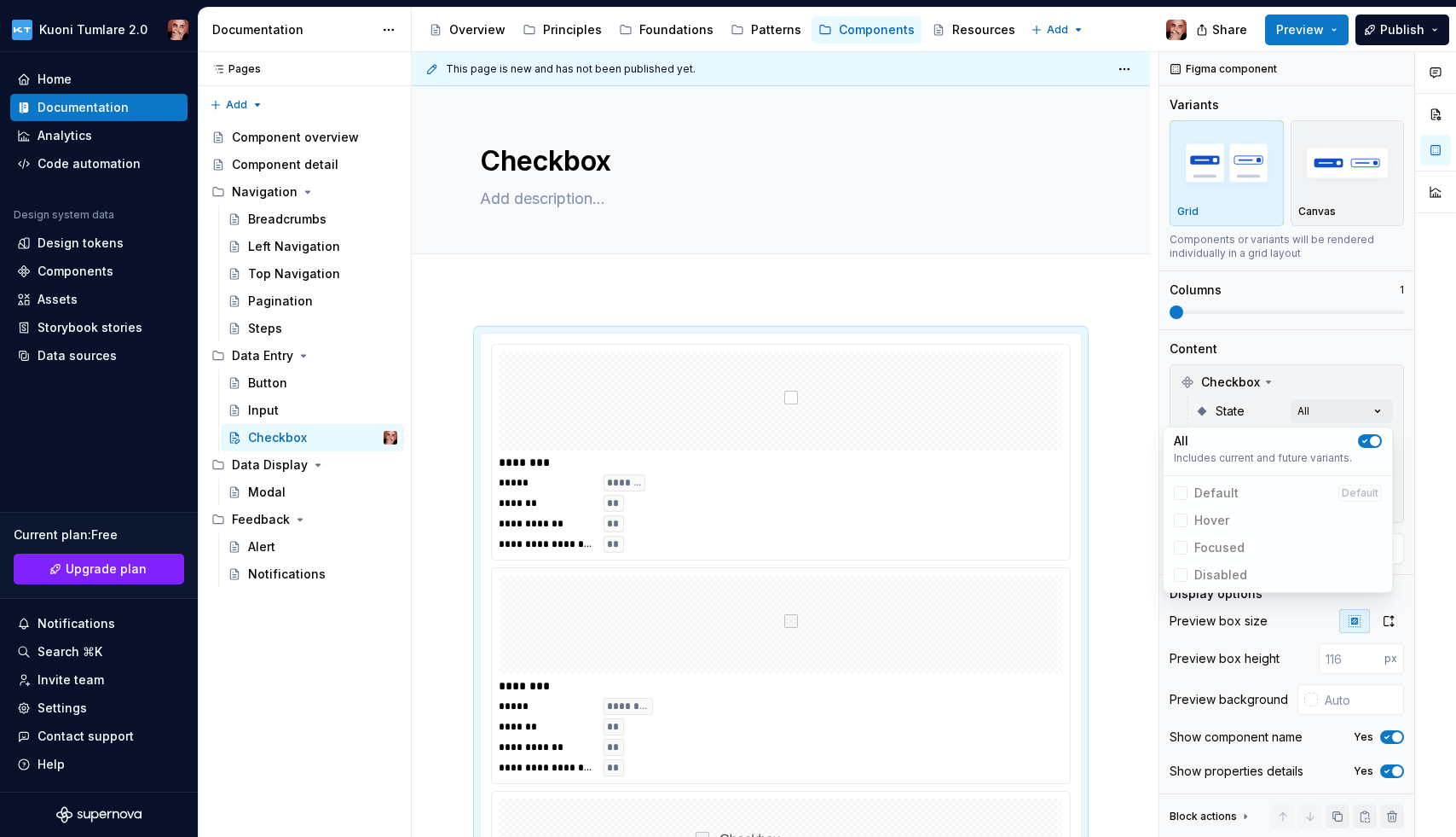
click at [1111, 520] on html "Kuoni Tumlare 2.0 Home Documentation Analytics Code automation Design system da…" at bounding box center [728, 418] width 1456 height 837
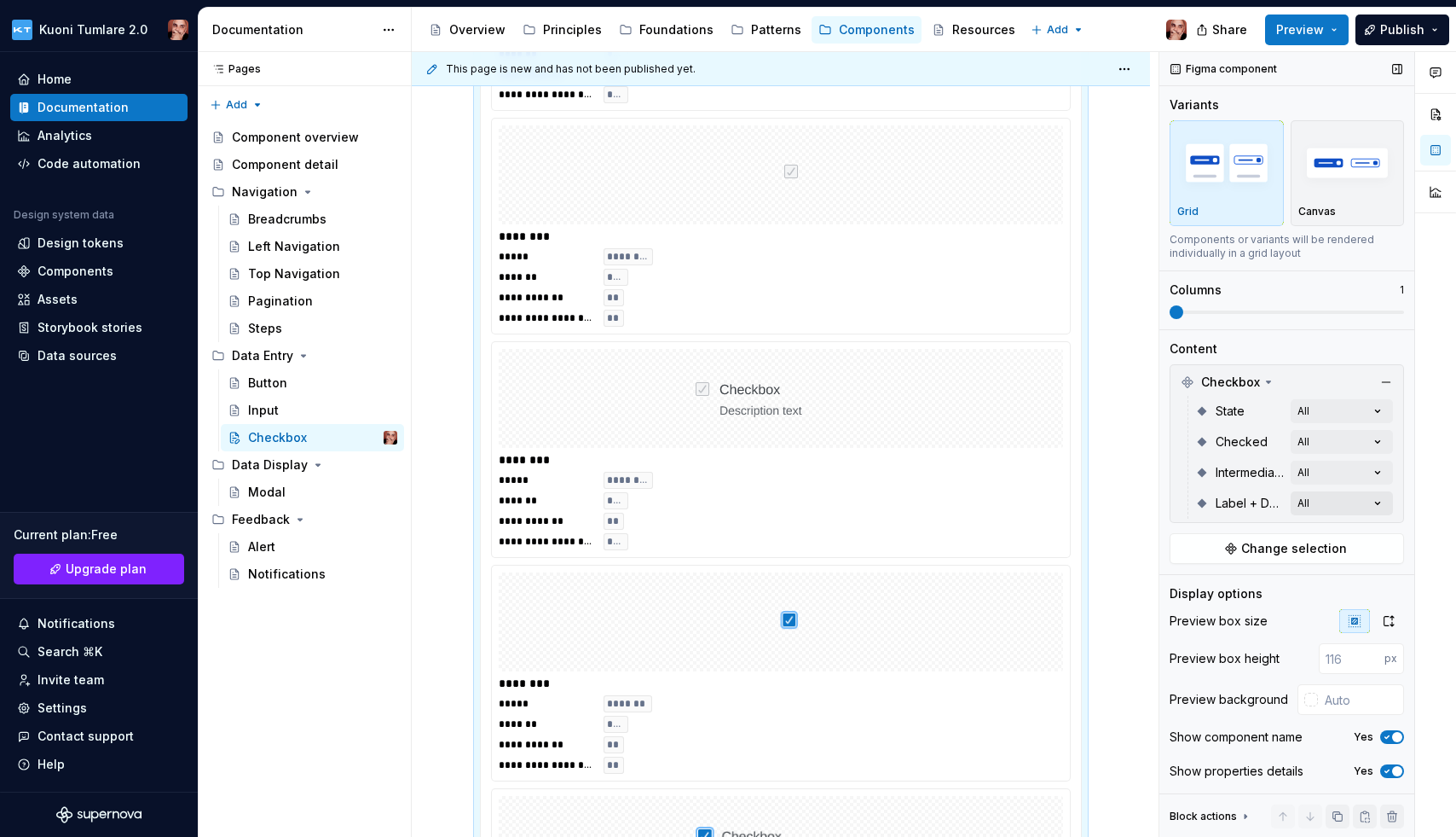
scroll to position [1964, 0]
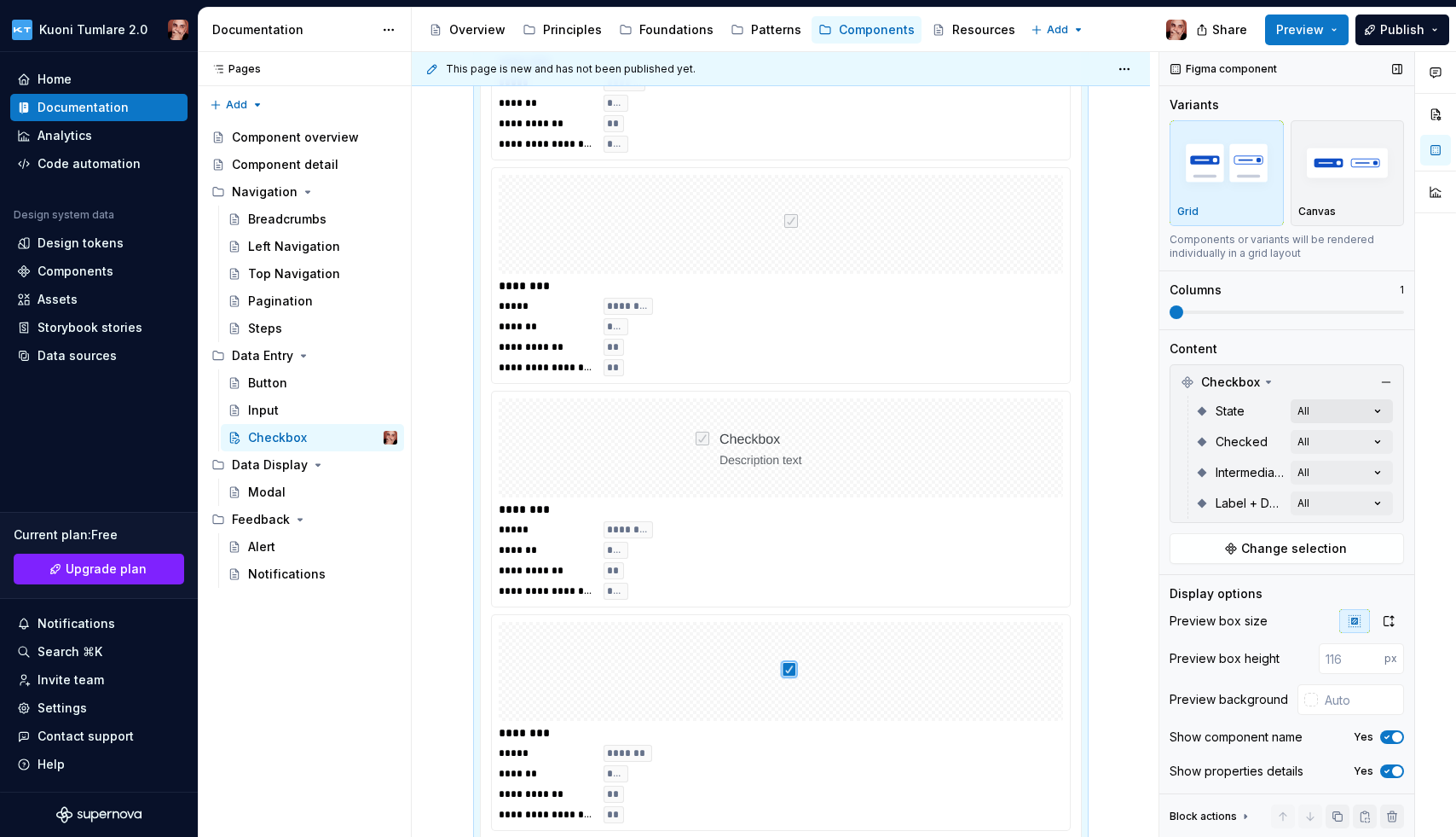
click at [1239, 403] on div "Comments Open comments No comments yet Select ‘Comment’ from the block context …" at bounding box center [1307, 445] width 297 height 786
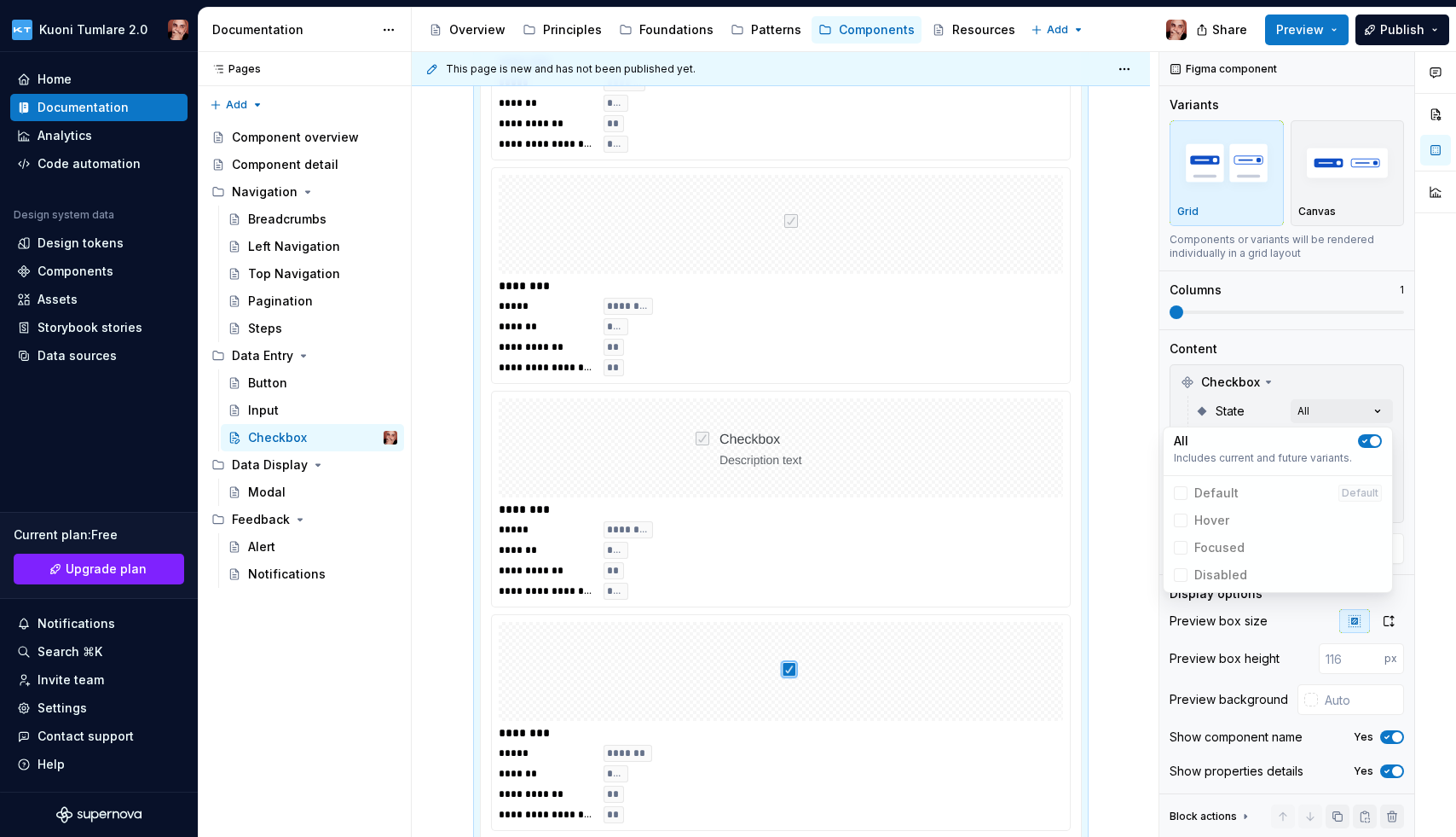
click at [1239, 442] on icon "button" at bounding box center [1364, 440] width 14 height 10
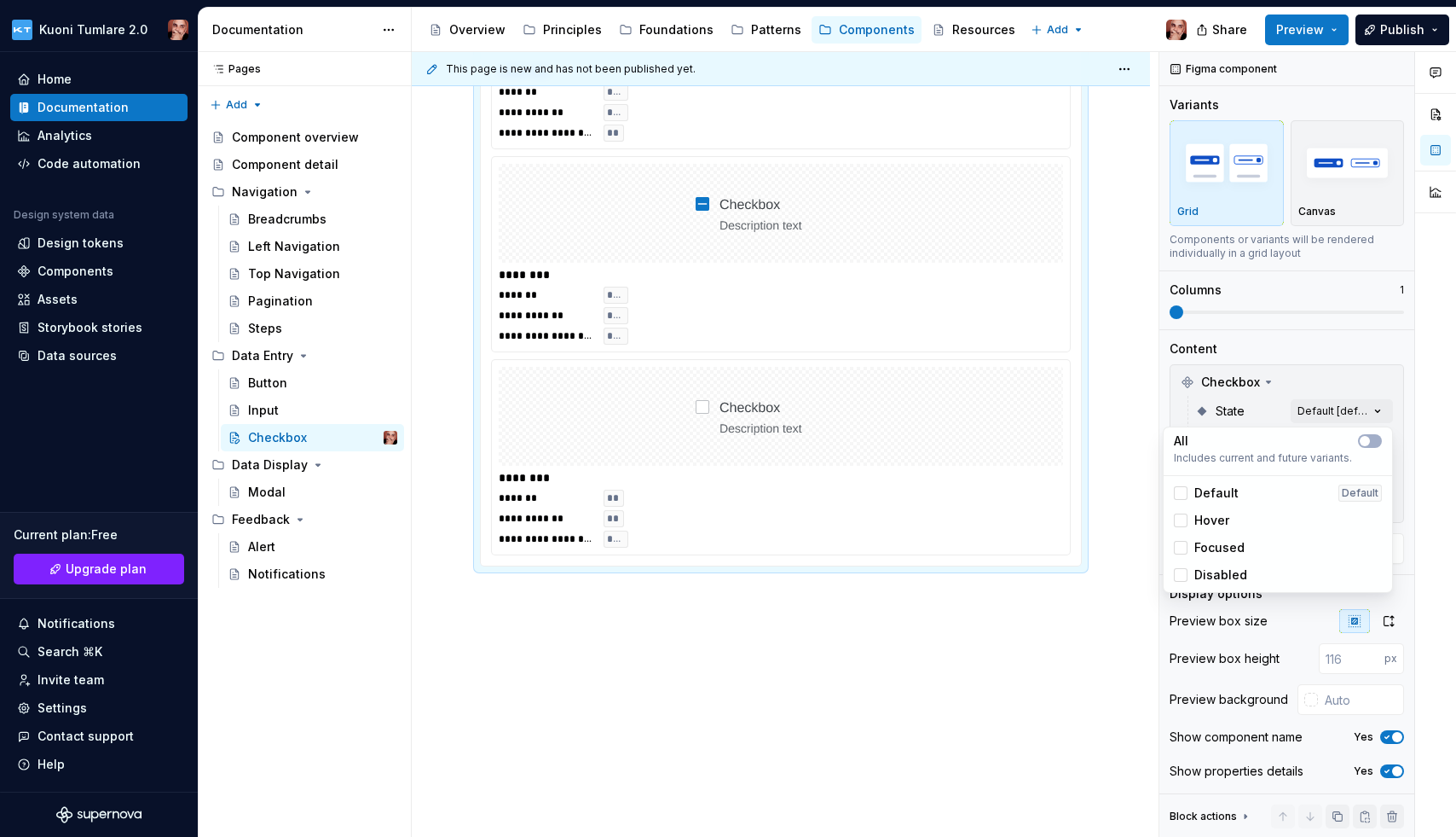
click at [1239, 402] on div "Comments Open comments No comments yet Select ‘Comment’ from the block context …" at bounding box center [1307, 445] width 297 height 786
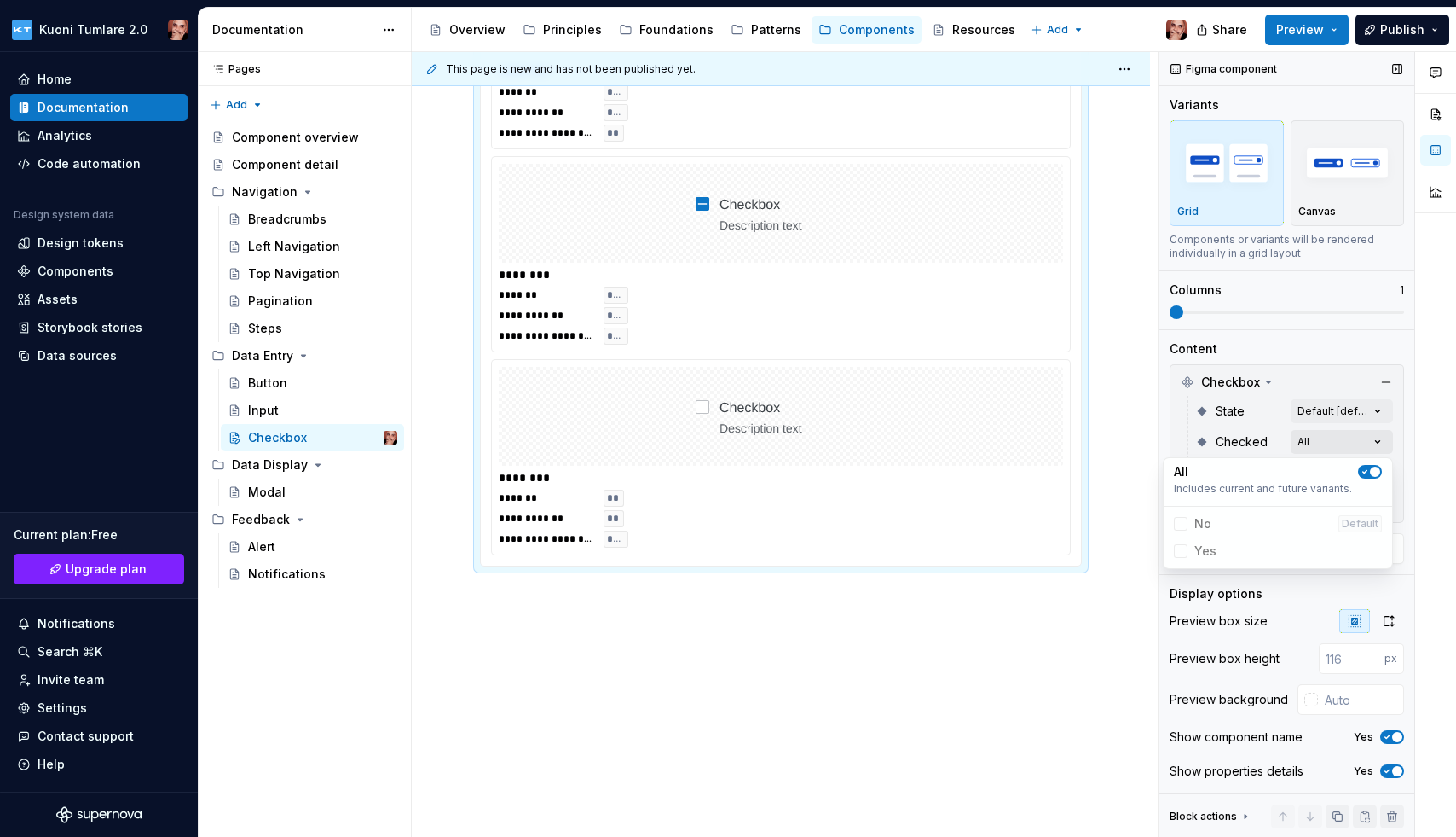
click at [1239, 449] on div "Comments Open comments No comments yet Select ‘Comment’ from the block context …" at bounding box center [1307, 445] width 297 height 786
click at [1239, 468] on icon "button" at bounding box center [1364, 471] width 14 height 10
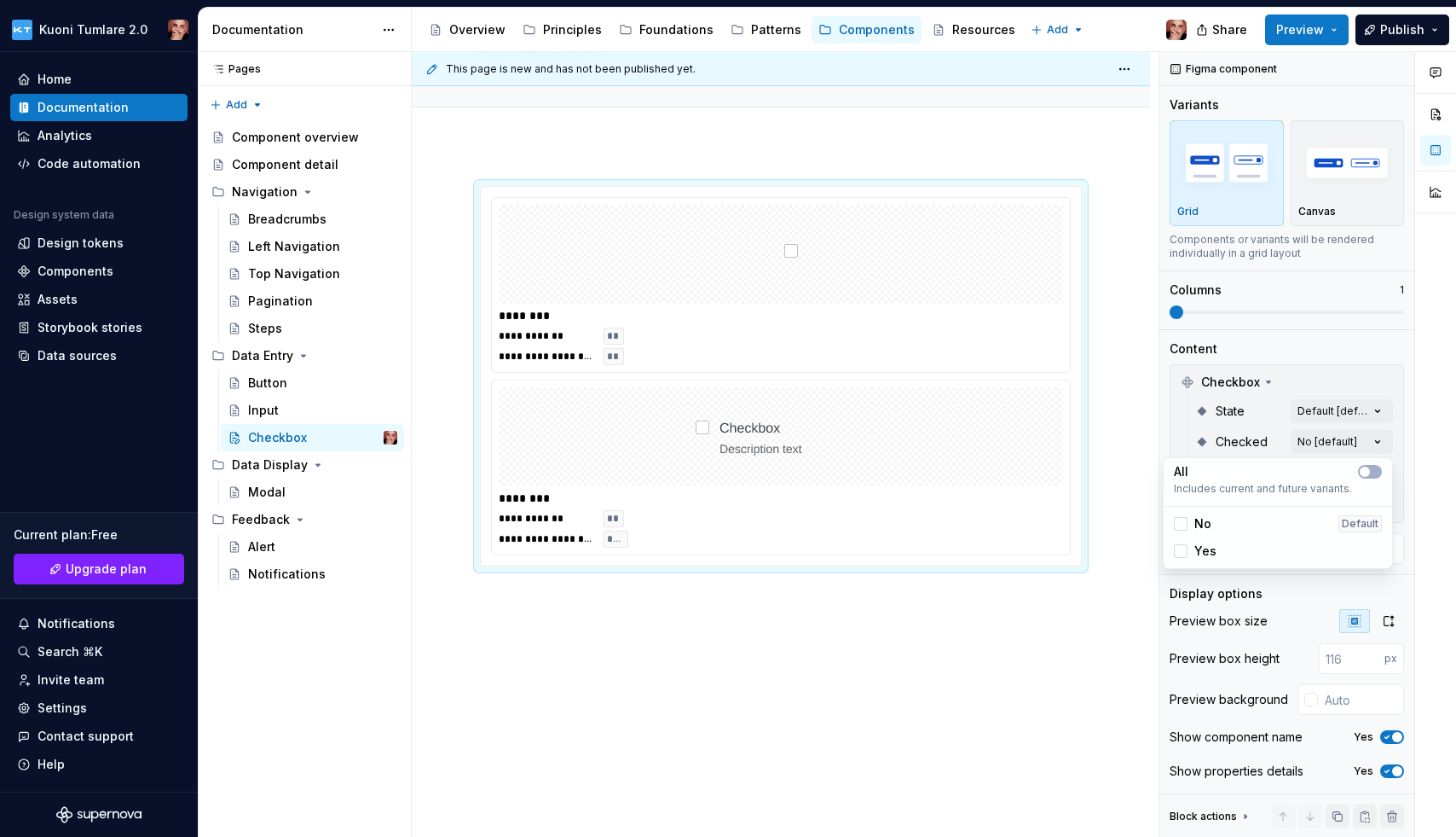
click at [1239, 422] on div "Comments Open comments No comments yet Select ‘Comment’ from the block context …" at bounding box center [1307, 445] width 297 height 786
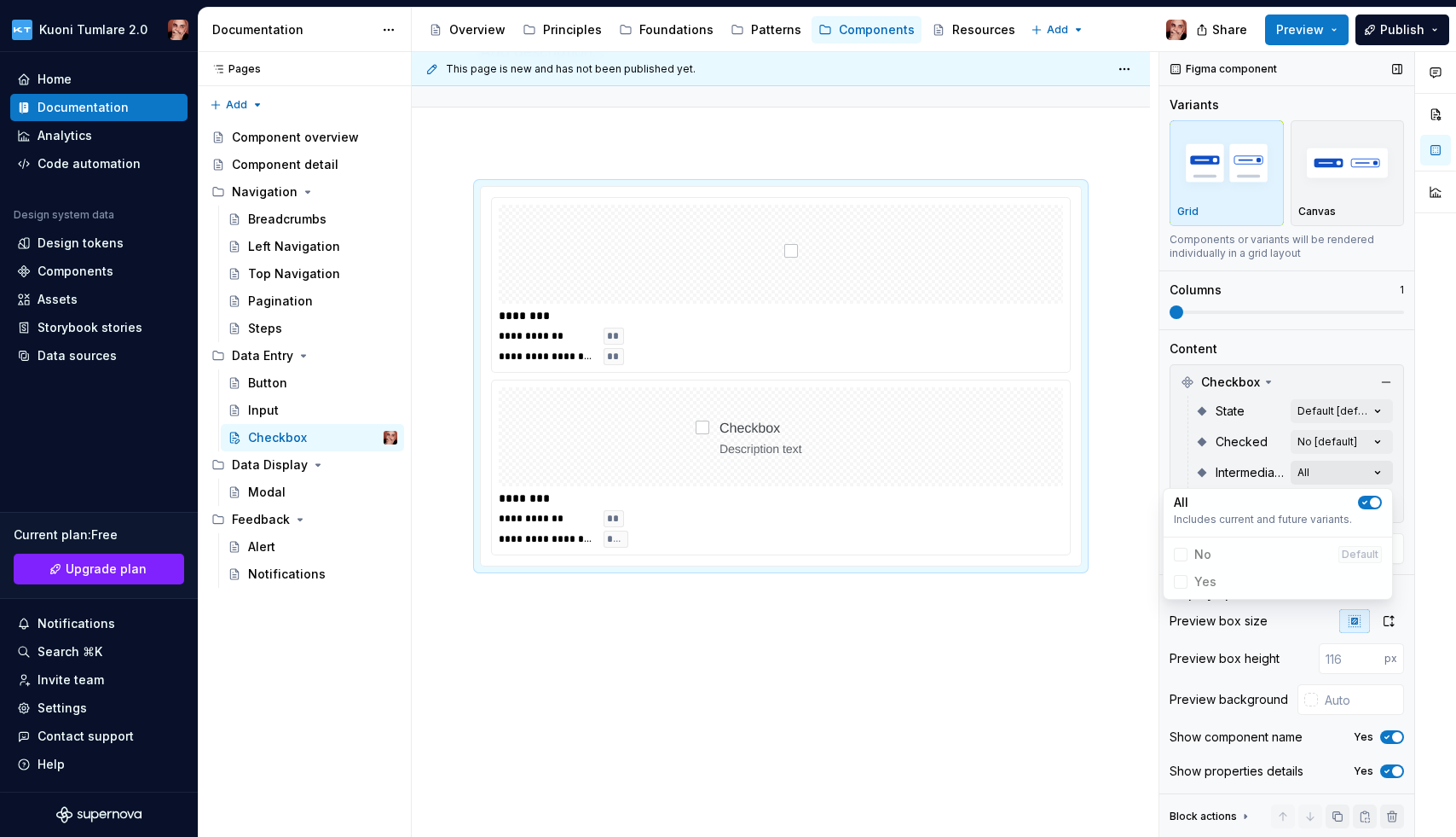
click at [1239, 476] on div "Comments Open comments No comments yet Select ‘Comment’ from the block context …" at bounding box center [1307, 445] width 297 height 786
click at [1239, 502] on icon "button" at bounding box center [1364, 501] width 14 height 10
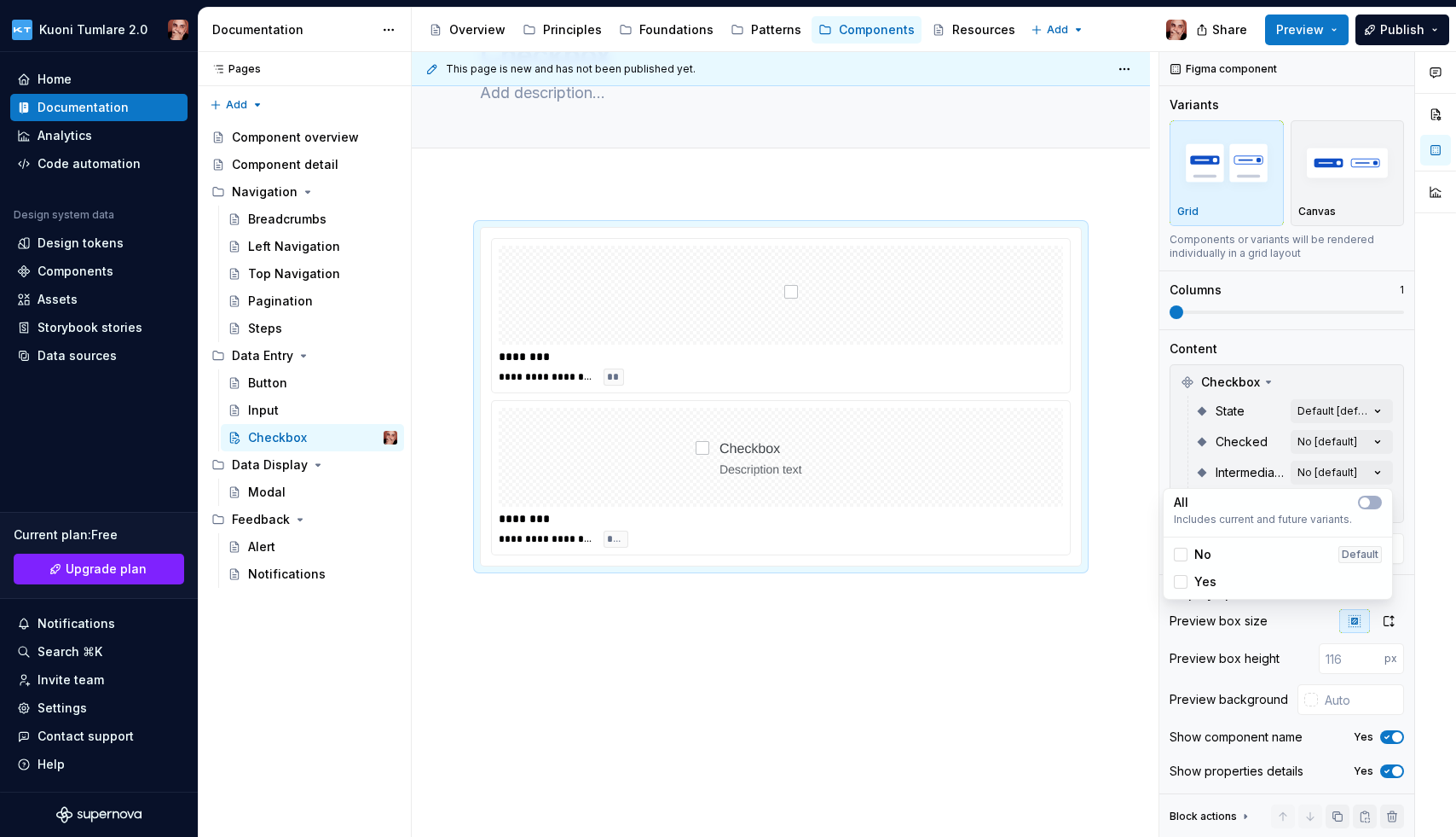
click at [1239, 179] on div "Comments Open comments No comments yet Select ‘Comment’ from the block context …" at bounding box center [1307, 445] width 297 height 786
click at [1239, 179] on img "button" at bounding box center [1348, 162] width 99 height 62
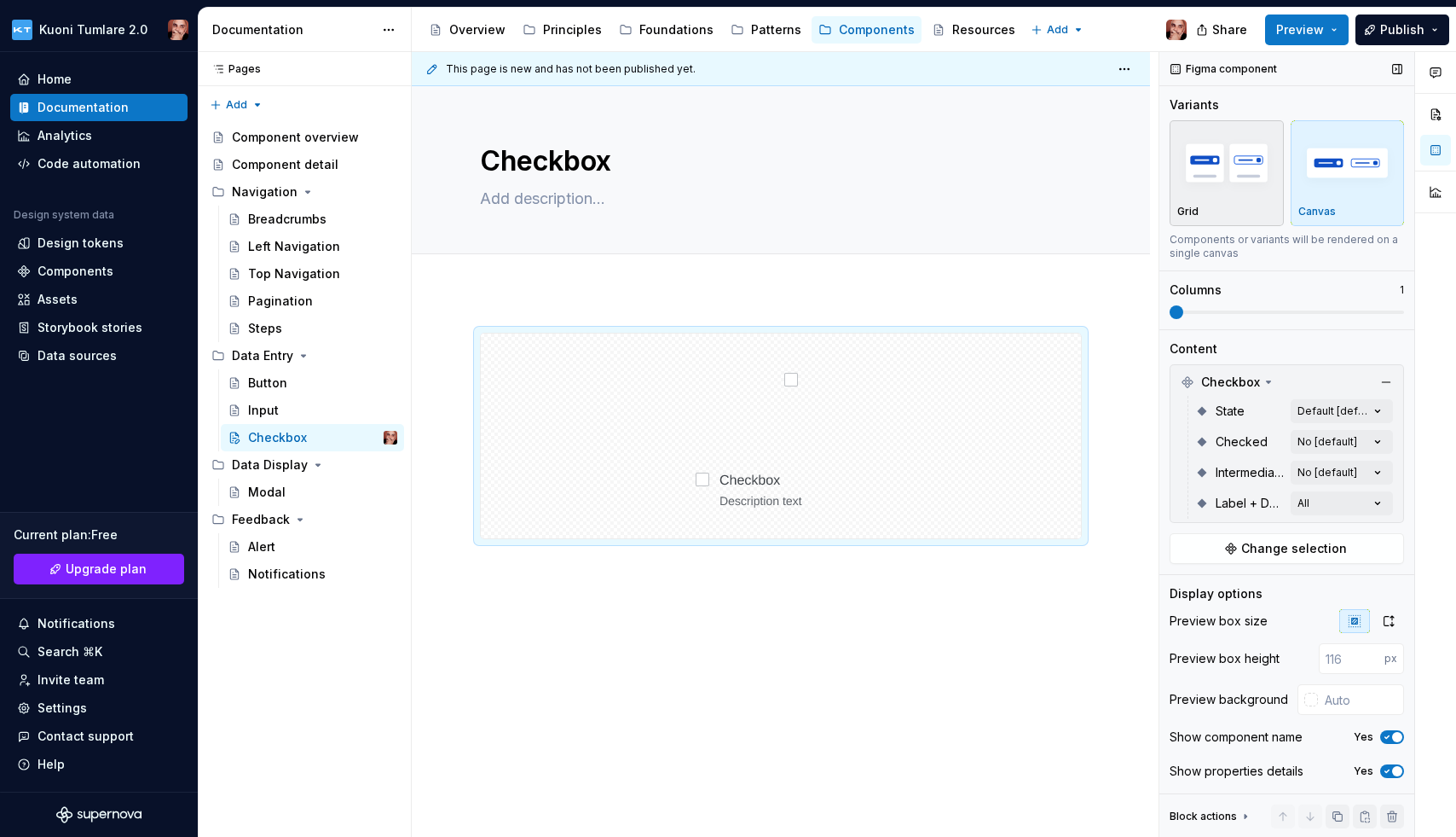
click at [1237, 193] on img "button" at bounding box center [1227, 162] width 99 height 62
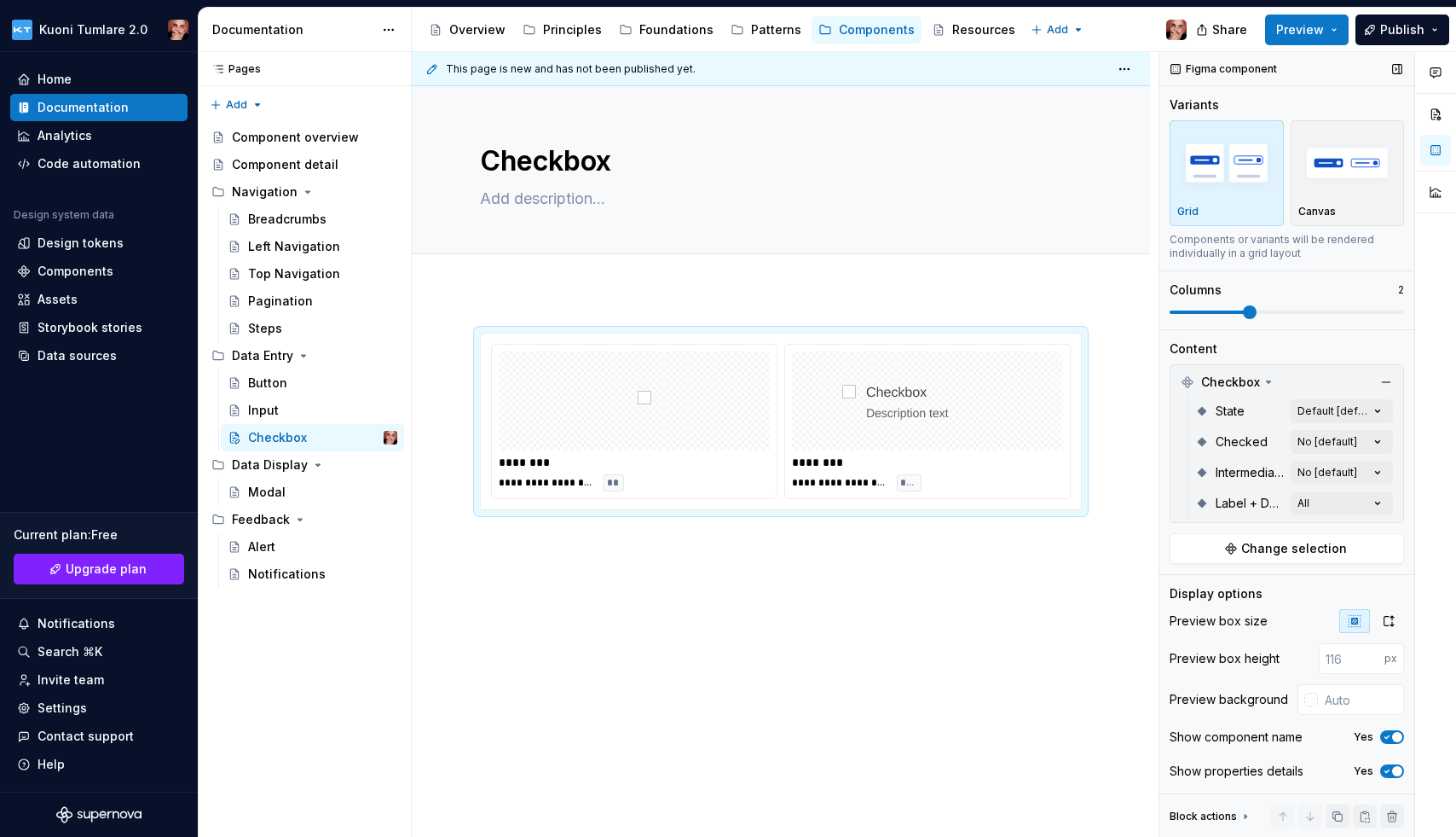
click at [1239, 313] on span at bounding box center [1250, 312] width 14 height 14
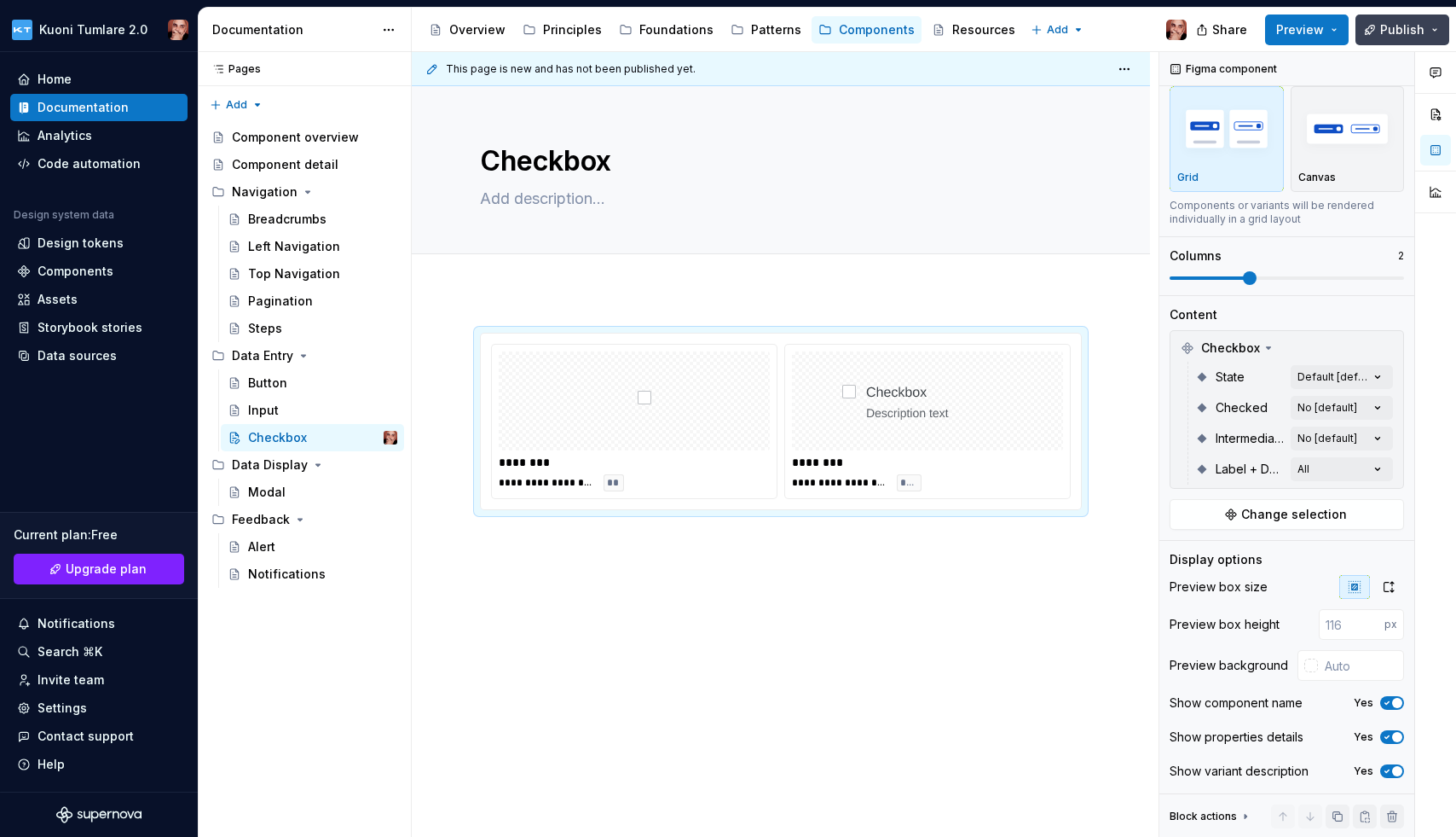
click at [1239, 27] on span "Publish" at bounding box center [1402, 30] width 44 height 17
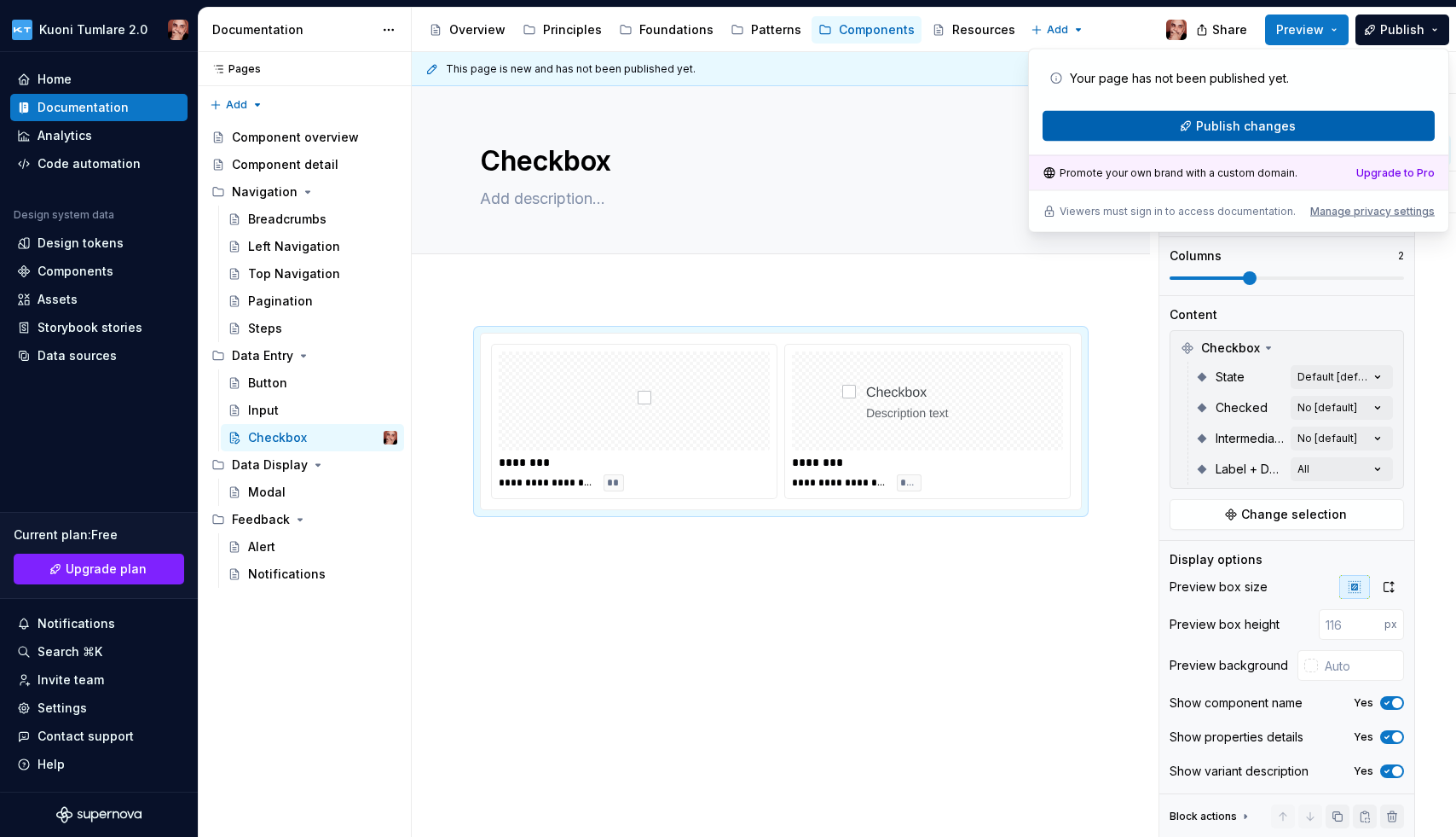
click at [1239, 124] on span "Publish changes" at bounding box center [1246, 126] width 100 height 17
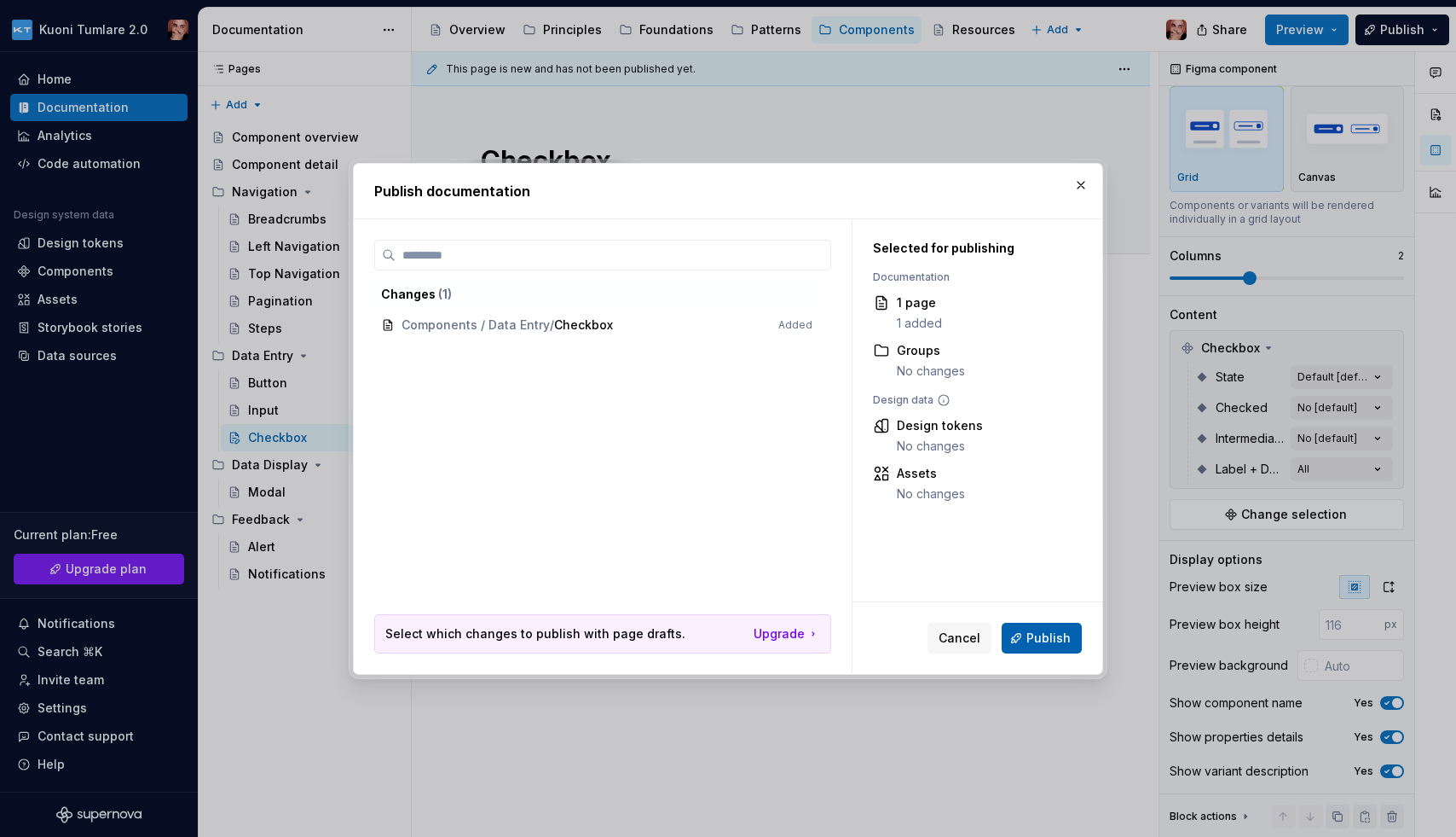
click at [1060, 638] on span "Publish" at bounding box center [1049, 638] width 44 height 17
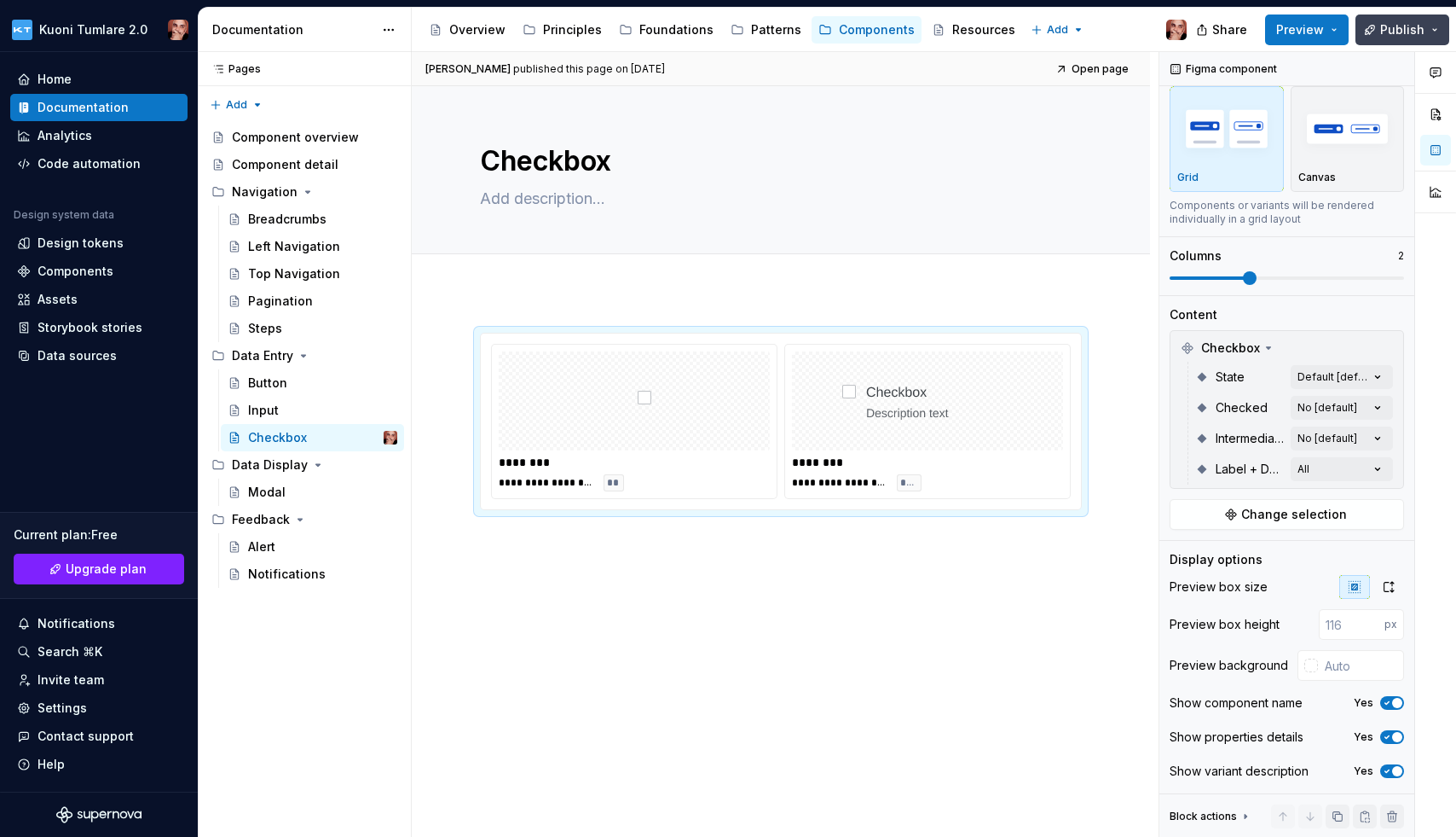
click at [1239, 23] on span "Publish" at bounding box center [1402, 30] width 44 height 17
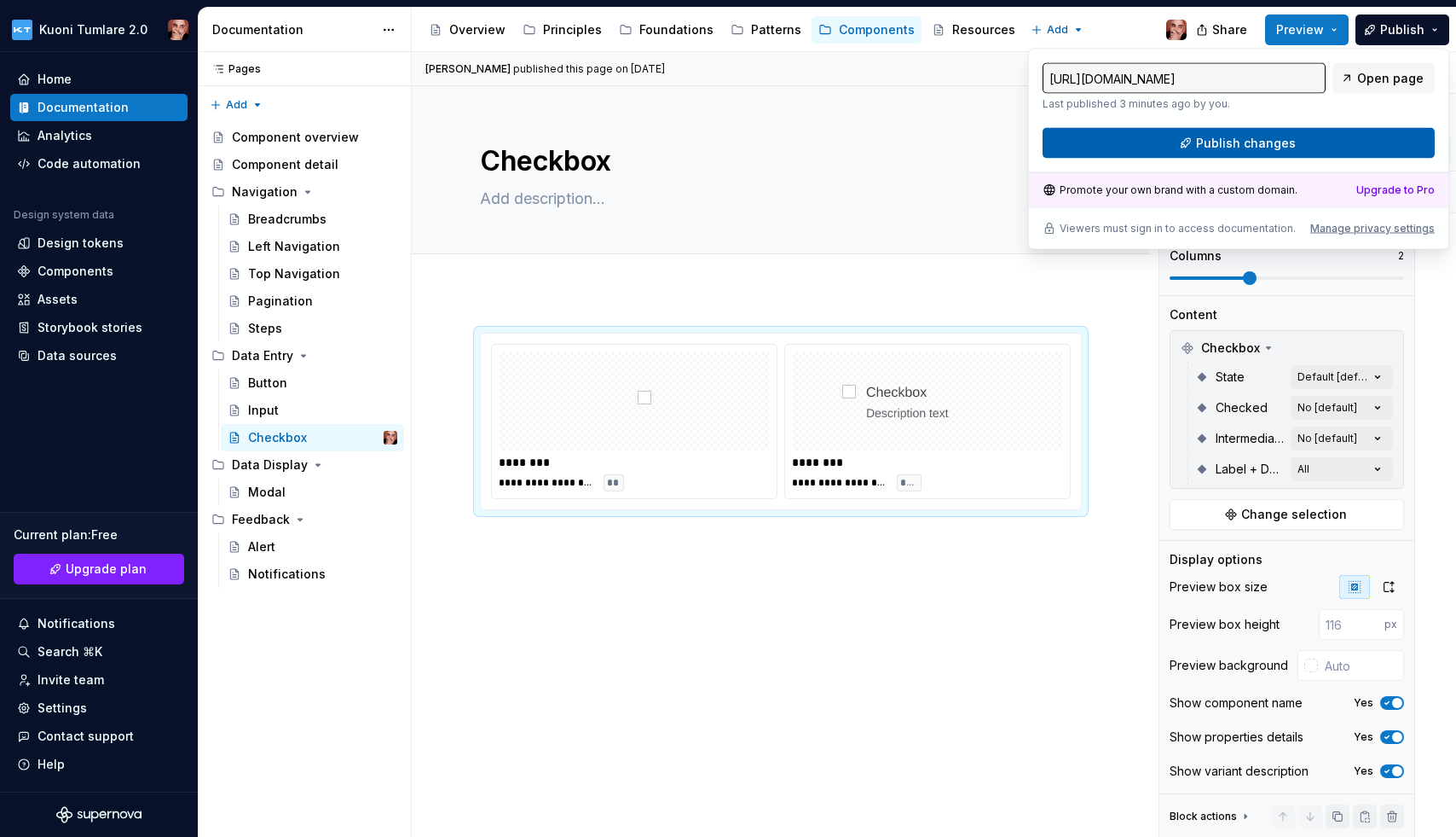
click at [1239, 136] on button "Publish changes" at bounding box center [1239, 143] width 392 height 31
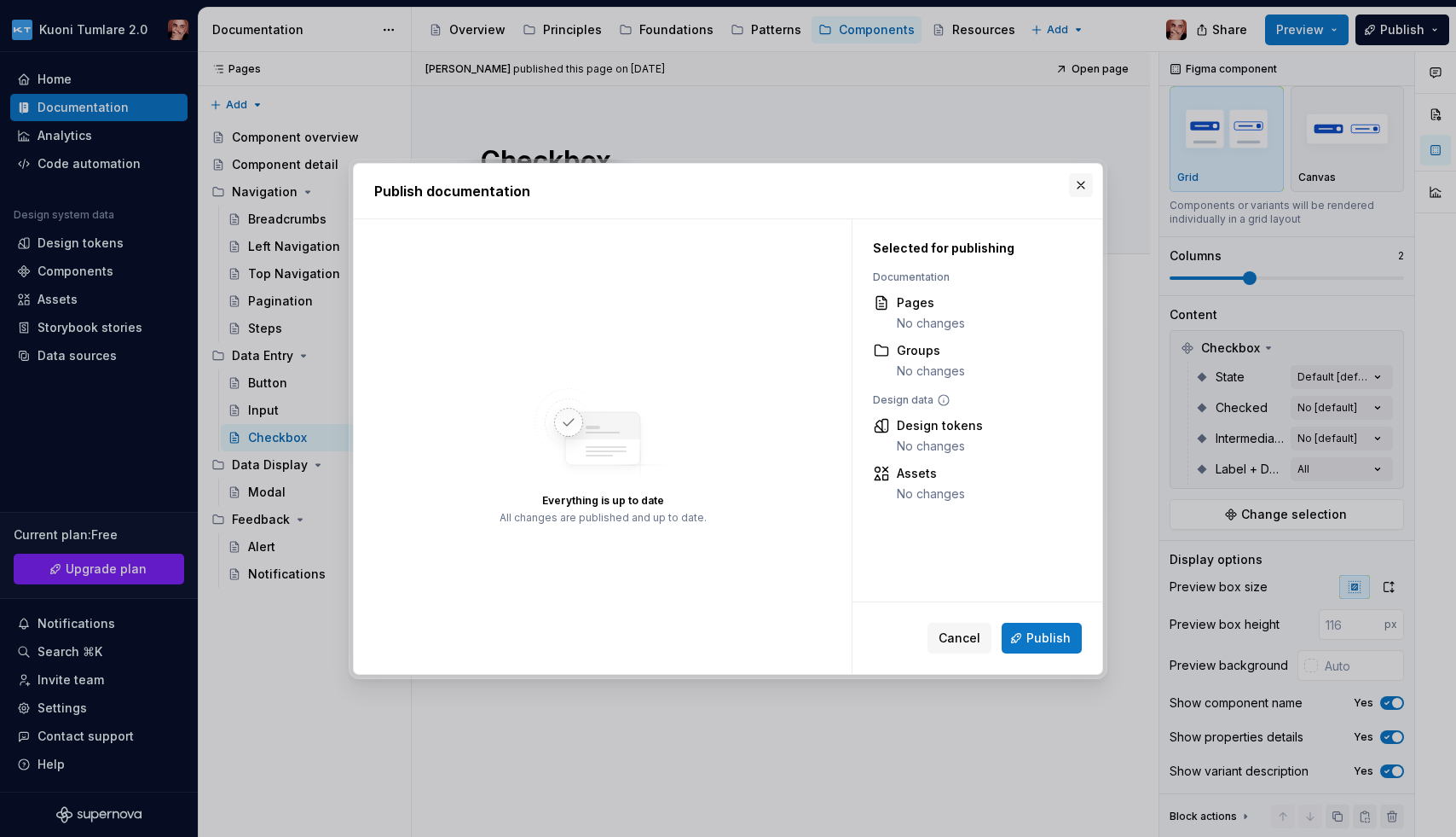
click at [1083, 183] on button "button" at bounding box center [1081, 185] width 23 height 23
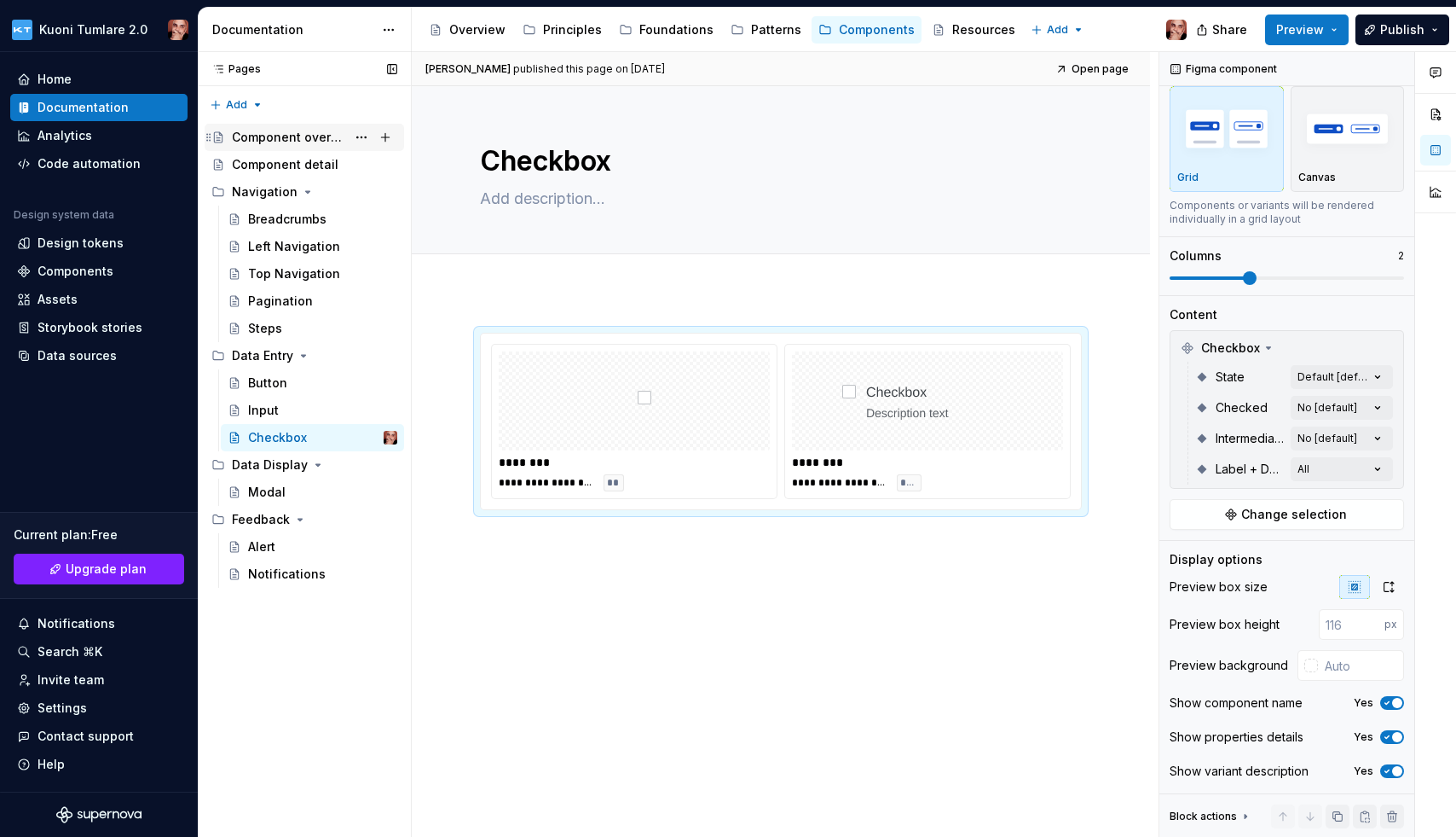
click at [306, 124] on div "Component overview" at bounding box center [304, 137] width 199 height 27
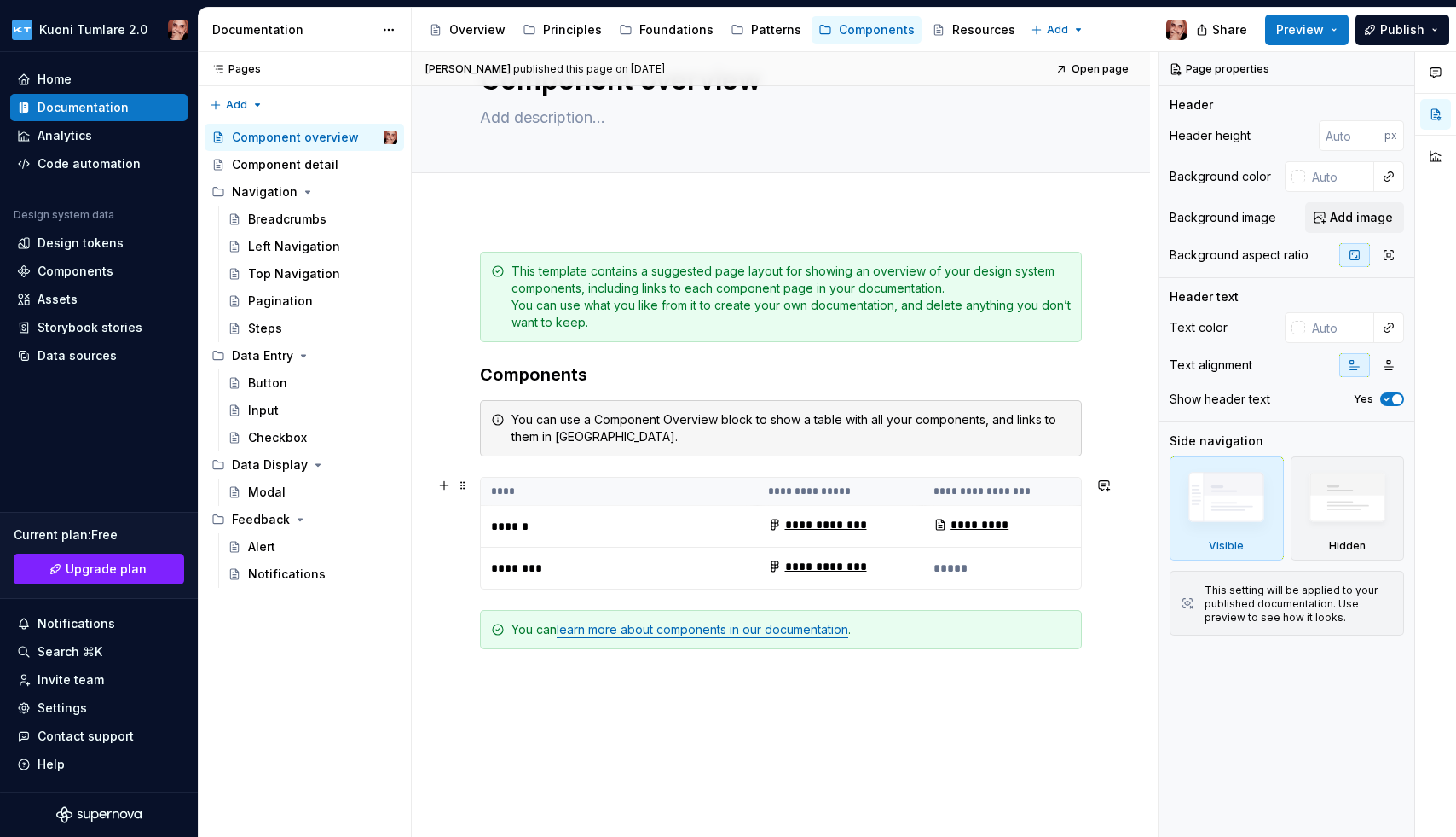
scroll to position [85, 0]
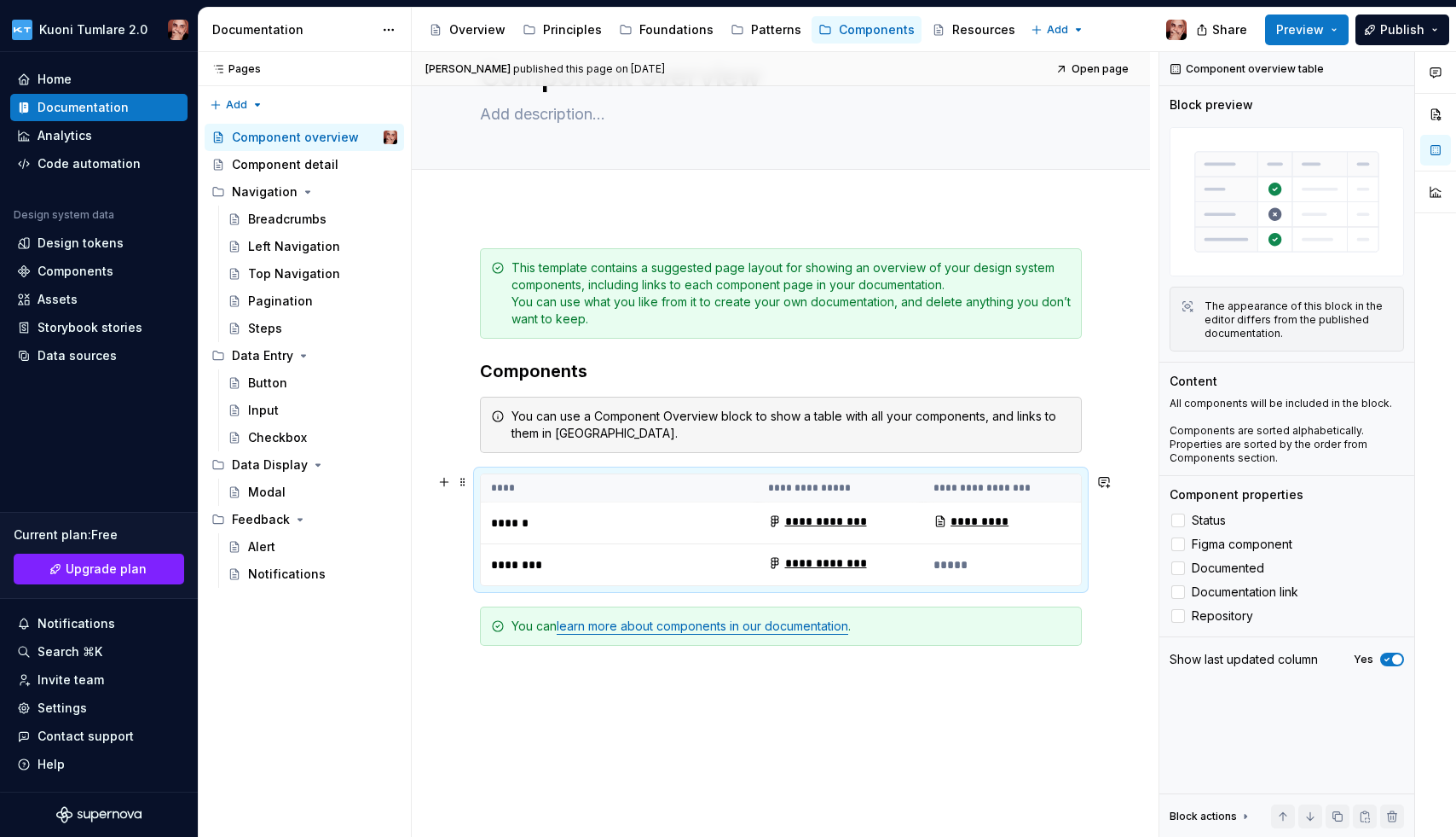
click at [958, 558] on p "*****" at bounding box center [1007, 565] width 146 height 17
click at [990, 559] on p "*****" at bounding box center [1007, 565] width 146 height 17
click at [954, 566] on p "*****" at bounding box center [1007, 565] width 146 height 17
click at [464, 483] on span at bounding box center [462, 482] width 14 height 23
click at [689, 723] on div "**********" at bounding box center [781, 492] width 602 height 490
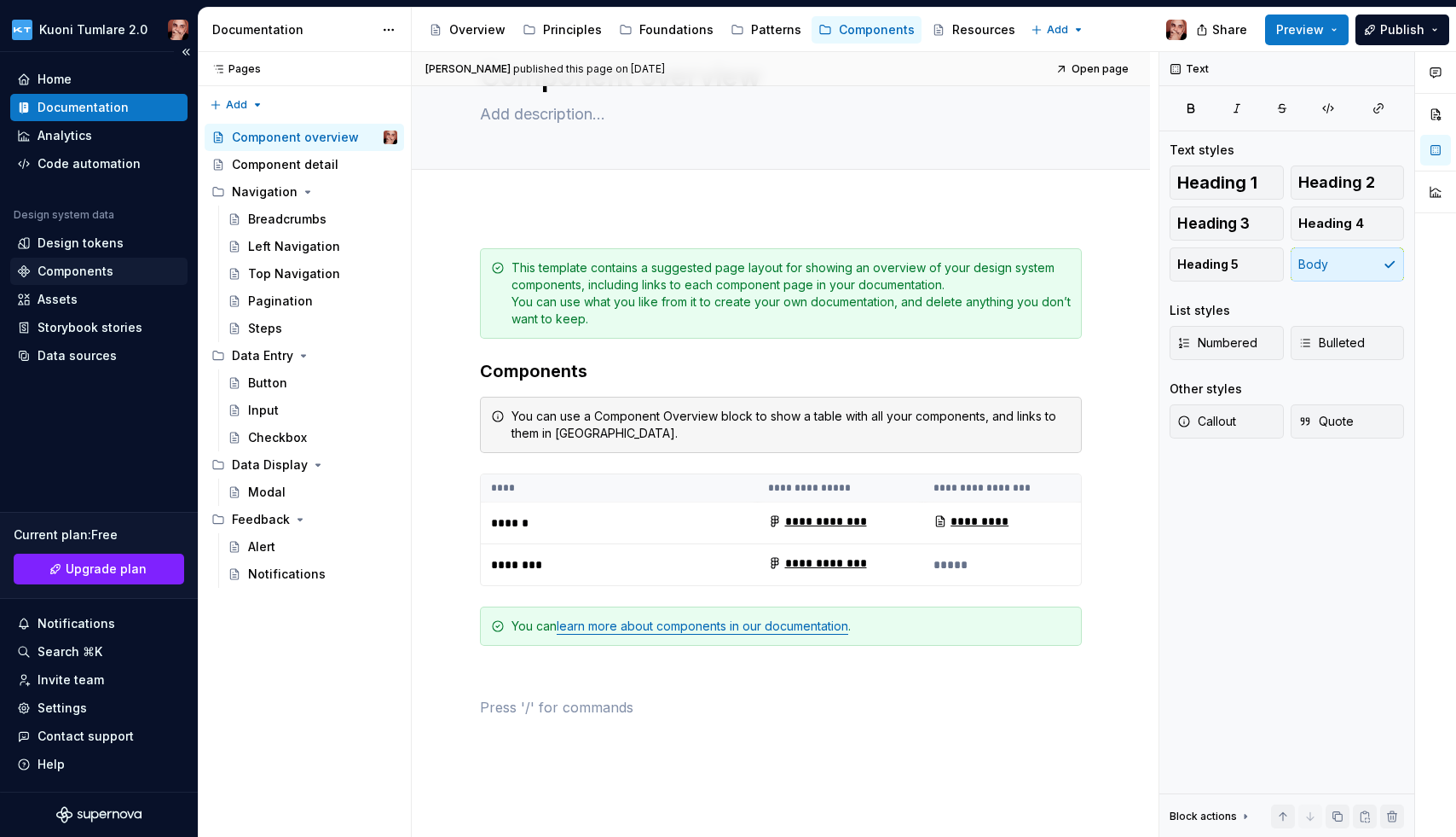
click at [87, 265] on div "Components" at bounding box center [76, 271] width 76 height 17
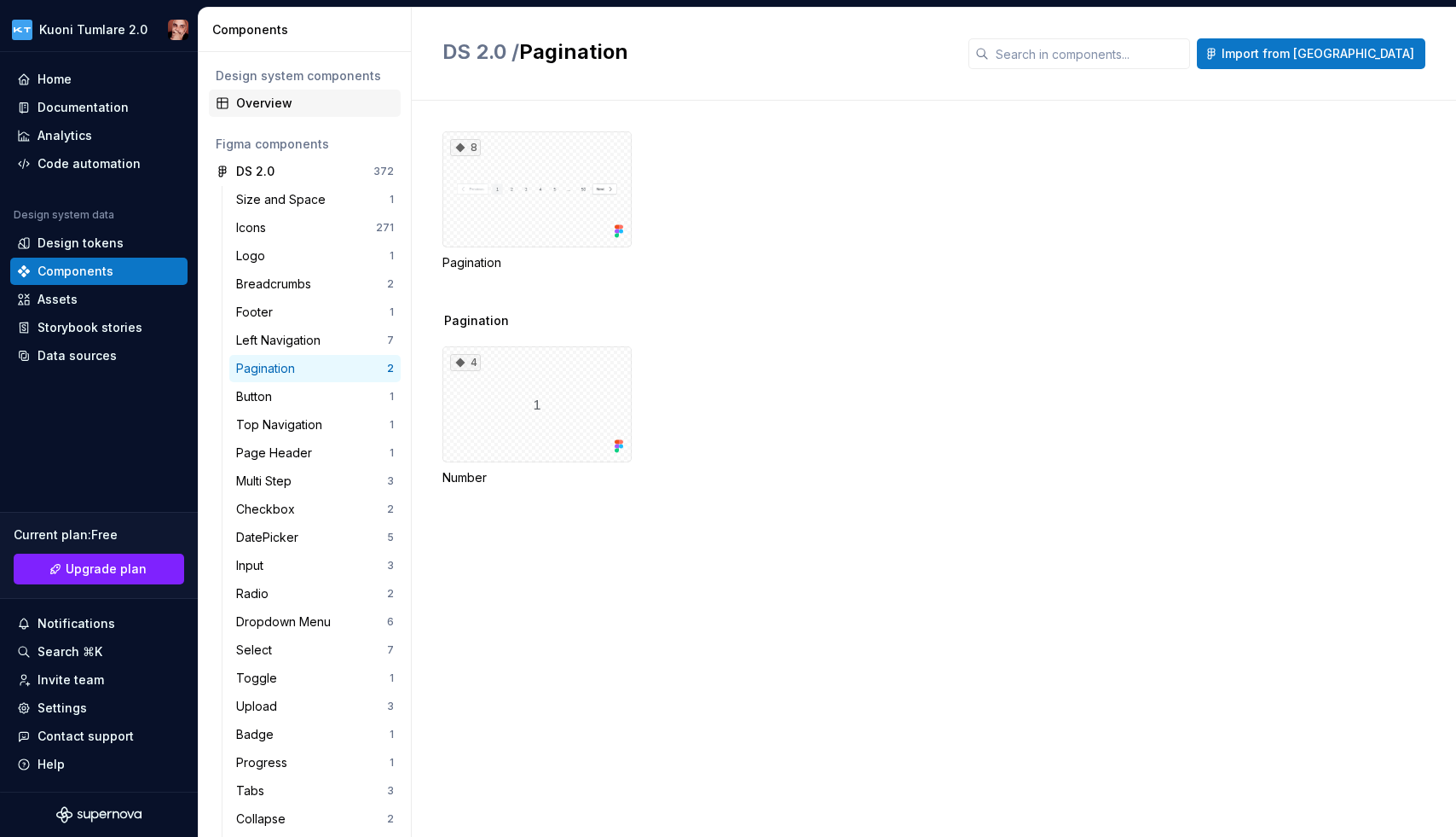
click at [276, 107] on div "Overview" at bounding box center [315, 103] width 158 height 17
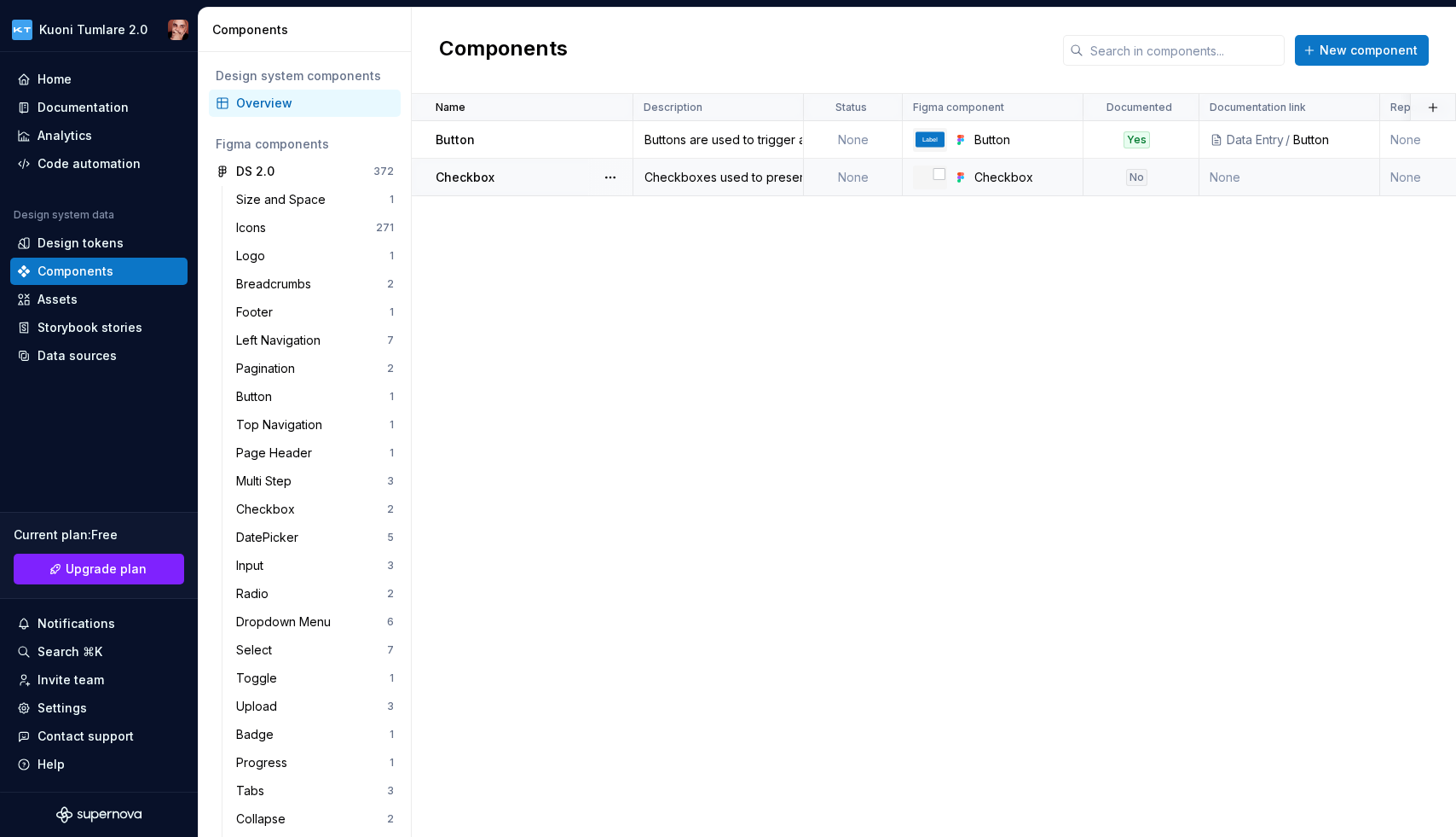
click at [1239, 179] on td "None" at bounding box center [1290, 178] width 180 height 38
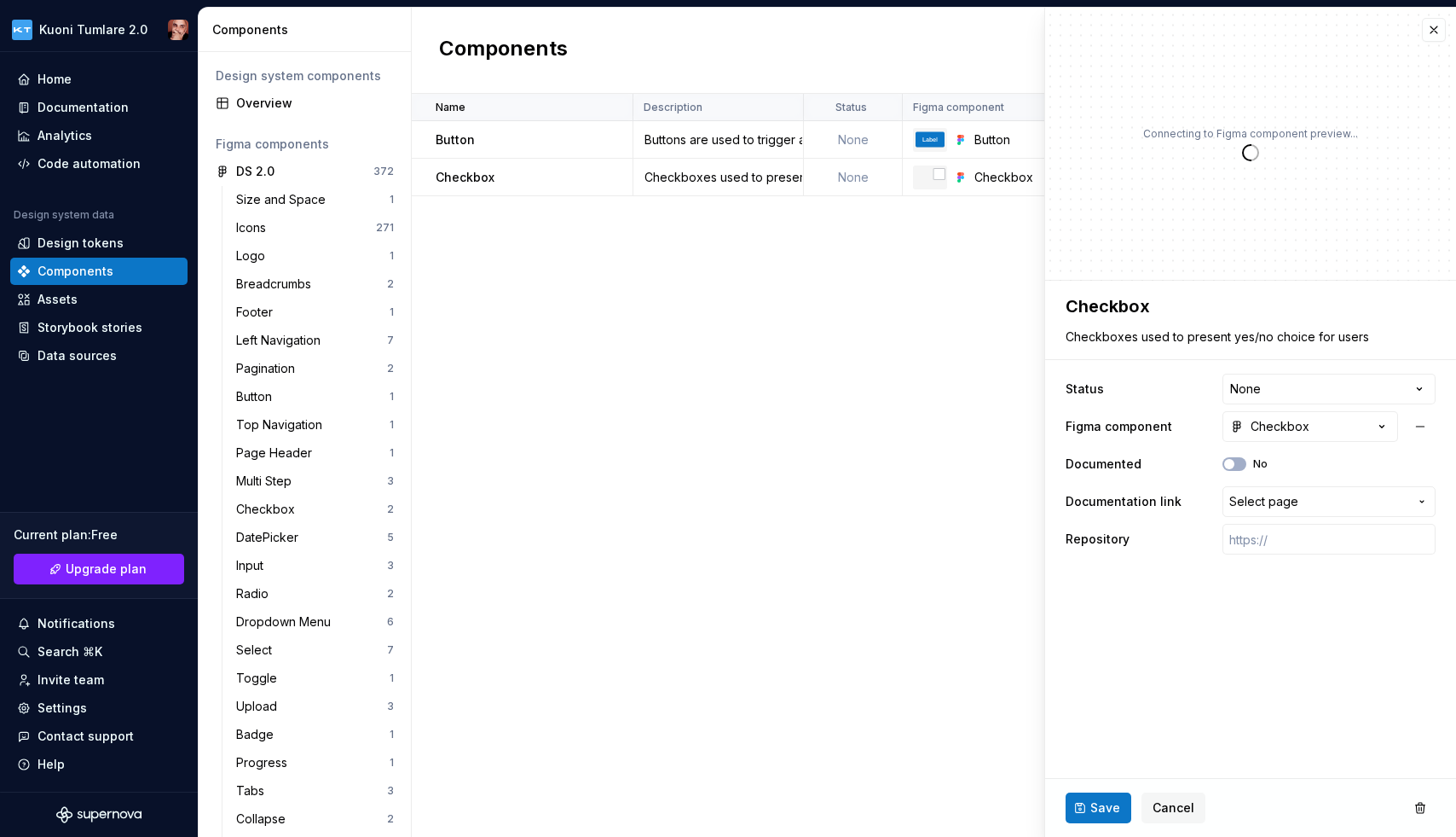
type textarea "*"
click at [1239, 501] on span "Select page" at bounding box center [1319, 501] width 179 height 17
type input "с"
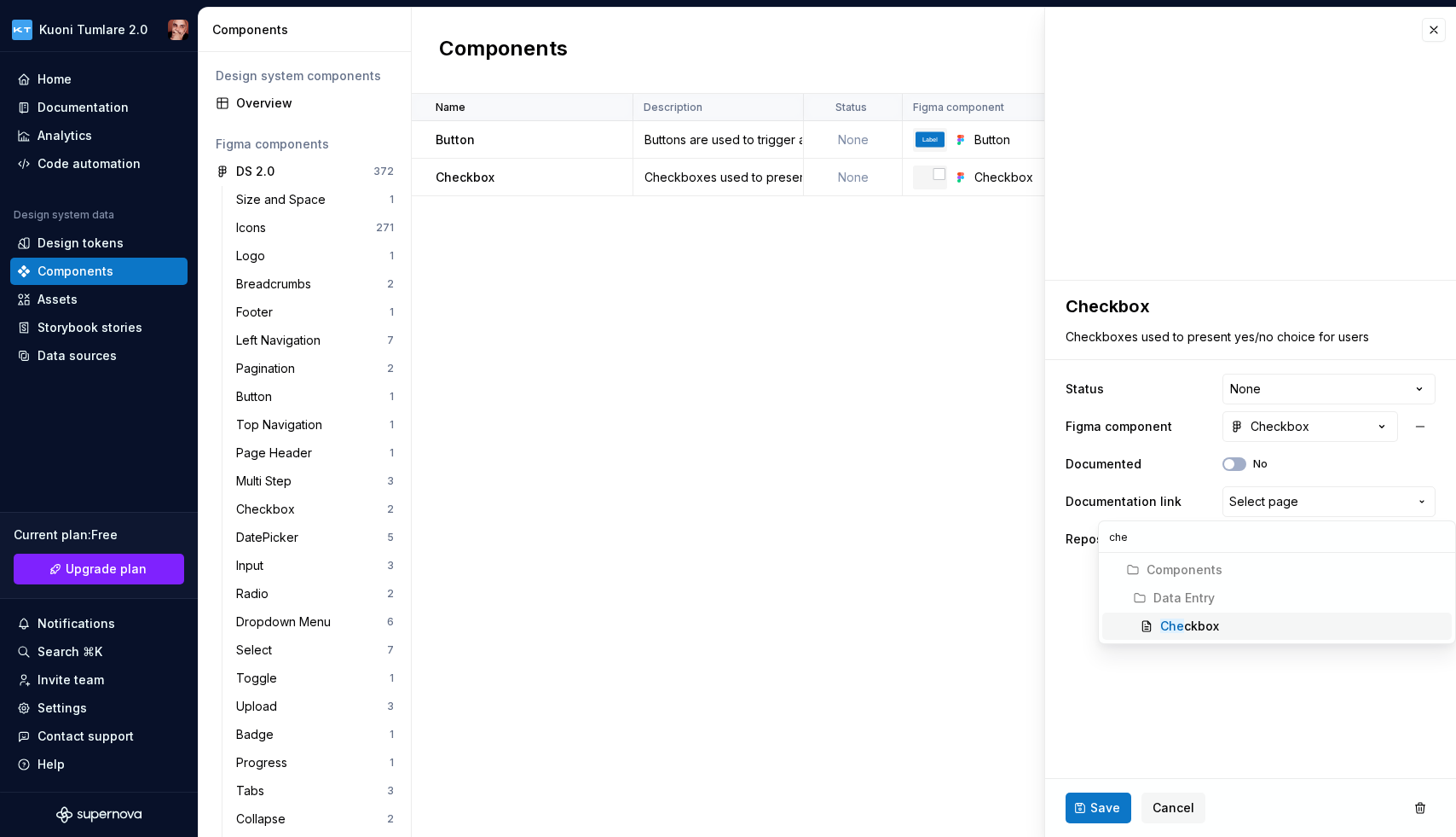
type input "che"
click at [1216, 623] on div "Che ckbox" at bounding box center [1189, 626] width 59 height 17
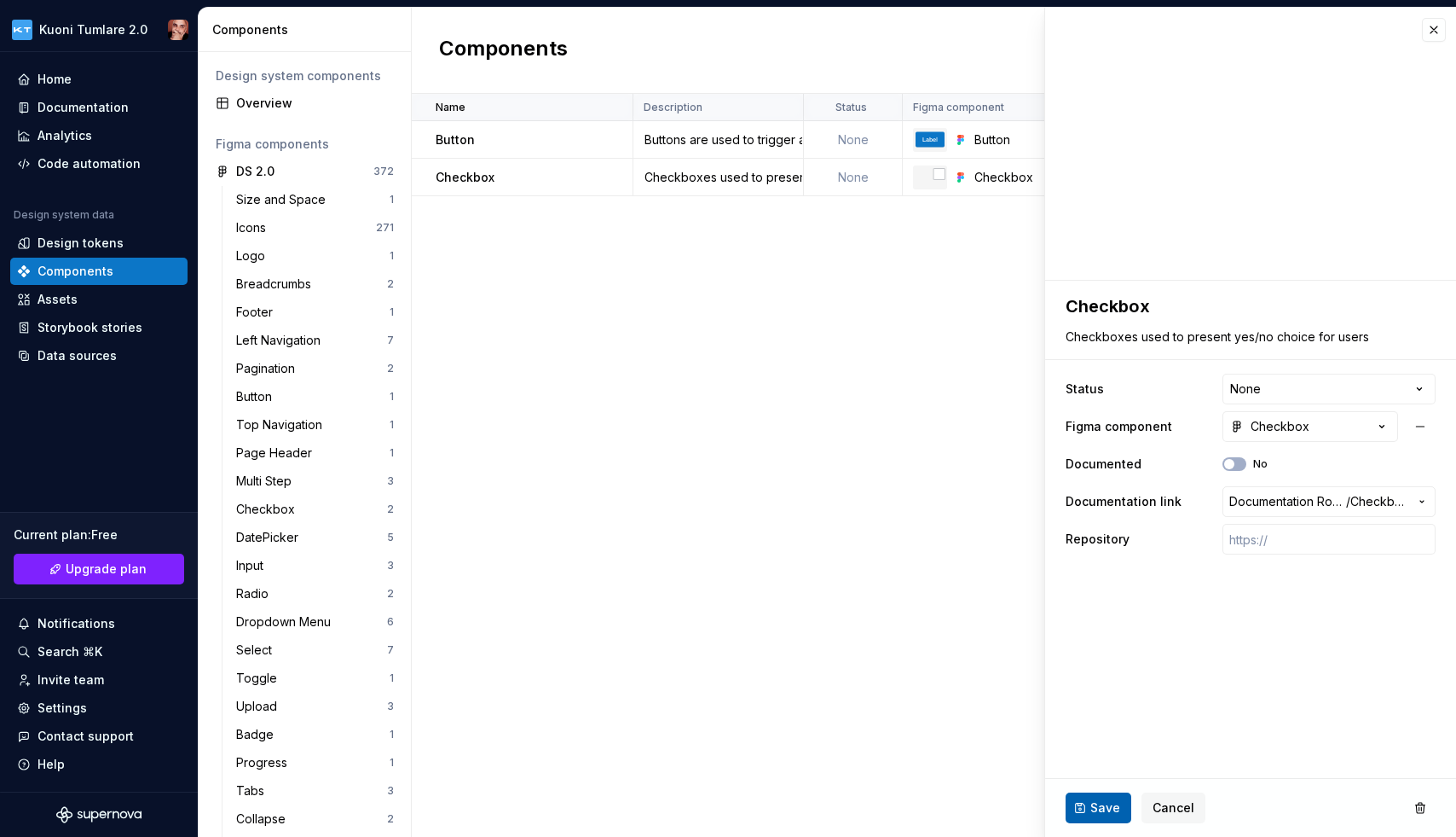
click at [1097, 805] on span "Save" at bounding box center [1105, 807] width 30 height 17
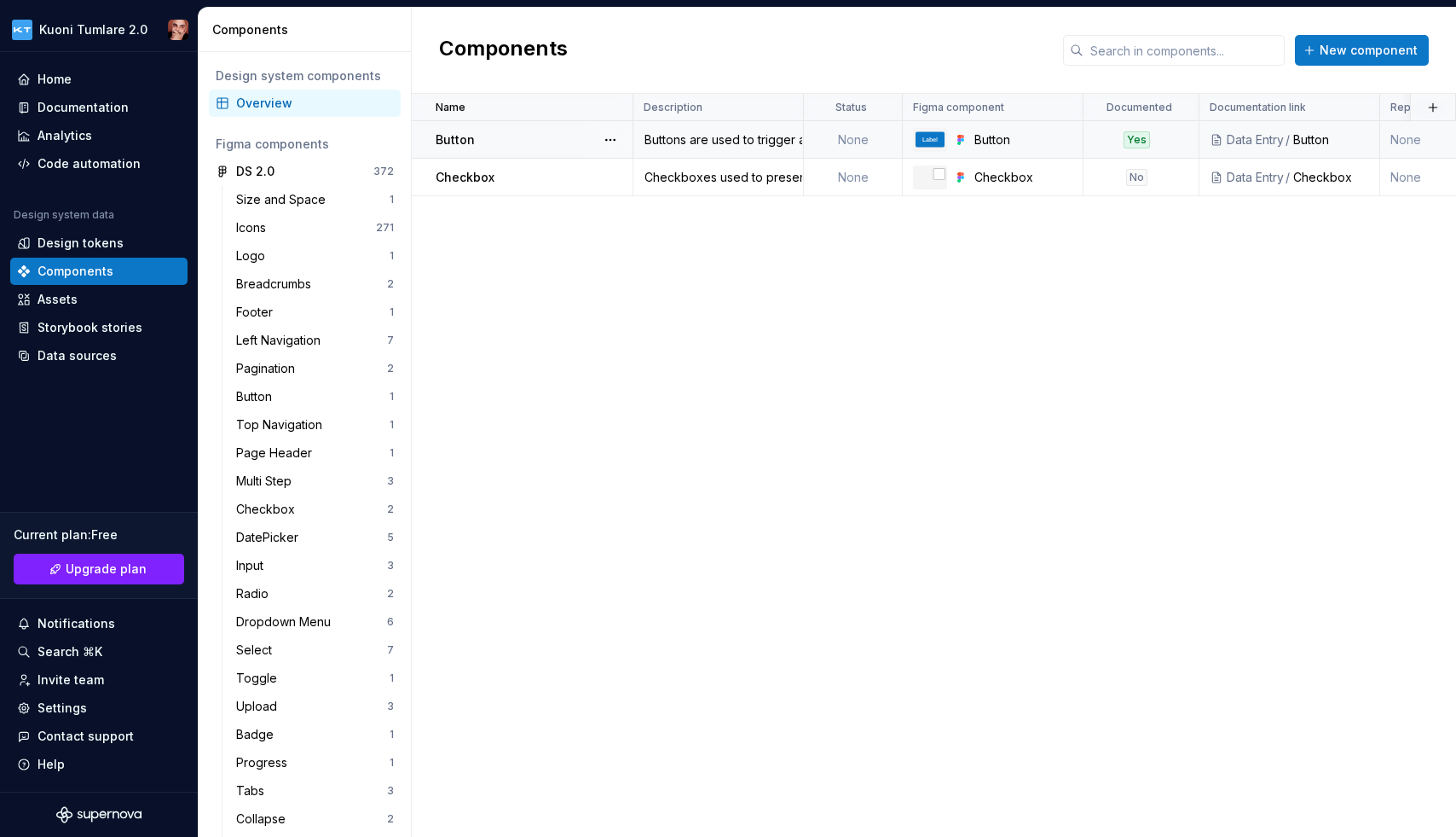
click at [835, 133] on td "None" at bounding box center [854, 140] width 99 height 38
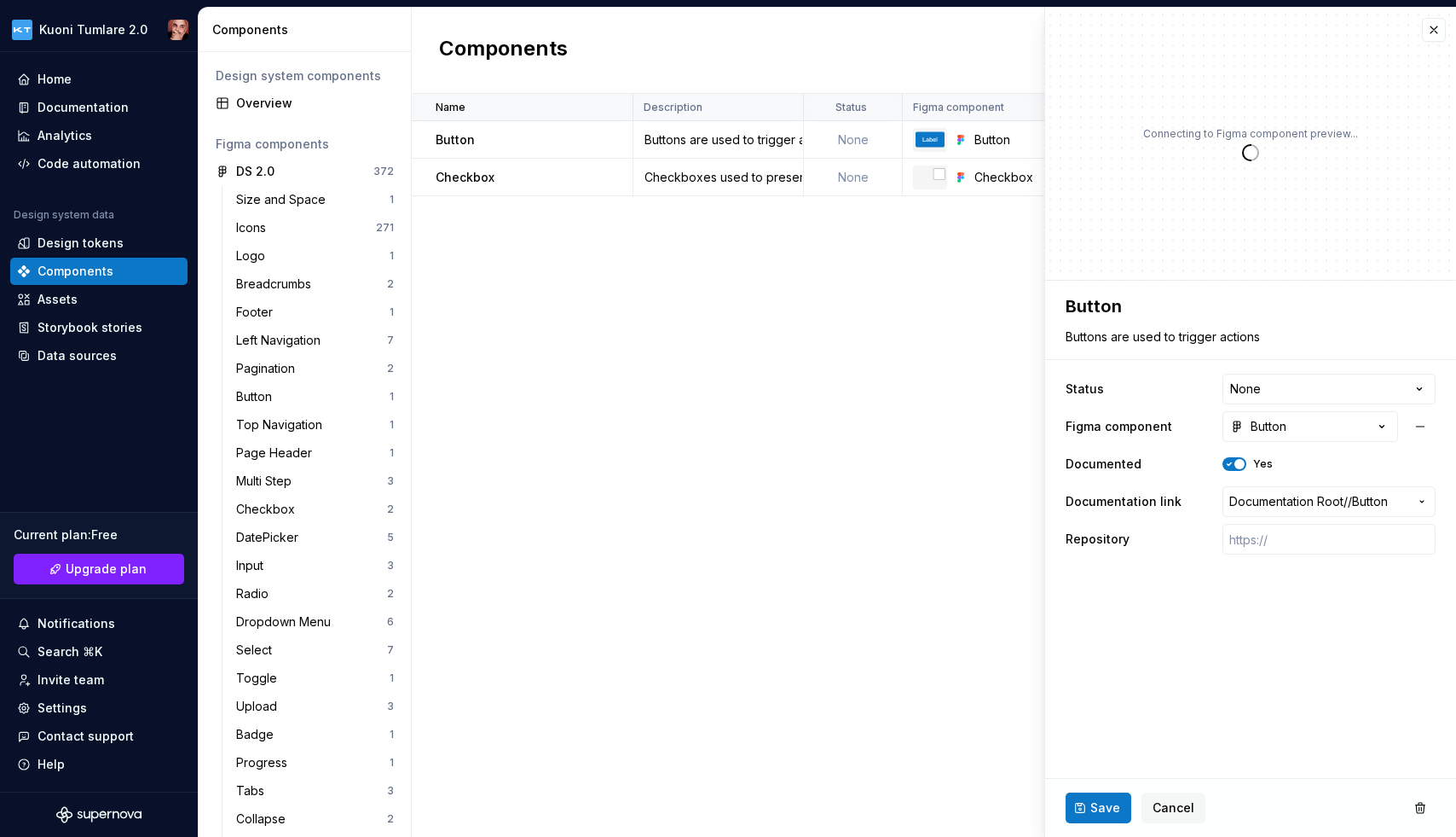
click at [856, 337] on div "Name Description Status Figma component Documented Documentation link Repositor…" at bounding box center [934, 465] width 1044 height 743
click at [1239, 382] on html "Kuoni Tumlare 2.0 Home Documentation Analytics Code automation Design system da…" at bounding box center [728, 418] width 1456 height 837
click at [860, 367] on html "Kuoni Tumlare 2.0 Home Documentation Analytics Code automation Design system da…" at bounding box center [728, 418] width 1456 height 837
click at [99, 104] on div "Documentation" at bounding box center [83, 107] width 91 height 17
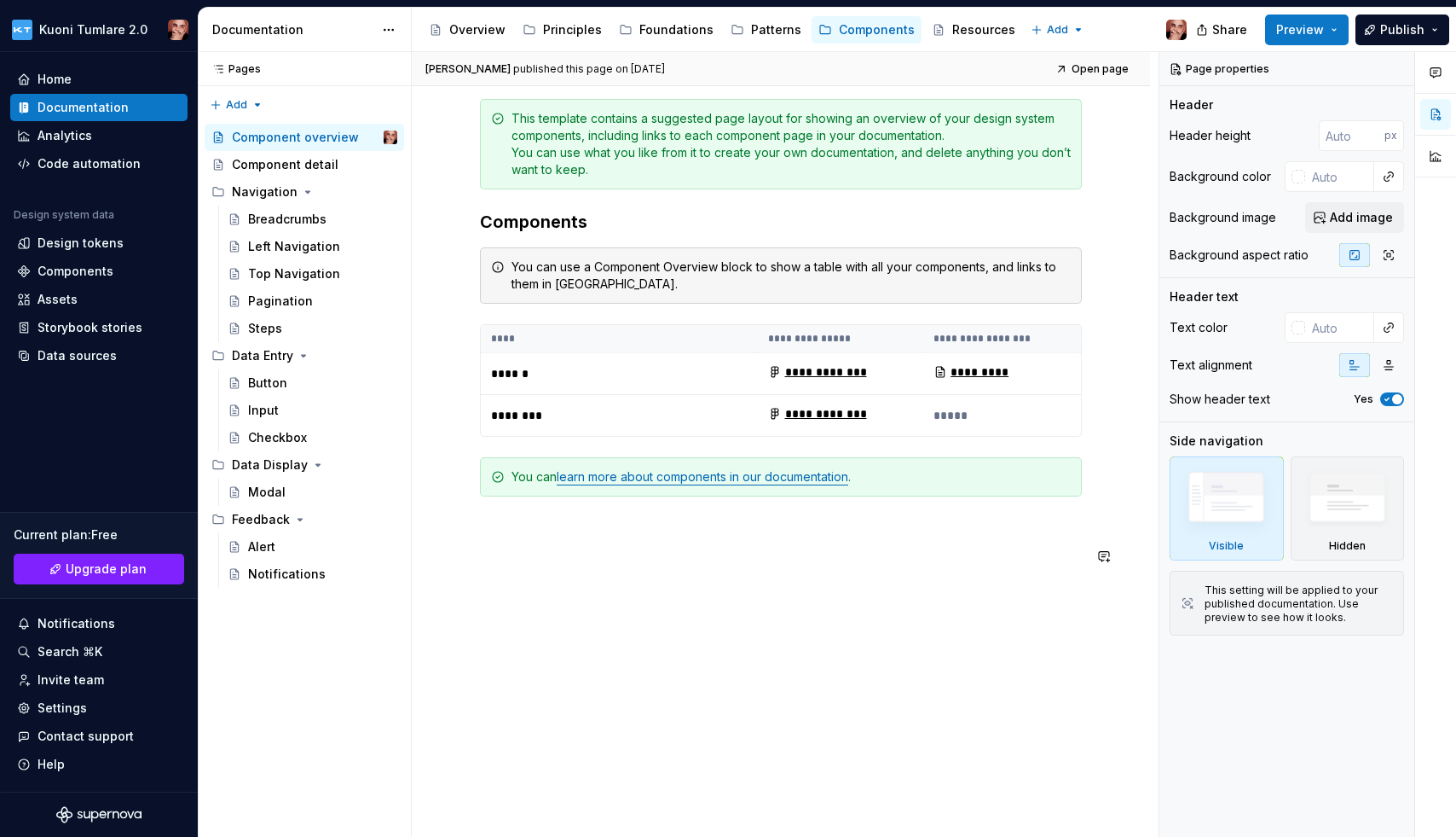
scroll to position [227, 0]
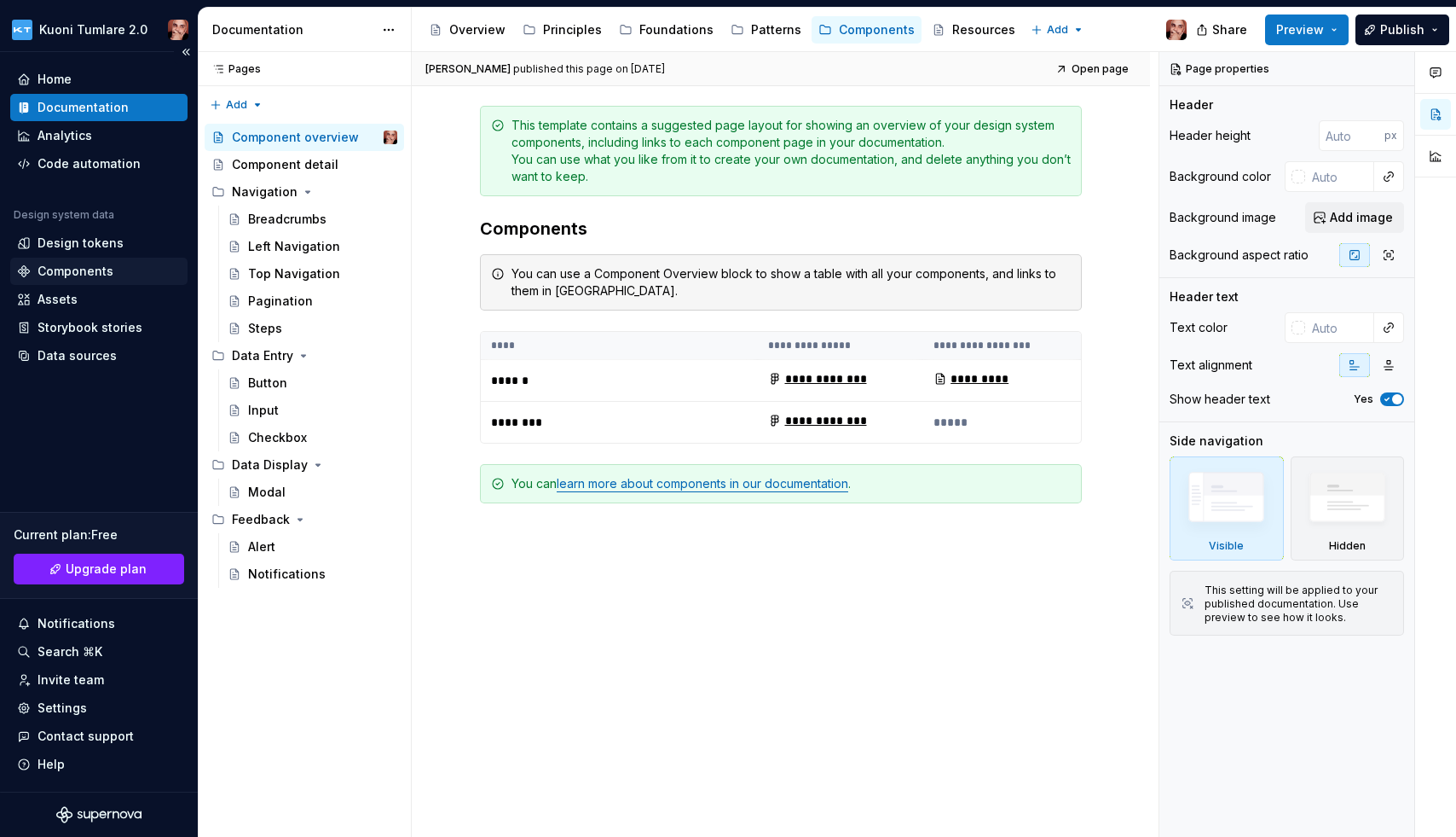
click at [76, 271] on div "Components" at bounding box center [76, 271] width 76 height 17
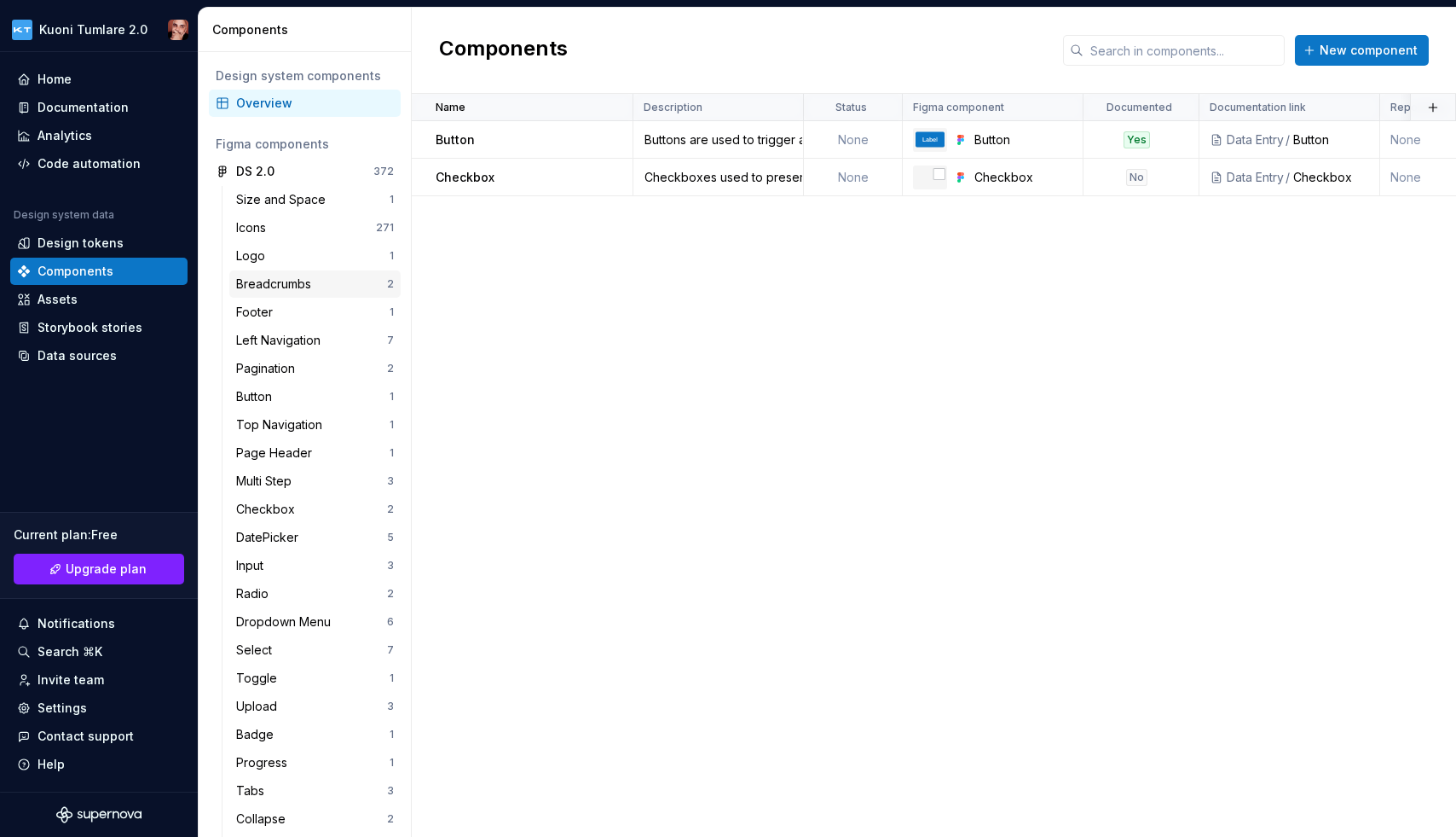
click at [274, 283] on div "Breadcrumbs" at bounding box center [277, 283] width 82 height 17
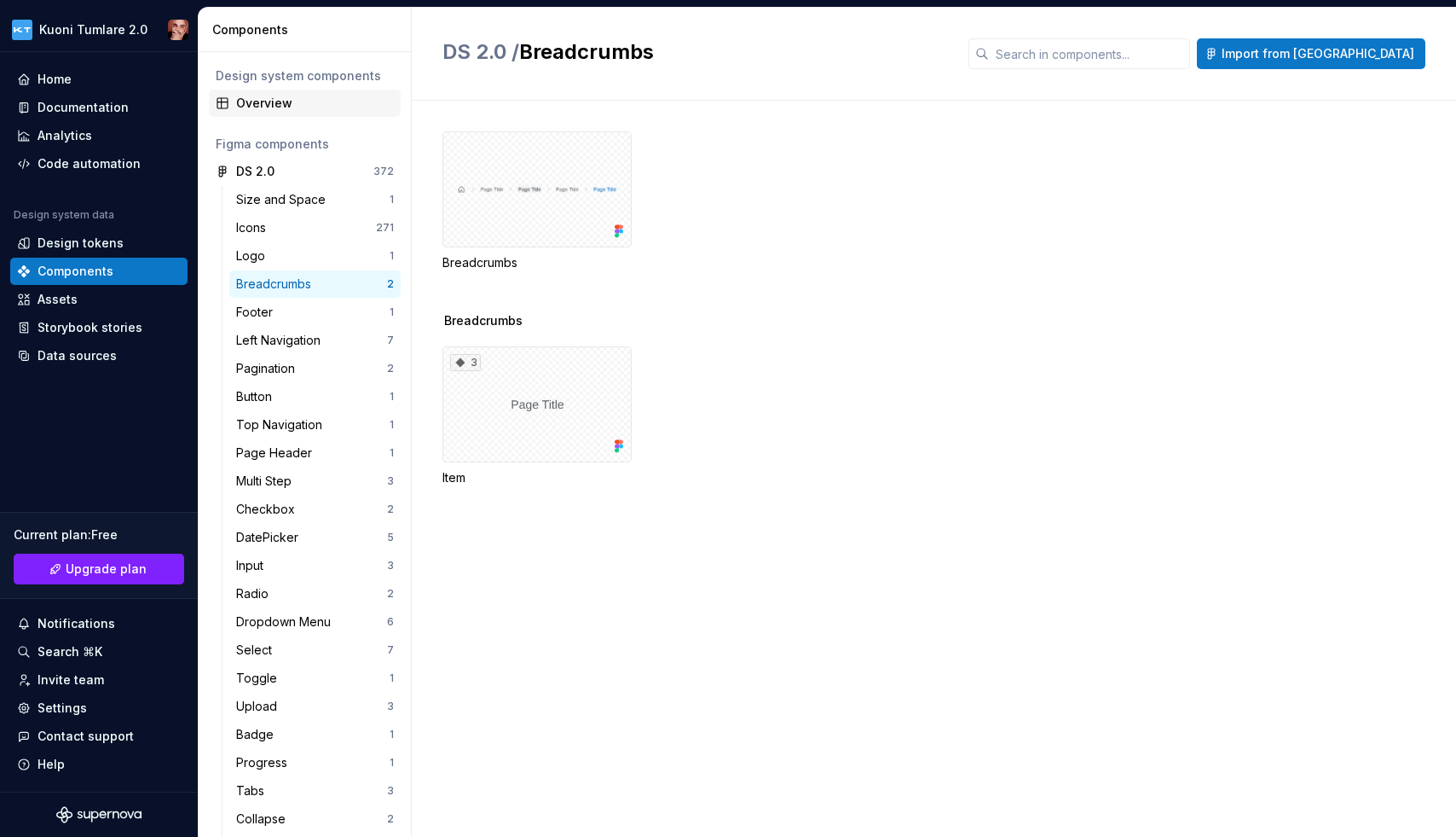
click at [280, 105] on div "Overview" at bounding box center [315, 103] width 158 height 17
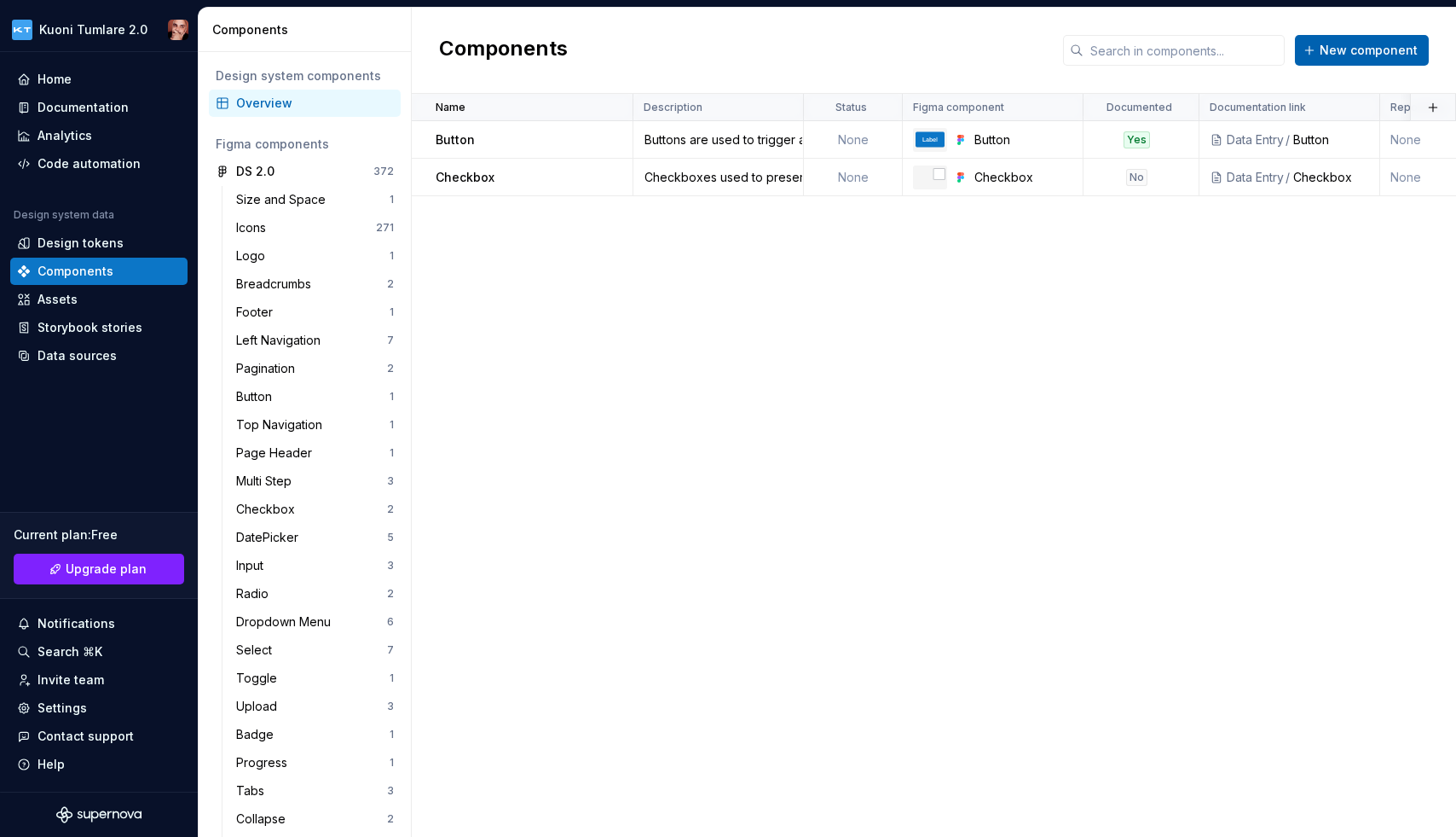
click at [1239, 50] on span "New component" at bounding box center [1369, 50] width 98 height 17
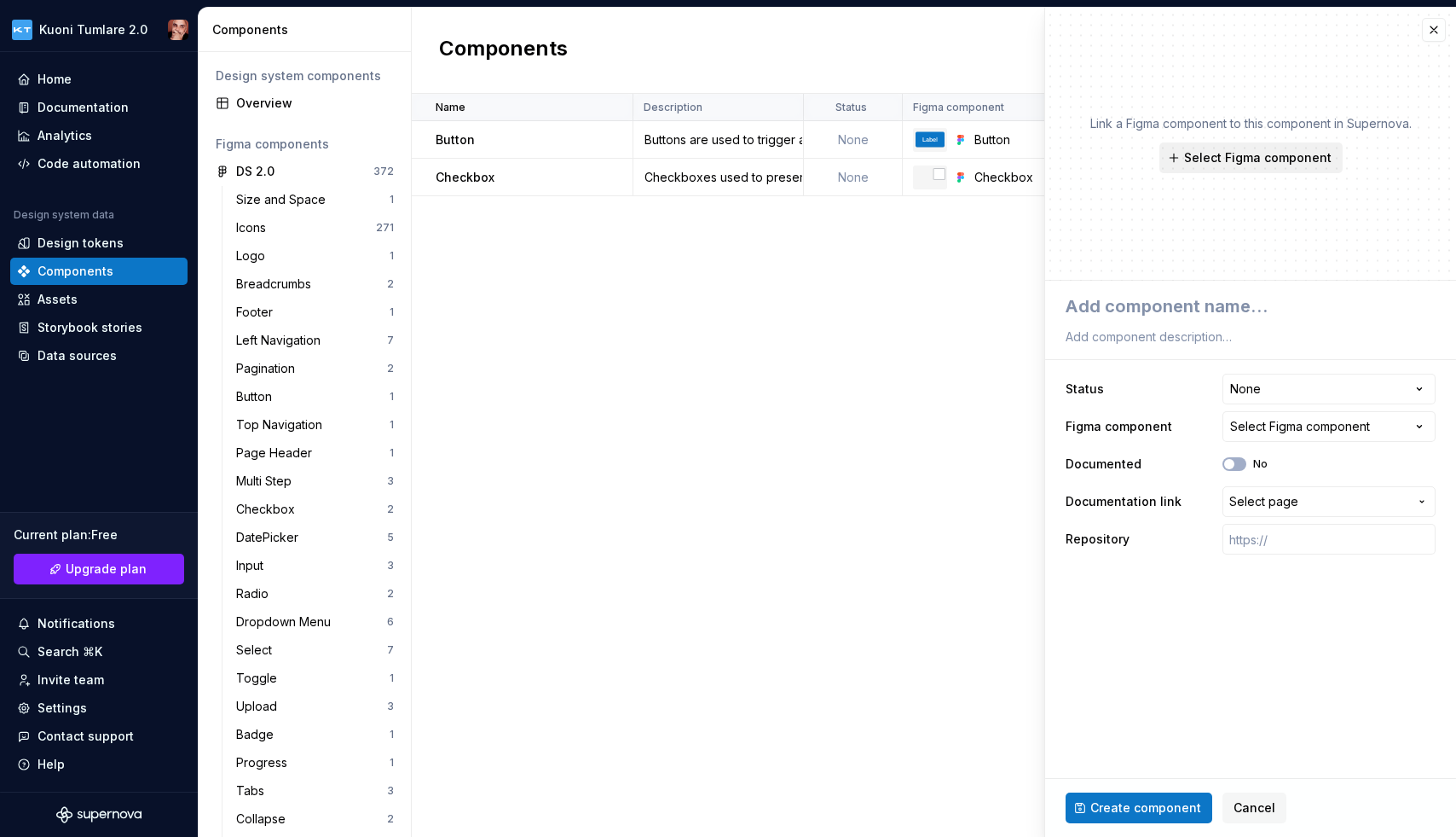
click at [1239, 157] on span "Select Figma component" at bounding box center [1259, 157] width 148 height 17
type textarea "*"
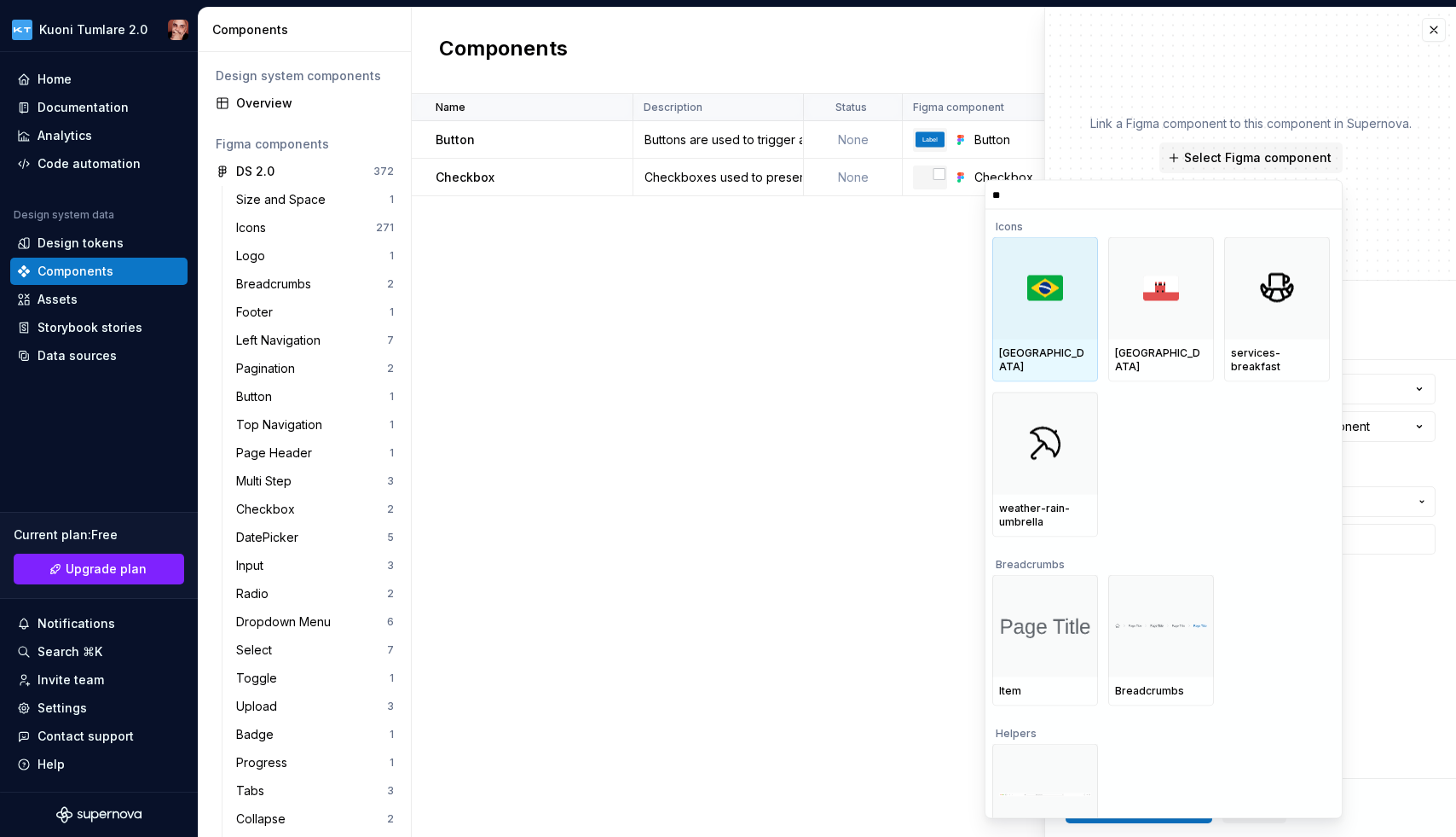
type input "***"
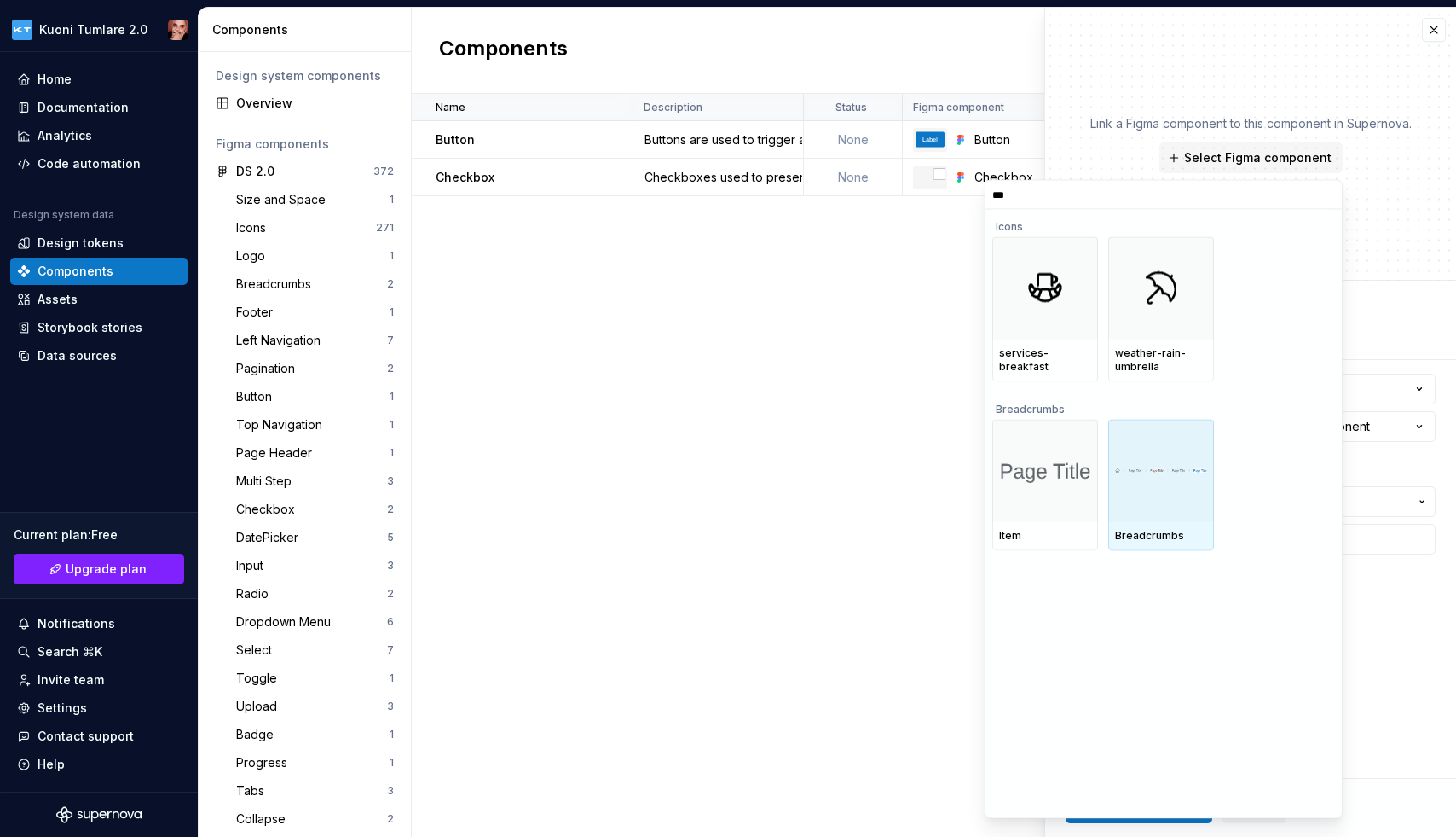
click at [1157, 485] on div at bounding box center [1160, 470] width 105 height 102
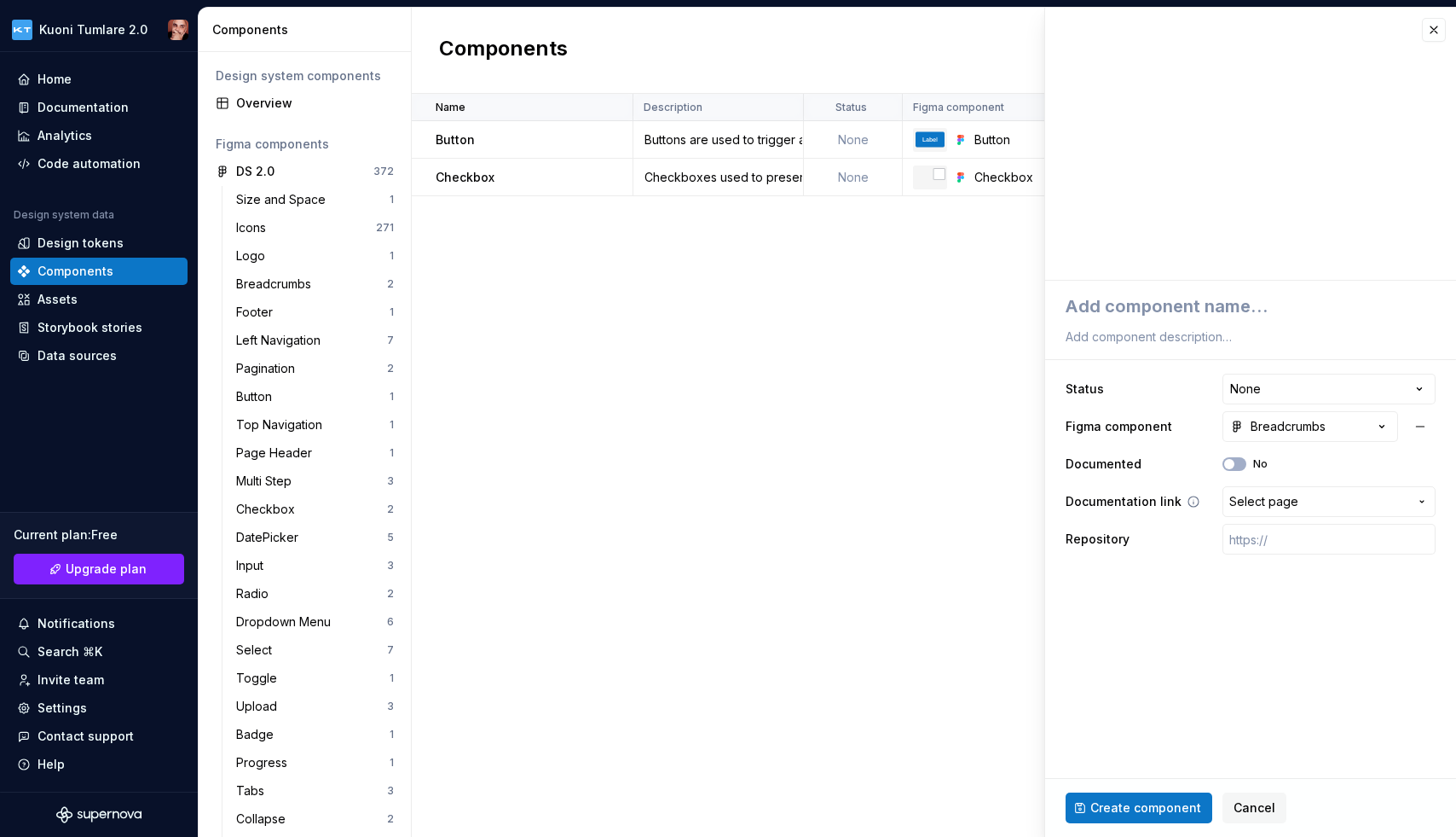
click at [1239, 497] on icon "button" at bounding box center [1422, 501] width 14 height 14
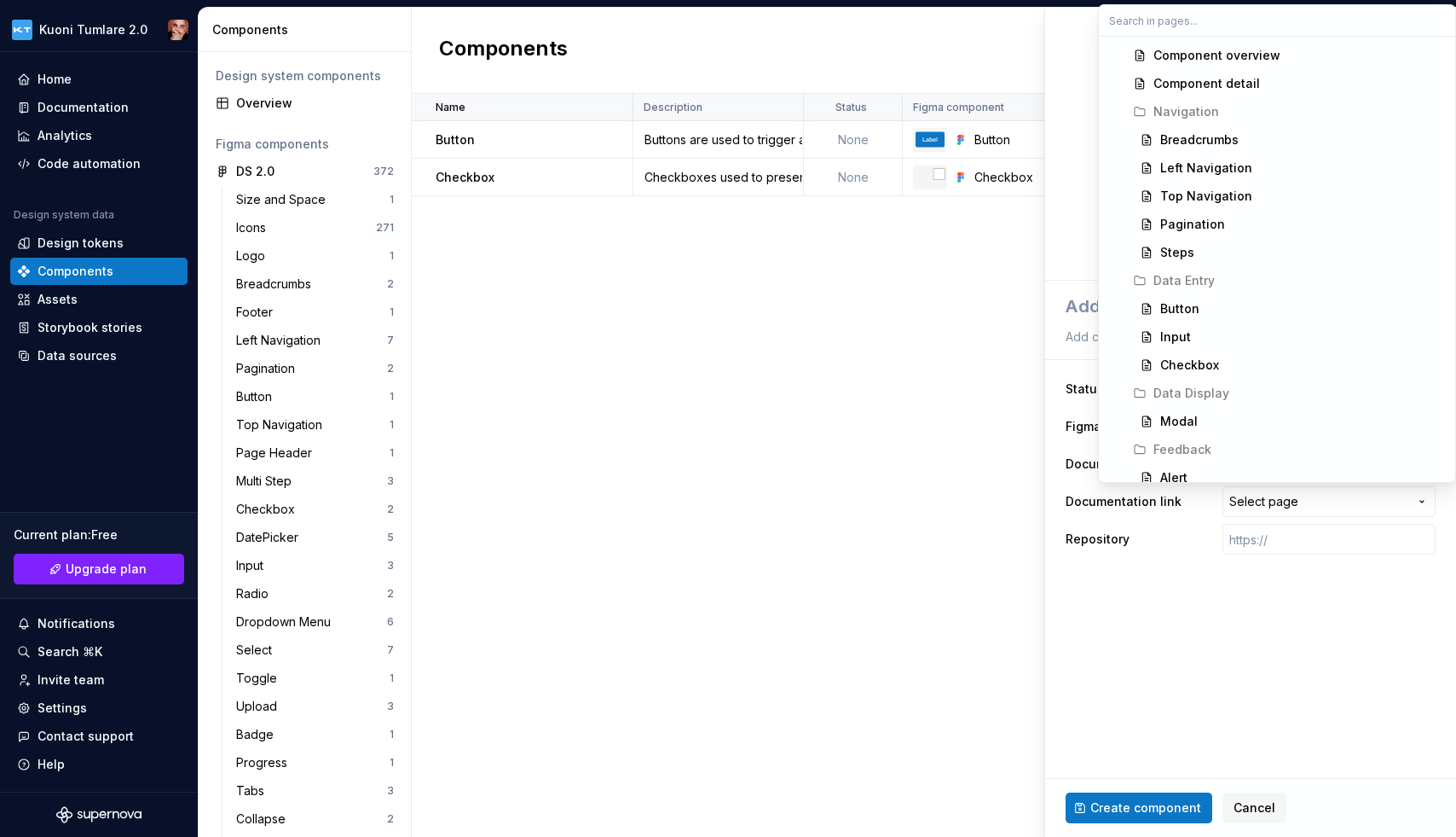
scroll to position [1511, 0]
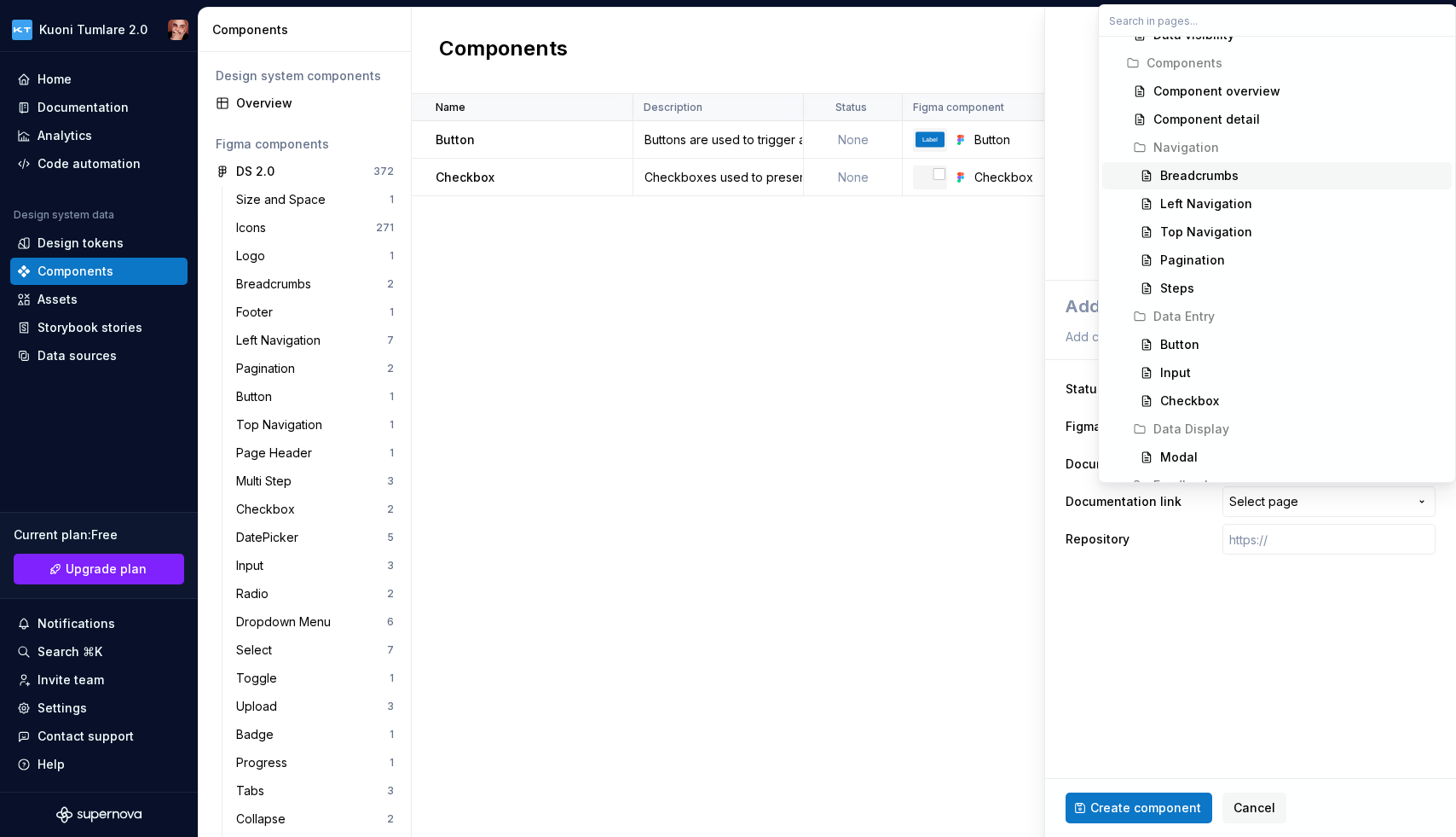
click at [1196, 170] on div "Breadcrumbs" at bounding box center [1199, 175] width 78 height 17
type textarea "*"
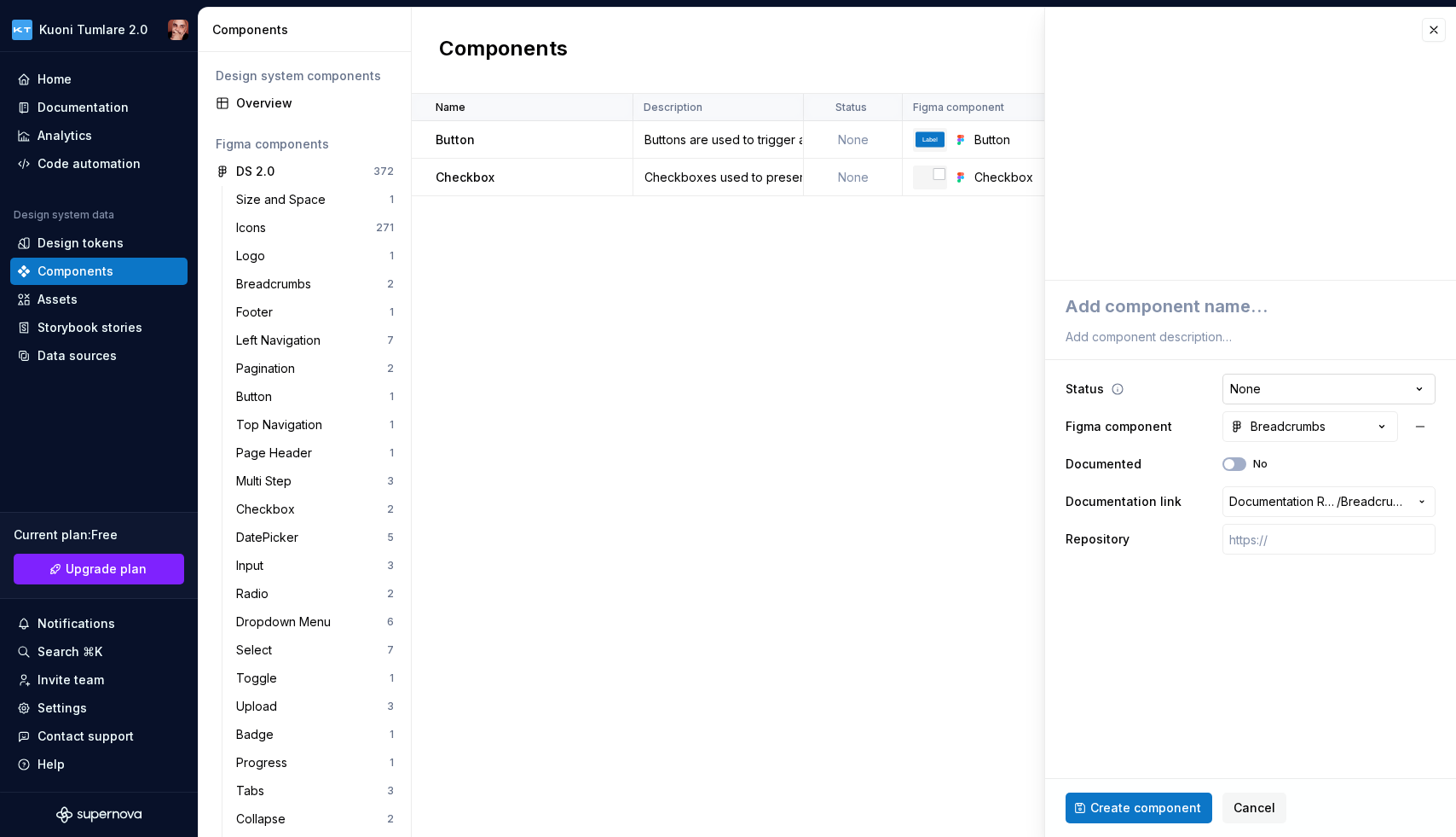
click at [1239, 383] on html "Kuoni Tumlare 2.0 Home Documentation Analytics Code automation Design system da…" at bounding box center [728, 418] width 1456 height 837
select select "**********"
type textarea "*"
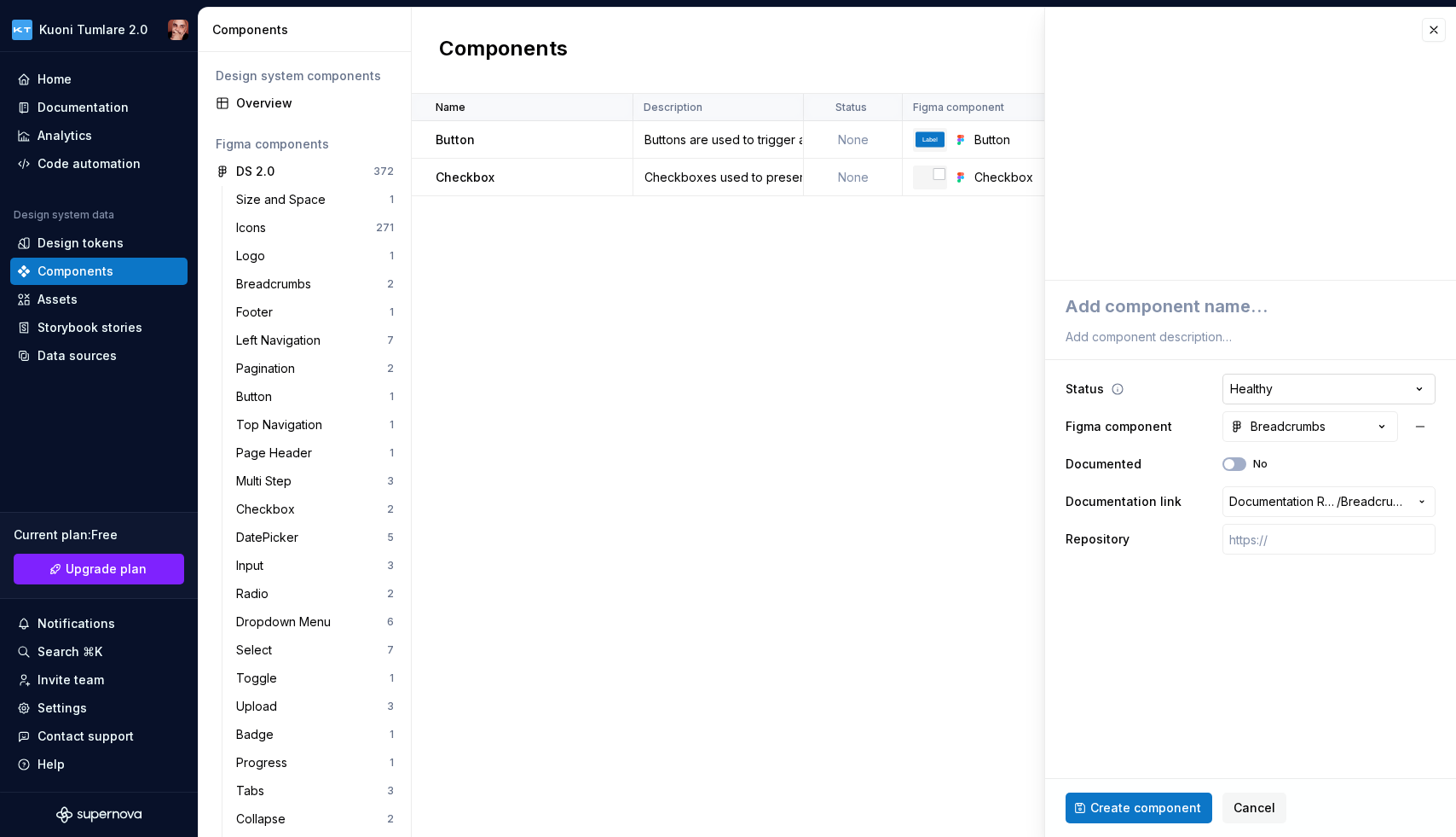
click at [1239, 382] on html "Kuoni Tumlare 2.0 Home Documentation Analytics Code automation Design system da…" at bounding box center [728, 418] width 1456 height 837
select select
click at [1110, 810] on span "Create component" at bounding box center [1146, 807] width 111 height 17
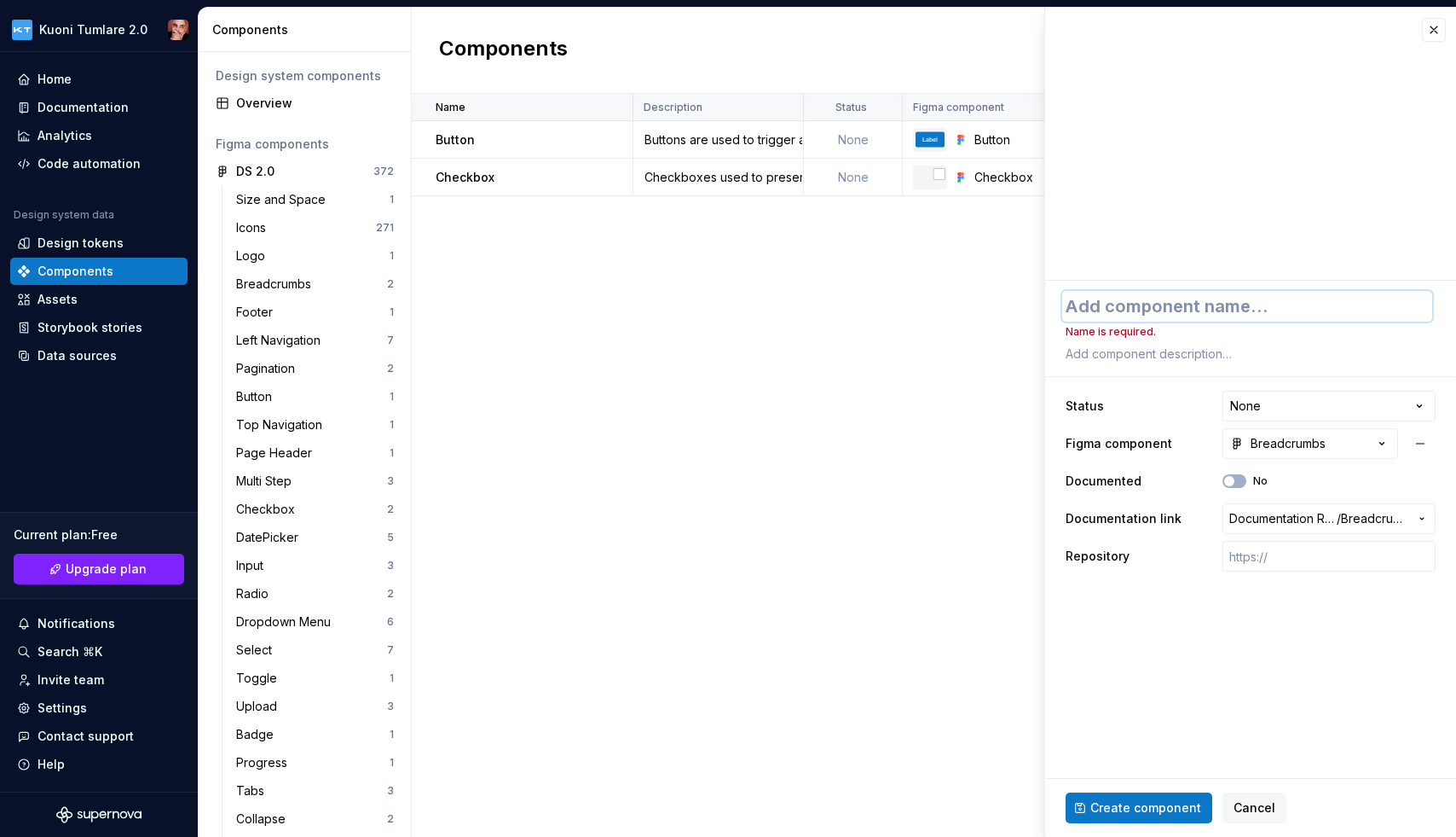
type textarea "*"
type textarea "B"
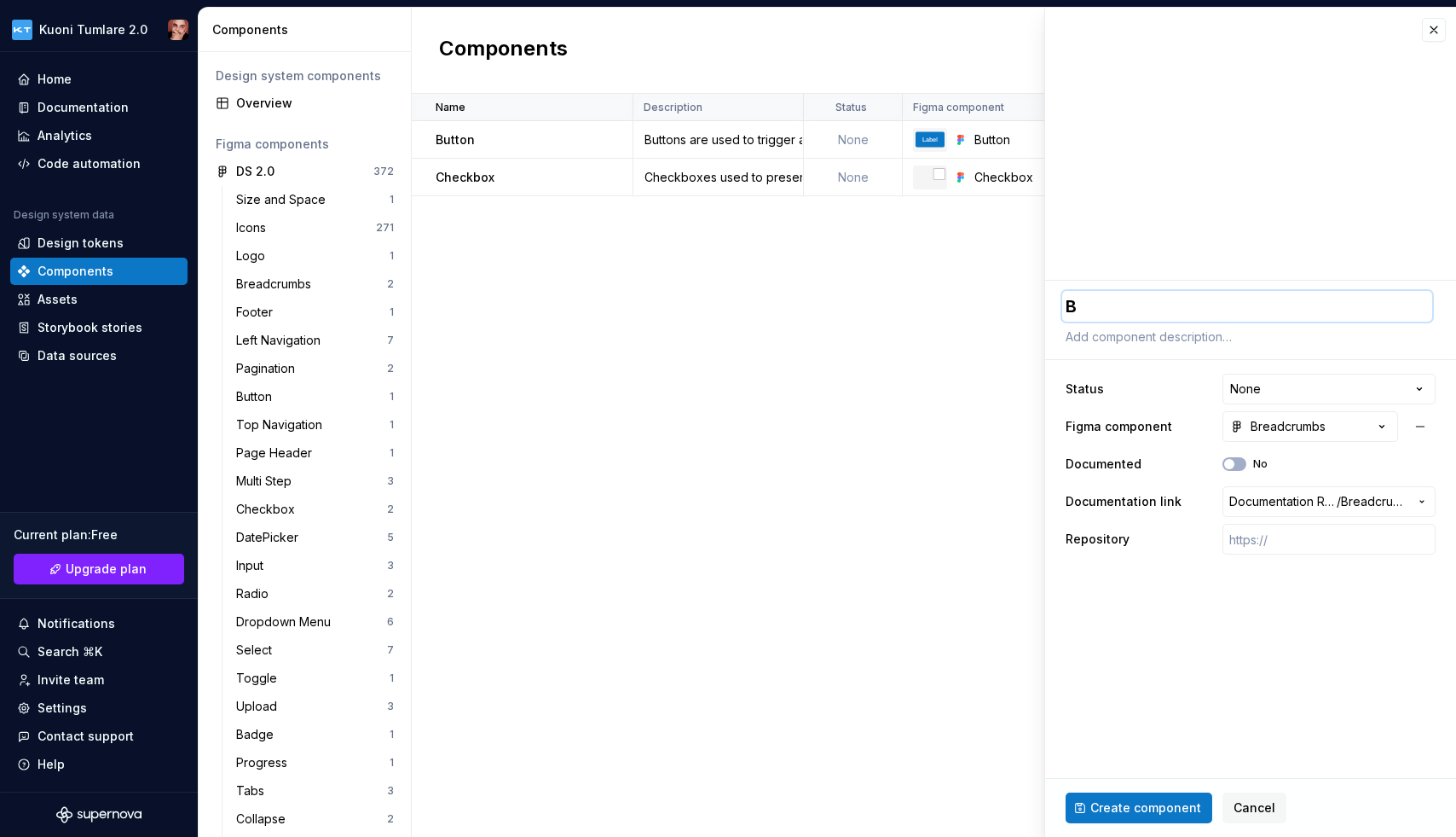
type textarea "*"
type textarea "Br"
type textarea "*"
type textarea "Bre"
type textarea "*"
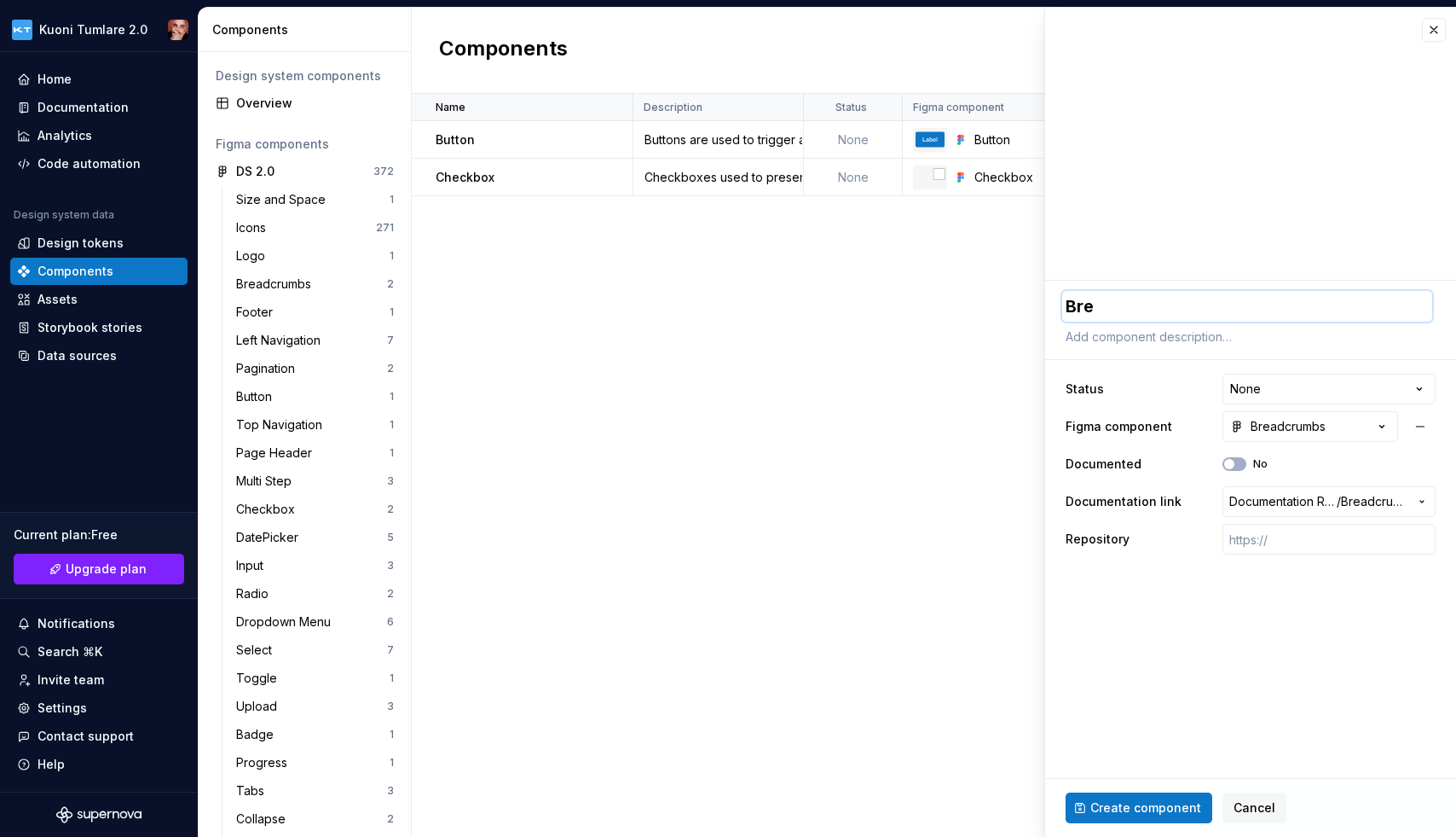
type textarea "Brea"
type textarea "*"
type textarea "Bread"
type textarea "*"
type textarea "Breadc"
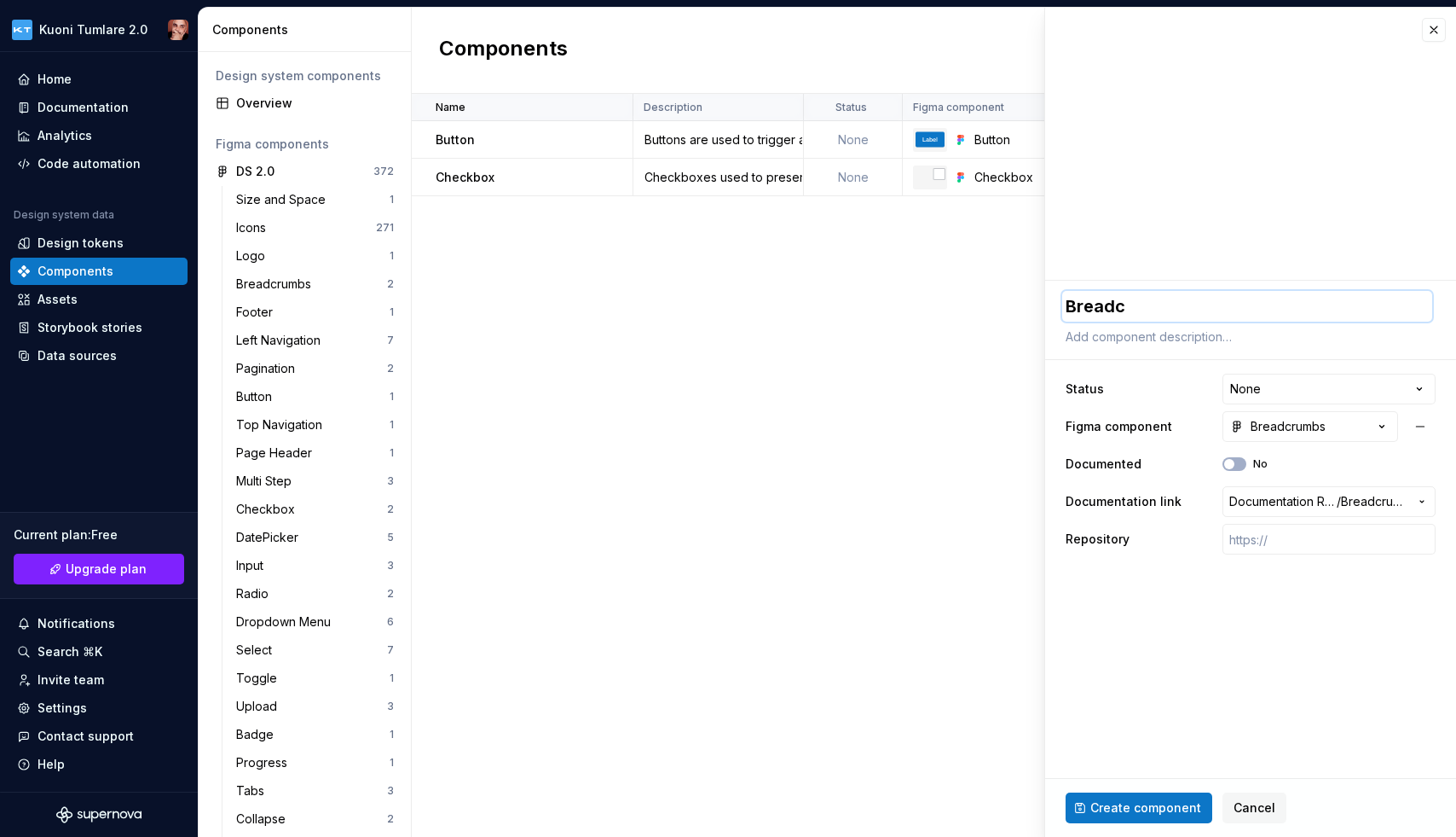
type textarea "*"
type textarea "Breadcr"
type textarea "*"
type textarea "Breadcru"
type textarea "*"
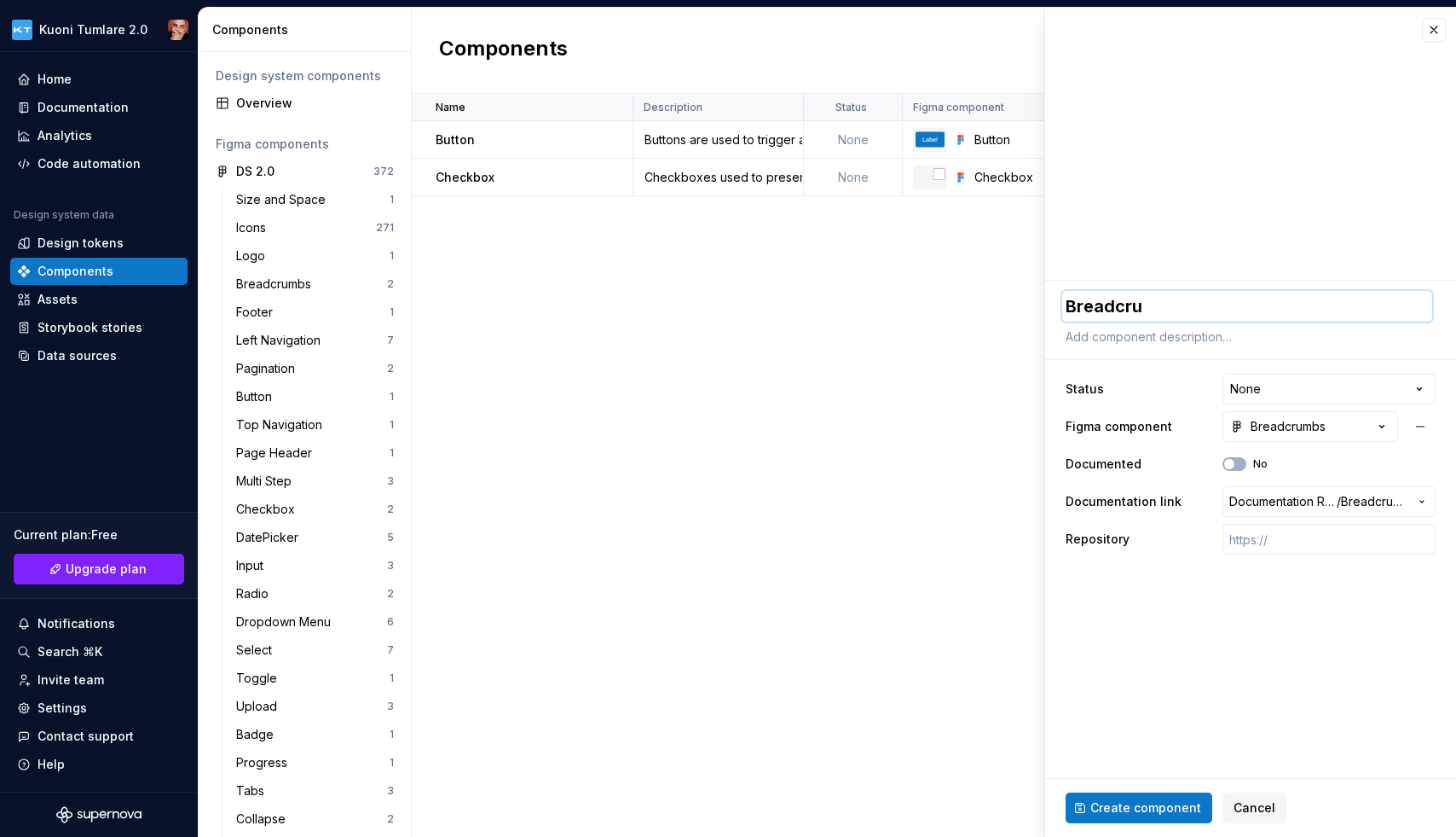
type textarea "Breadcrub"
type textarea "*"
type textarea "Breadcru"
type textarea "*"
type textarea "Breadcrum"
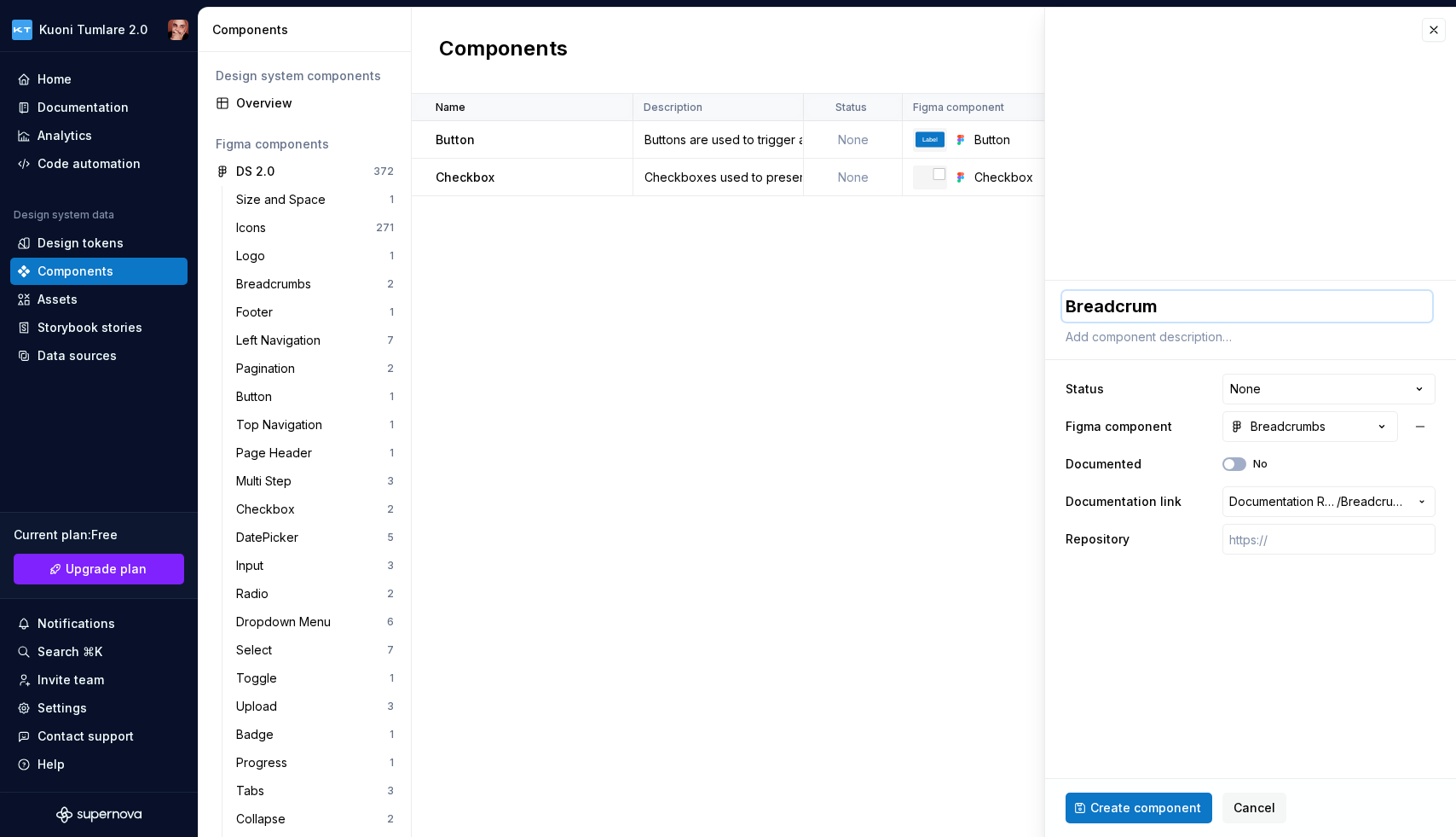
type textarea "*"
type textarea "Breadcrumb"
type textarea "*"
type textarea "Breadcrumbs"
click at [1147, 804] on span "Create component" at bounding box center [1146, 807] width 111 height 17
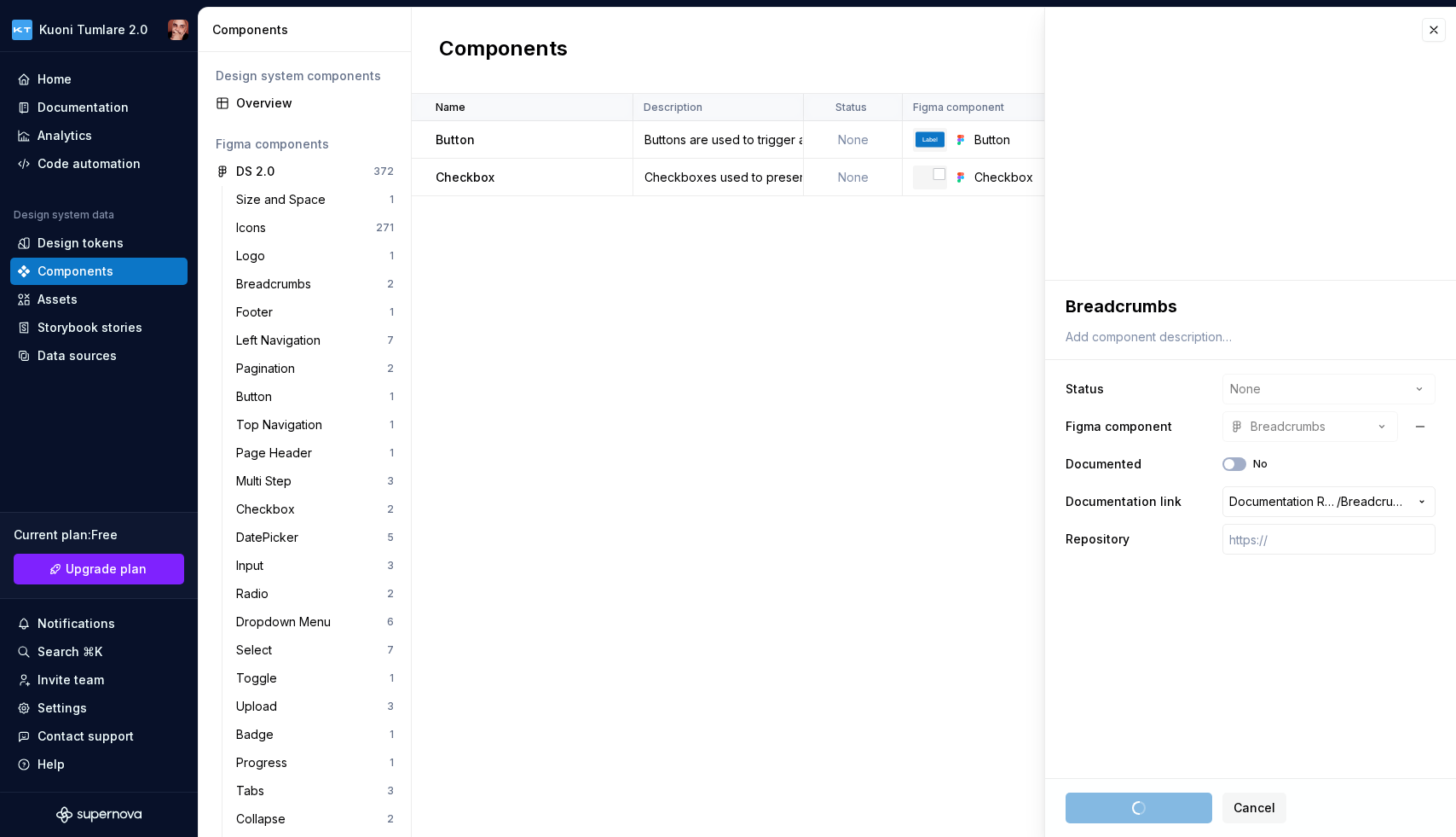
type textarea "*"
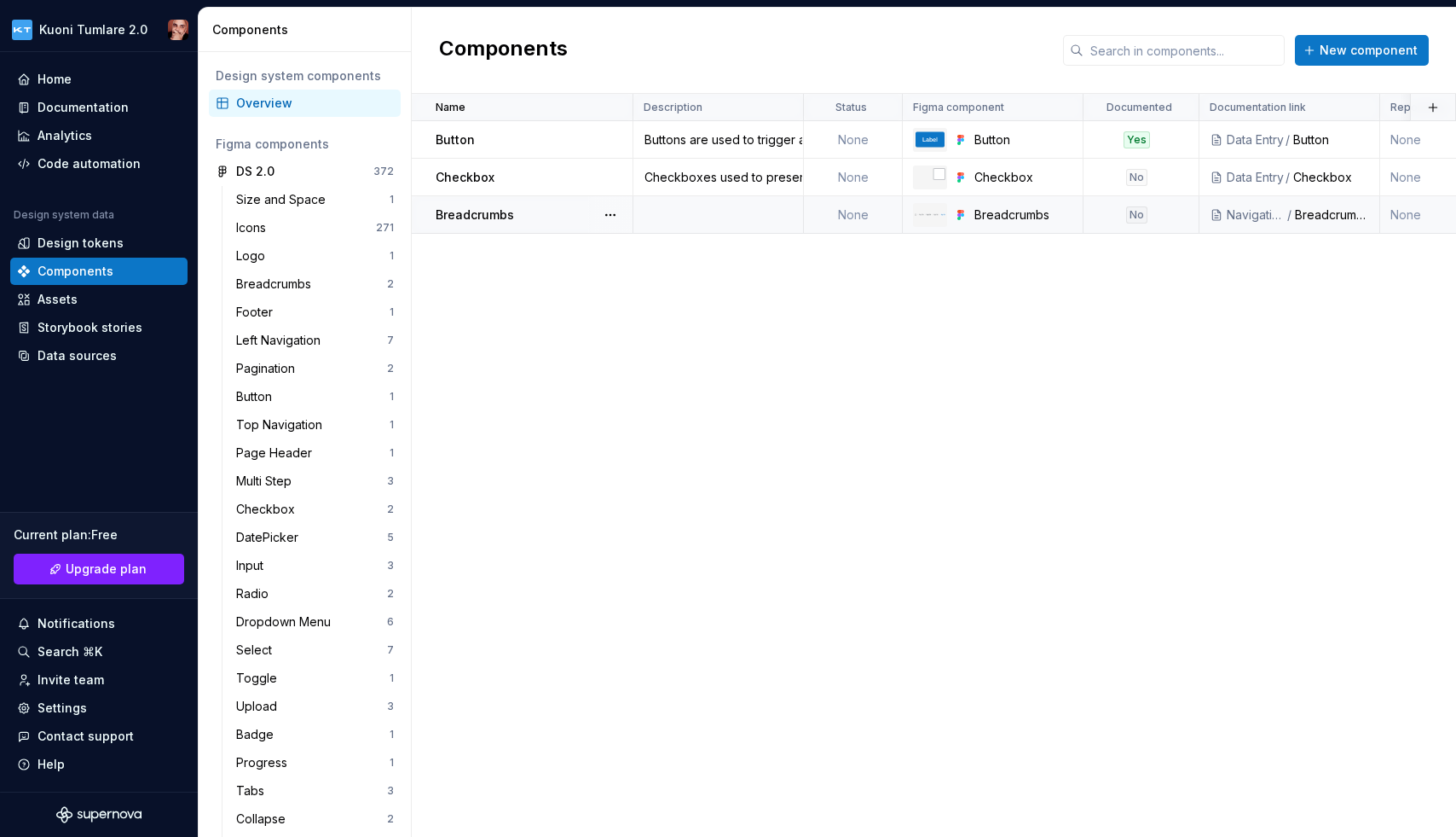
click at [704, 216] on td at bounding box center [719, 216] width 170 height 38
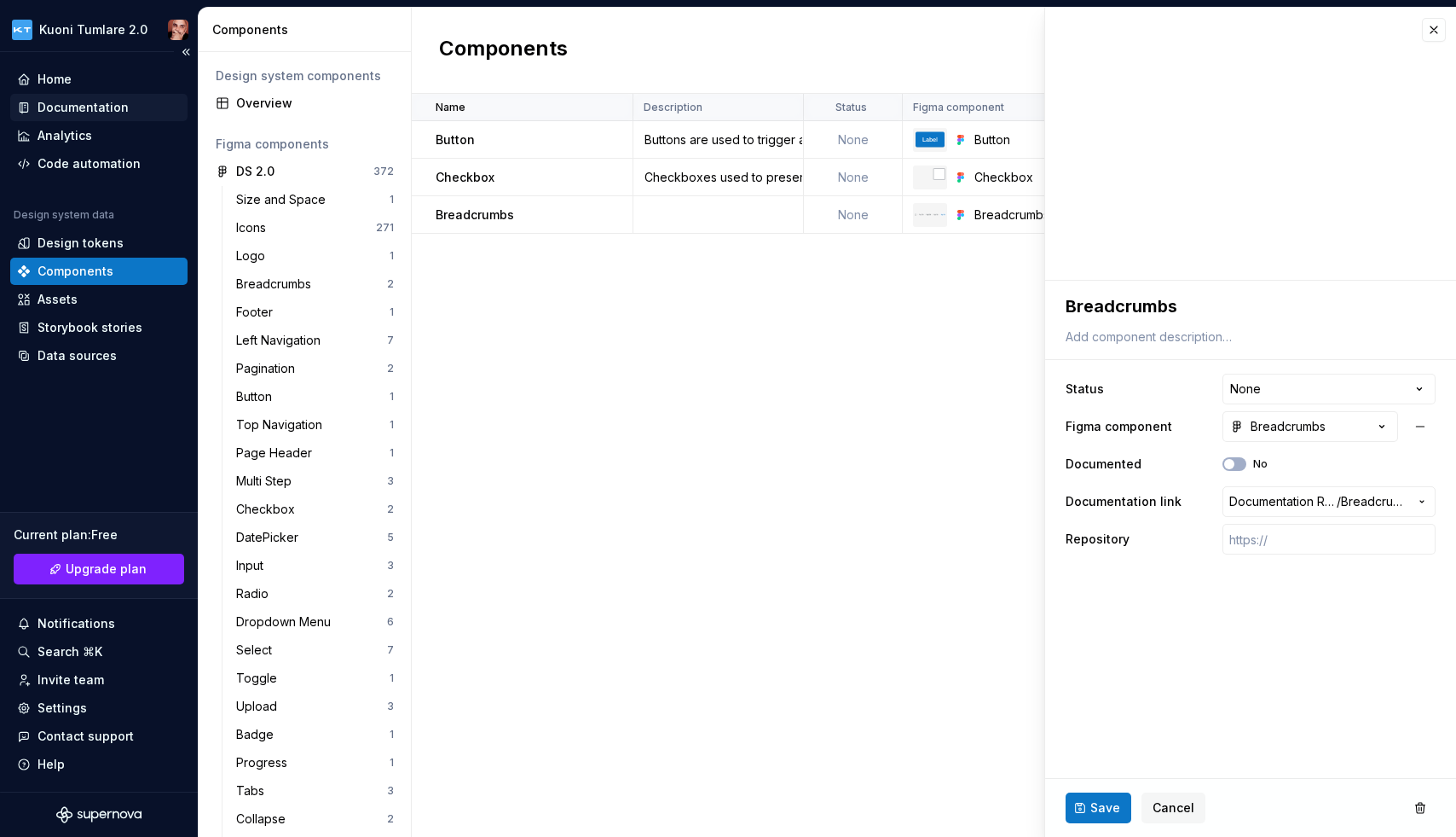
click at [71, 113] on div "Documentation" at bounding box center [83, 107] width 91 height 17
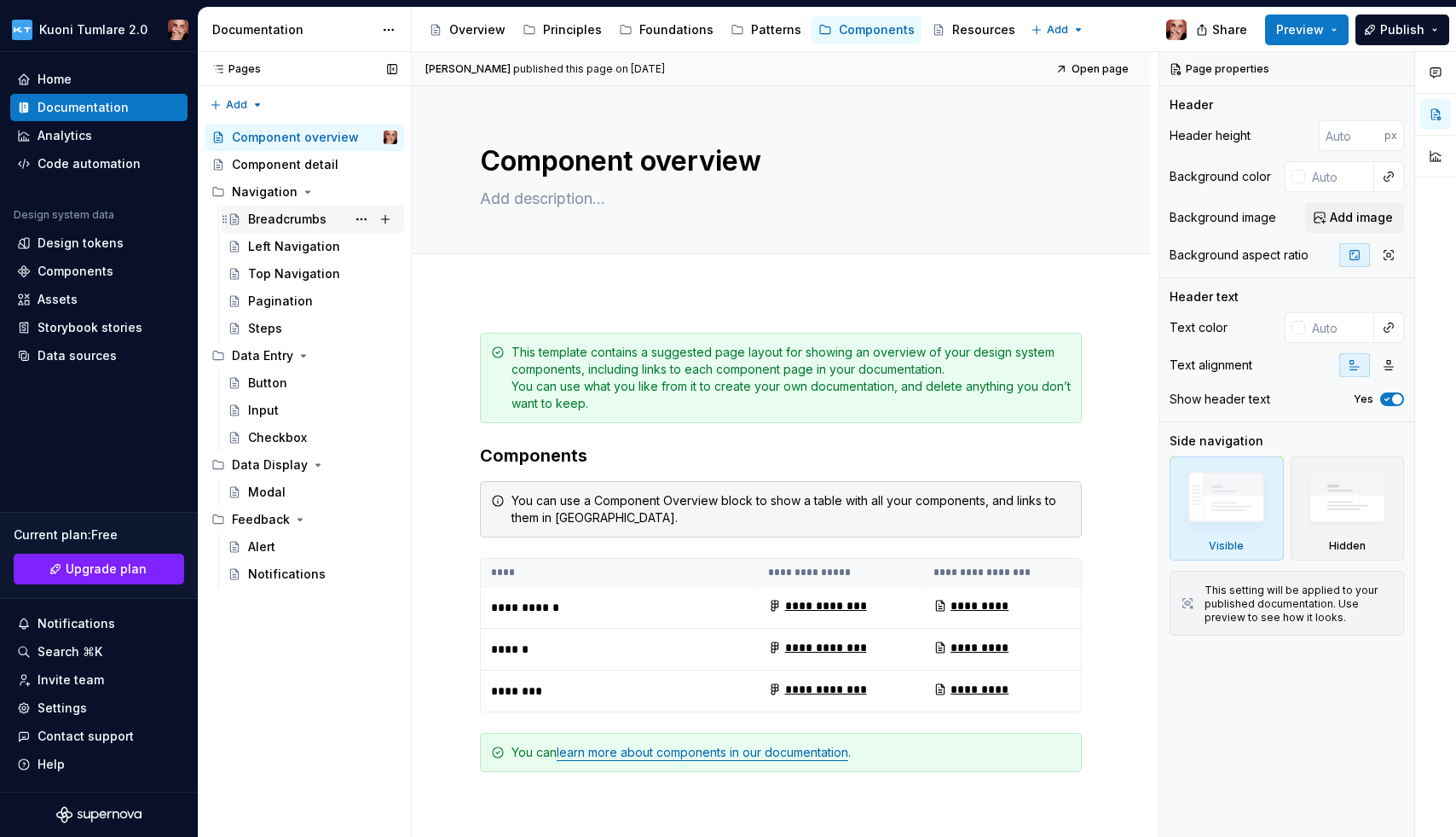
click at [303, 216] on div "Breadcrumbs" at bounding box center [287, 219] width 78 height 17
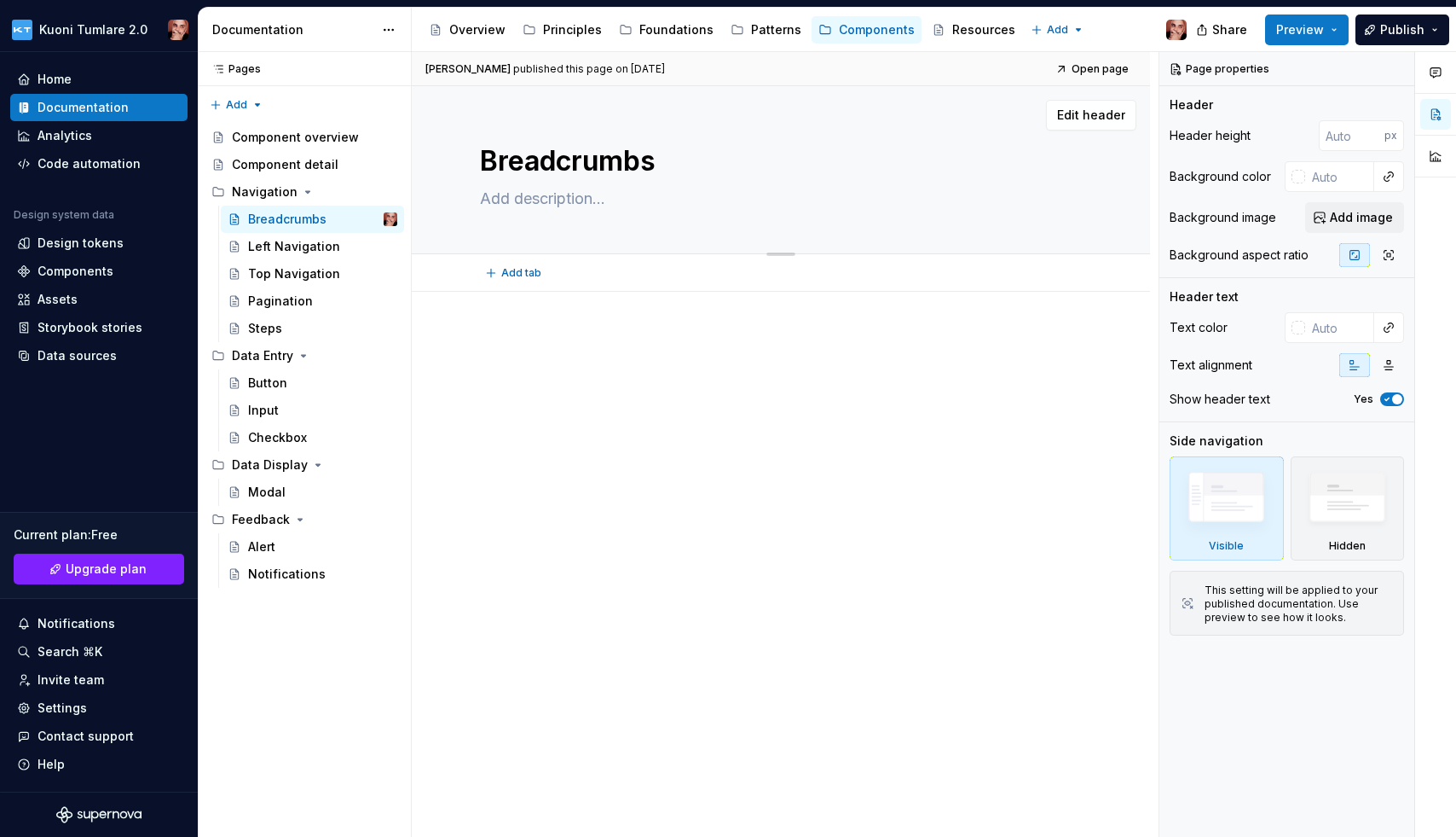
click at [573, 202] on textarea at bounding box center [778, 198] width 602 height 27
paste textarea "Breadcrumb is a secondary navigation pattern that identifies the page position …"
type textarea "*"
type textarea "Breadcrumb is a secondary navigation pattern that identifies the page position …"
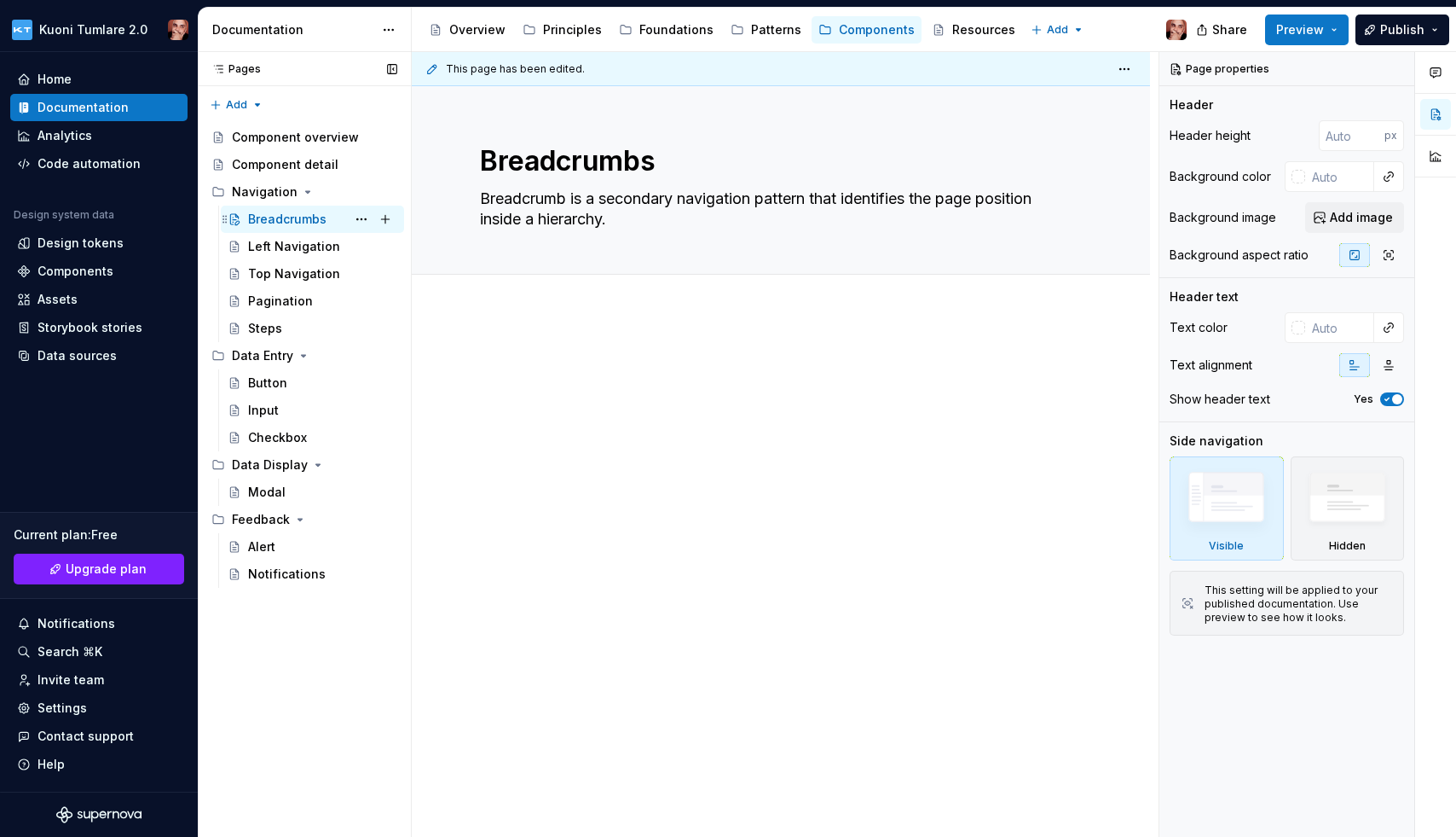
type textarea "*"
type textarea "Breadcrumb is a secondary navigation pattern that identifies the page position …"
click at [85, 259] on div "Components" at bounding box center [98, 271] width 178 height 27
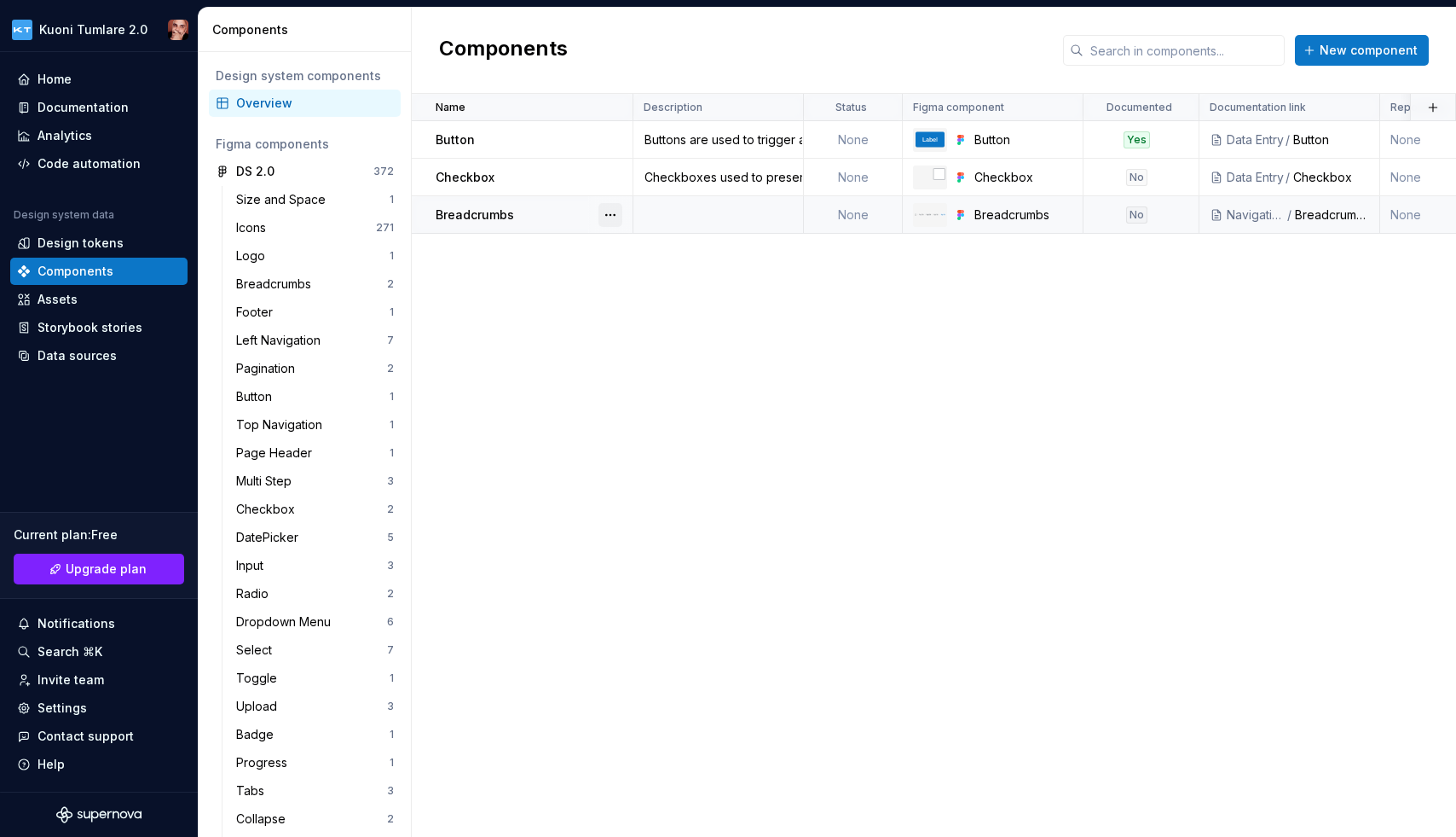
click at [614, 216] on button "button" at bounding box center [610, 215] width 23 height 23
click at [554, 326] on html "Kuoni Tumlare 2.0 Home Documentation Analytics Code automation Design system da…" at bounding box center [728, 418] width 1456 height 837
click at [690, 221] on td at bounding box center [719, 216] width 170 height 38
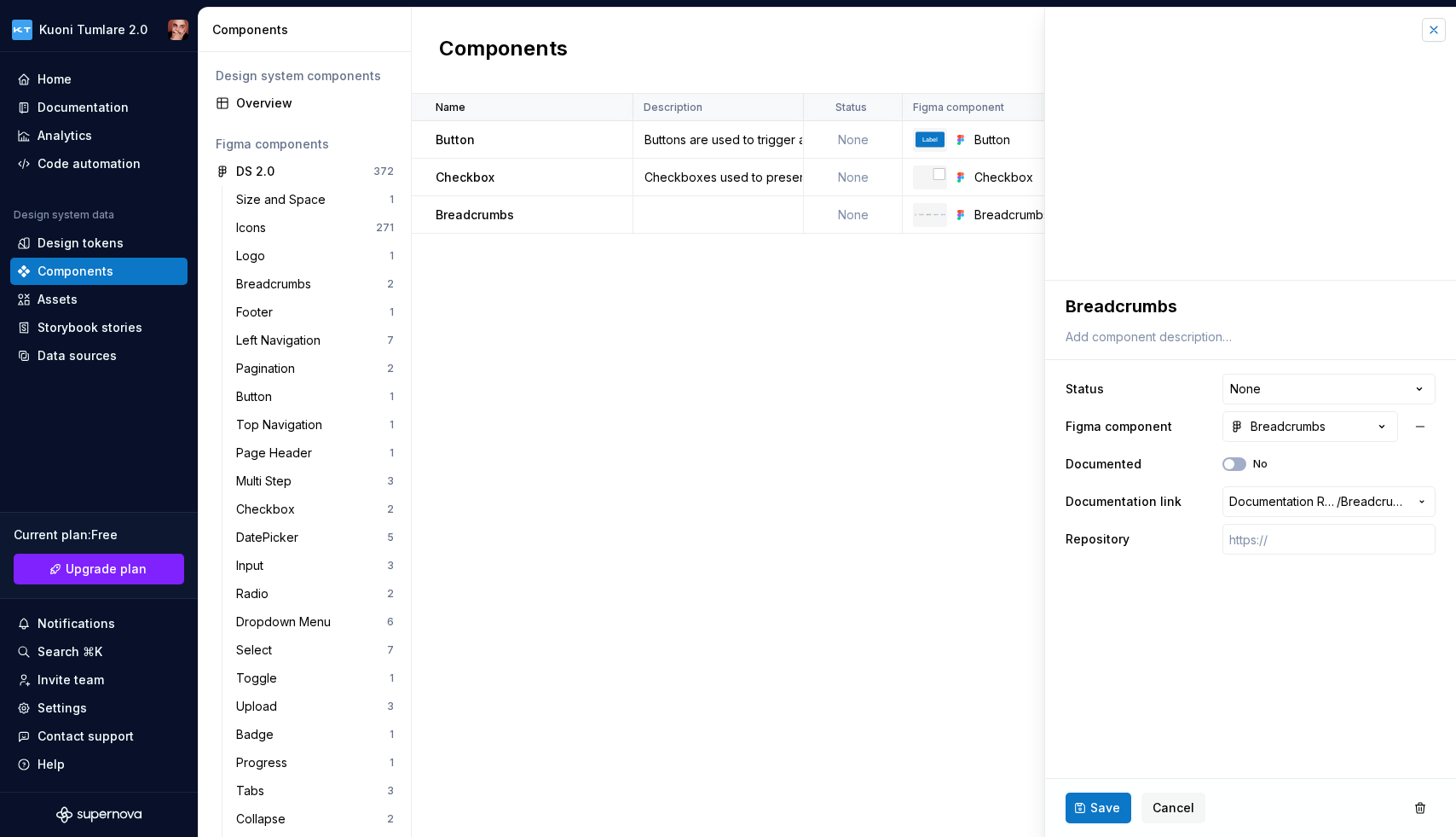
click at [1239, 32] on button "button" at bounding box center [1433, 30] width 23 height 23
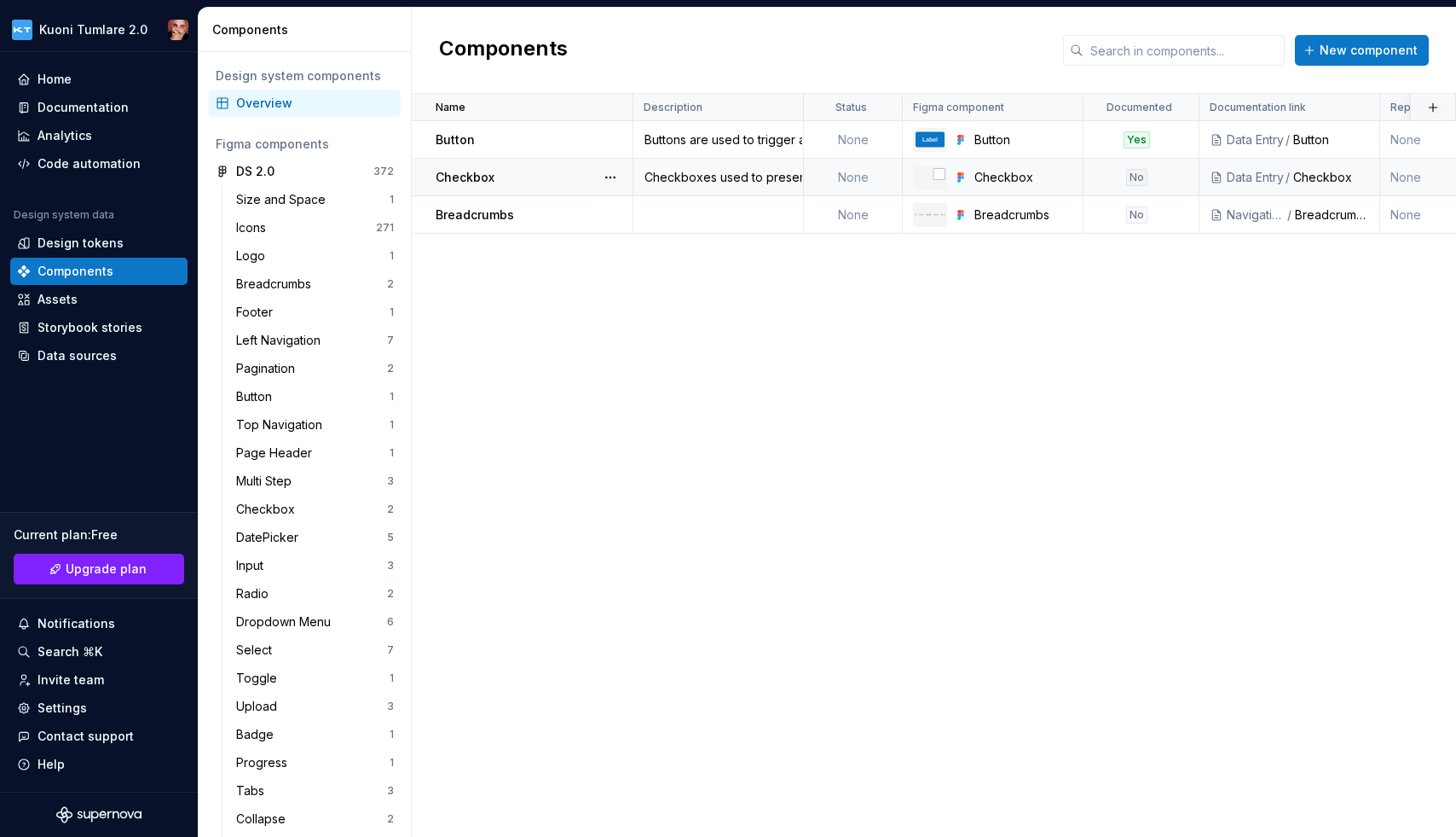
click at [510, 169] on div "Checkbox" at bounding box center [534, 177] width 197 height 17
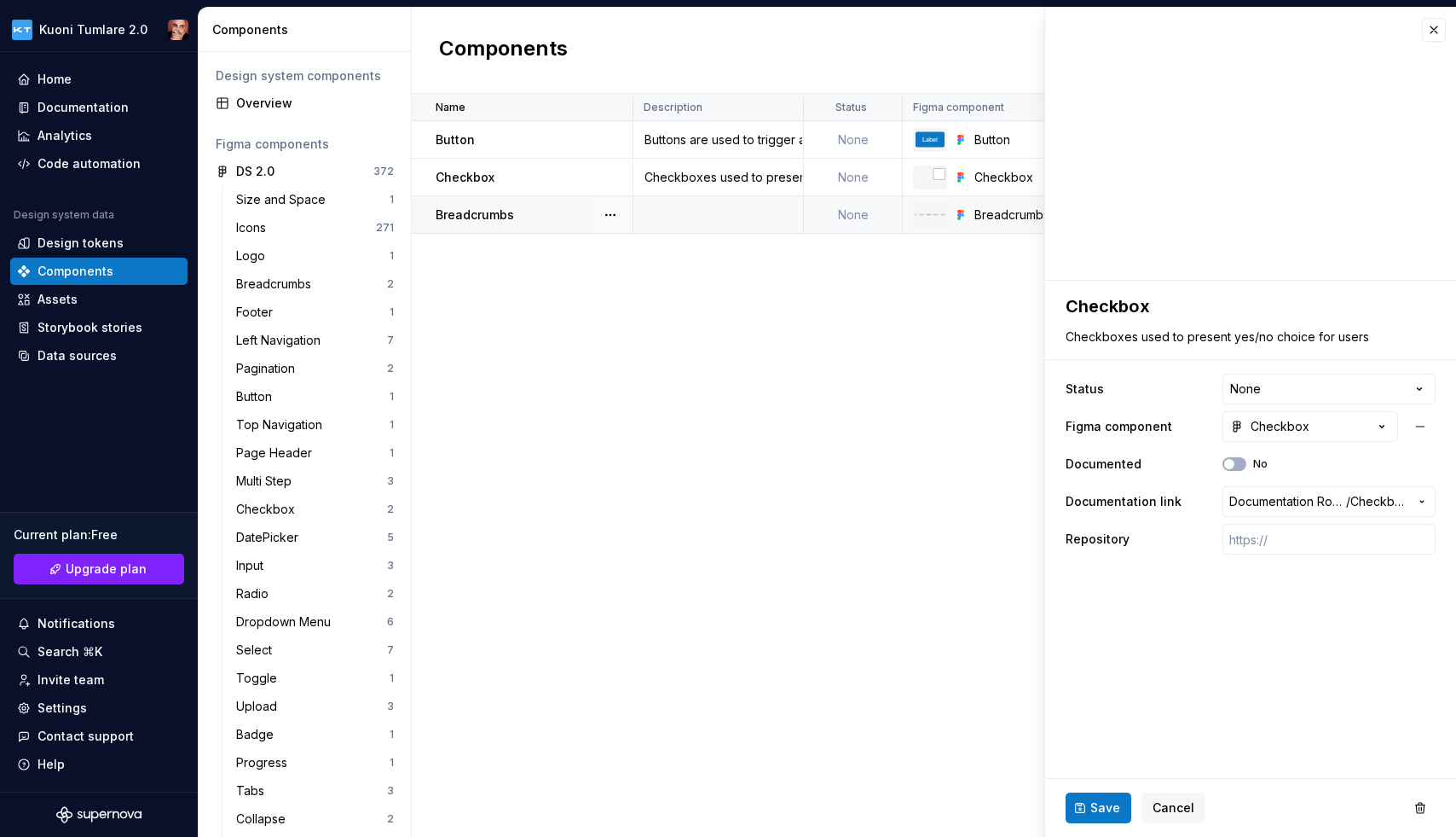
click at [691, 225] on td at bounding box center [719, 216] width 170 height 38
click at [1166, 330] on textarea at bounding box center [1247, 336] width 370 height 23
paste textarea "Breadcrumb is a secondary navigation pattern that identifies the page position …"
type textarea "*"
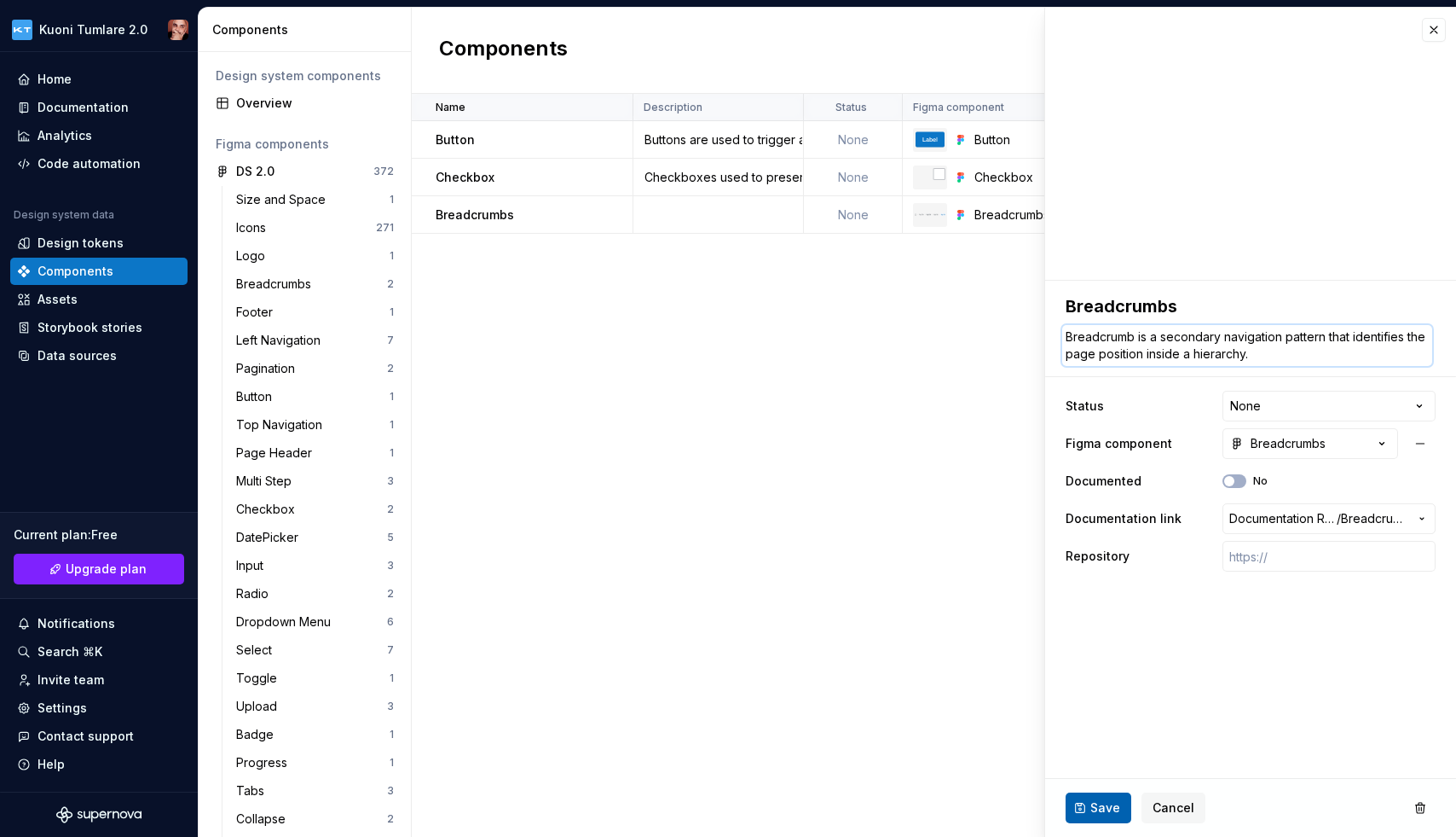
type textarea "Breadcrumb is a secondary navigation pattern that identifies the page position …"
click at [1086, 804] on button "Save" at bounding box center [1098, 808] width 66 height 31
type textarea "*"
type textarea "Breadcrumb is a secondary navigation pattern that identifies the page position …"
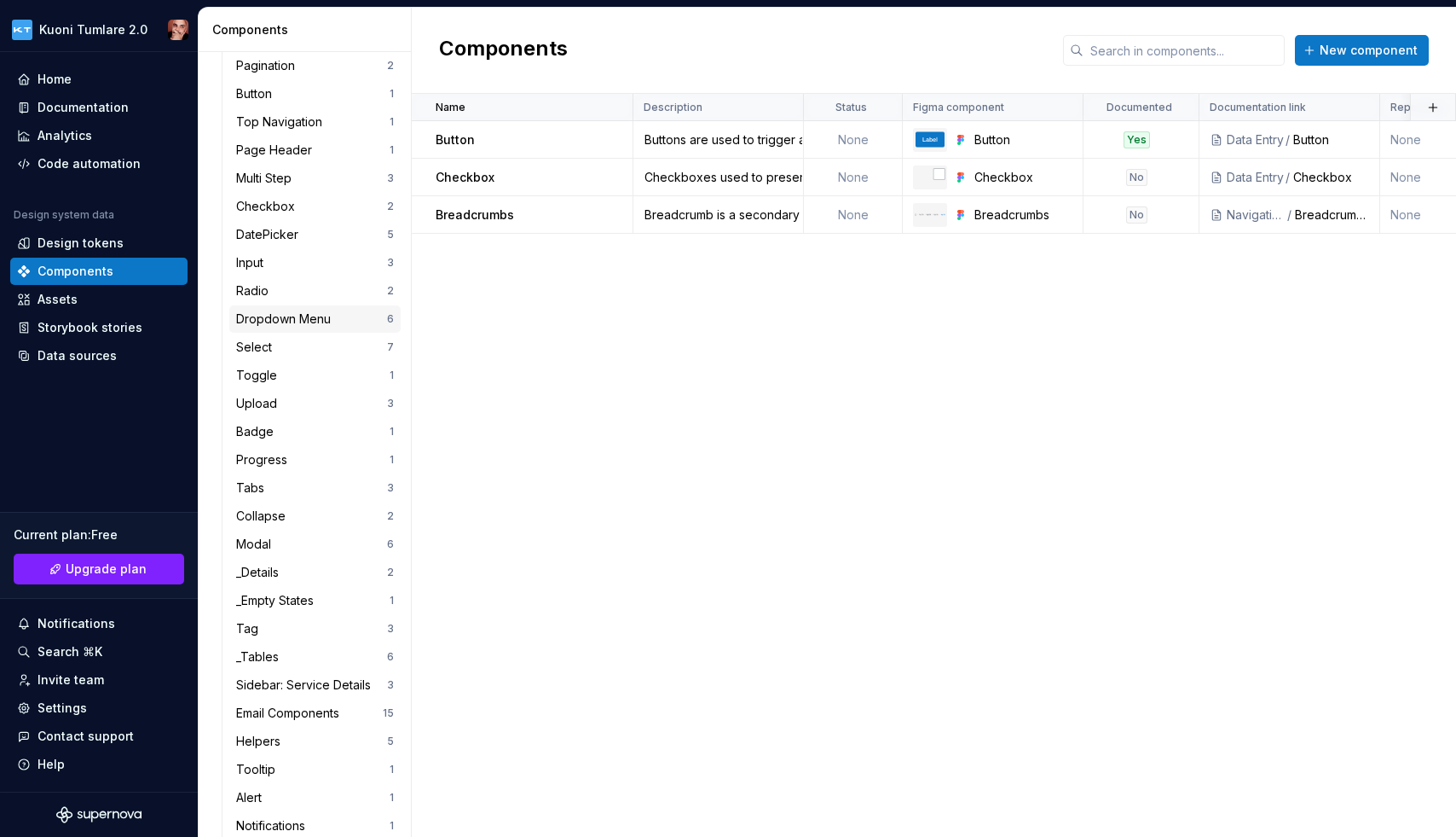
scroll to position [351, 0]
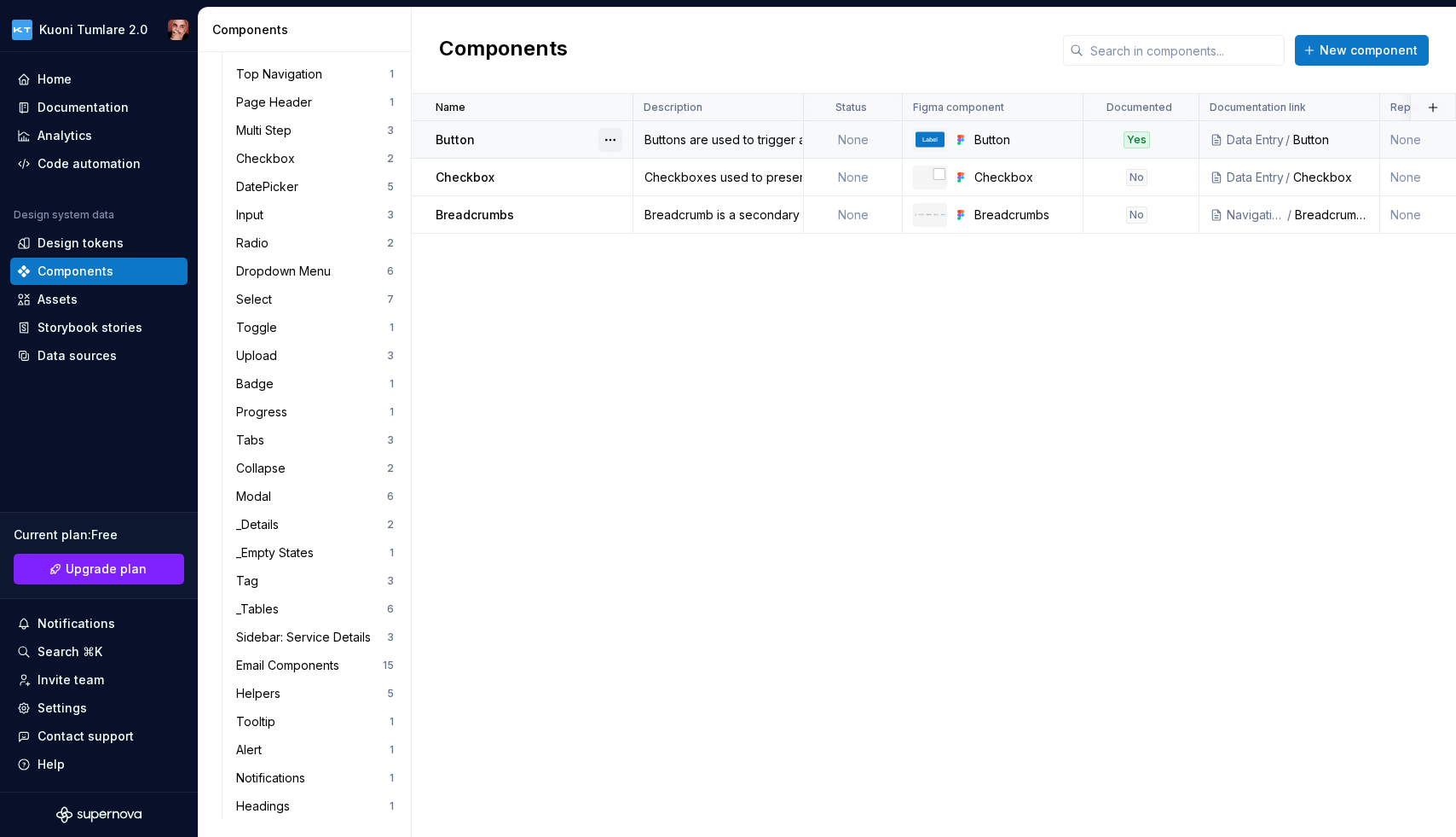
click at [613, 138] on button "button" at bounding box center [610, 140] width 23 height 23
click at [645, 436] on html "Kuoni Tumlare 2.0 Home Documentation Analytics Code automation Design system da…" at bounding box center [728, 418] width 1456 height 837
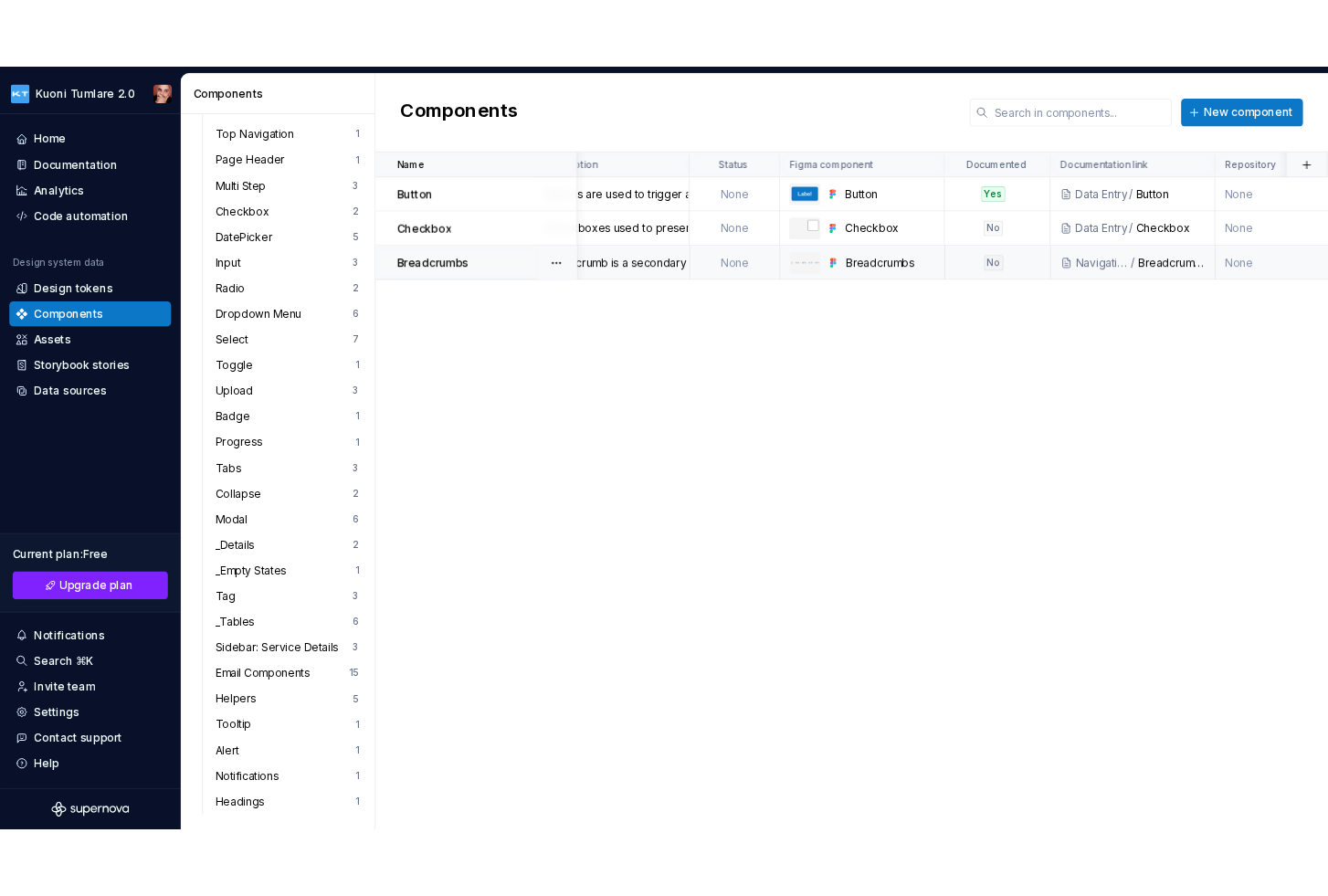
scroll to position [0, 0]
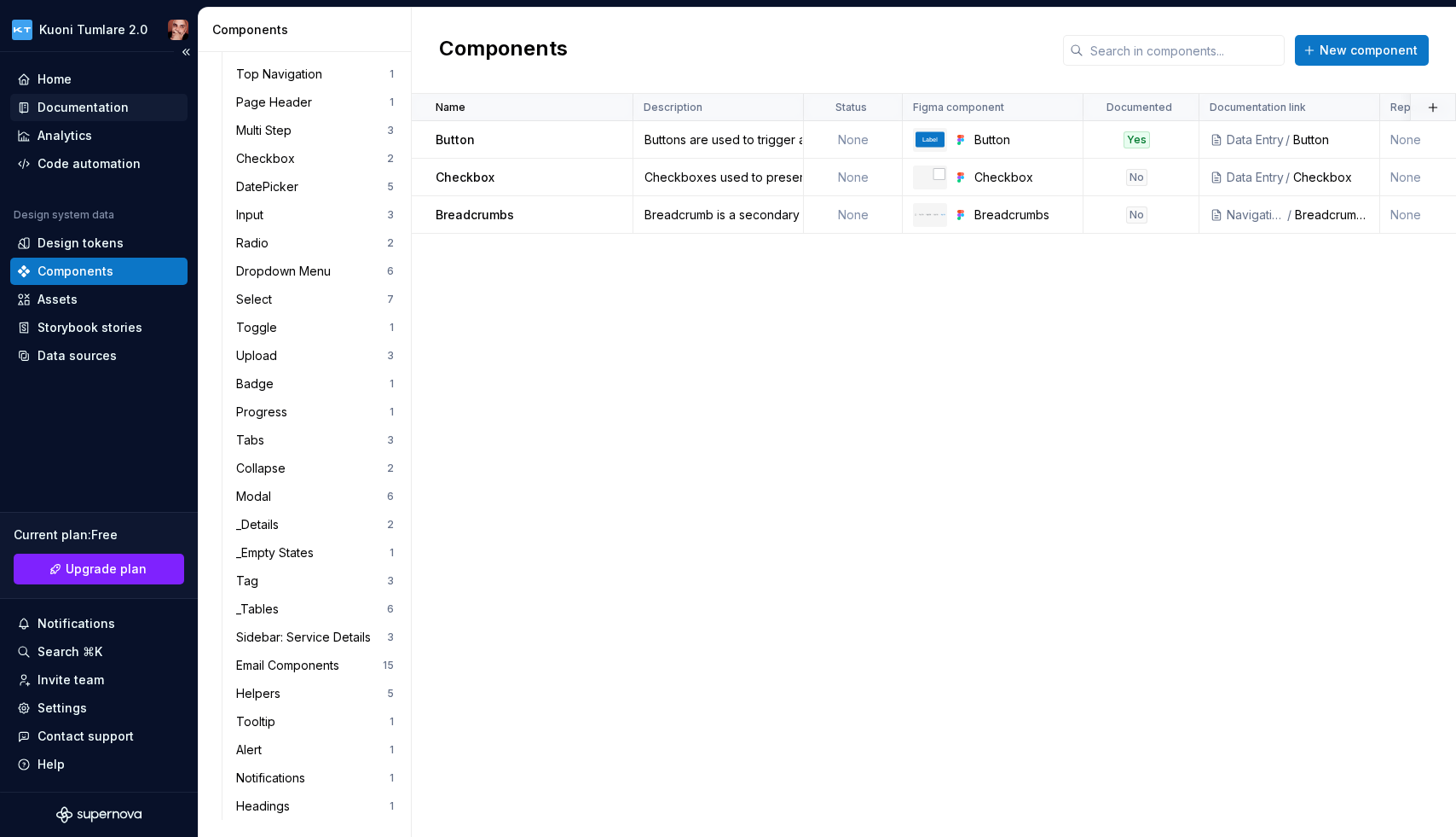
click at [94, 106] on div "Documentation" at bounding box center [83, 107] width 91 height 17
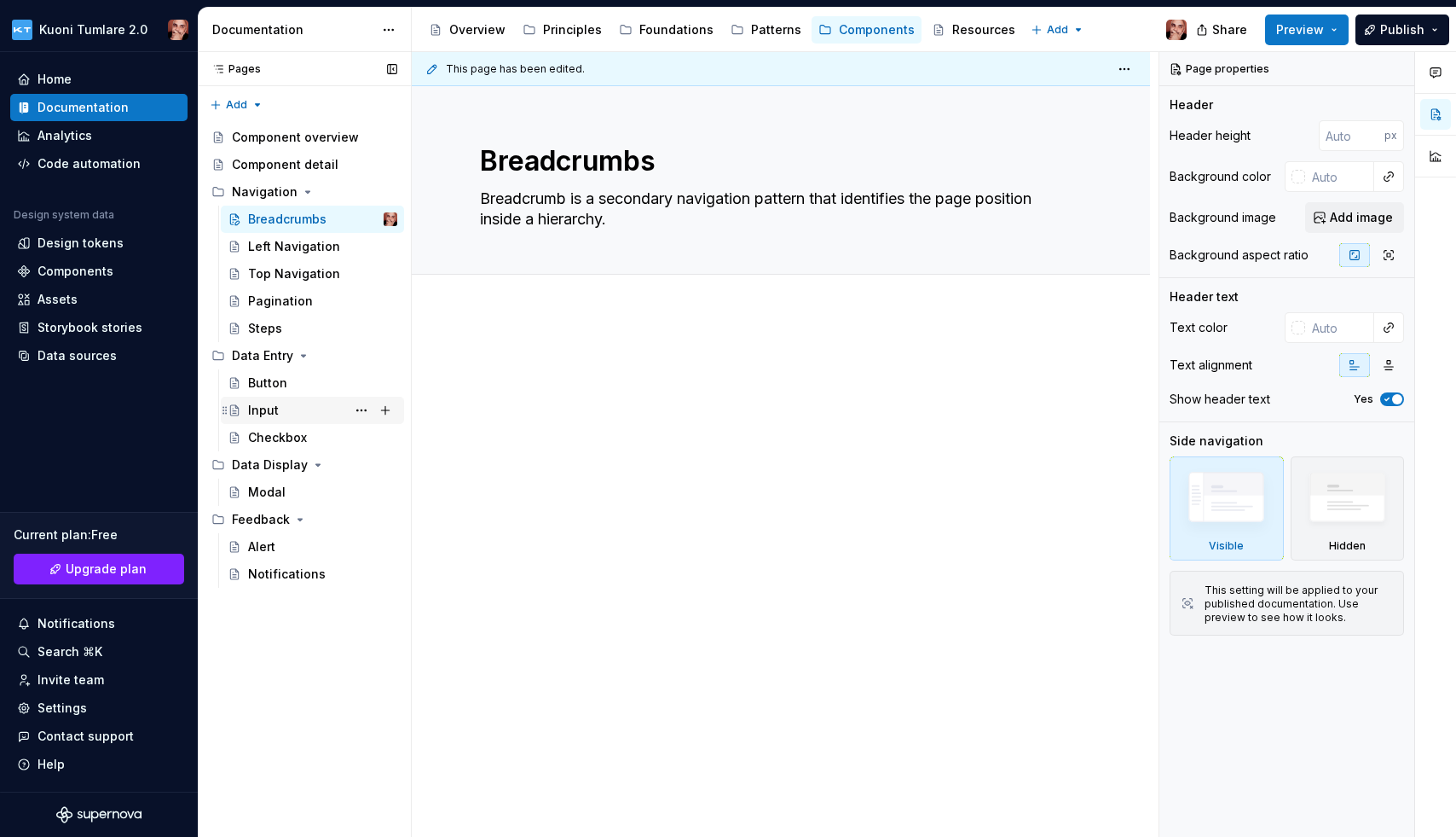
click at [271, 409] on div "Input" at bounding box center [263, 409] width 31 height 17
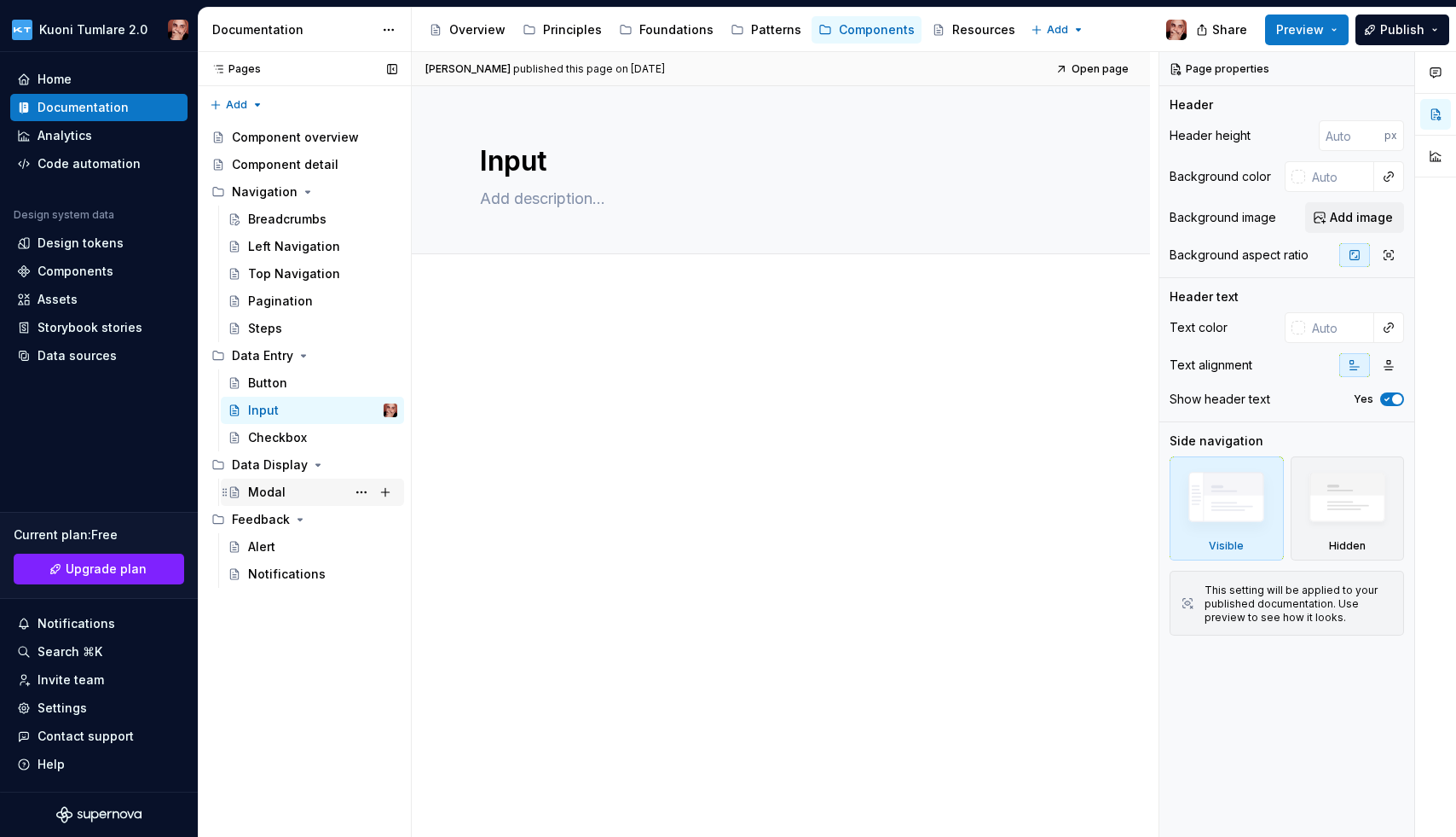
click at [275, 485] on div "Modal" at bounding box center [267, 492] width 38 height 17
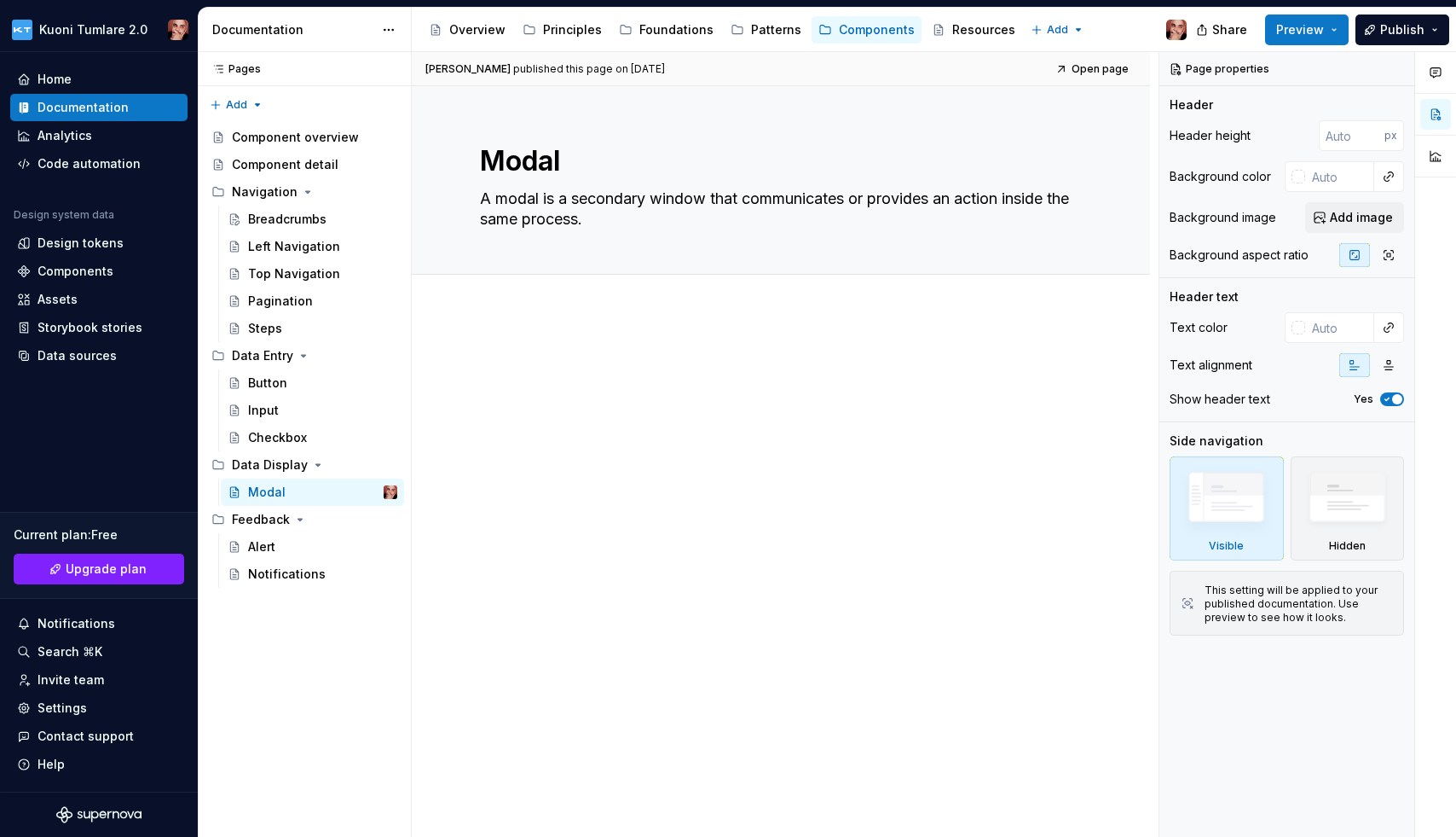
click at [629, 333] on div at bounding box center [781, 501] width 738 height 377
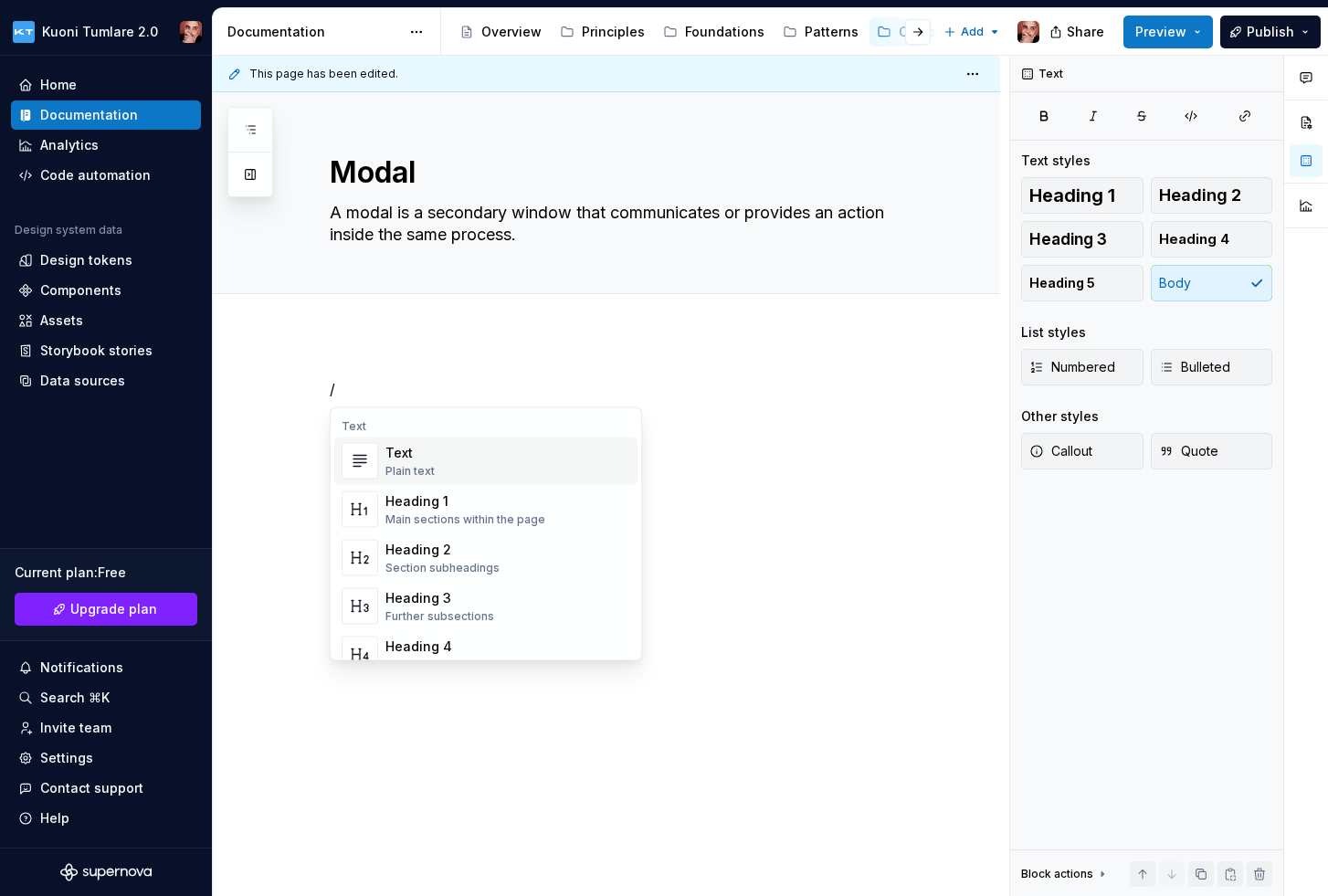
type textarea "*"
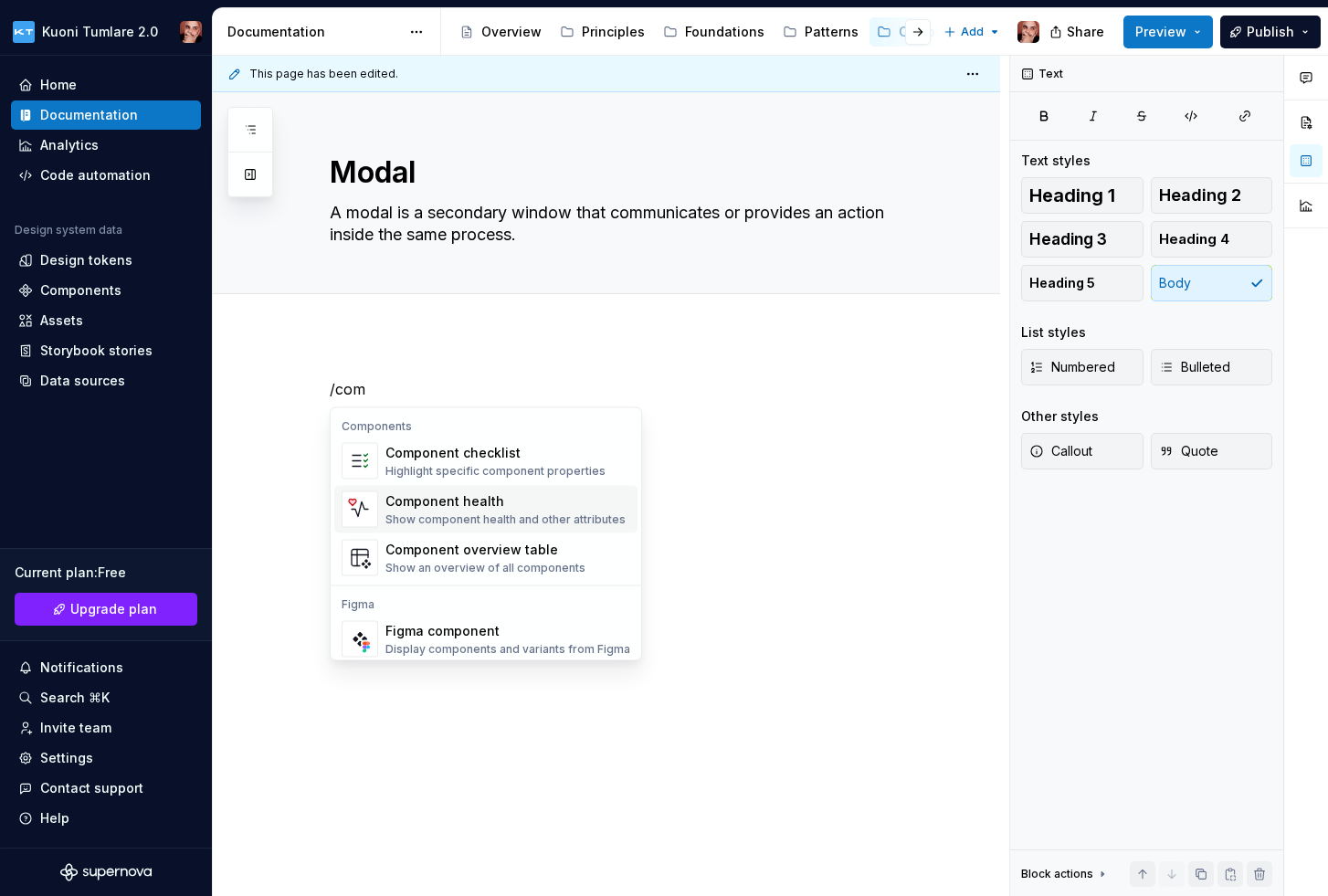
scroll to position [48, 0]
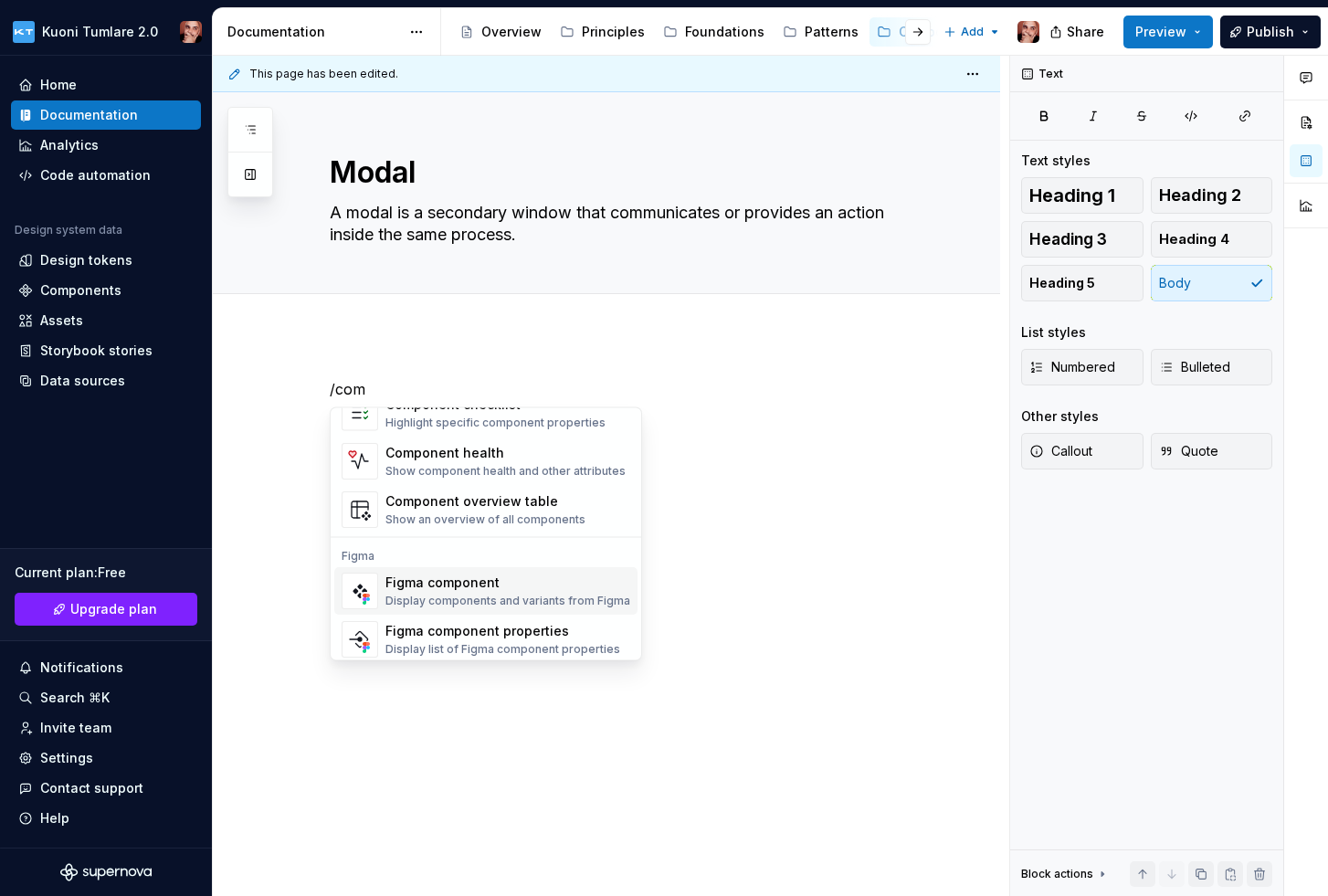
click at [449, 588] on div "Figma component" at bounding box center [507, 582] width 244 height 18
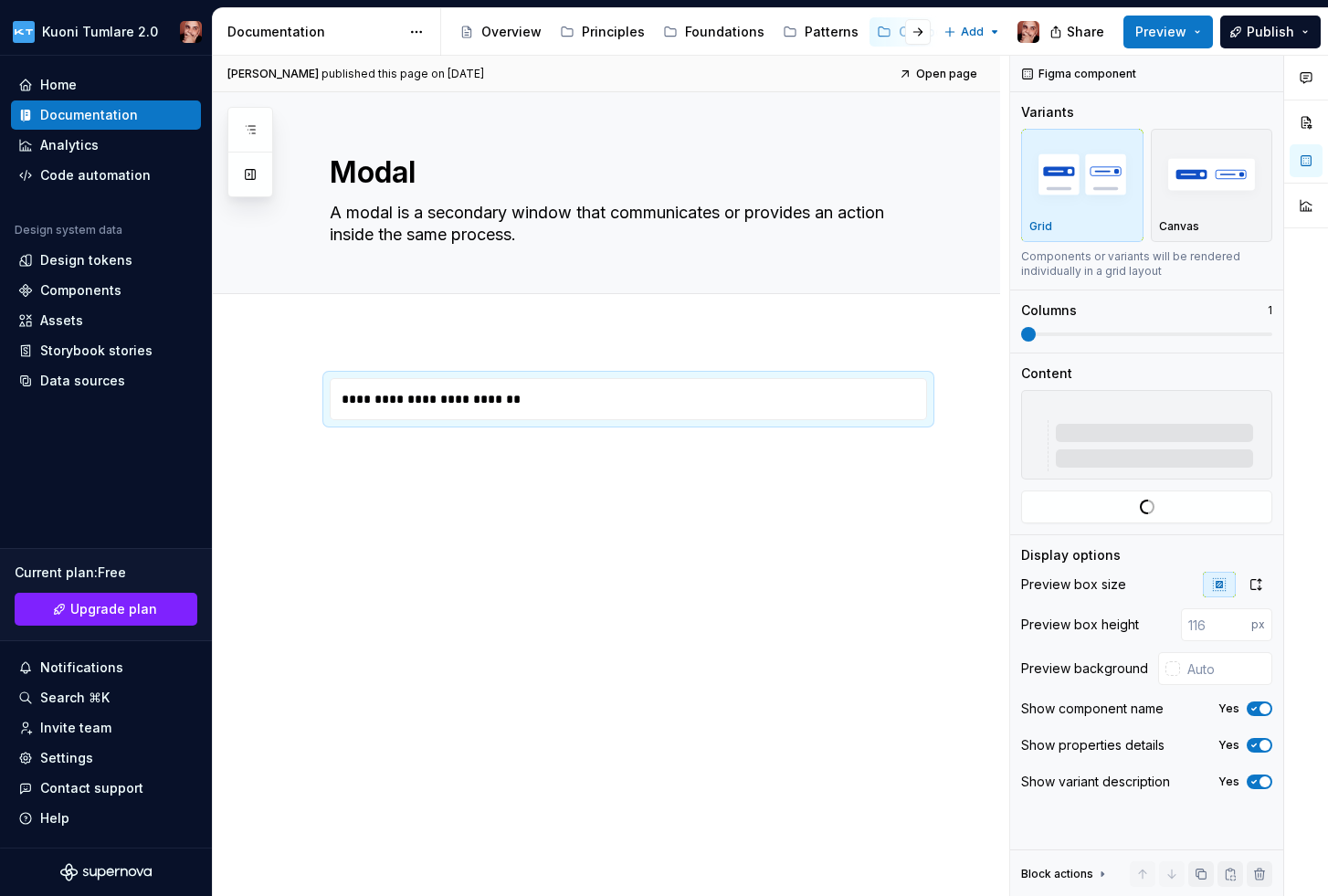
type textarea "*"
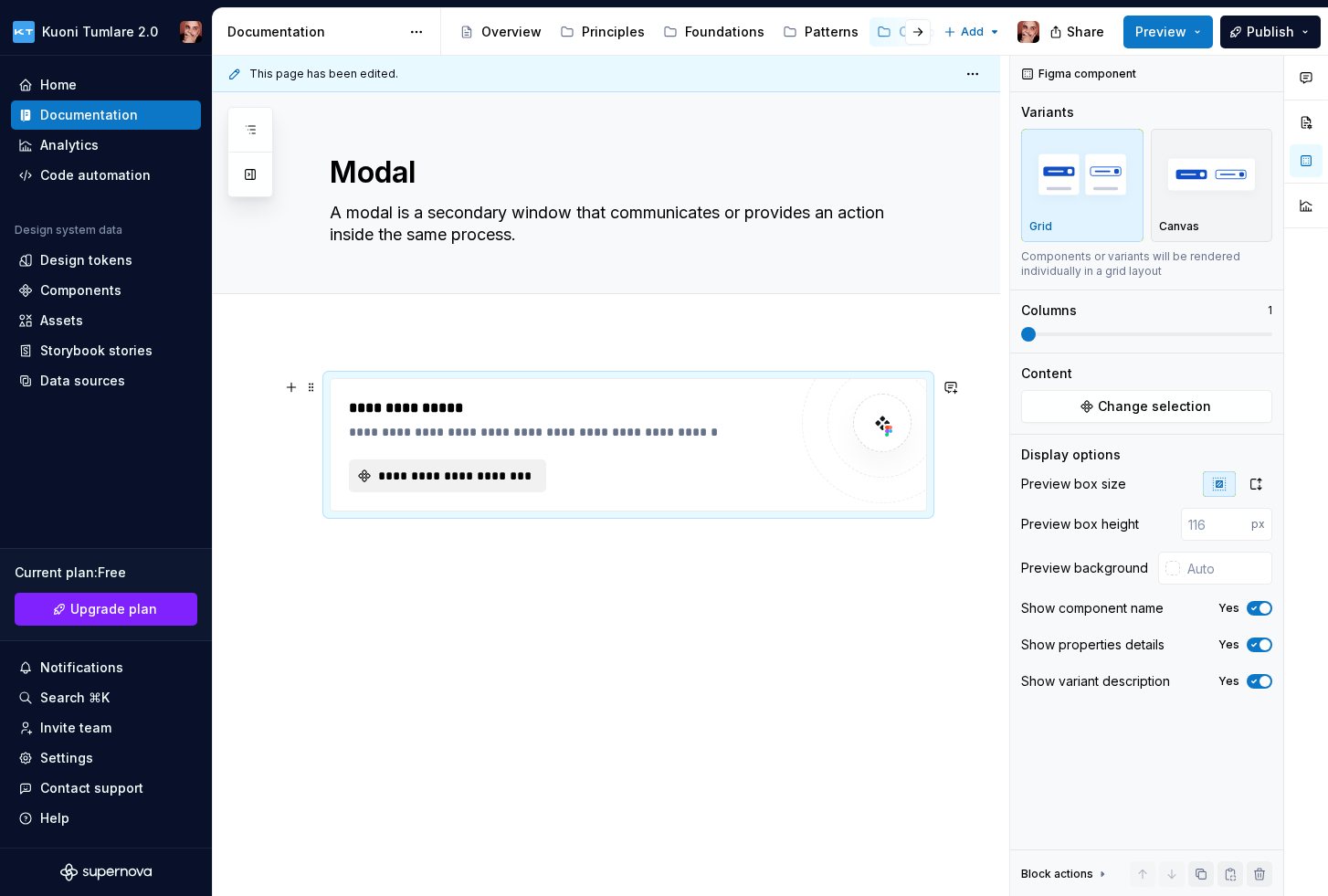
click at [465, 480] on span "**********" at bounding box center [455, 475] width 159 height 18
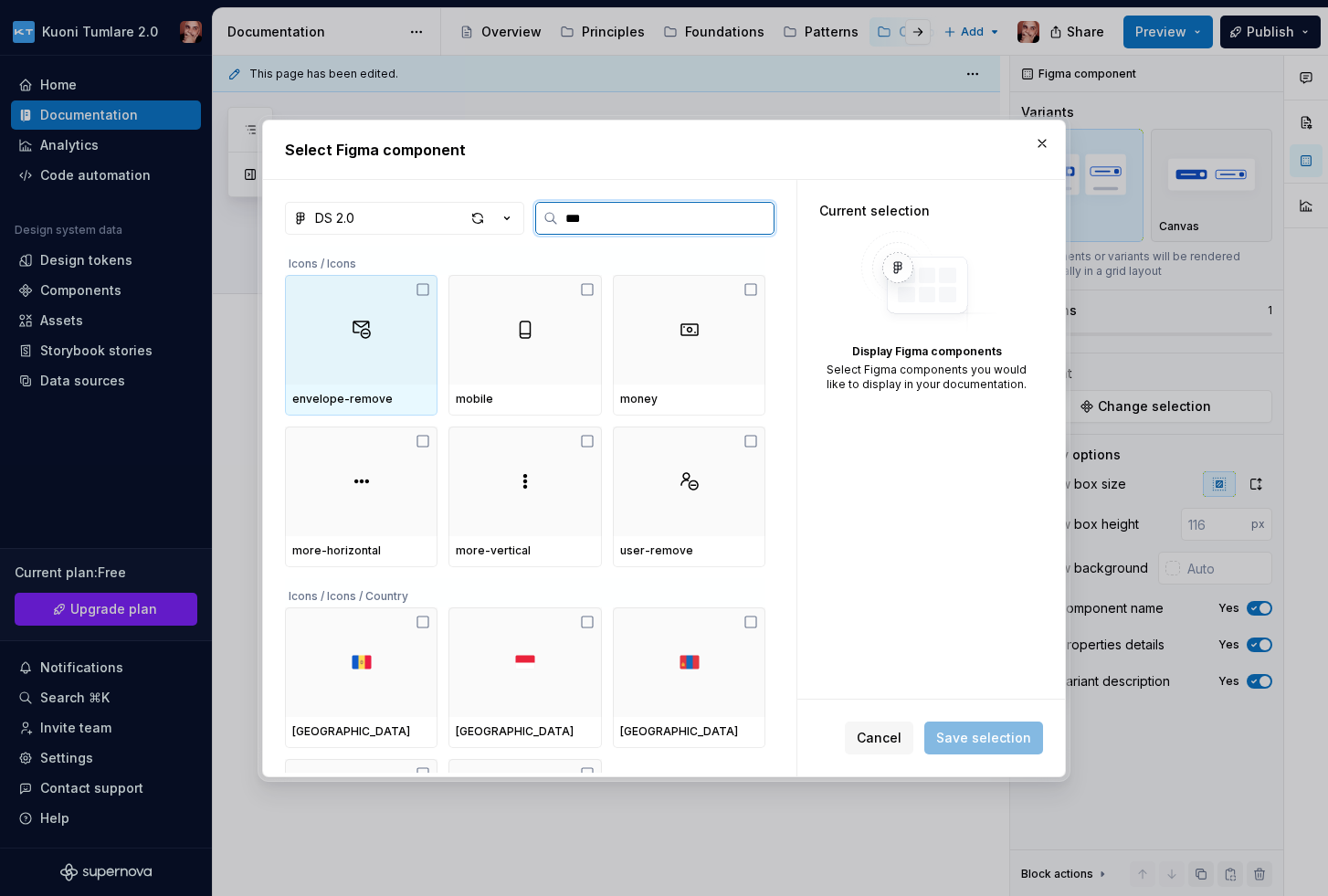
type input "****"
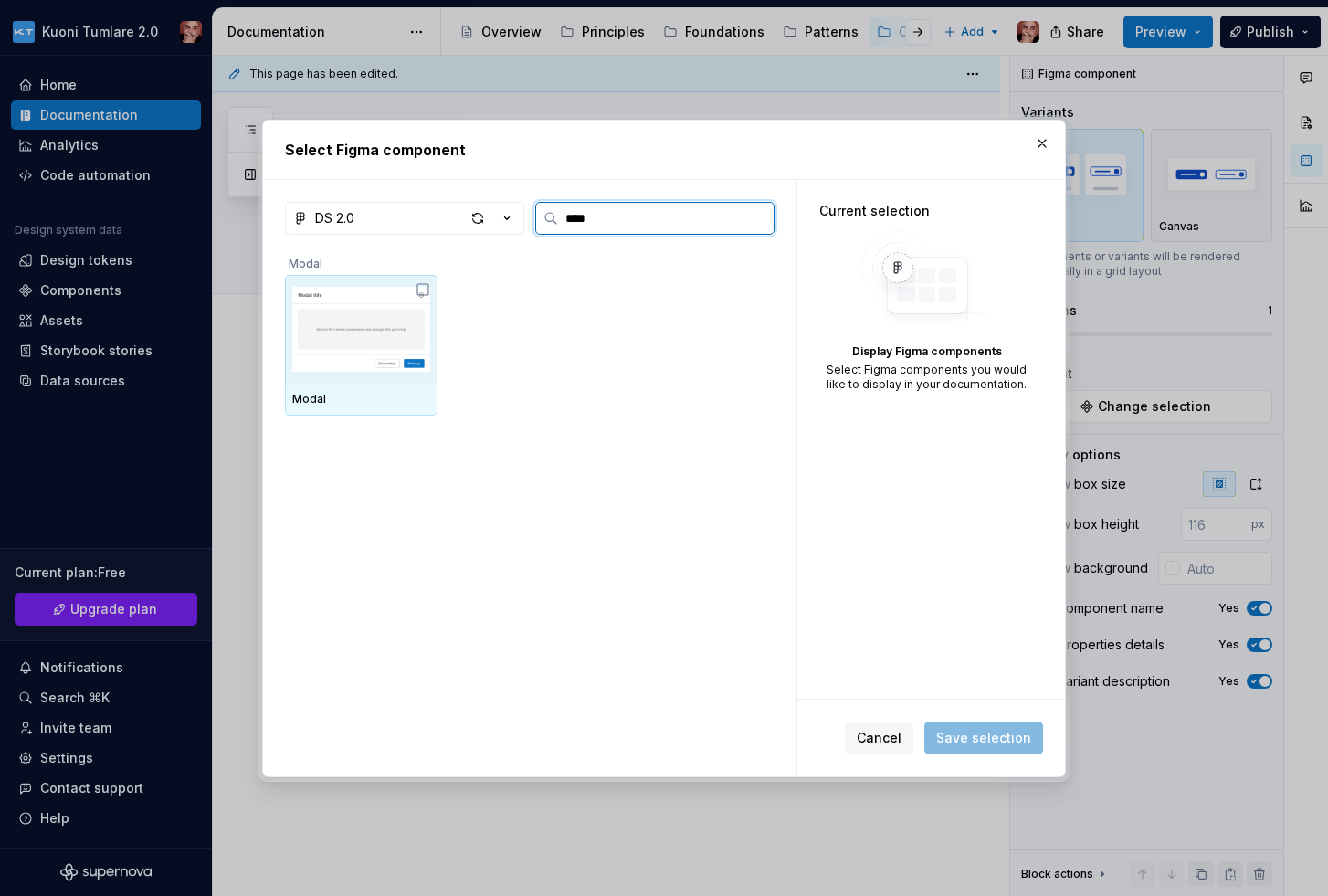
click at [370, 333] on img at bounding box center [361, 329] width 138 height 95
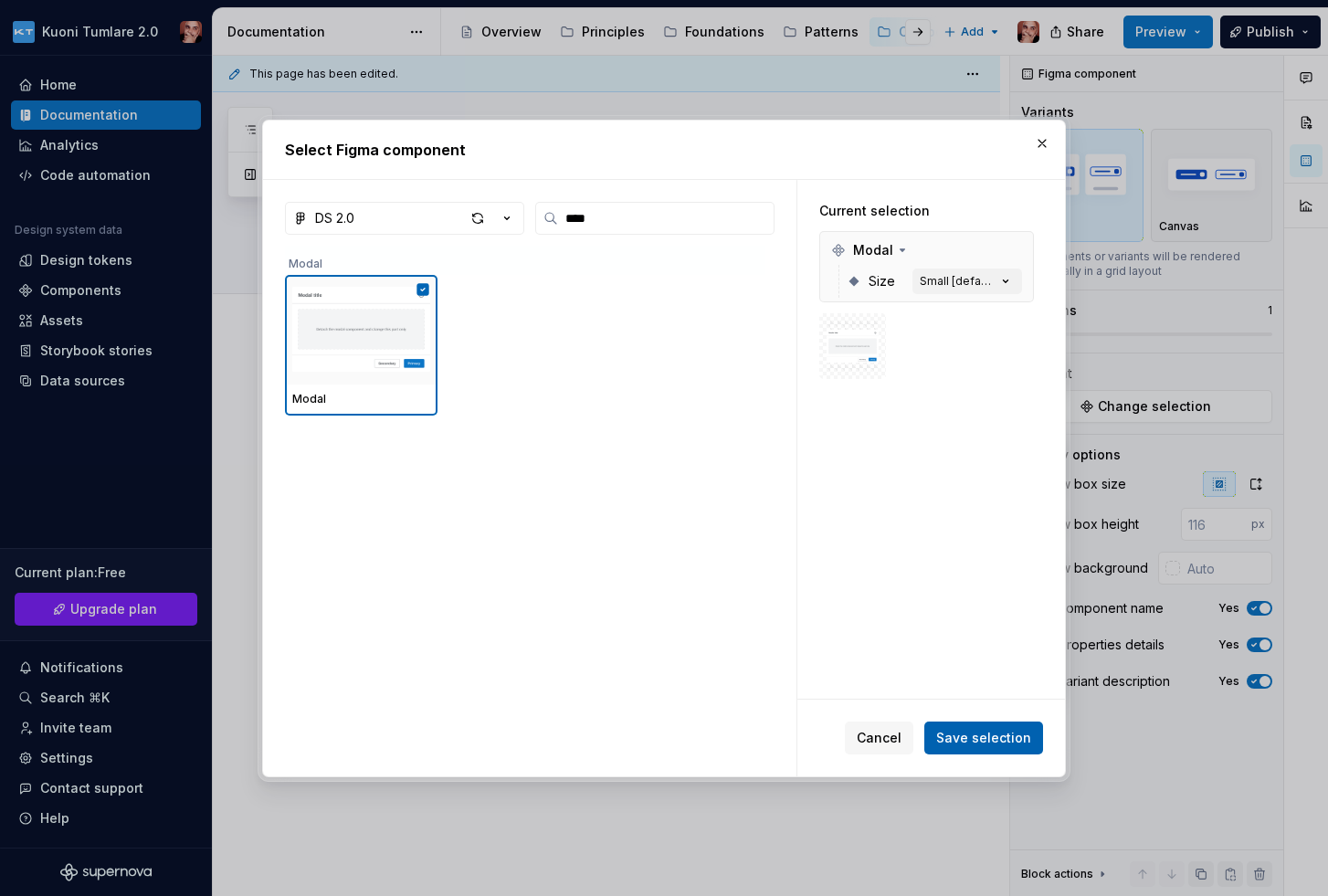
click at [998, 729] on span "Save selection" at bounding box center [983, 738] width 95 height 18
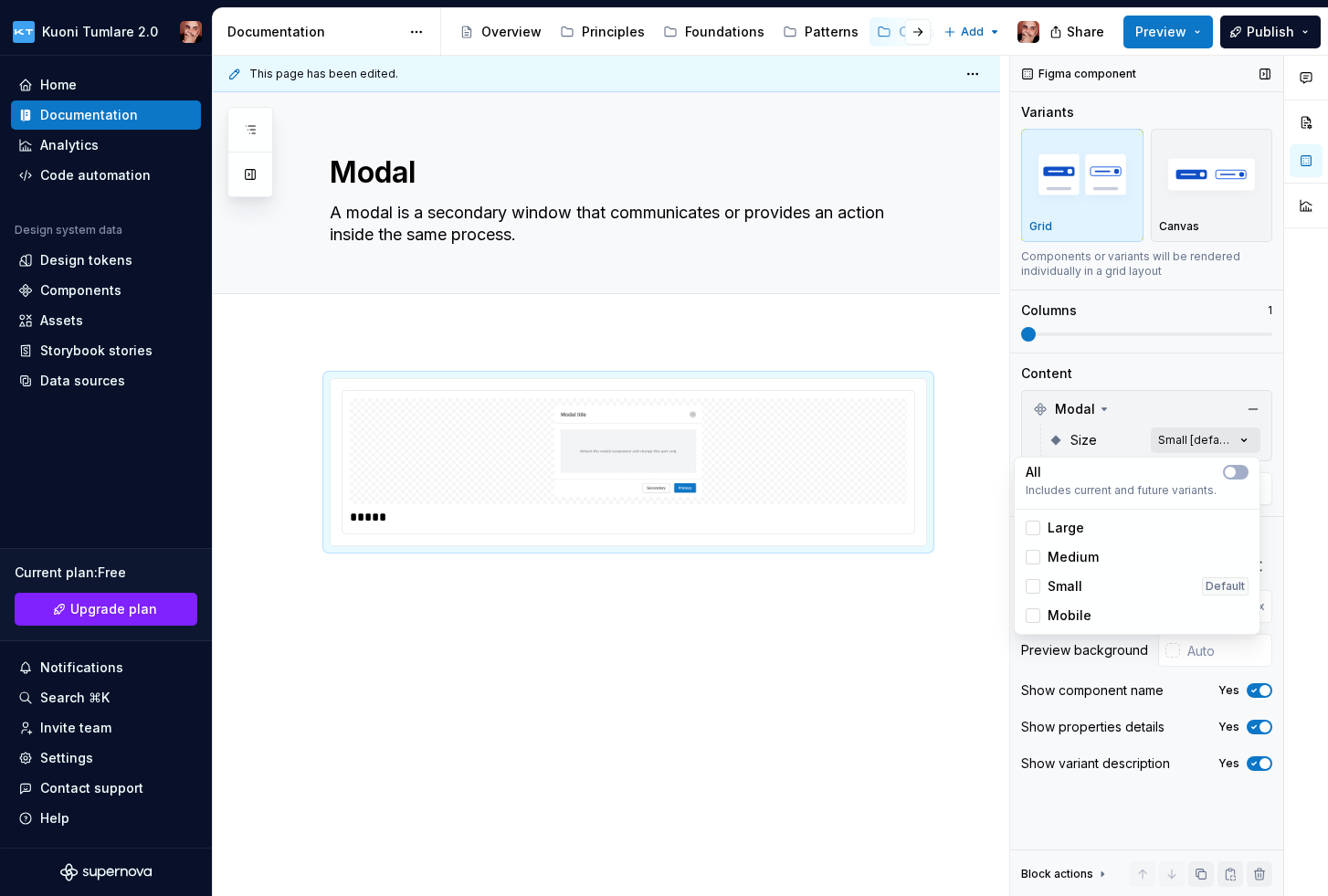
click at [1206, 437] on div "Comments Open comments No comments yet Select ‘Comment’ from the block context …" at bounding box center [1169, 476] width 318 height 841
click at [1094, 559] on span "Medium" at bounding box center [1073, 556] width 51 height 18
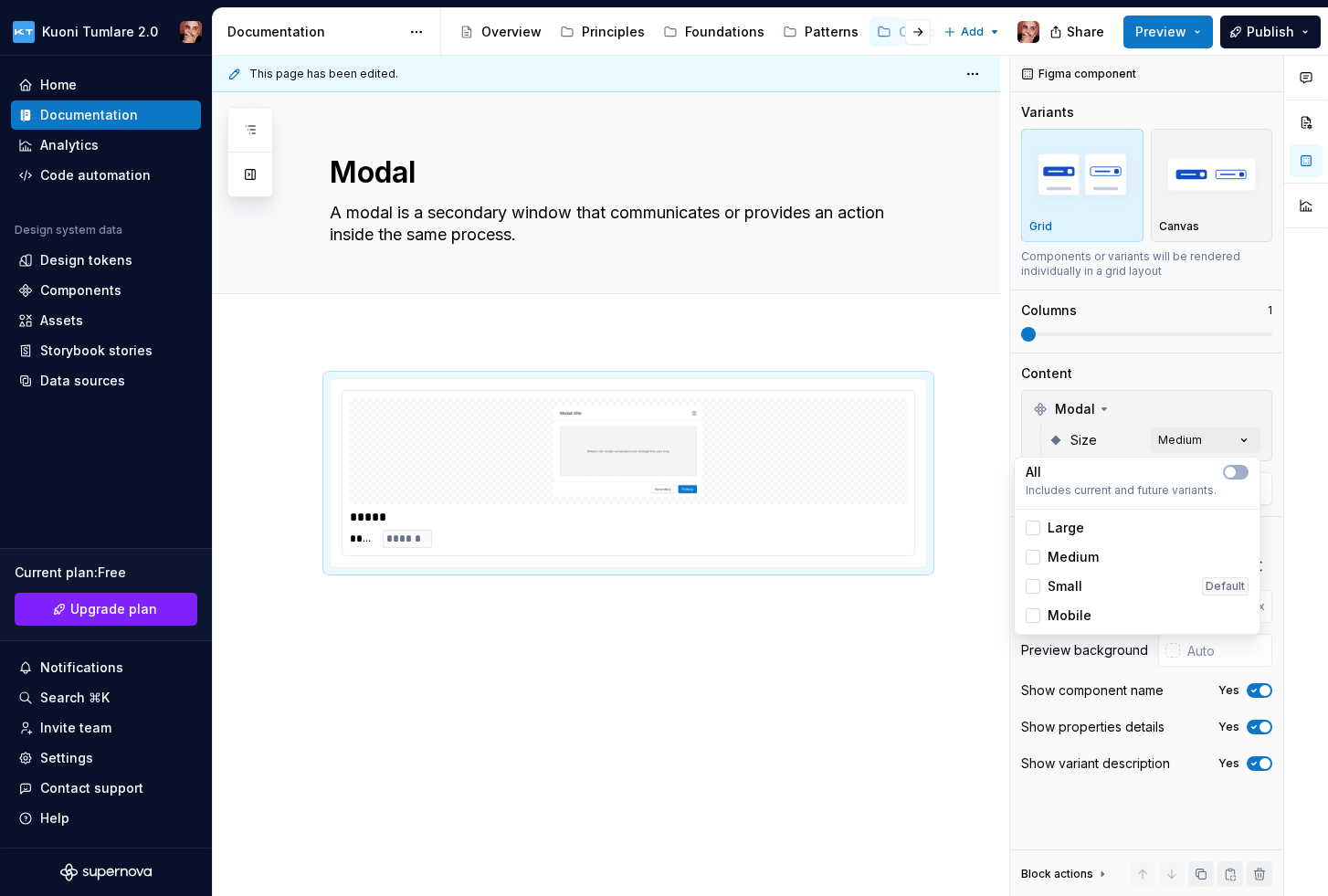
click at [831, 632] on html "Kuoni Tumlare 2.0 Home Documentation Analytics Code automation Design system da…" at bounding box center [664, 448] width 1328 height 896
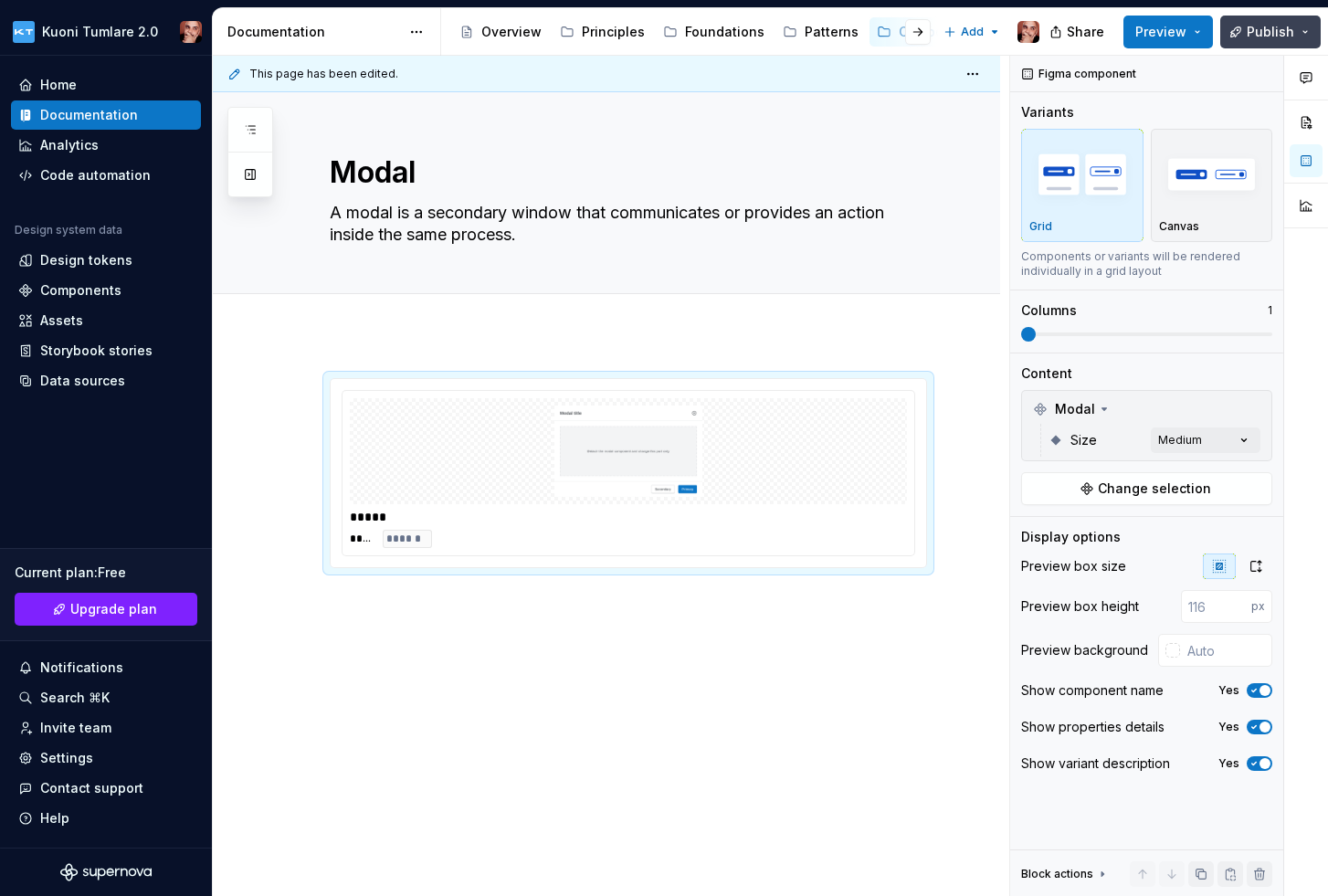
click at [1269, 31] on span "Publish" at bounding box center [1270, 32] width 47 height 18
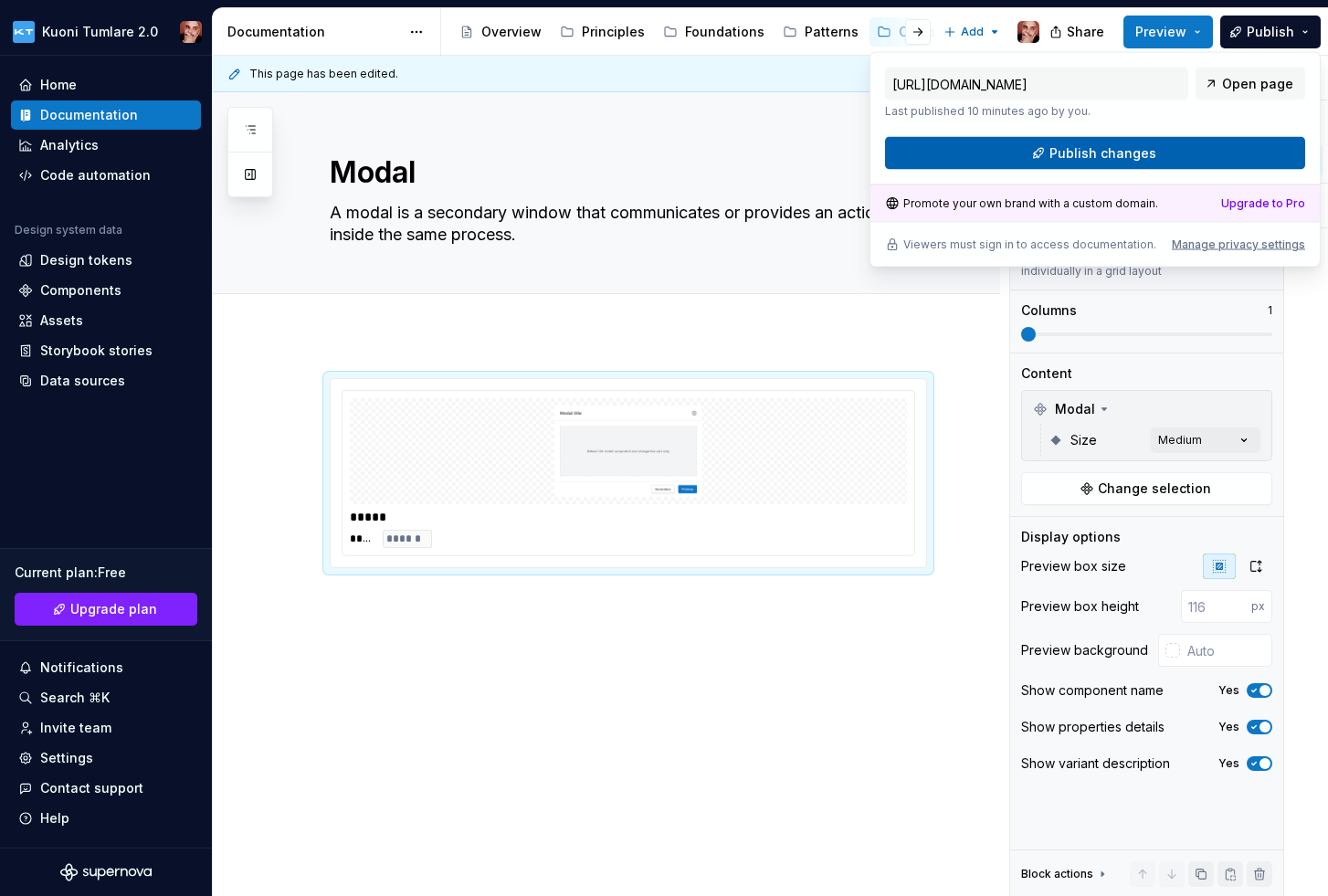
click at [1111, 152] on span "Publish changes" at bounding box center [1103, 153] width 107 height 18
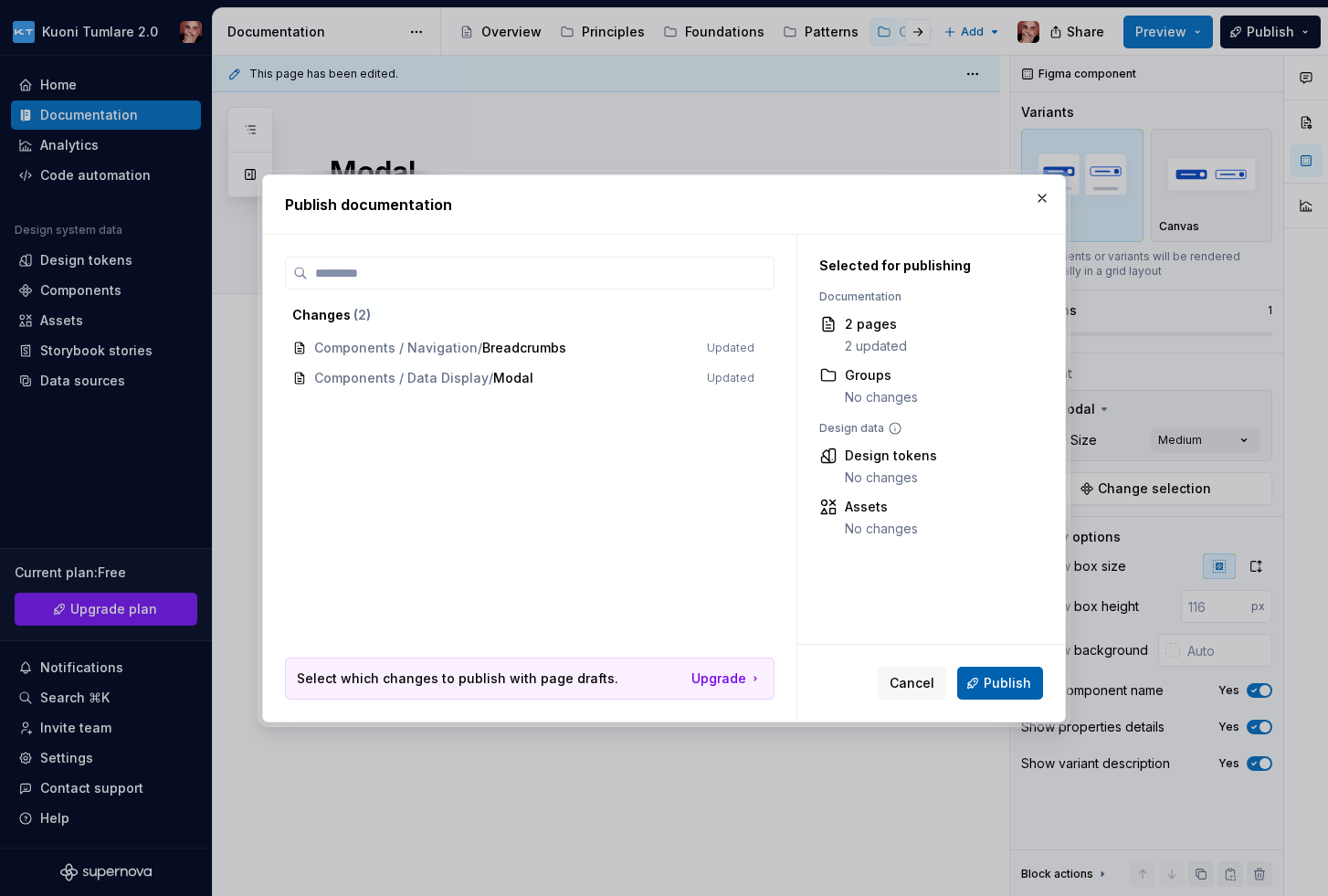
click at [1000, 681] on span "Publish" at bounding box center [1006, 683] width 47 height 18
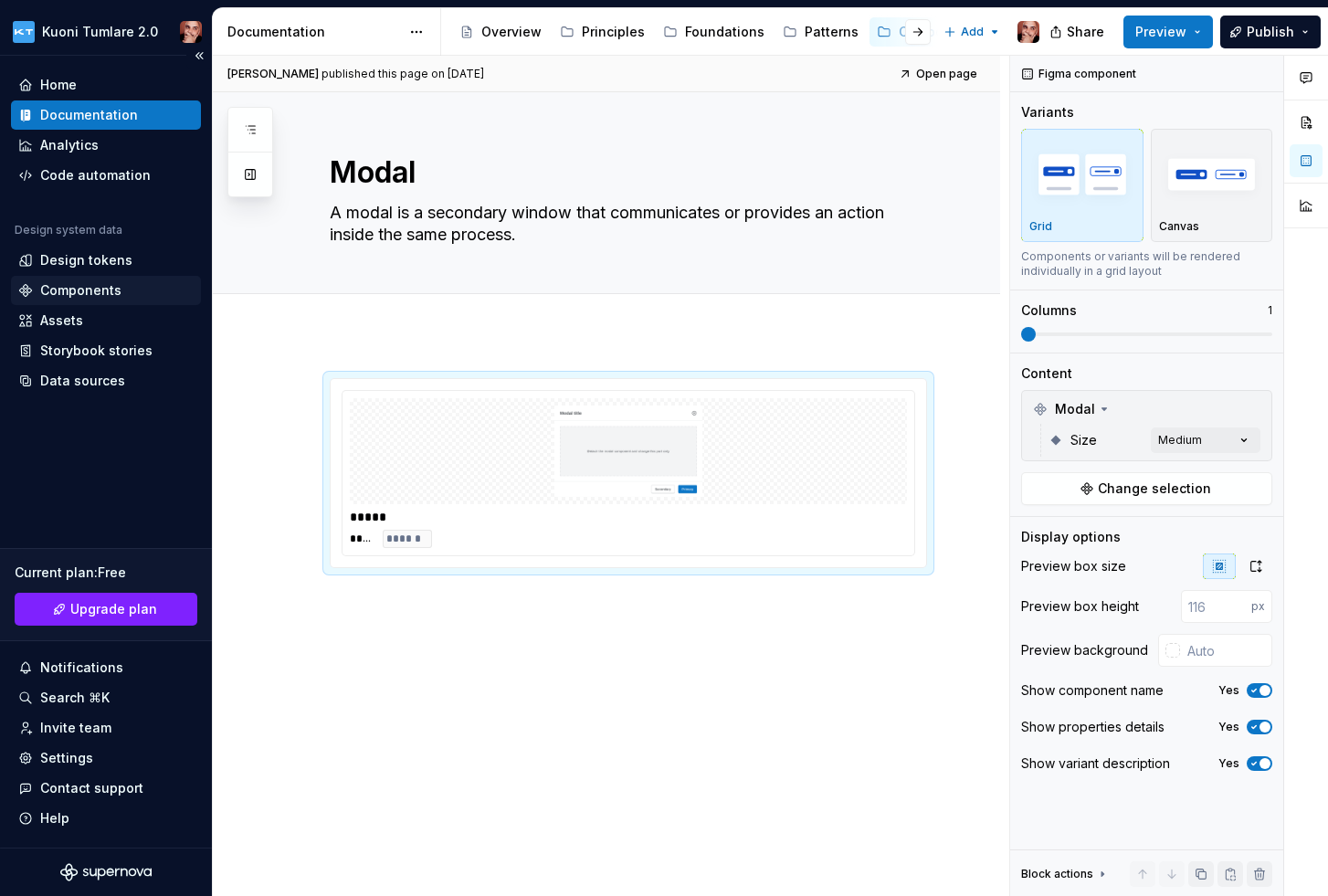
click at [79, 287] on div "Components" at bounding box center [81, 290] width 81 height 18
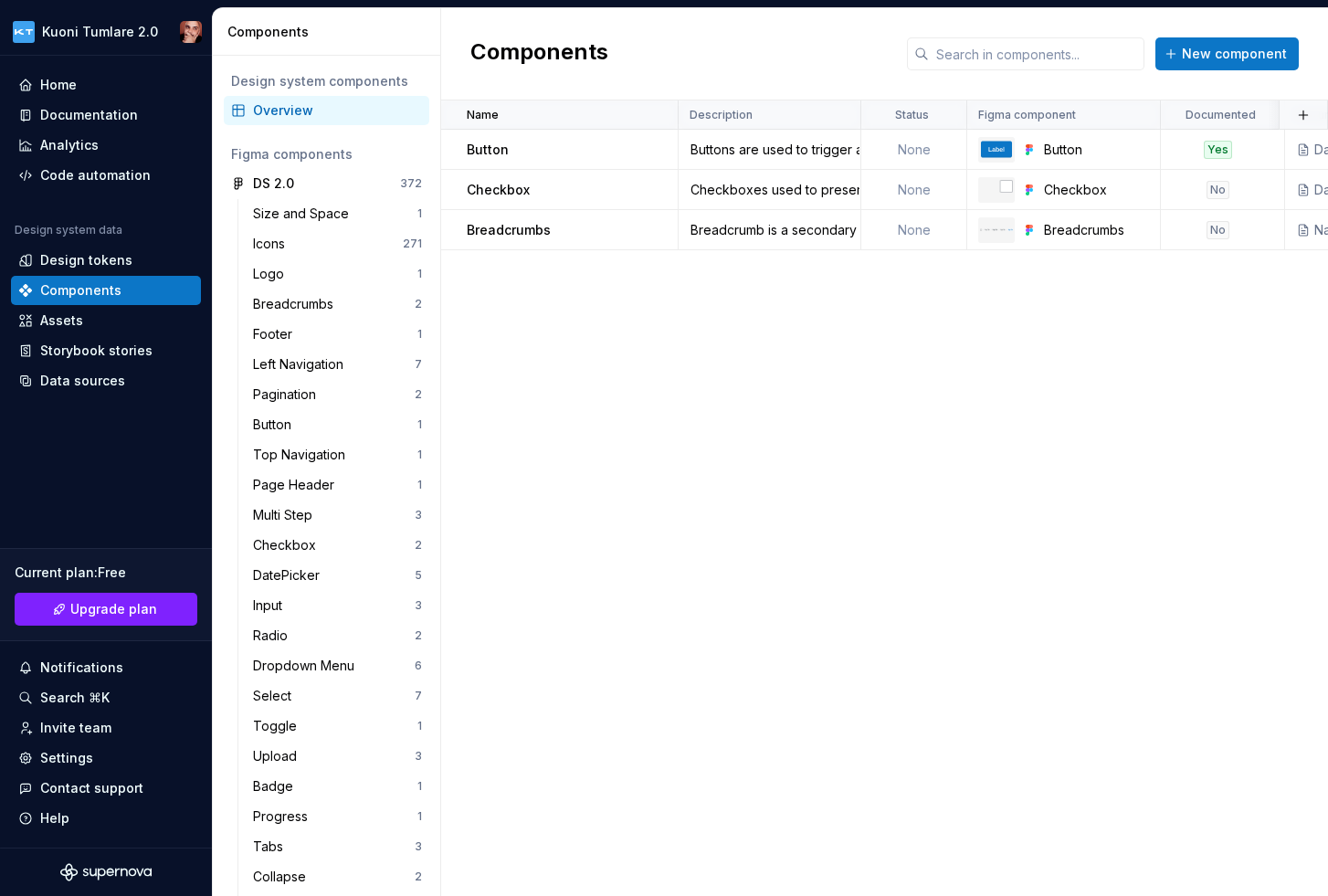
click at [852, 376] on div "Name Description Status Figma component Documented Documentation link Repositor…" at bounding box center [885, 498] width 887 height 796
click at [1207, 45] on span "New component" at bounding box center [1234, 53] width 105 height 18
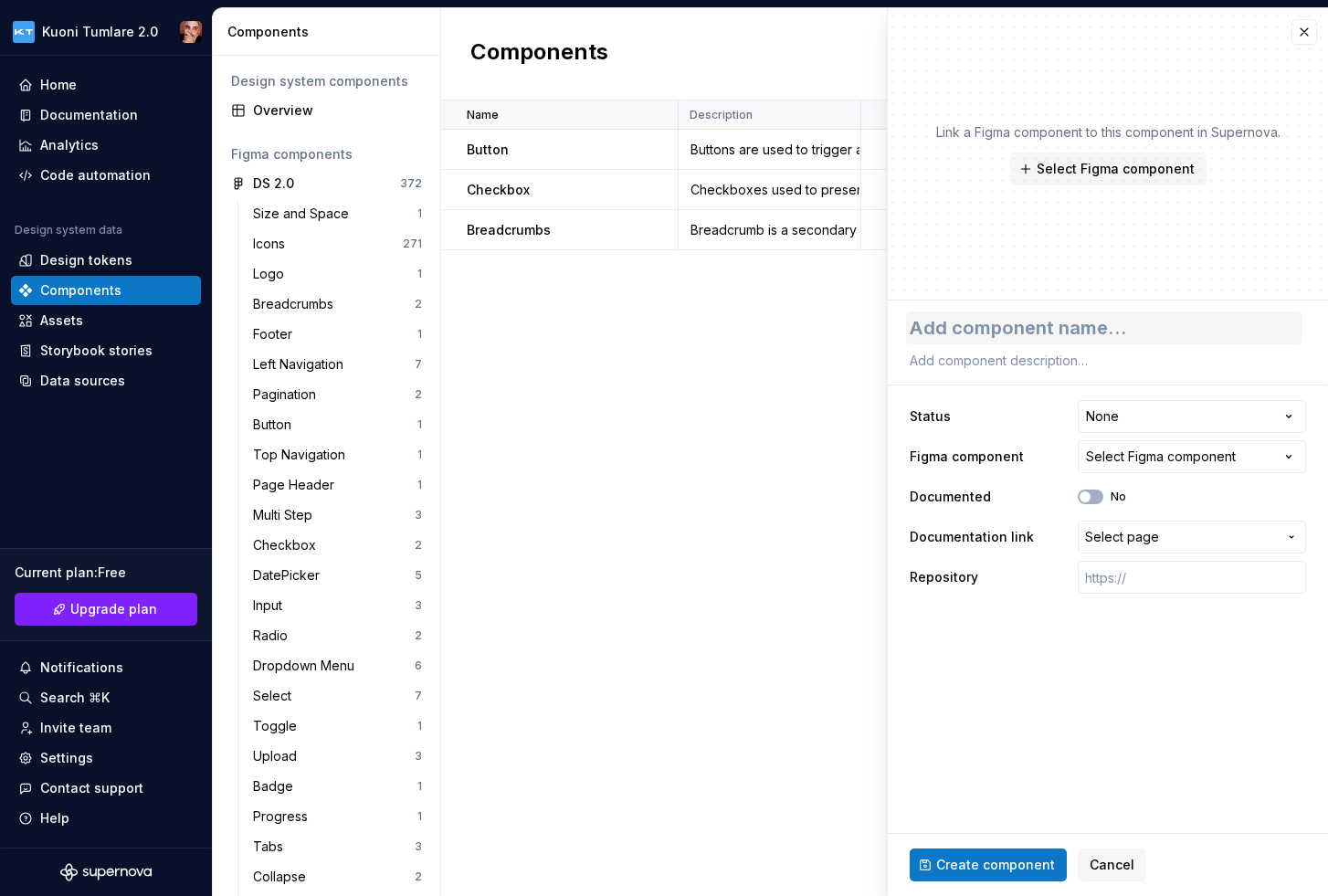
type textarea "*"
type textarea "M"
type textarea "*"
type textarea "Mo"
type textarea "*"
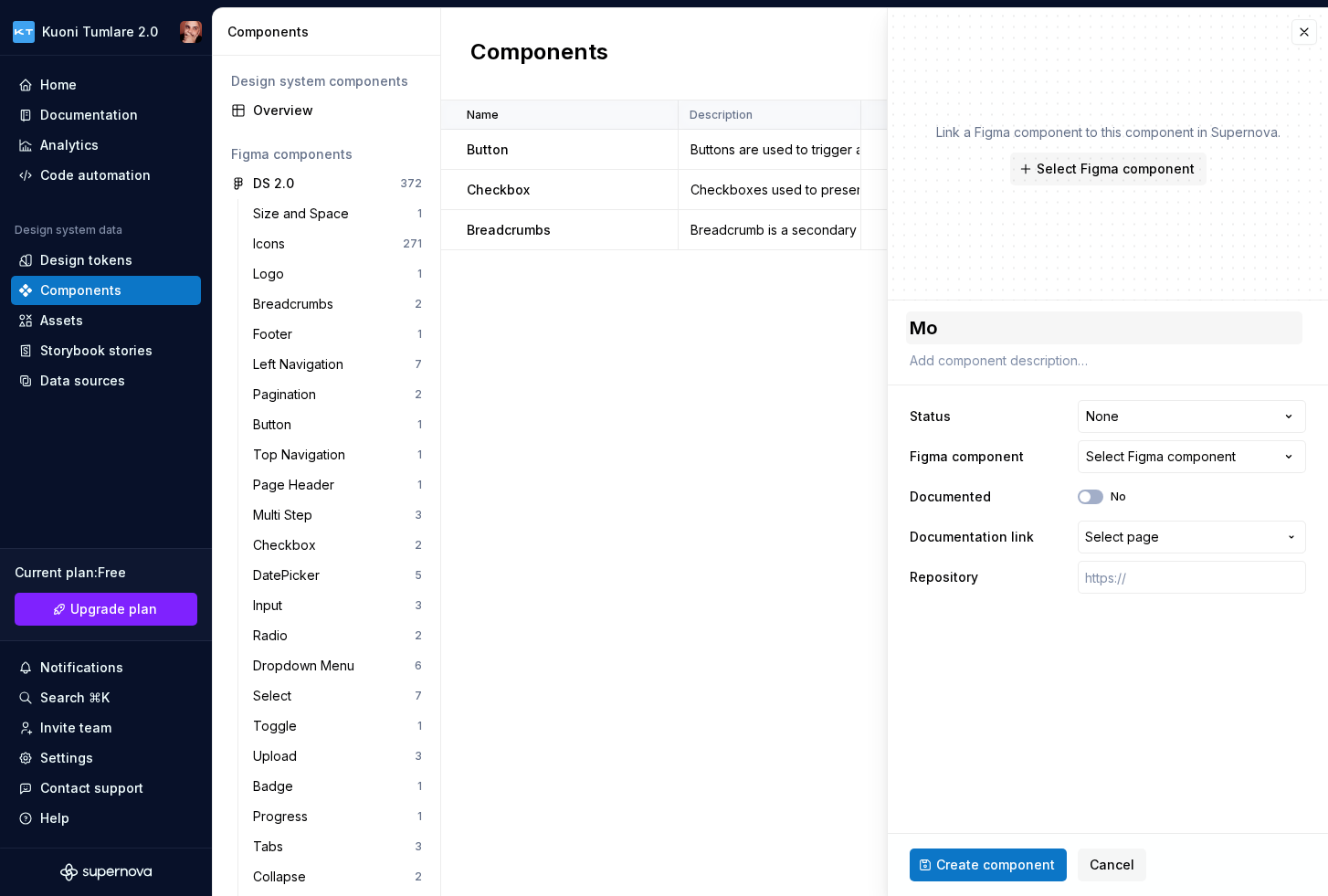
type textarea "Mod"
type textarea "*"
type textarea "Moda"
type textarea "*"
type textarea "Modal"
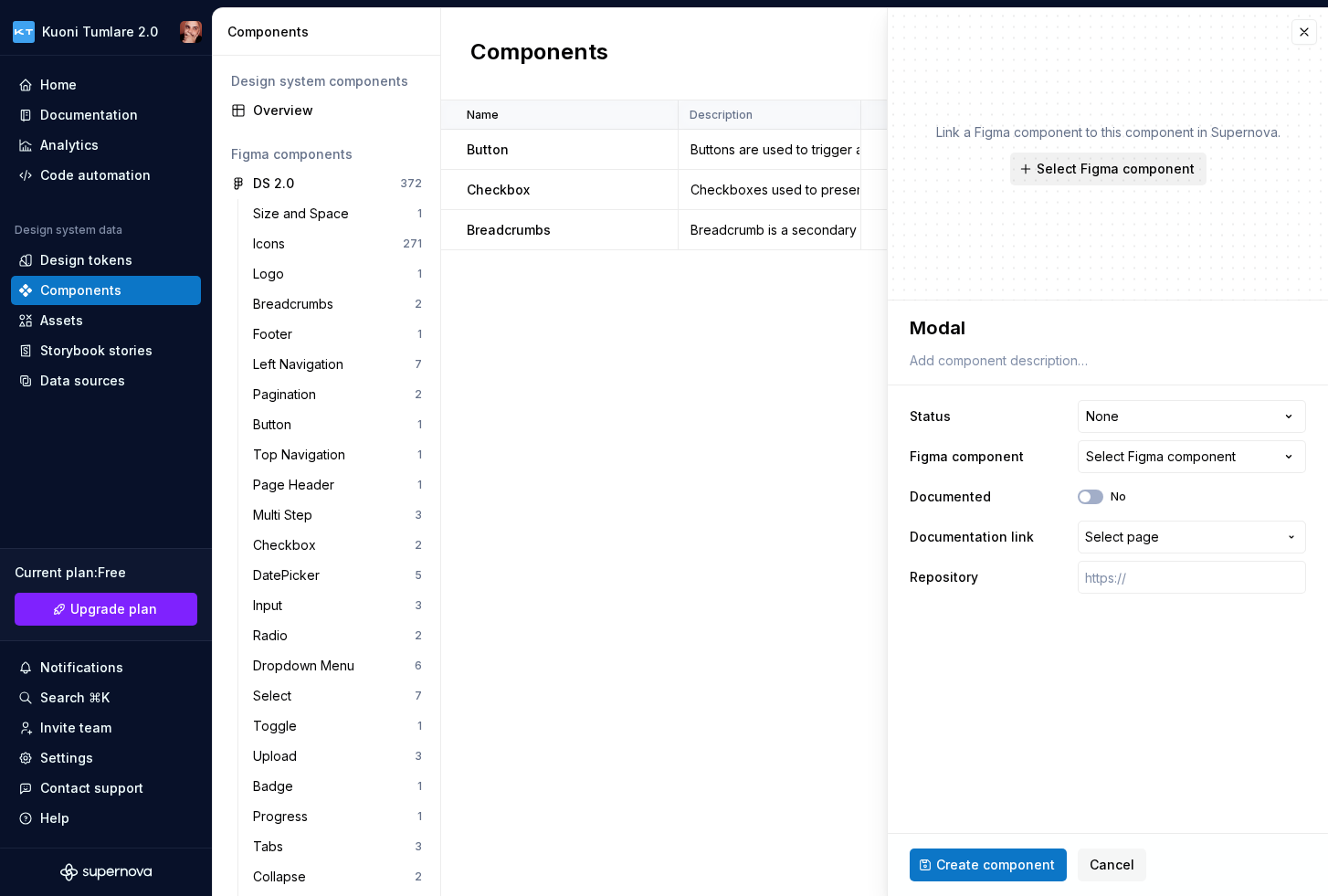
click at [1139, 176] on span "Select Figma component" at bounding box center [1116, 168] width 158 height 18
type textarea "*"
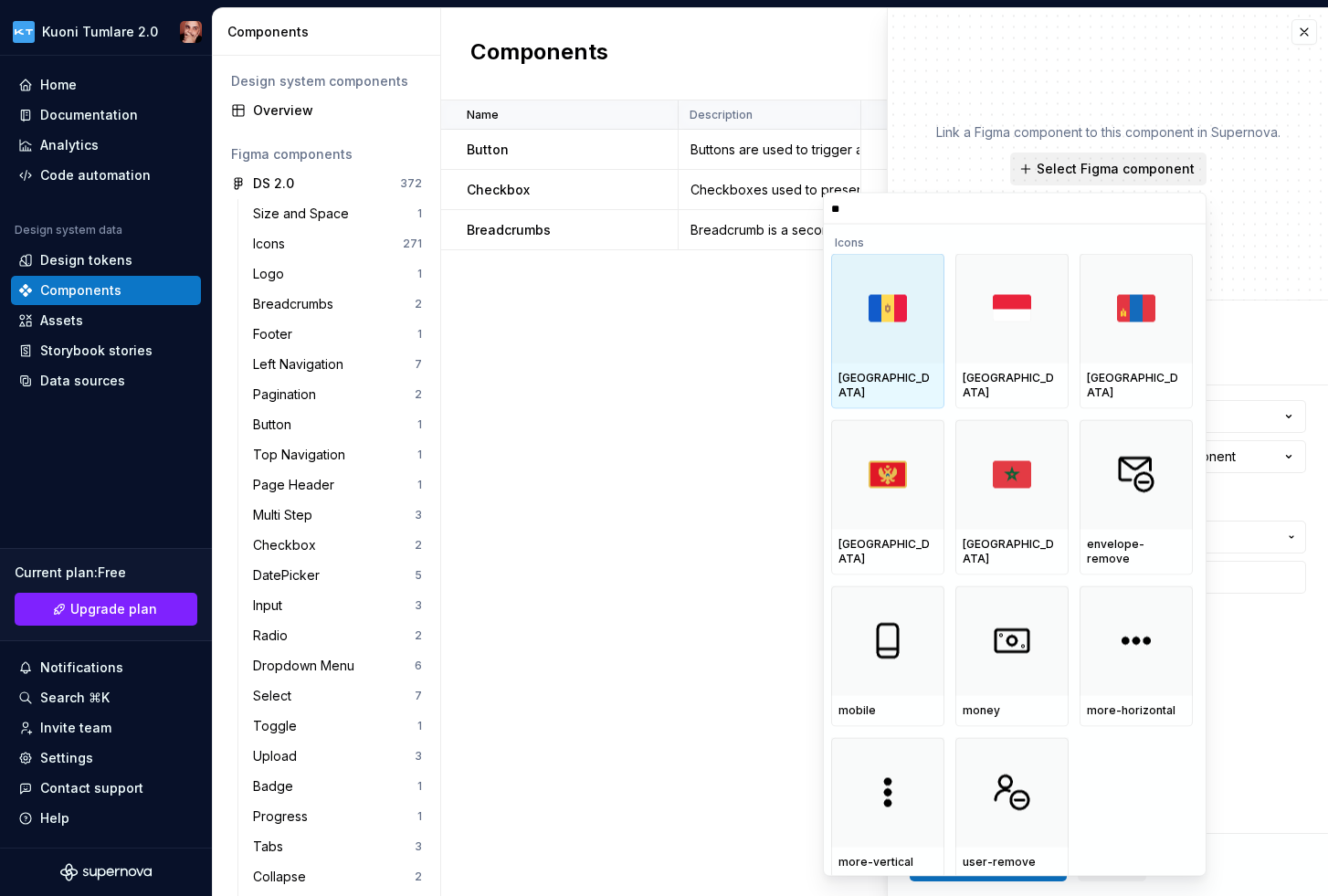
type input "***"
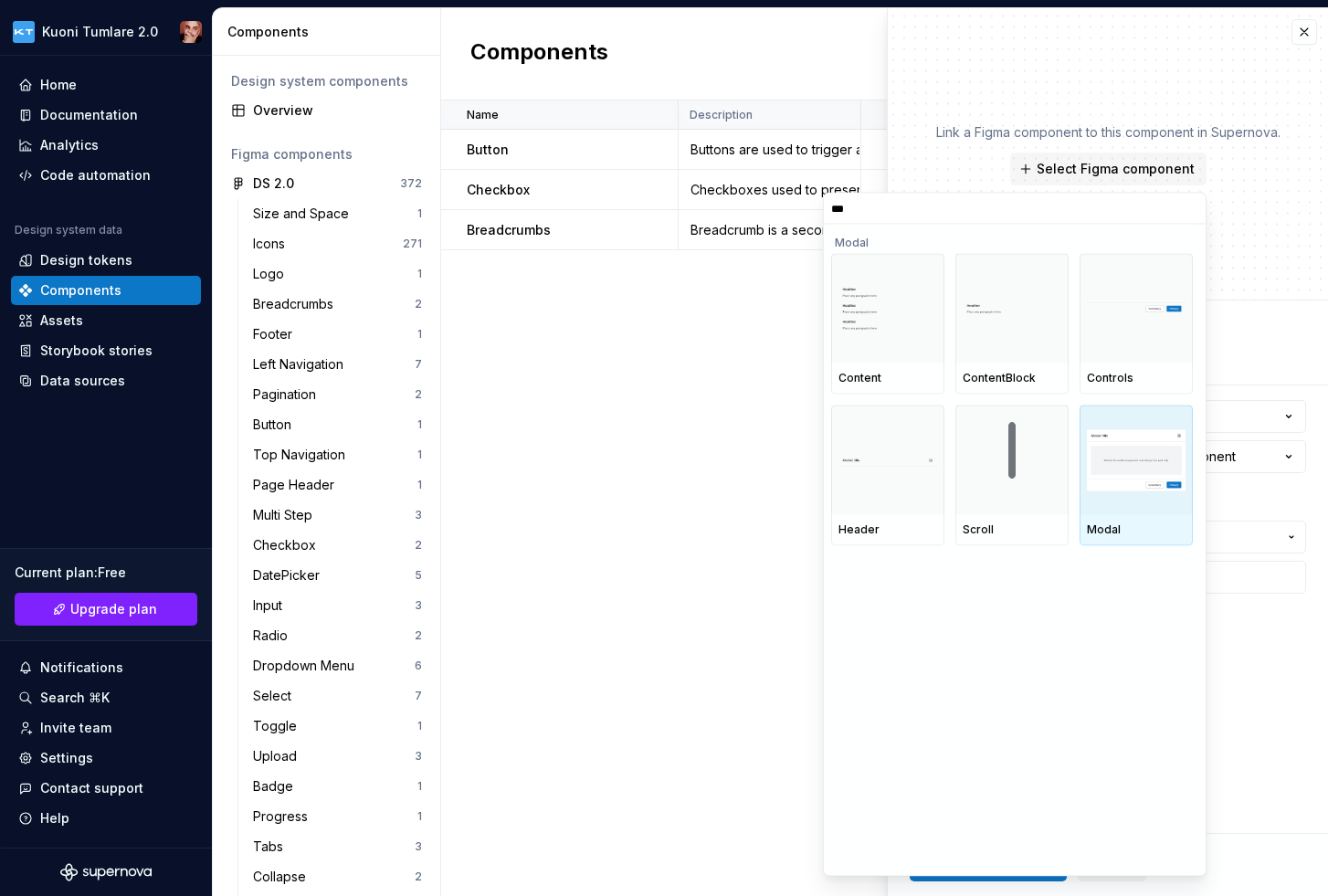
click at [1124, 457] on img at bounding box center [1136, 459] width 99 height 61
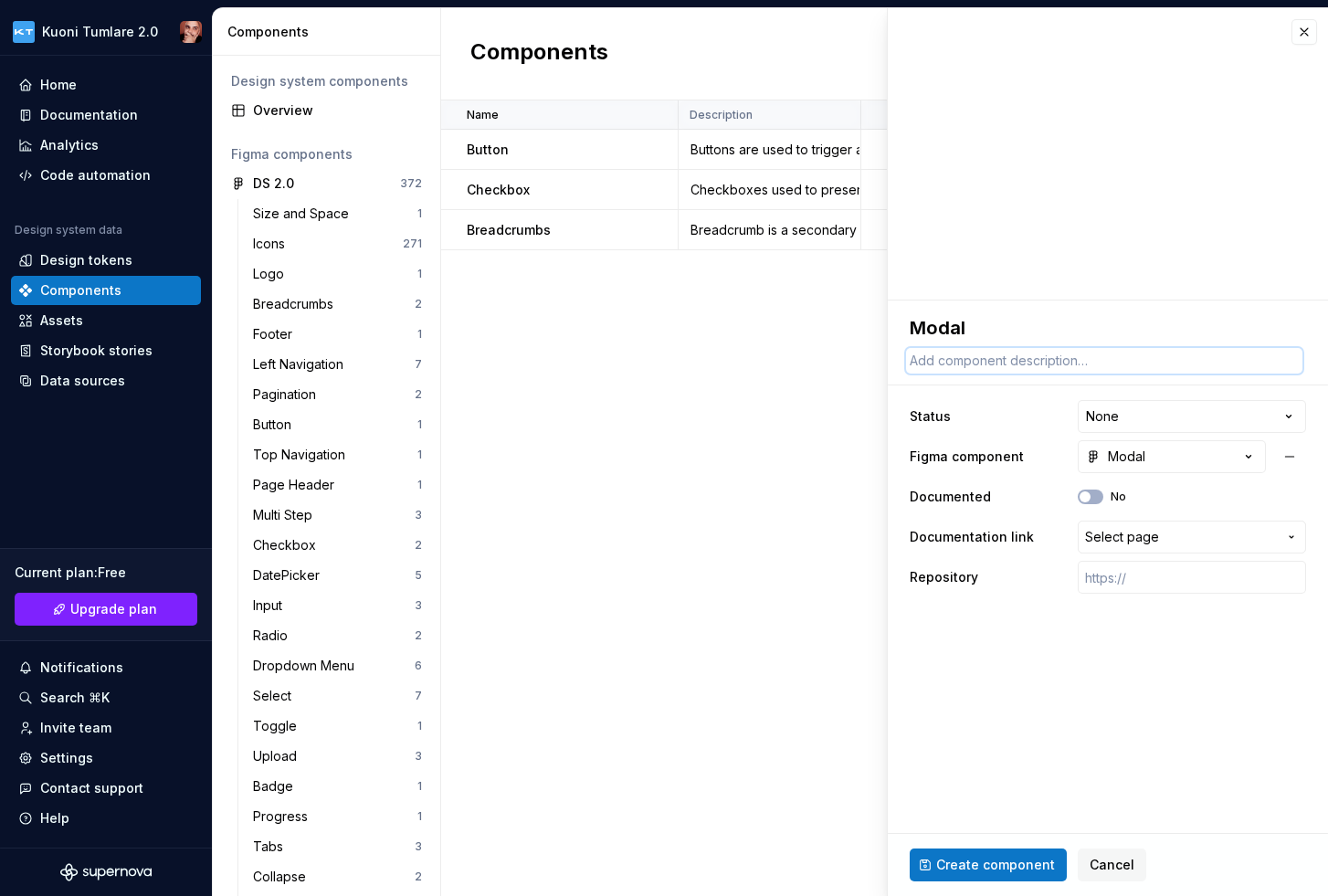
click at [987, 364] on textarea at bounding box center [1104, 360] width 396 height 25
paste textarea "A modal is a secondary window that communicates or provides an action inside th…"
type textarea "*"
type textarea "A modal is a secondary window that communicates or provides an action inside th…"
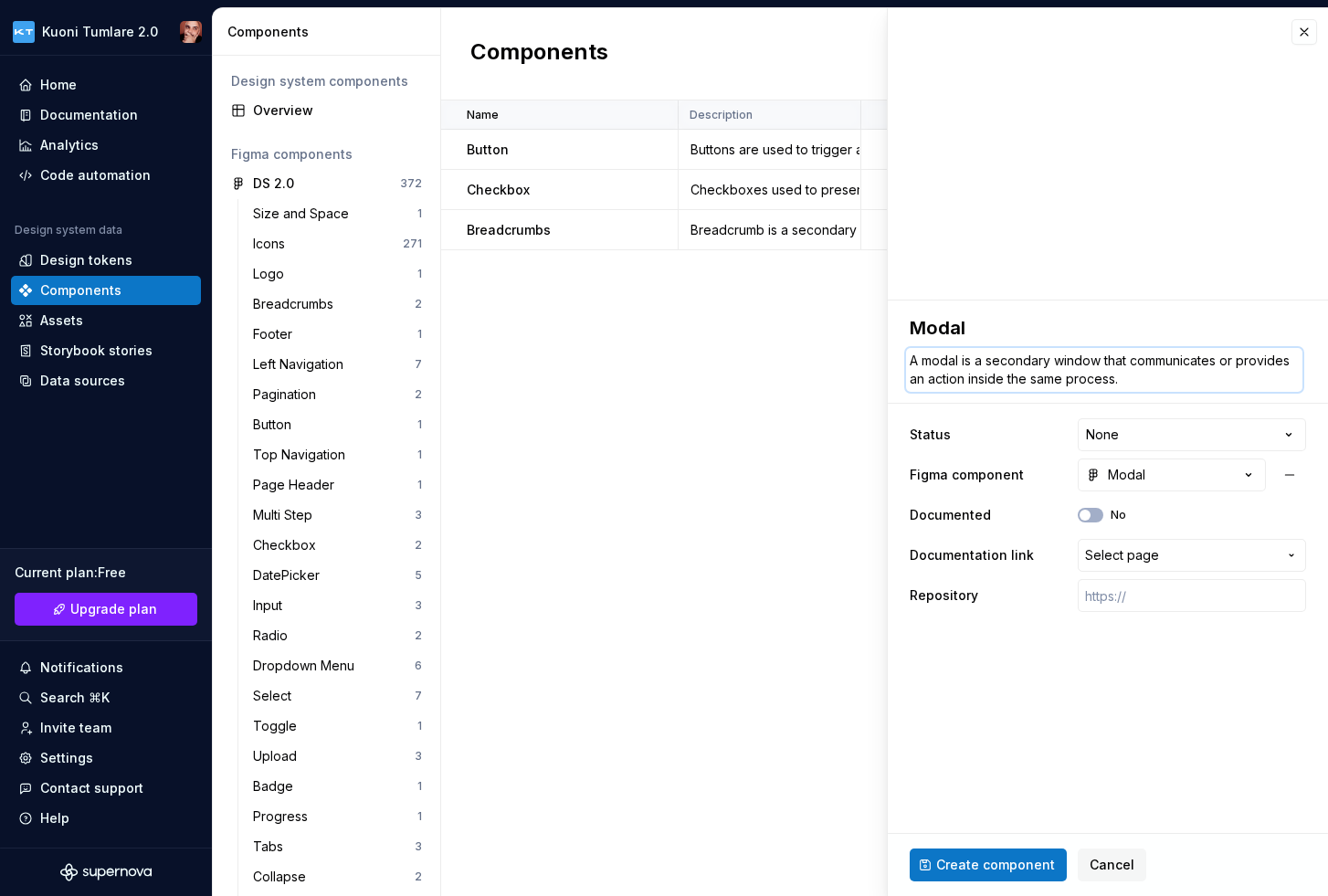
type textarea "*"
type textarea "A modal is a secondary window that communicates or provides an action inside th…"
click at [1196, 553] on span "Select page" at bounding box center [1180, 555] width 192 height 18
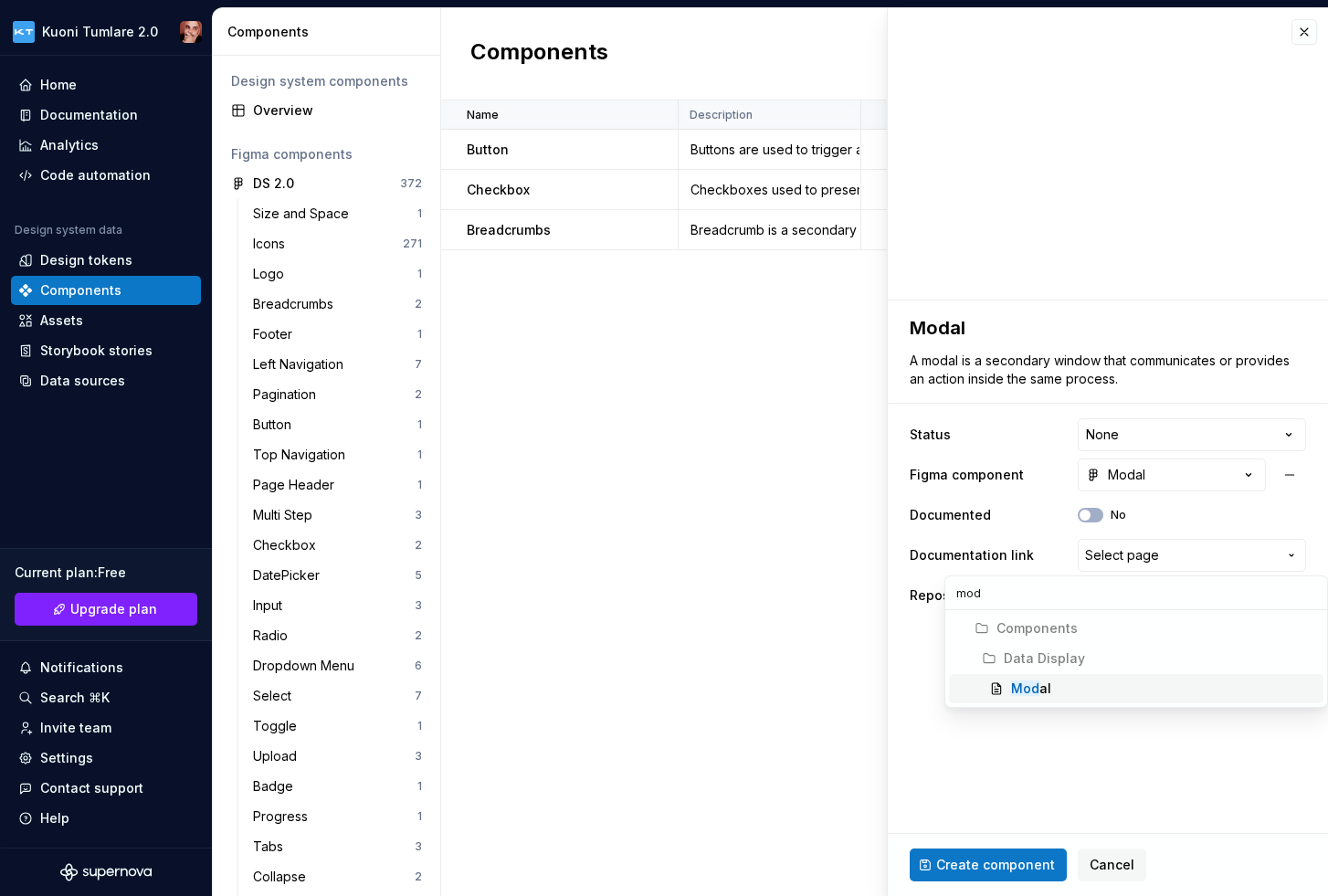
type input "mod"
click at [1029, 686] on mark "Mod" at bounding box center [1025, 688] width 28 height 15
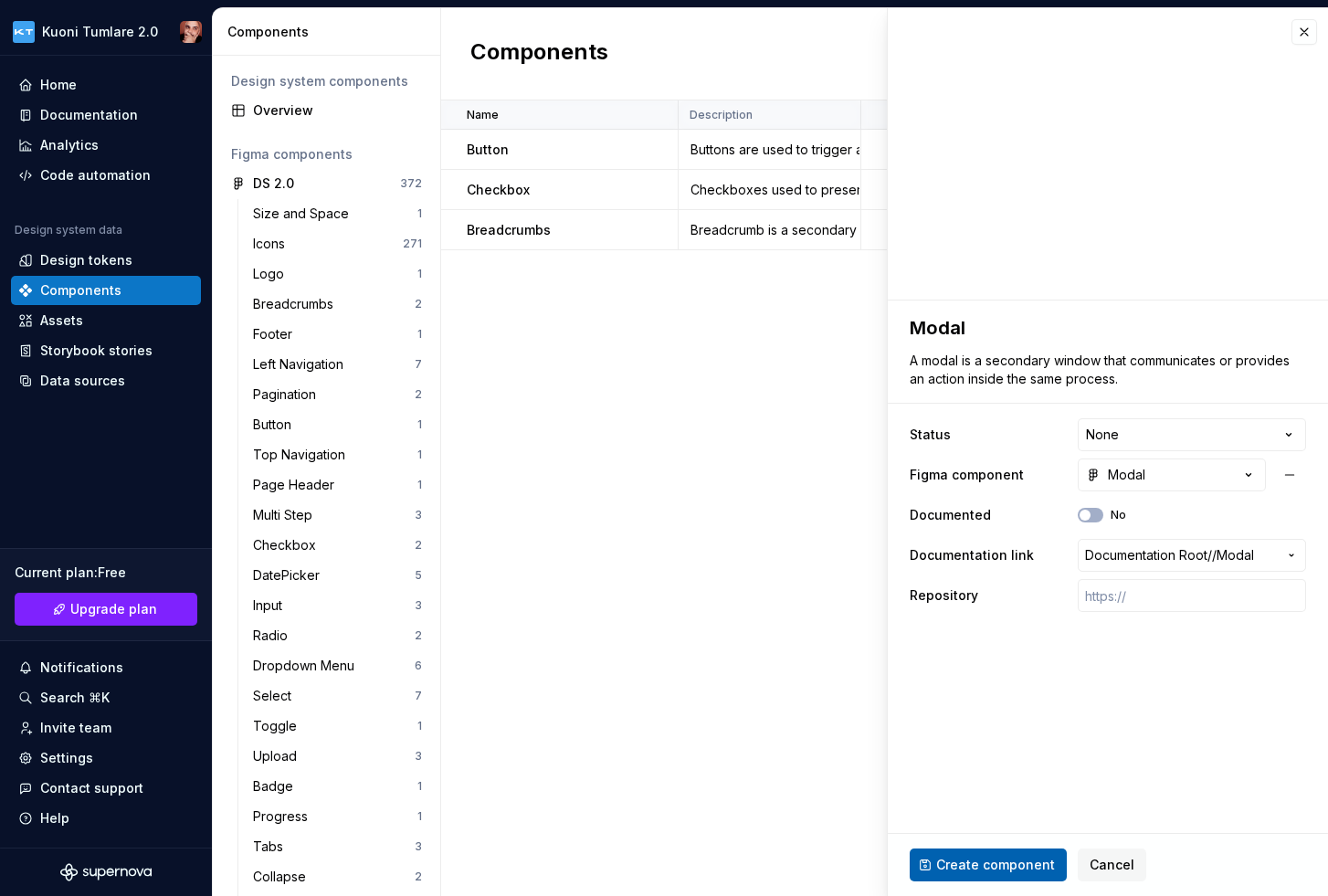
click at [1005, 860] on span "Create component" at bounding box center [995, 864] width 119 height 18
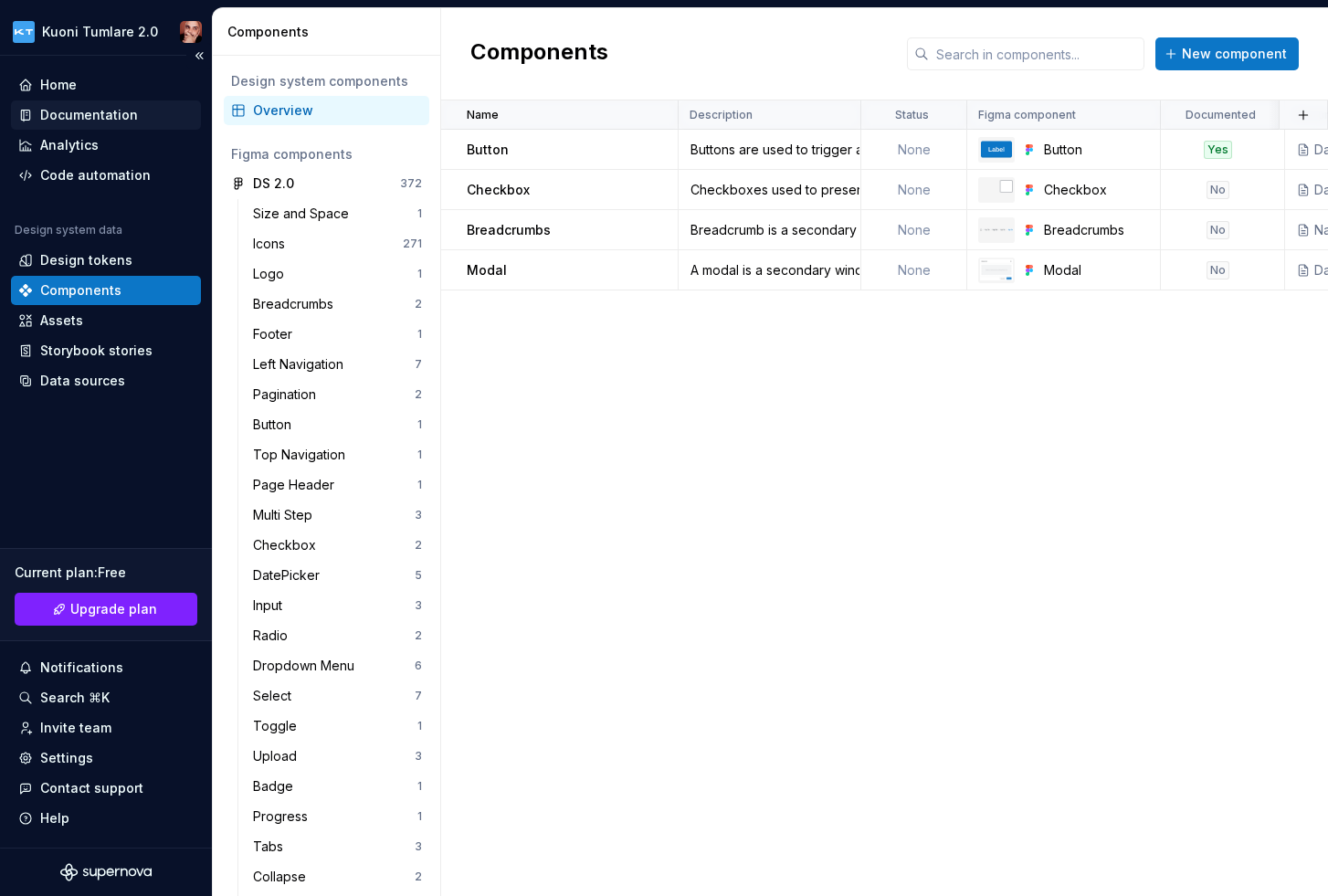
click at [102, 119] on div "Documentation" at bounding box center [89, 115] width 98 height 18
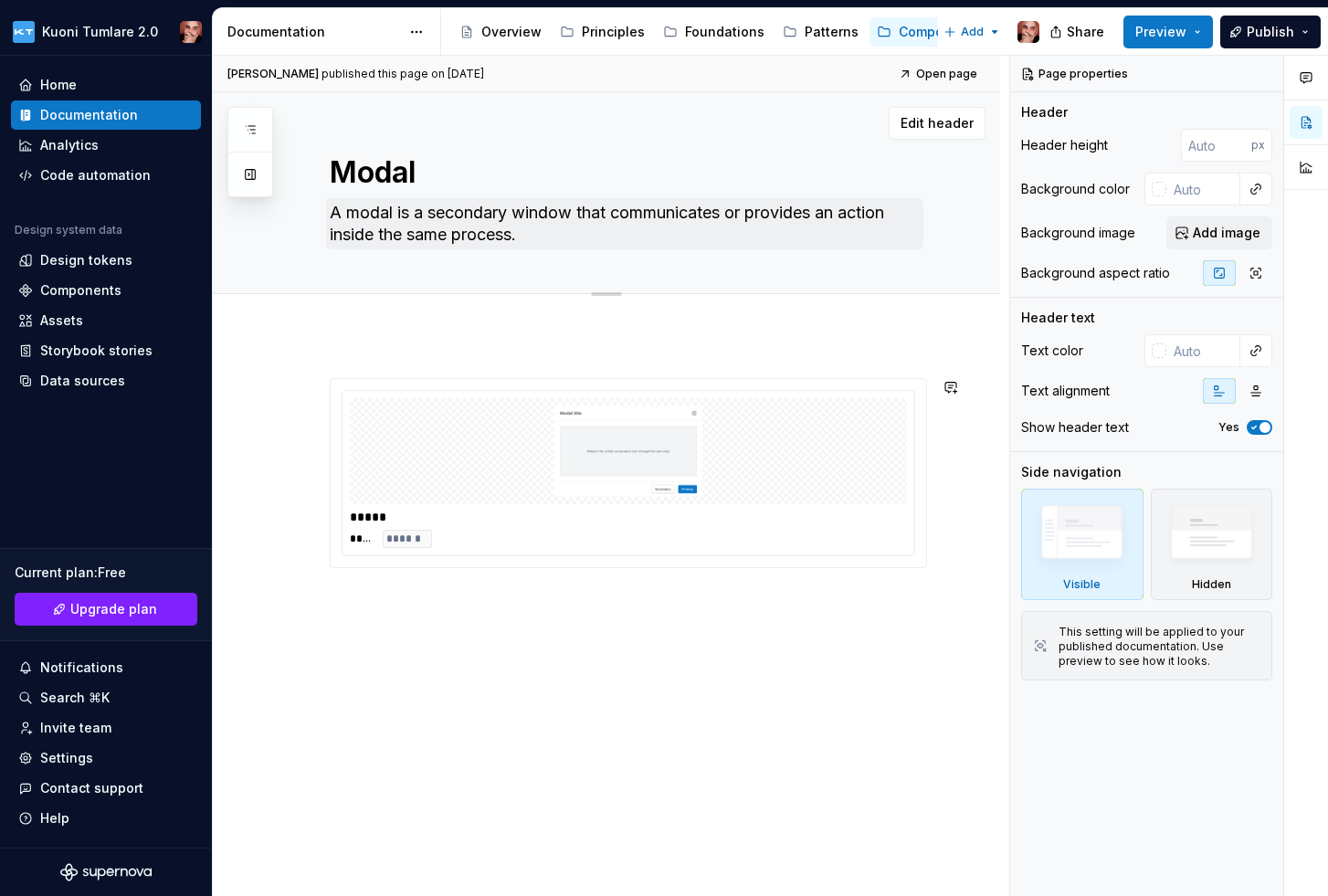
type textarea "*"
click at [368, 309] on span "Add tab" at bounding box center [374, 314] width 42 height 14
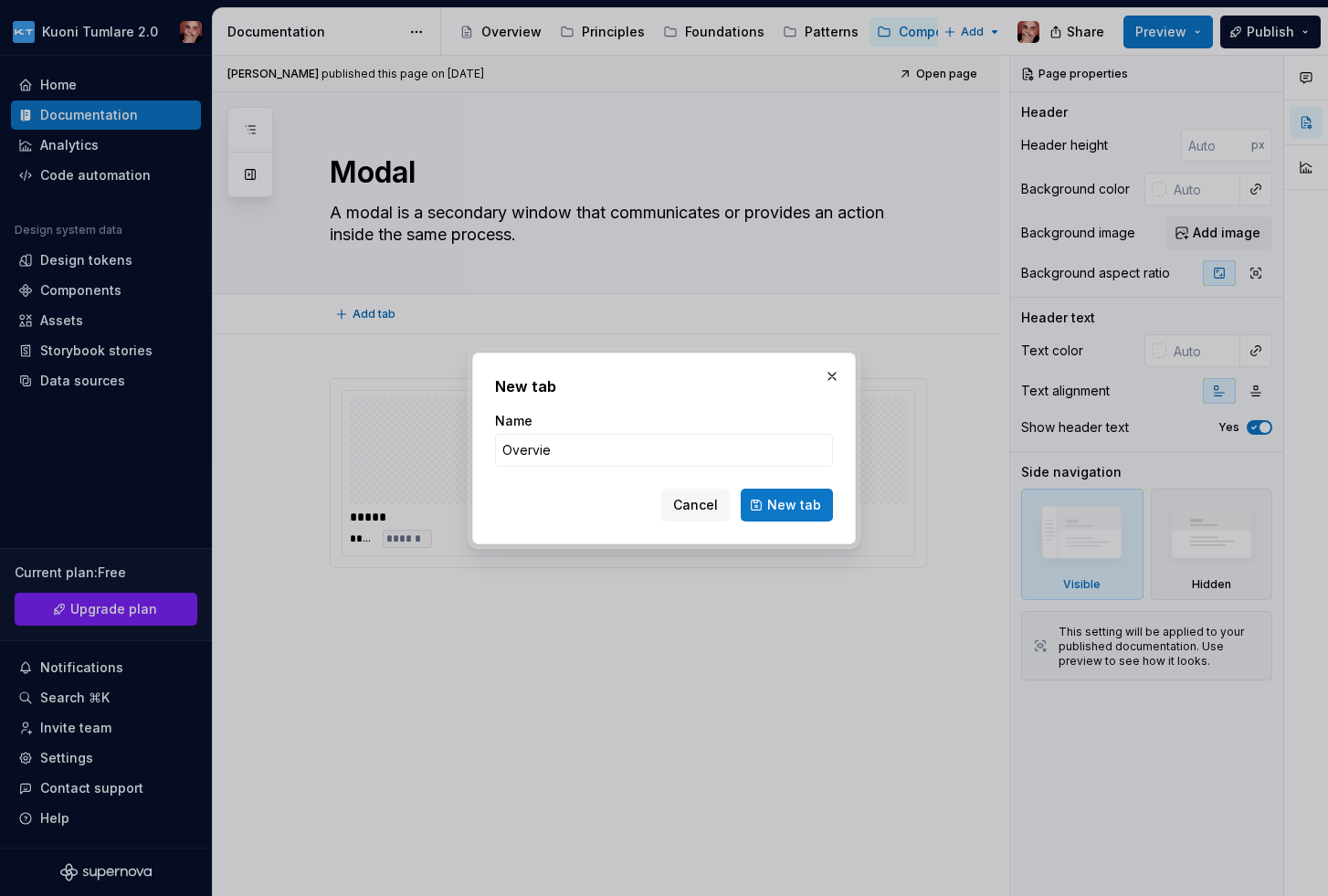
type input "Overview"
click button "New tab" at bounding box center [787, 505] width 93 height 33
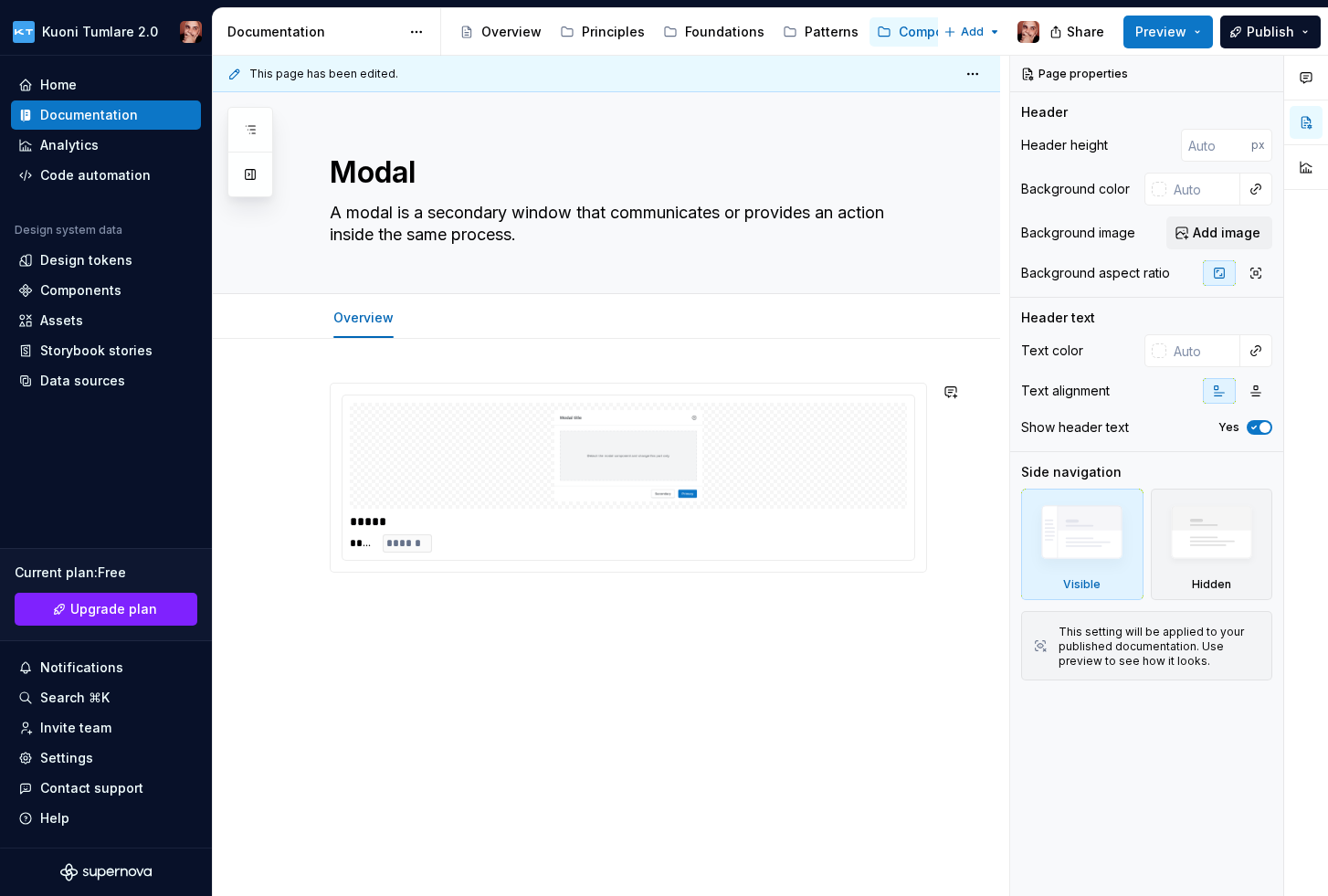
type textarea "*"
click at [445, 316] on span "Add tab" at bounding box center [456, 318] width 42 height 14
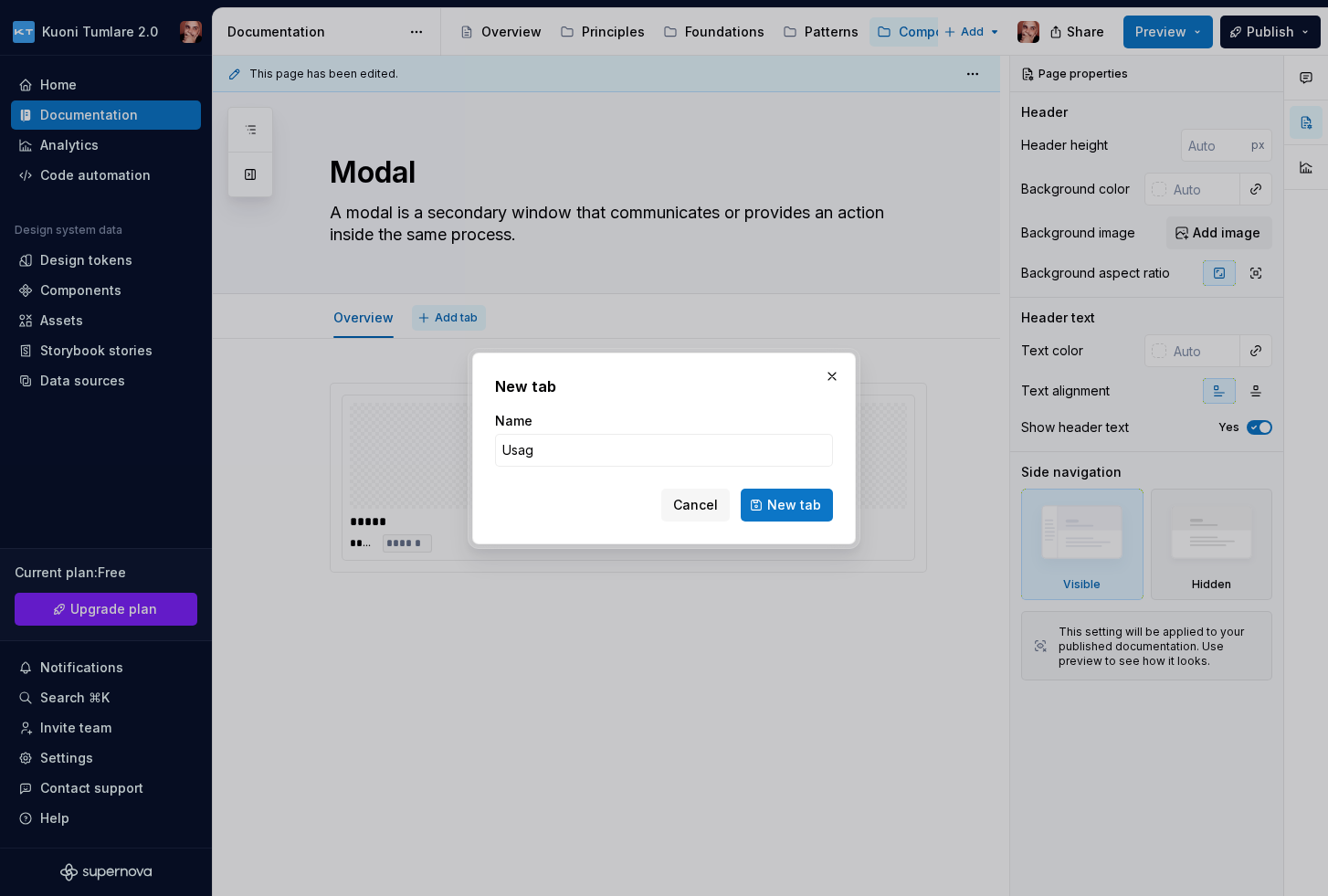
type input "Usage"
click button "New tab" at bounding box center [787, 505] width 93 height 33
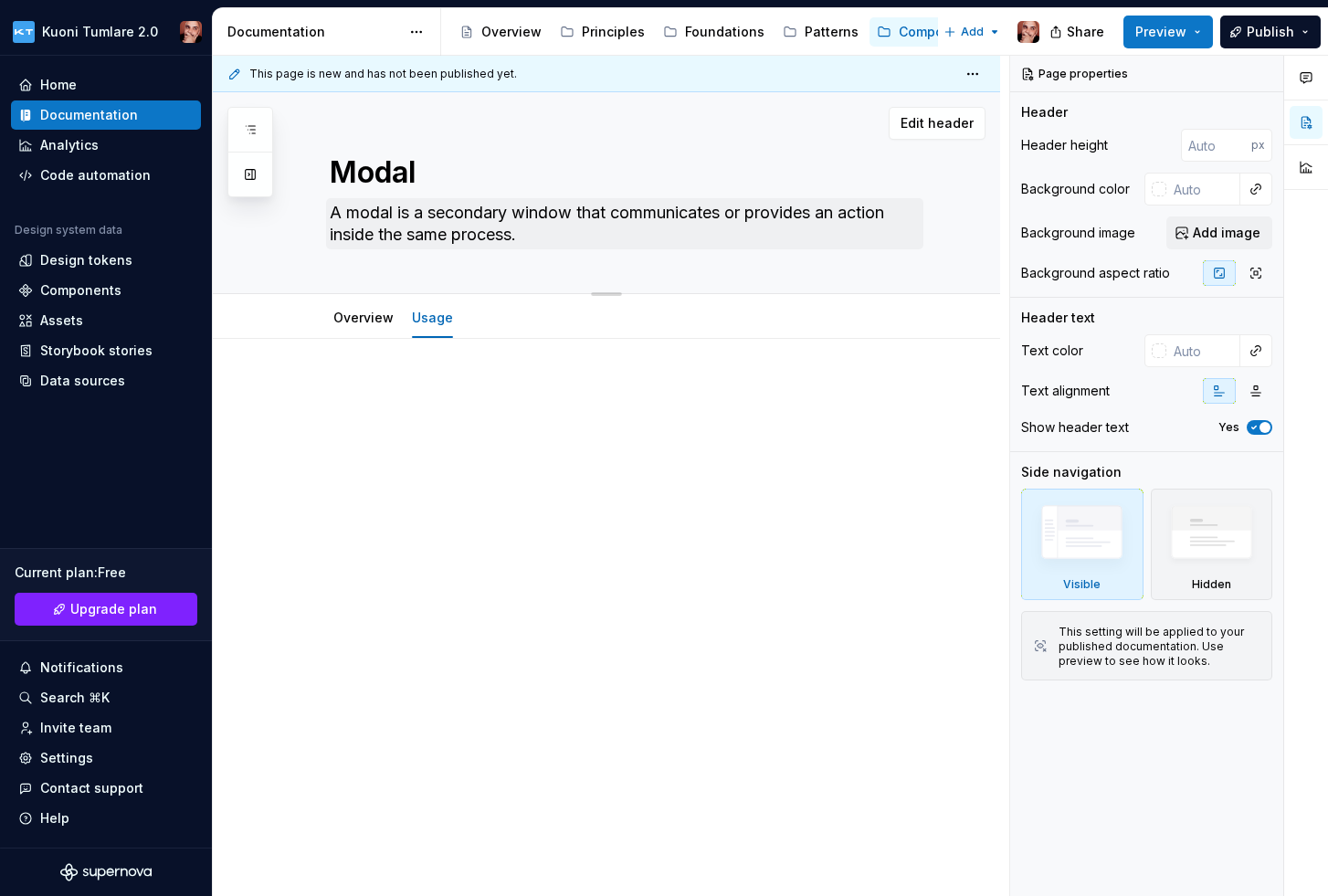
type textarea "*"
click at [510, 315] on span "Add tab" at bounding box center [516, 318] width 42 height 14
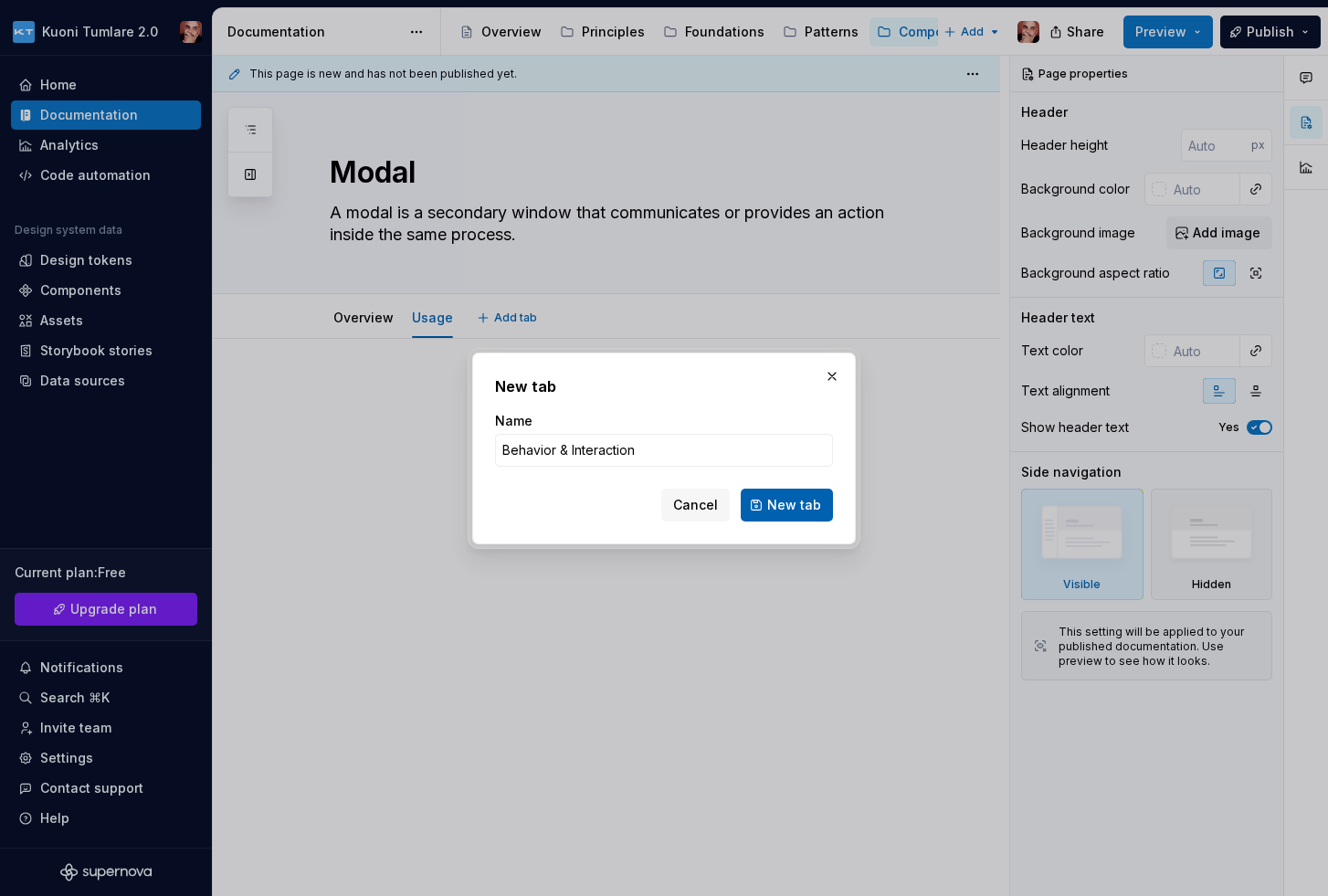
type input "Behavior & Interaction"
click at [796, 503] on span "New tab" at bounding box center [794, 505] width 54 height 18
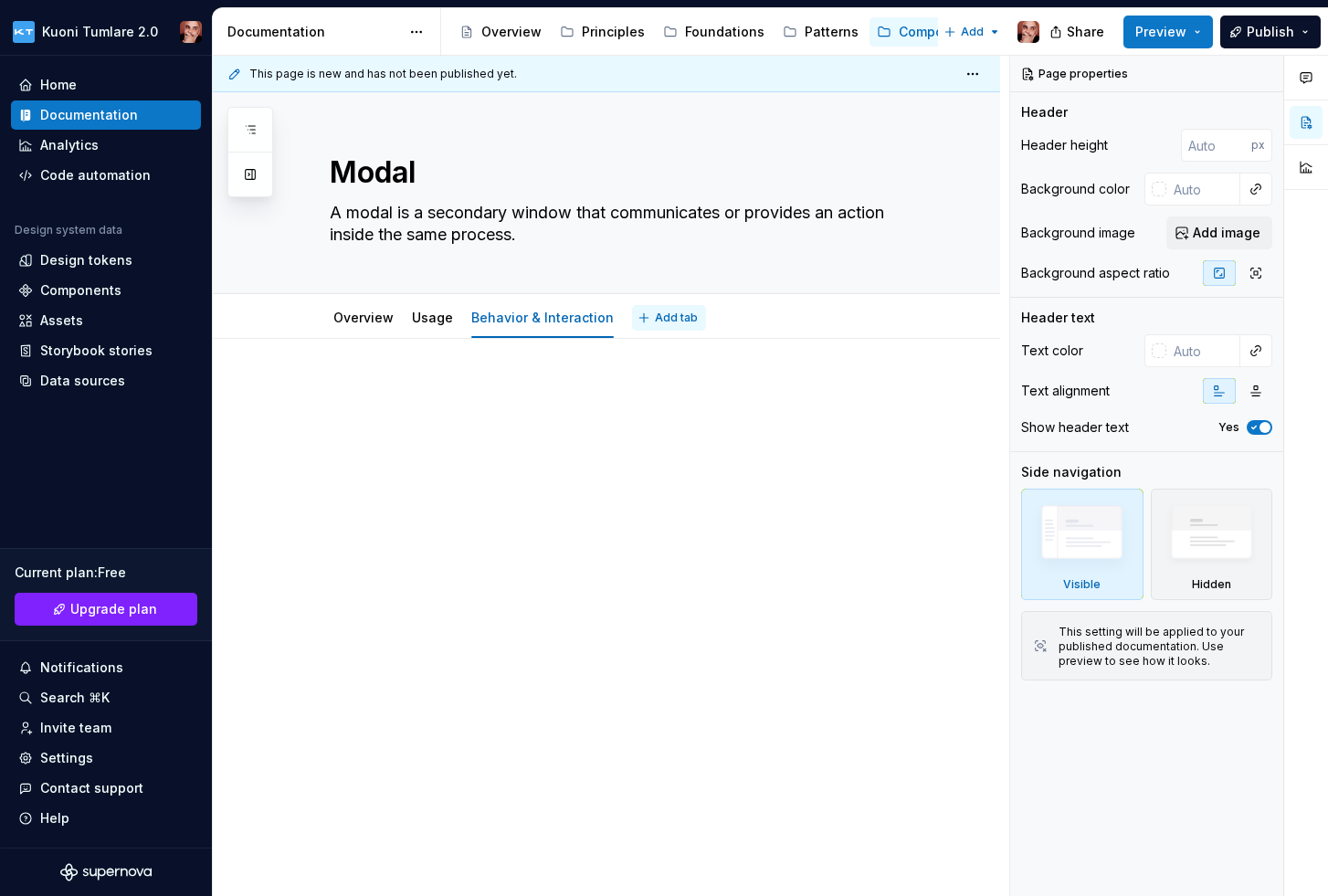
click at [660, 315] on span "Add tab" at bounding box center [676, 318] width 42 height 14
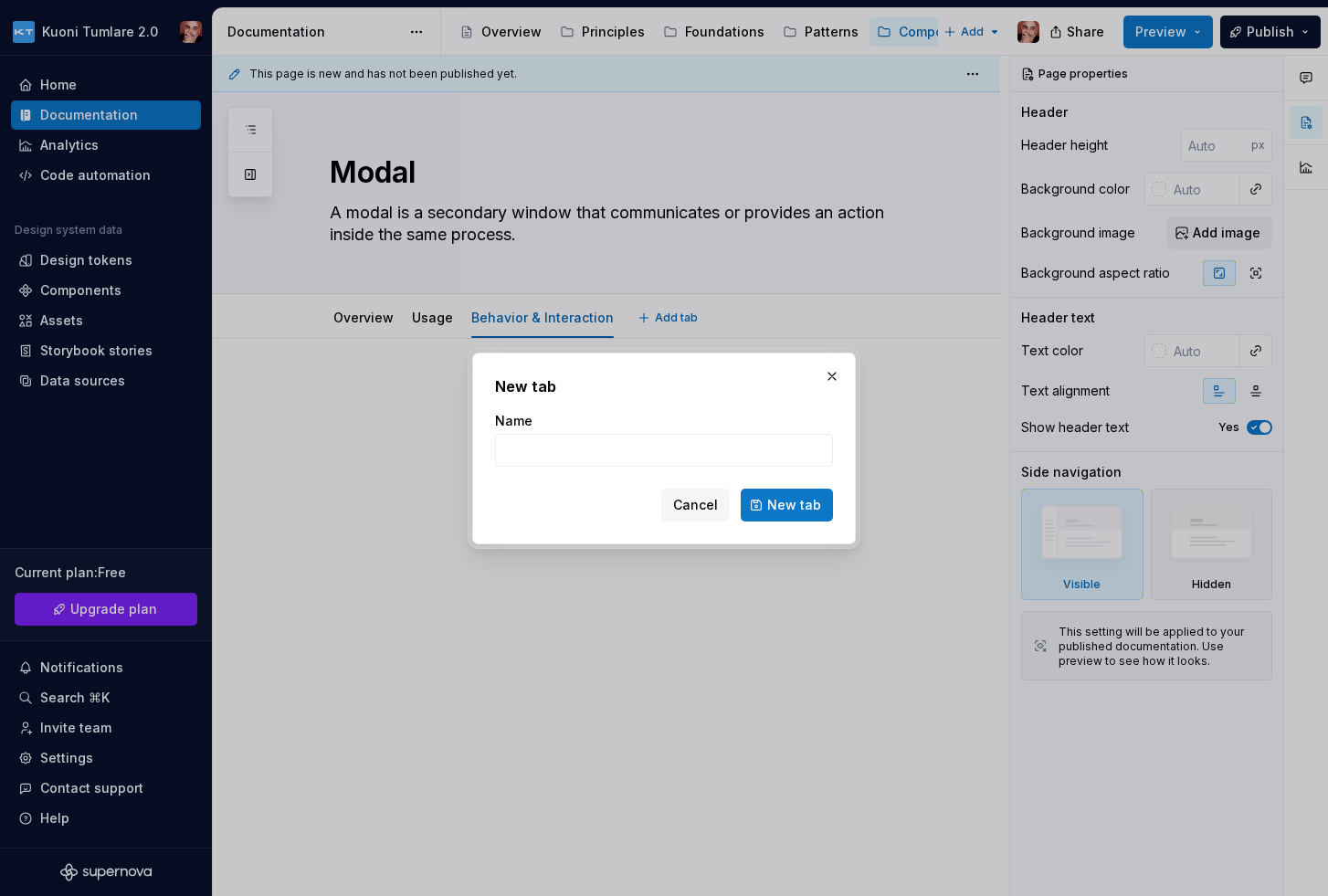
type textarea "*"
type input "Code"
click at [782, 505] on span "New tab" at bounding box center [794, 505] width 54 height 18
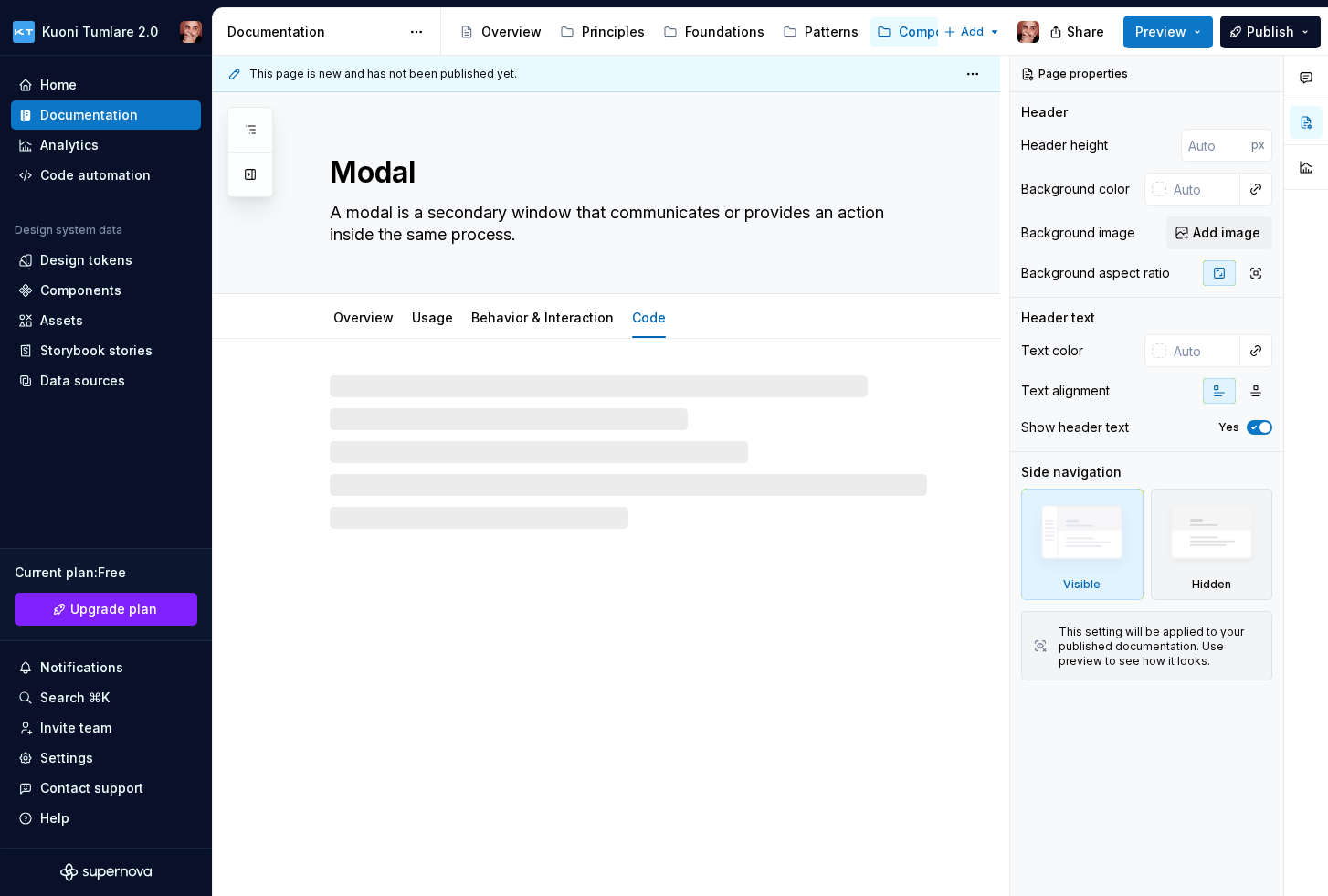
type textarea "*"
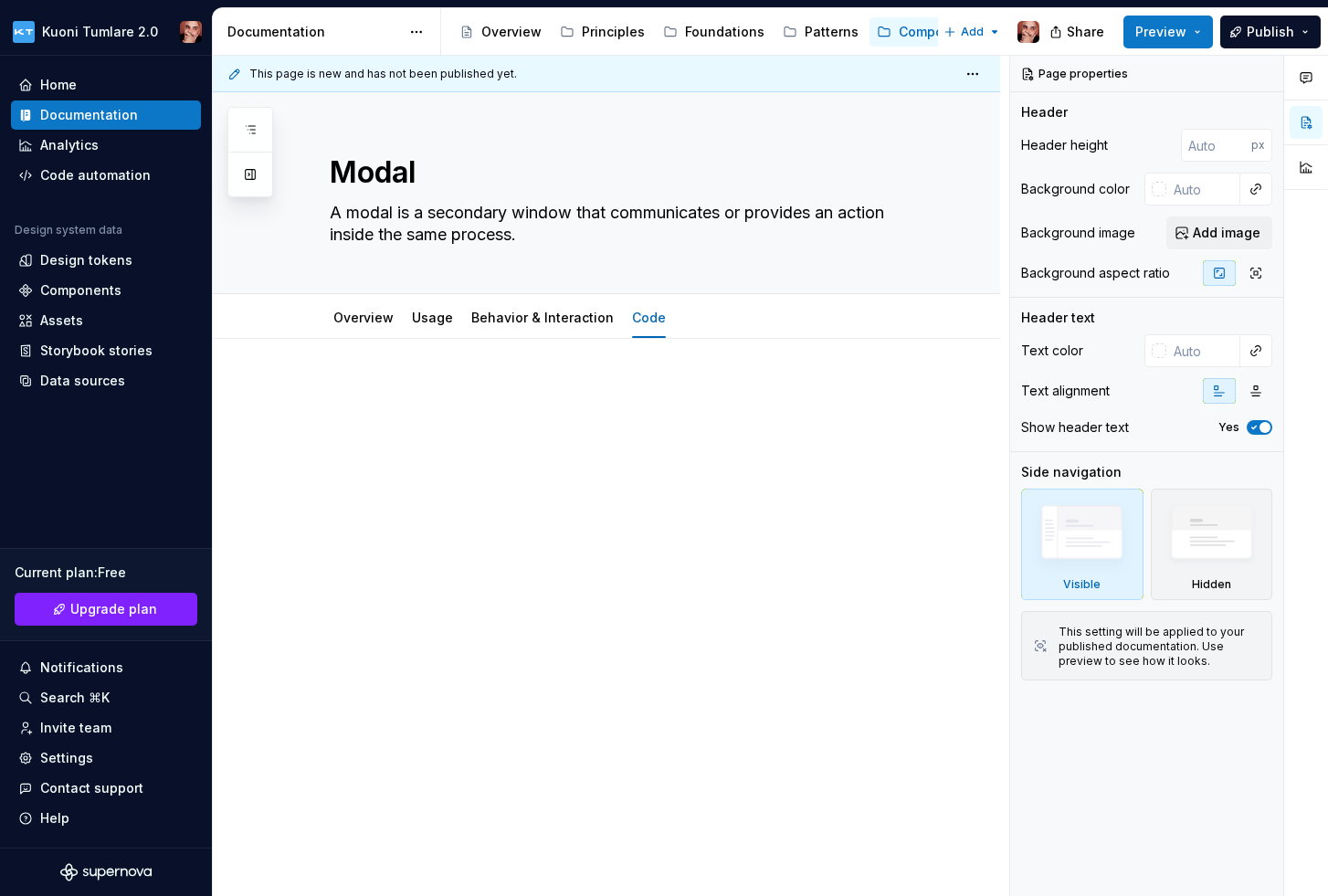
click at [430, 401] on p at bounding box center [628, 393] width 597 height 22
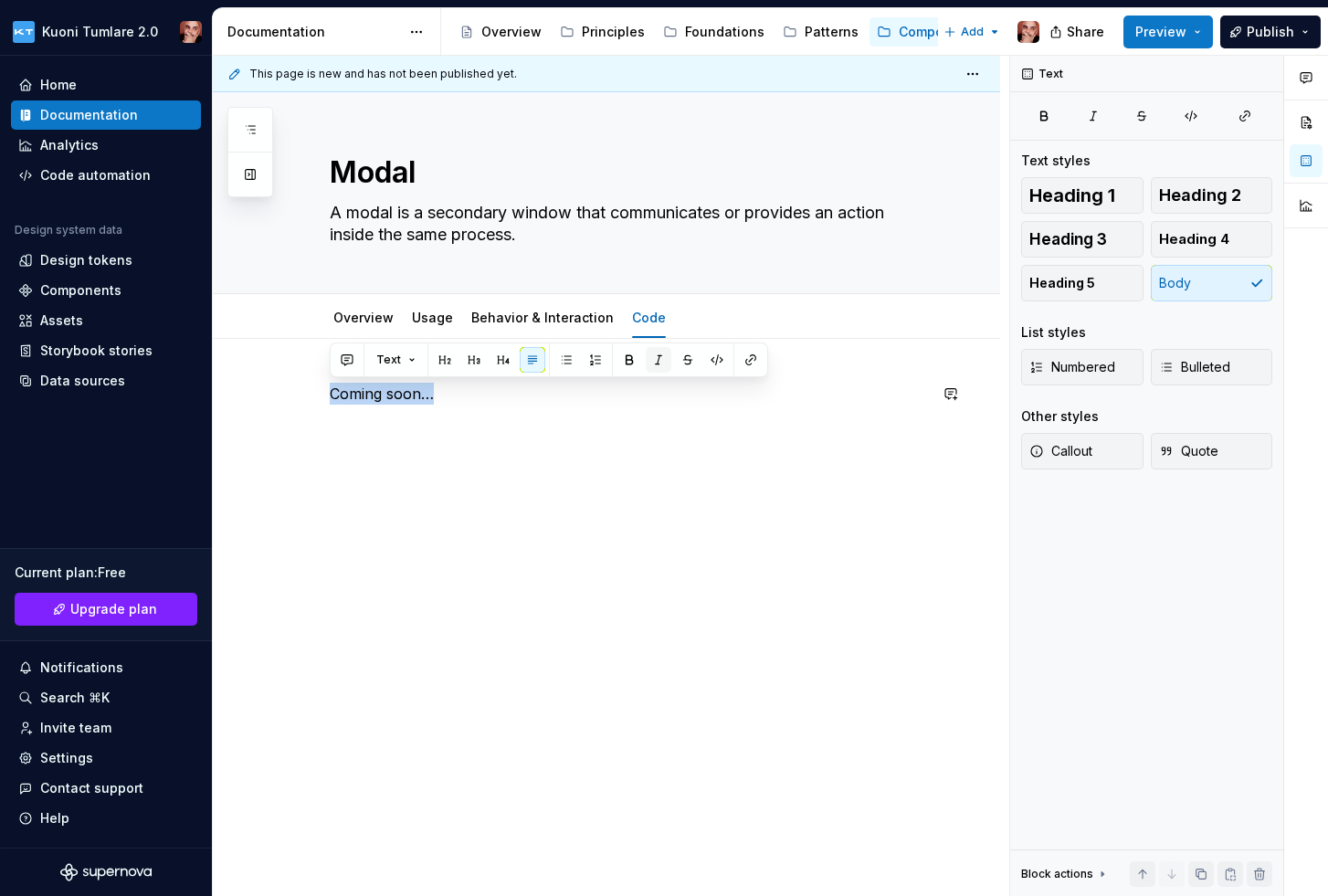
click at [660, 358] on button "button" at bounding box center [659, 359] width 25 height 25
click at [494, 417] on div "Coming soon…" at bounding box center [628, 417] width 597 height 70
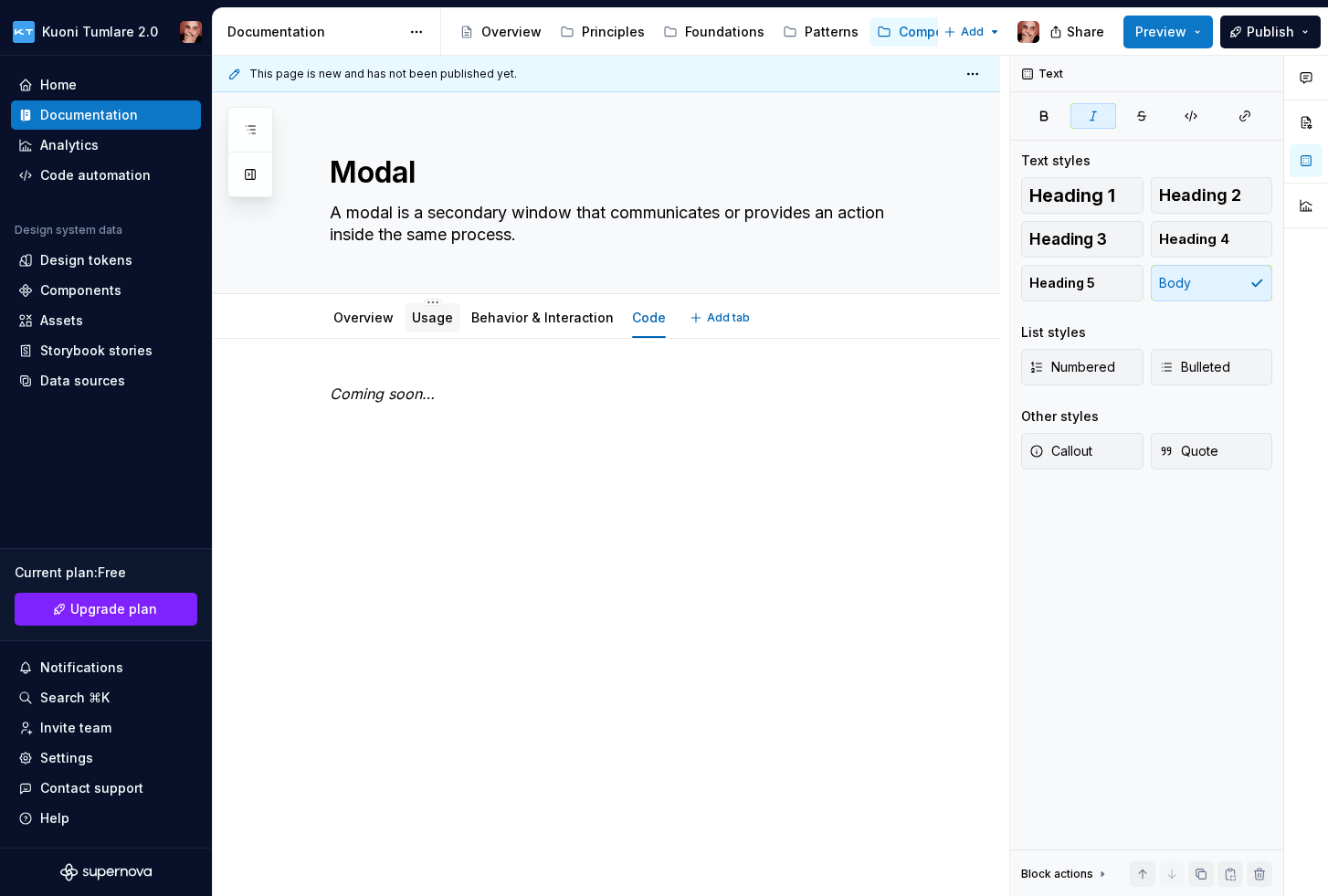
click at [430, 311] on link "Usage" at bounding box center [433, 318] width 42 height 15
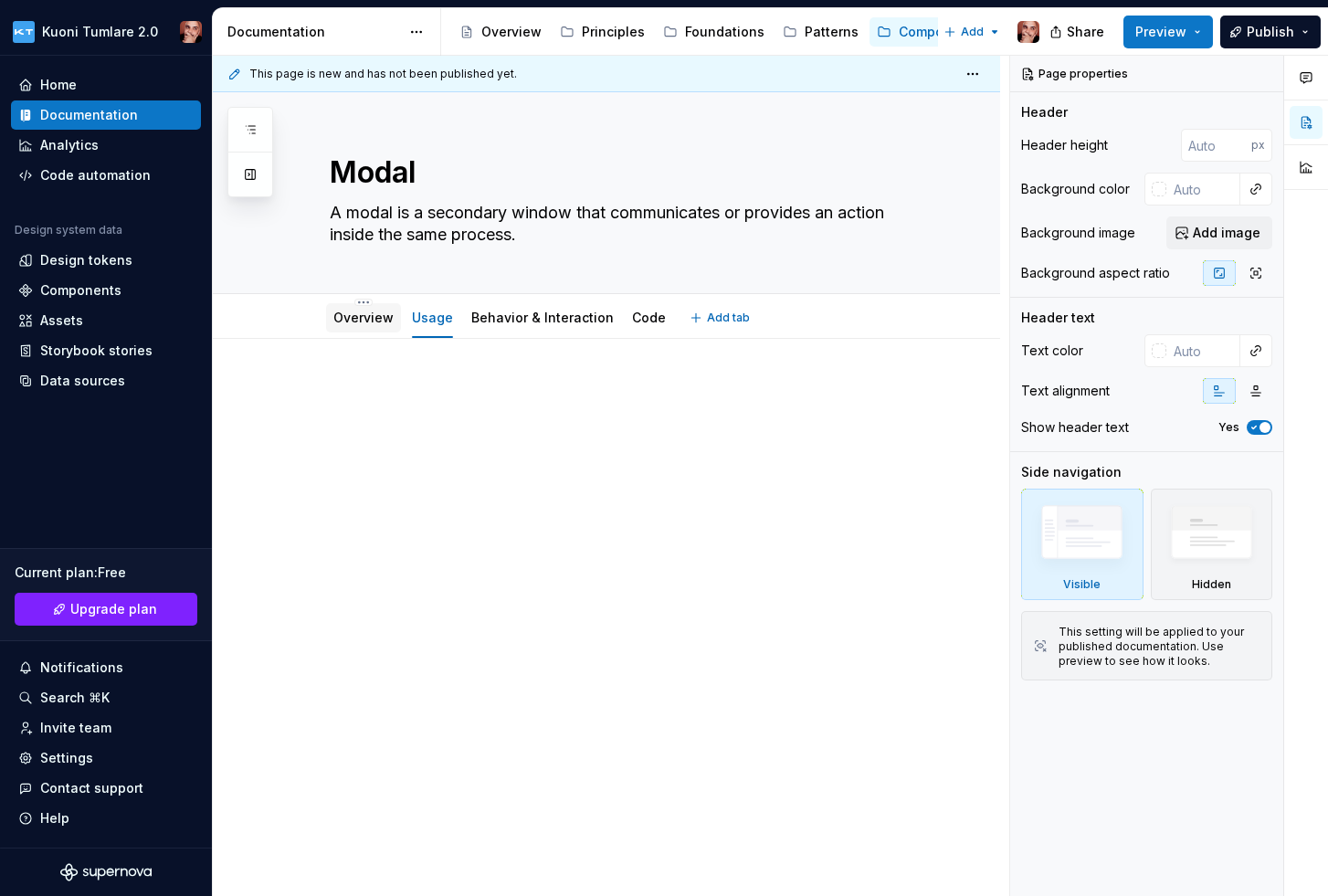
click at [362, 315] on link "Overview" at bounding box center [363, 318] width 60 height 15
click at [494, 315] on link "Behavior & Interaction" at bounding box center [543, 318] width 143 height 15
type textarea "*"
click at [466, 382] on p at bounding box center [628, 393] width 597 height 22
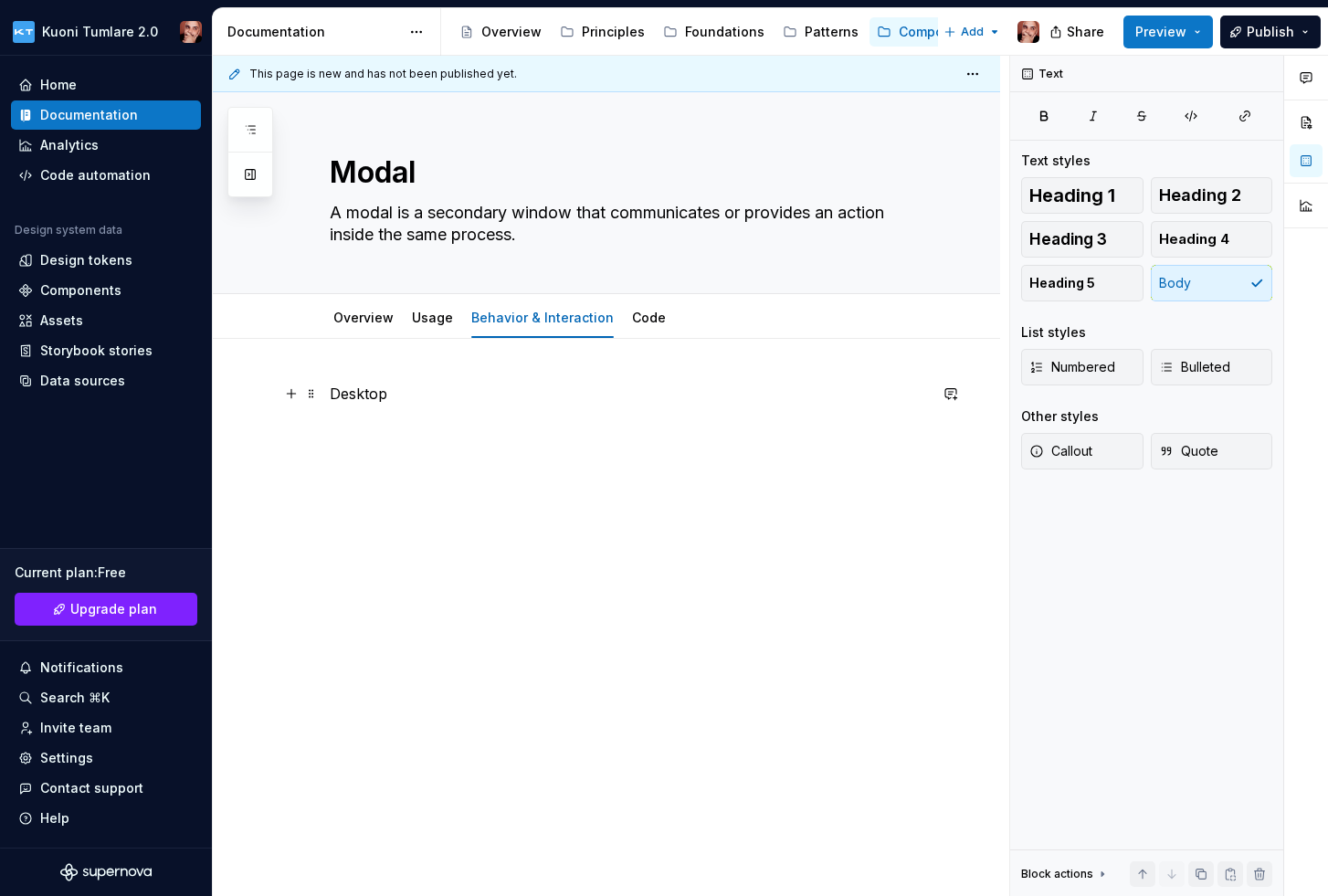
click at [359, 391] on p "Desktop" at bounding box center [628, 393] width 597 height 22
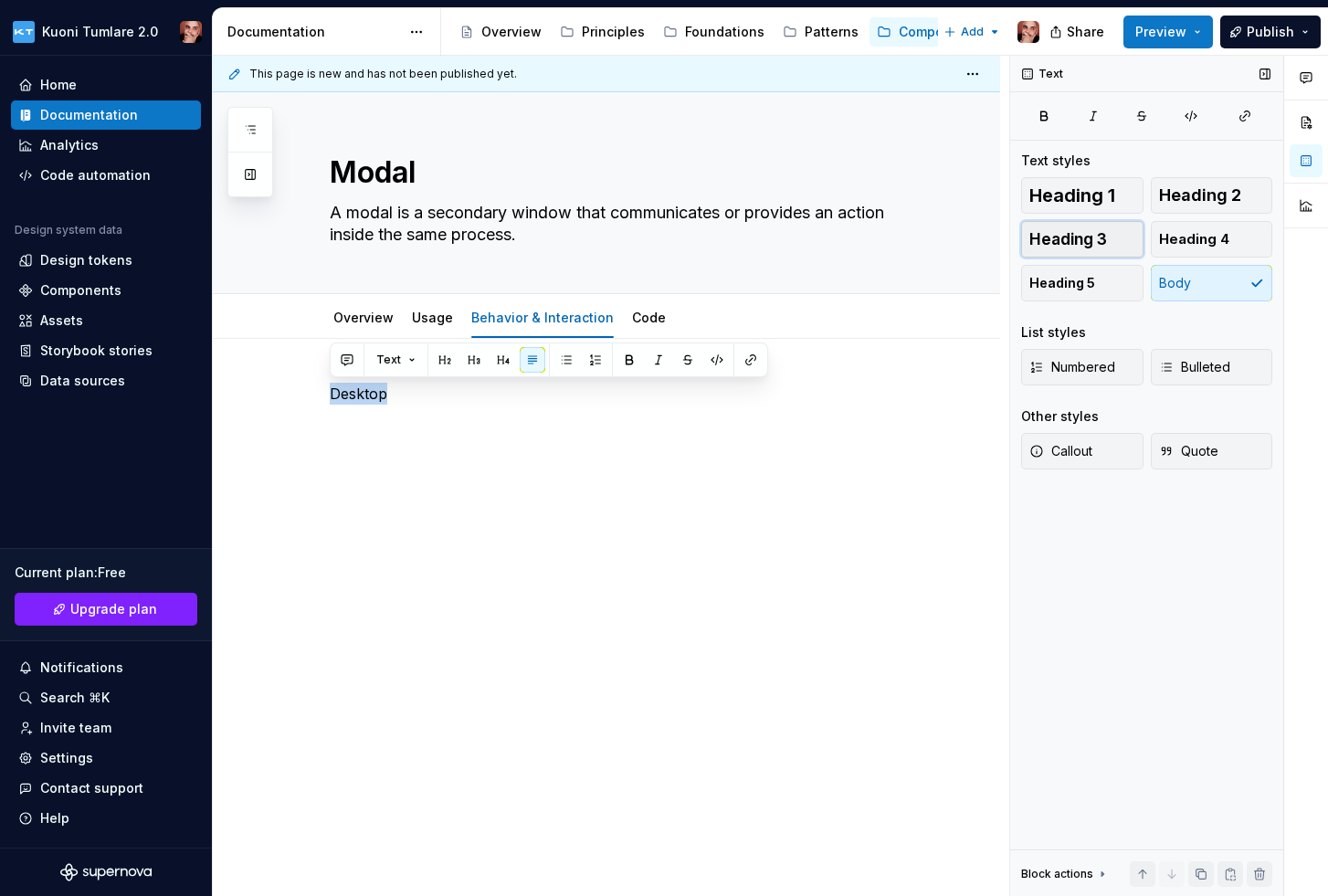
click at [1111, 223] on button "Heading 3" at bounding box center [1082, 239] width 123 height 37
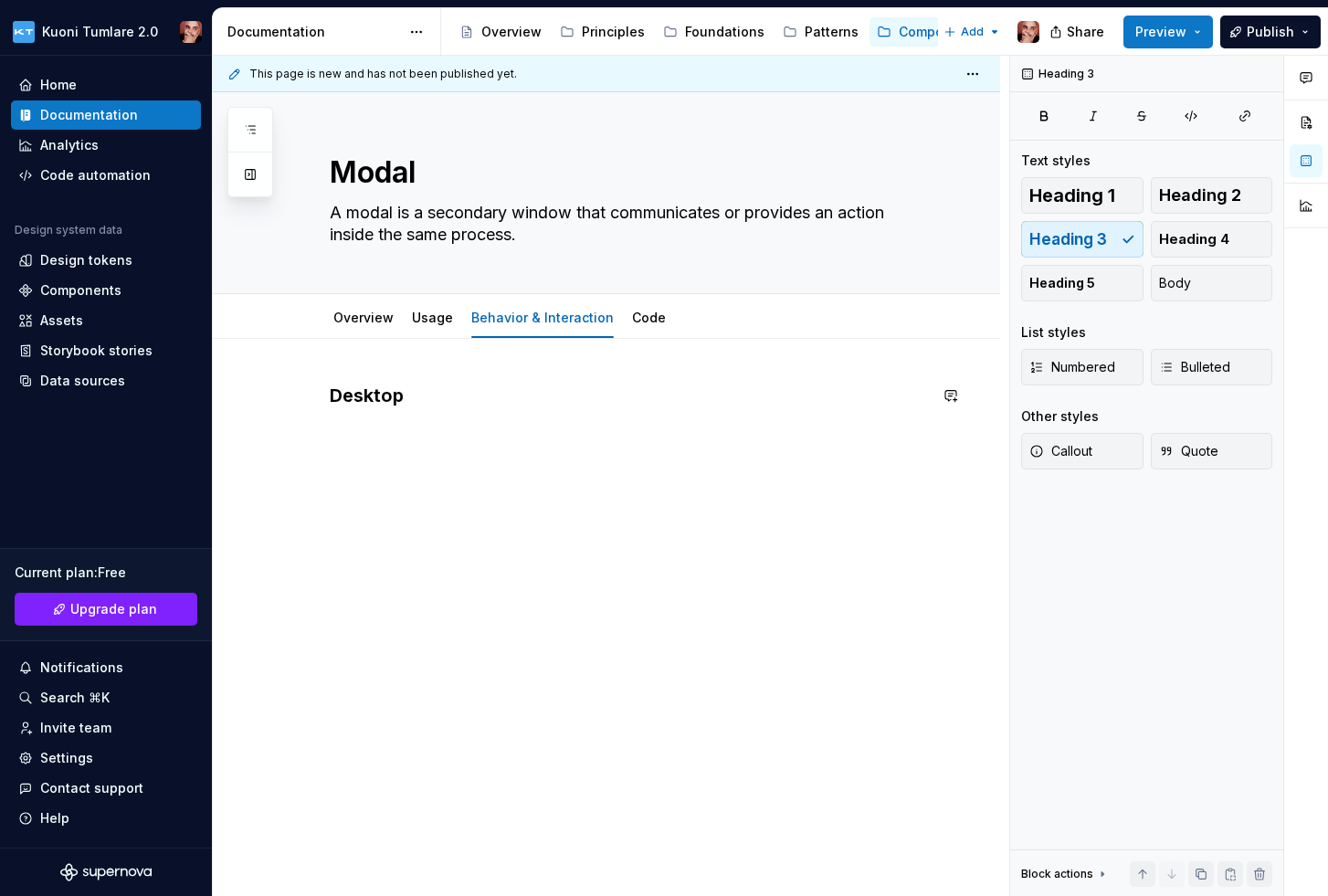
click at [412, 432] on div "Desktop" at bounding box center [628, 417] width 597 height 70
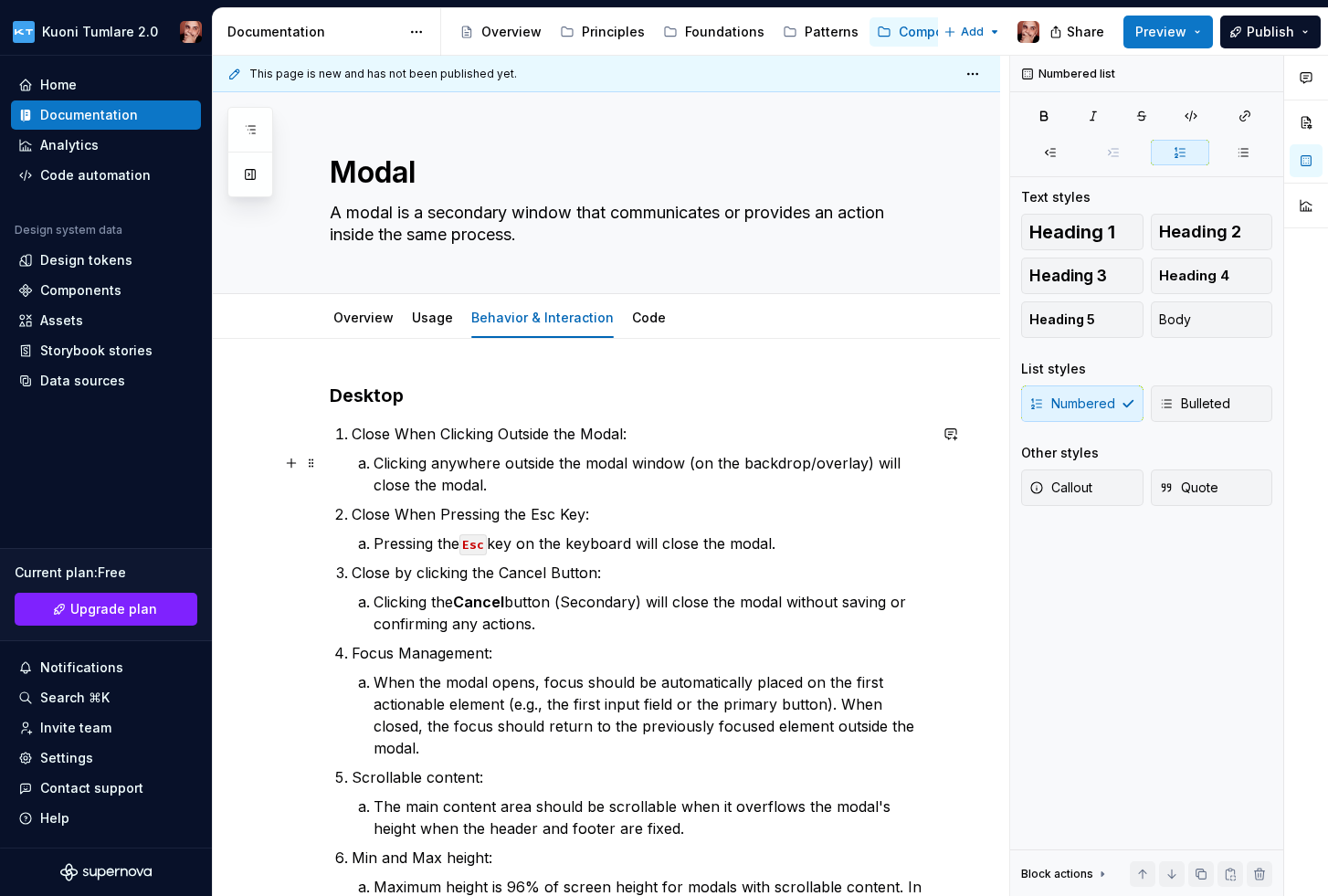
click at [374, 462] on p "Clicking anywhere outside the modal window (on the backdrop/overlay) will close…" at bounding box center [650, 473] width 553 height 43
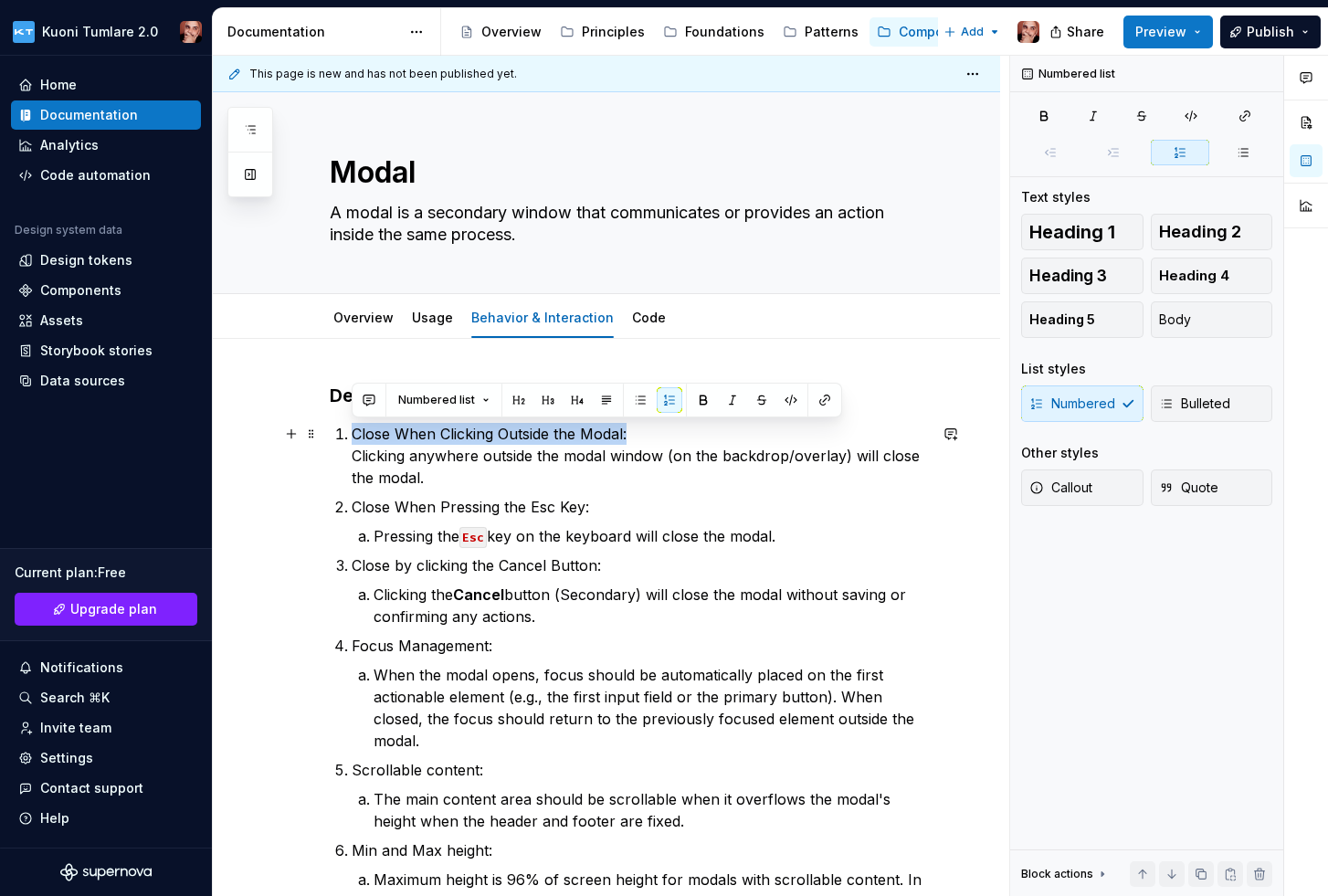
drag, startPoint x: 634, startPoint y: 433, endPoint x: 355, endPoint y: 434, distance: 279.0
click at [354, 434] on p "Close When Clicking Outside the Modal: Clicking anywhere outside the modal wind…" at bounding box center [639, 456] width 576 height 66
click at [374, 533] on p "Pressing the Esc key on the keyboard will close the modal." at bounding box center [650, 536] width 553 height 22
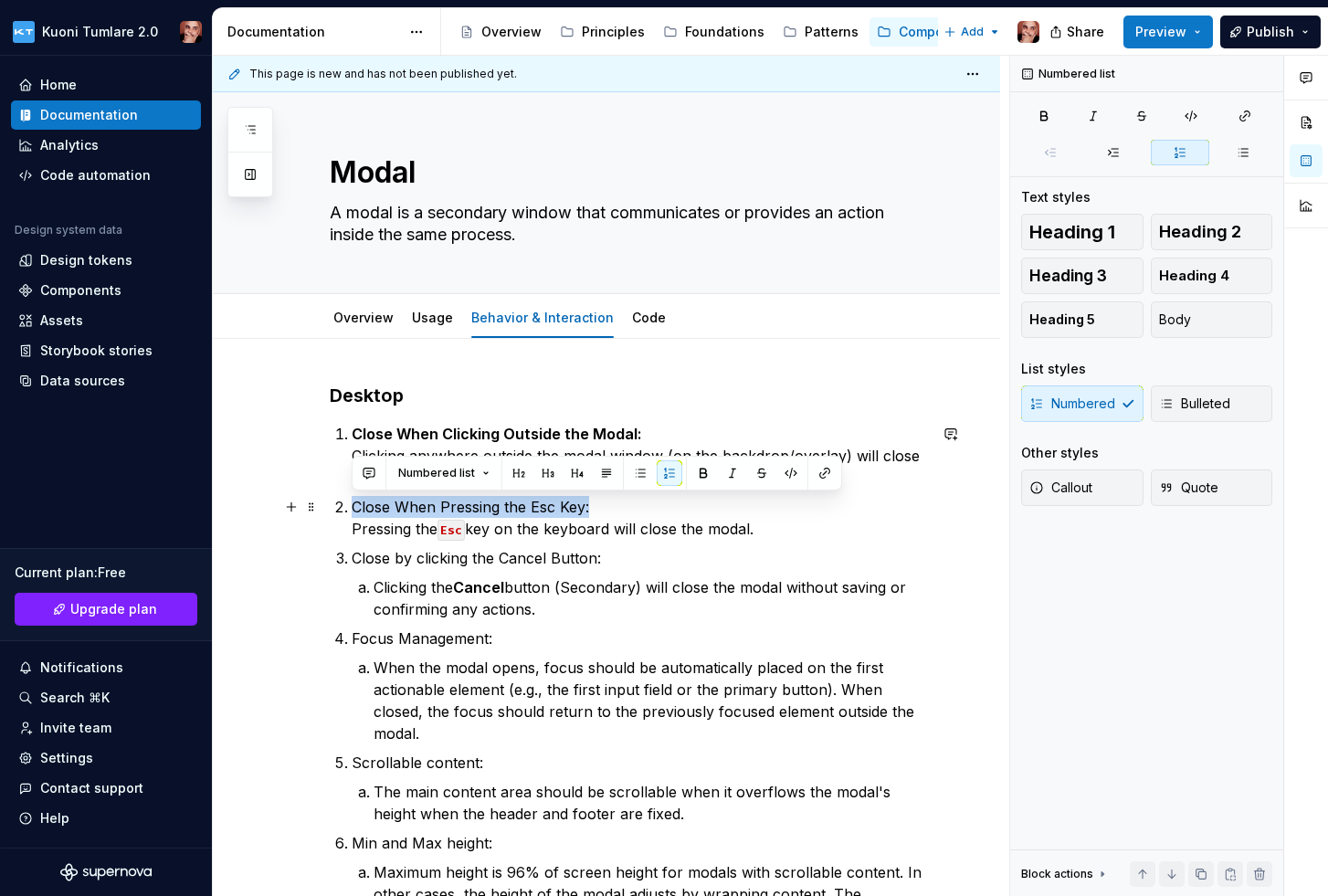
drag, startPoint x: 597, startPoint y: 505, endPoint x: 356, endPoint y: 500, distance: 241.1
click at [356, 500] on p "Close When Pressing the Esc Key: Pressing the Esc key on the keyboard will clos…" at bounding box center [639, 518] width 576 height 43
click at [603, 514] on p "Close When Pressing the Esc Key: Pressing the Esc key on the keyboard will clos…" at bounding box center [639, 518] width 576 height 43
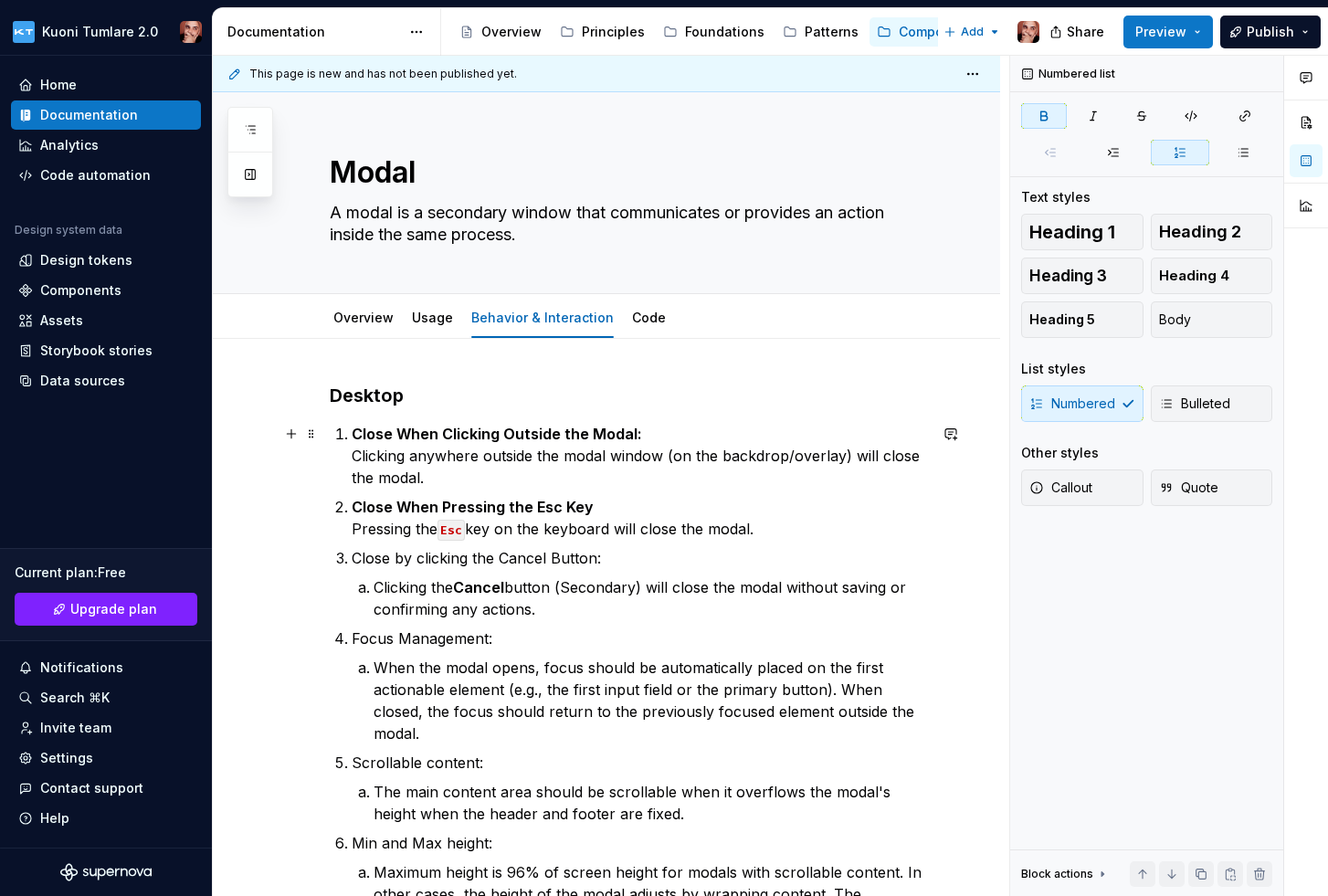
click at [638, 436] on p "Close When Clicking Outside the Modal: Clicking anywhere outside the modal wind…" at bounding box center [639, 456] width 576 height 66
click at [377, 583] on p "Clicking the Cancel button (Secondary) will close the modal without saving or c…" at bounding box center [650, 598] width 553 height 43
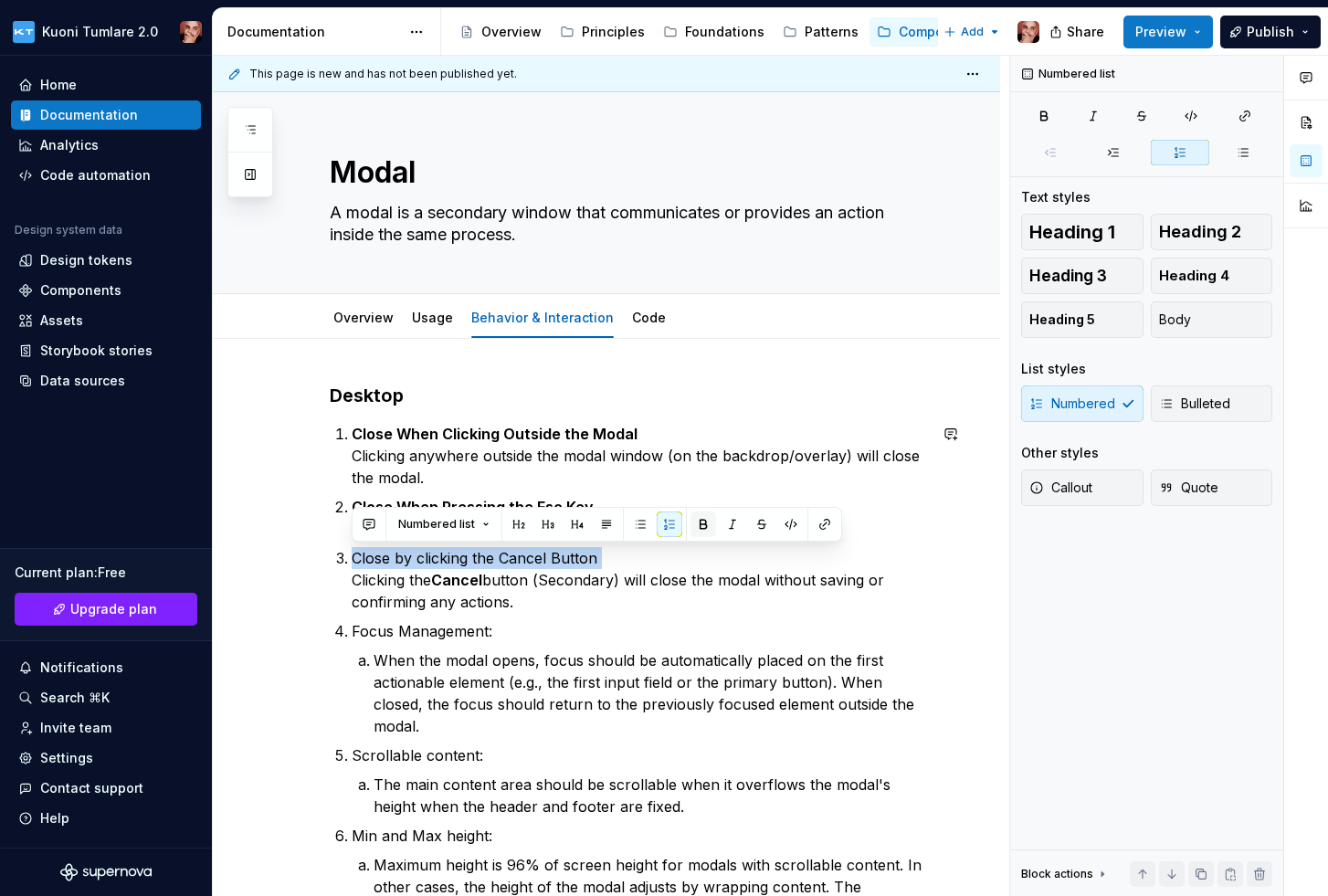
click at [699, 520] on button "button" at bounding box center [703, 524] width 25 height 25
click at [374, 660] on p "When the modal opens, focus should be automatically placed on the first actiona…" at bounding box center [650, 692] width 553 height 88
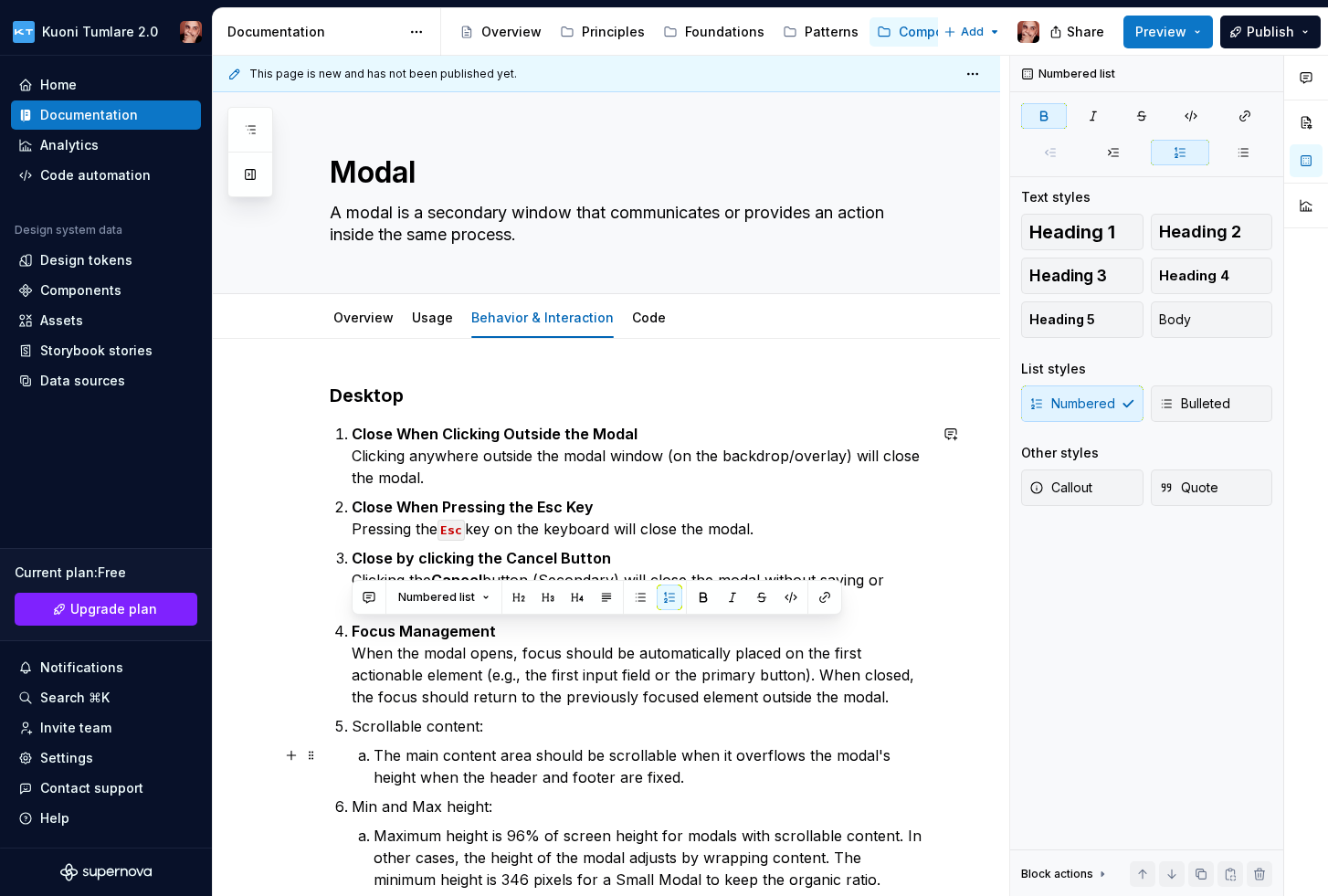
click at [375, 752] on p "The main content area should be scrollable when it overflows the modal's height…" at bounding box center [650, 766] width 553 height 43
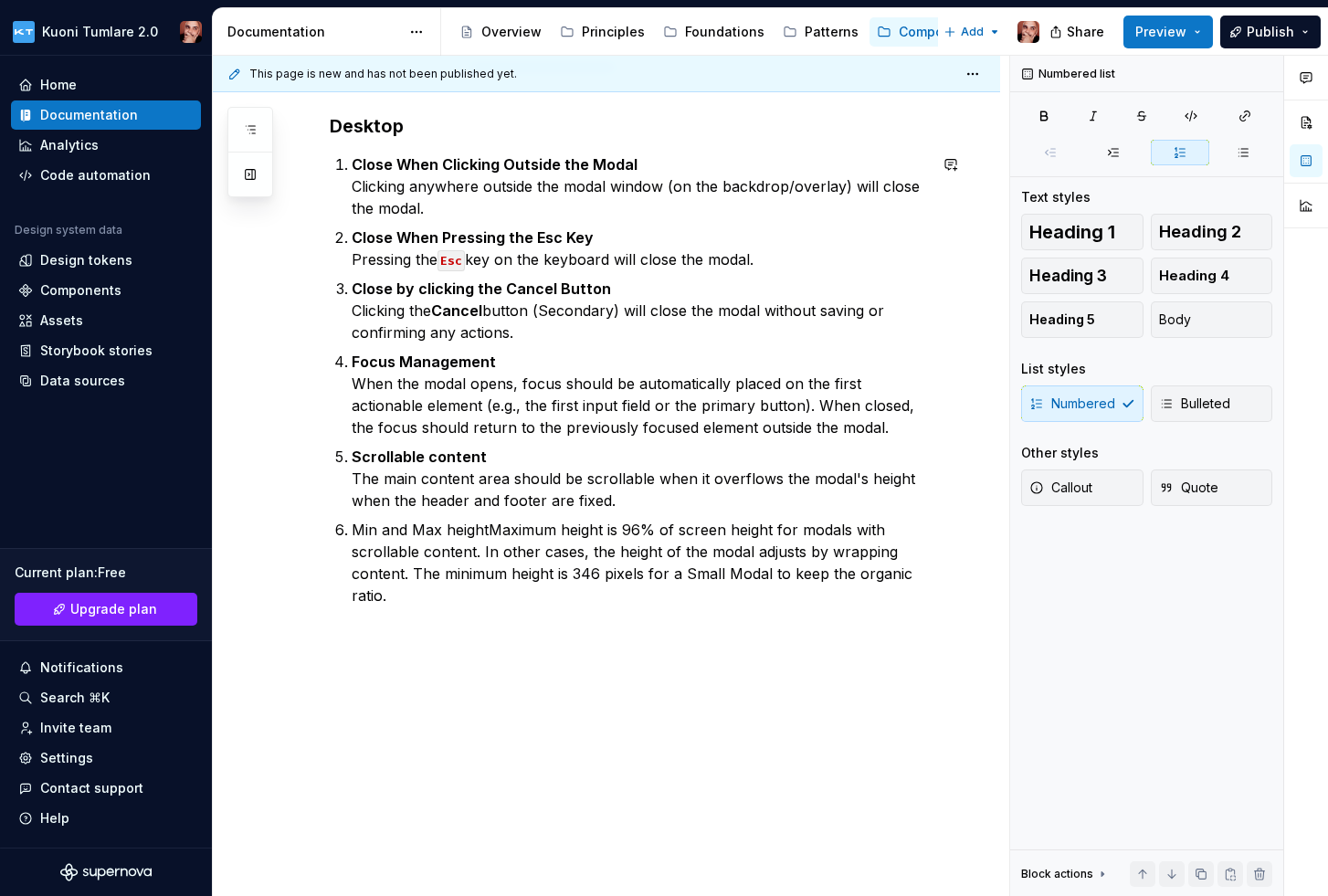
scroll to position [269, 0]
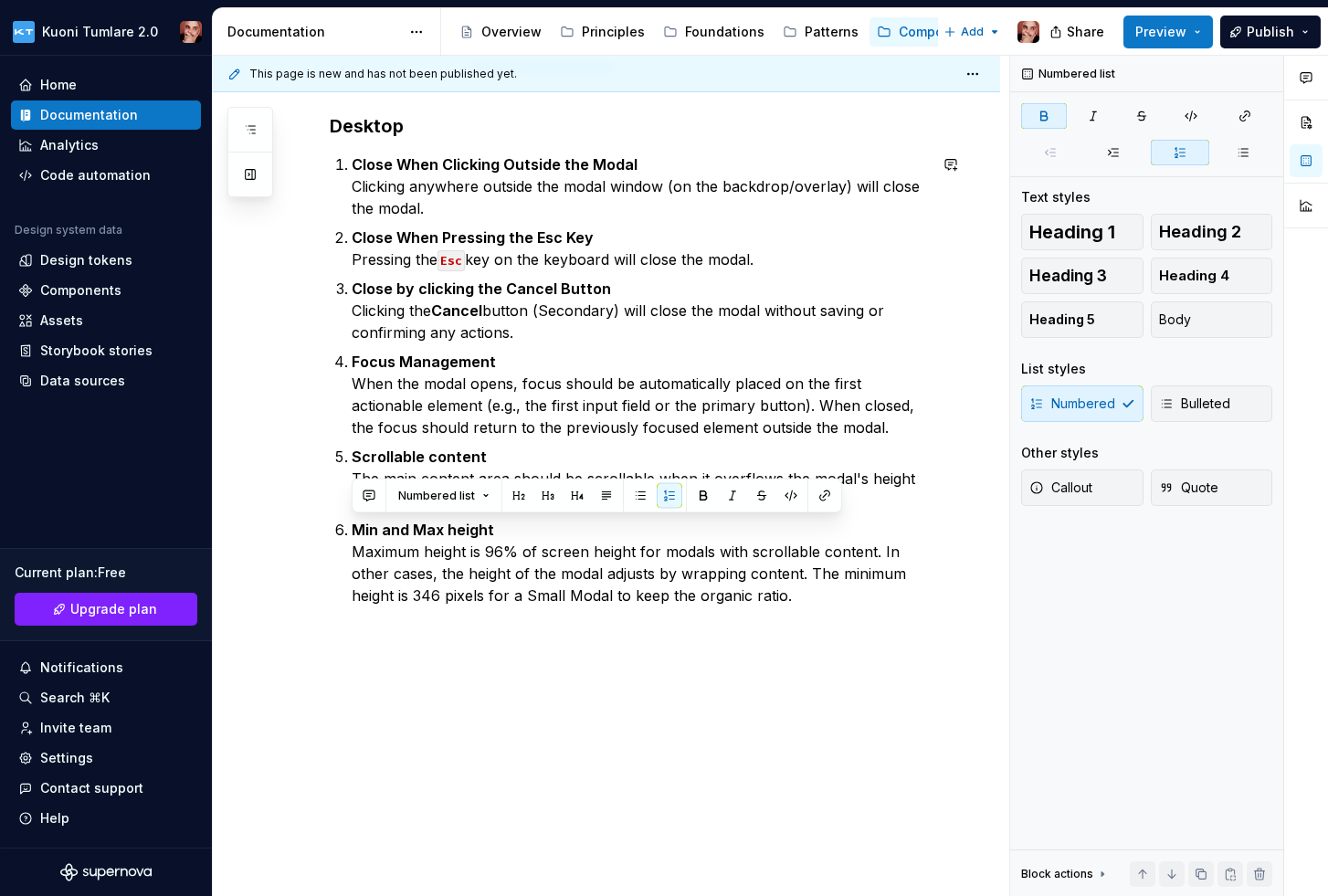
click at [523, 727] on div "Desktop Close When Clicking Outside the Modal Clicking anywhere outside the mod…" at bounding box center [606, 483] width 787 height 827
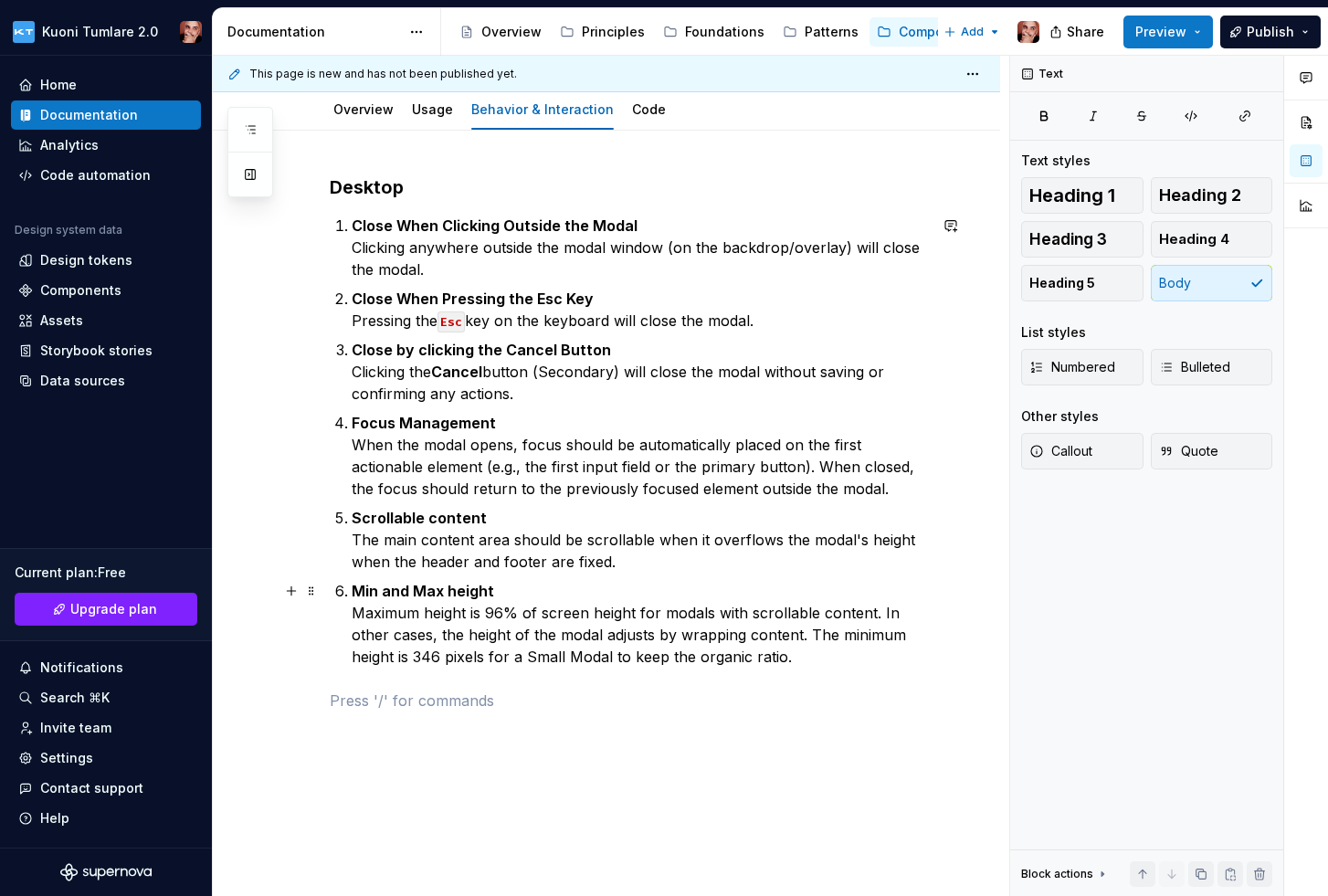
scroll to position [210, 0]
click at [348, 700] on p "Mobile" at bounding box center [628, 699] width 597 height 22
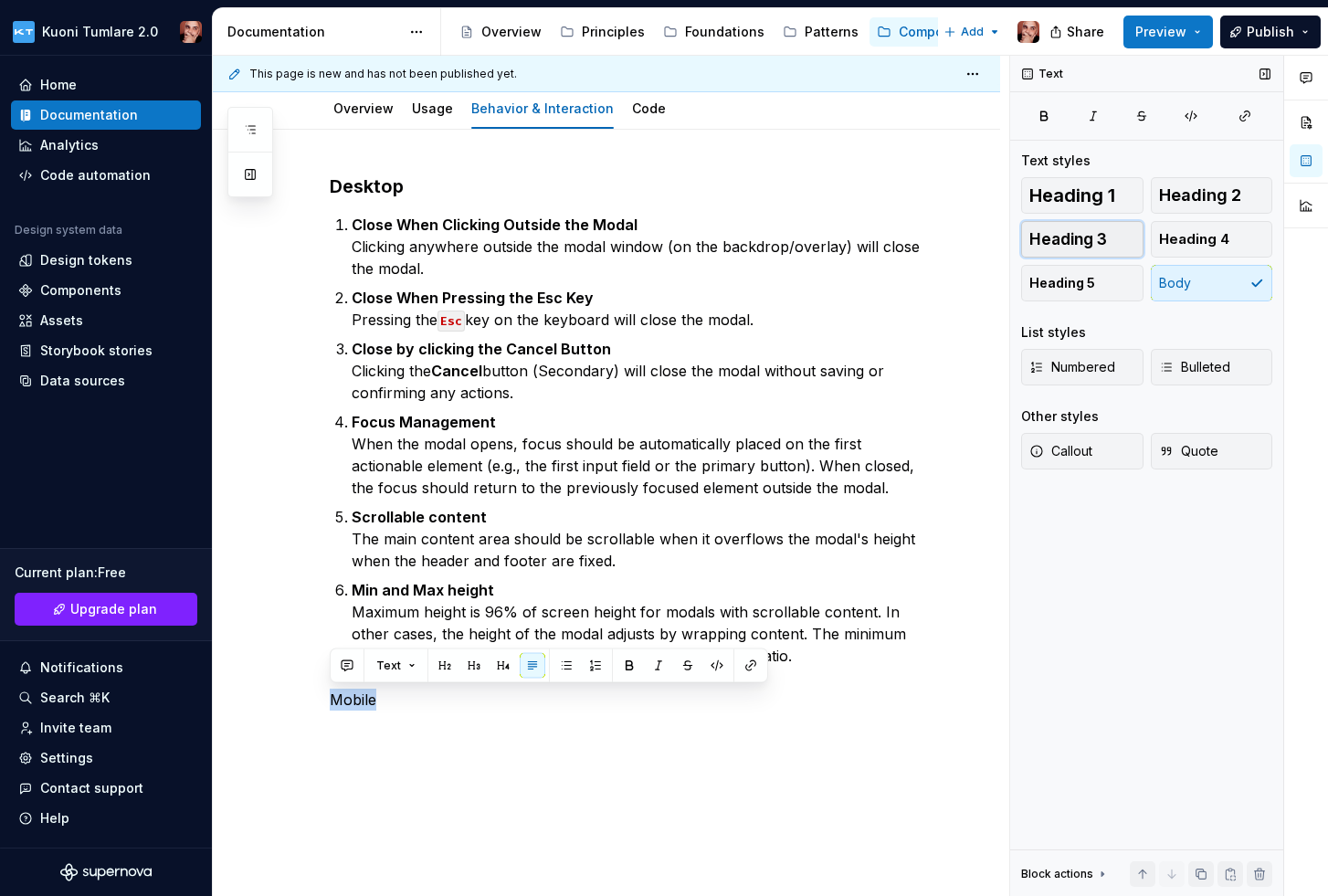
click at [1089, 236] on span "Heading 3" at bounding box center [1068, 238] width 77 height 18
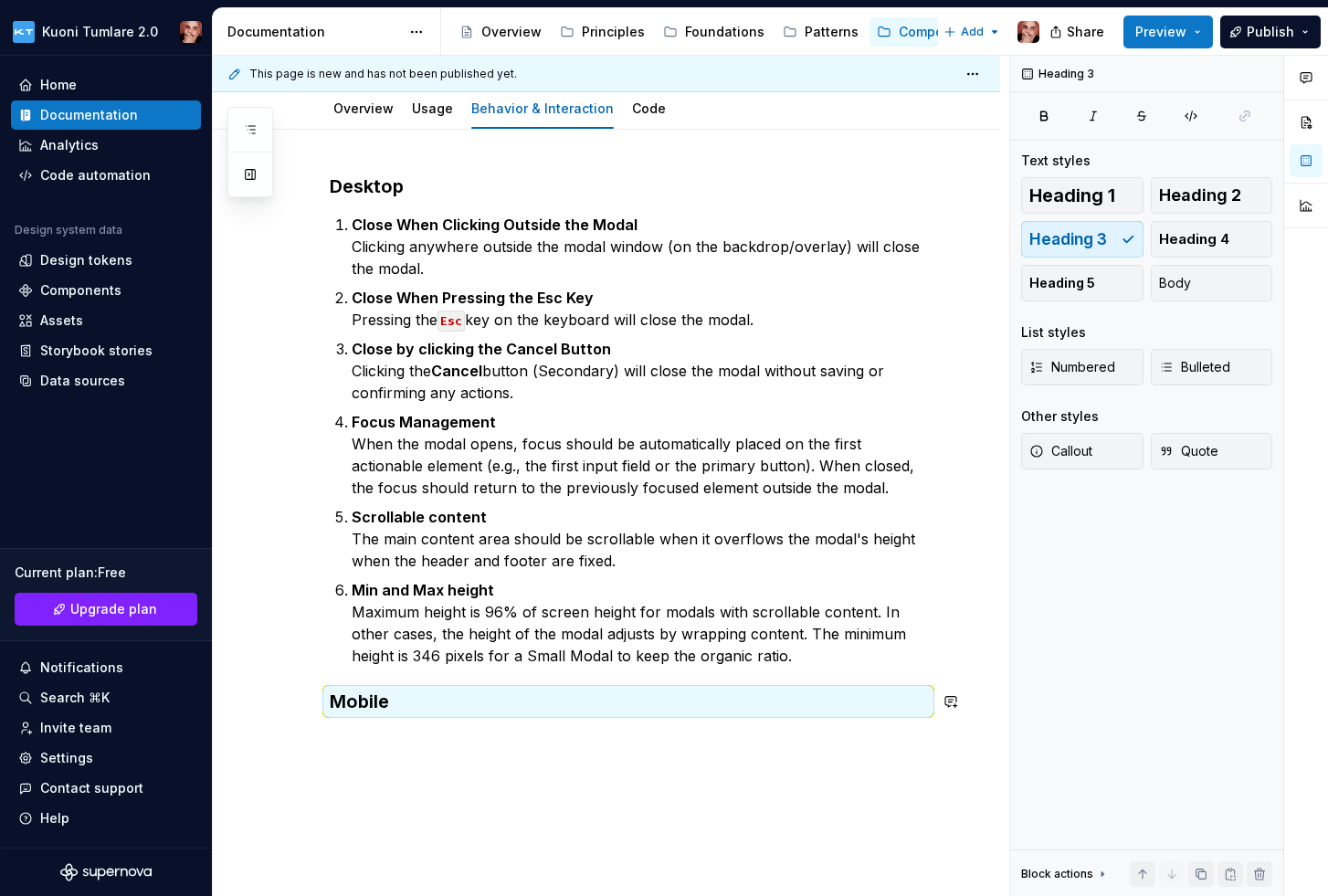
click at [373, 727] on div "Desktop Close When Clicking Outside the Modal Clicking anywhere outside the mod…" at bounding box center [628, 455] width 597 height 563
click at [416, 752] on div "Desktop Close When Clicking Outside the Modal Clicking anywhere outside the mod…" at bounding box center [606, 567] width 787 height 875
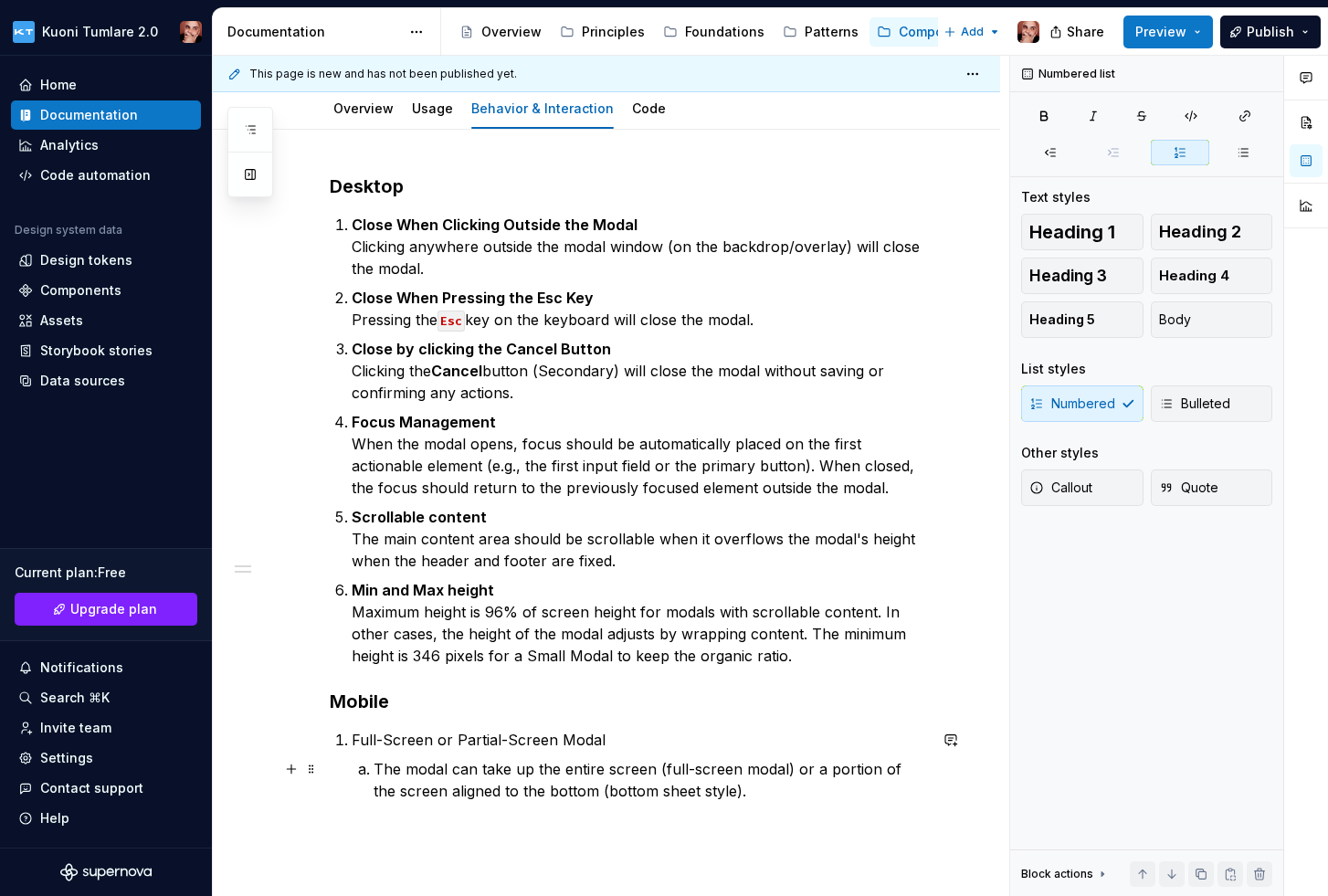
click at [374, 766] on p "The modal can take up the entire screen (full-screen modal) or a portion of the…" at bounding box center [650, 779] width 553 height 43
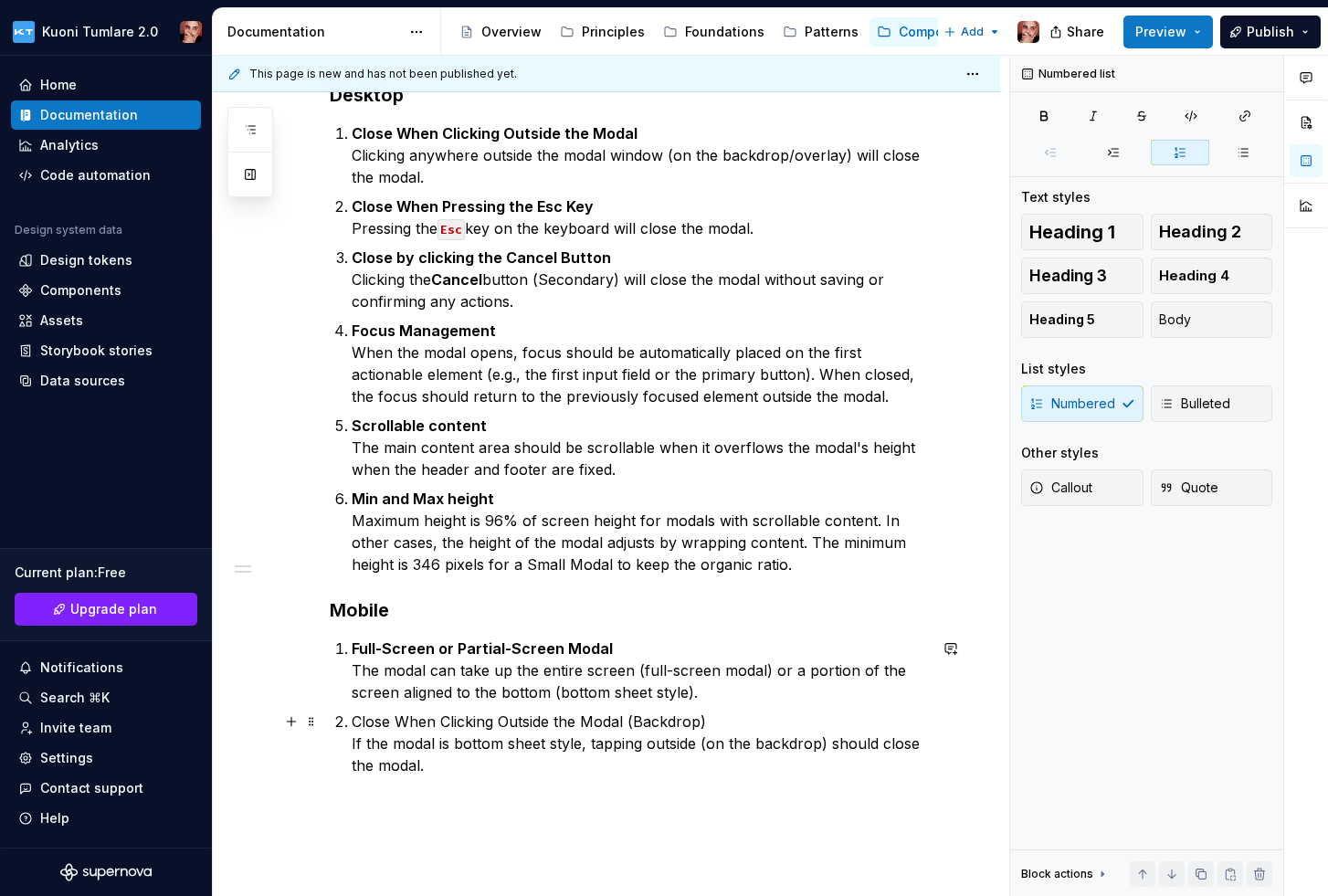
scroll to position [311, 0]
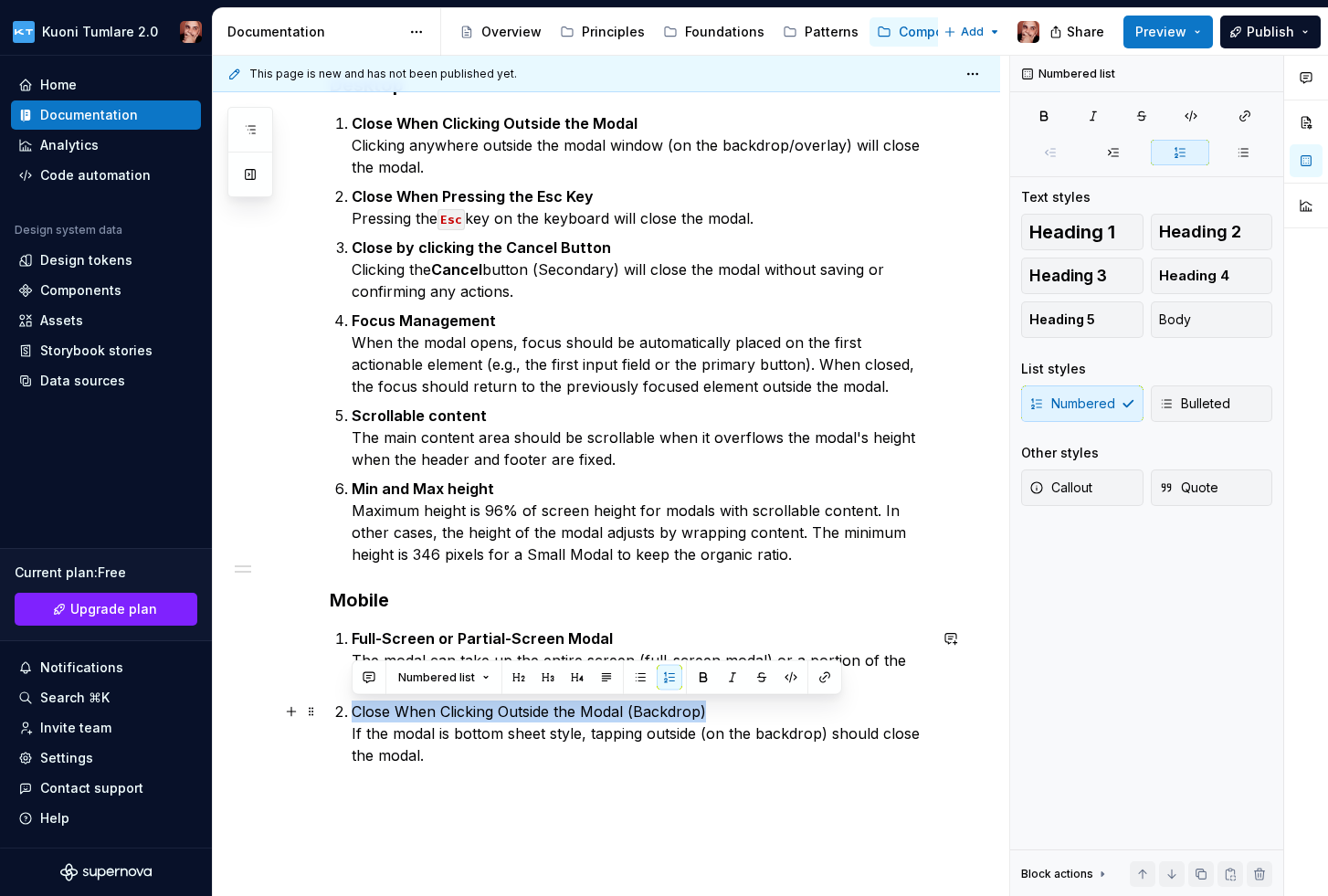
drag, startPoint x: 709, startPoint y: 707, endPoint x: 353, endPoint y: 715, distance: 356.1
click at [353, 715] on p "Close When Clicking Outside the Modal (Backdrop) If the modal is bottom sheet s…" at bounding box center [639, 733] width 576 height 66
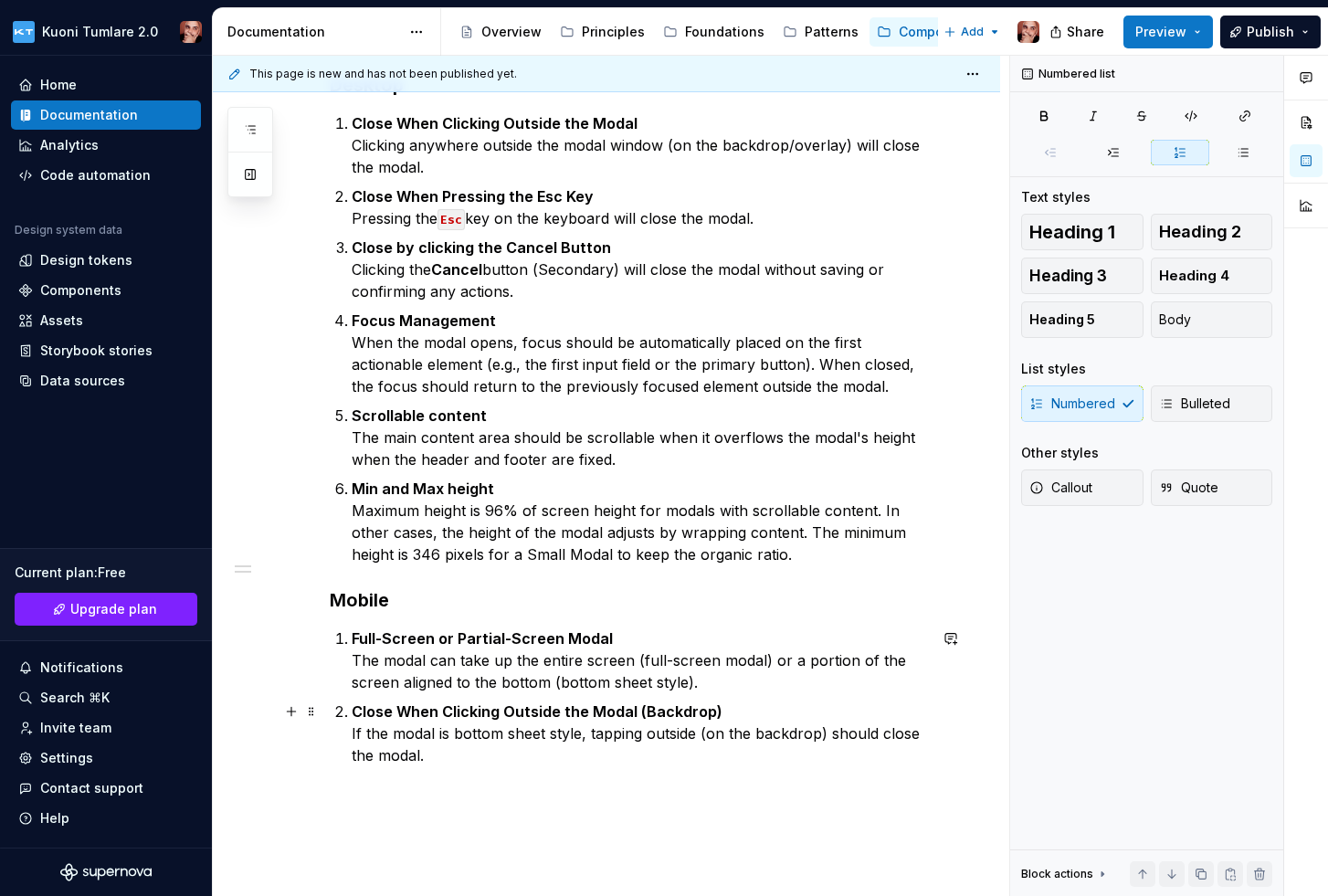
click at [479, 755] on p "Close When Clicking Outside the Modal (Backdrop) If the modal is bottom sheet s…" at bounding box center [639, 733] width 576 height 66
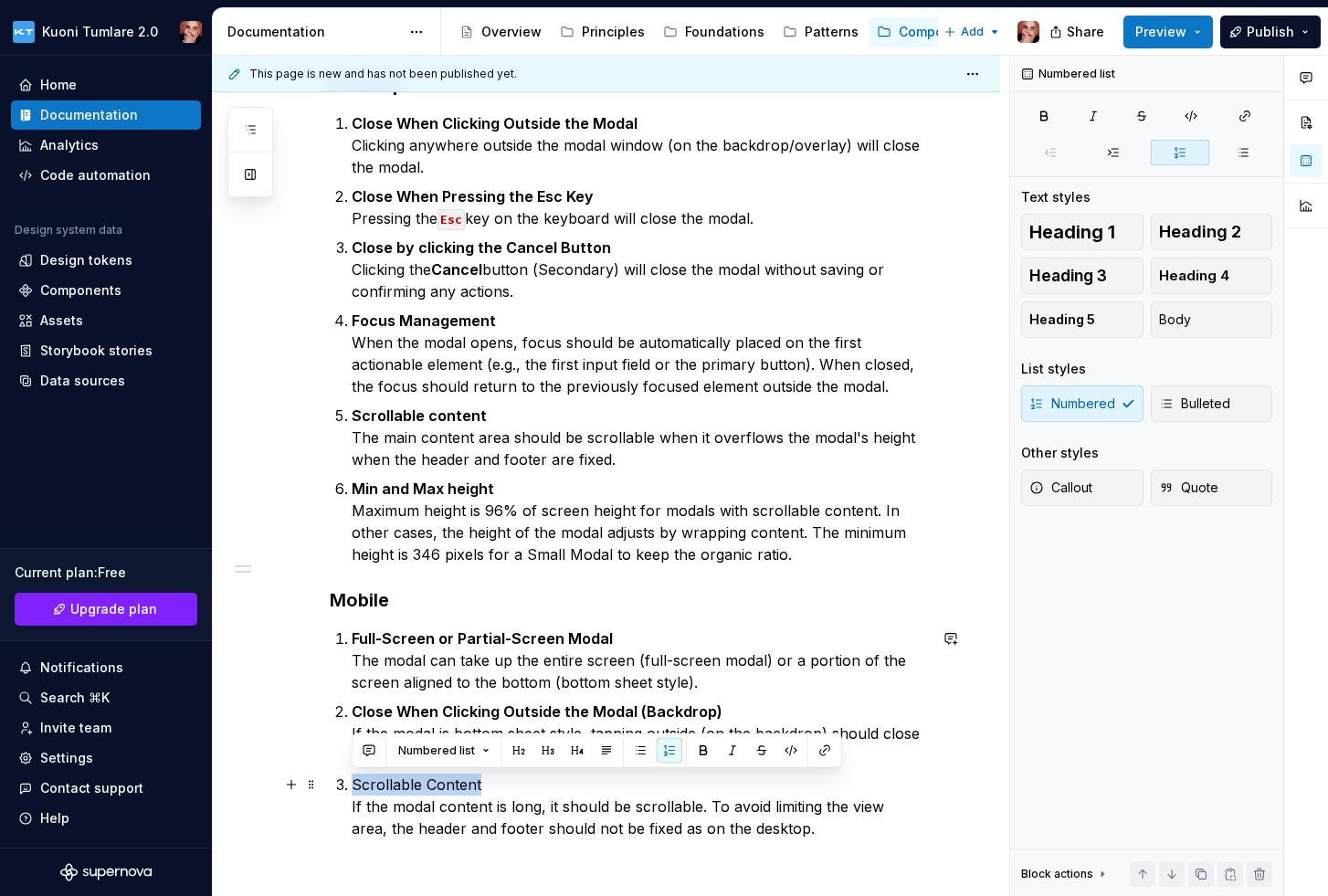
drag, startPoint x: 483, startPoint y: 784, endPoint x: 353, endPoint y: 785, distance: 130.0
click at [353, 785] on p "Scrollable Content If the modal content is long, it should be scrollable. To av…" at bounding box center [639, 806] width 576 height 66
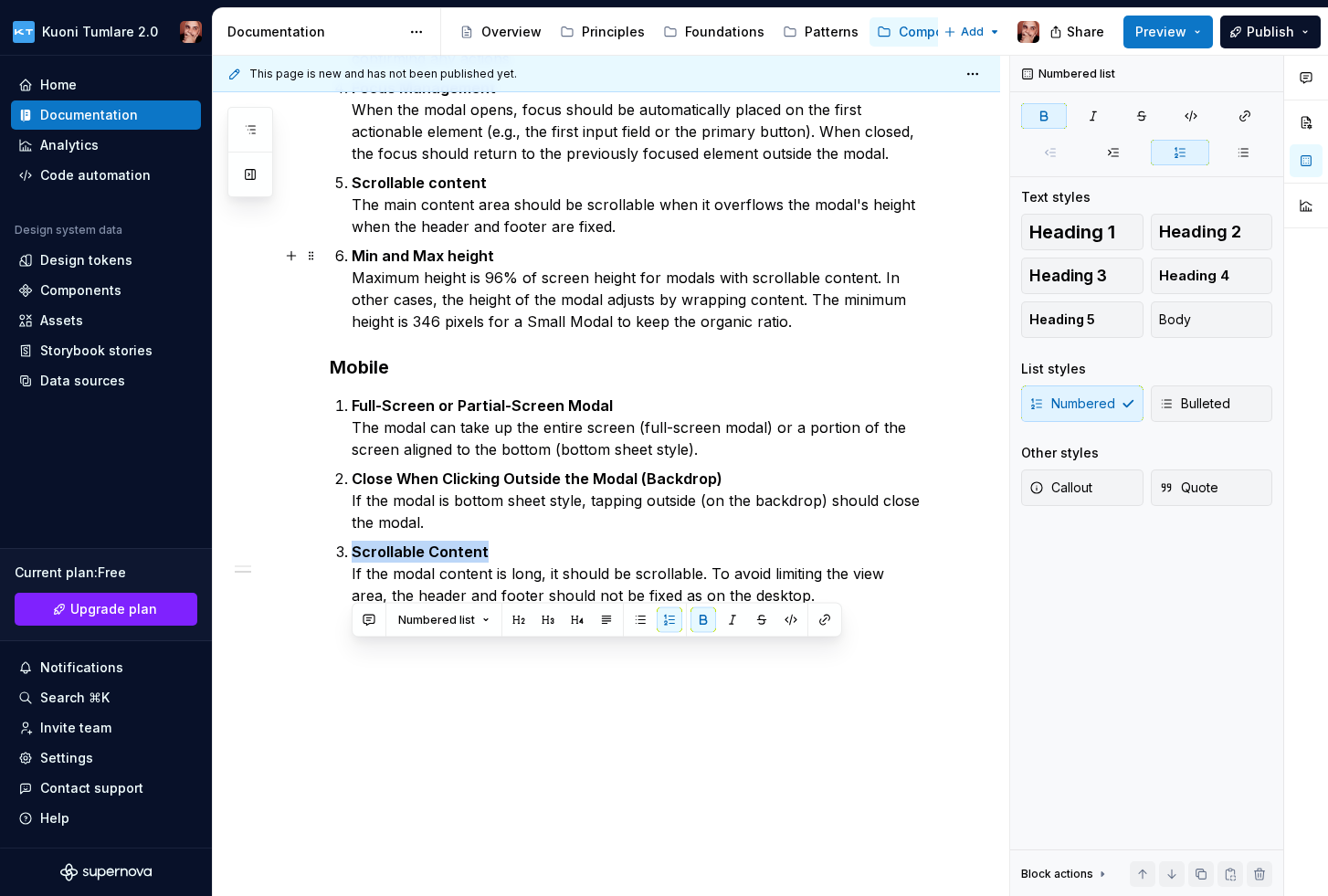
scroll to position [0, 0]
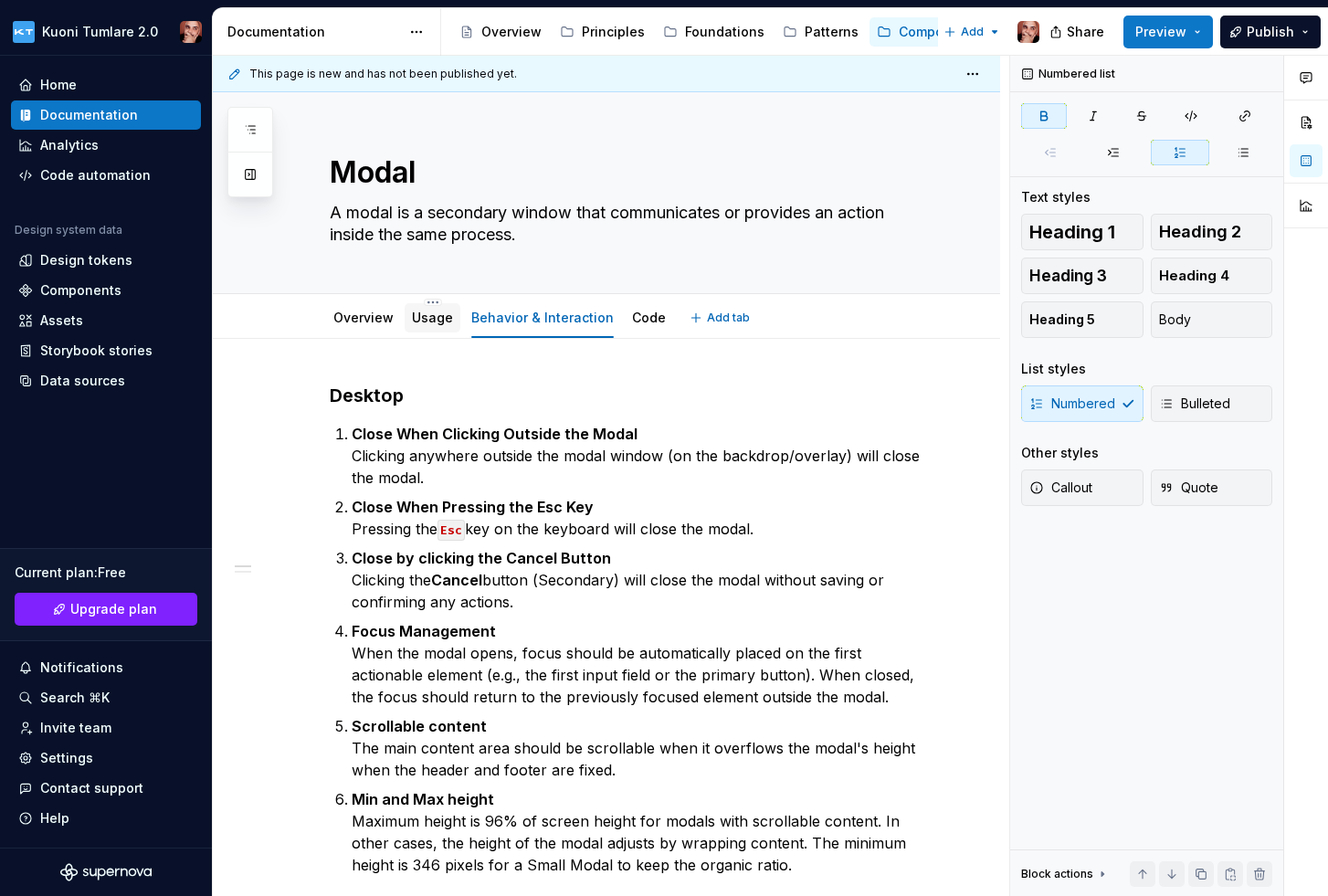
click at [428, 314] on link "Usage" at bounding box center [433, 318] width 42 height 15
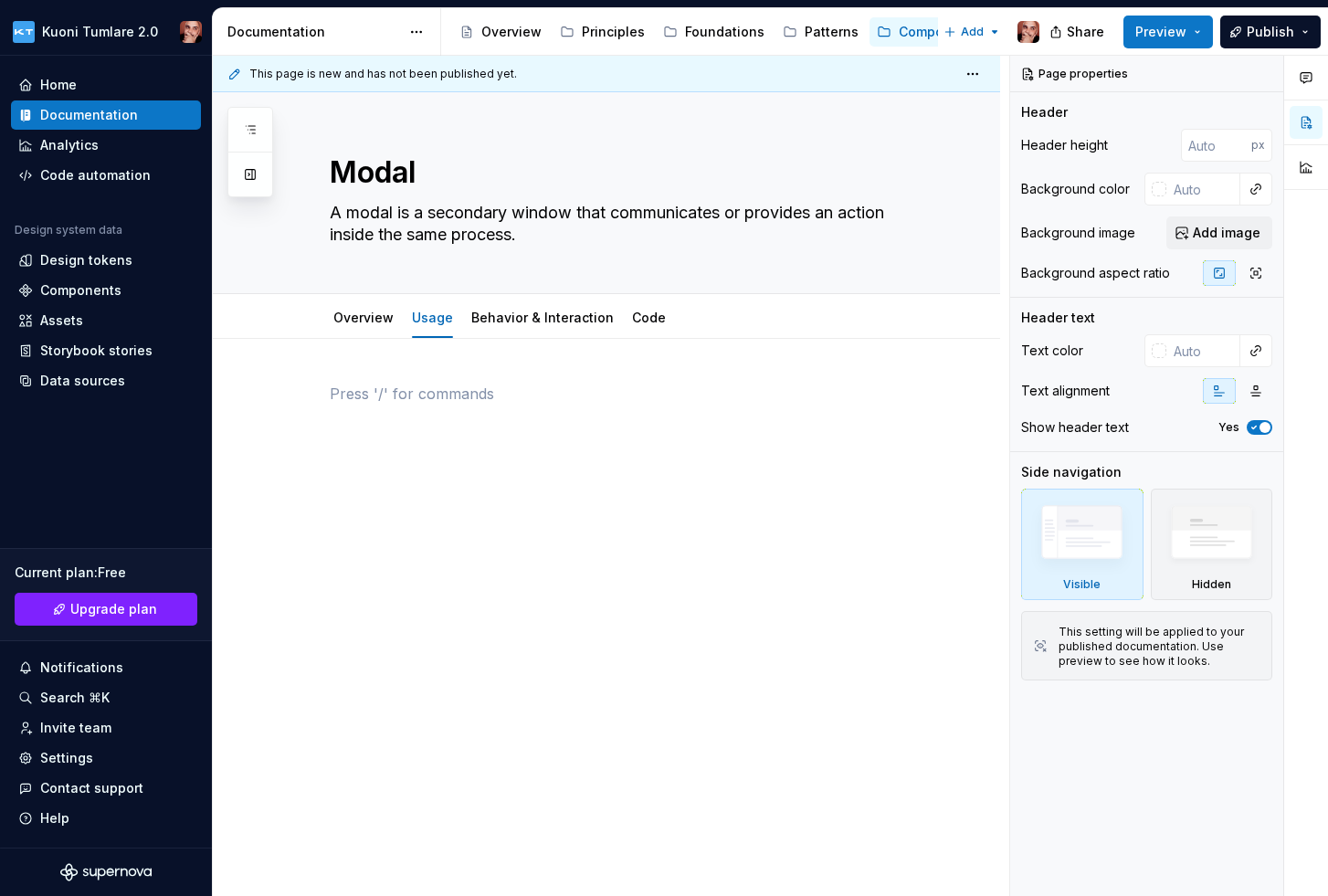
click at [387, 392] on p at bounding box center [628, 393] width 597 height 22
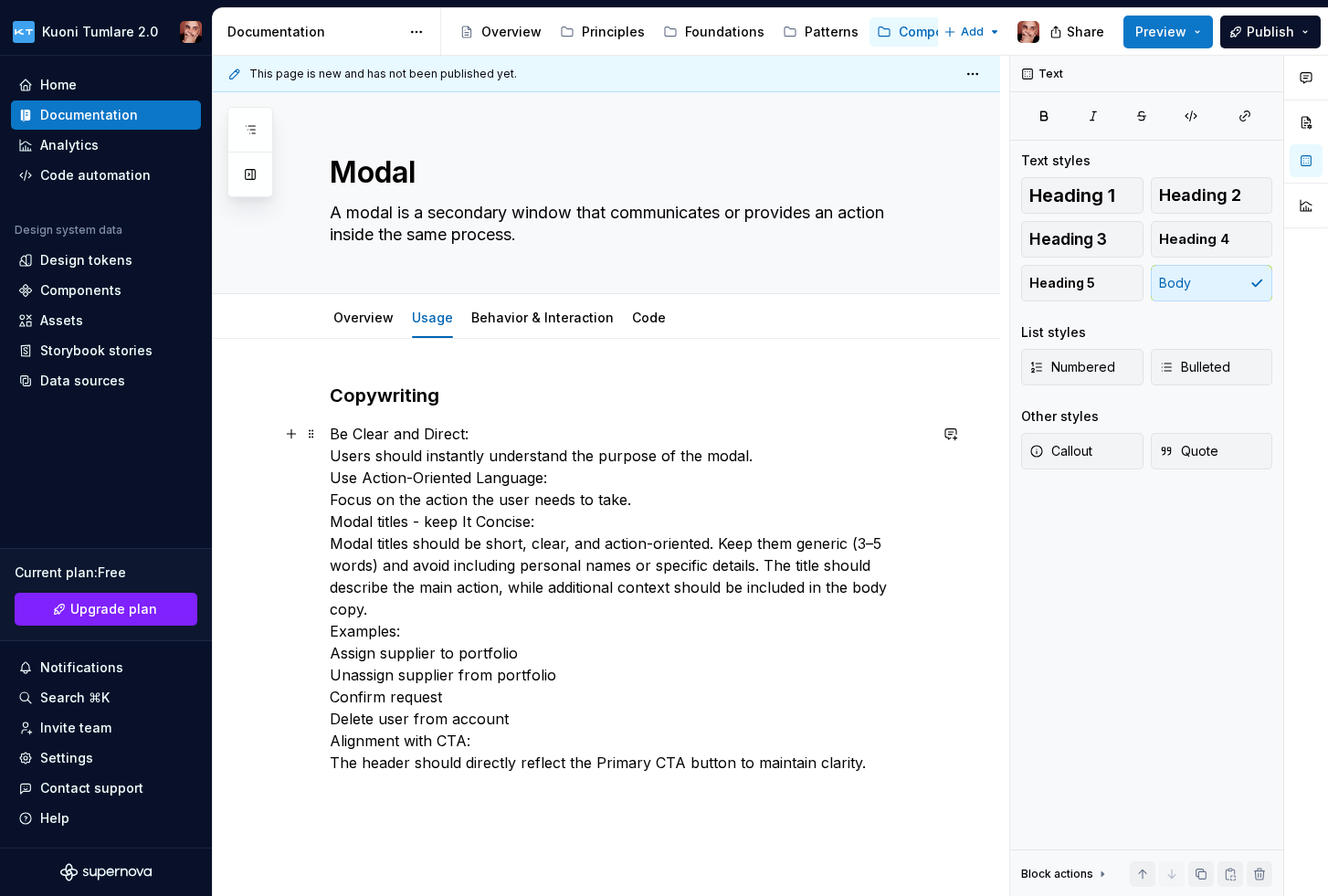
click at [333, 434] on p "Be Clear and Direct: Users should instantly understand the purpose of the modal…" at bounding box center [628, 598] width 597 height 350
click at [1168, 373] on icon "button" at bounding box center [1166, 367] width 14 height 14
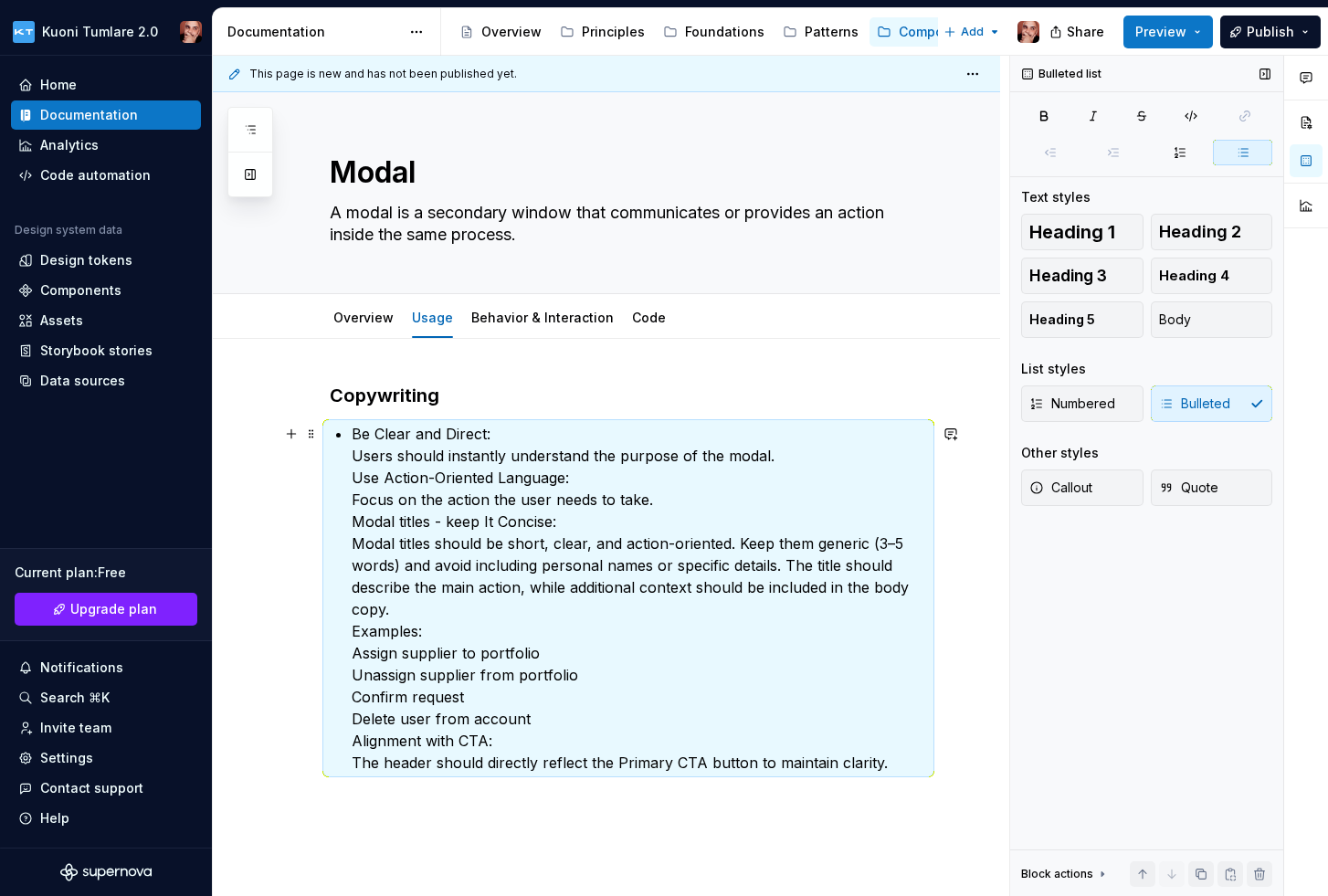
click at [349, 497] on div "Copywriting Be Clear and Direct: Users should instantly understand the purpose …" at bounding box center [628, 577] width 597 height 391
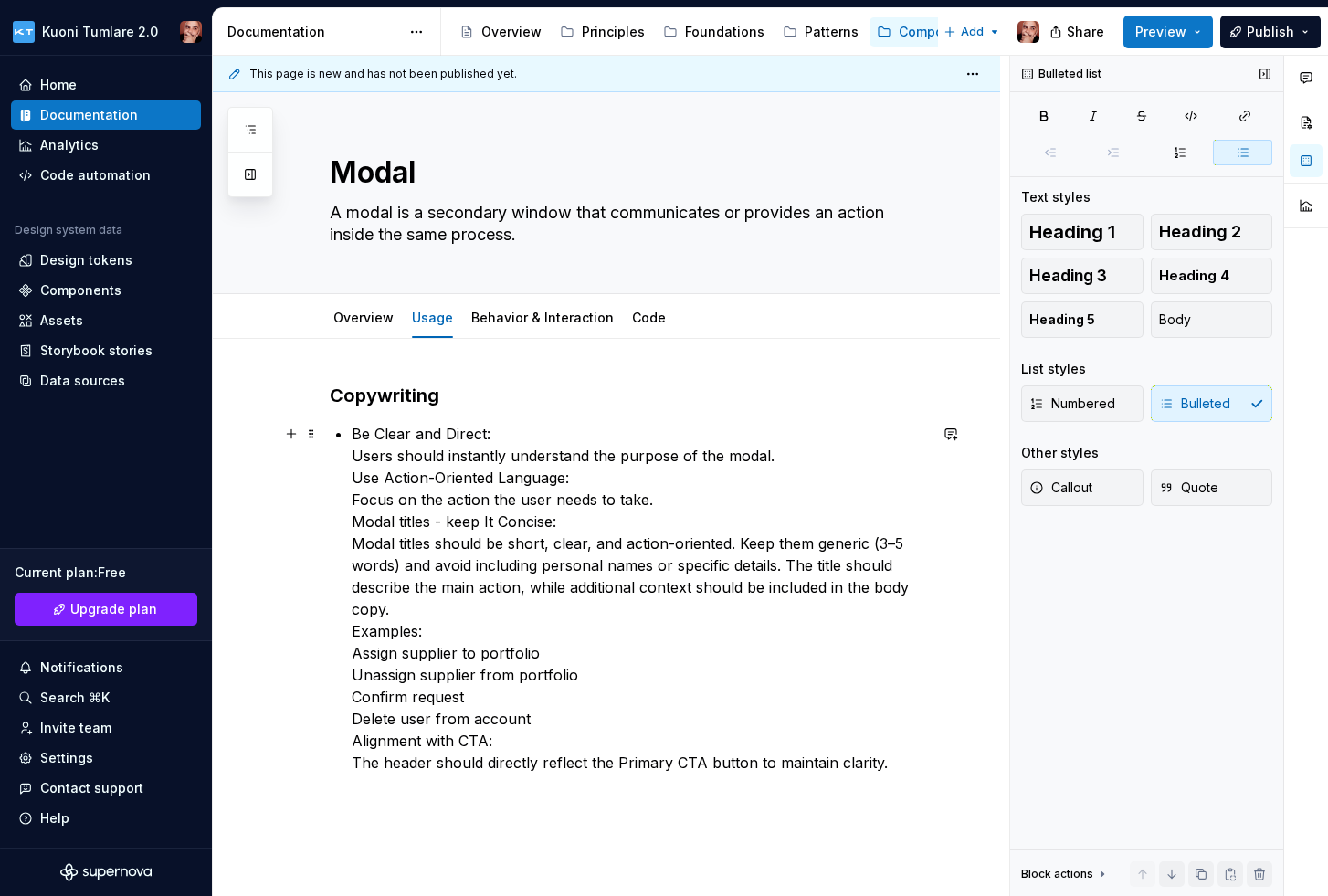
click at [352, 476] on p "Be Clear and Direct: Users should instantly understand the purpose of the modal…" at bounding box center [639, 598] width 576 height 350
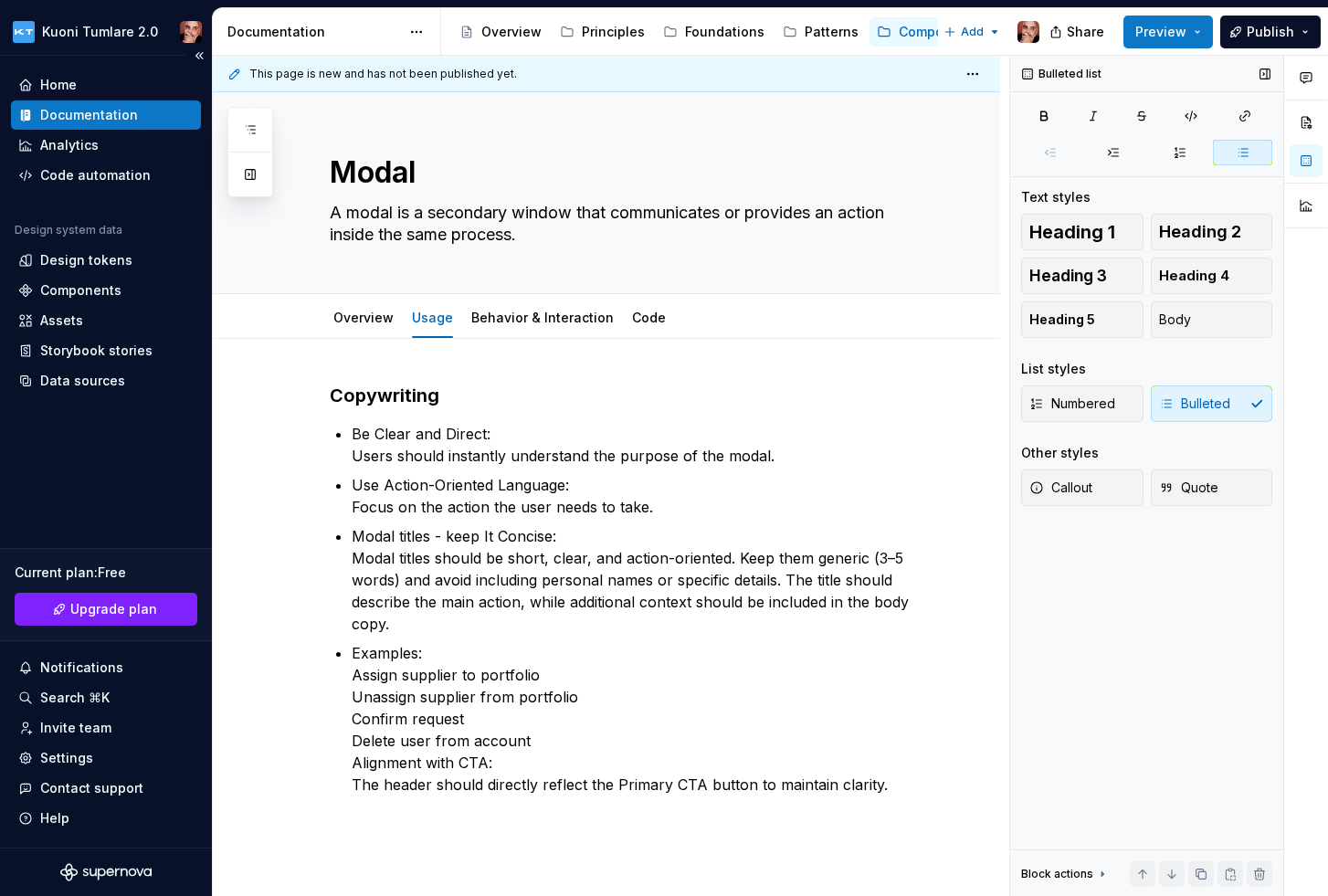
type textarea "*"
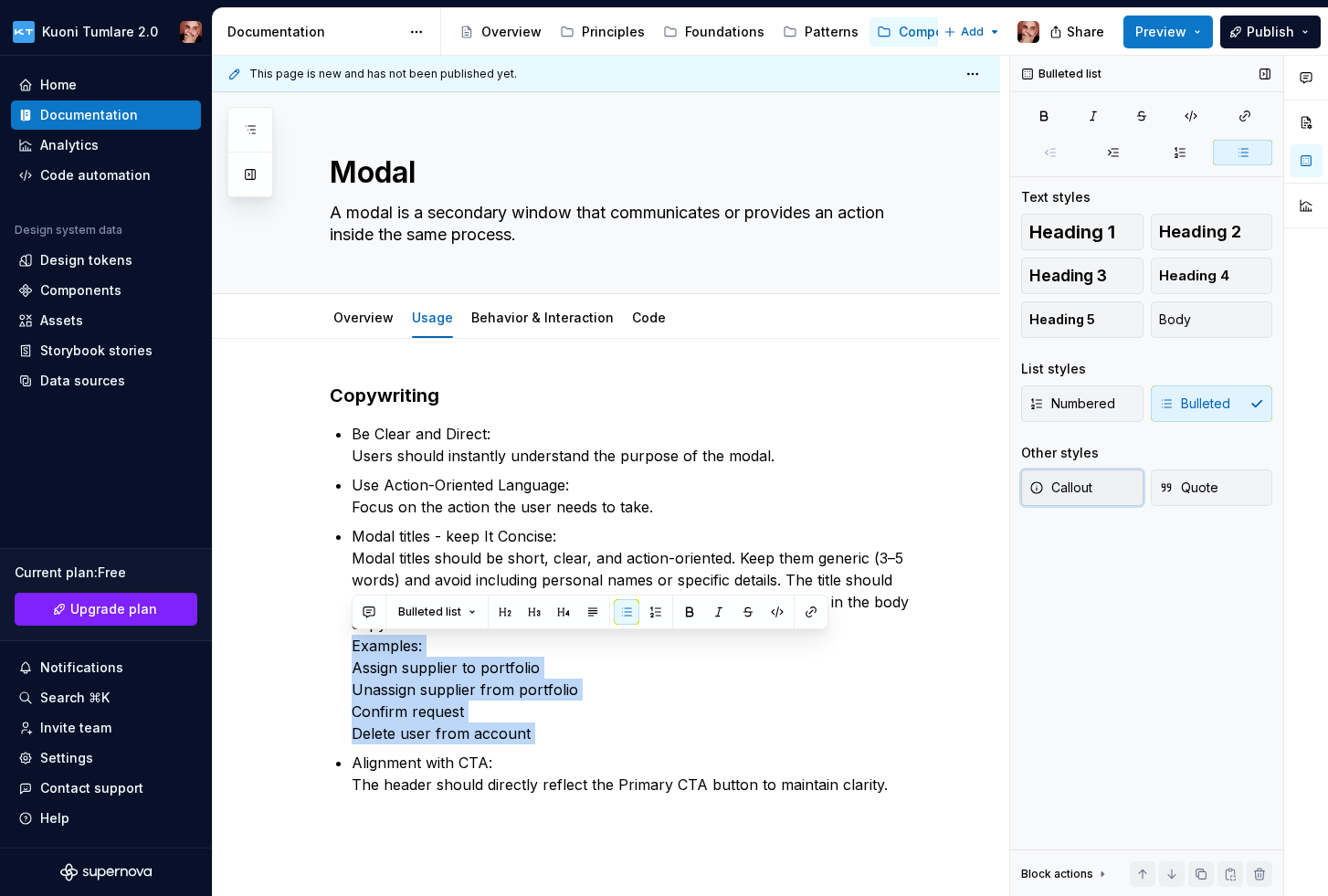
click at [1071, 490] on span "Callout" at bounding box center [1060, 488] width 63 height 18
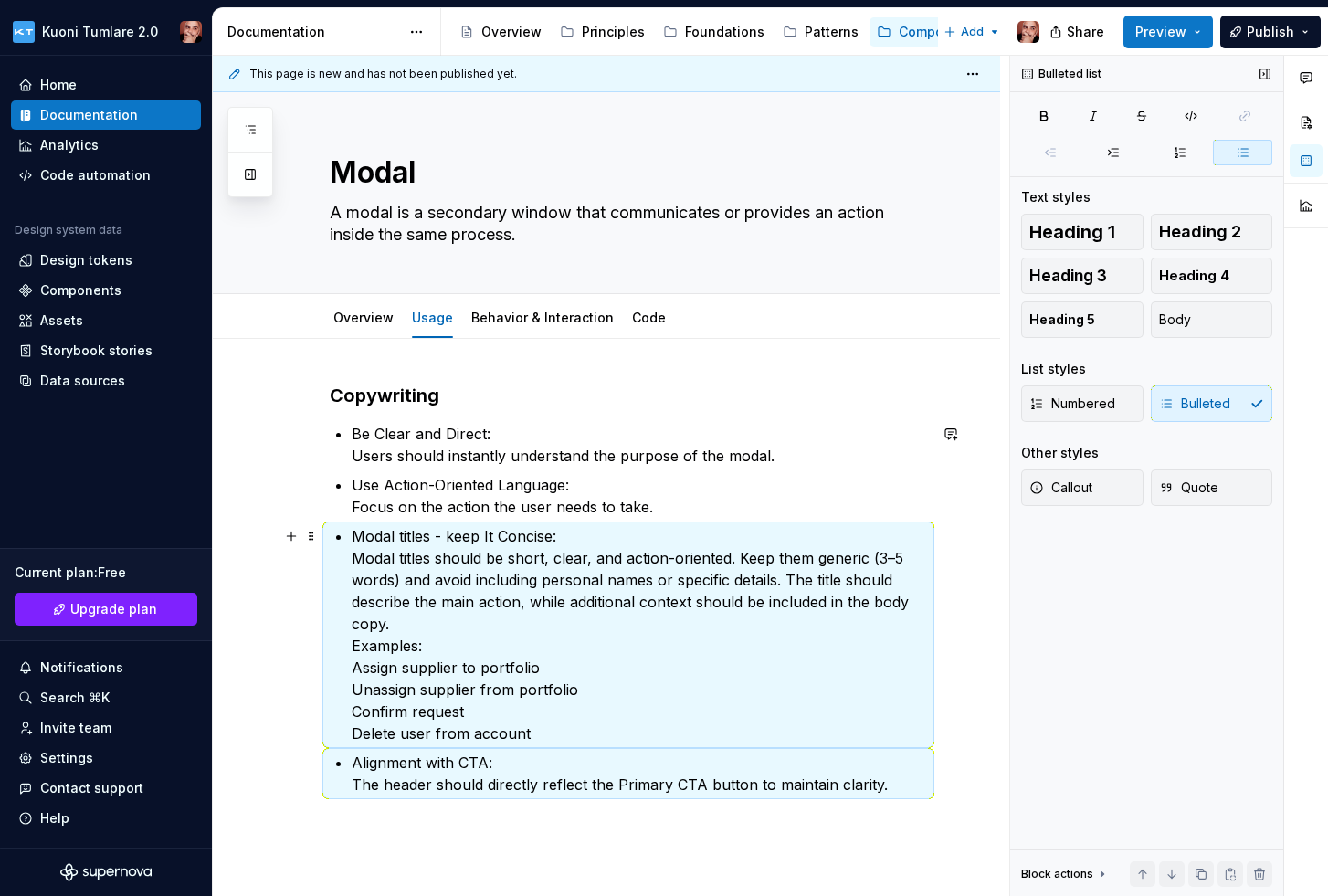
click at [393, 642] on p "Modal titles - keep It Concise: Modal titles should be short, clear, and action…" at bounding box center [639, 634] width 576 height 219
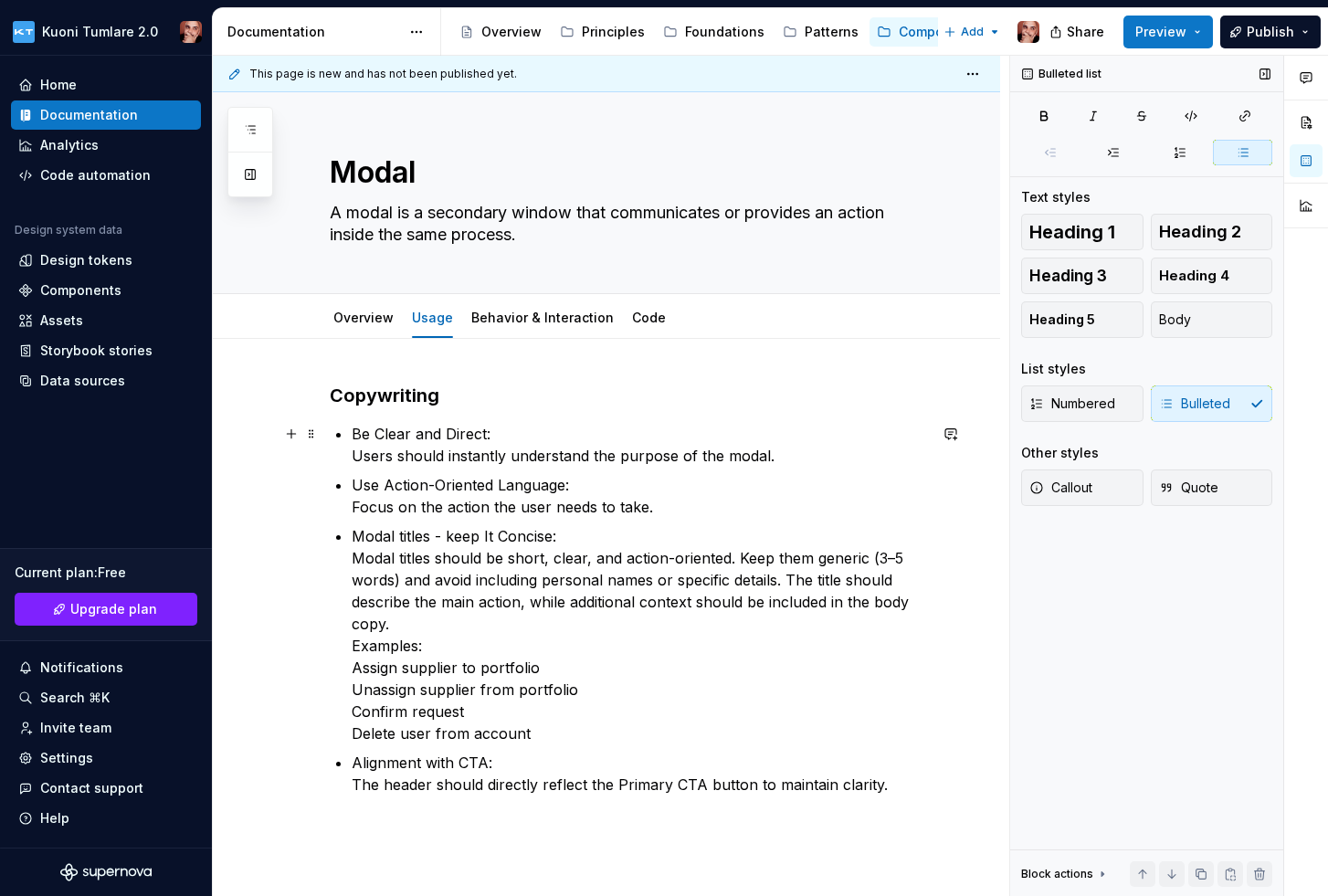
click at [505, 434] on p "Be Clear and Direct: Users should instantly understand the purpose of the modal." at bounding box center [639, 444] width 576 height 43
click at [356, 433] on p "Be Clear and Direct Users should instantly understand the purpose of the modal." at bounding box center [639, 444] width 576 height 43
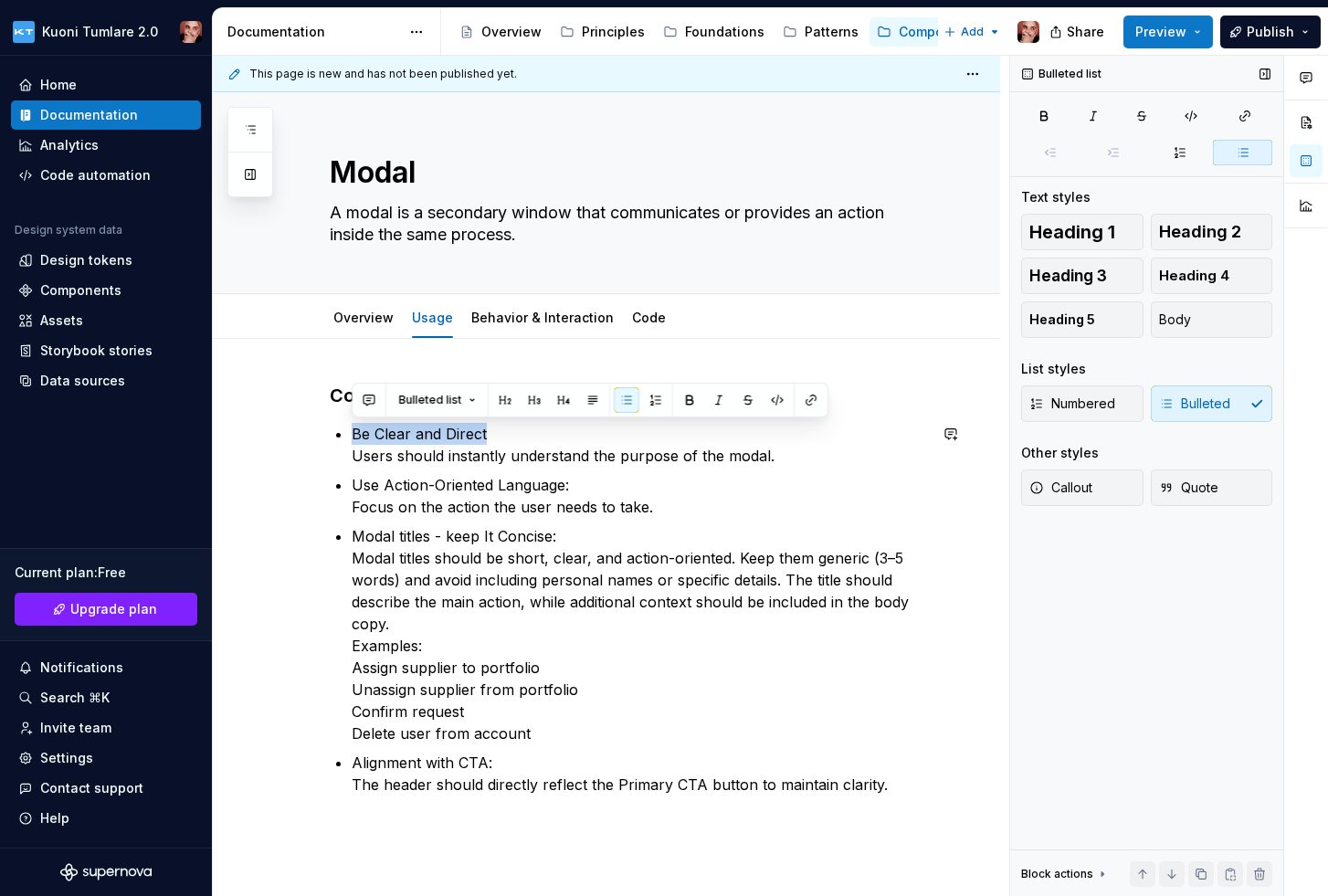
click at [353, 433] on p "Be Clear and Direct Users should instantly understand the purpose of the modal." at bounding box center [639, 444] width 576 height 43
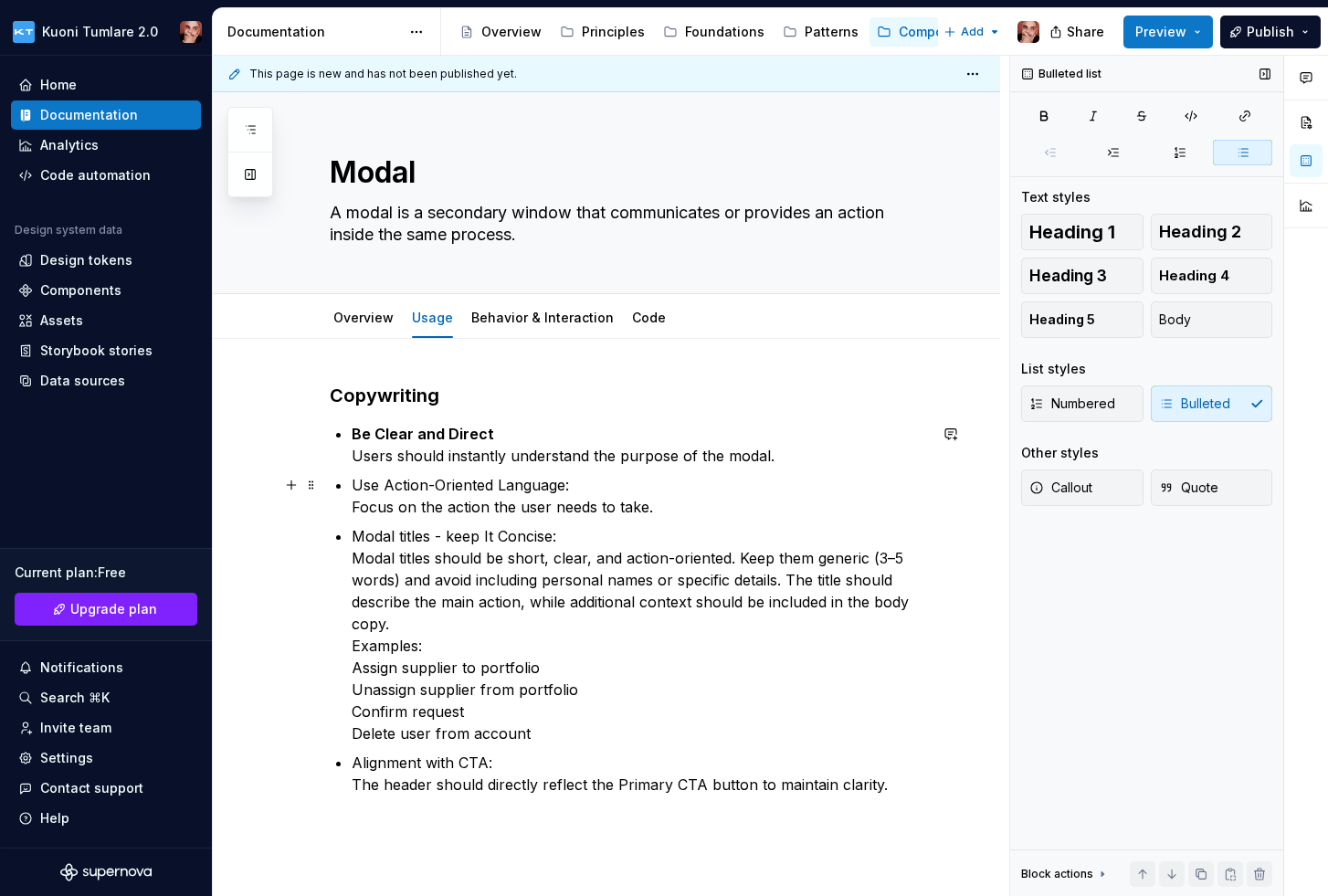
click at [574, 481] on p "Use Action-Oriented Language: Focus on the action the user needs to take." at bounding box center [639, 495] width 576 height 43
click at [357, 483] on p "Use Action-Oriented Language Focus on the action the user needs to take." at bounding box center [639, 495] width 576 height 43
click at [353, 484] on p "Use Action-Oriented Language Focus on the action the user needs to take." at bounding box center [639, 495] width 576 height 43
click at [574, 482] on p "Use Action-Oriented Language Focus on the action the user needs to take." at bounding box center [639, 495] width 576 height 43
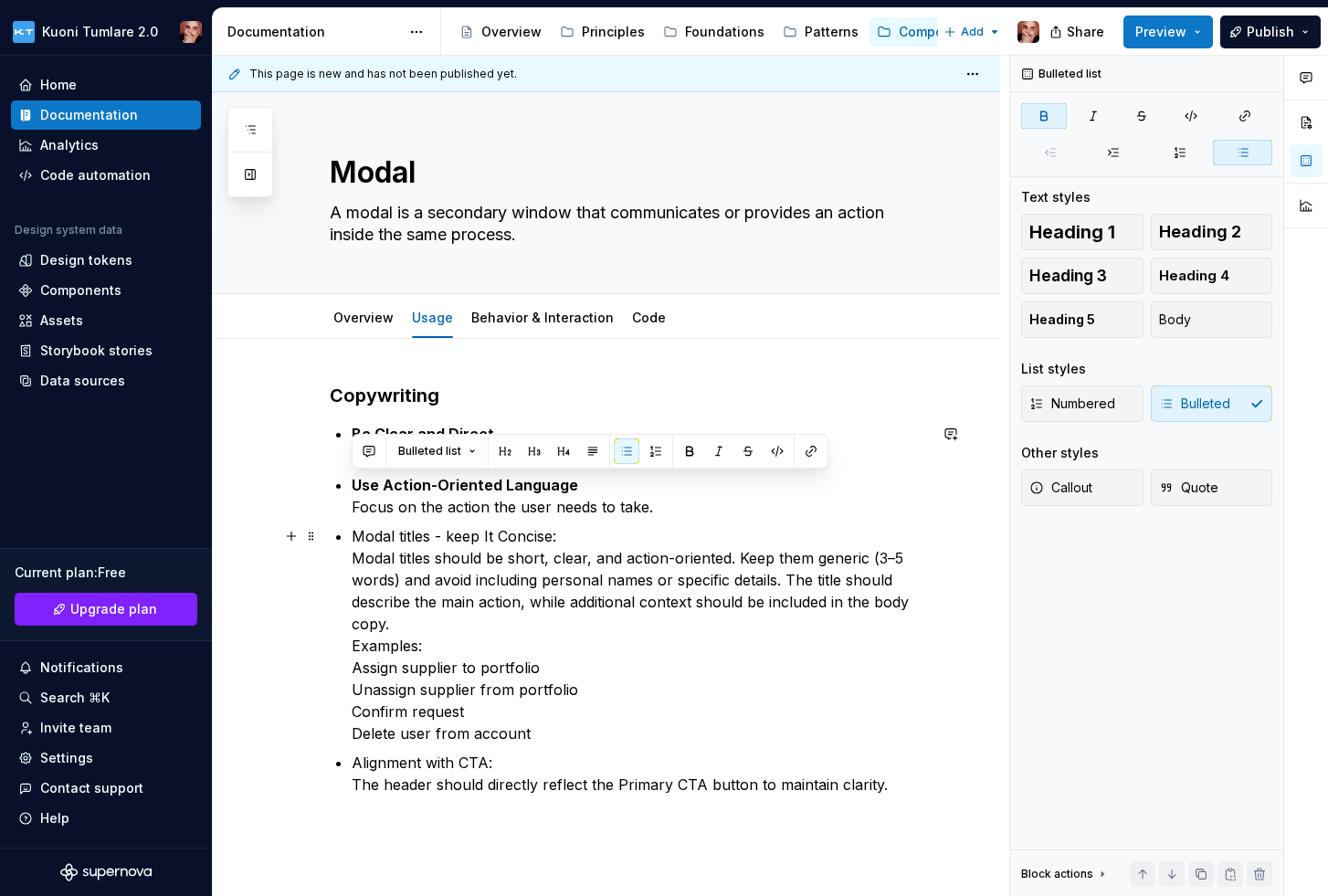
click at [357, 536] on p "Modal titles - keep It Concise: Modal titles should be short, clear, and action…" at bounding box center [639, 634] width 576 height 219
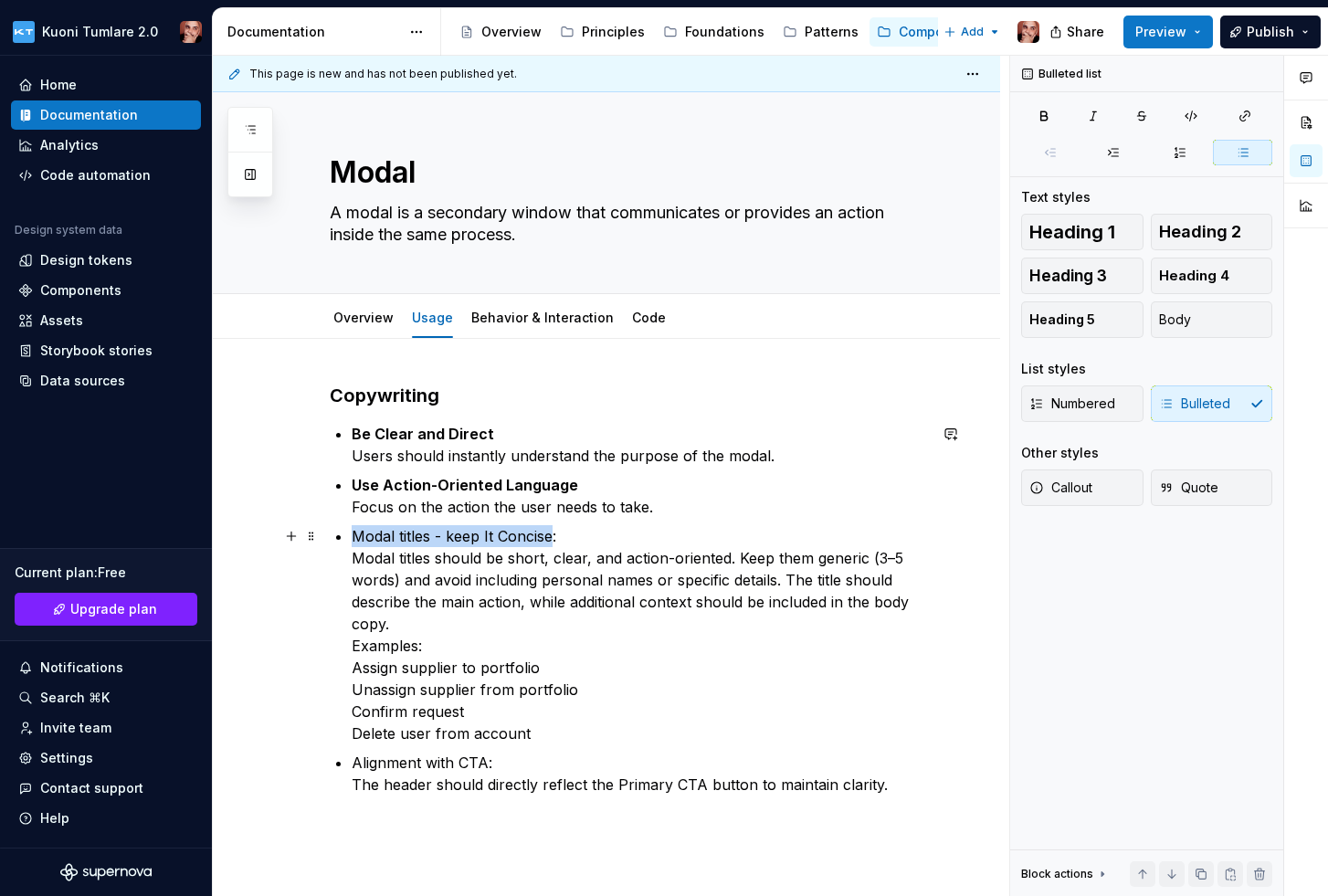
click at [553, 536] on p "Modal titles - keep It Concise: Modal titles should be short, clear, and action…" at bounding box center [639, 634] width 576 height 219
click at [572, 536] on p "Modal titles - keep It Concise : Modal titles should be short, clear, and actio…" at bounding box center [639, 634] width 576 height 219
click at [490, 762] on p "Alignment with CTA: The header should directly reflect the Primary CTA button t…" at bounding box center [639, 772] width 576 height 43
click at [356, 763] on p "Alignment with CTA The header should directly reflect the Primary CTA button to…" at bounding box center [639, 772] width 576 height 43
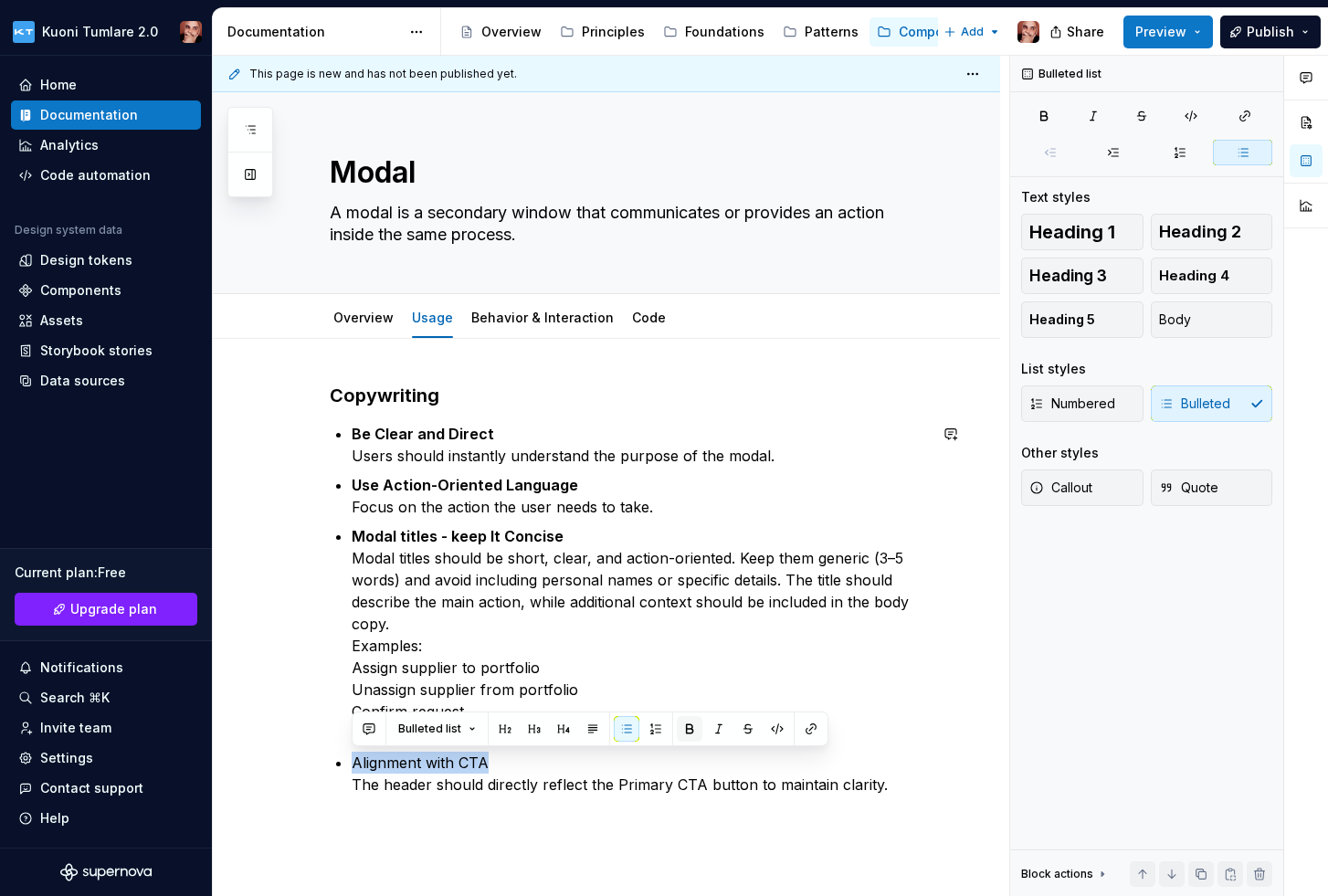
click at [684, 726] on button "button" at bounding box center [690, 728] width 25 height 25
click at [561, 832] on div "Copywriting Be Clear and Direct Users should instantly understand the purpose o…" at bounding box center [606, 713] width 787 height 747
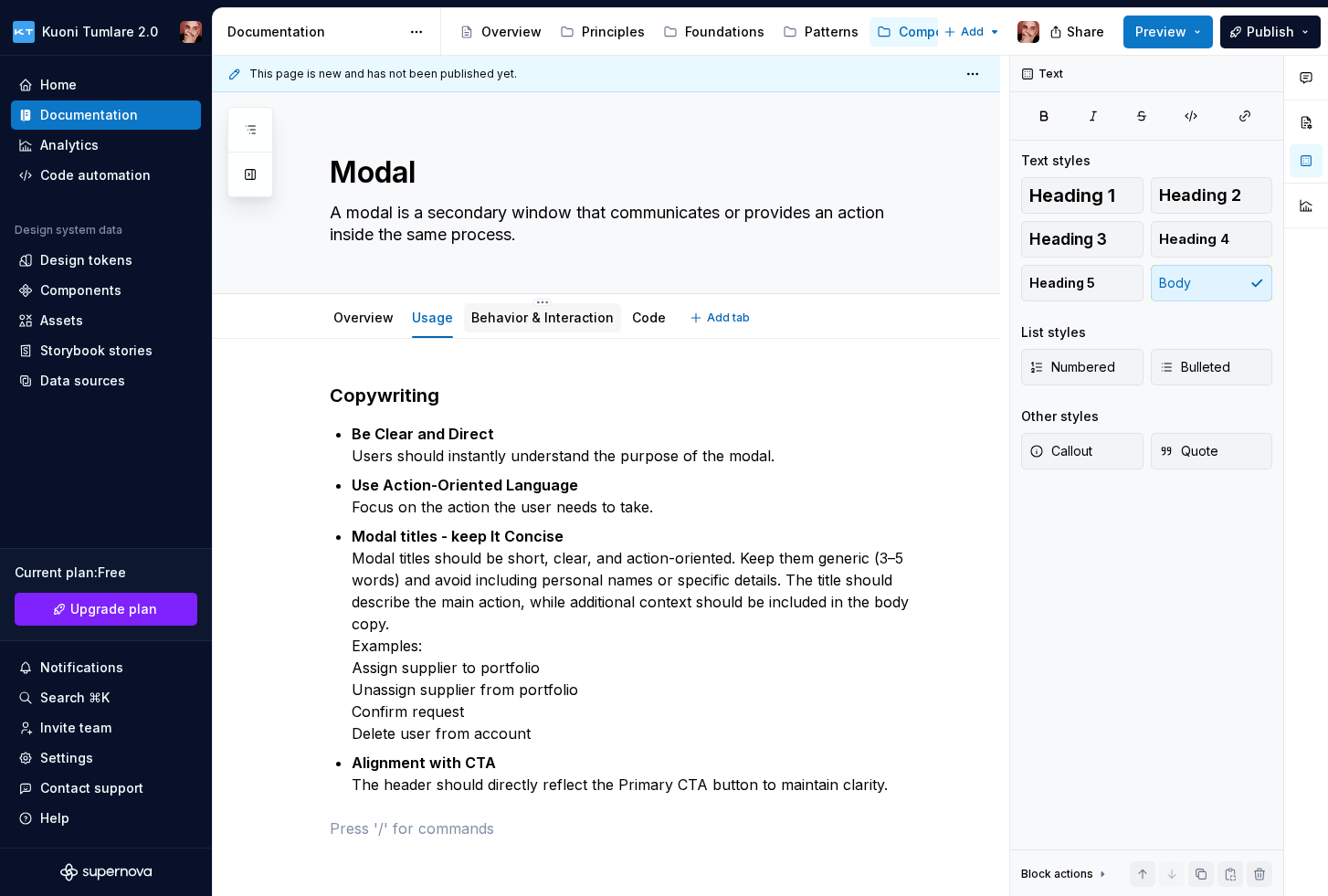
click at [503, 310] on link "Behavior & Interaction" at bounding box center [543, 318] width 143 height 15
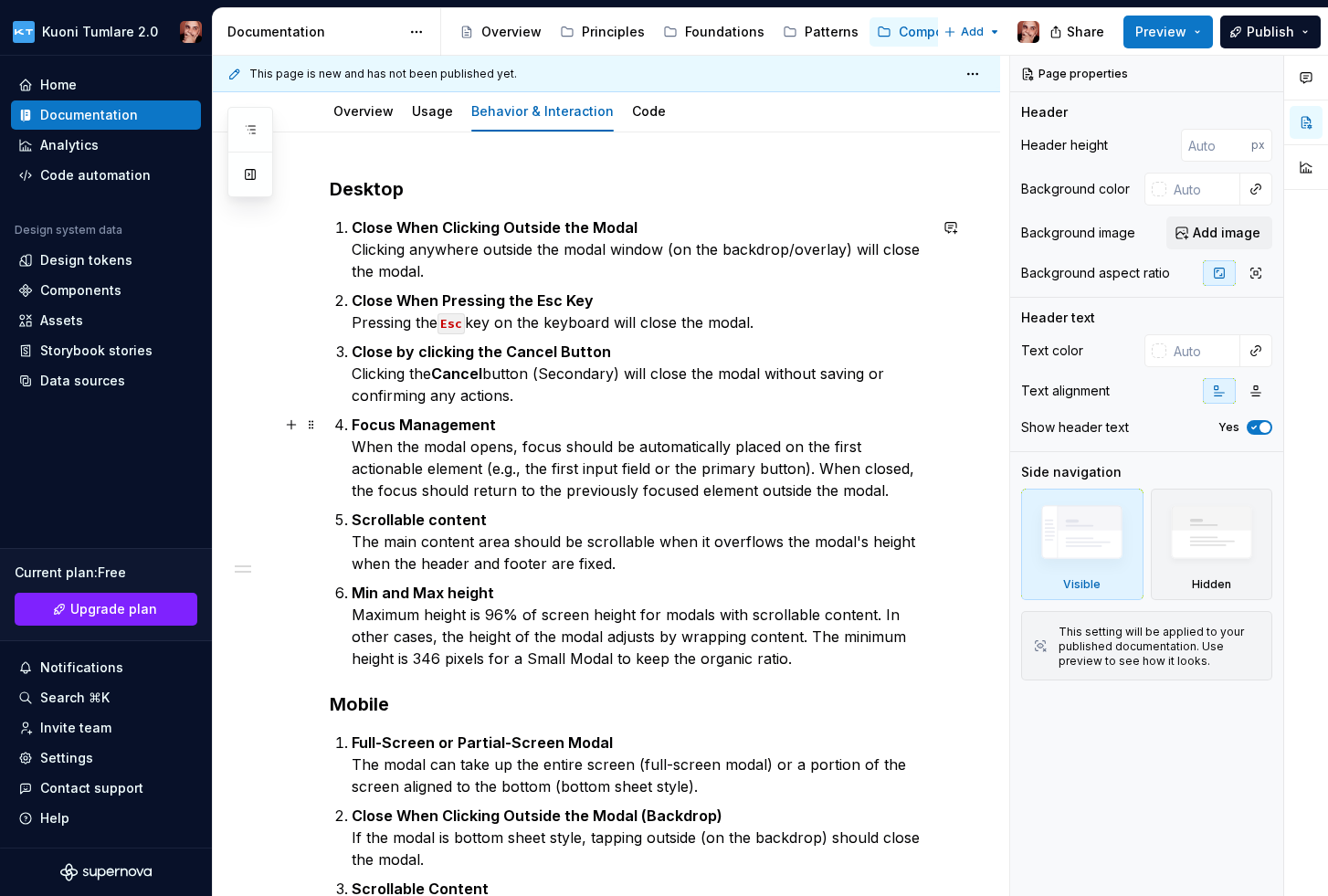
scroll to position [197, 0]
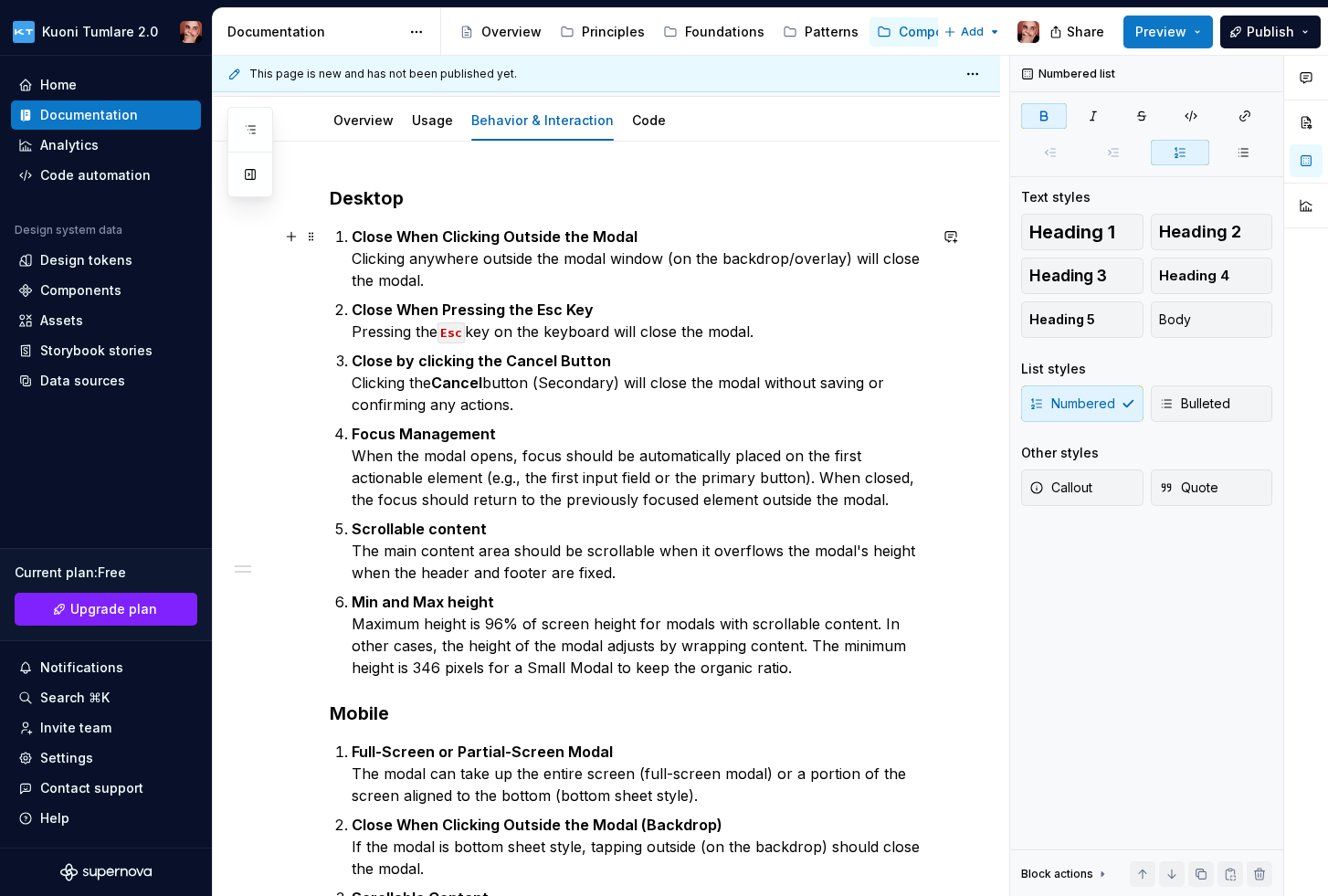
click at [356, 234] on strong "Close When Clicking Outside the Modal" at bounding box center [494, 236] width 286 height 18
click at [1193, 408] on span "Bulleted" at bounding box center [1195, 404] width 71 height 18
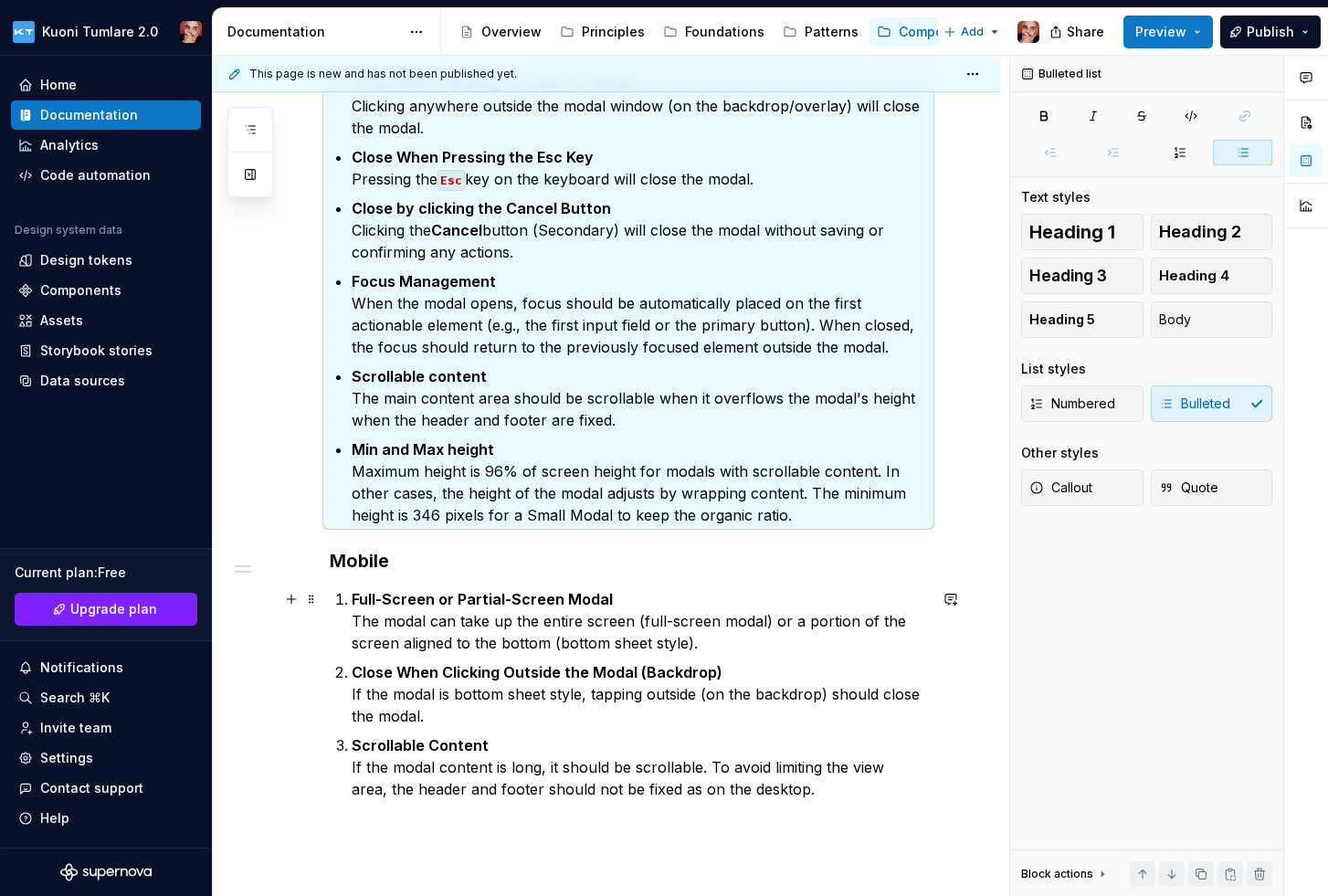
scroll to position [350, 0]
click at [352, 600] on strong "Full-Screen or Partial-Screen Modal" at bounding box center [482, 598] width 261 height 18
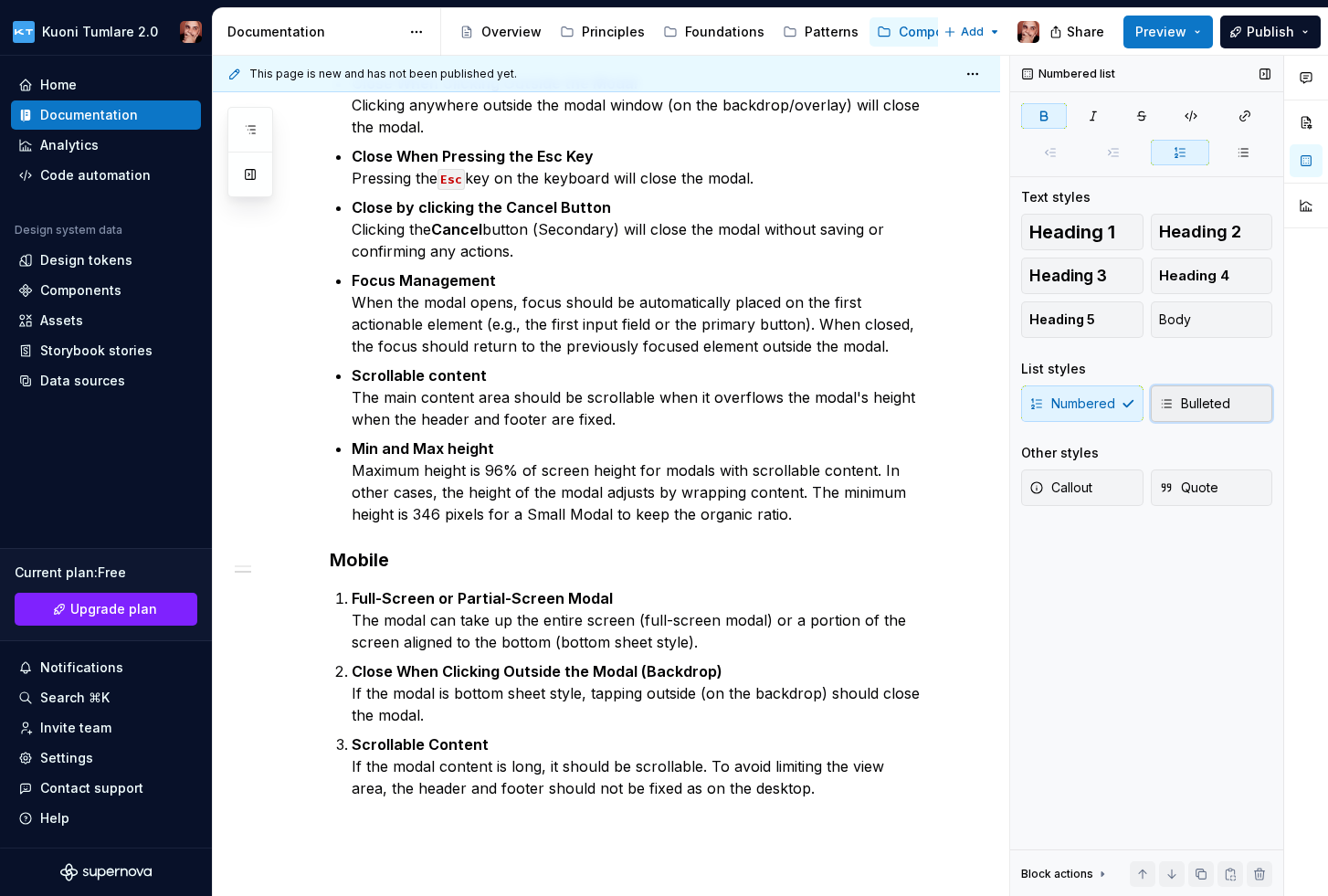
click at [1202, 386] on button "Bulleted" at bounding box center [1212, 404] width 123 height 37
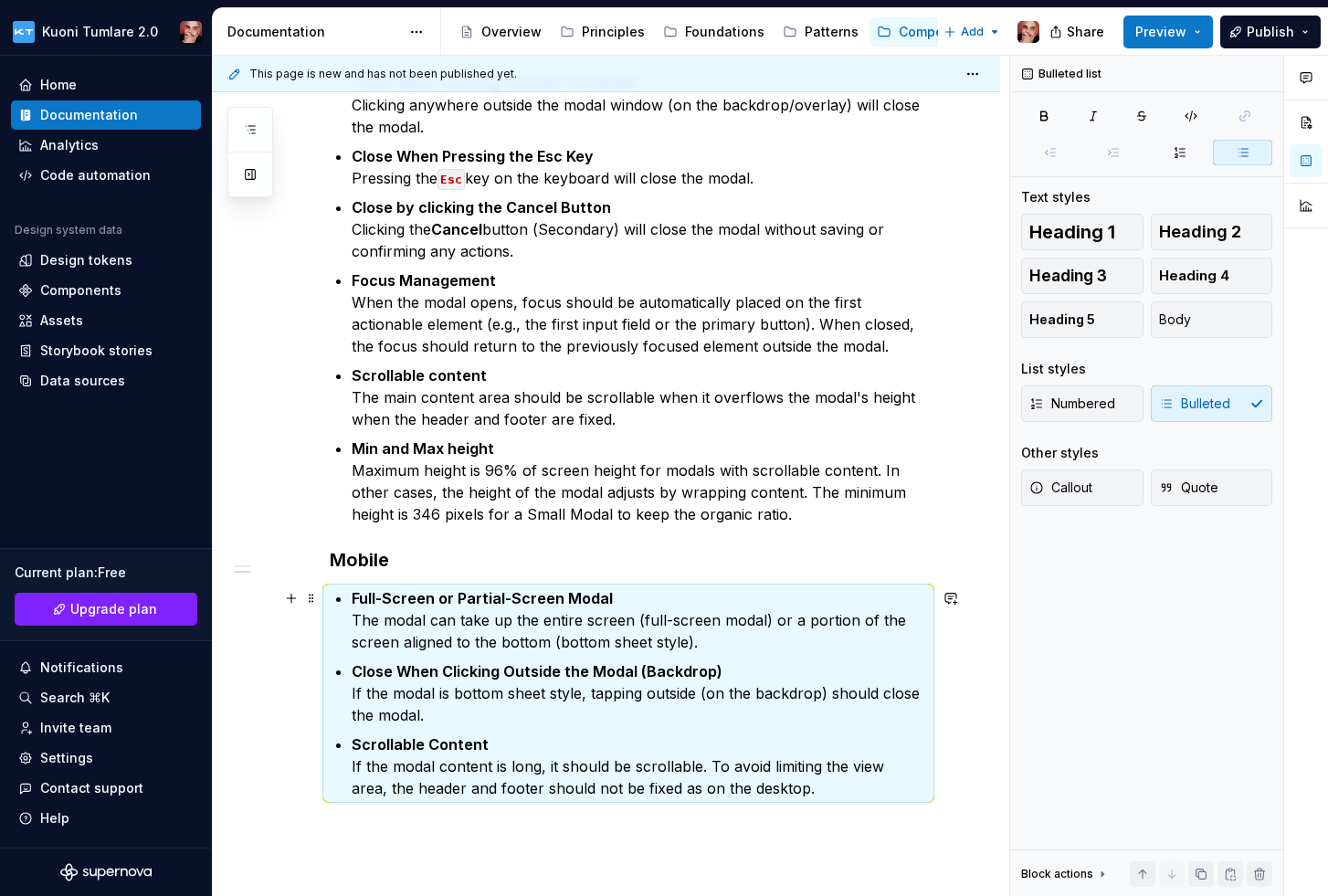
scroll to position [0, 0]
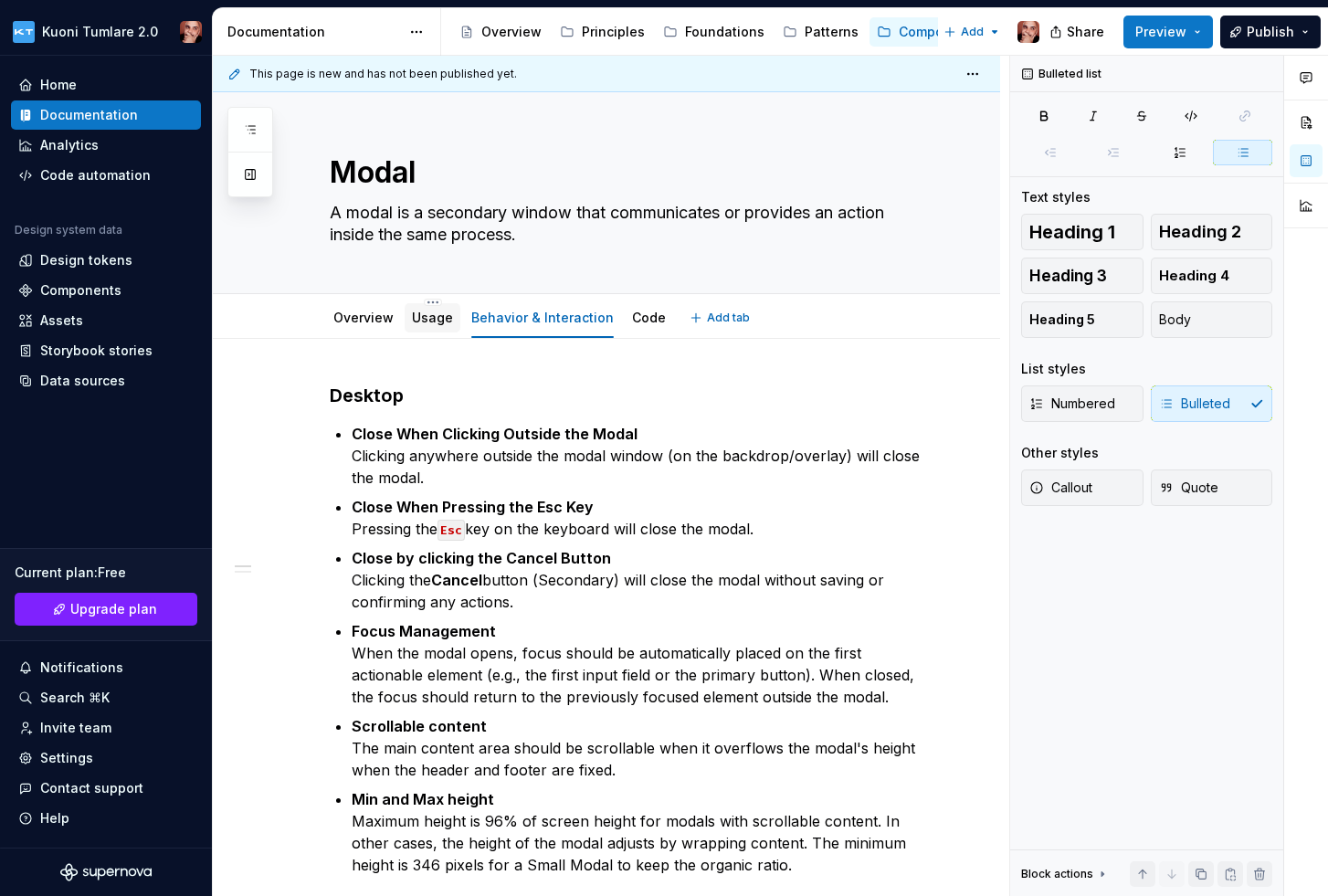
click at [431, 322] on link "Usage" at bounding box center [433, 318] width 42 height 15
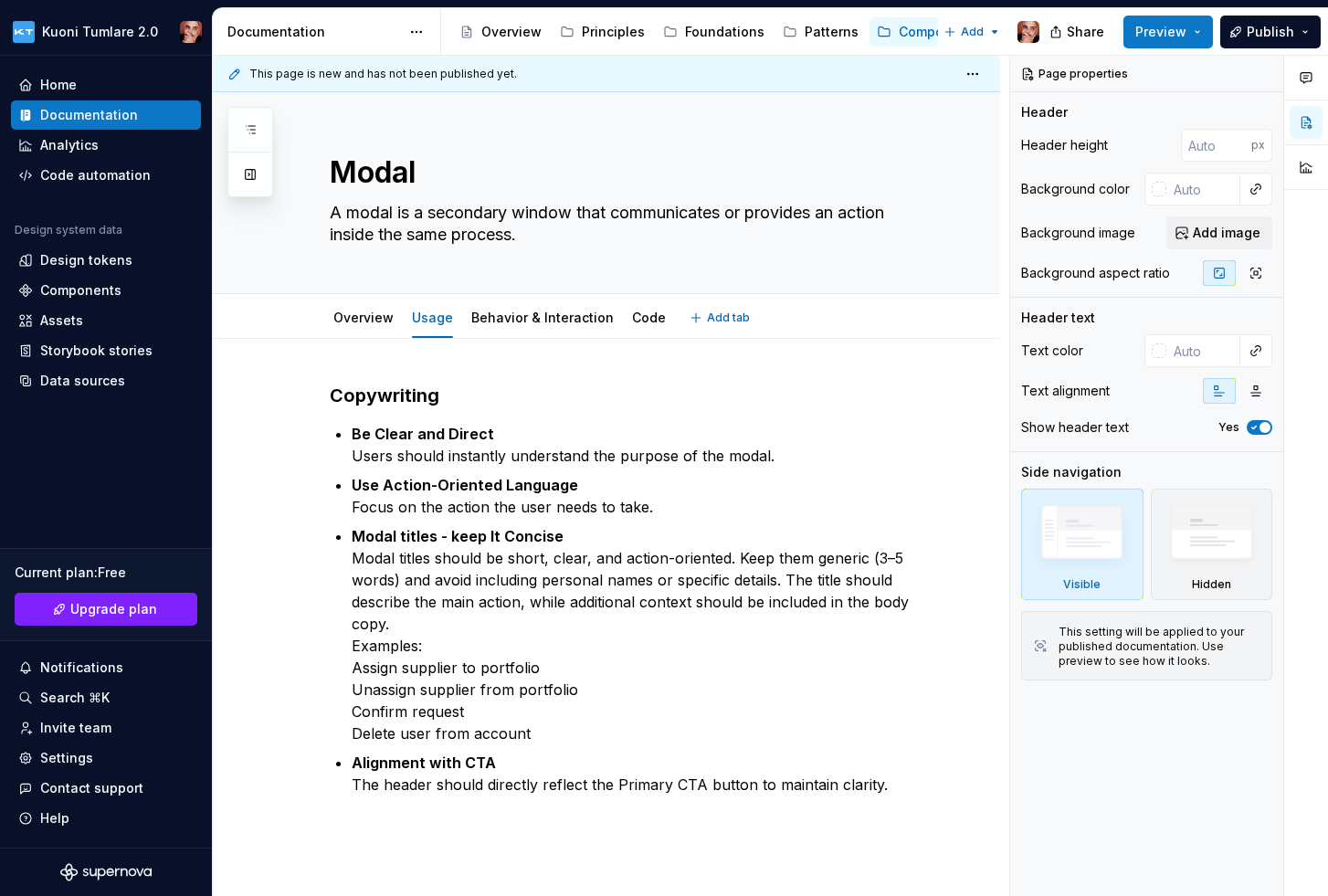
type textarea "*"
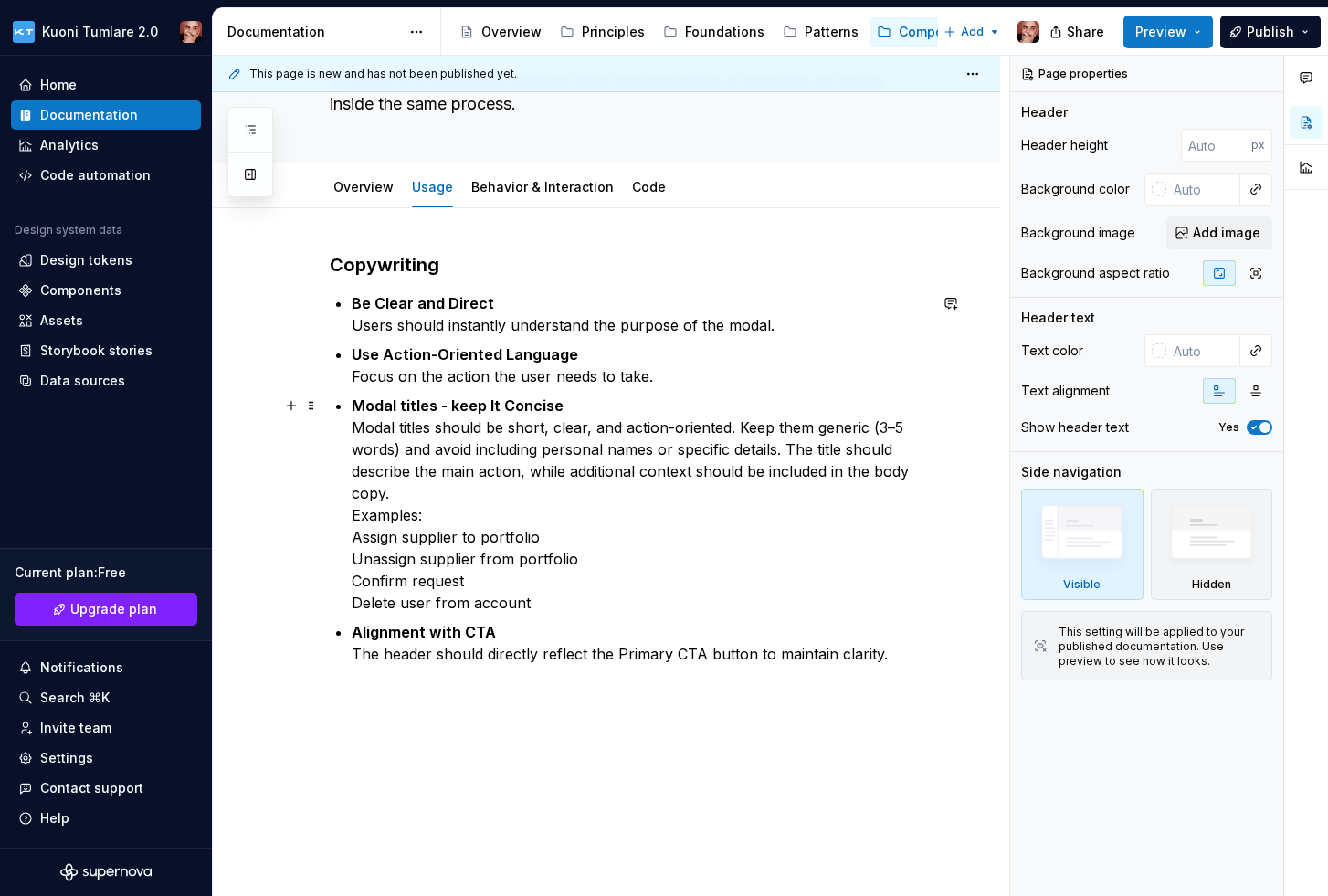
scroll to position [134, 0]
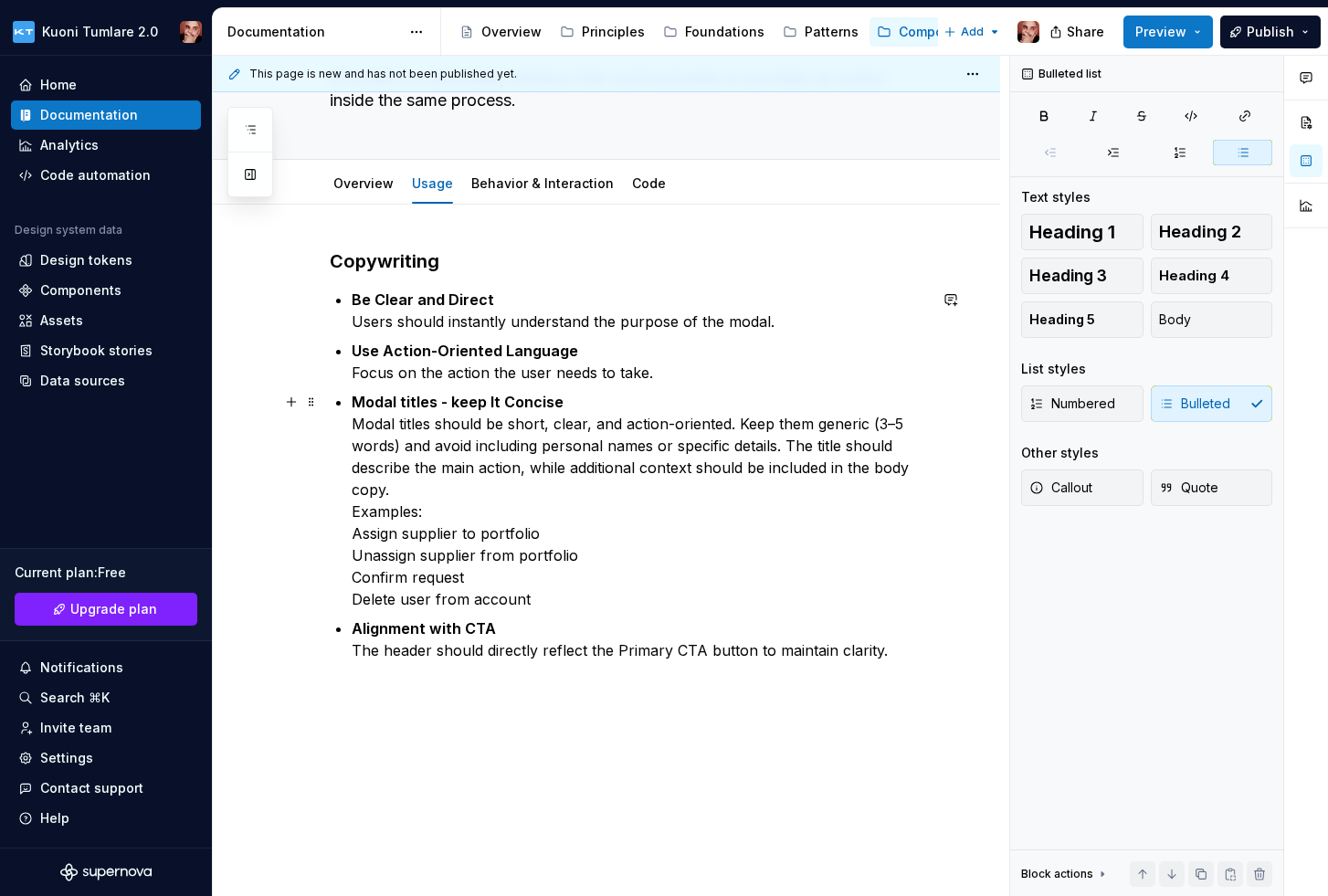
click at [394, 490] on p "Modal titles - keep It Concise Modal titles should be short, clear, and action-…" at bounding box center [639, 500] width 576 height 219
click at [353, 512] on p "Modal titles - keep It Concise Modal titles should be short, clear, and action-…" at bounding box center [639, 500] width 576 height 219
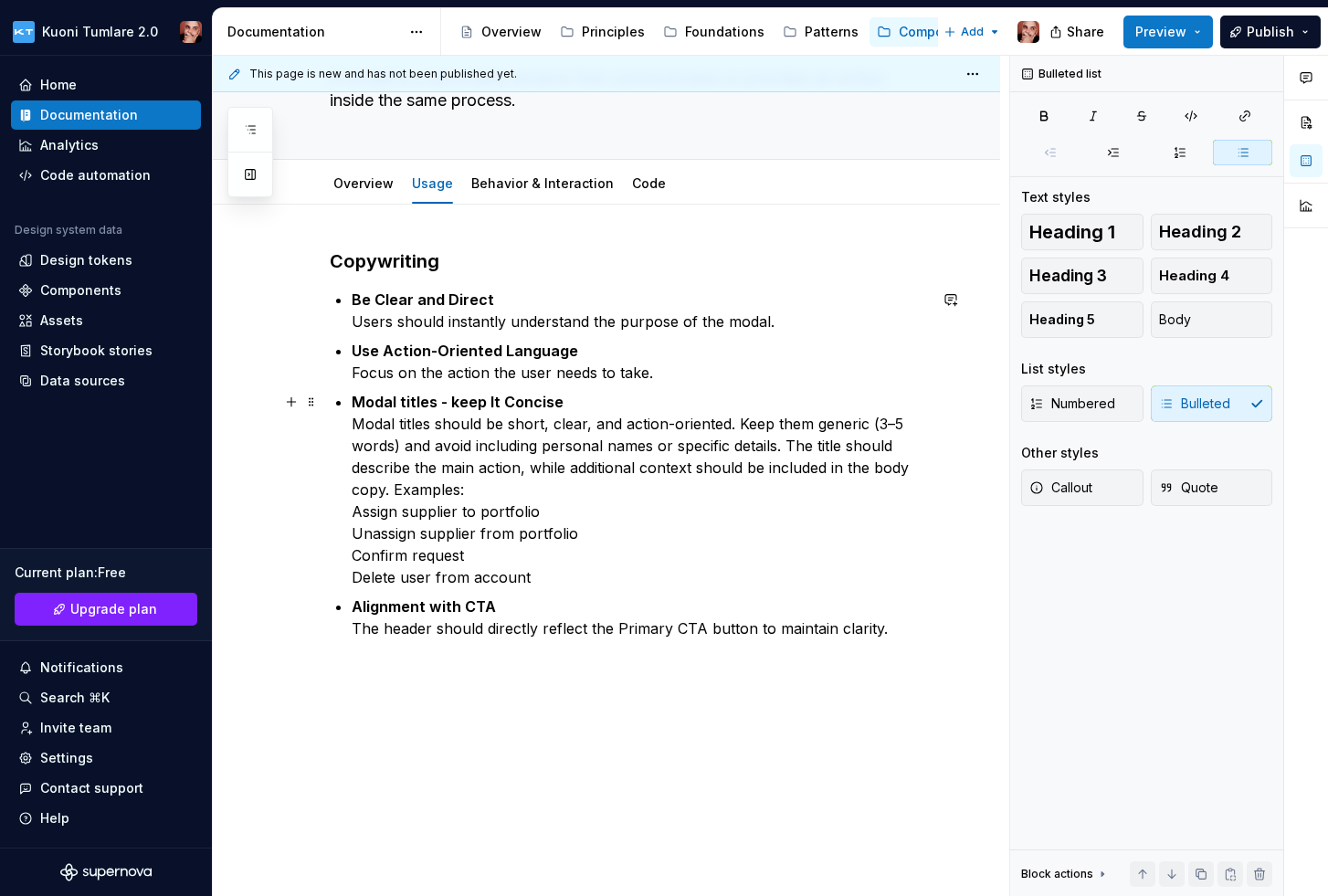
click at [352, 508] on p "Modal titles - keep It Concise Modal titles should be short, clear, and action-…" at bounding box center [639, 490] width 576 height 197
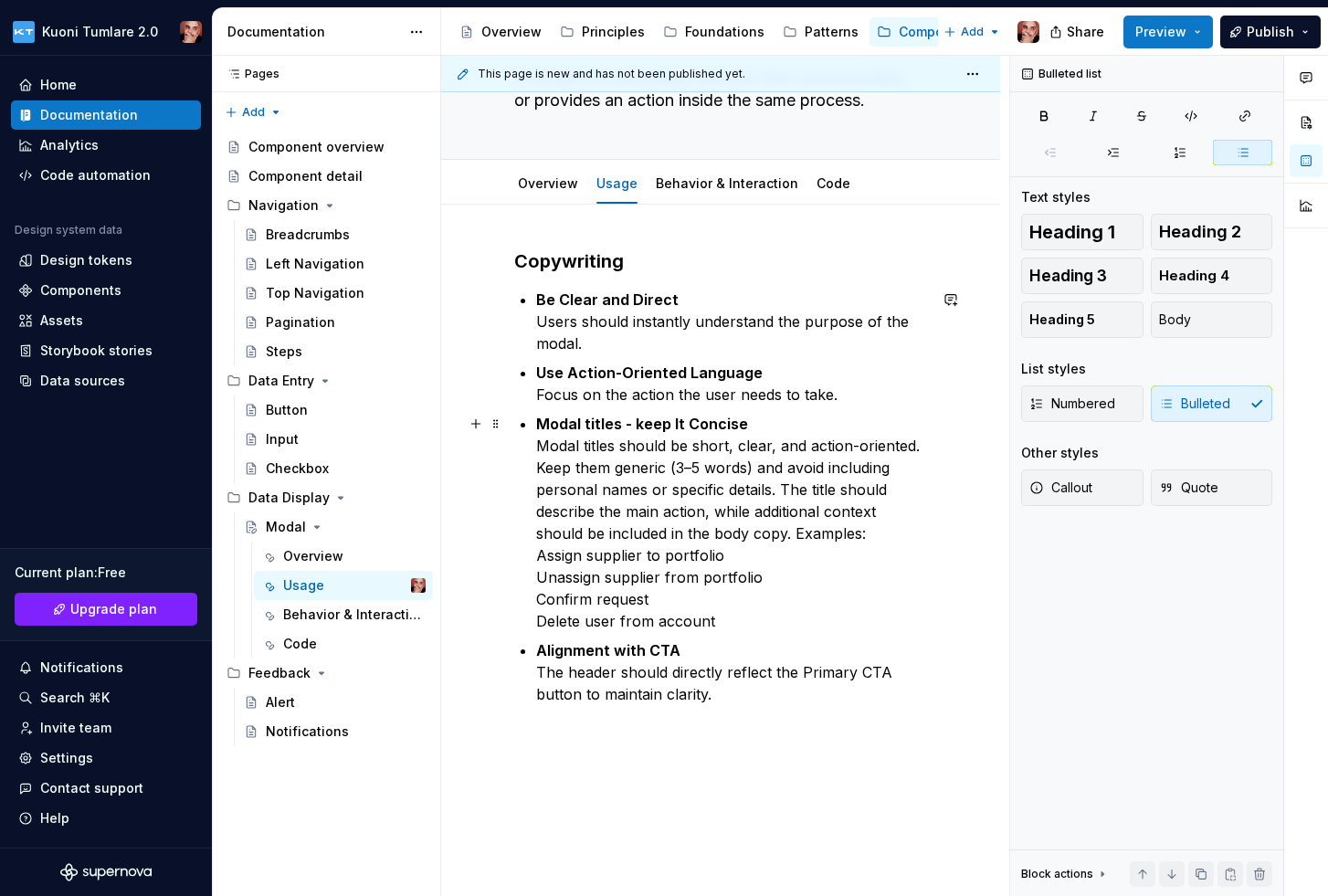
click at [715, 624] on p "Modal titles - keep It Concise Modal titles should be short, clear, and action-…" at bounding box center [731, 521] width 391 height 219
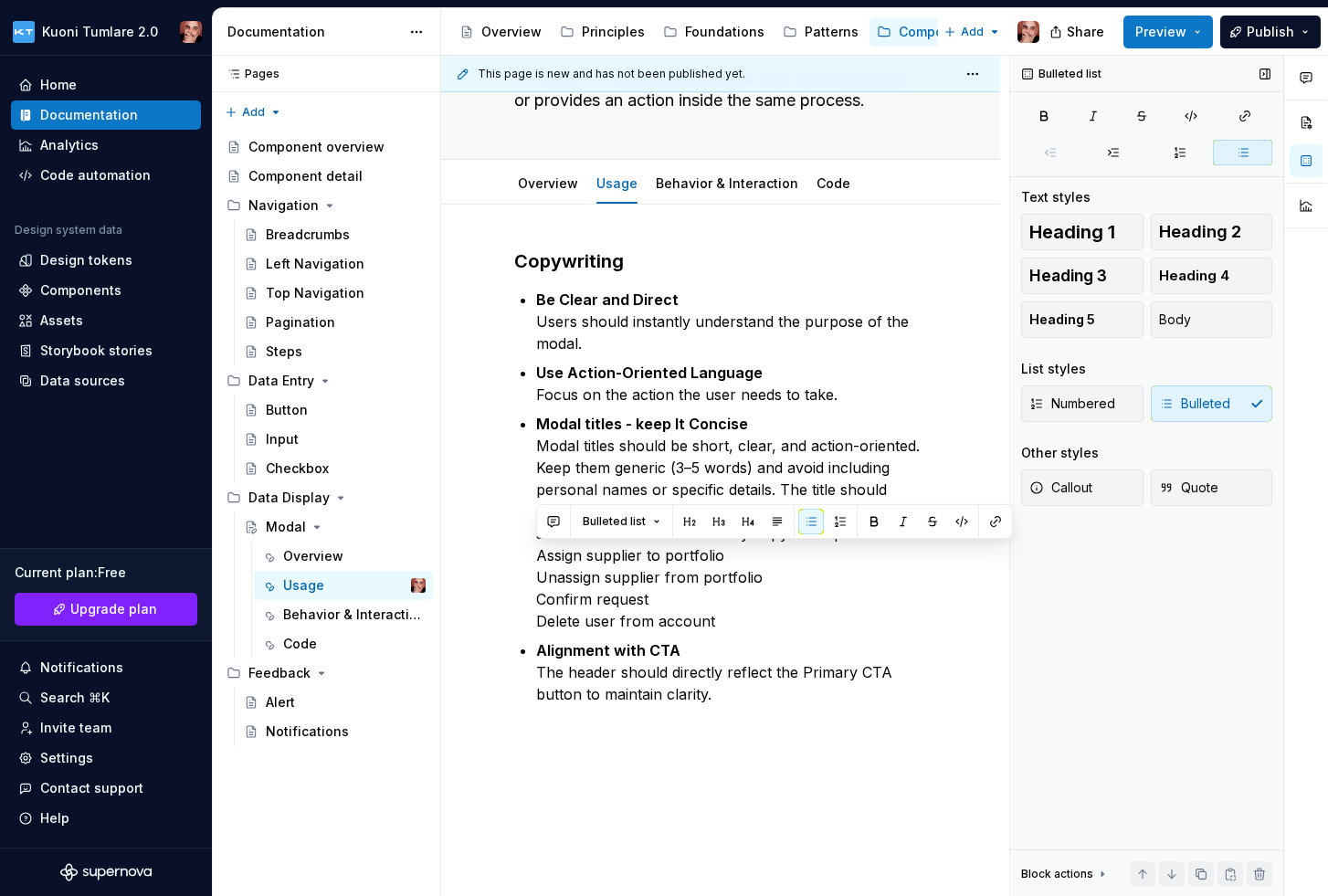
click at [1183, 409] on div "Numbered Bulleted" at bounding box center [1146, 404] width 251 height 37
click at [547, 560] on p "Modal titles - keep It Concise Modal titles should be short, clear, and action-…" at bounding box center [731, 521] width 391 height 219
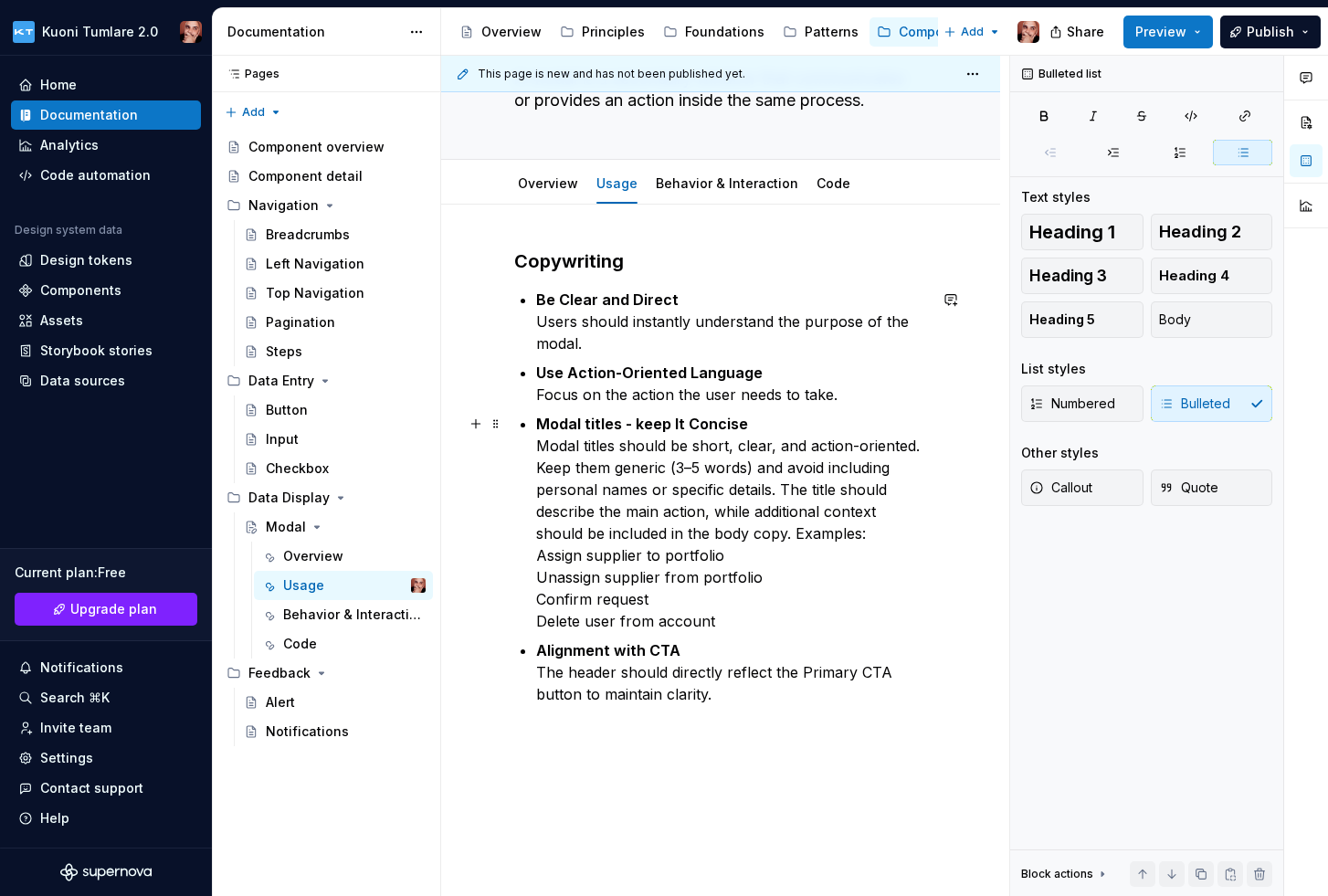
click at [536, 559] on p "Modal titles - keep It Concise Modal titles should be short, clear, and action-…" at bounding box center [731, 521] width 391 height 219
click at [494, 305] on span at bounding box center [495, 299] width 14 height 25
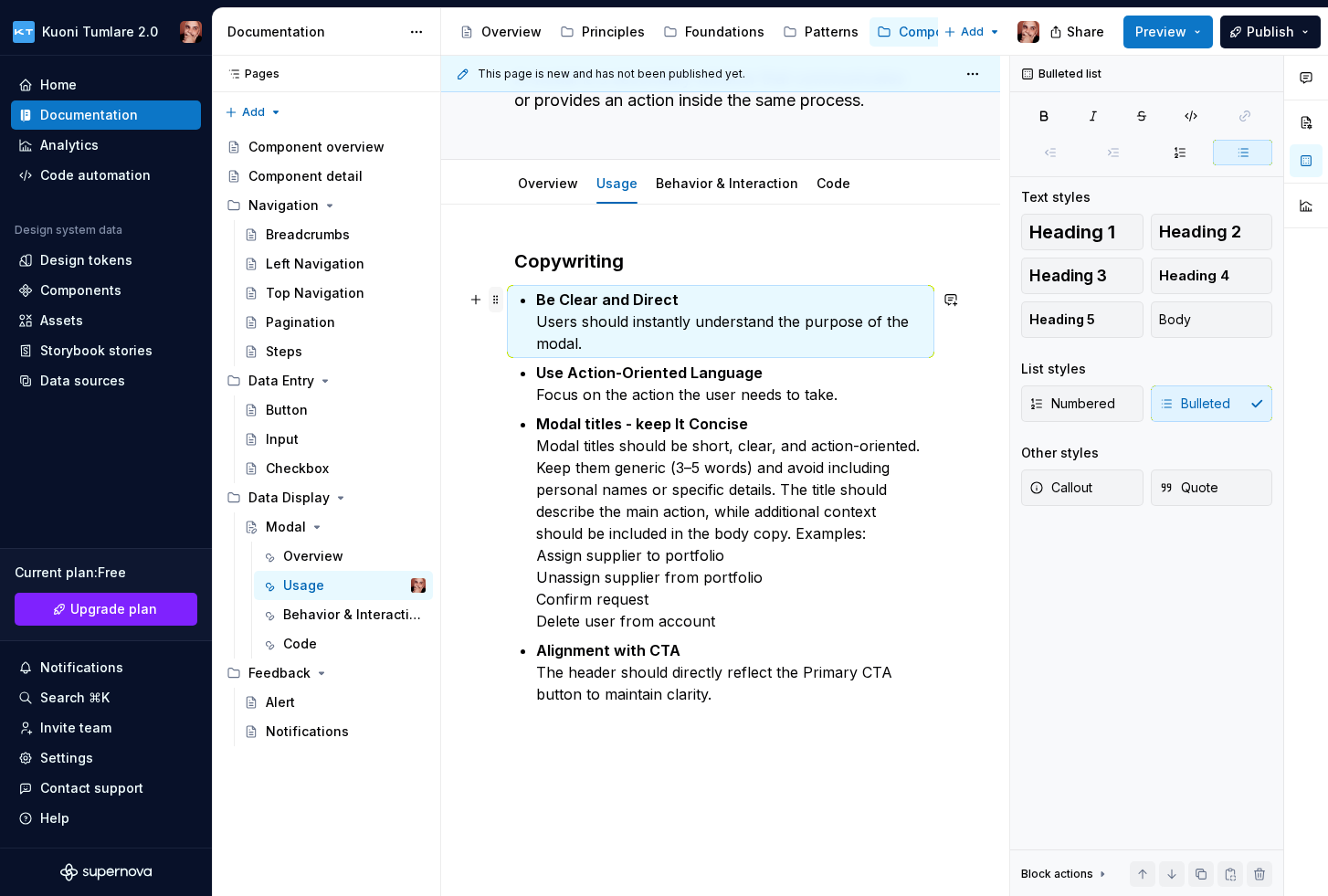
click at [494, 305] on span at bounding box center [495, 299] width 14 height 25
click at [457, 351] on div "Copywriting Be Clear and Direct Users should instantly understand the purpose o…" at bounding box center [721, 622] width 559 height 834
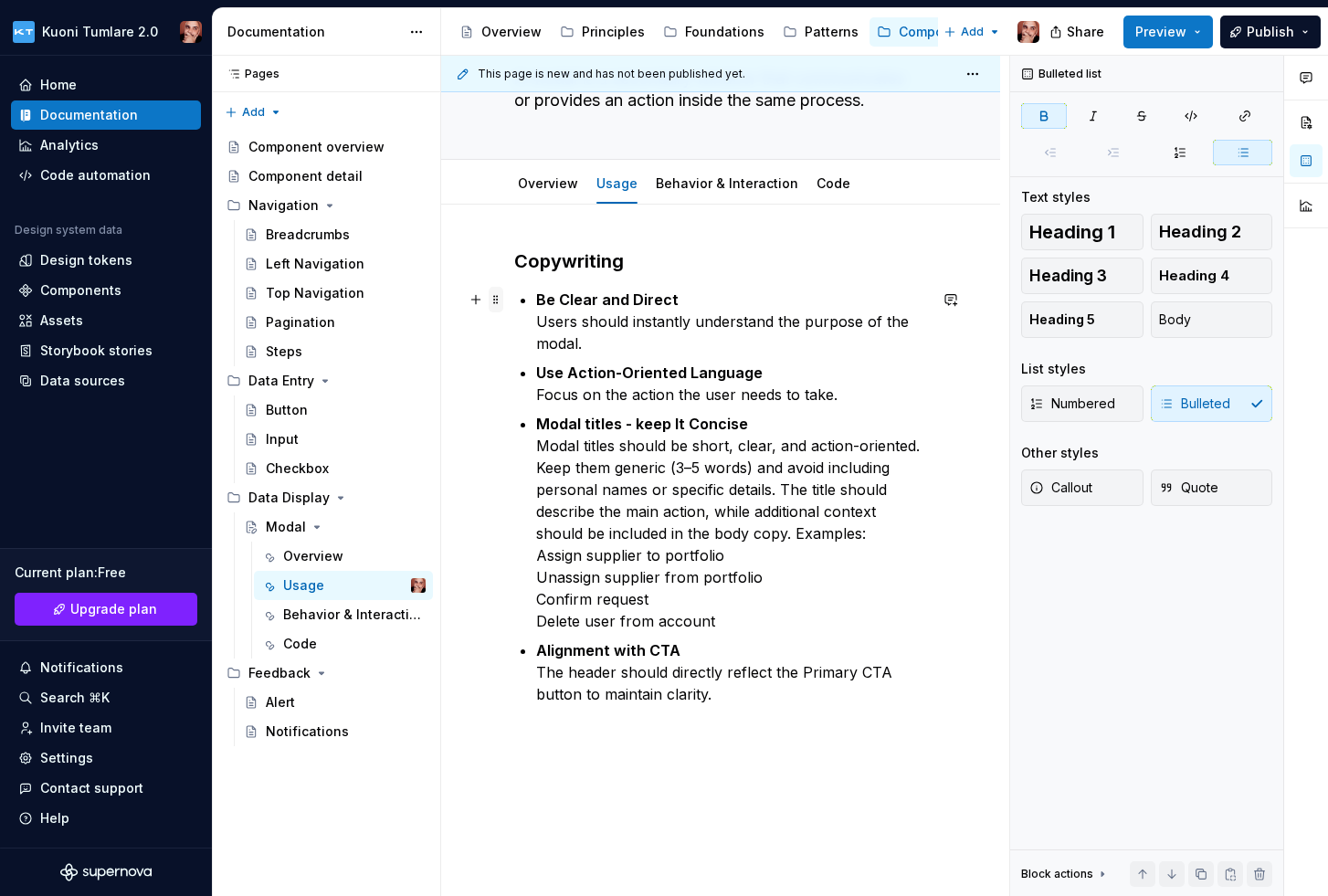
click at [498, 304] on span at bounding box center [495, 299] width 14 height 25
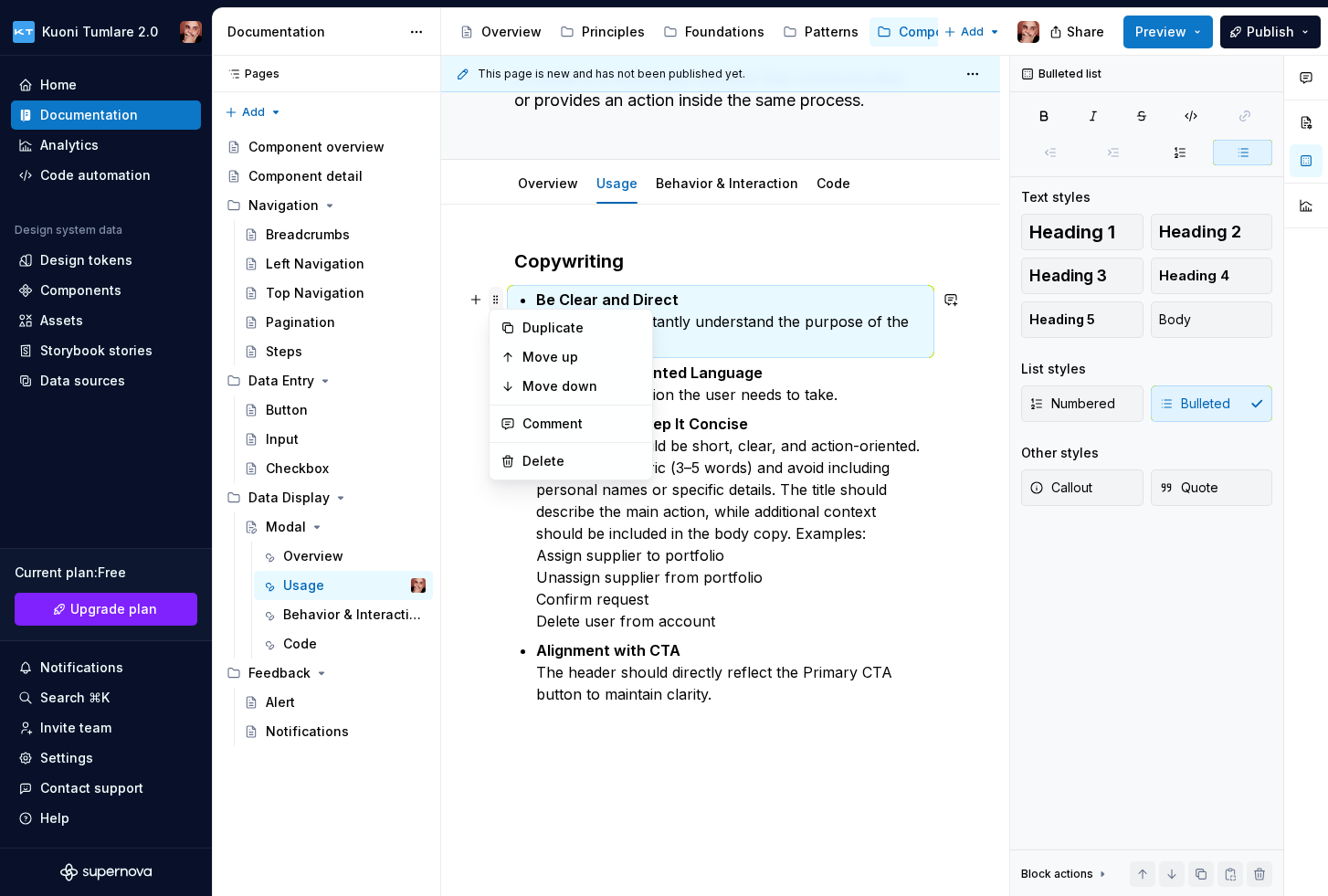
click at [498, 304] on span at bounding box center [495, 299] width 14 height 25
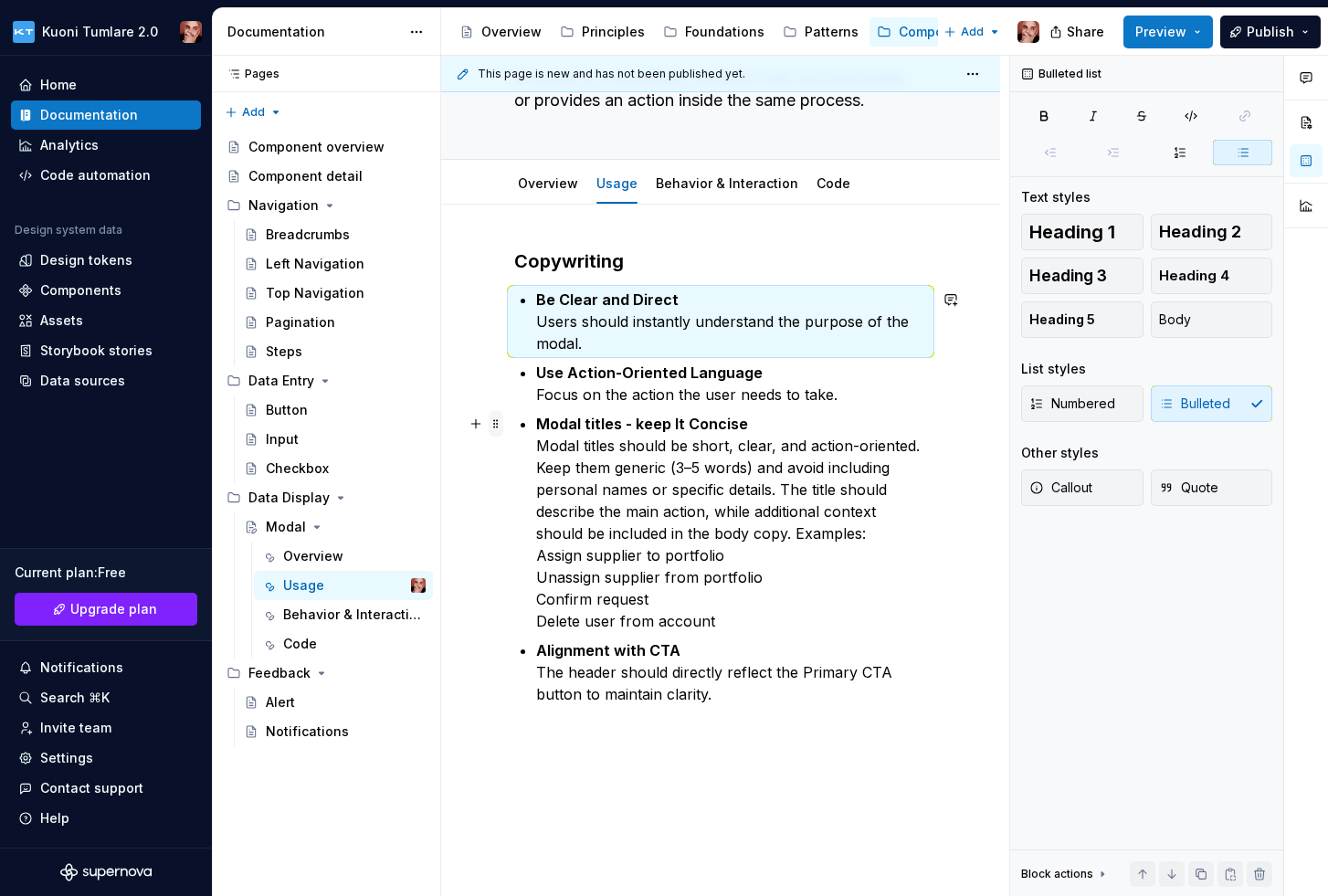
click at [496, 425] on span at bounding box center [495, 424] width 14 height 25
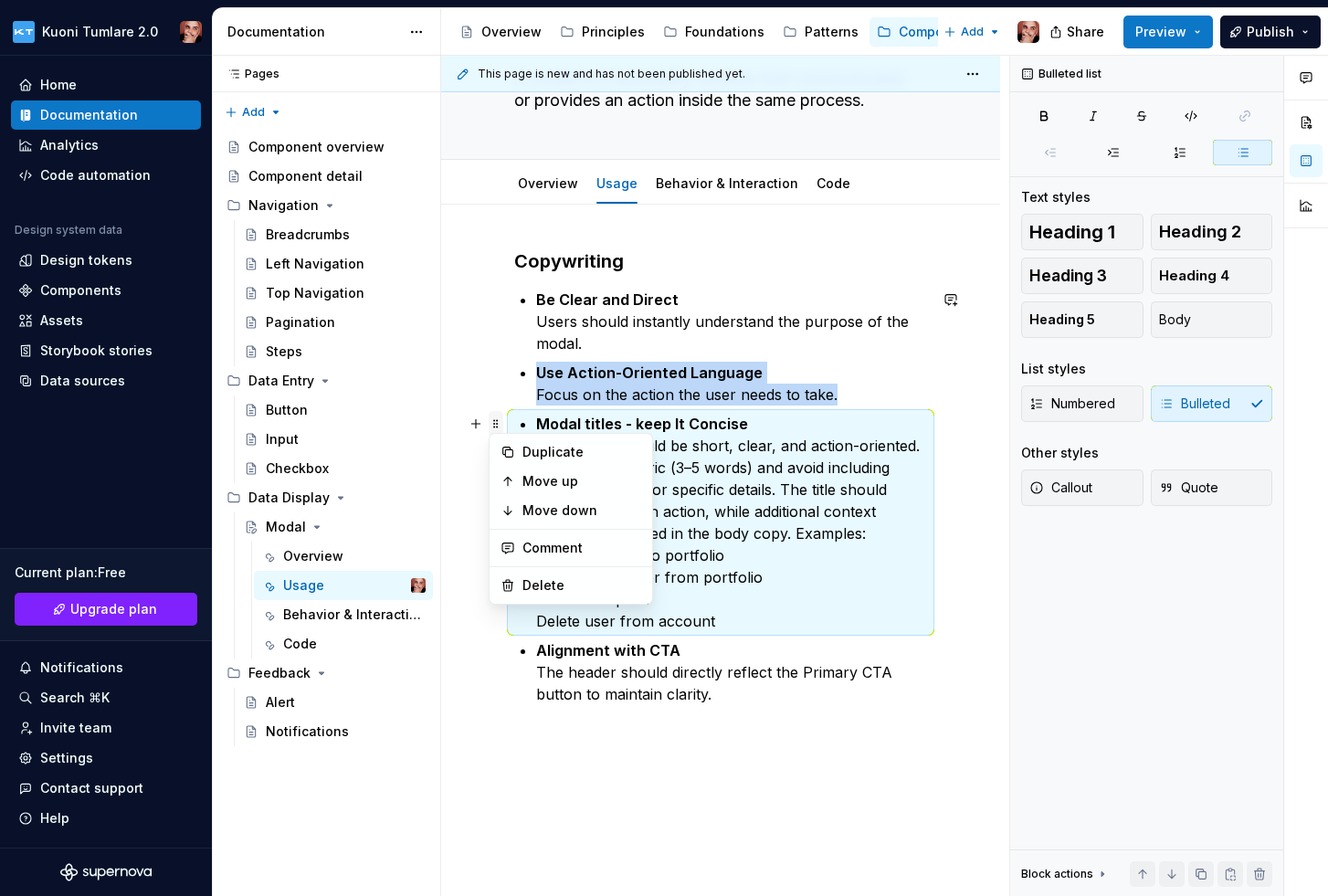
click at [496, 425] on span at bounding box center [495, 424] width 14 height 25
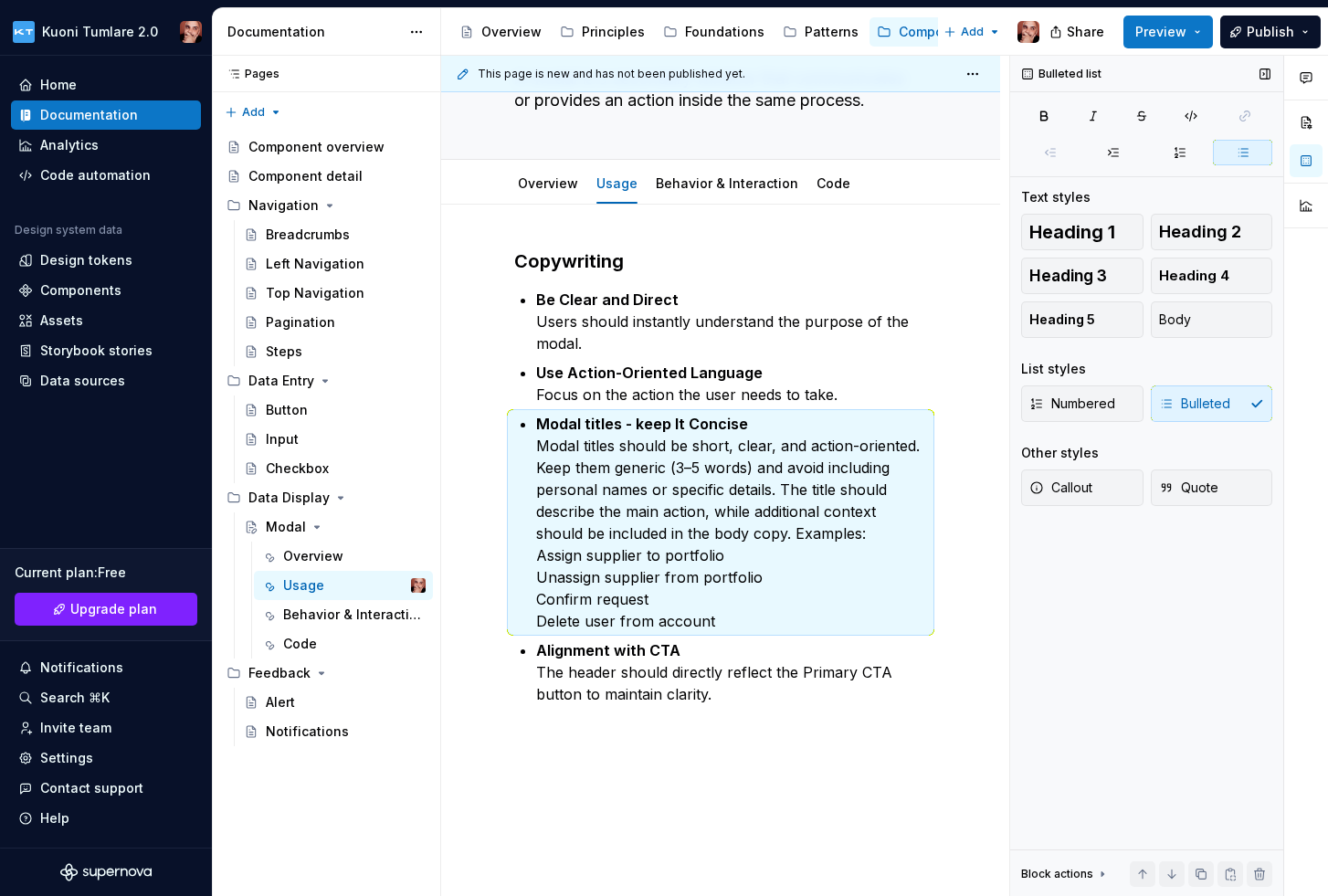
click at [1177, 394] on div "Numbered Bulleted" at bounding box center [1146, 404] width 251 height 37
click at [1177, 400] on div "Numbered Bulleted" at bounding box center [1146, 404] width 251 height 37
click at [1100, 403] on span "Numbered" at bounding box center [1072, 404] width 86 height 18
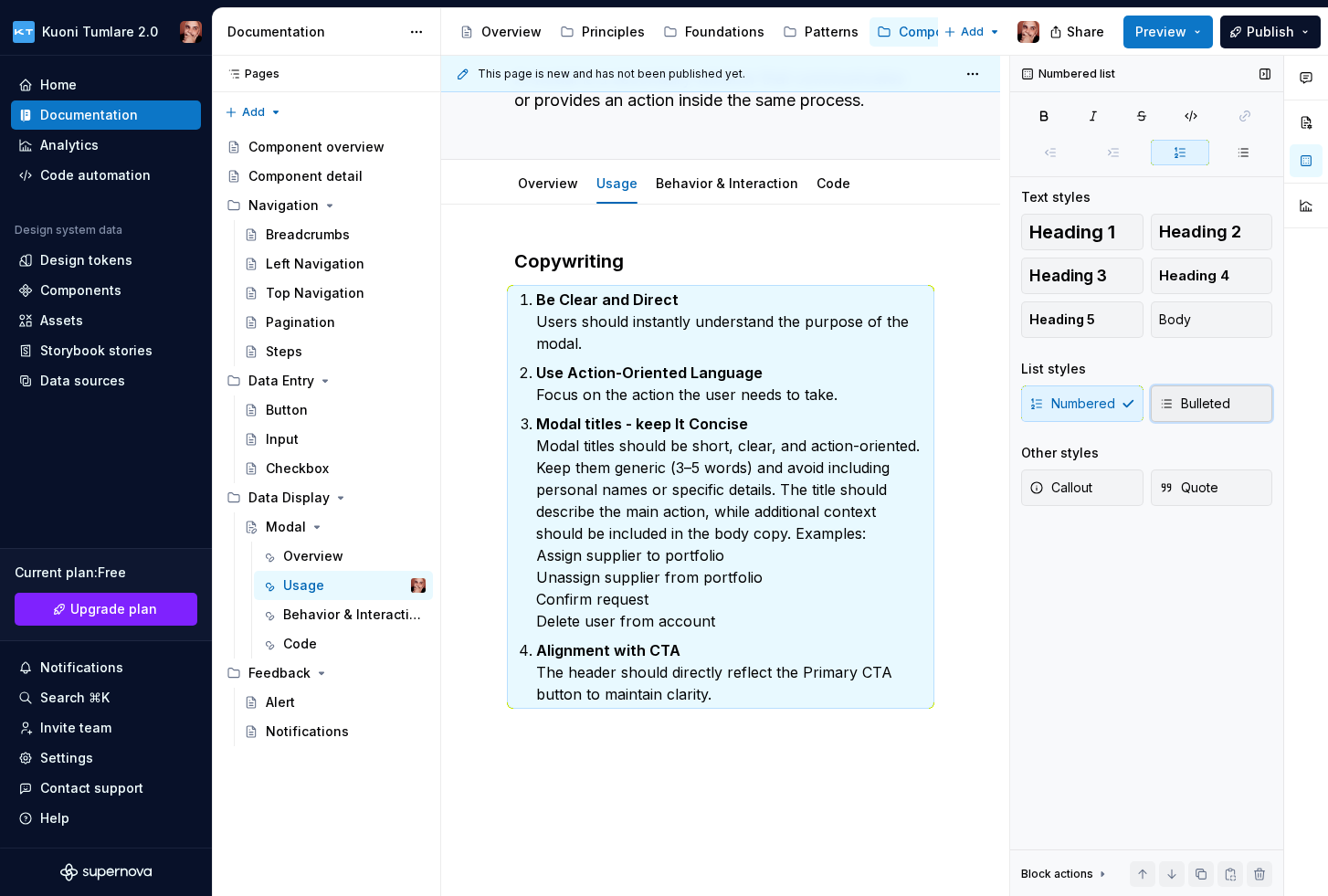
click at [1189, 404] on span "Bulleted" at bounding box center [1195, 404] width 71 height 18
click at [728, 551] on p "Modal titles - keep It Concise Modal titles should be short, clear, and action-…" at bounding box center [731, 521] width 391 height 219
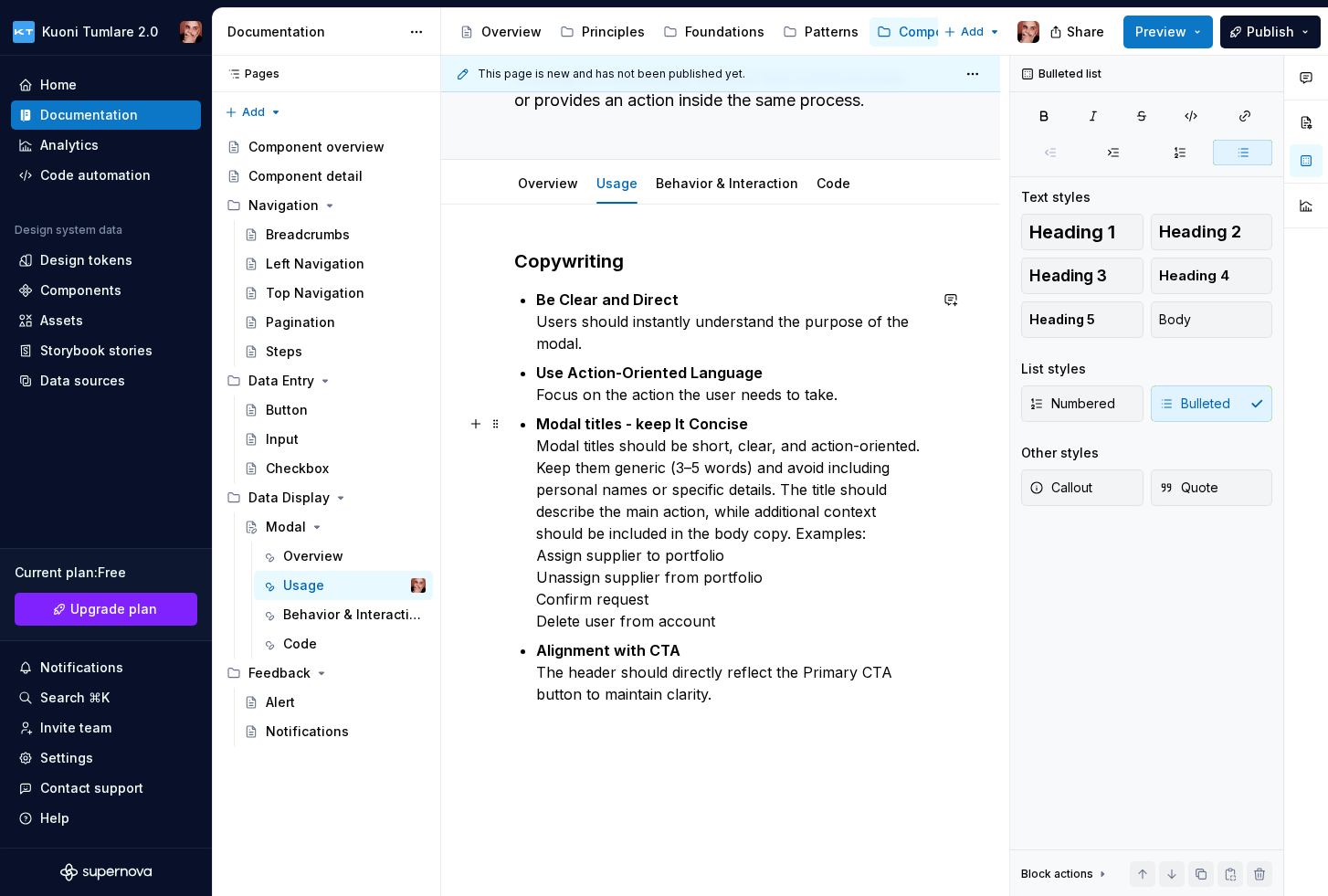
click at [562, 574] on p "Modal titles - keep It Concise Modal titles should be short, clear, and action-…" at bounding box center [731, 521] width 391 height 219
click at [618, 602] on p "Modal titles - keep It Concise Modal titles should be short, clear, and action-…" at bounding box center [731, 521] width 391 height 219
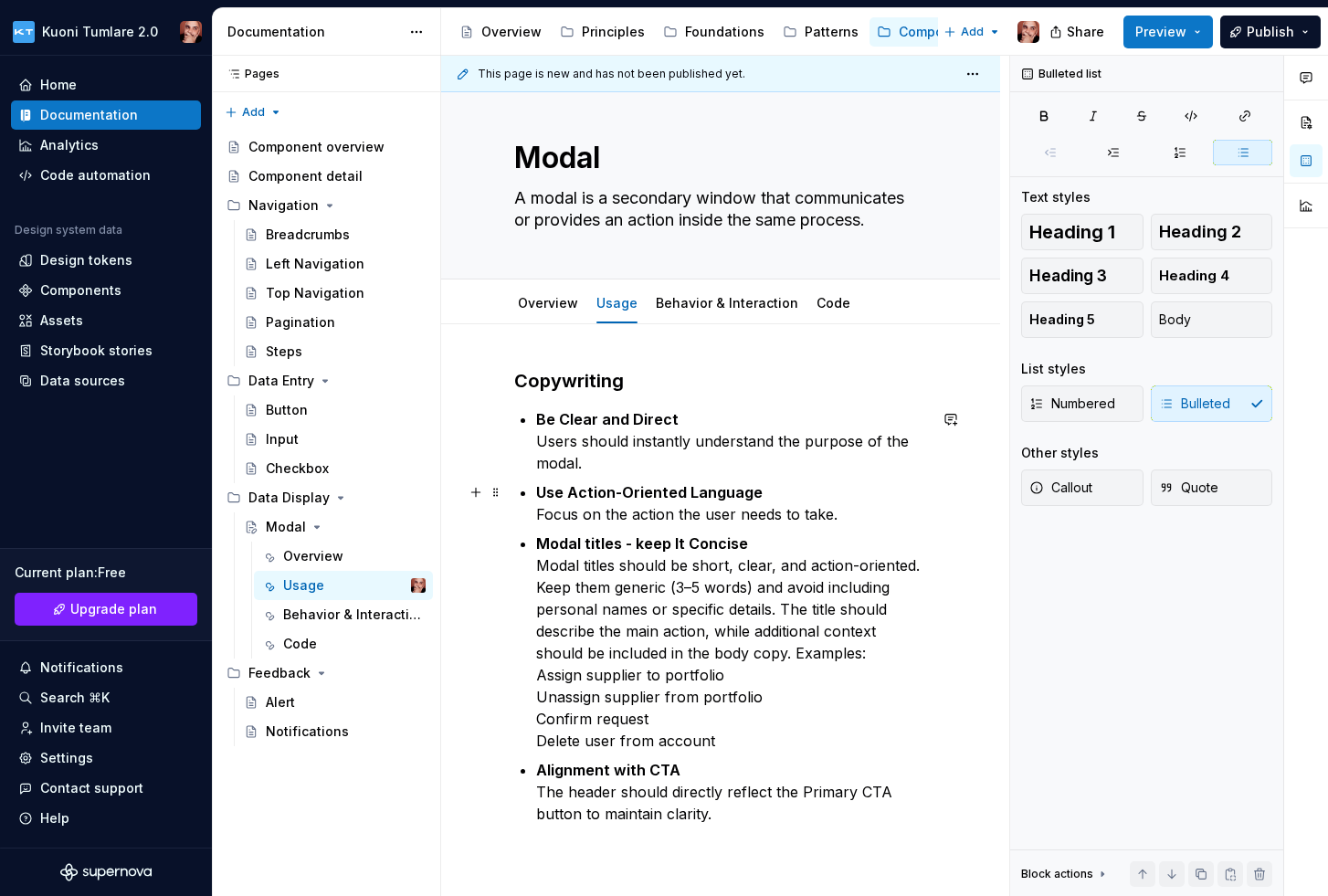
scroll to position [8, 0]
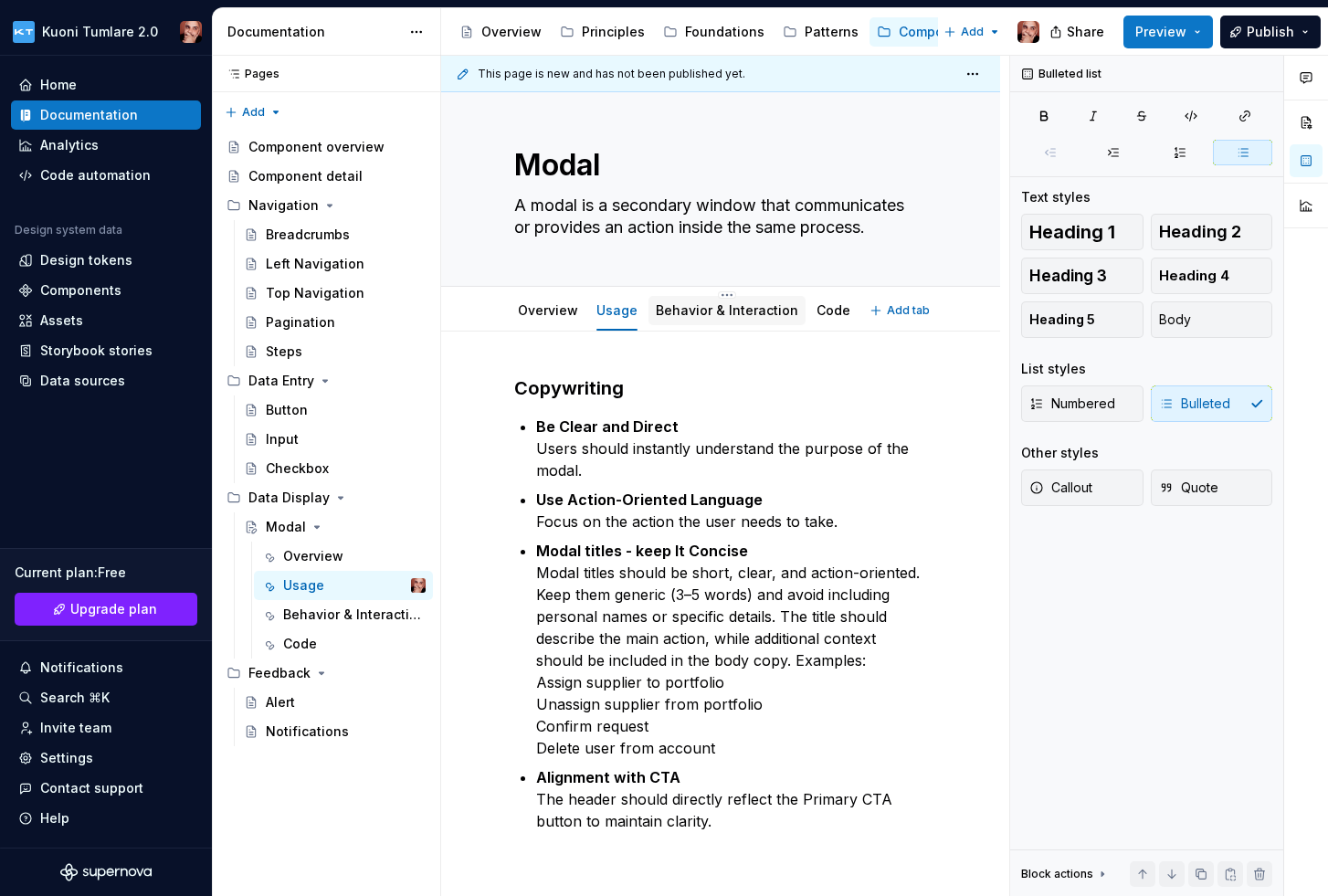
click at [706, 321] on div "Behavior & Interaction" at bounding box center [727, 310] width 143 height 22
click at [692, 313] on link "Behavior & Interaction" at bounding box center [727, 310] width 143 height 15
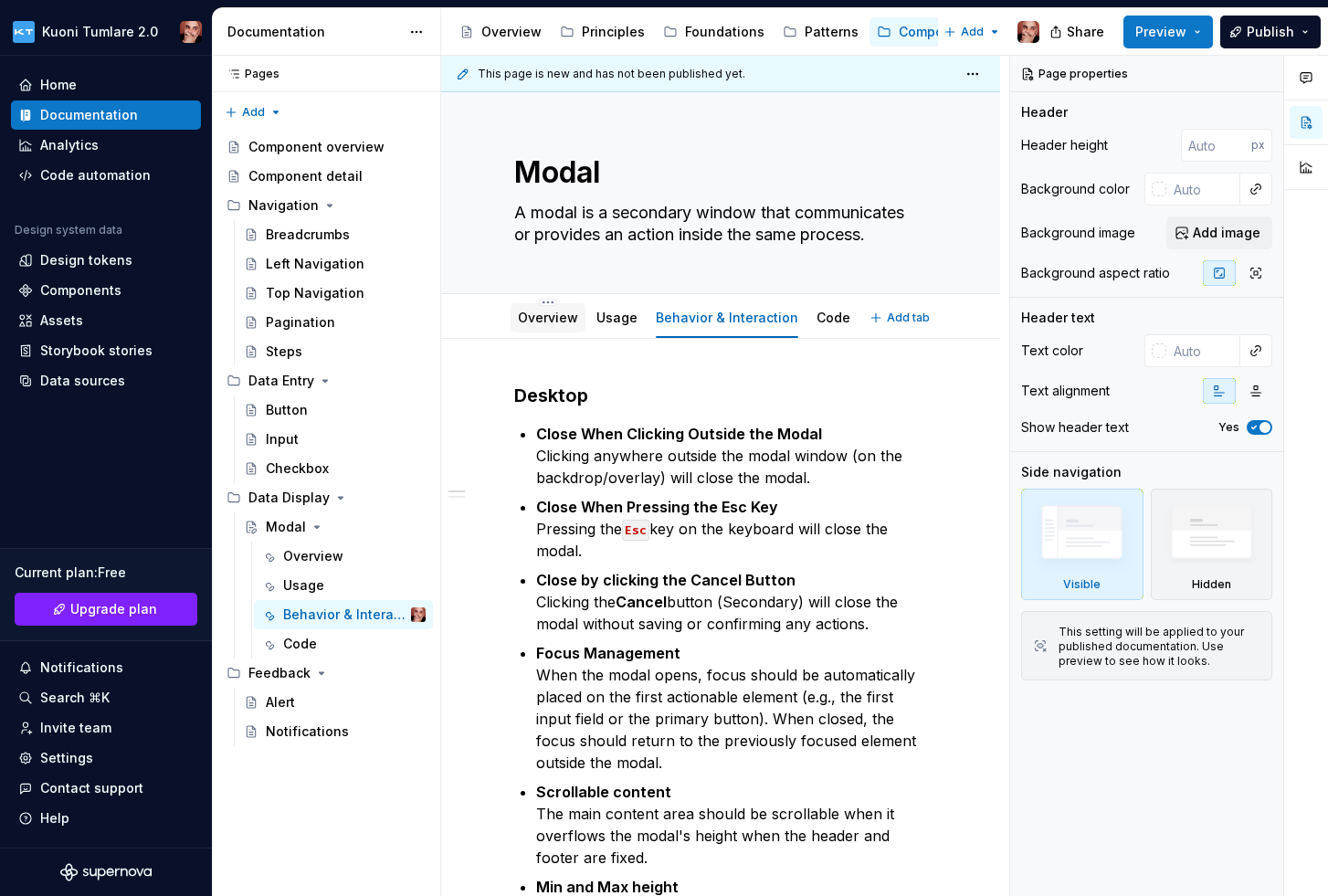
click at [551, 320] on link "Overview" at bounding box center [548, 318] width 60 height 15
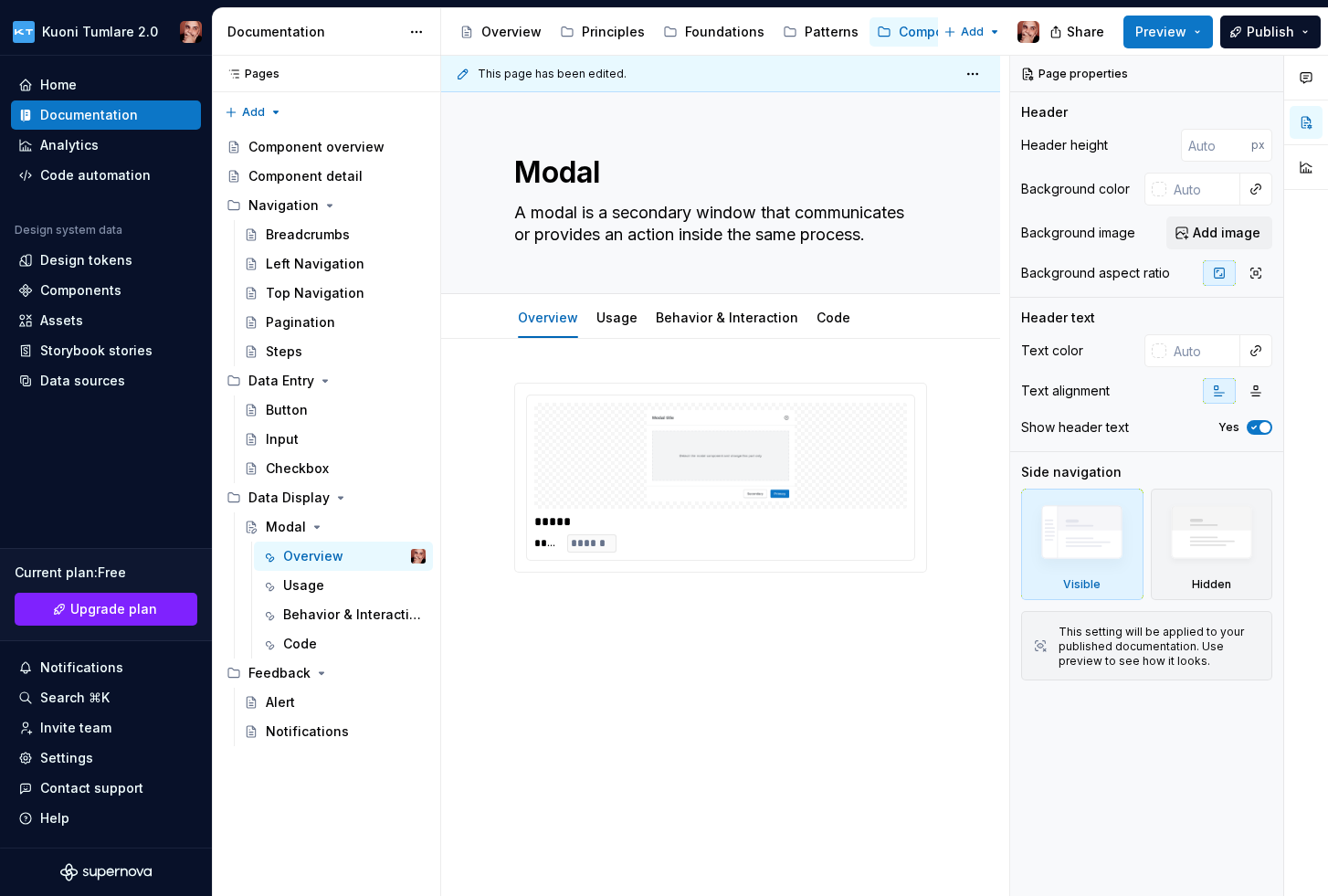
click at [543, 358] on div "***** **** ******" at bounding box center [721, 601] width 559 height 524
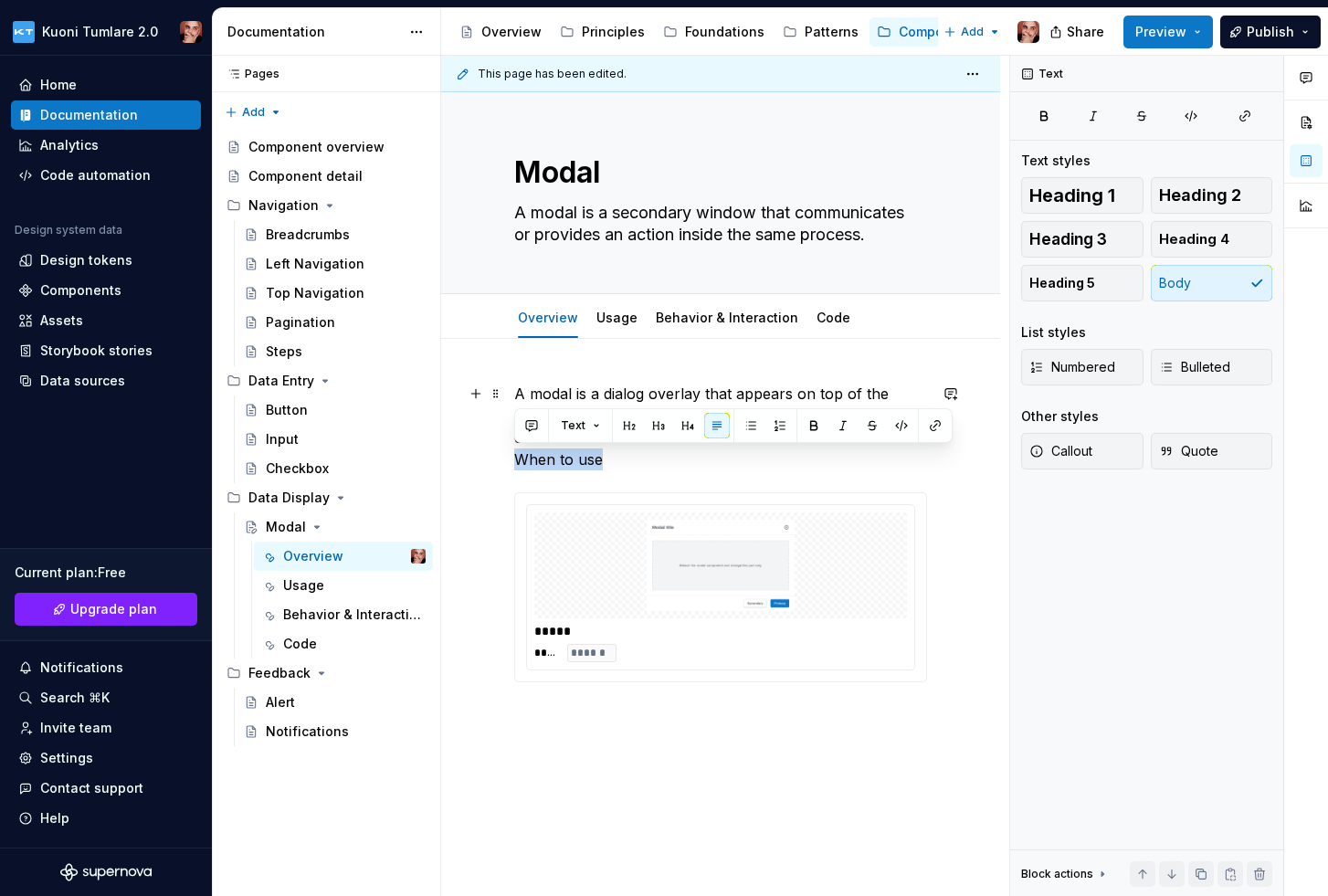
drag, startPoint x: 621, startPoint y: 459, endPoint x: 503, endPoint y: 459, distance: 118.0
click at [503, 459] on div "A modal is a dialog overlay that appears on top of the main interface to captur…" at bounding box center [721, 656] width 559 height 633
click at [1089, 230] on span "Heading 3" at bounding box center [1068, 238] width 77 height 18
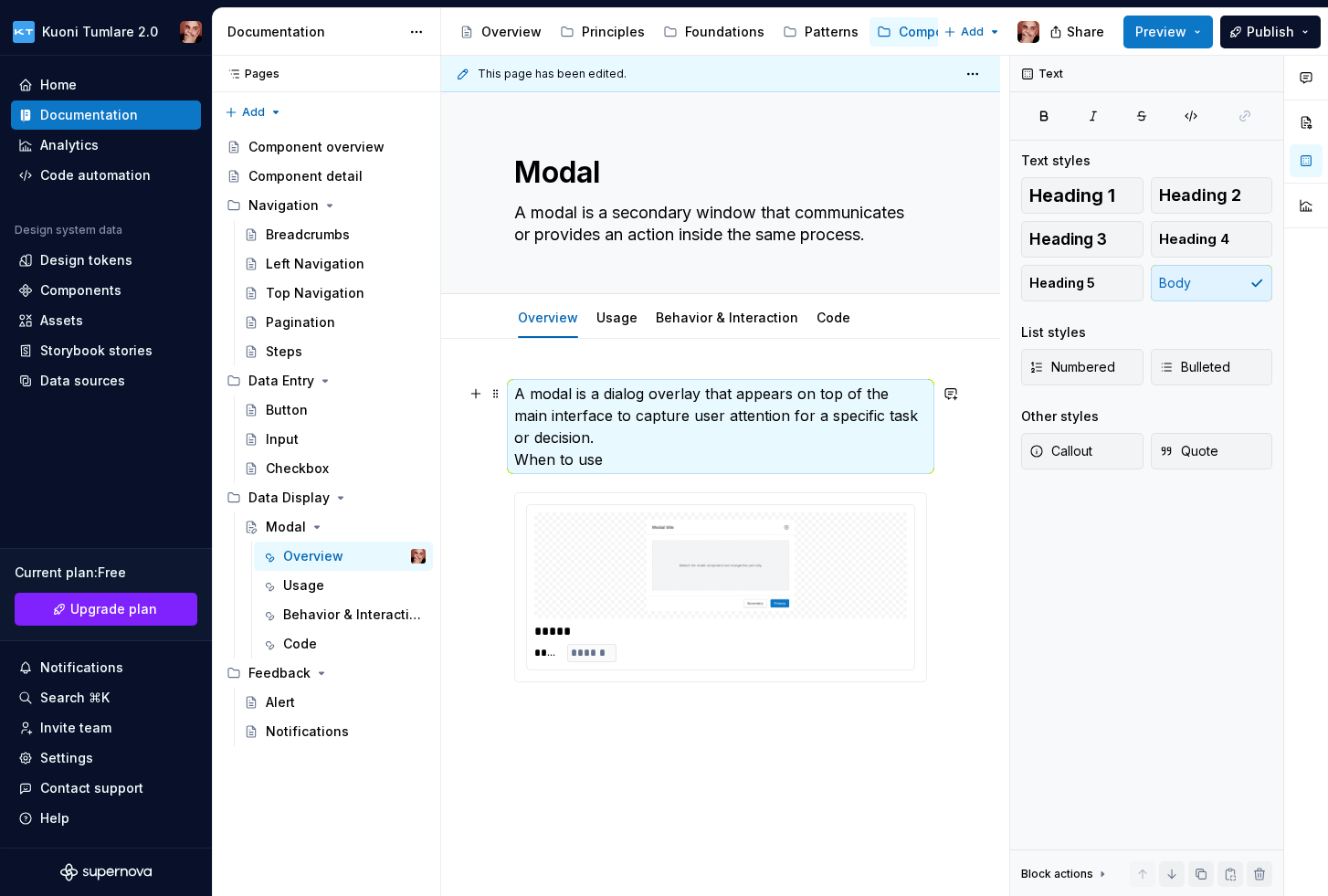
click at [514, 463] on p "A modal is a dialog overlay that appears on top of the main interface to captur…" at bounding box center [720, 426] width 412 height 88
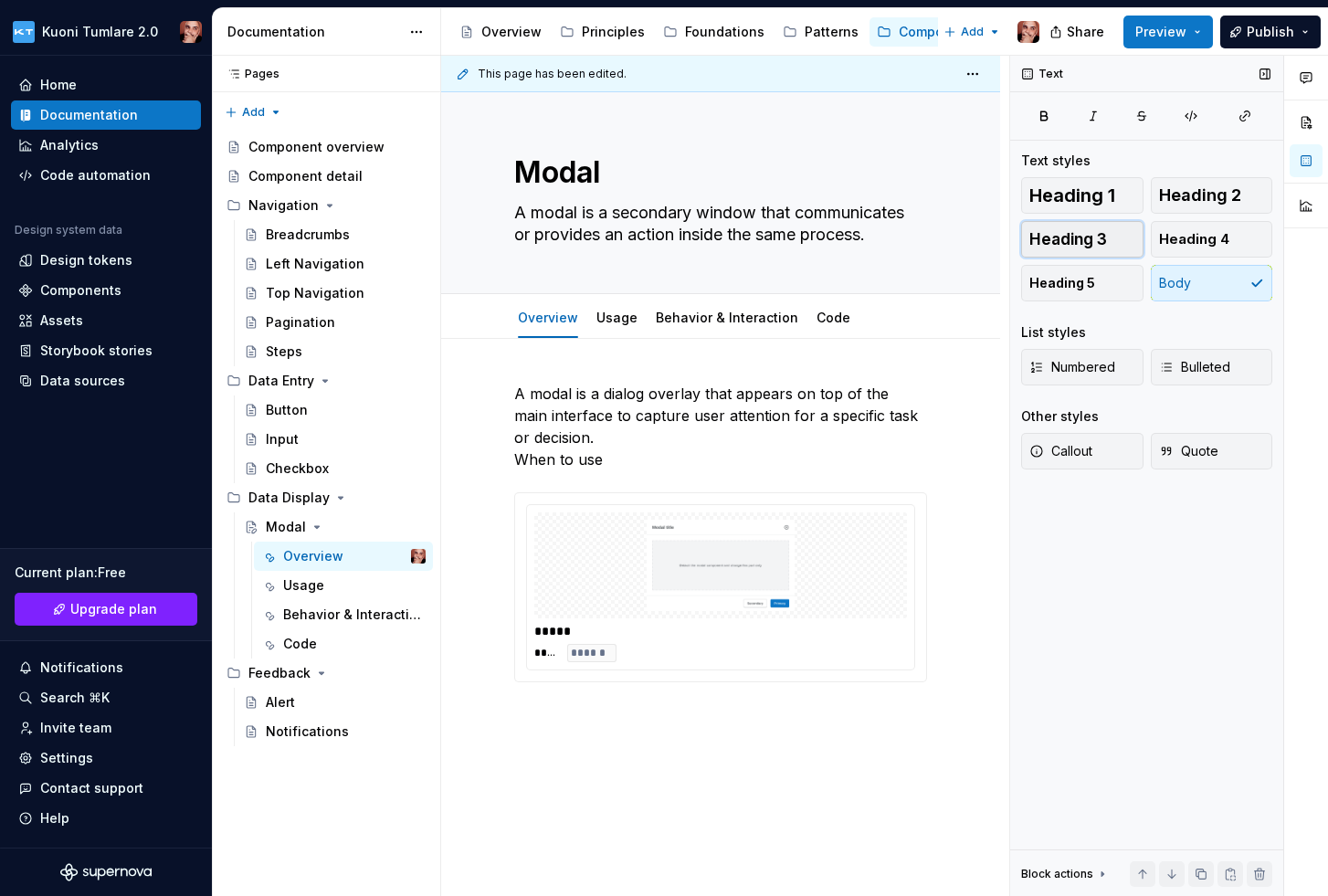
click at [1093, 238] on span "Heading 3" at bounding box center [1068, 238] width 77 height 18
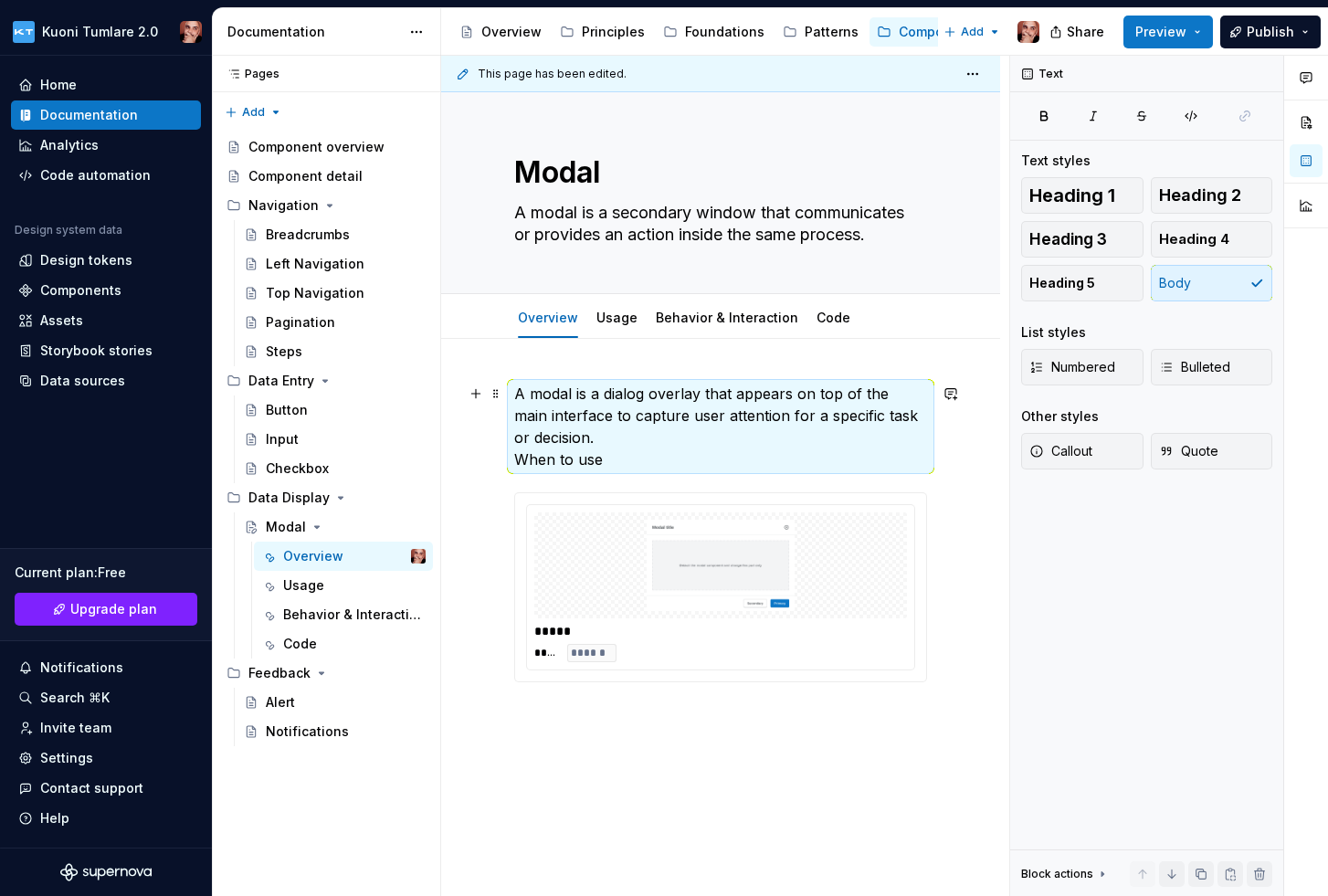
click at [596, 468] on p "A modal is a dialog overlay that appears on top of the main interface to captur…" at bounding box center [720, 426] width 412 height 88
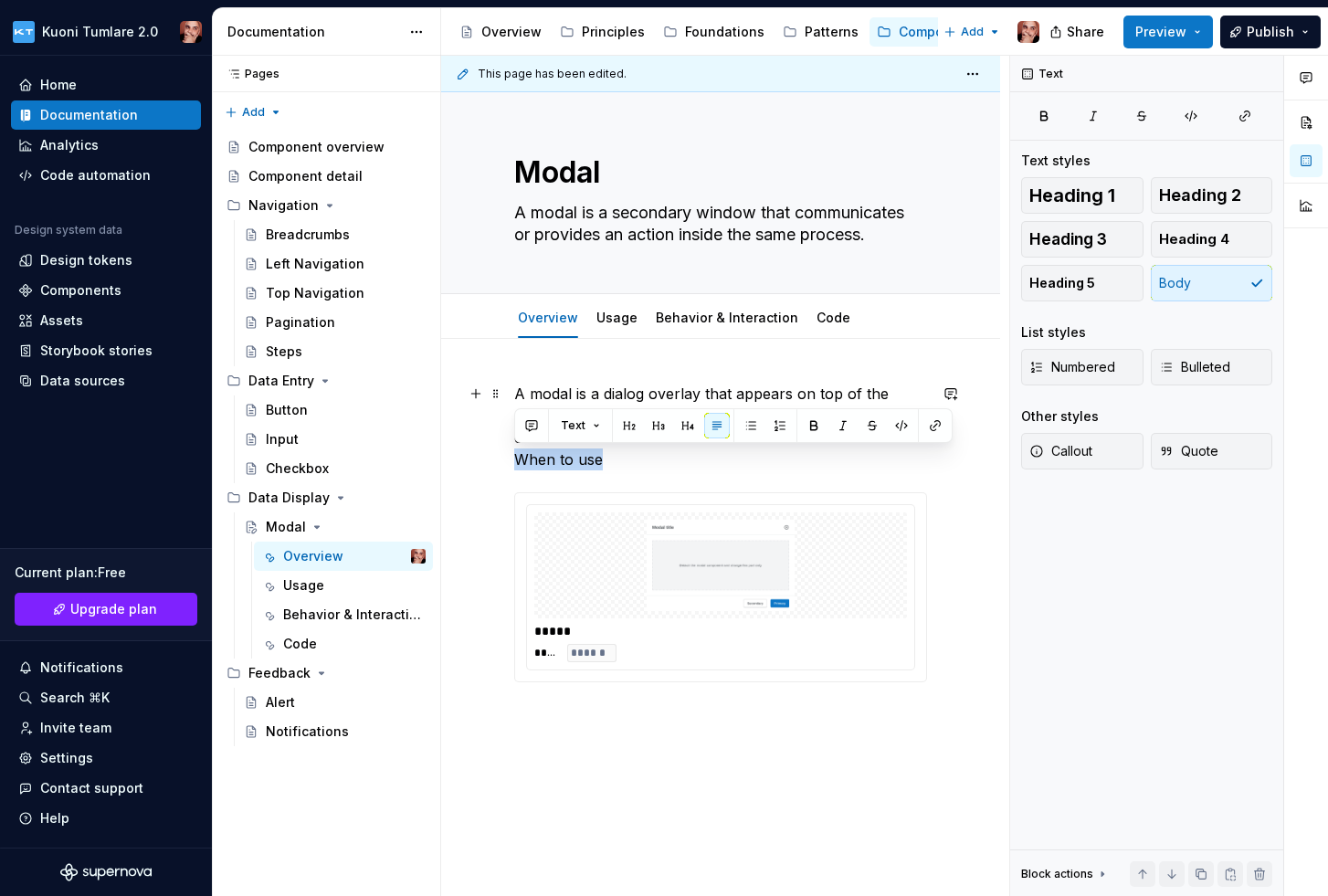
drag, startPoint x: 613, startPoint y: 457, endPoint x: 511, endPoint y: 460, distance: 102.0
click at [511, 460] on div "A modal is a dialog overlay that appears on top of the main interface to captur…" at bounding box center [721, 656] width 559 height 633
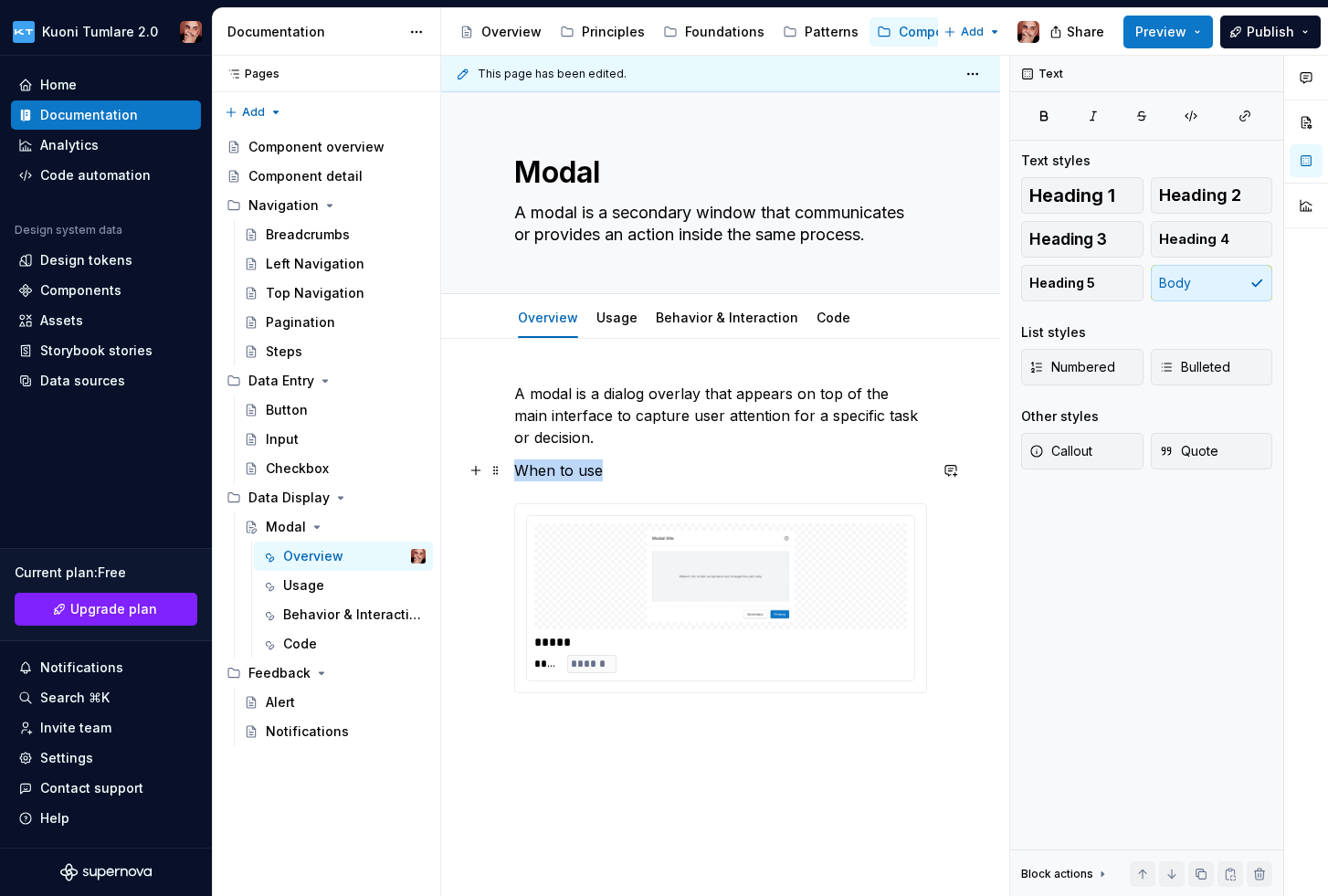
click at [518, 471] on p "When to use" at bounding box center [720, 470] width 412 height 22
click at [1051, 233] on span "Heading 3" at bounding box center [1068, 238] width 77 height 18
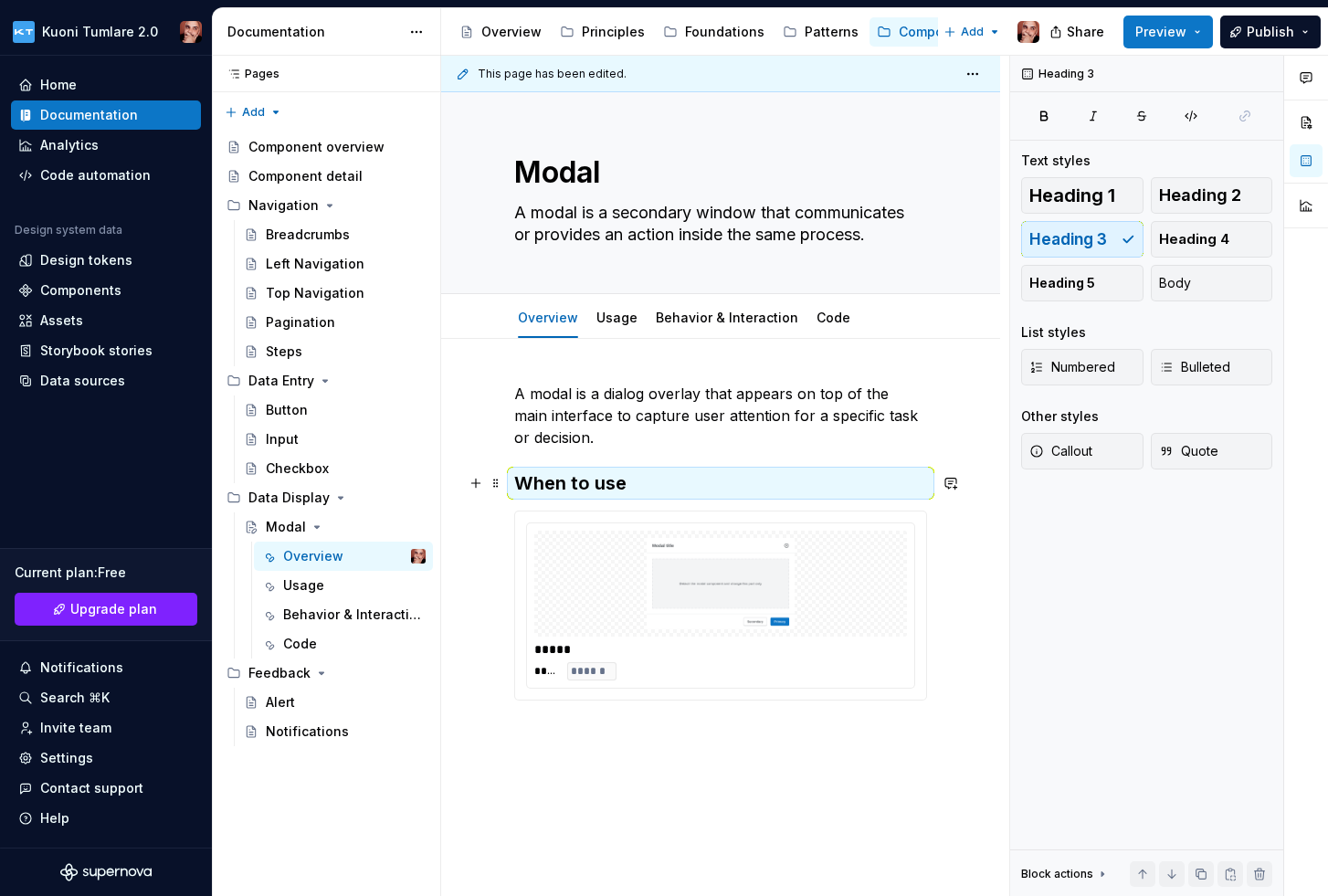
click at [667, 479] on h3 "When to use" at bounding box center [720, 483] width 412 height 25
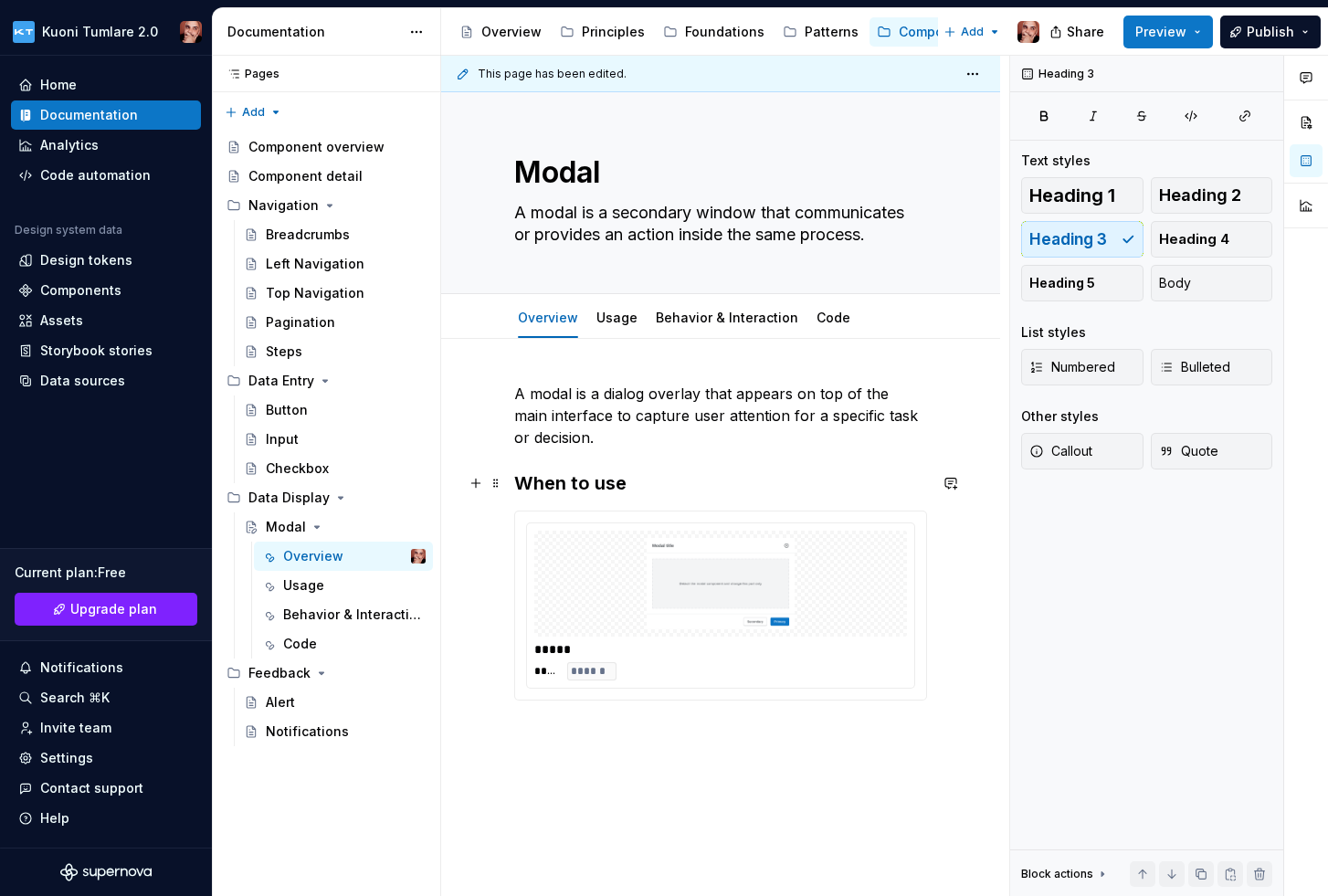
click at [667, 479] on h3 "When to use" at bounding box center [720, 483] width 412 height 25
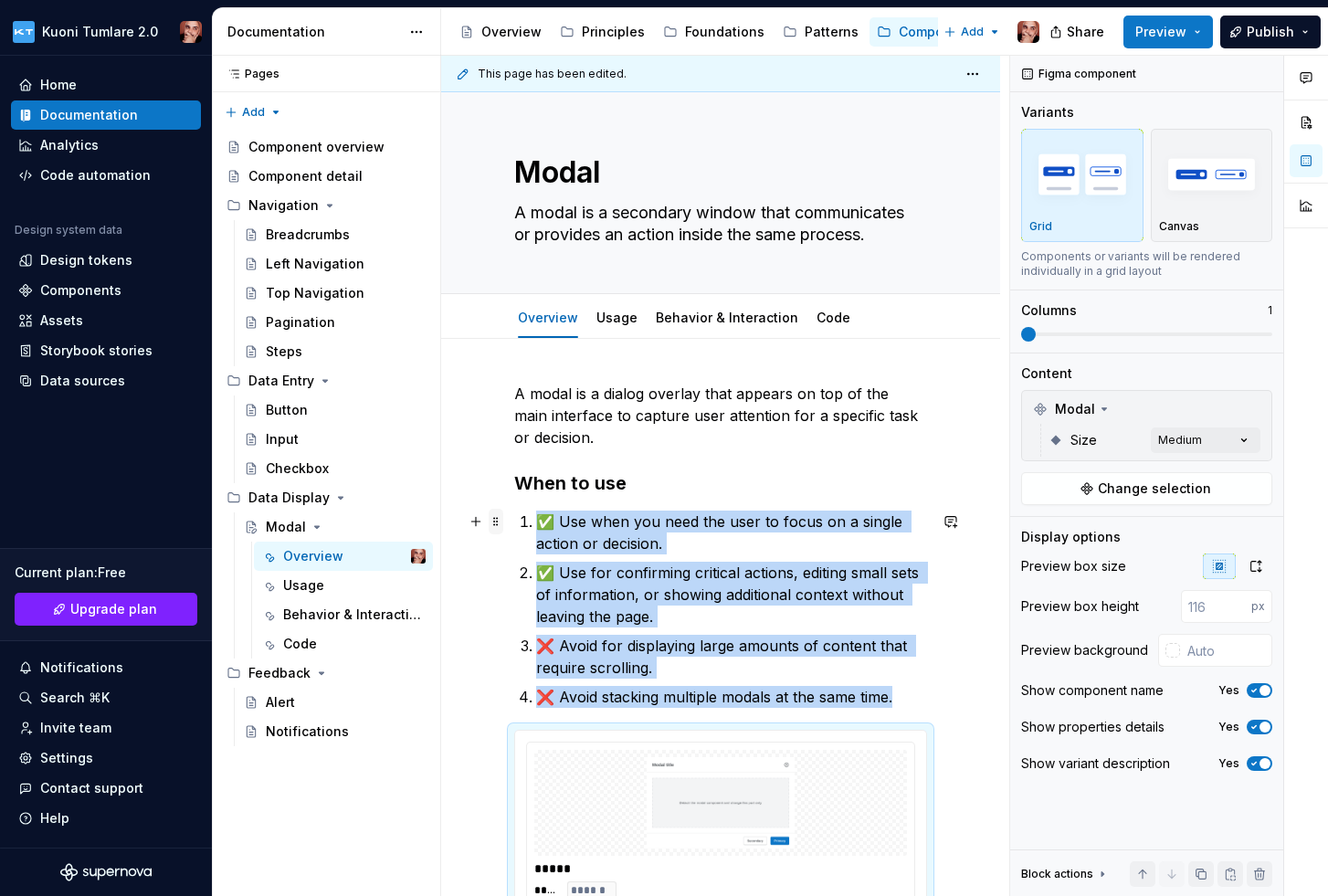
click at [496, 521] on span at bounding box center [495, 521] width 14 height 25
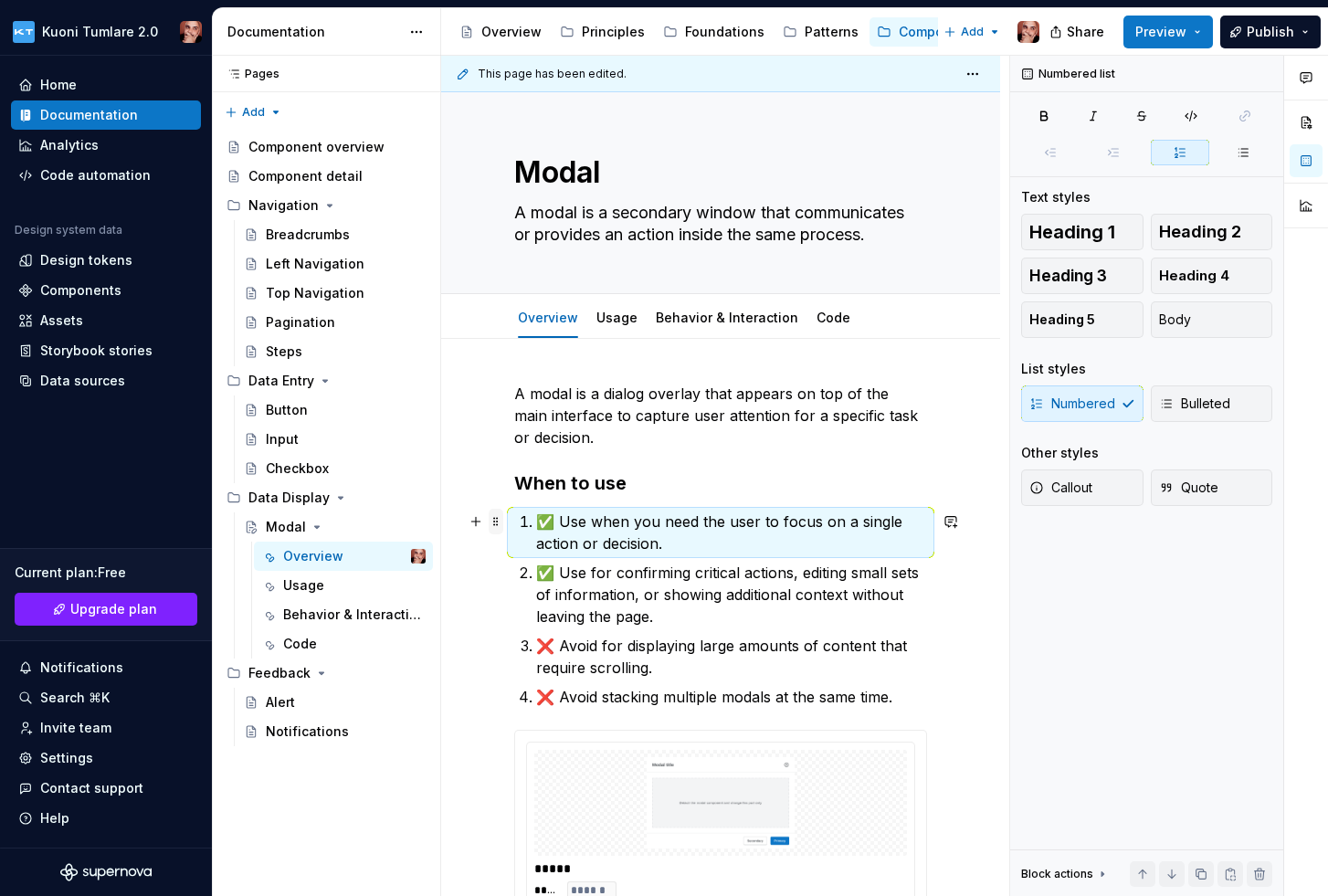
click at [496, 523] on span at bounding box center [495, 521] width 14 height 25
click at [1170, 390] on button "Bulleted" at bounding box center [1212, 404] width 123 height 37
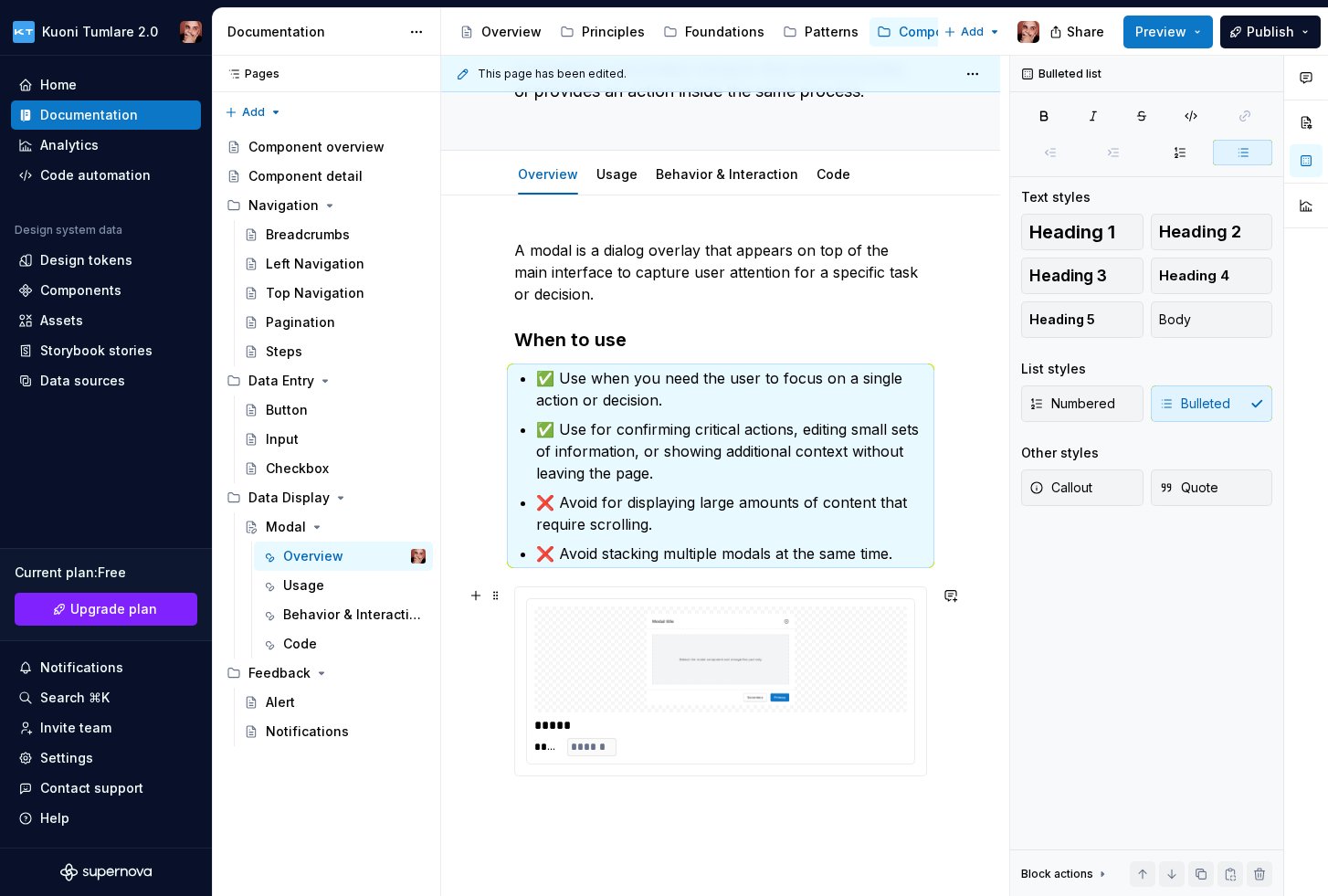
scroll to position [196, 0]
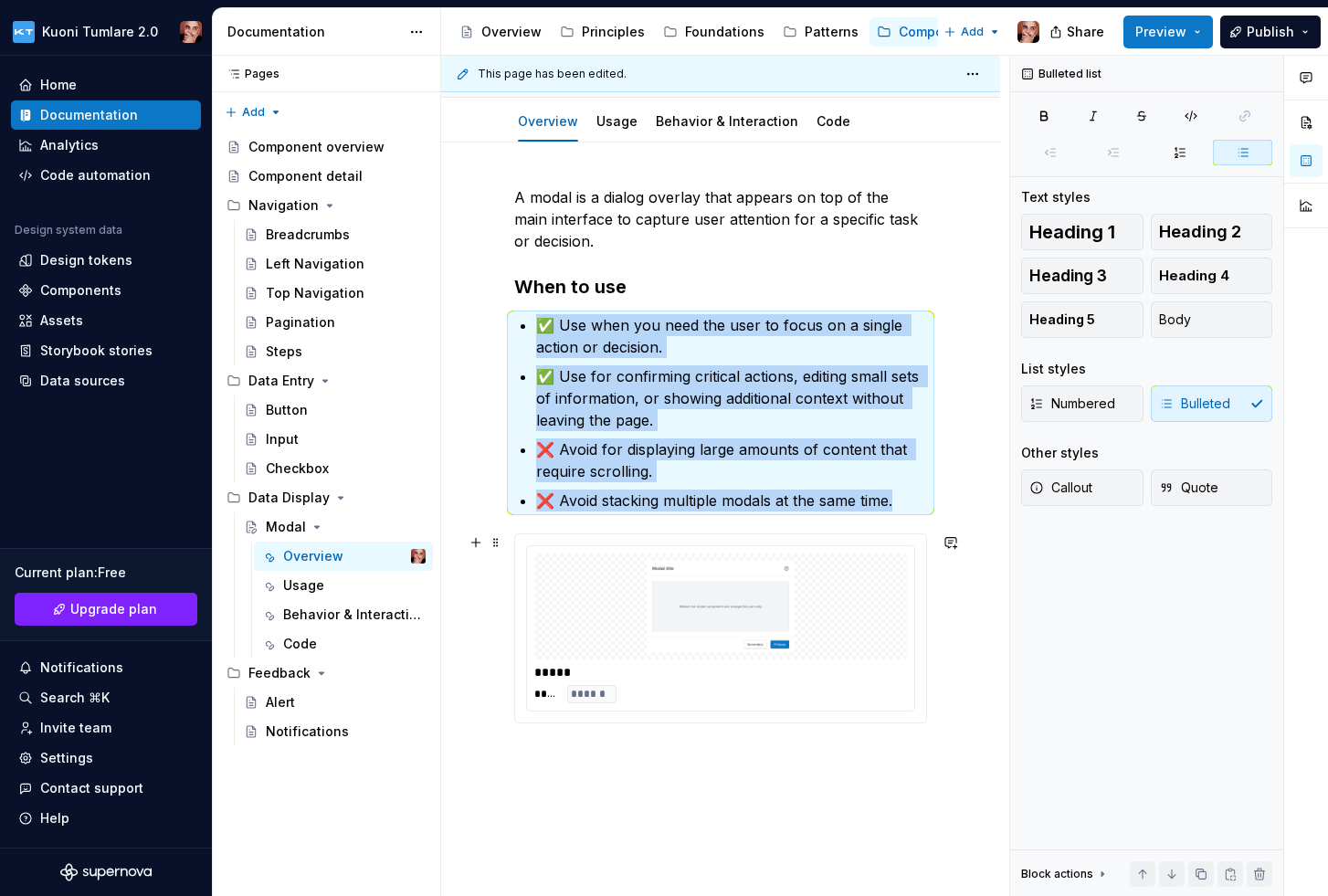
click at [628, 594] on img at bounding box center [721, 606] width 358 height 92
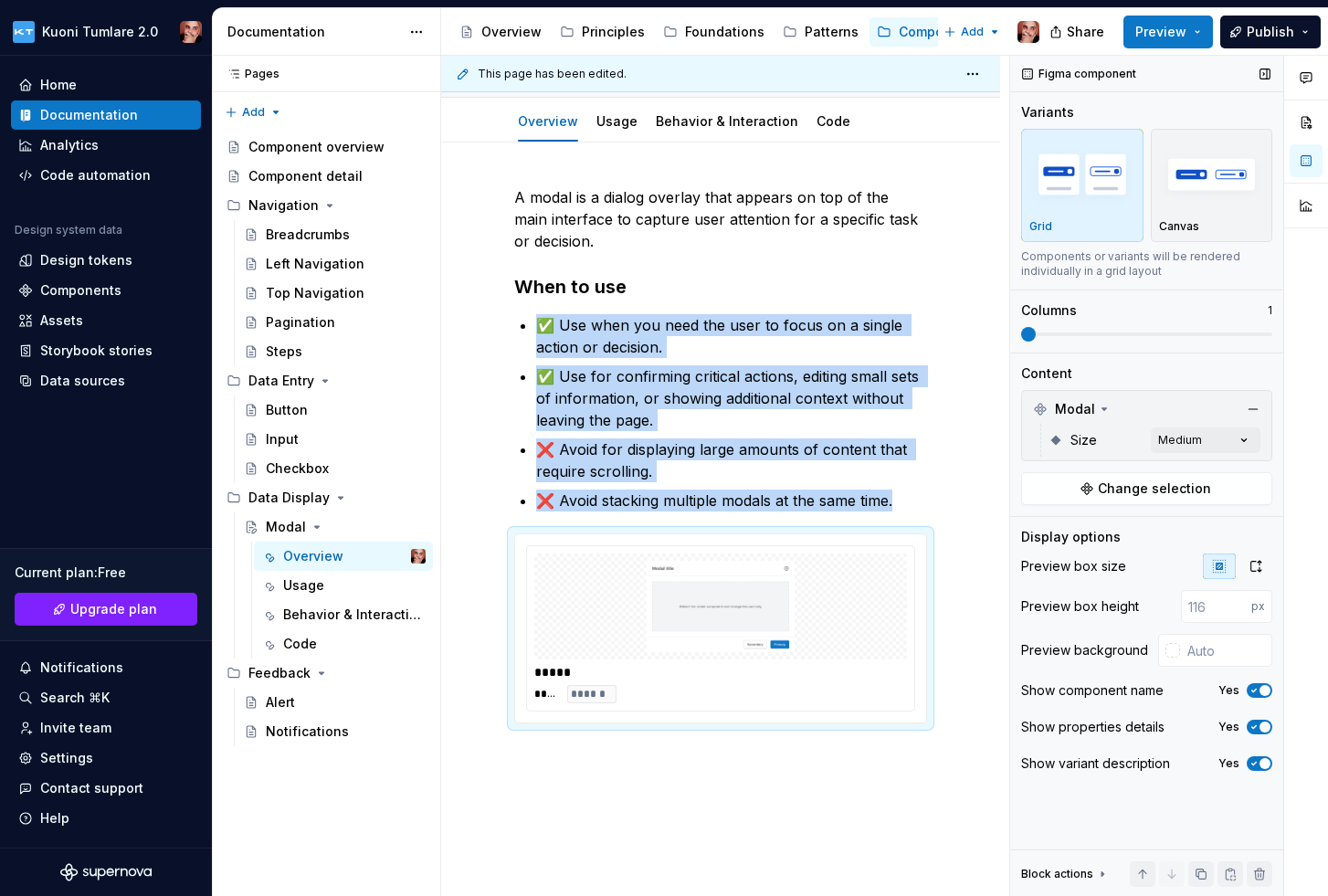
click at [1252, 758] on icon "button" at bounding box center [1254, 763] width 14 height 11
click at [1252, 758] on span "button" at bounding box center [1254, 763] width 11 height 11
click at [1257, 563] on icon "button" at bounding box center [1256, 566] width 14 height 14
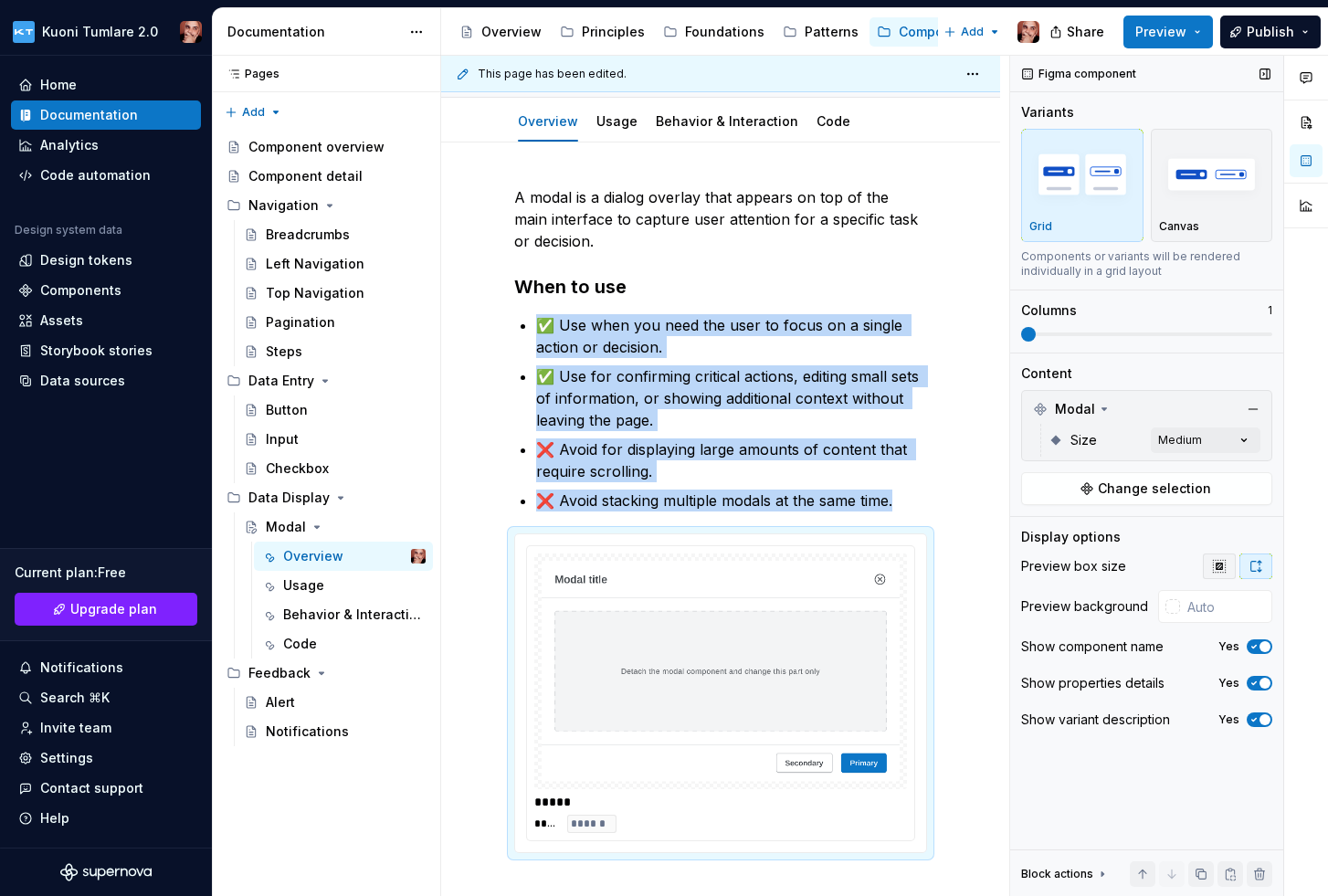
click at [1212, 569] on icon "button" at bounding box center [1219, 566] width 14 height 14
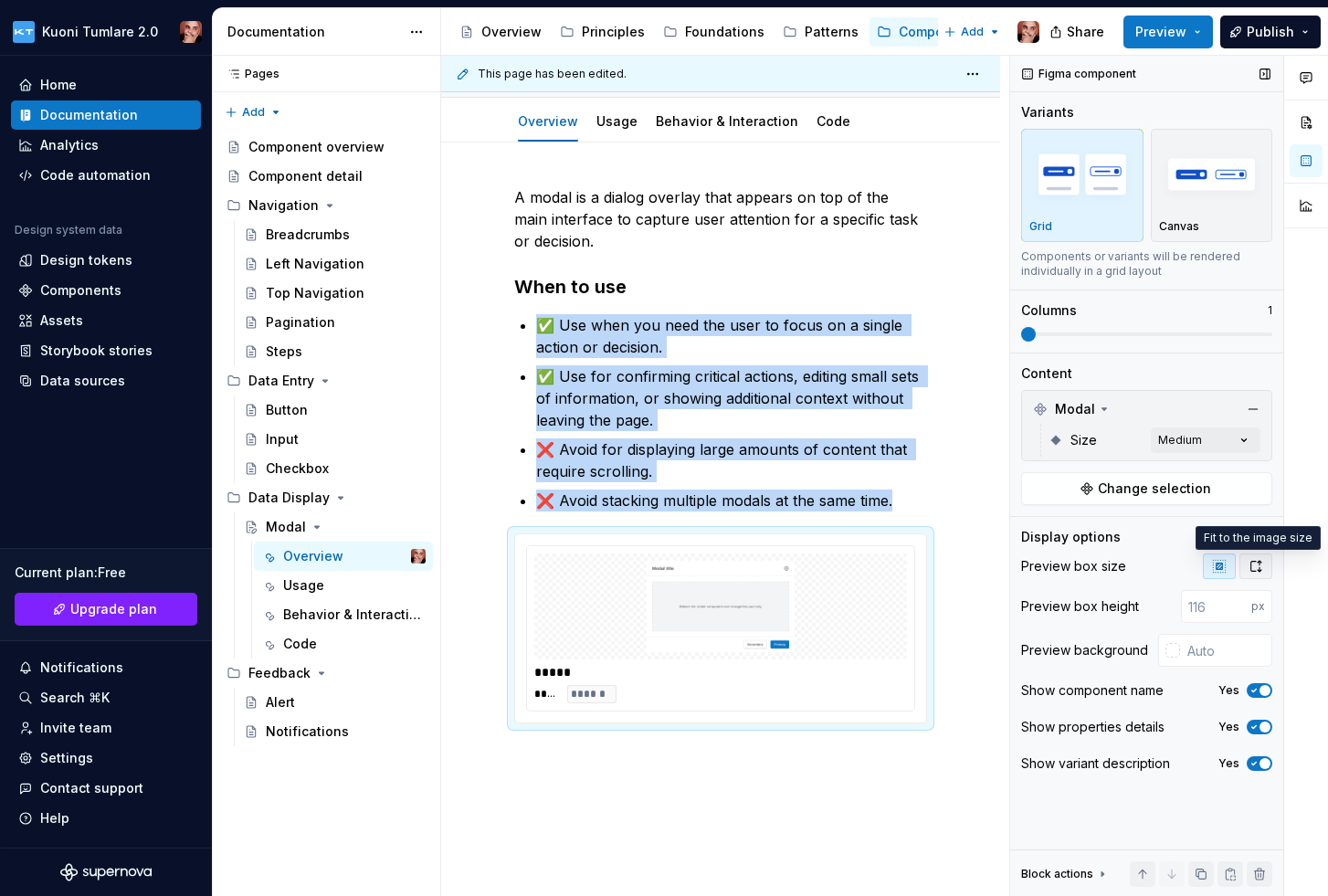
click at [1252, 565] on icon "button" at bounding box center [1256, 566] width 14 height 14
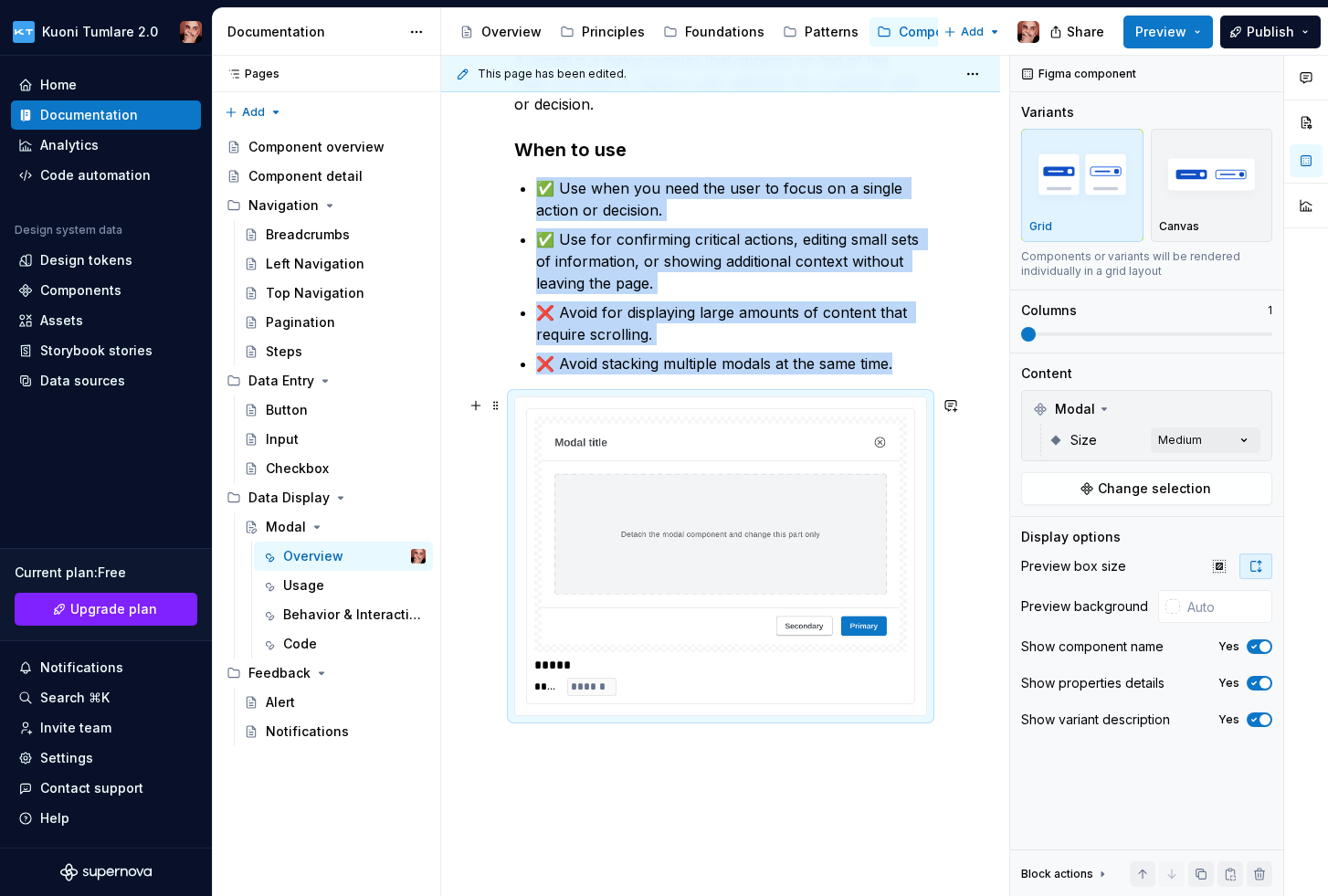
scroll to position [364, 0]
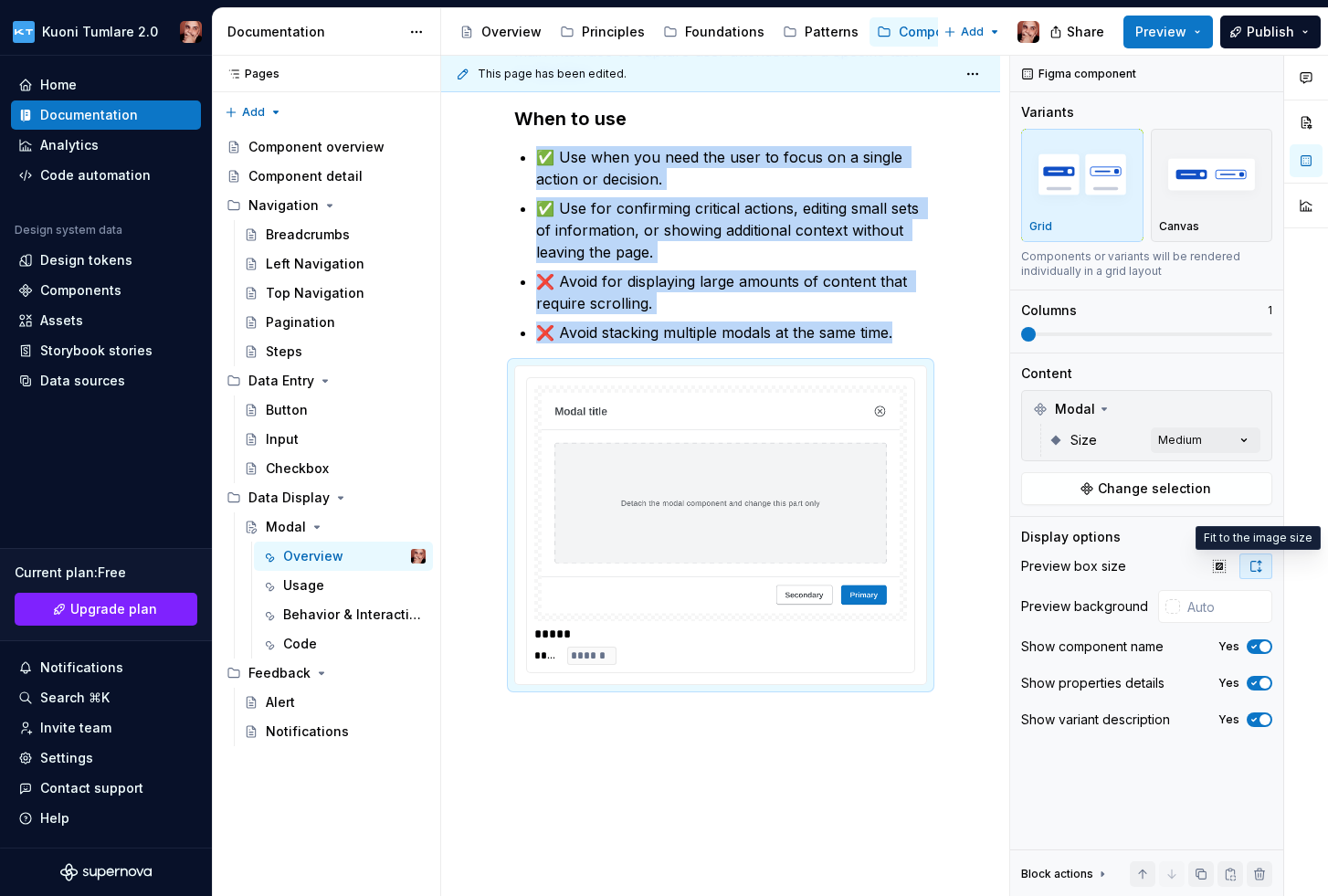
click at [558, 744] on div "A modal is a dialog overlay that appears on top of the main interface to captur…" at bounding box center [721, 475] width 559 height 1001
click at [542, 722] on div "A modal is a dialog overlay that appears on top of the main interface to captur…" at bounding box center [721, 475] width 559 height 1001
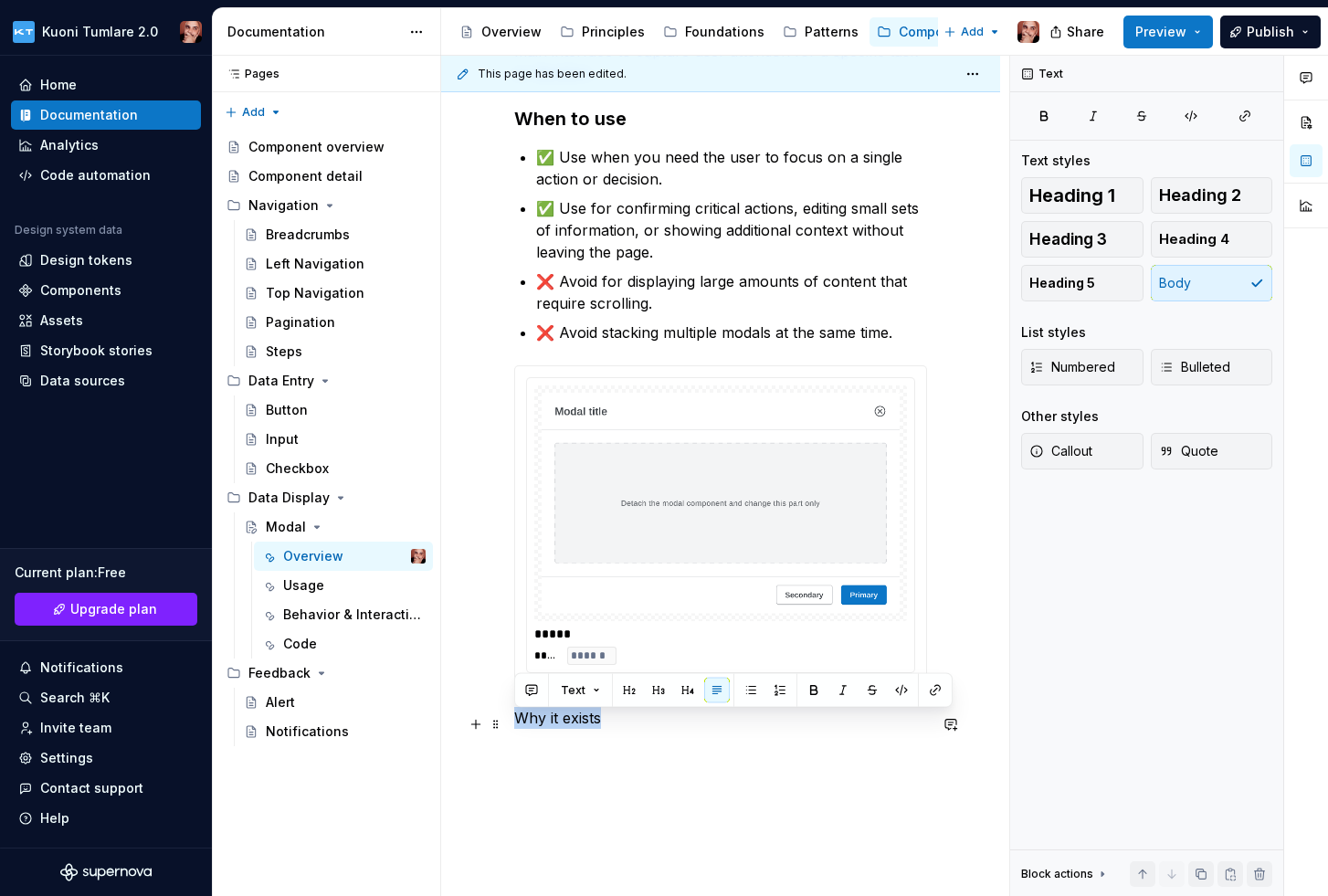
drag, startPoint x: 608, startPoint y: 726, endPoint x: 510, endPoint y: 725, distance: 98.0
click at [510, 725] on div "A modal is a dialog overlay that appears on top of the main interface to captur…" at bounding box center [721, 497] width 559 height 1046
click at [1104, 236] on span "Heading 3" at bounding box center [1068, 238] width 77 height 18
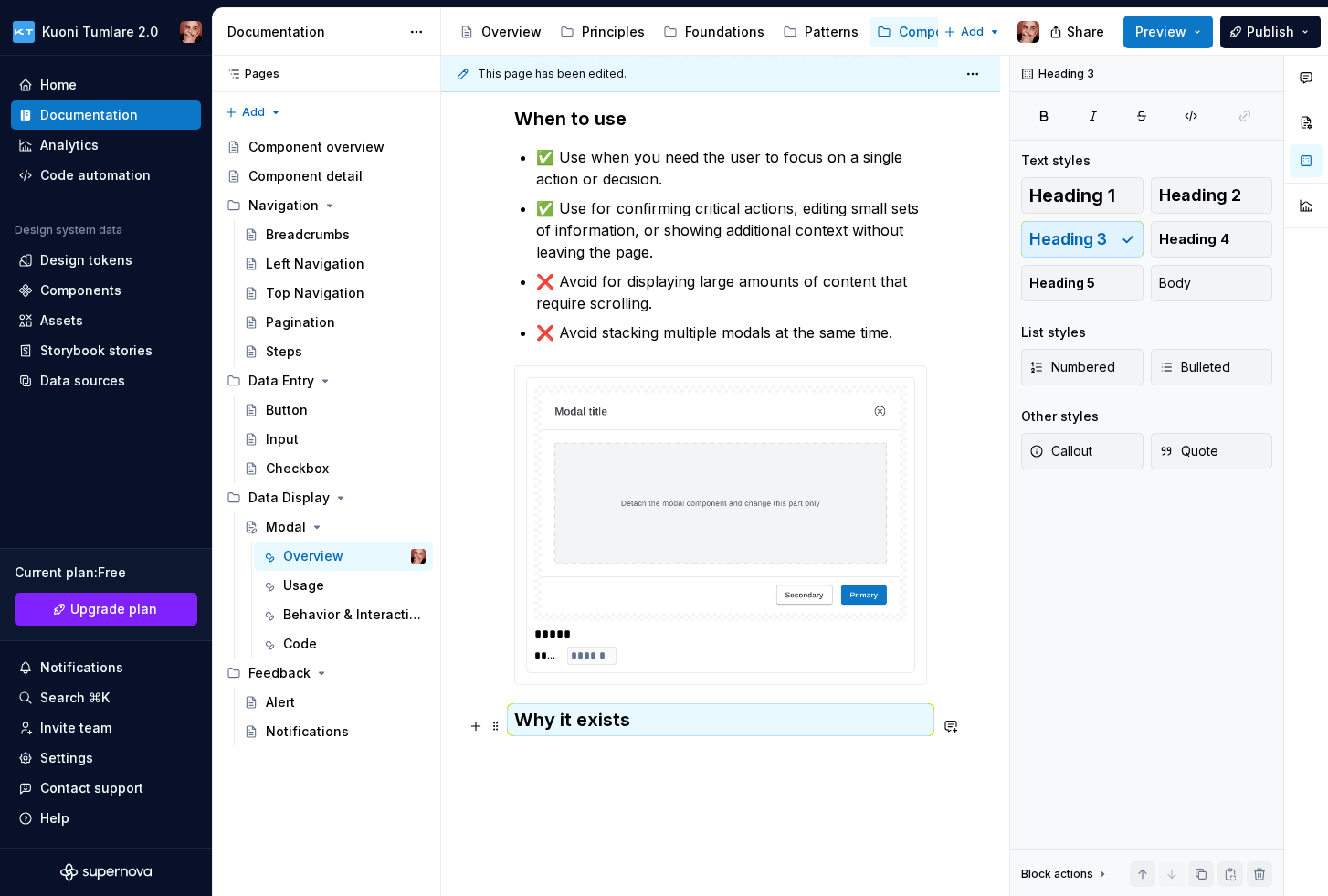
click at [589, 746] on div "A modal is a dialog overlay that appears on top of the main interface to captur…" at bounding box center [720, 386] width 412 height 736
click at [570, 754] on div "A modal is a dialog overlay that appears on top of the main interface to captur…" at bounding box center [720, 386] width 412 height 736
click at [641, 769] on div "A modal is a dialog overlay that appears on top of the main interface to captur…" at bounding box center [721, 499] width 559 height 1050
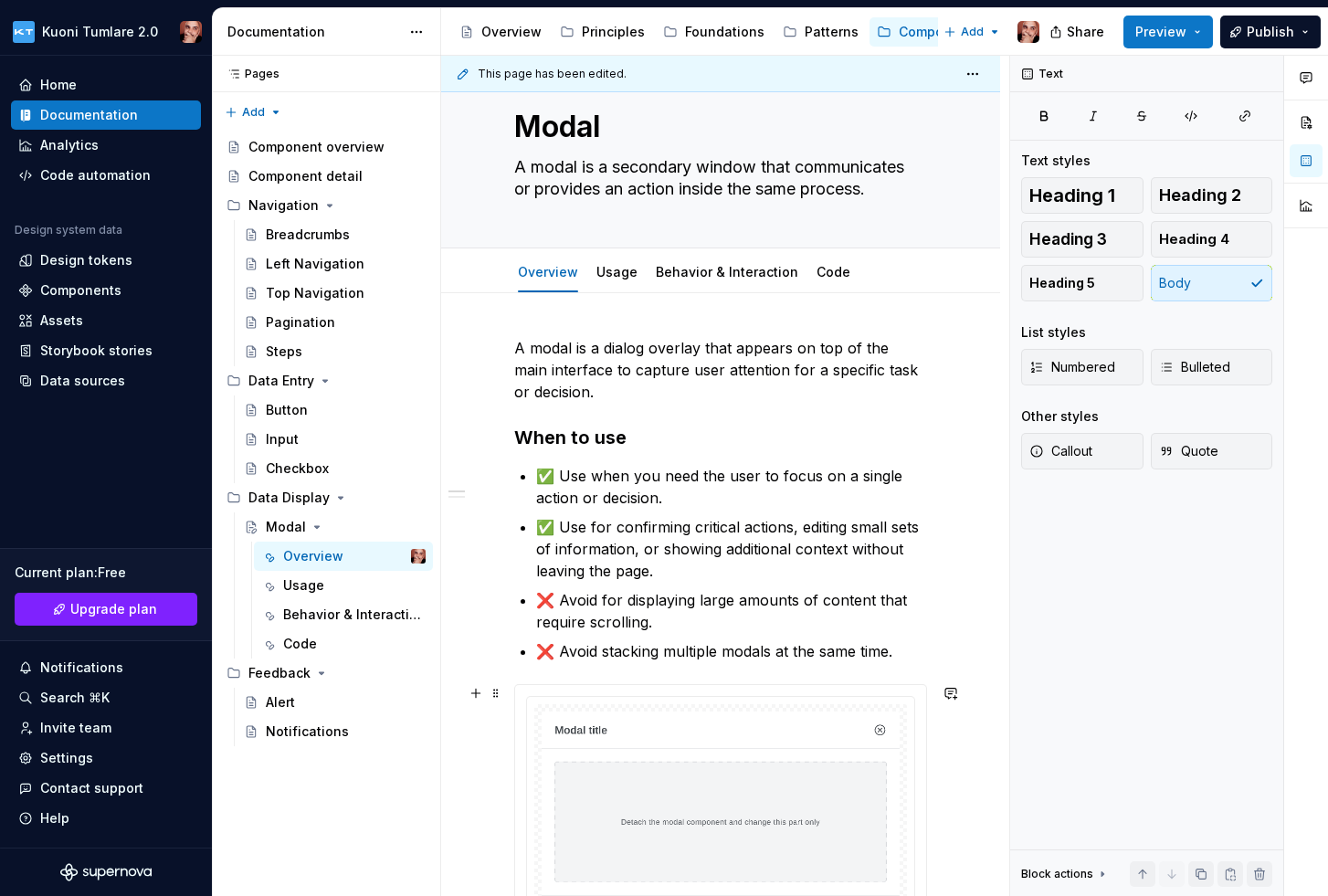
scroll to position [0, 0]
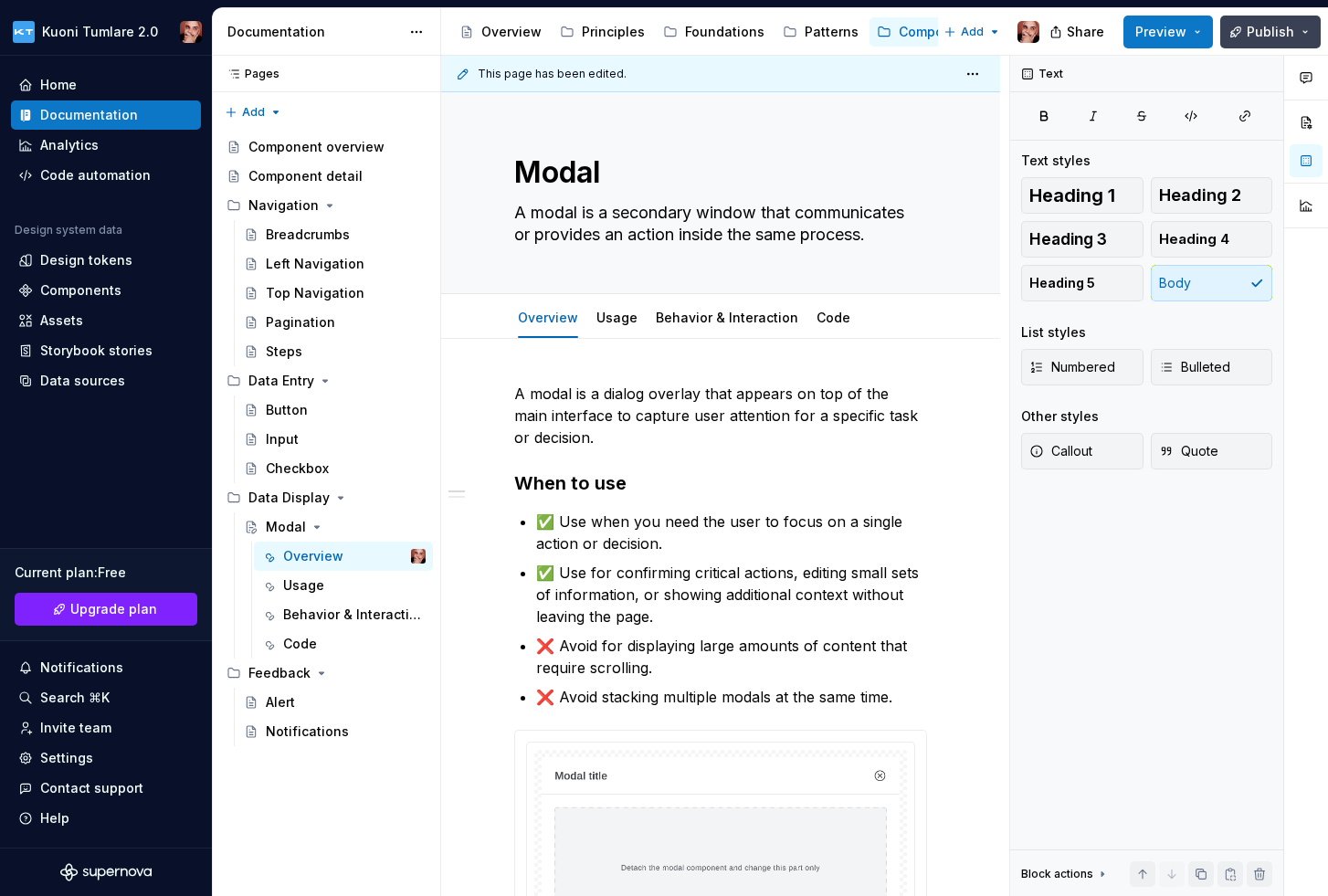
click at [1275, 31] on span "Publish" at bounding box center [1270, 32] width 47 height 18
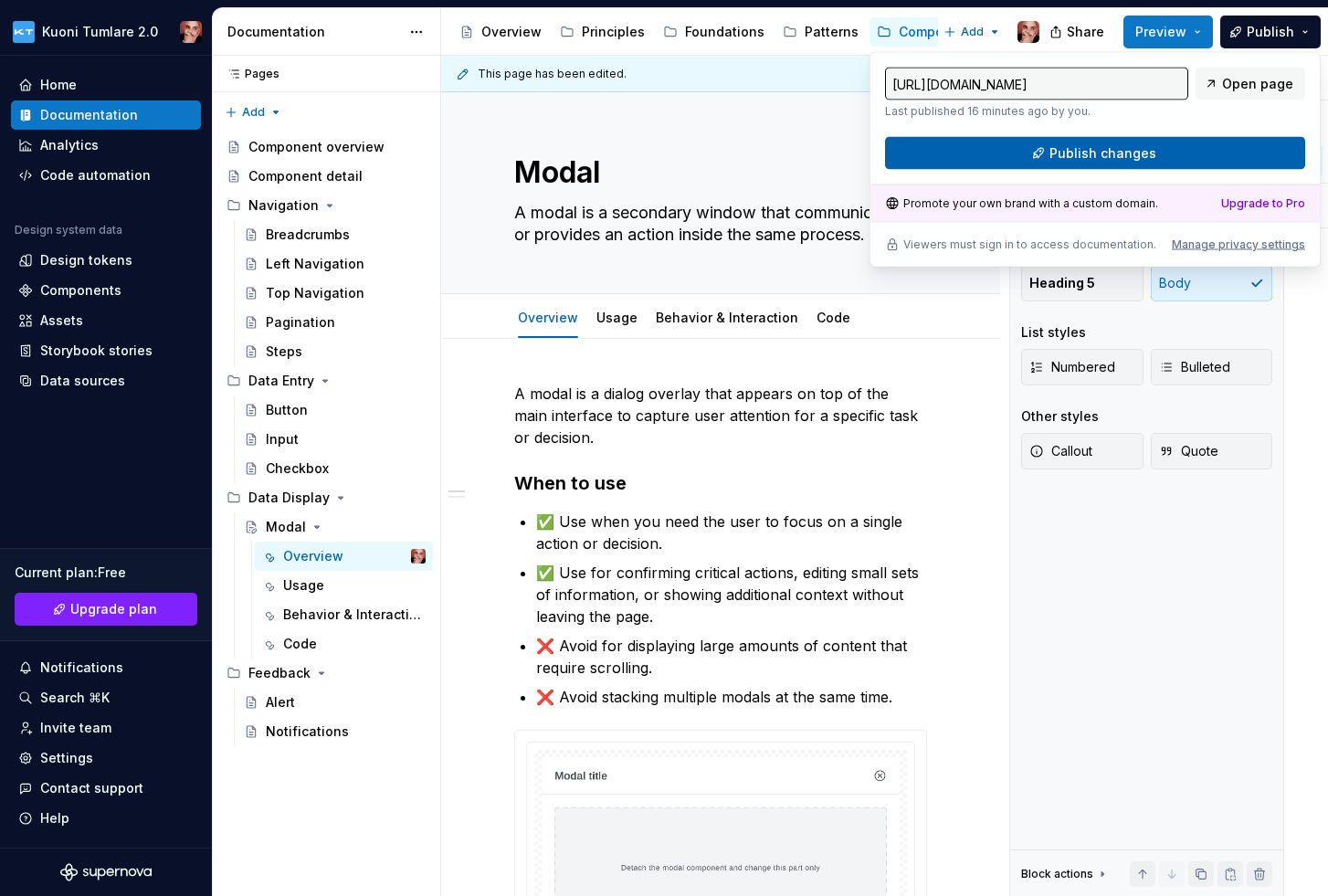
click at [1175, 150] on button "Publish changes" at bounding box center [1094, 154] width 420 height 33
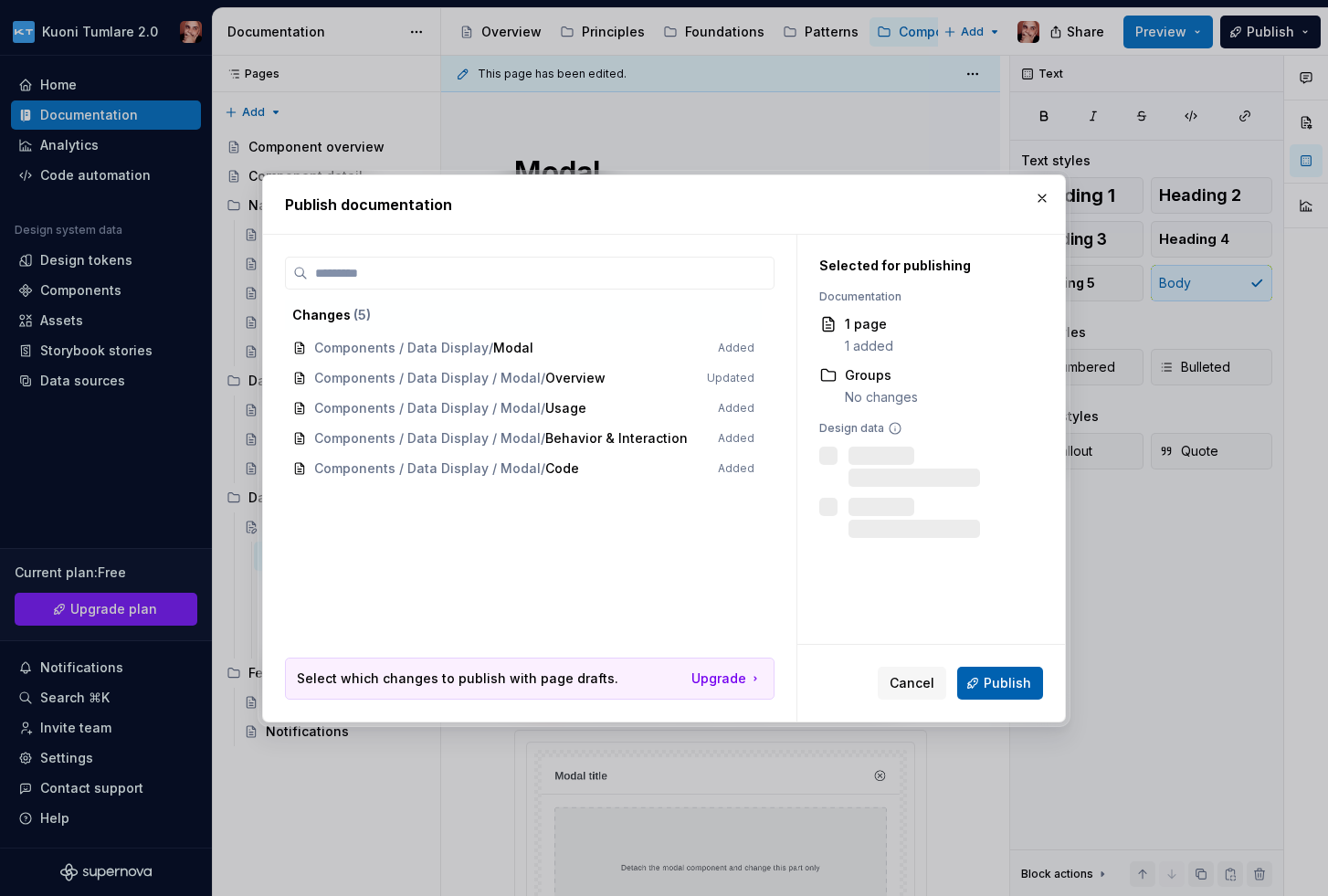
click at [1013, 680] on span "Publish" at bounding box center [1006, 683] width 47 height 18
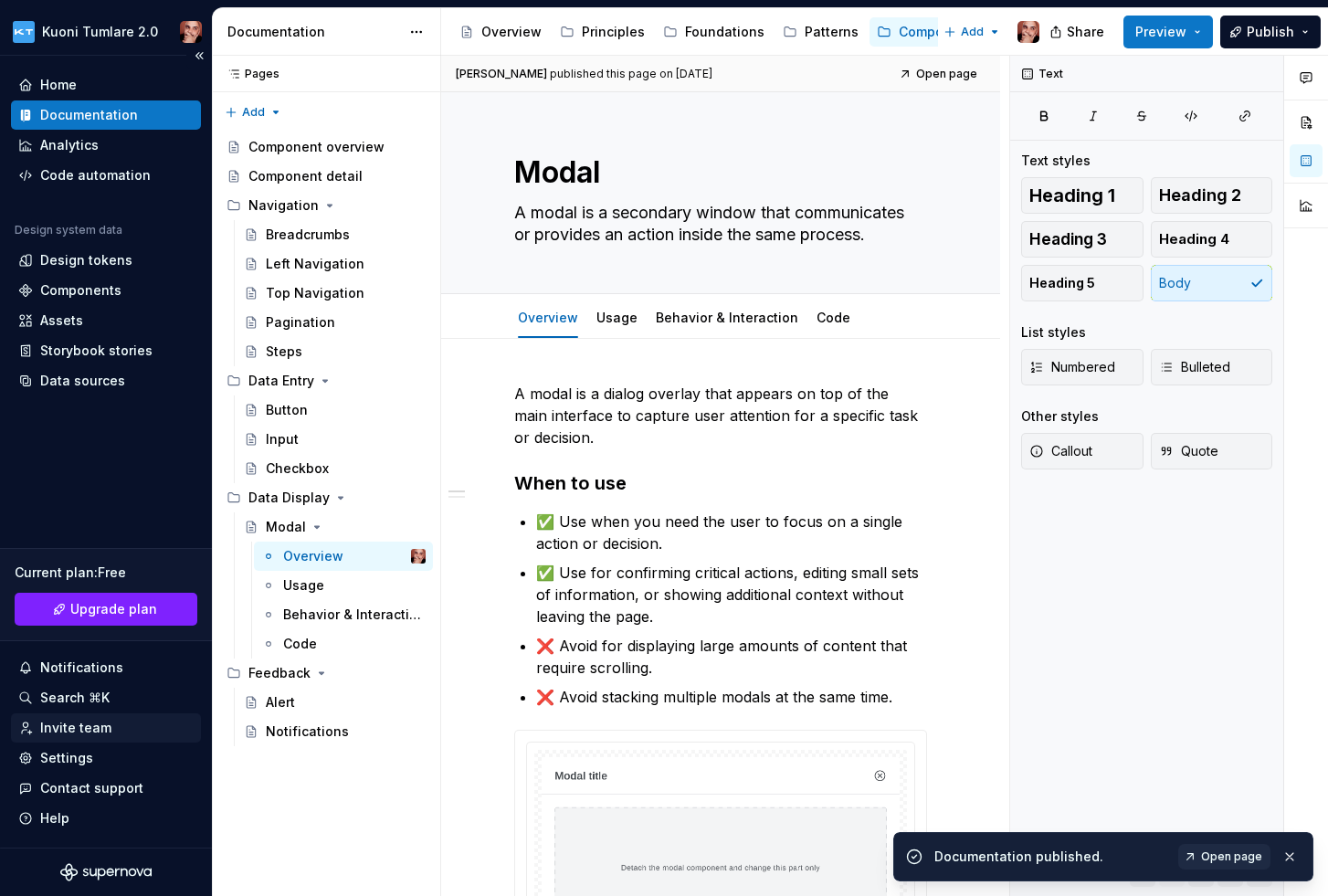
click at [102, 728] on div "Invite team" at bounding box center [76, 727] width 71 height 18
type textarea "*"
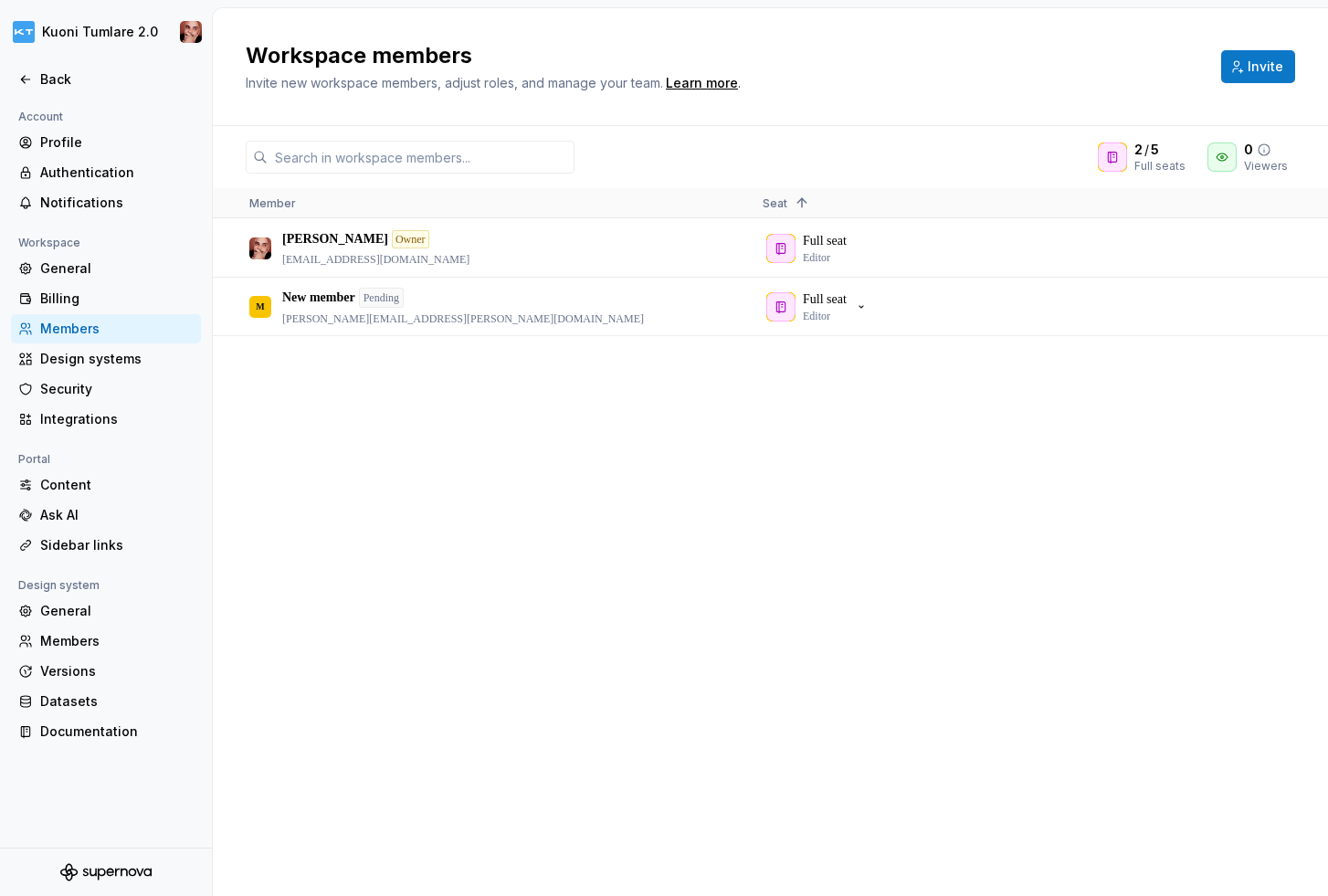
click at [1264, 146] on icon at bounding box center [1263, 150] width 14 height 14
click at [826, 552] on div "[PERSON_NAME] Owner [PERSON_NAME][EMAIL_ADDRESS][DOMAIN_NAME] Full seat Editor …" at bounding box center [770, 557] width 1116 height 676
click at [676, 538] on div "[PERSON_NAME] Owner [PERSON_NAME][EMAIL_ADDRESS][DOMAIN_NAME] Full seat Editor …" at bounding box center [770, 557] width 1116 height 676
click at [1250, 72] on span "Invite" at bounding box center [1265, 67] width 36 height 18
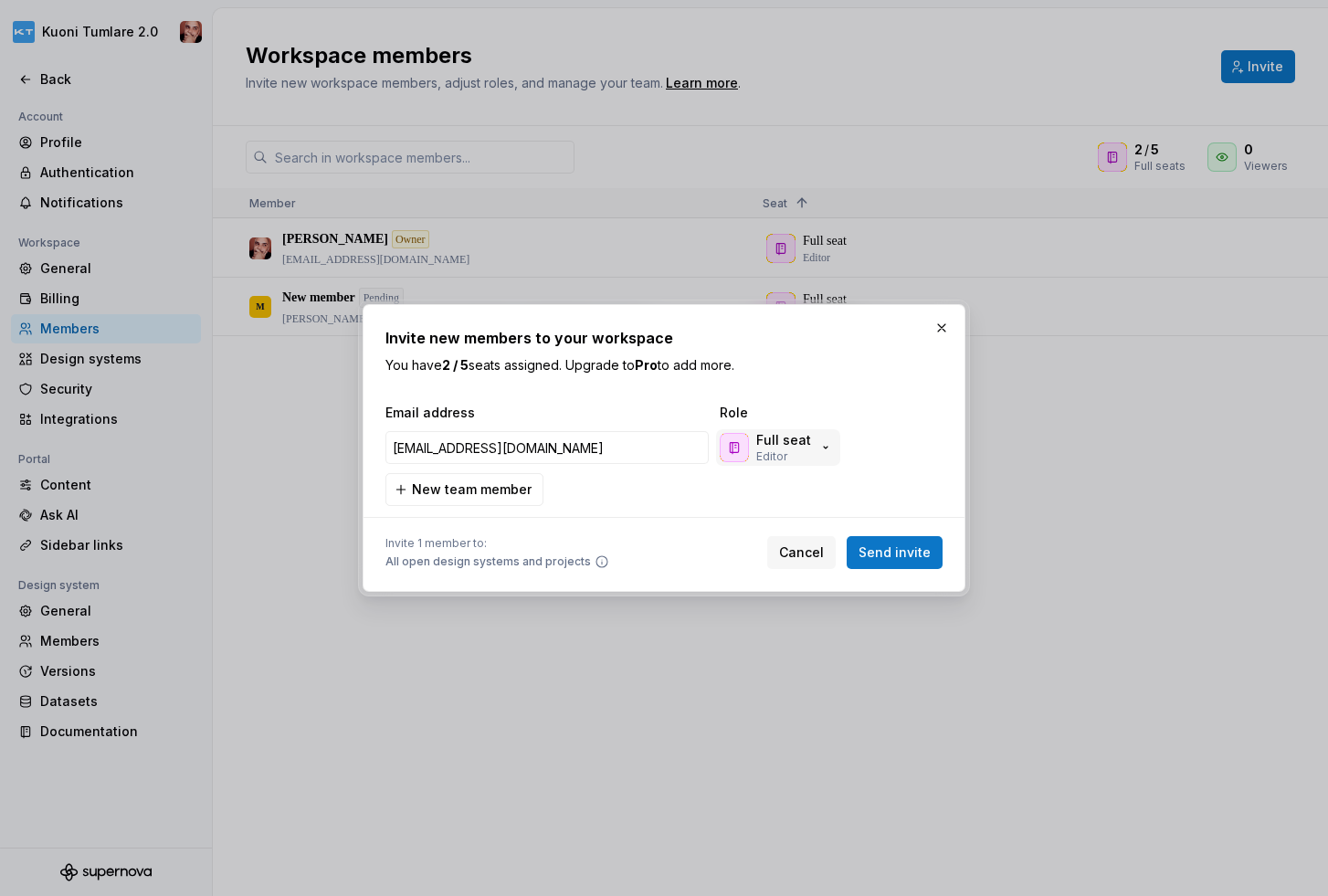
type input "[EMAIL_ADDRESS][DOMAIN_NAME]"
click at [821, 445] on icon "button" at bounding box center [825, 447] width 14 height 14
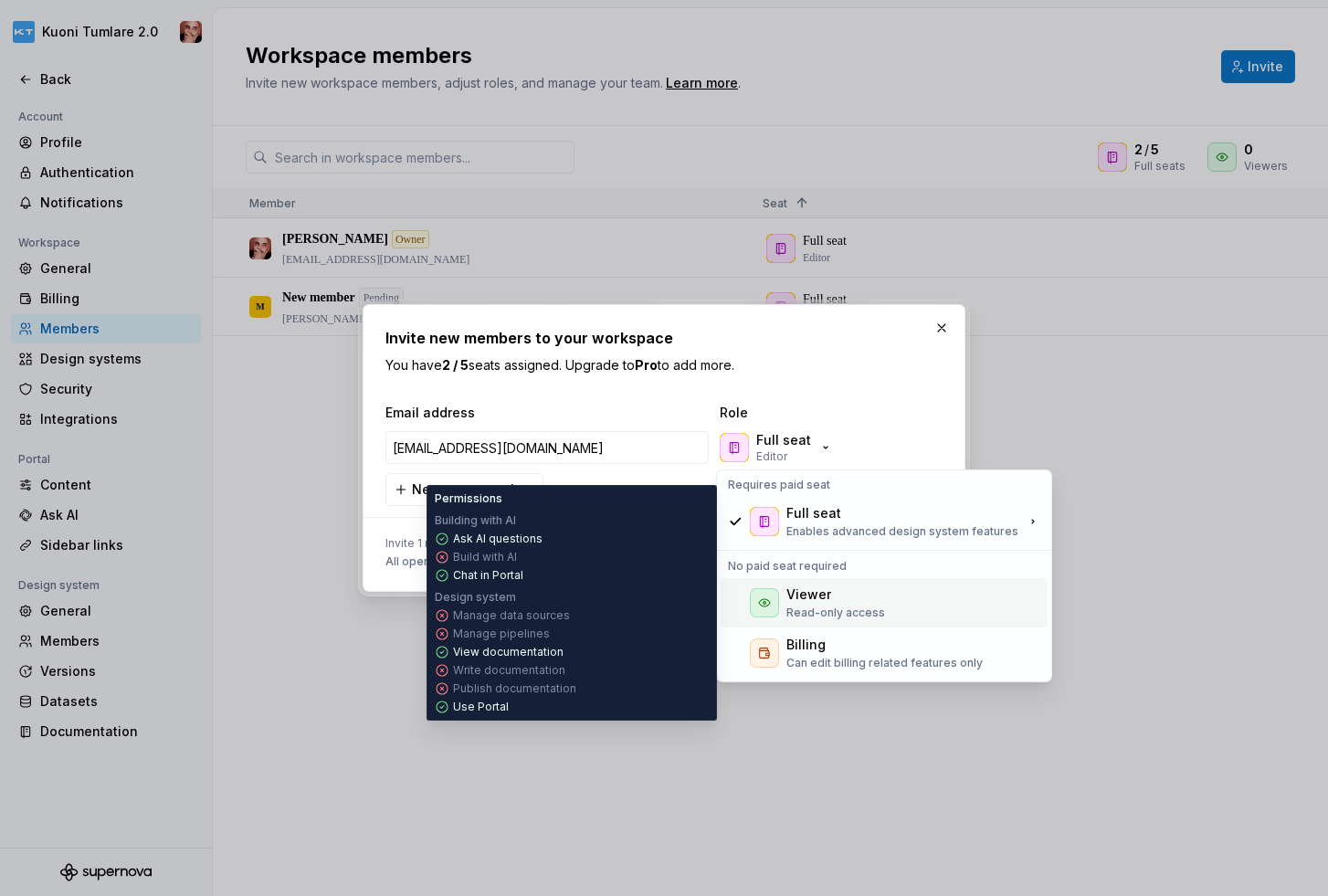
click at [884, 603] on div "Viewer Read-only access" at bounding box center [884, 602] width 327 height 49
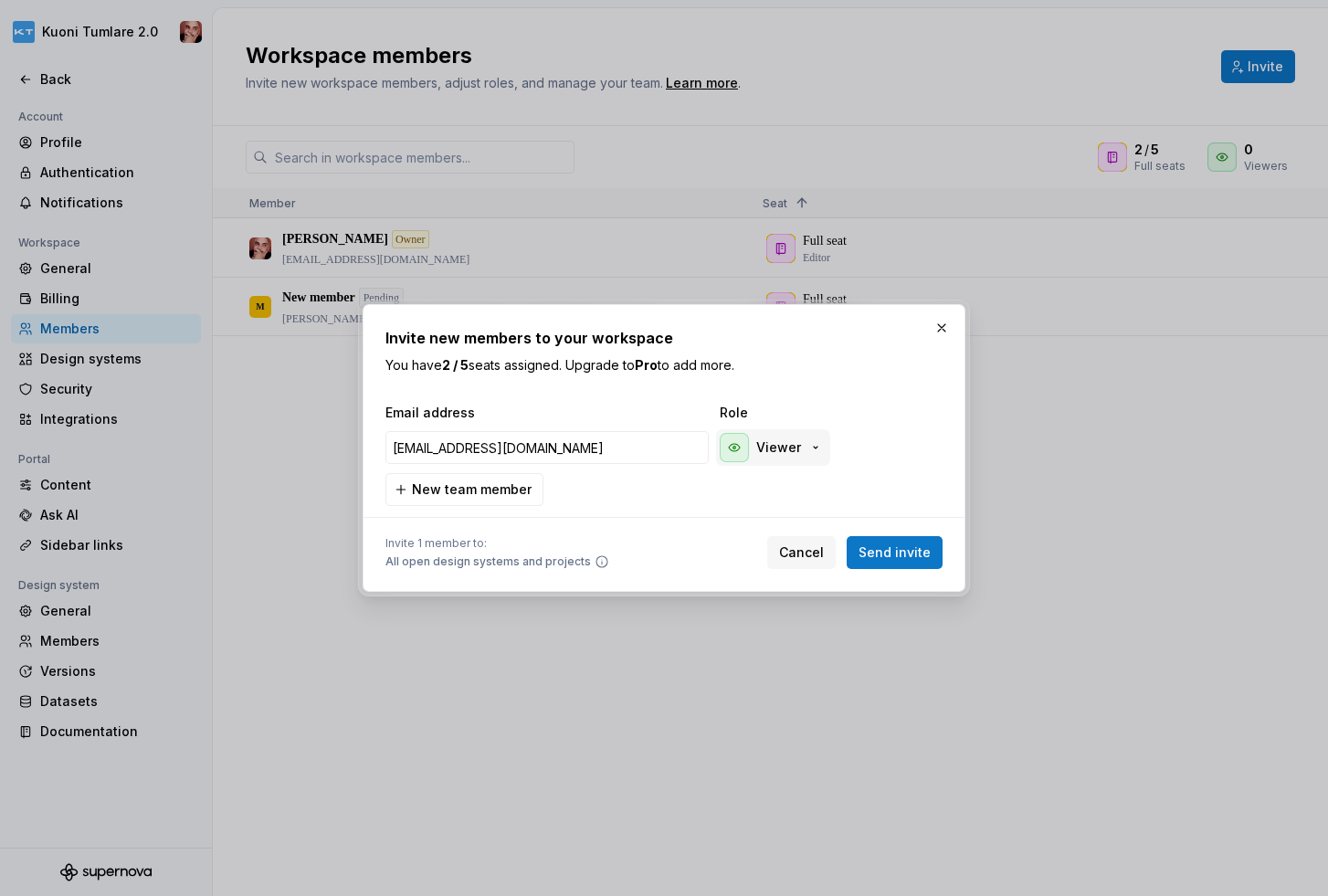
click at [780, 446] on p "Viewer" at bounding box center [778, 447] width 44 height 18
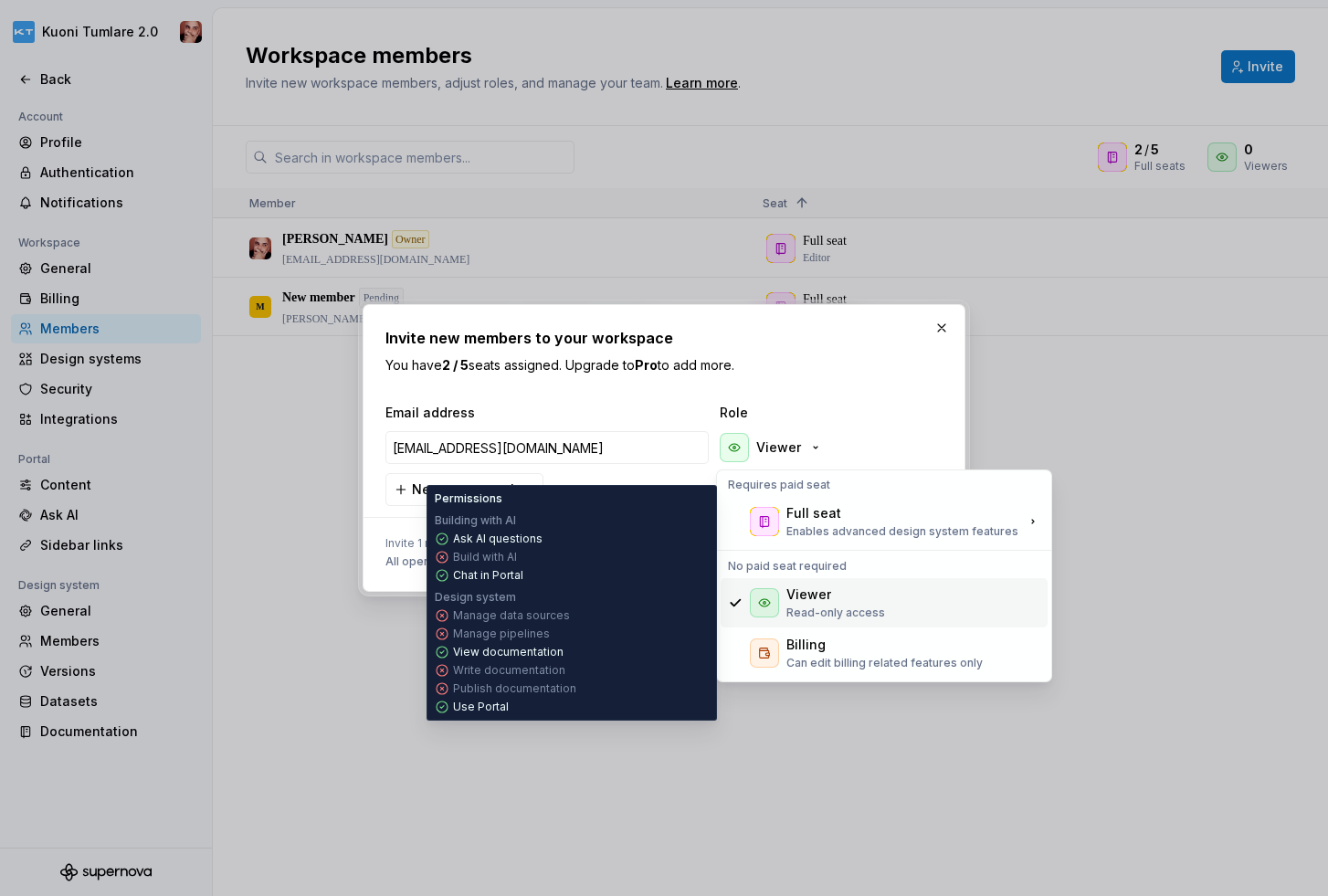
click at [849, 605] on p "Read-only access" at bounding box center [835, 612] width 99 height 14
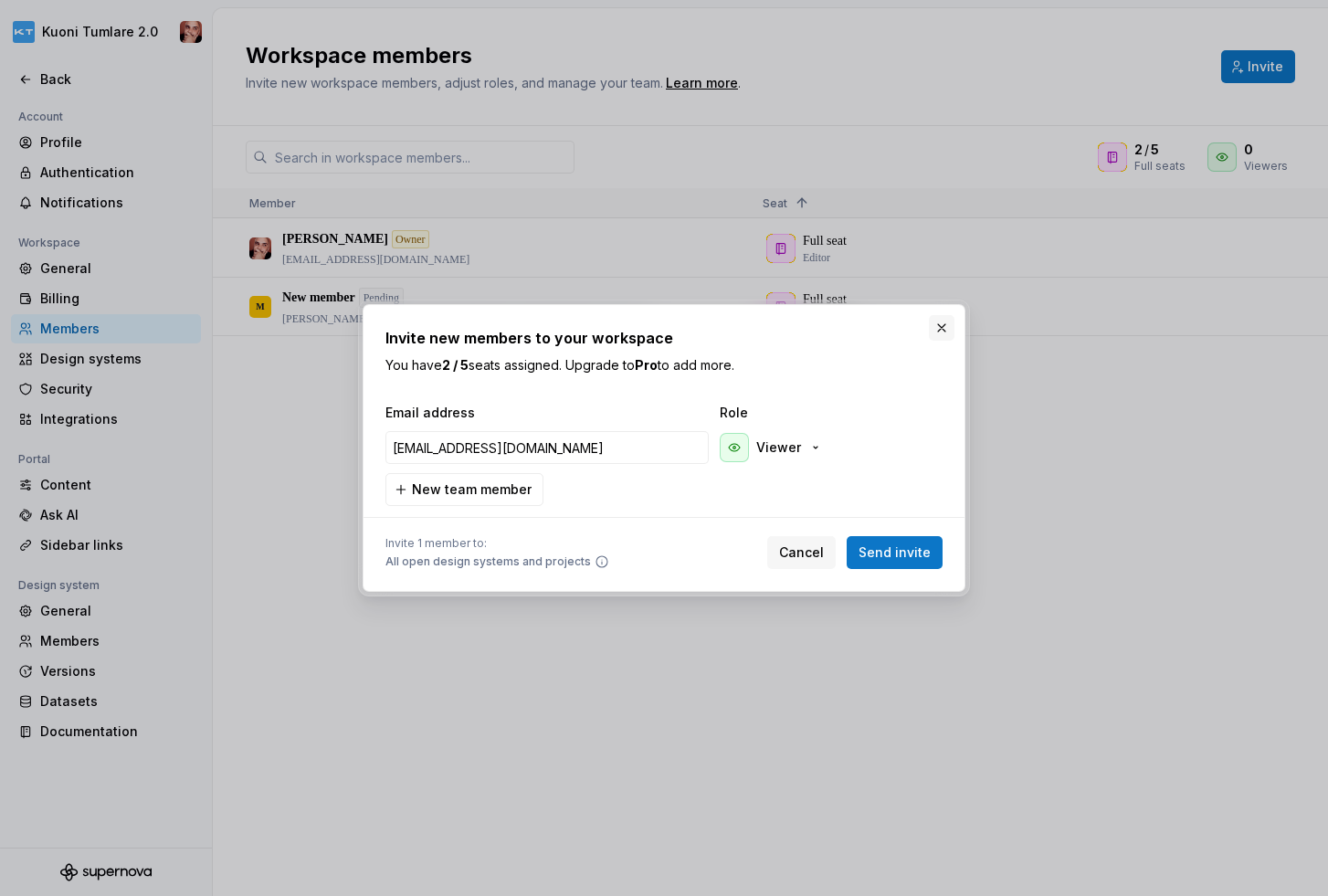
click at [949, 324] on button "button" at bounding box center [942, 327] width 25 height 25
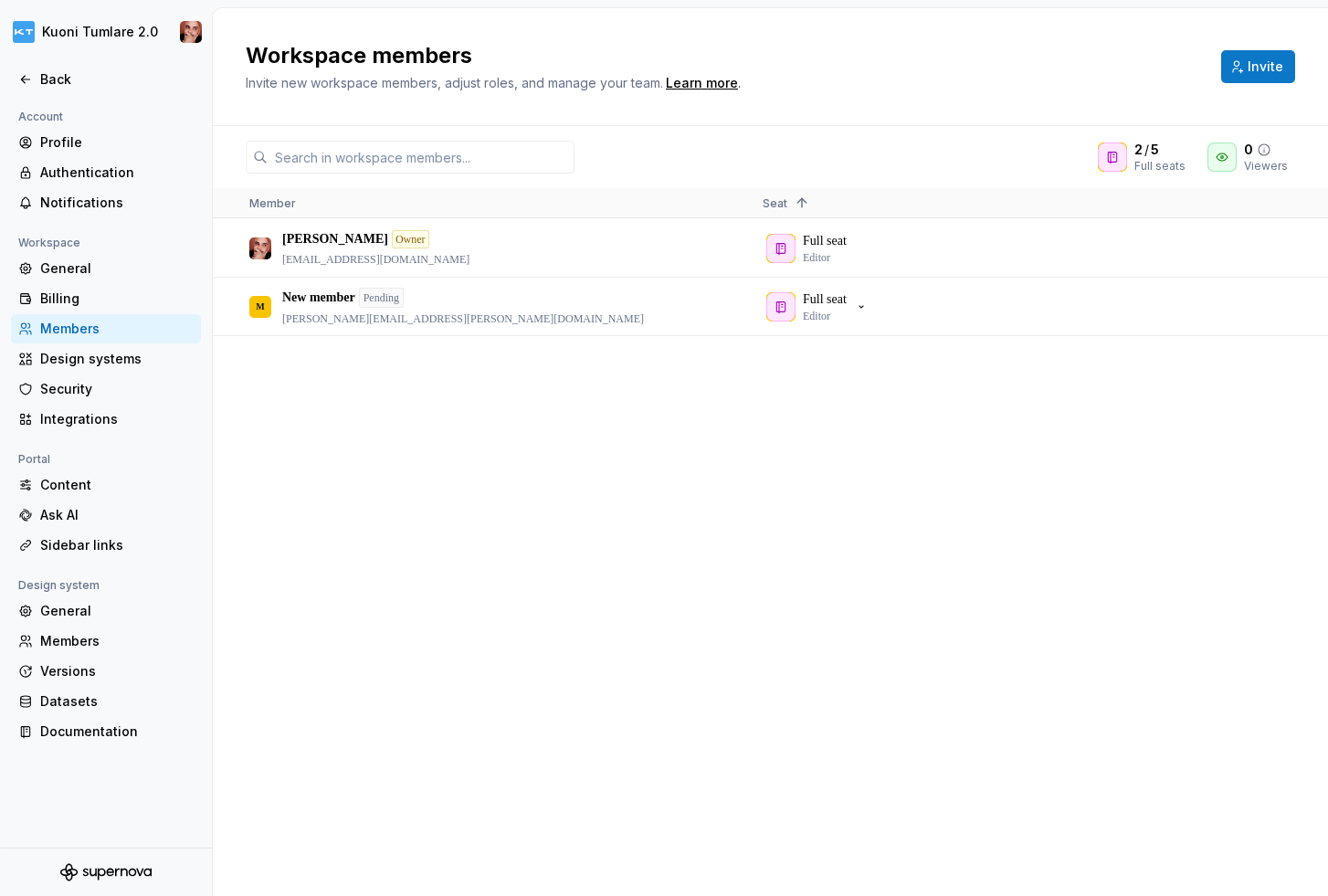
click at [1266, 148] on icon at bounding box center [1263, 150] width 14 height 14
click at [1173, 149] on icon at bounding box center [1170, 149] width 11 height 11
click at [1258, 65] on span "Invite" at bounding box center [1265, 67] width 36 height 18
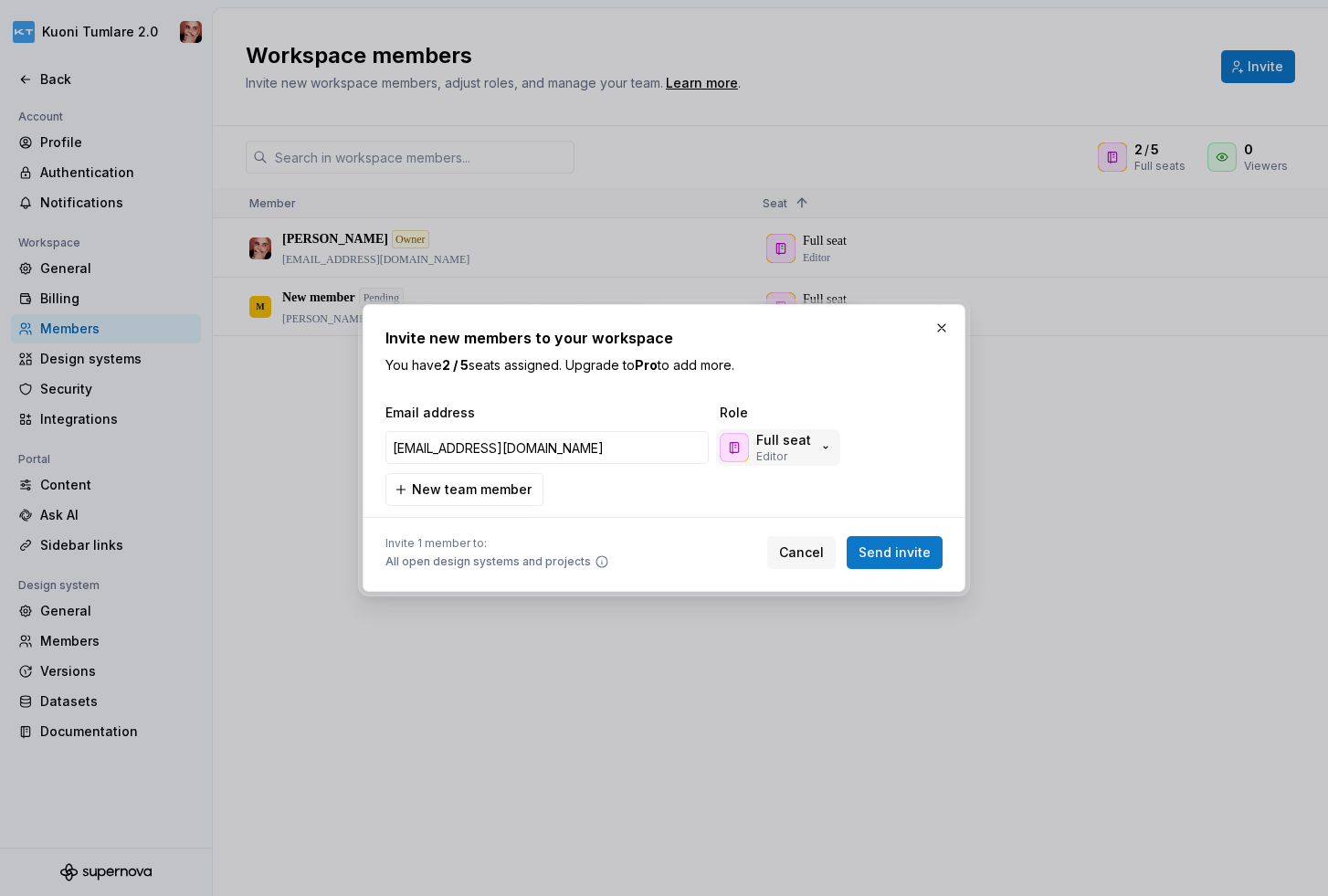
type input "[EMAIL_ADDRESS][DOMAIN_NAME]"
click at [812, 441] on div "Full seat Editor" at bounding box center [776, 447] width 113 height 33
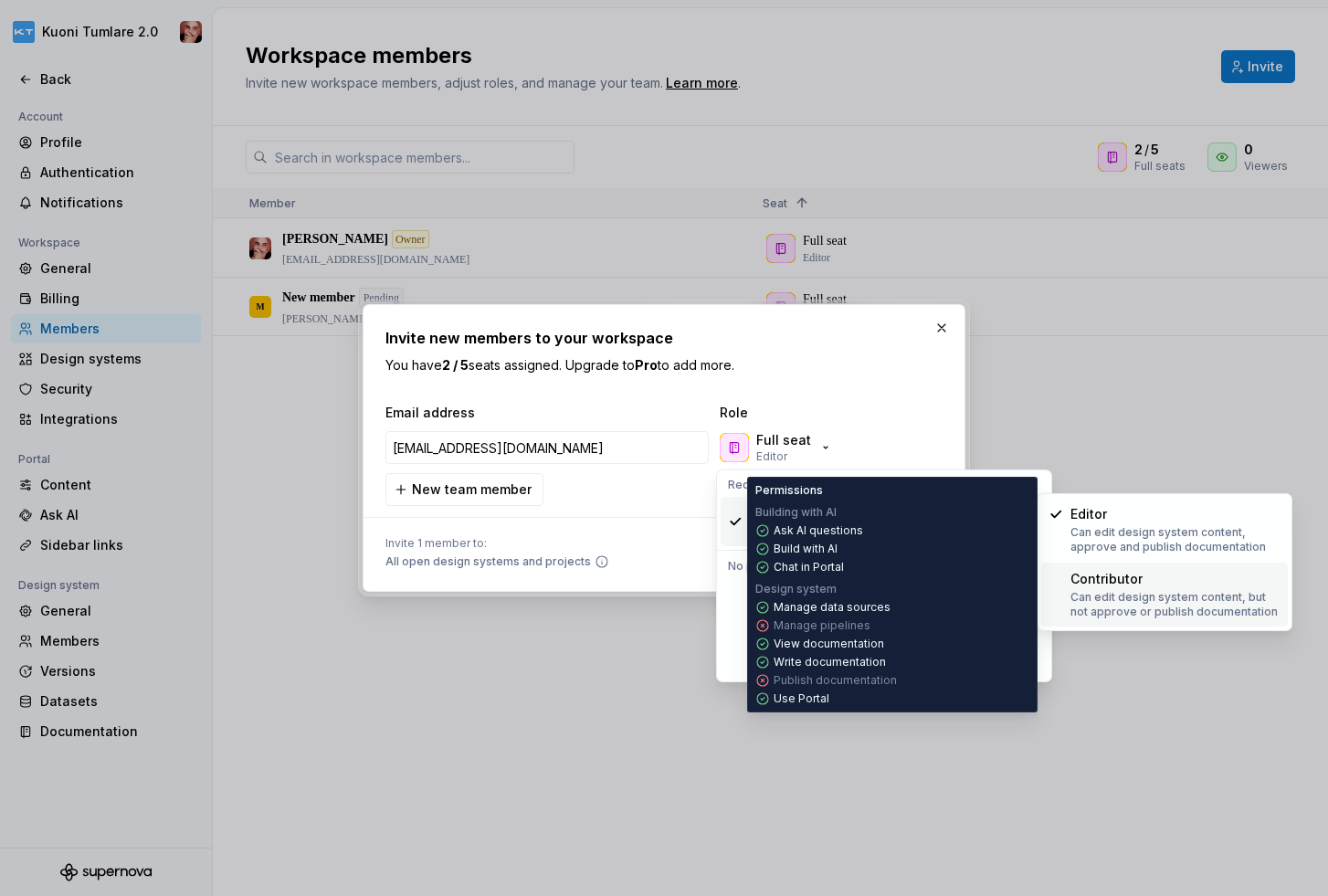
click at [1133, 600] on p "Can edit design system content, but not approve or publish documentation" at bounding box center [1175, 604] width 211 height 29
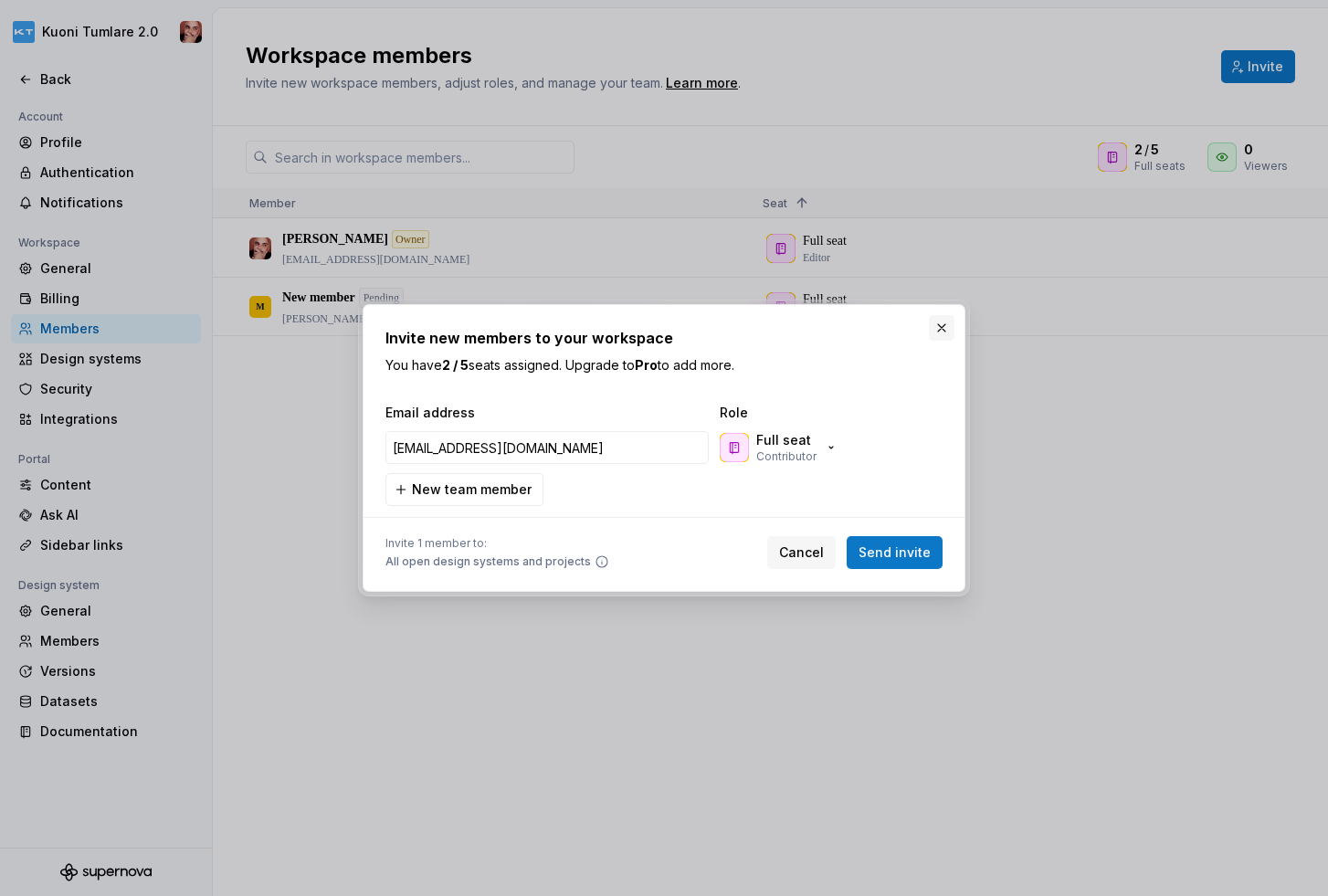
click at [938, 323] on button "button" at bounding box center [942, 327] width 25 height 25
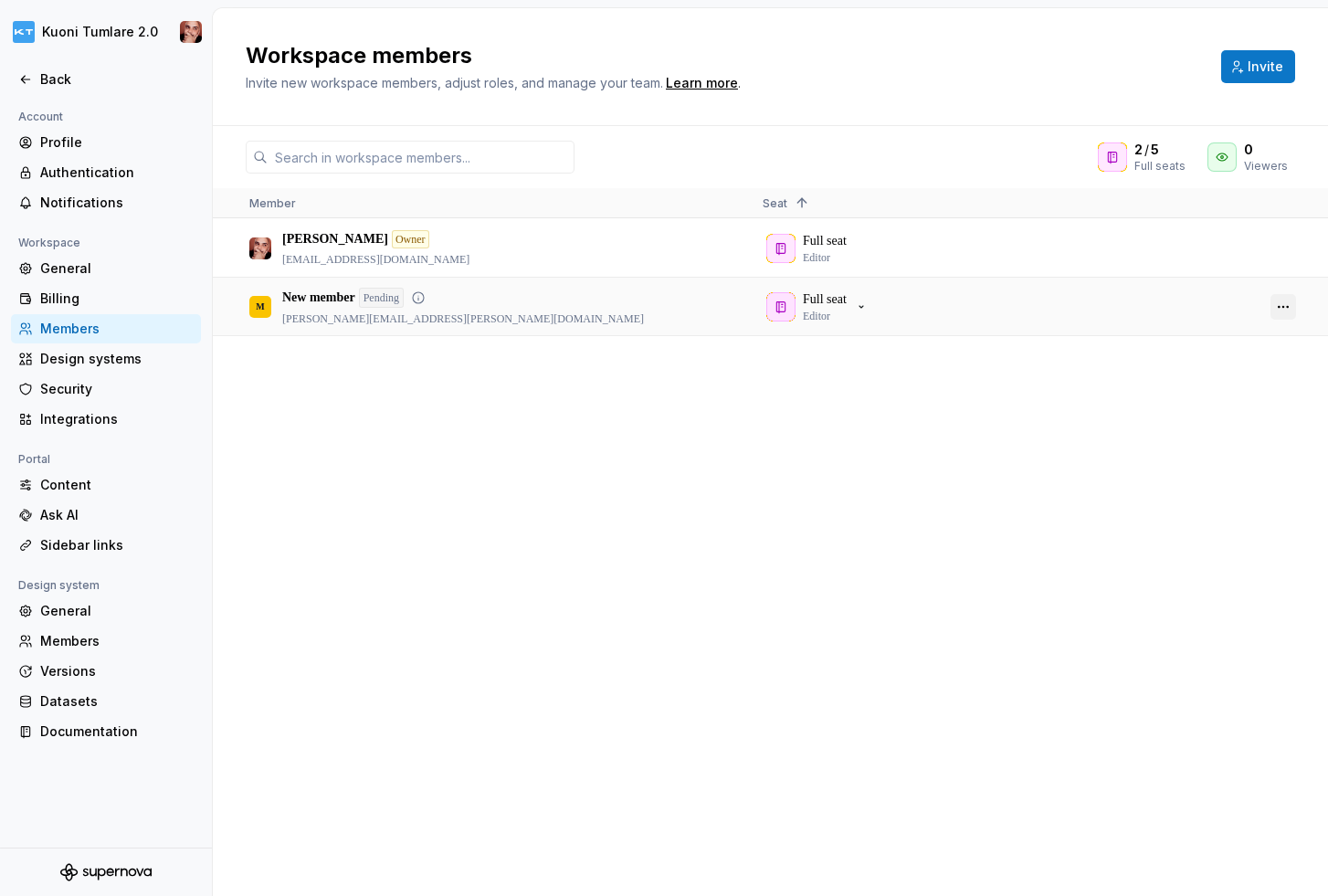
click at [1283, 310] on button "button" at bounding box center [1283, 307] width 25 height 25
click at [880, 552] on div "[PERSON_NAME] Owner [PERSON_NAME][EMAIL_ADDRESS][DOMAIN_NAME] Full seat Editor …" at bounding box center [770, 557] width 1116 height 676
